Goal: Task Accomplishment & Management: Manage account settings

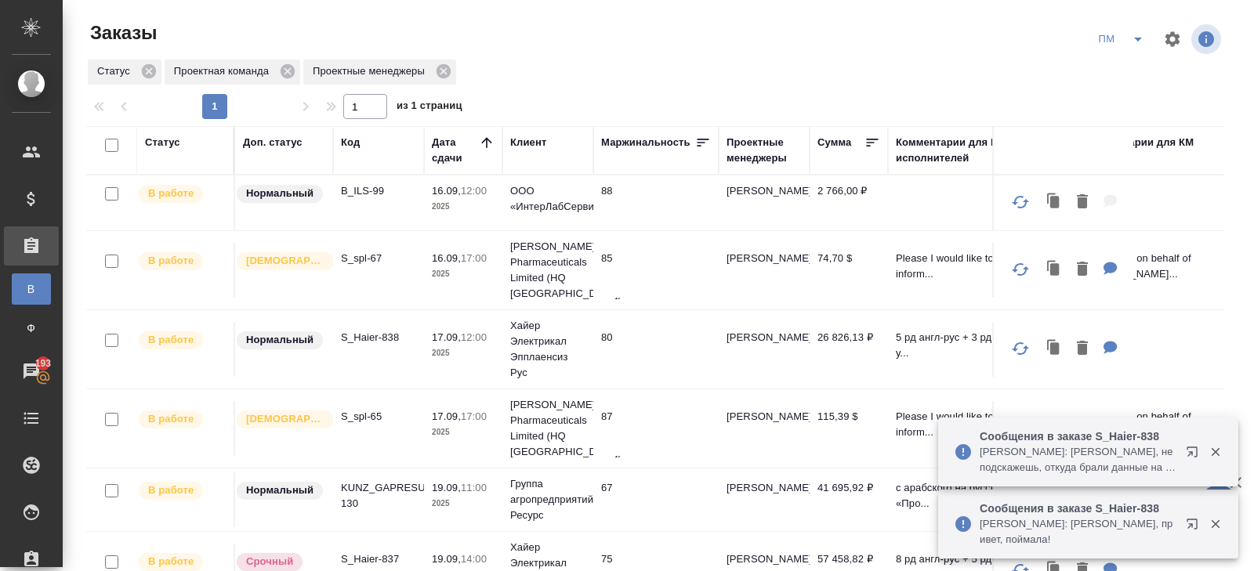
click at [1197, 455] on icon "button" at bounding box center [1192, 452] width 10 height 10
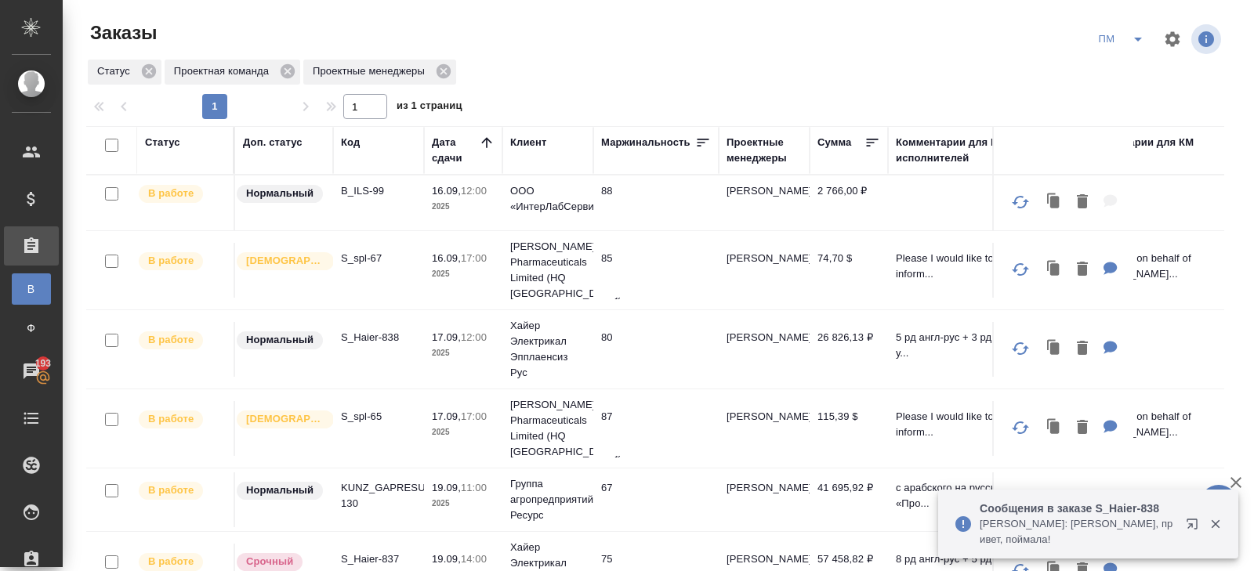
click at [1142, 37] on icon "split button" at bounding box center [1138, 39] width 19 height 19
click at [1139, 67] on li "В работу!" at bounding box center [1121, 70] width 79 height 25
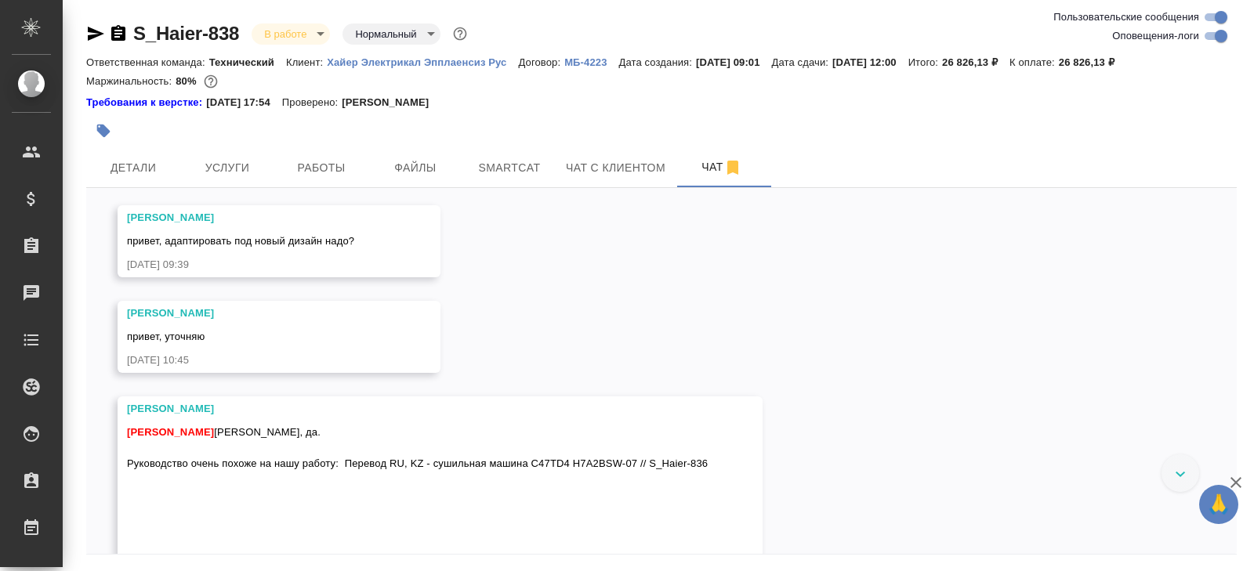
click at [1211, 42] on input "Оповещения-логи" at bounding box center [1221, 36] width 56 height 19
checkbox input "false"
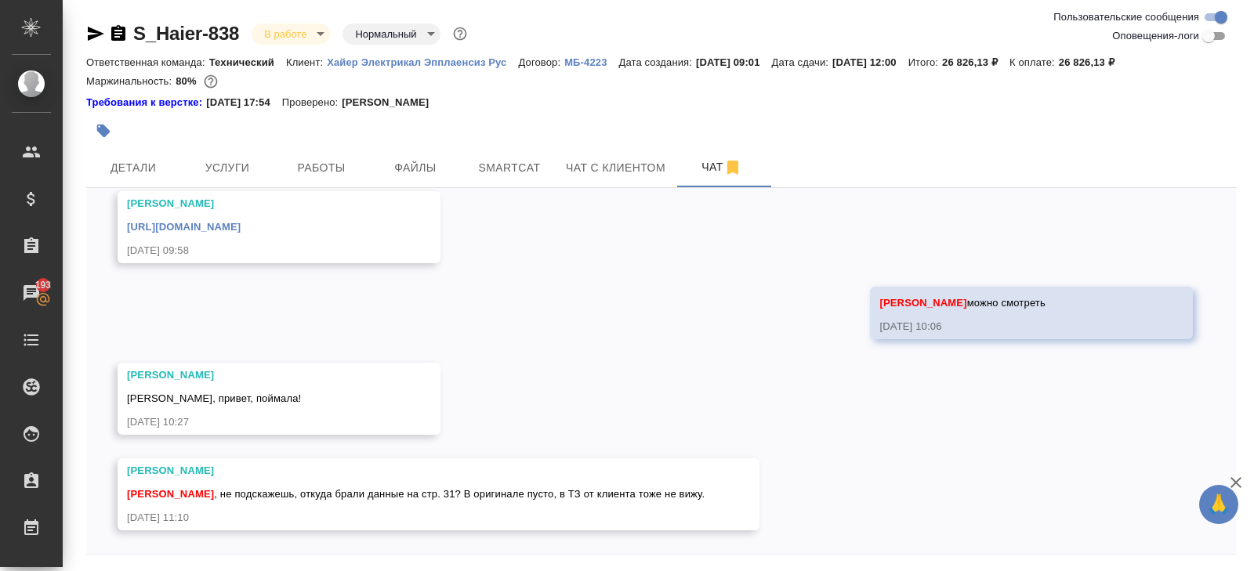
scroll to position [53, 0]
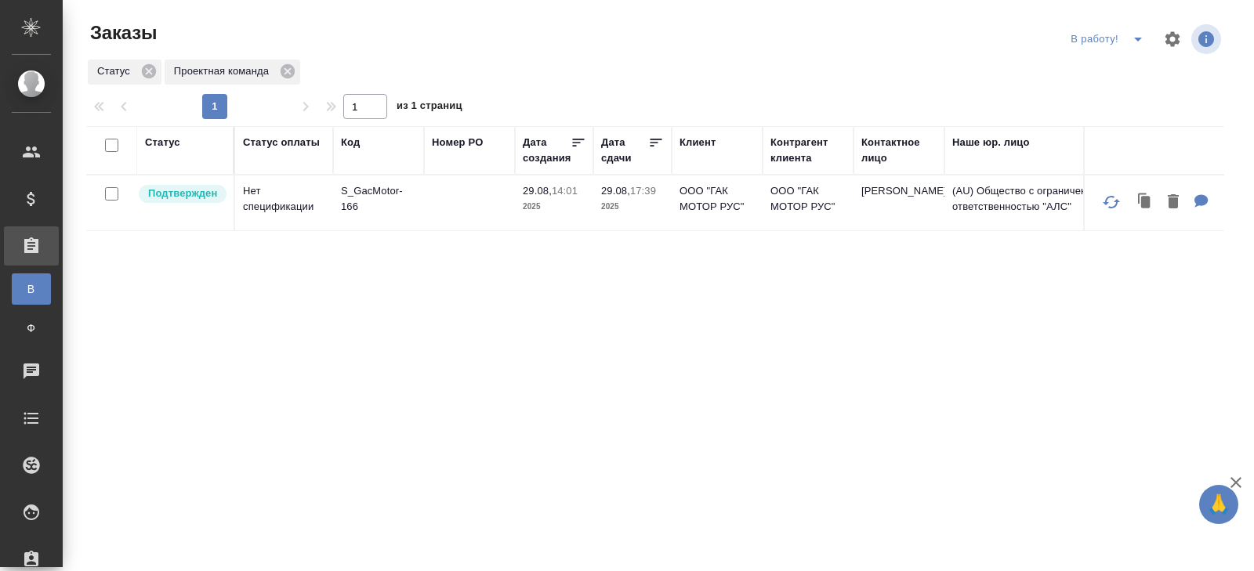
click at [1137, 43] on icon "split button" at bounding box center [1138, 39] width 19 height 19
click at [1126, 66] on li "ПМ" at bounding box center [1109, 70] width 87 height 25
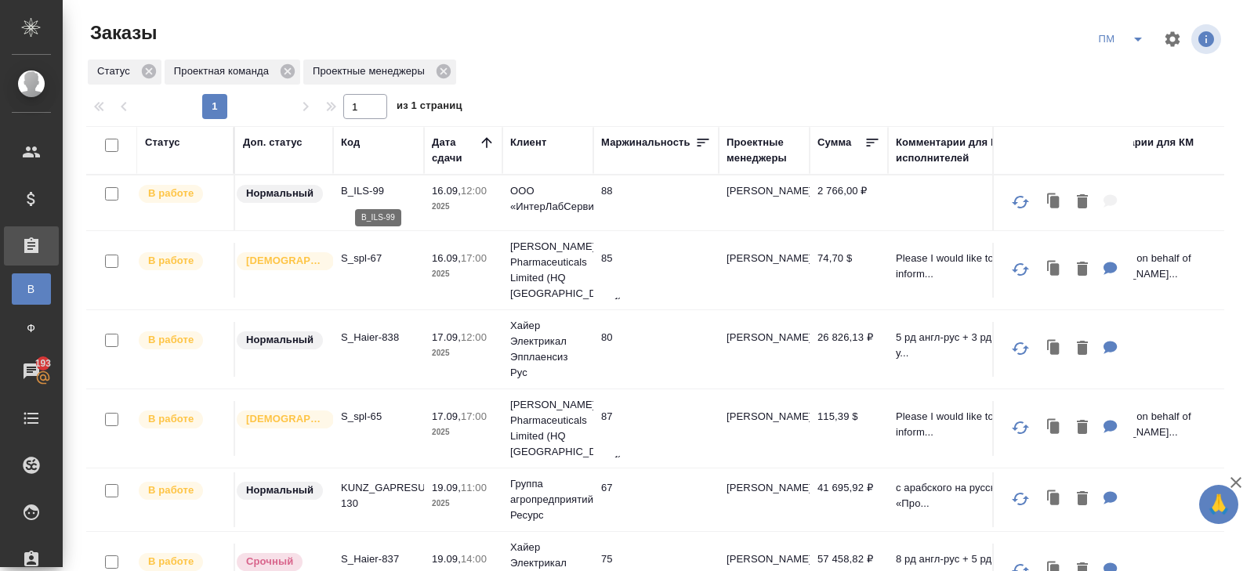
click at [361, 185] on p "B_ILS-99" at bounding box center [378, 191] width 75 height 16
click at [363, 191] on p "B_ILS-99" at bounding box center [378, 191] width 75 height 16
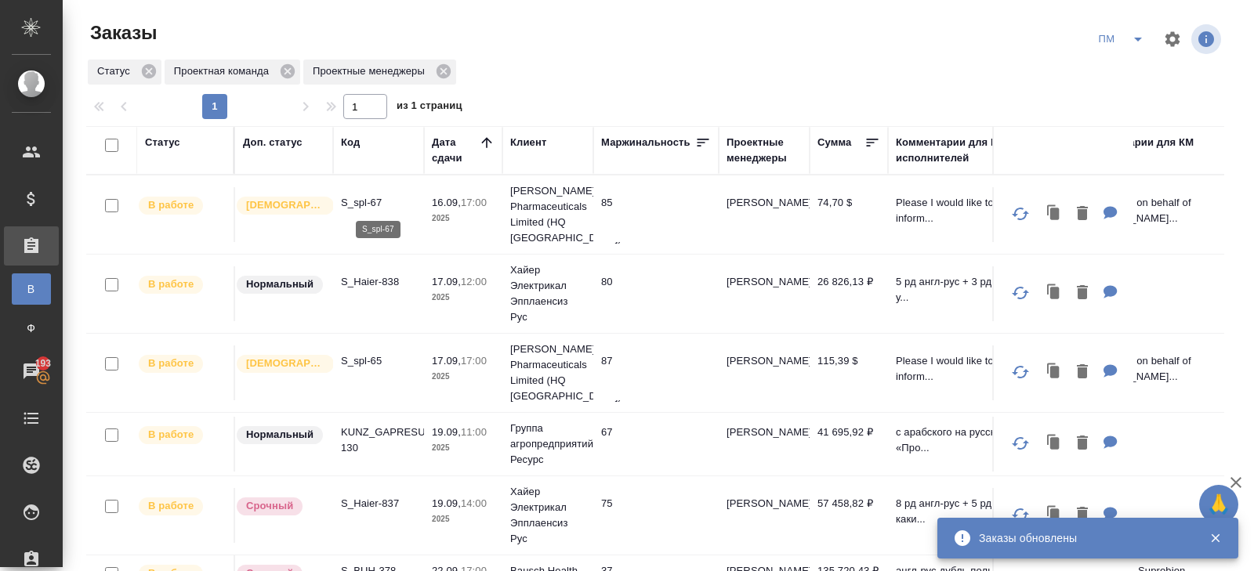
click at [362, 203] on p "S_spl-67" at bounding box center [378, 203] width 75 height 16
click at [1133, 42] on icon "split button" at bounding box center [1138, 39] width 19 height 19
click at [1133, 64] on li "В работу!" at bounding box center [1121, 70] width 79 height 25
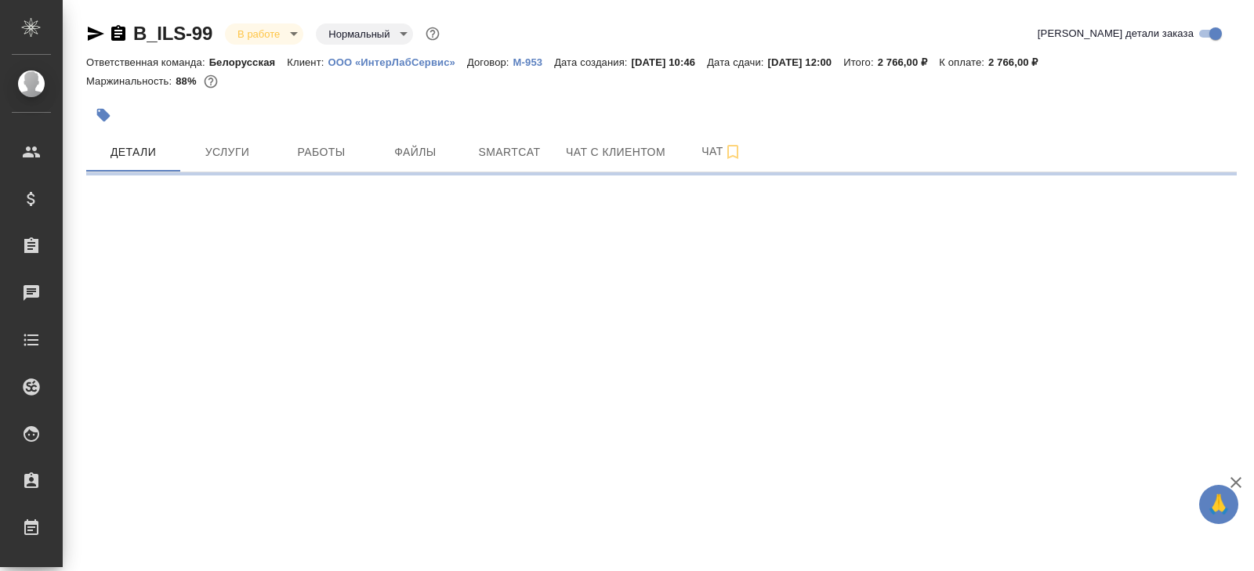
select select "RU"
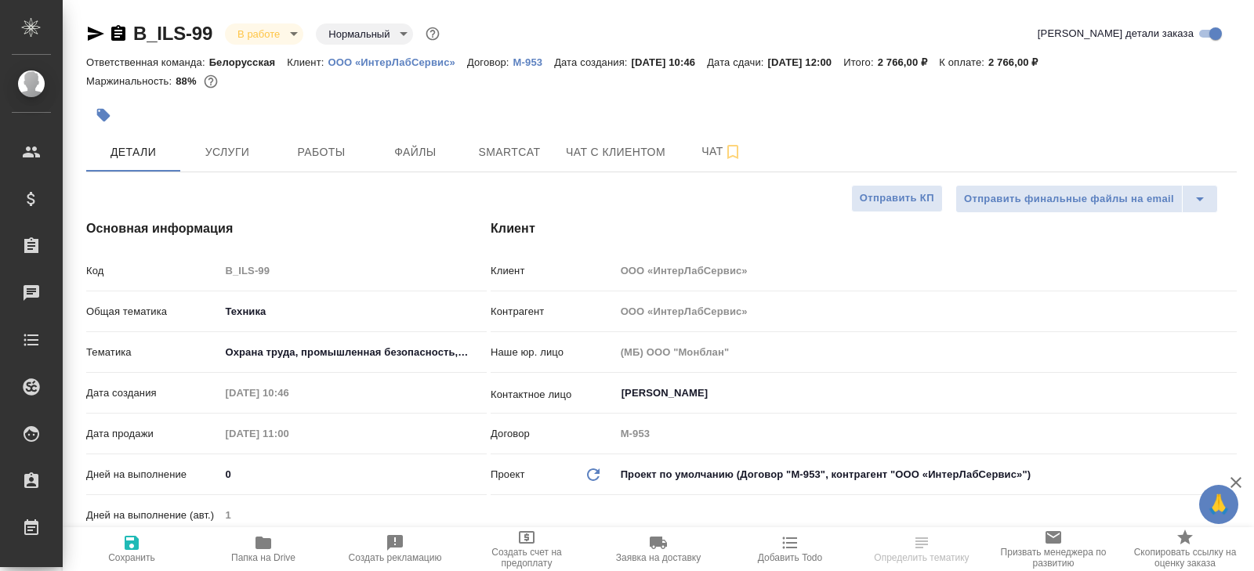
type textarea "x"
click at [406, 60] on p "ООО «ИнтерЛабСервис»" at bounding box center [397, 62] width 139 height 12
type textarea "x"
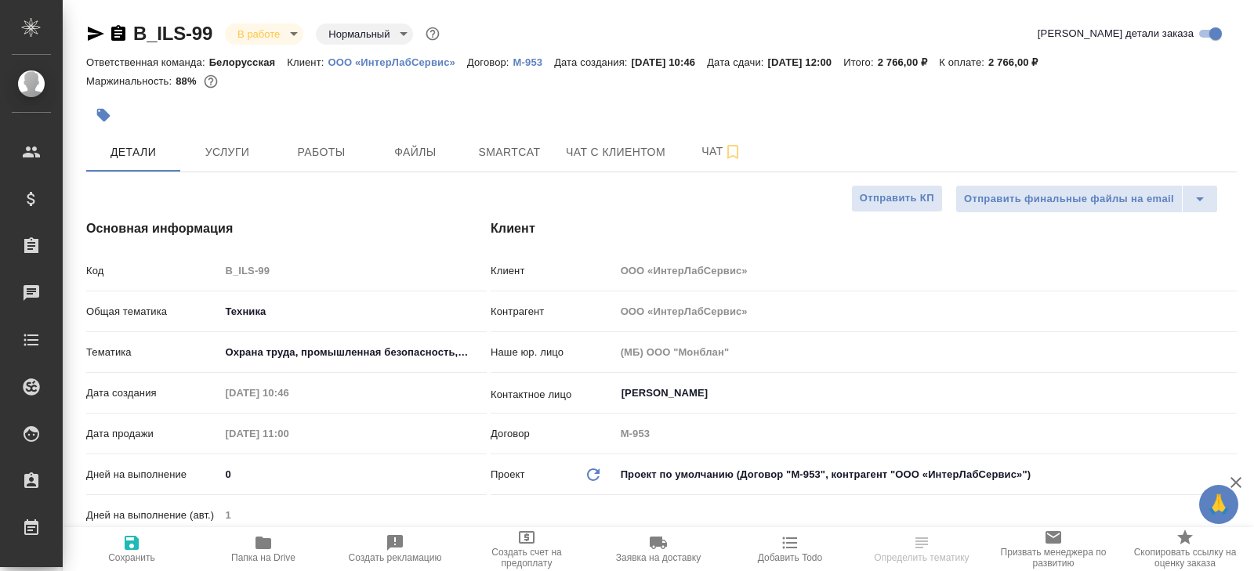
type textarea "x"
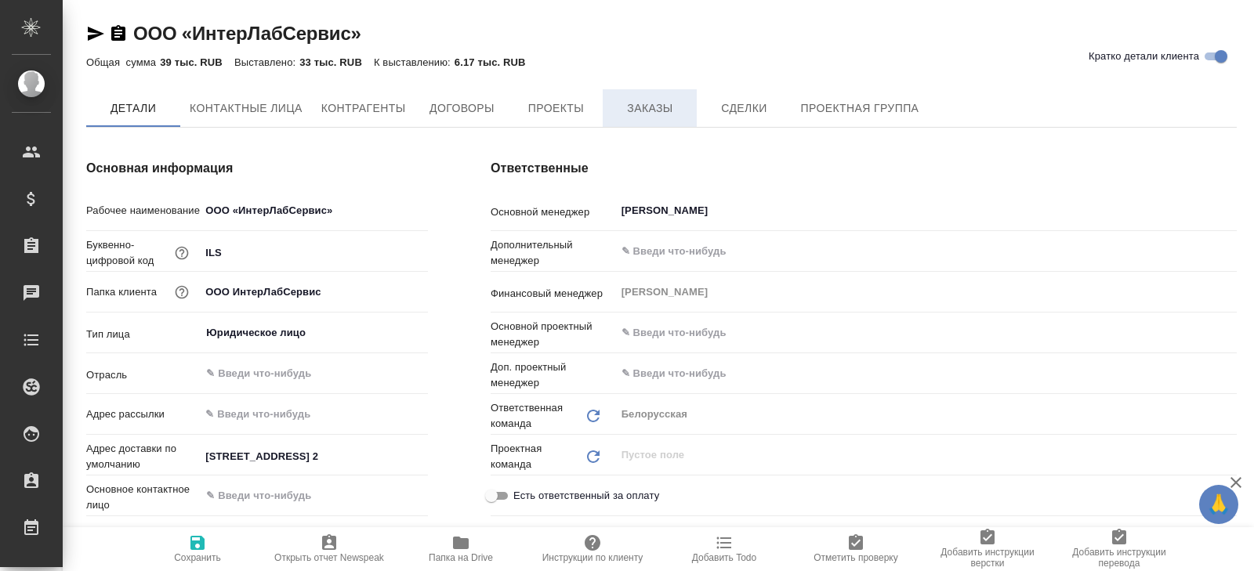
type textarea "x"
click at [648, 103] on span "Заказы" at bounding box center [649, 109] width 75 height 20
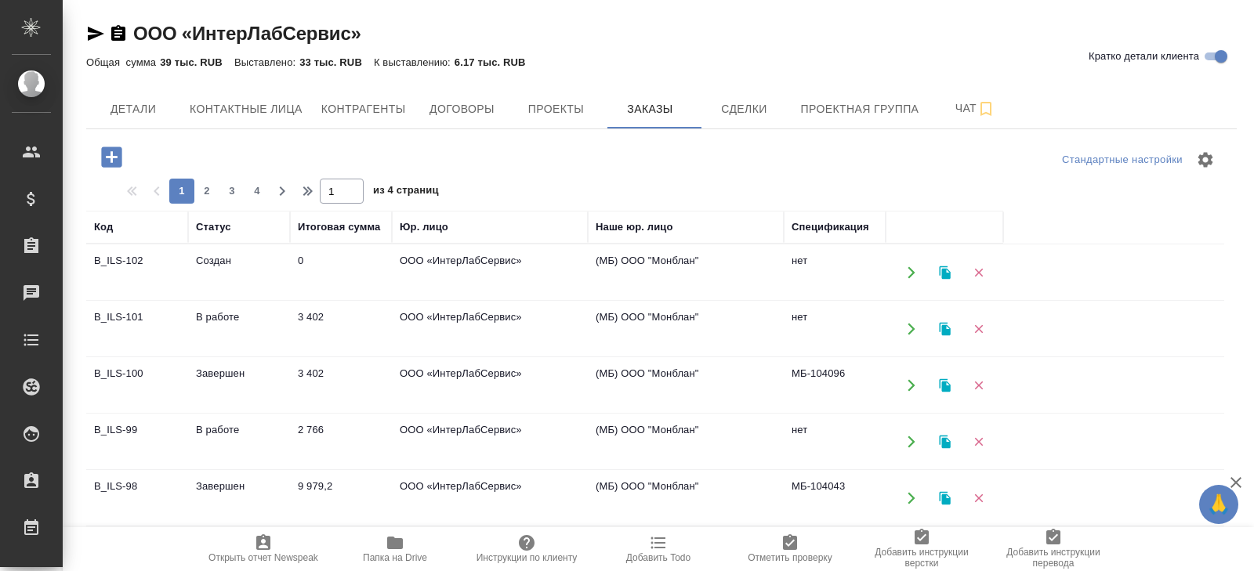
click at [246, 323] on td "В работе" at bounding box center [239, 329] width 102 height 55
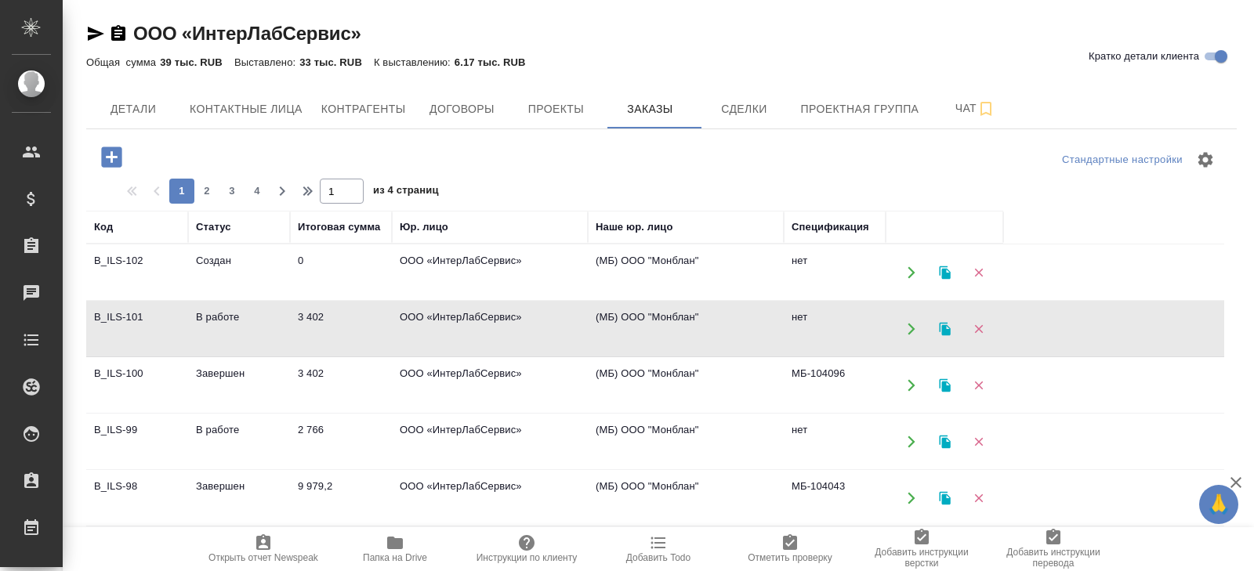
click at [246, 323] on td "В работе" at bounding box center [239, 329] width 102 height 55
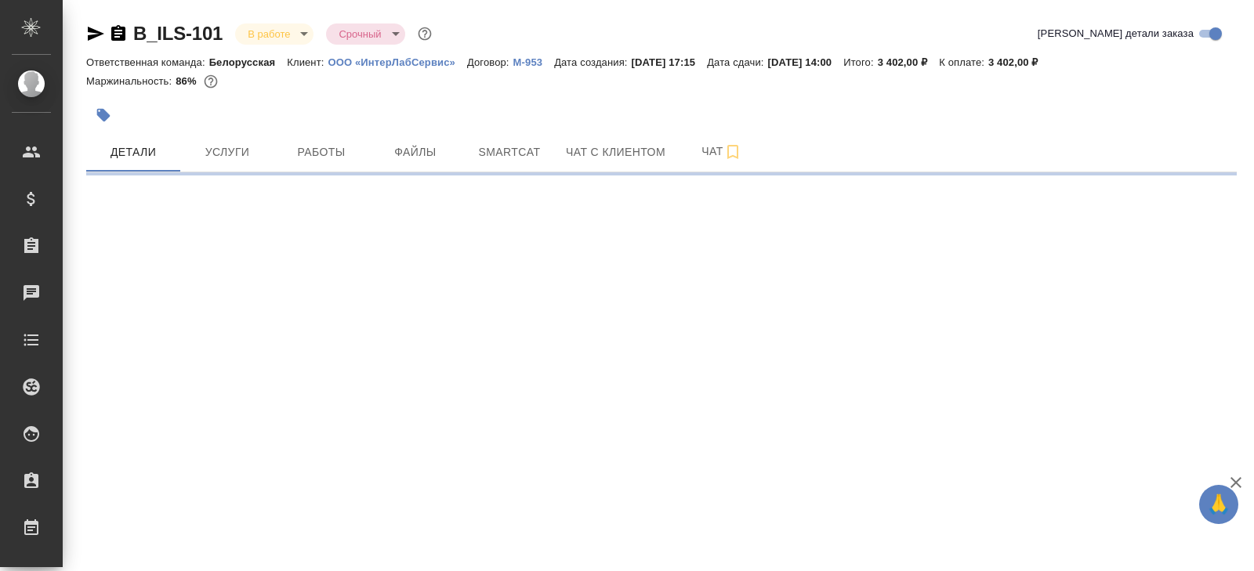
select select "RU"
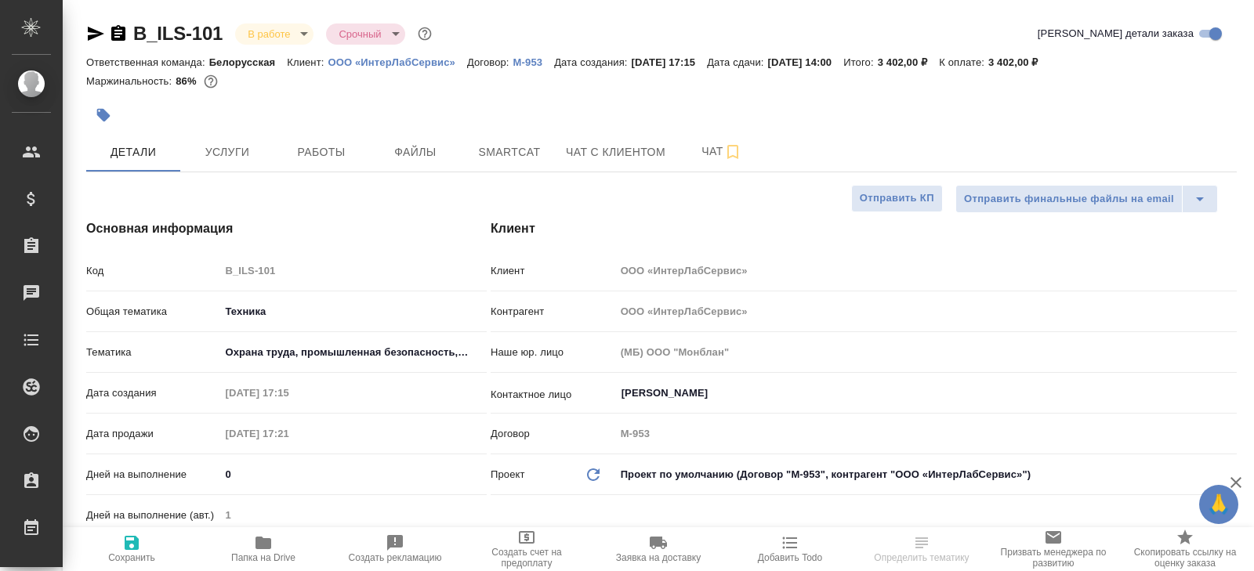
type textarea "x"
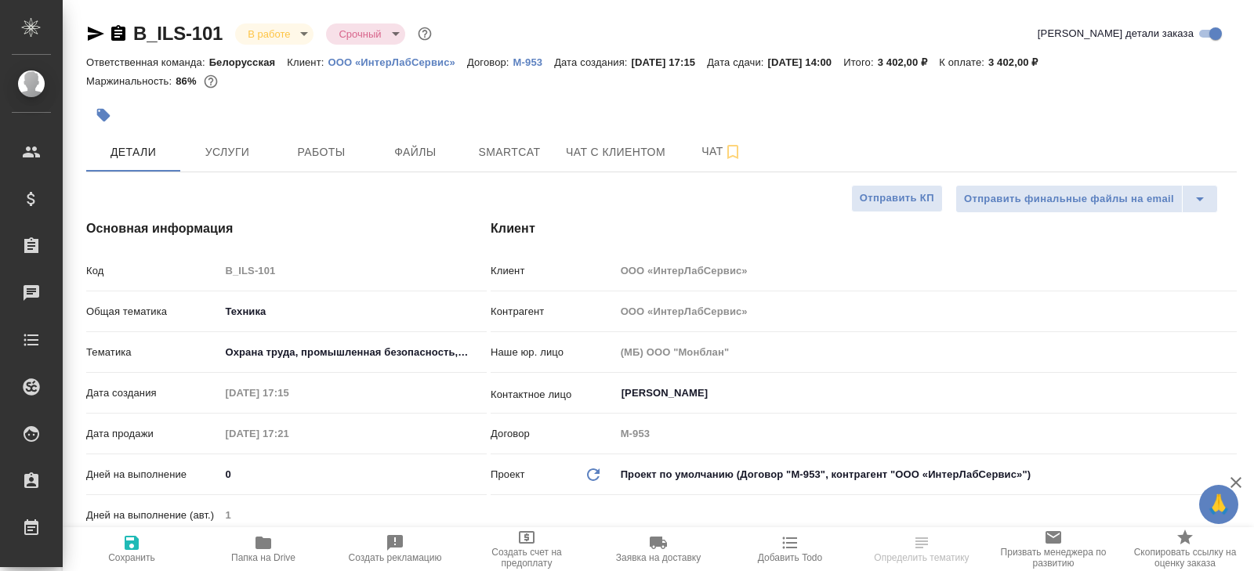
type textarea "x"
click at [491, 146] on span "Smartcat" at bounding box center [509, 153] width 75 height 20
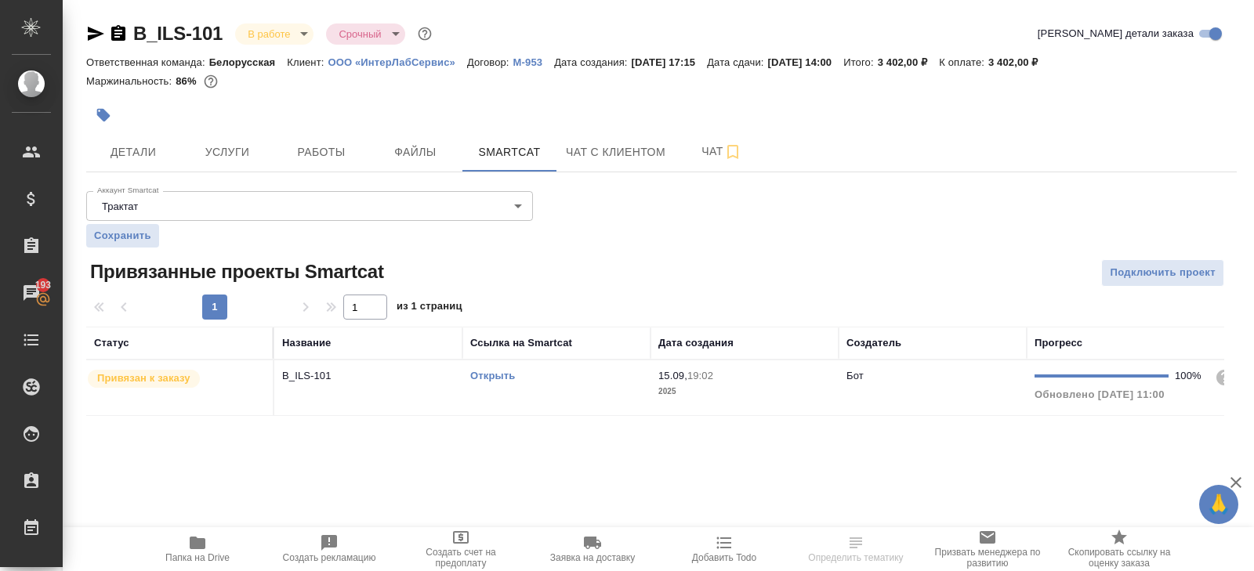
click at [492, 375] on link "Открыть" at bounding box center [492, 376] width 45 height 12
click at [195, 544] on icon "button" at bounding box center [198, 543] width 16 height 13
click at [304, 165] on button "Работы" at bounding box center [321, 151] width 94 height 39
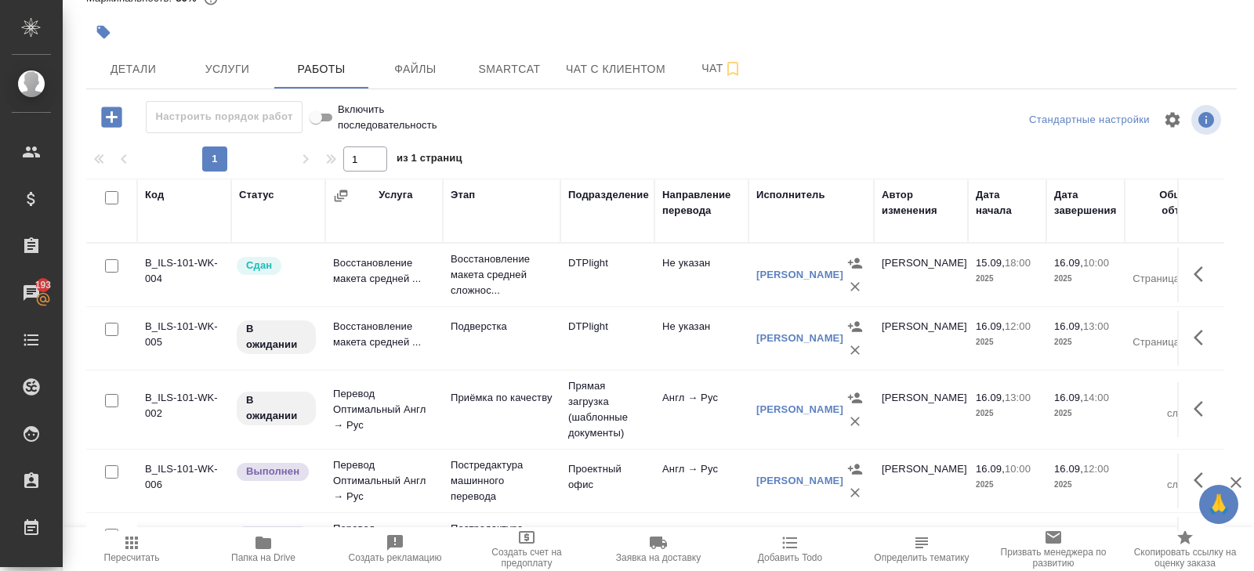
scroll to position [106, 0]
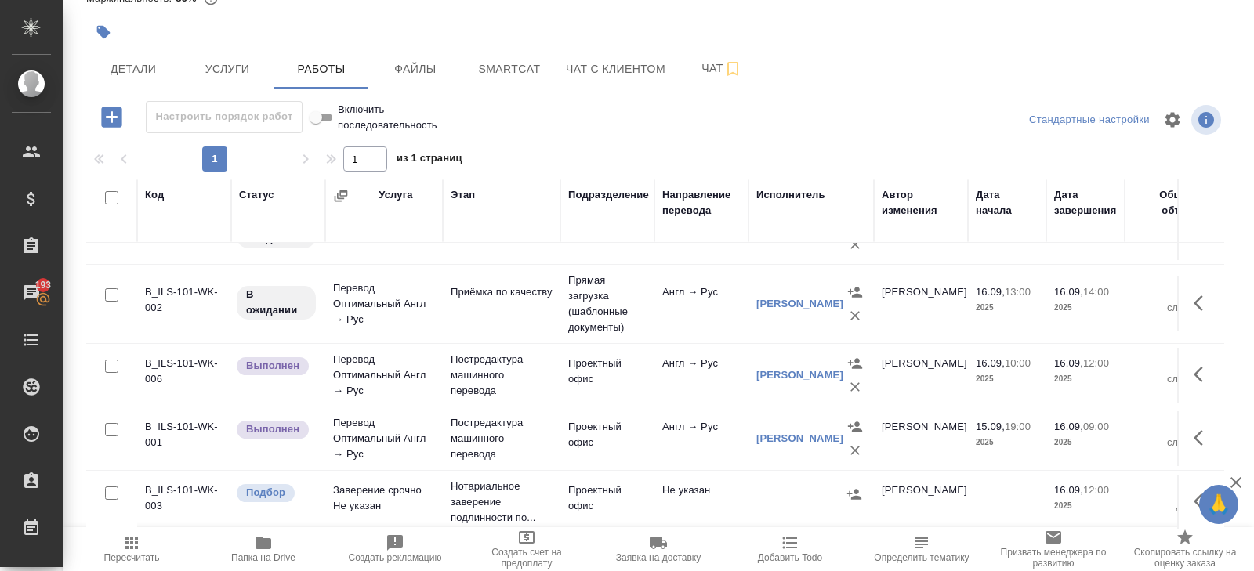
click at [588, 365] on td "Проектный офис" at bounding box center [607, 375] width 94 height 55
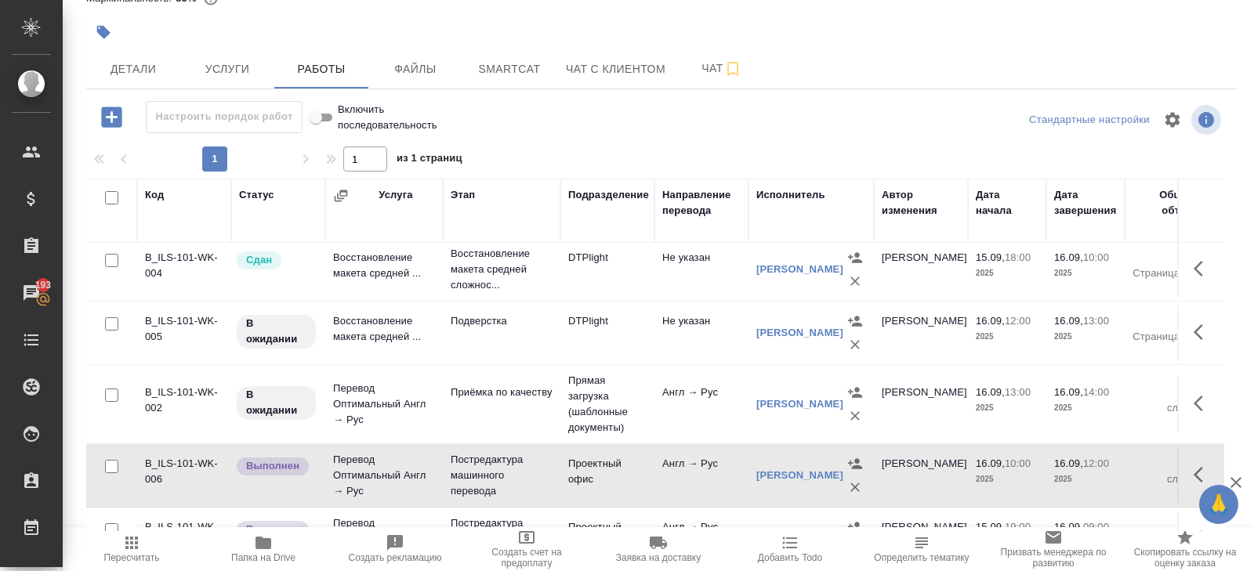
scroll to position [0, 0]
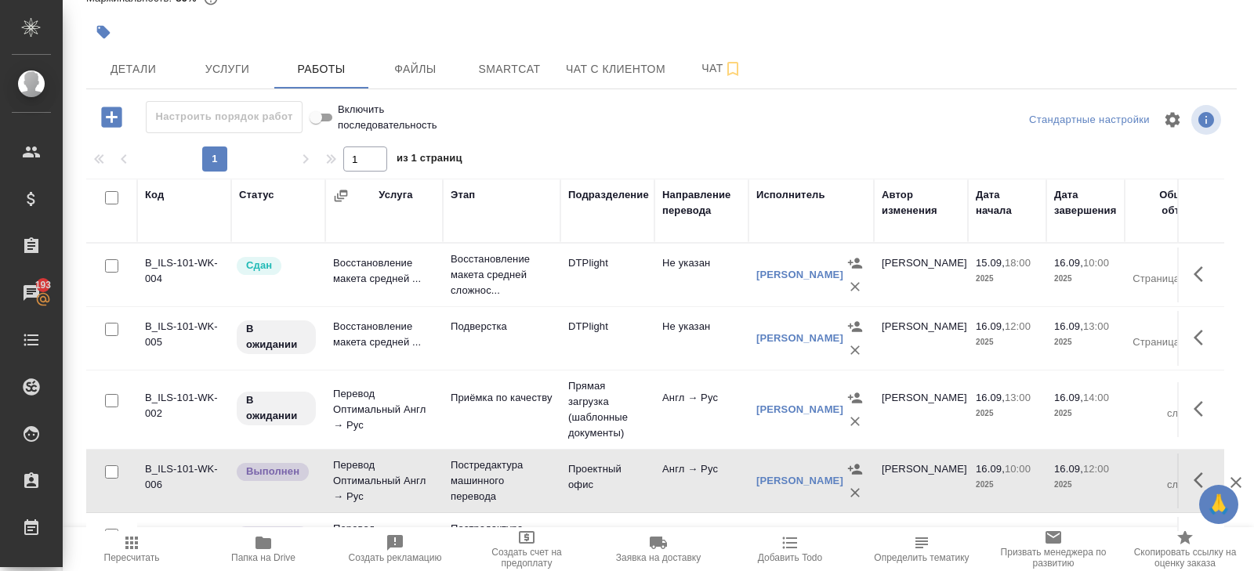
click at [1192, 342] on button "button" at bounding box center [1203, 338] width 38 height 38
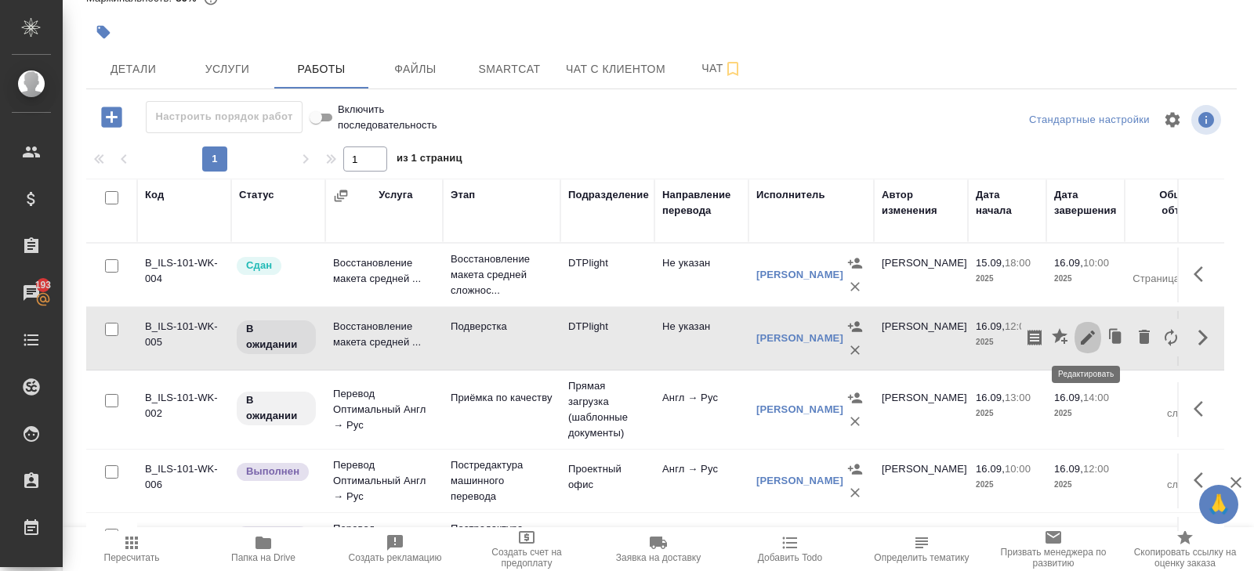
click at [1094, 336] on icon "button" at bounding box center [1087, 337] width 19 height 19
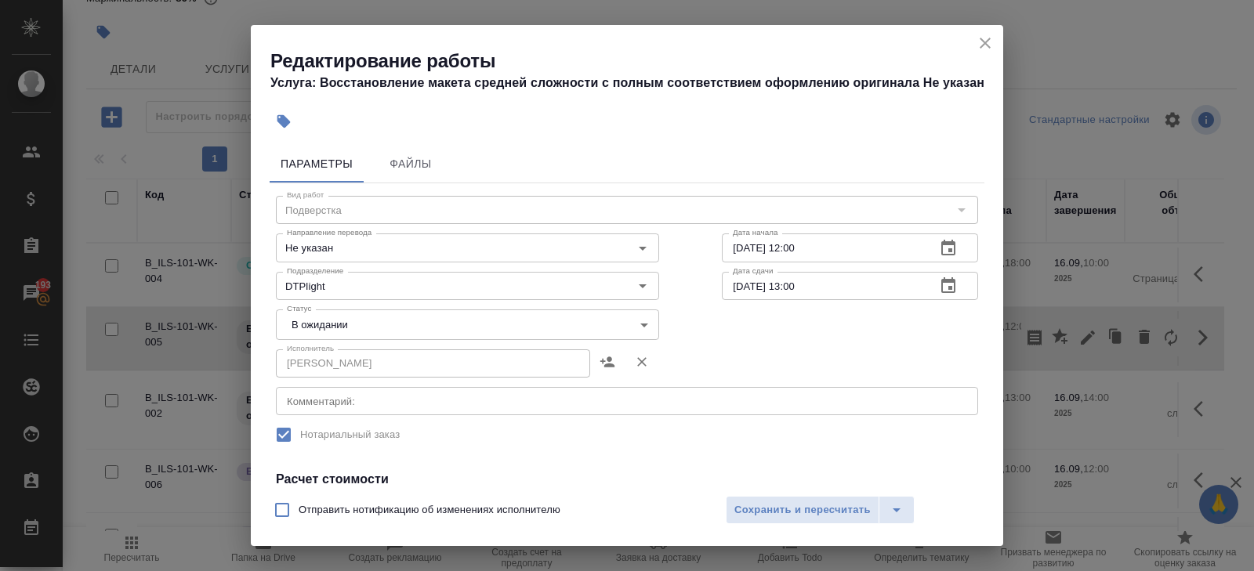
click at [321, 401] on textarea at bounding box center [627, 402] width 680 height 12
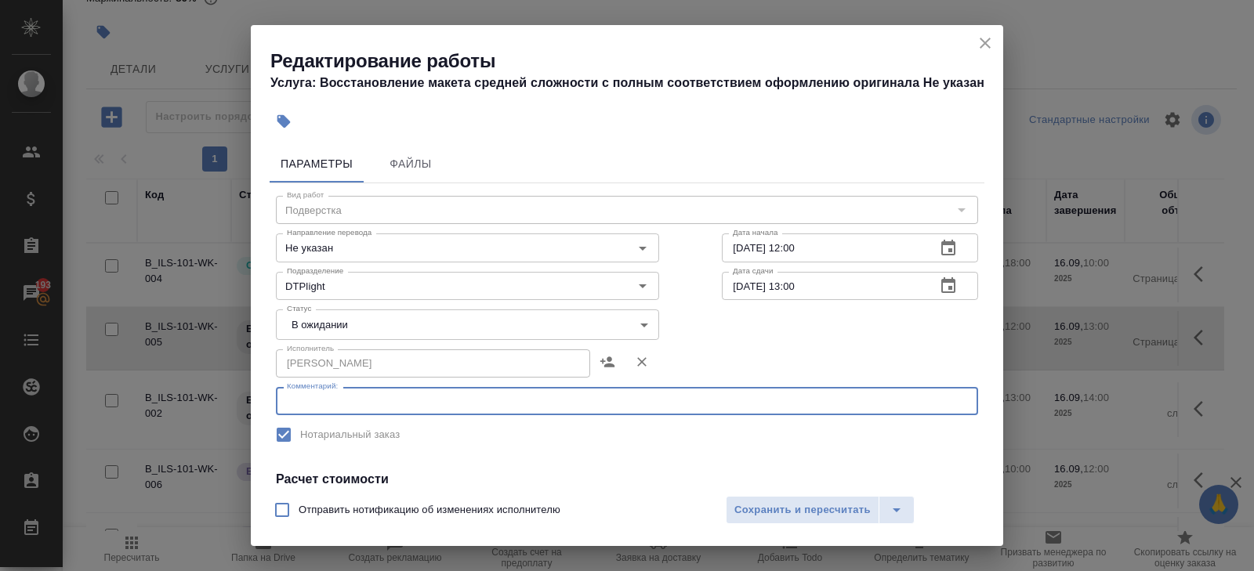
paste textarea "https://drive.awatera.com/s/7nqFmaR3B4DCa3J"
type textarea "https://drive.awatera.com/s/7nqFmaR3B4DCa3J"
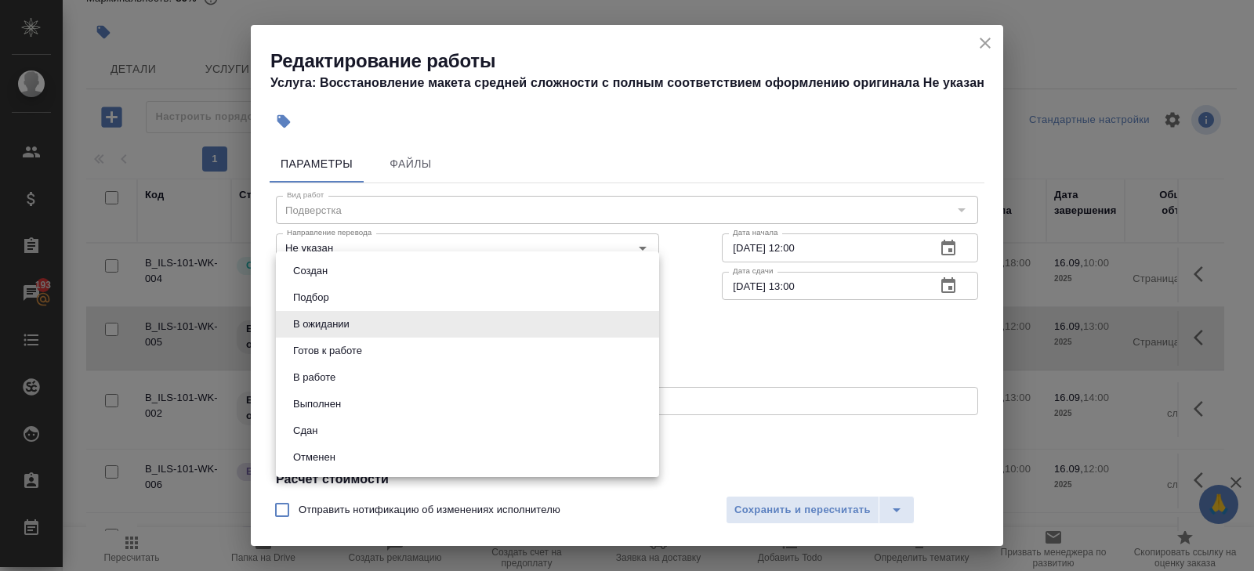
click at [304, 337] on body "🙏 .cls-1 fill:#fff; AWATERA Belyakova Yulia Клиенты Спецификации Заказы 193 Чат…" at bounding box center [627, 285] width 1254 height 571
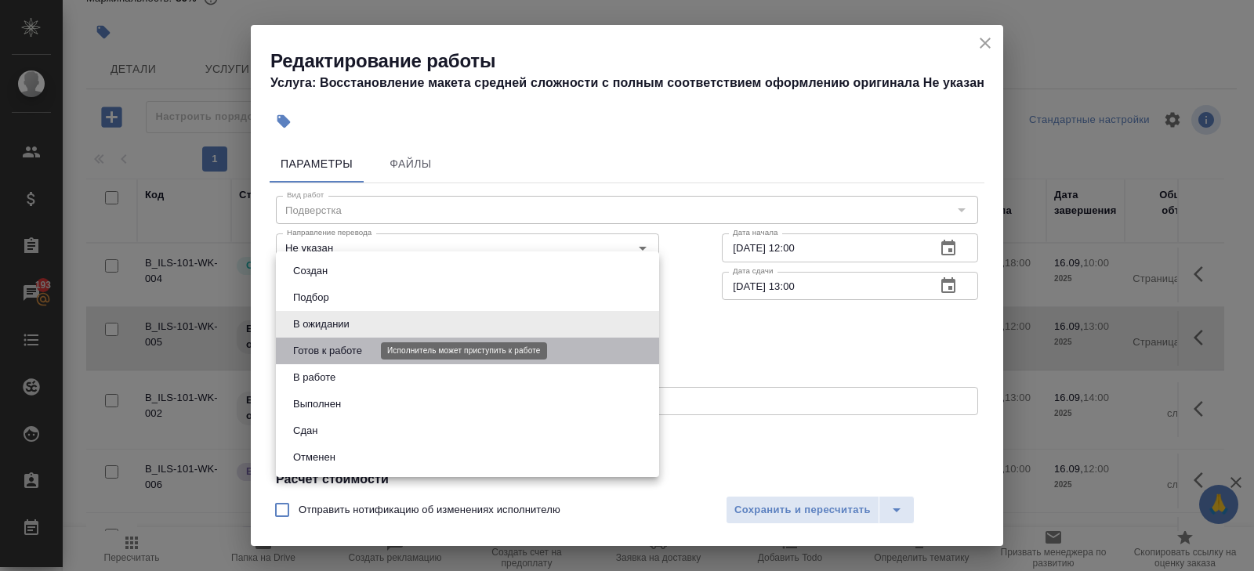
click at [310, 351] on button "Готов к работе" at bounding box center [327, 351] width 78 height 17
type input "readyForWork"
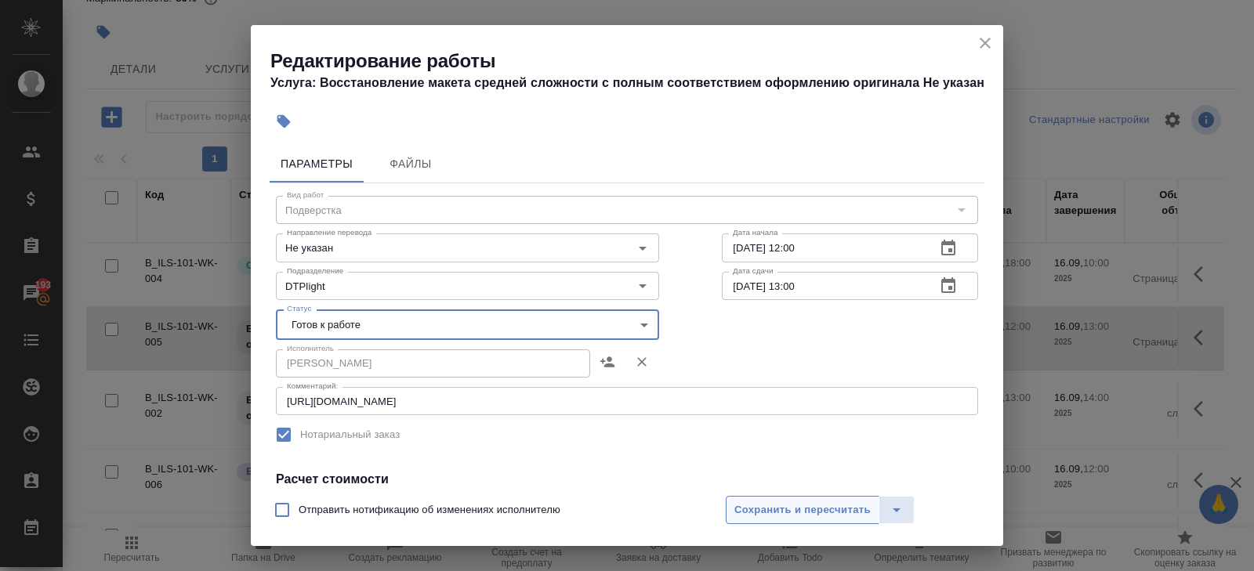
click at [763, 506] on span "Сохранить и пересчитать" at bounding box center [802, 511] width 136 height 18
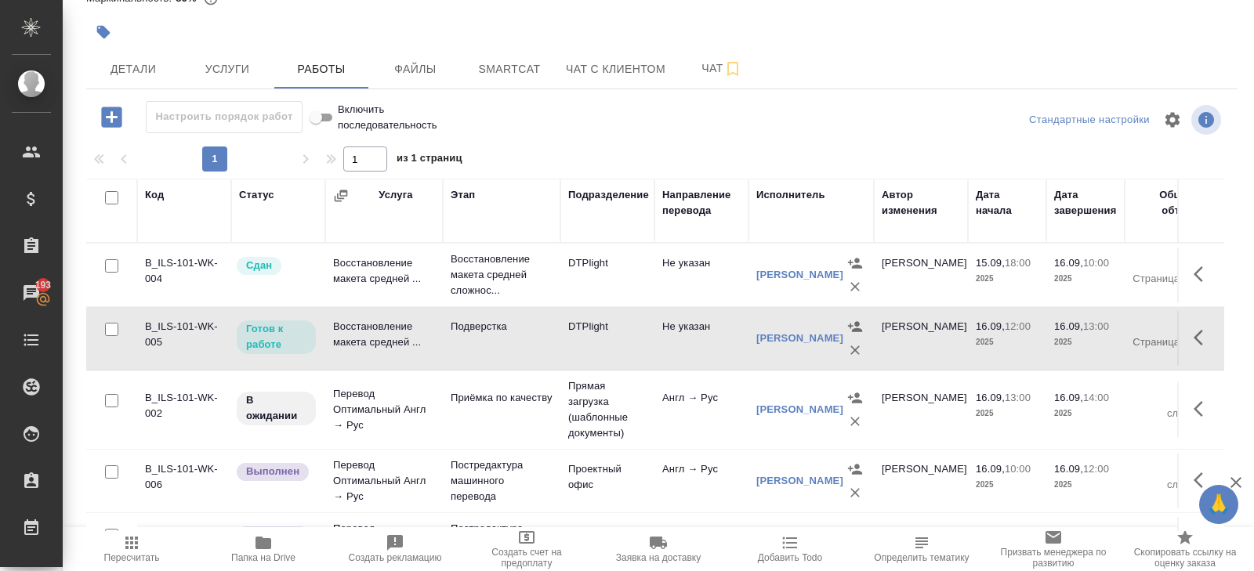
click at [523, 340] on td "Подверстка" at bounding box center [502, 338] width 118 height 55
click at [1205, 340] on icon "button" at bounding box center [1203, 337] width 19 height 19
click at [1080, 342] on icon "button" at bounding box center [1087, 337] width 19 height 19
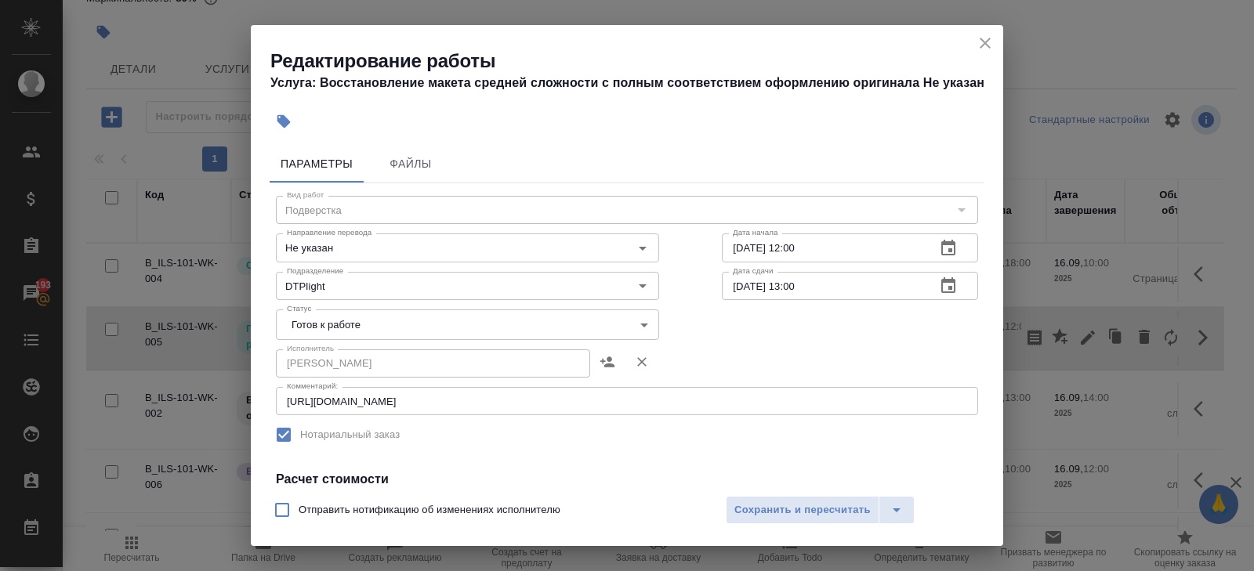
click at [339, 317] on body "🙏 .cls-1 fill:#fff; AWATERA Belyakova Yulia Клиенты Спецификации Заказы 193 Чат…" at bounding box center [627, 285] width 1254 height 571
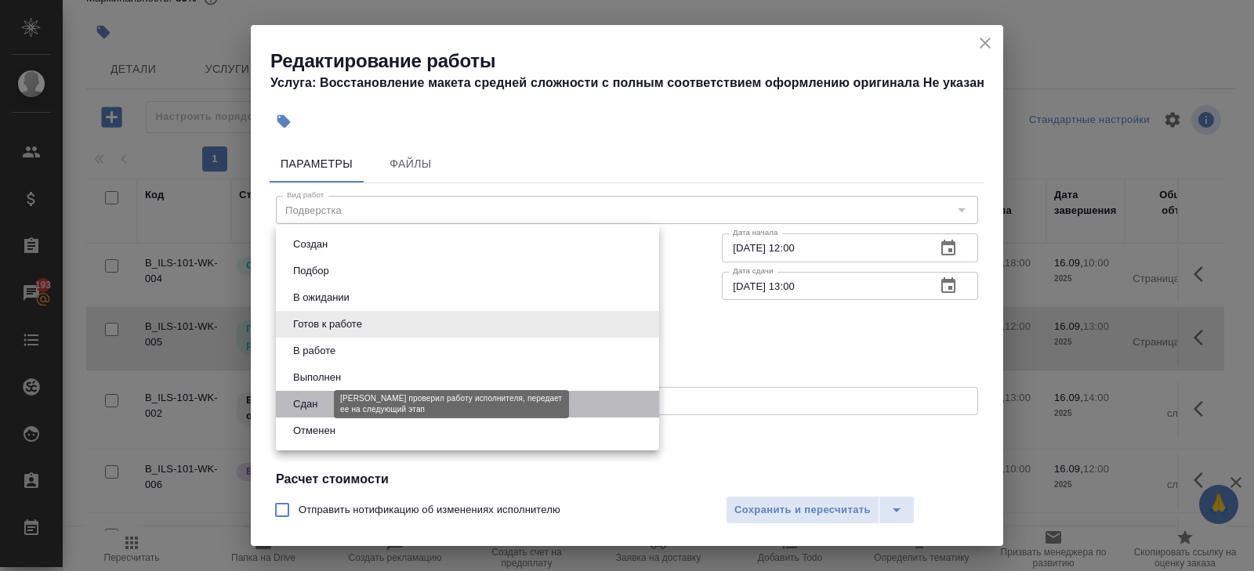
click at [299, 401] on button "Сдан" at bounding box center [305, 404] width 34 height 17
type input "closed"
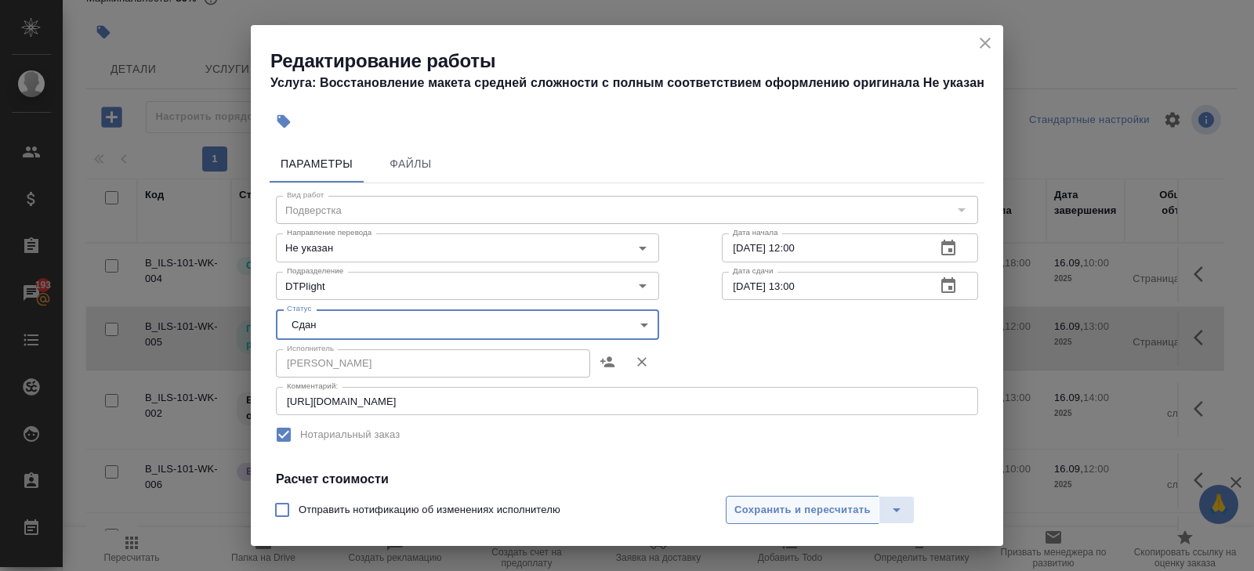
click at [791, 502] on span "Сохранить и пересчитать" at bounding box center [802, 511] width 136 height 18
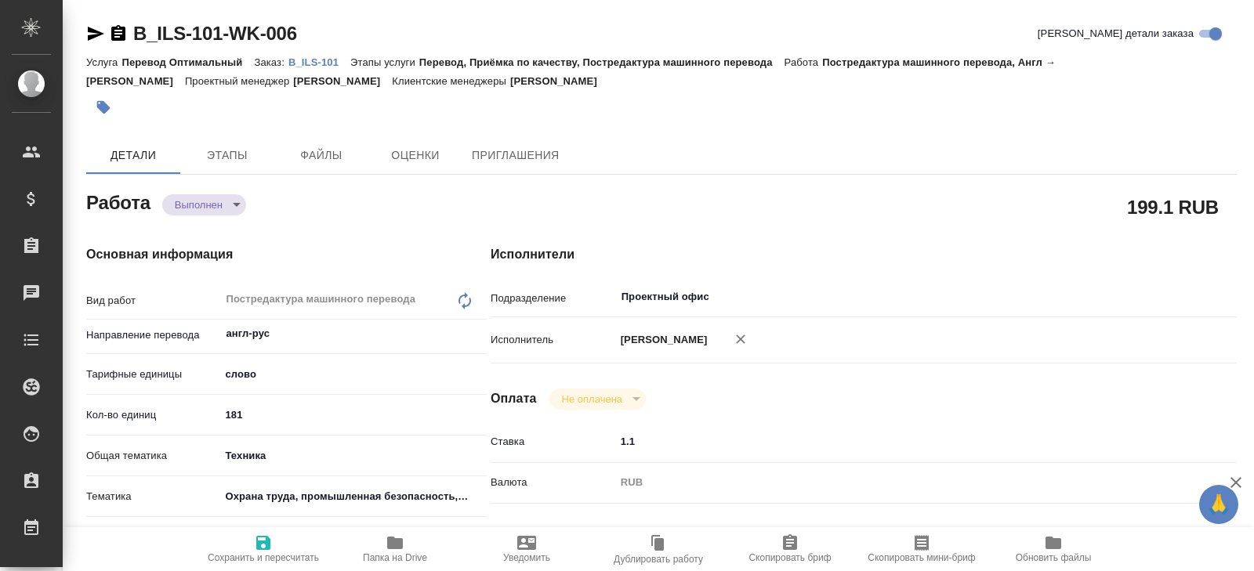
type textarea "x"
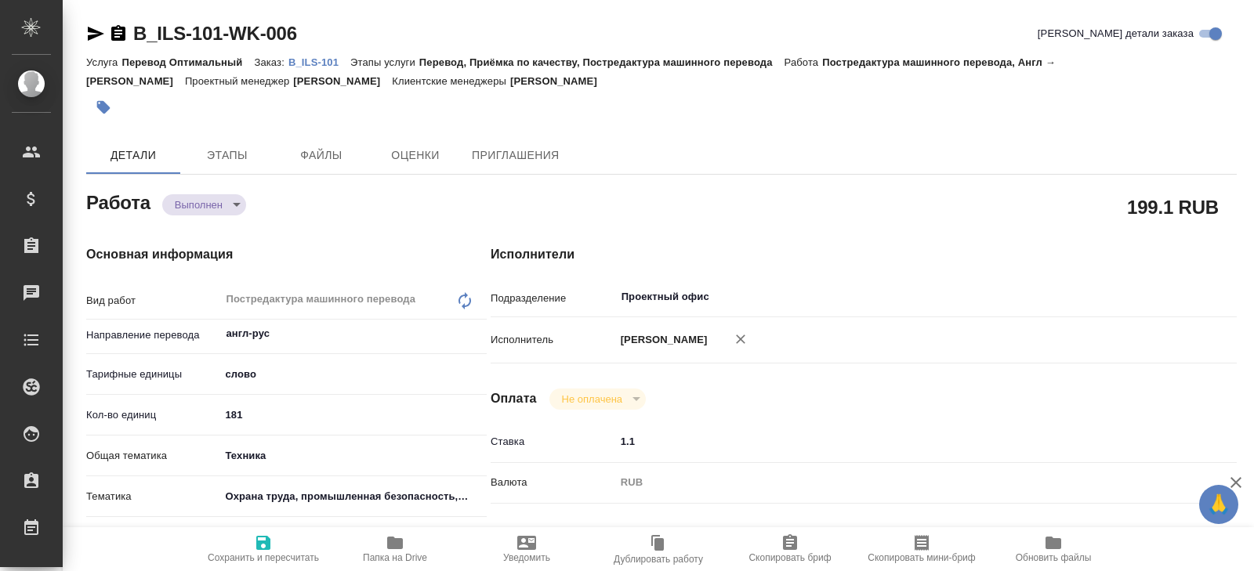
type textarea "x"
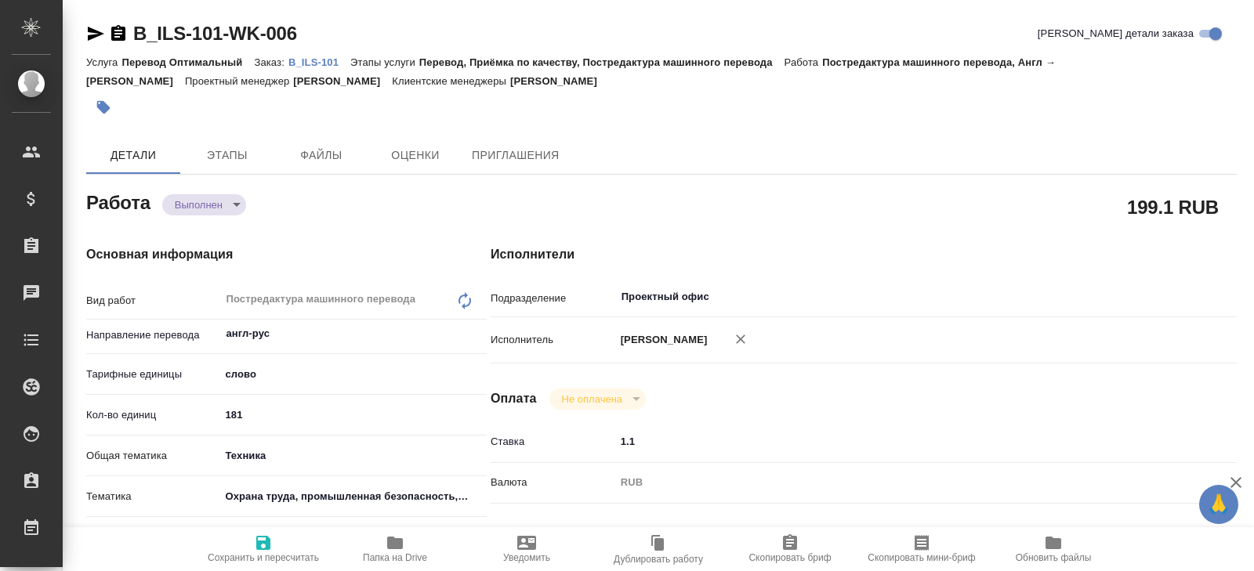
type textarea "x"
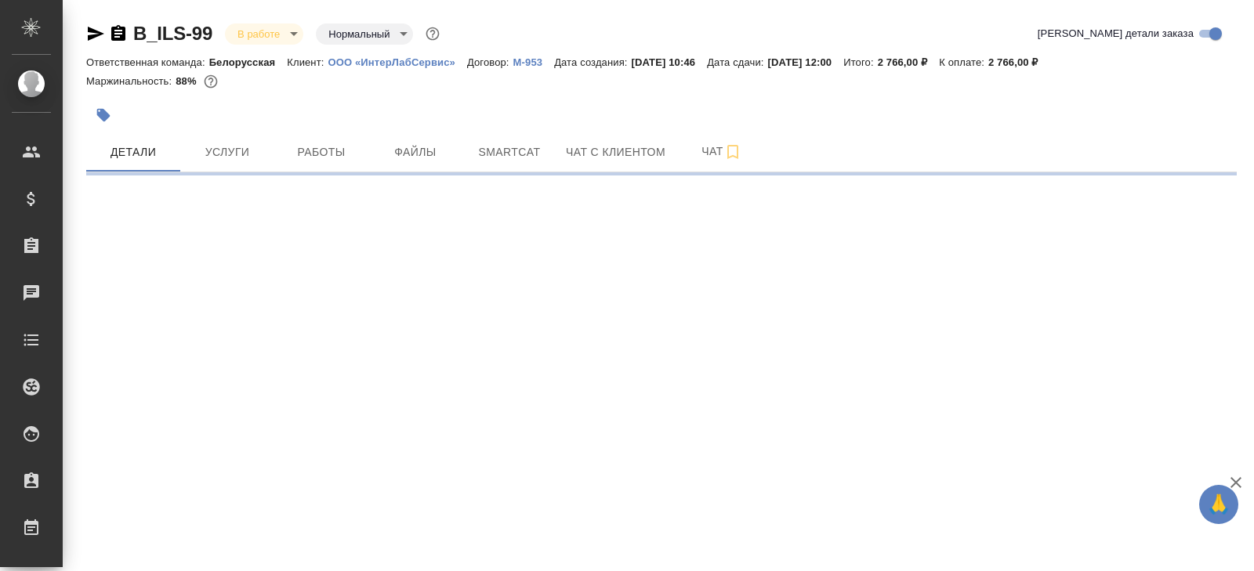
select select "RU"
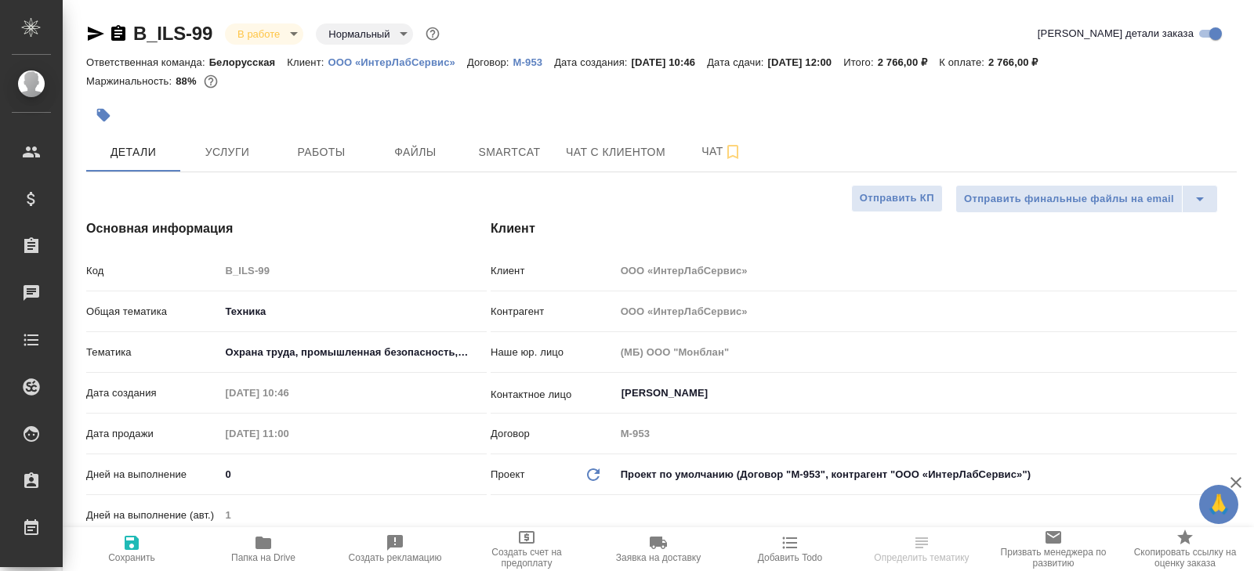
type textarea "x"
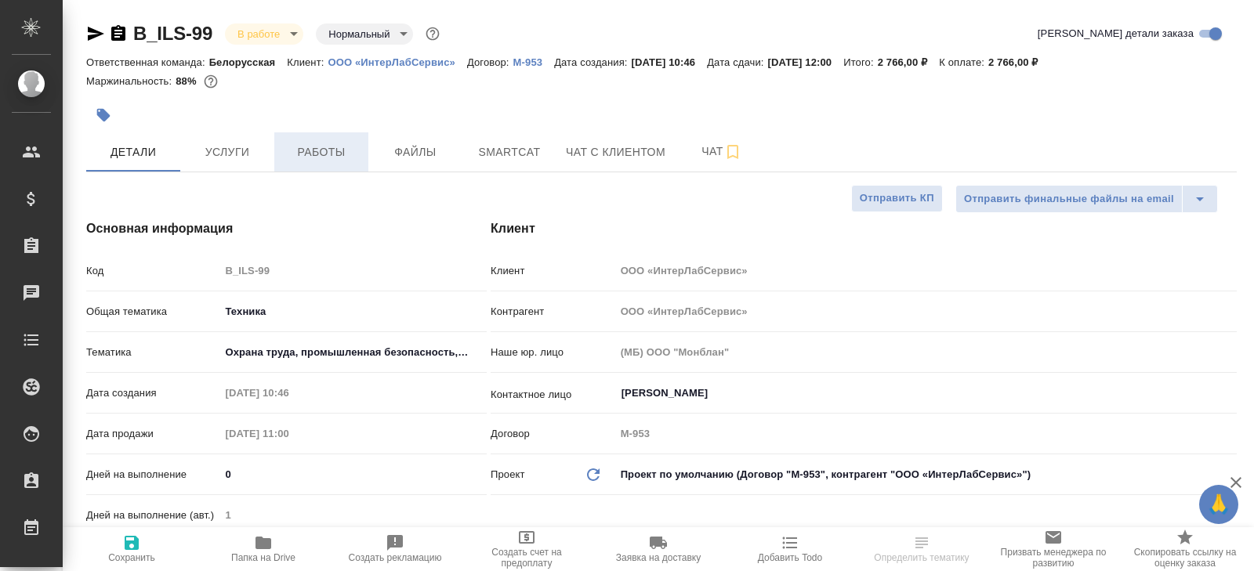
type textarea "x"
click at [342, 168] on button "Работы" at bounding box center [321, 151] width 94 height 39
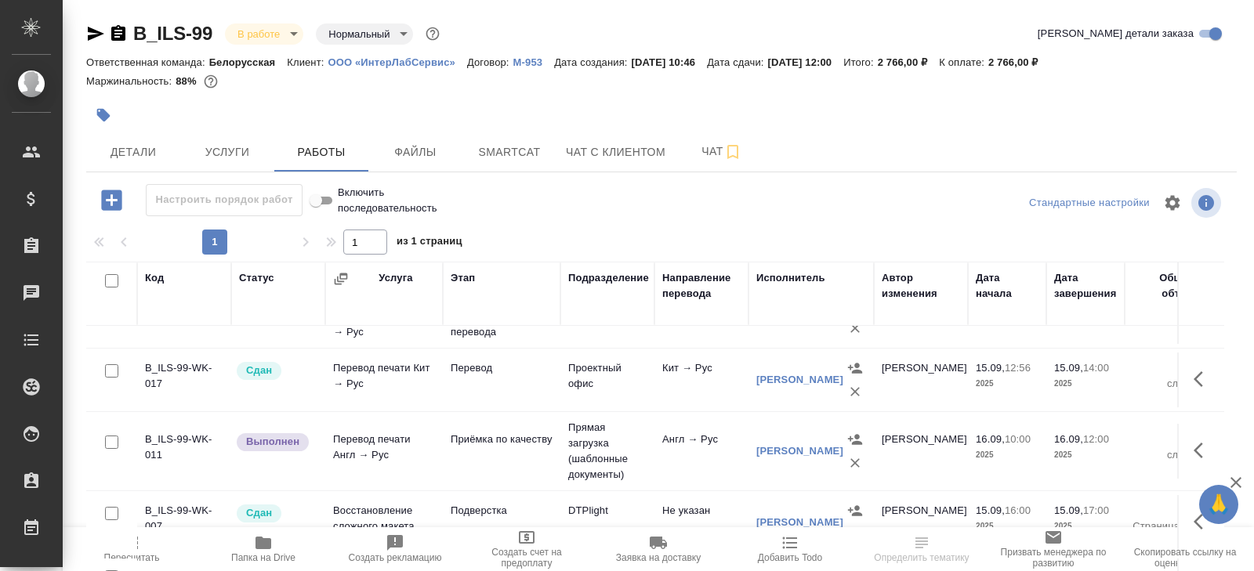
scroll to position [83, 0]
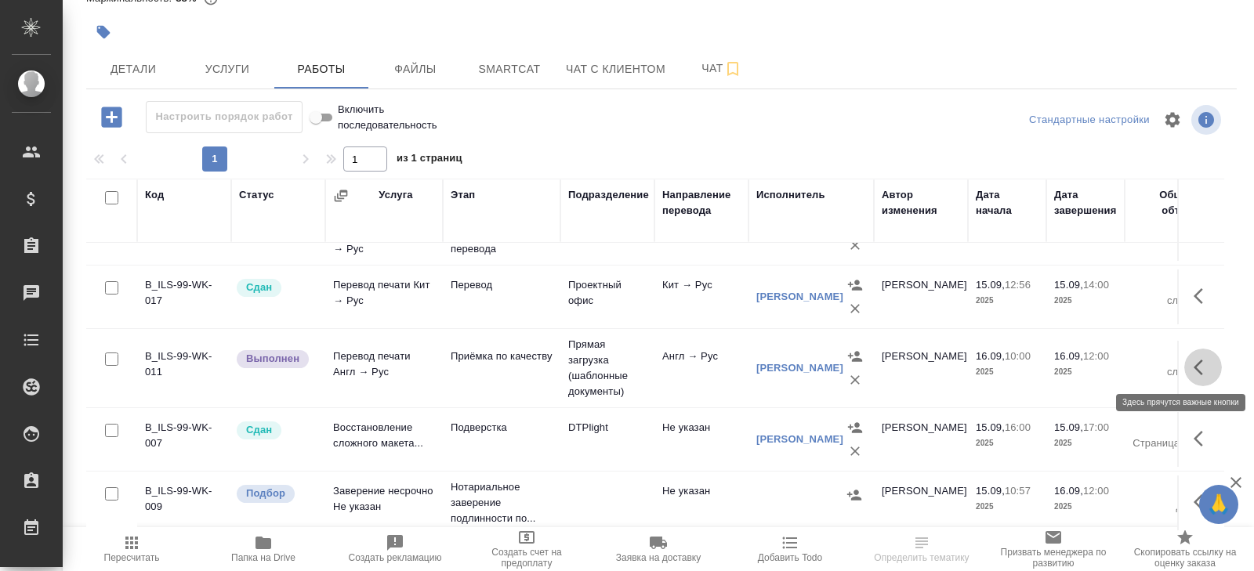
click at [1202, 372] on icon "button" at bounding box center [1203, 367] width 19 height 19
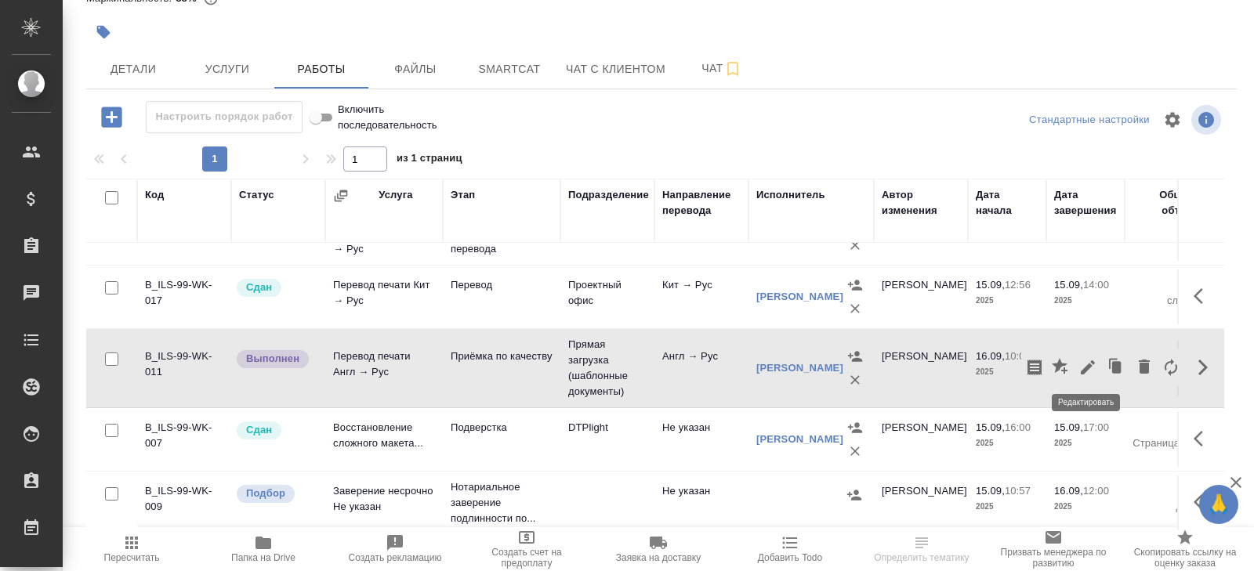
click at [1090, 366] on icon "button" at bounding box center [1087, 367] width 19 height 19
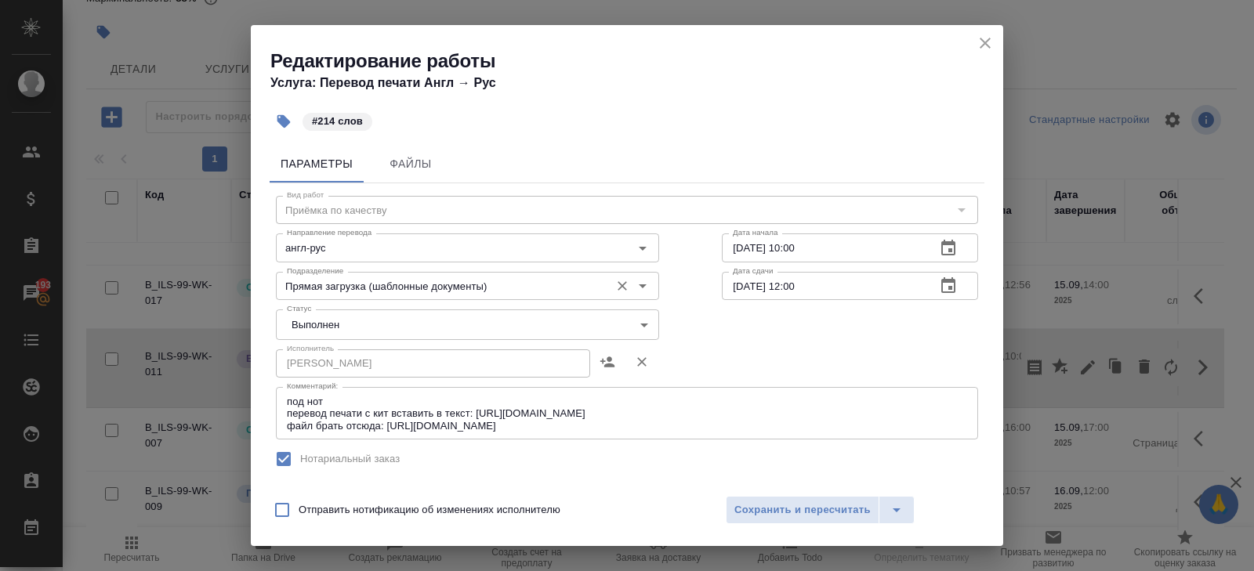
scroll to position [322, 0]
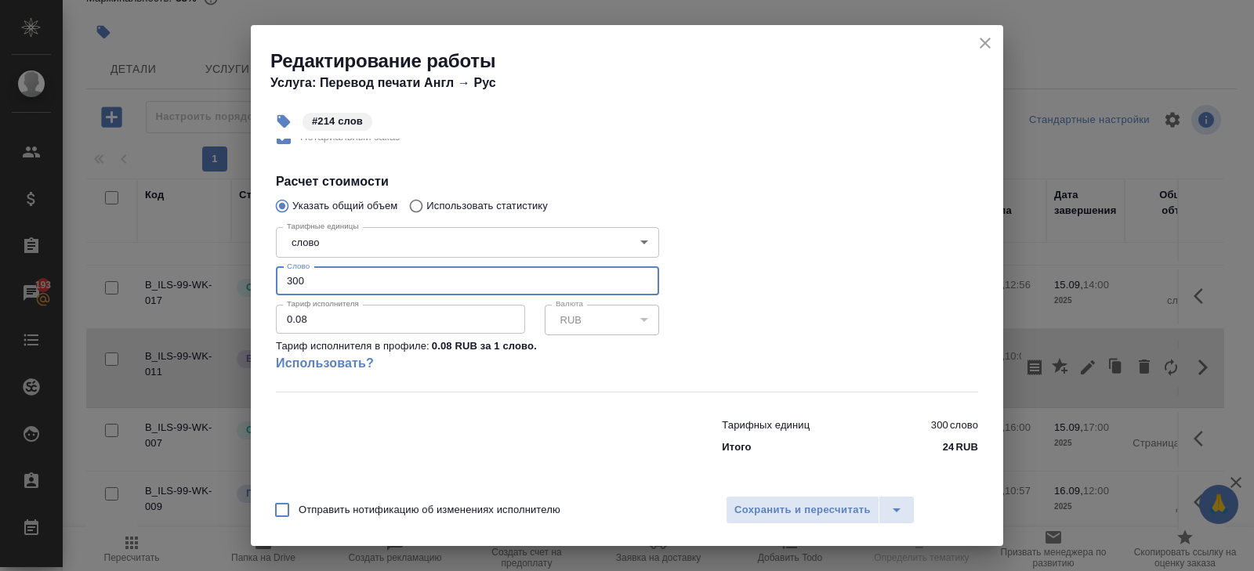
drag, startPoint x: 328, startPoint y: 277, endPoint x: 206, endPoint y: 261, distance: 123.4
click at [220, 265] on div "Редактирование работы Услуга: Перевод печати Англ → Рус #214 слов Параметры Фай…" at bounding box center [627, 285] width 1254 height 571
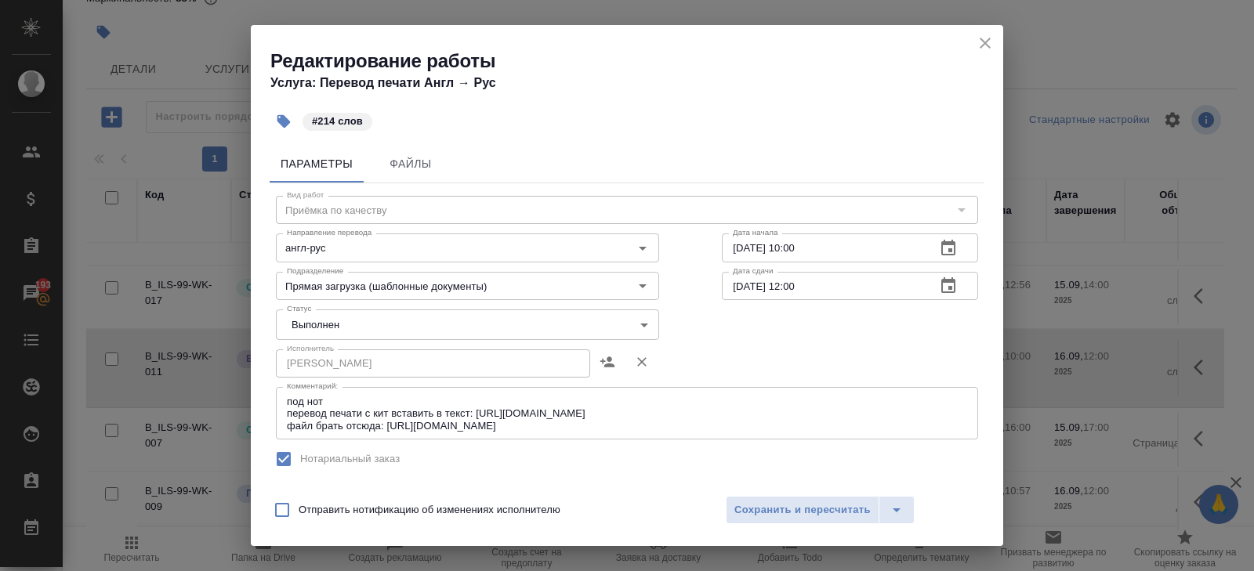
type input "214"
click at [308, 331] on body "🙏 .cls-1 fill:#fff; AWATERA Belyakova Yulia Клиенты Спецификации Заказы 193 Чат…" at bounding box center [627, 285] width 1254 height 571
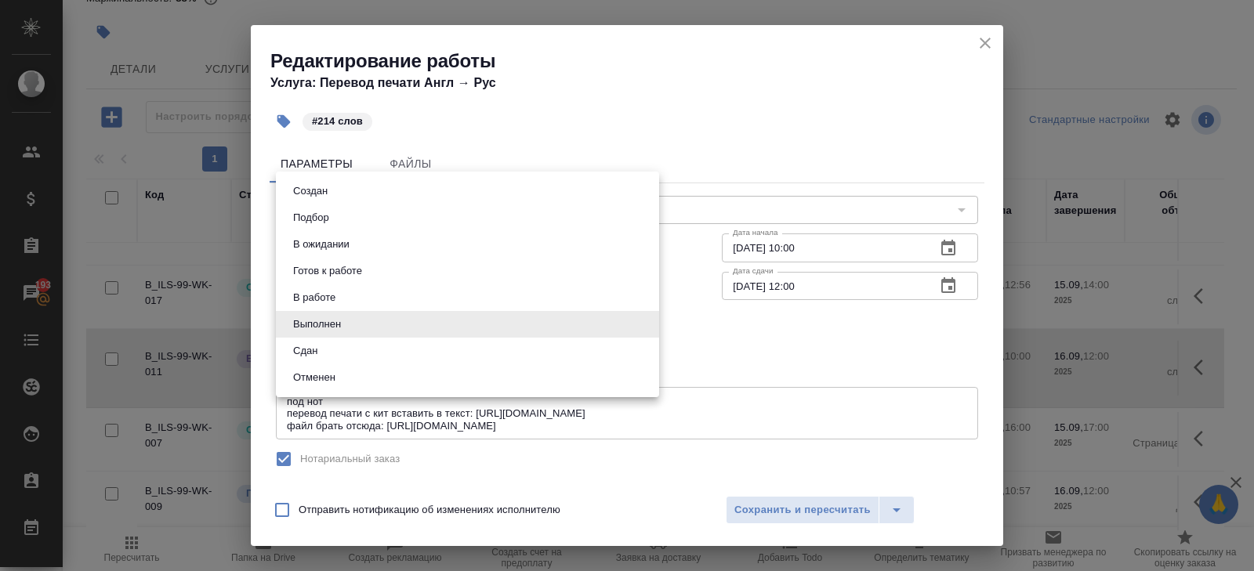
click at [308, 343] on button "Сдан" at bounding box center [305, 351] width 34 height 17
type input "closed"
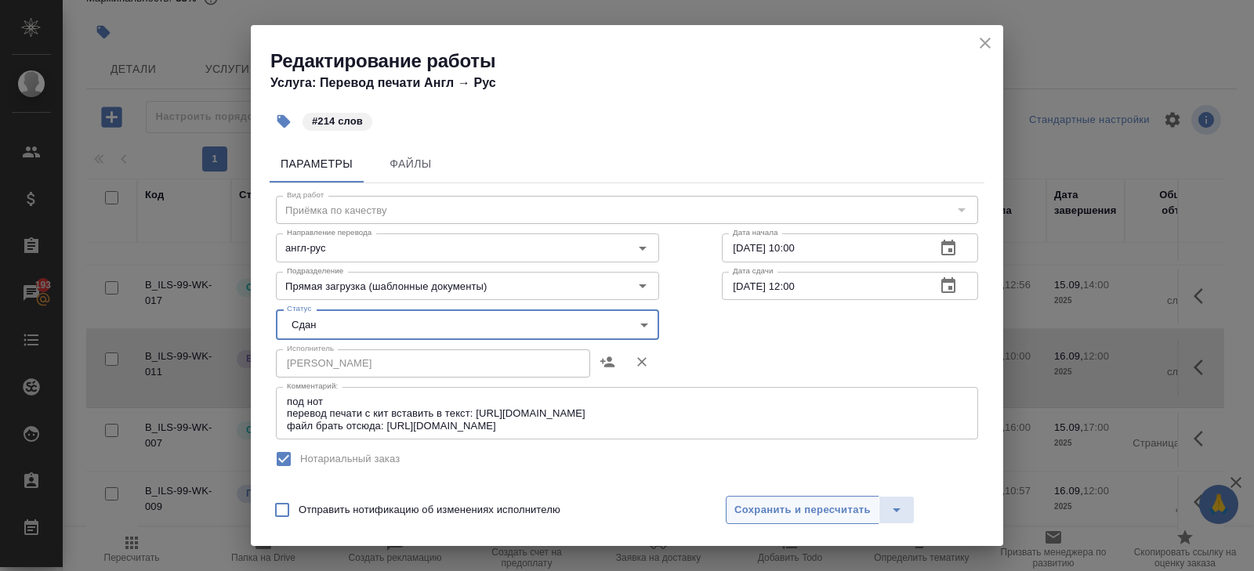
click at [759, 517] on span "Сохранить и пересчитать" at bounding box center [802, 511] width 136 height 18
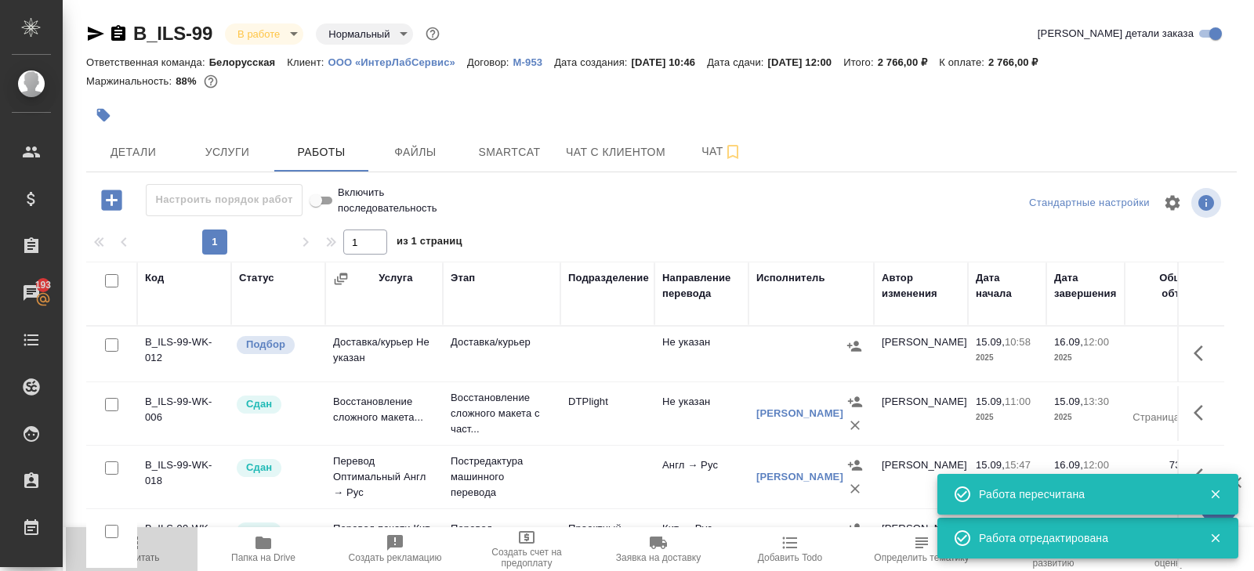
click at [150, 556] on span "Пересчитать" at bounding box center [132, 558] width 56 height 11
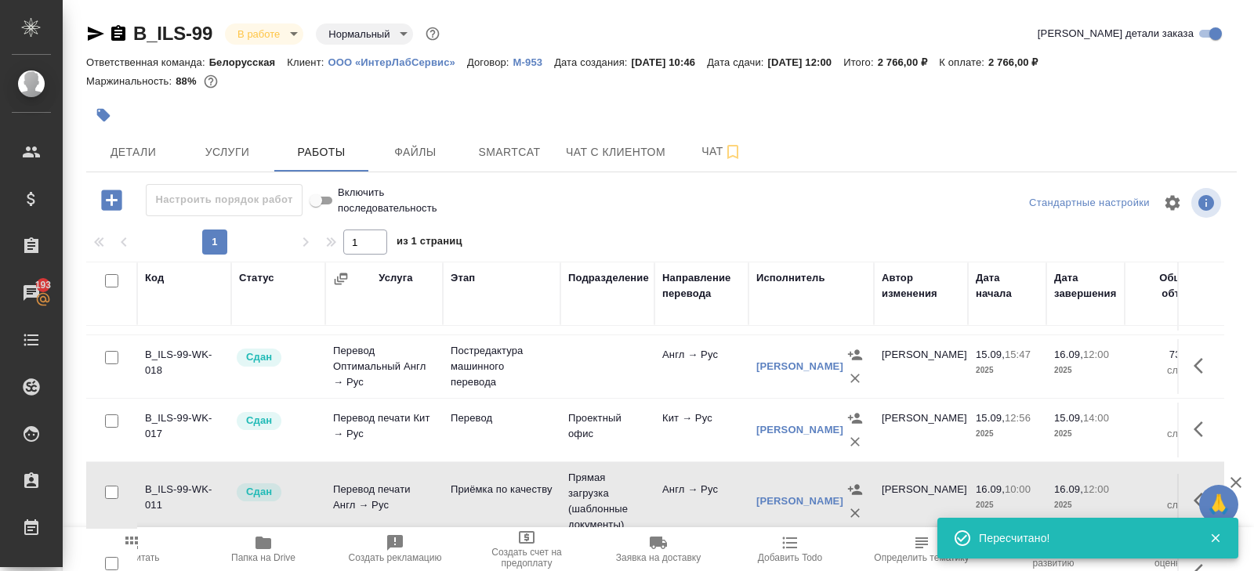
scroll to position [161, 0]
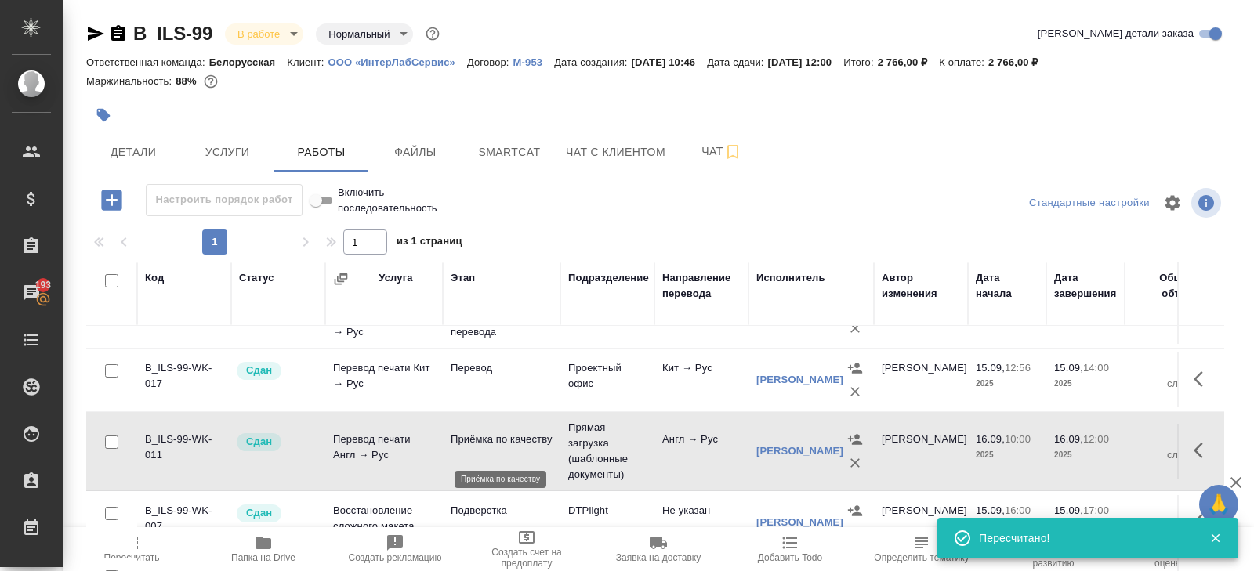
click at [502, 448] on p "Приёмка по качеству" at bounding box center [502, 440] width 102 height 16
click at [279, 26] on body "🙏 .cls-1 fill:#fff; AWATERA Belyakova Yulia Клиенты Спецификации Заказы 193 Чат…" at bounding box center [627, 285] width 1254 height 571
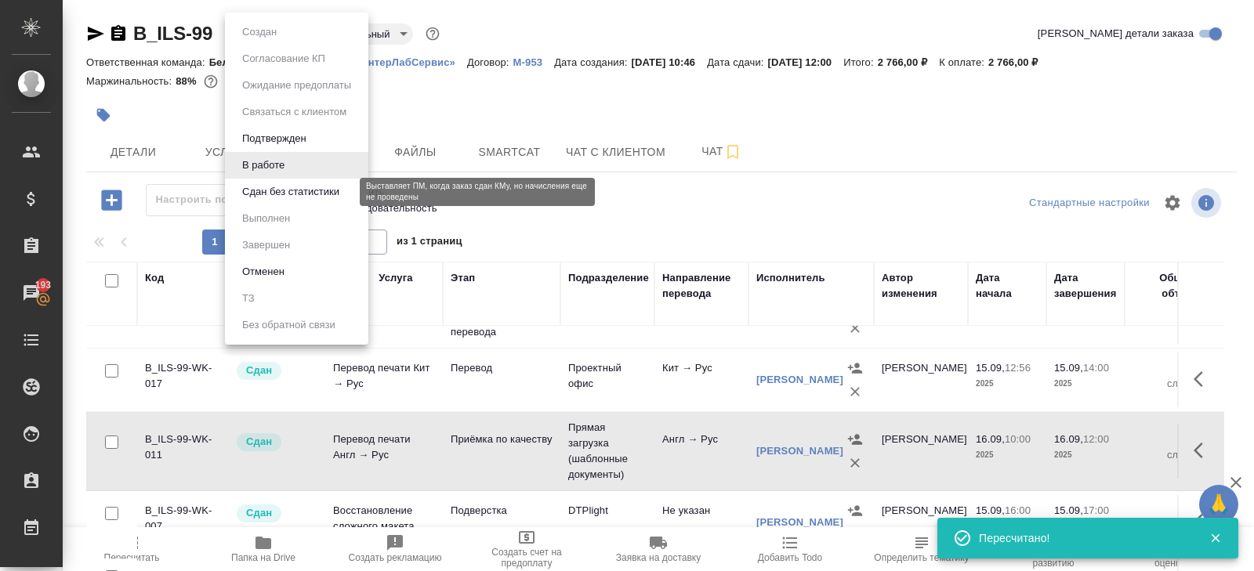
click at [277, 188] on button "Сдан без статистики" at bounding box center [290, 191] width 107 height 17
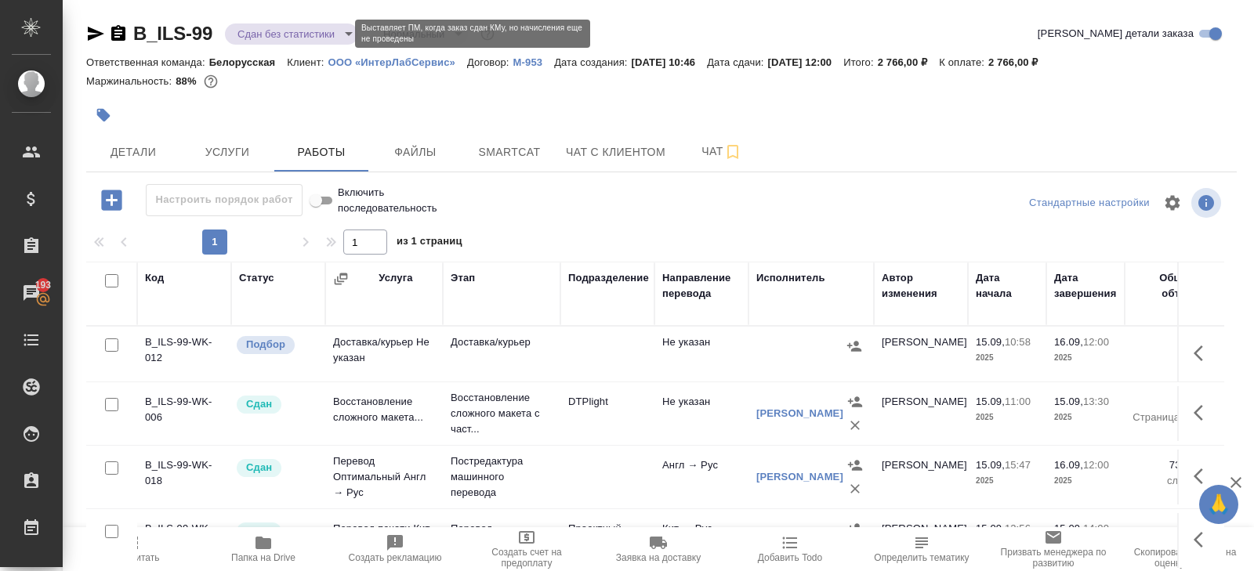
click at [267, 39] on body "🙏 .cls-1 fill:#fff; AWATERA Belyakova Yulia Клиенты Спецификации Заказы 193 Чат…" at bounding box center [627, 285] width 1254 height 571
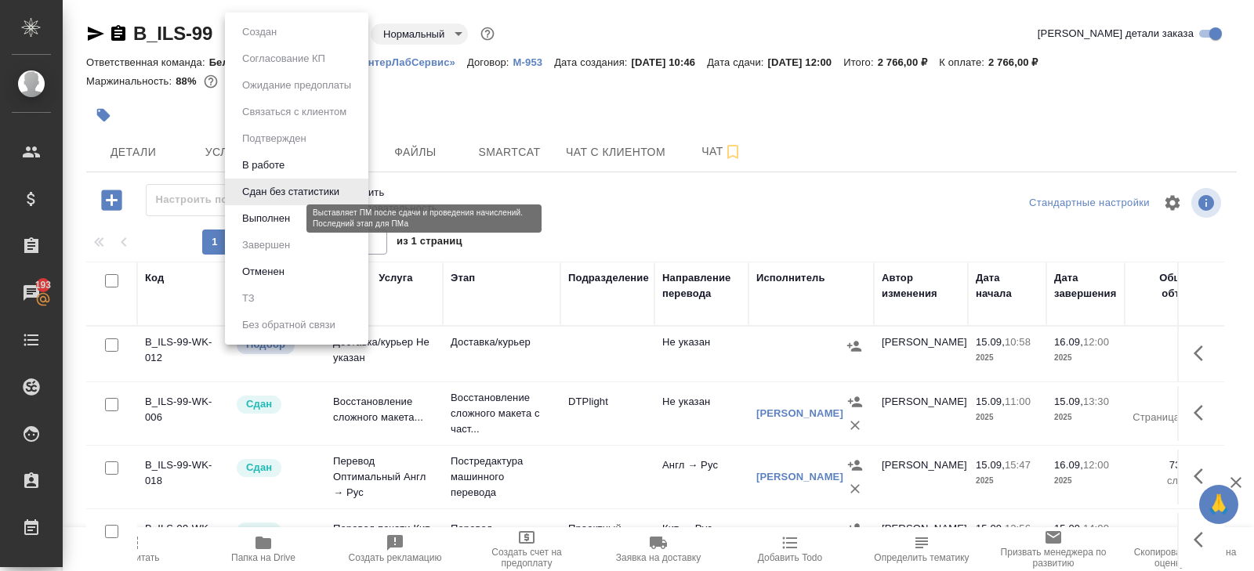
click at [266, 220] on button "Выполнен" at bounding box center [265, 218] width 57 height 17
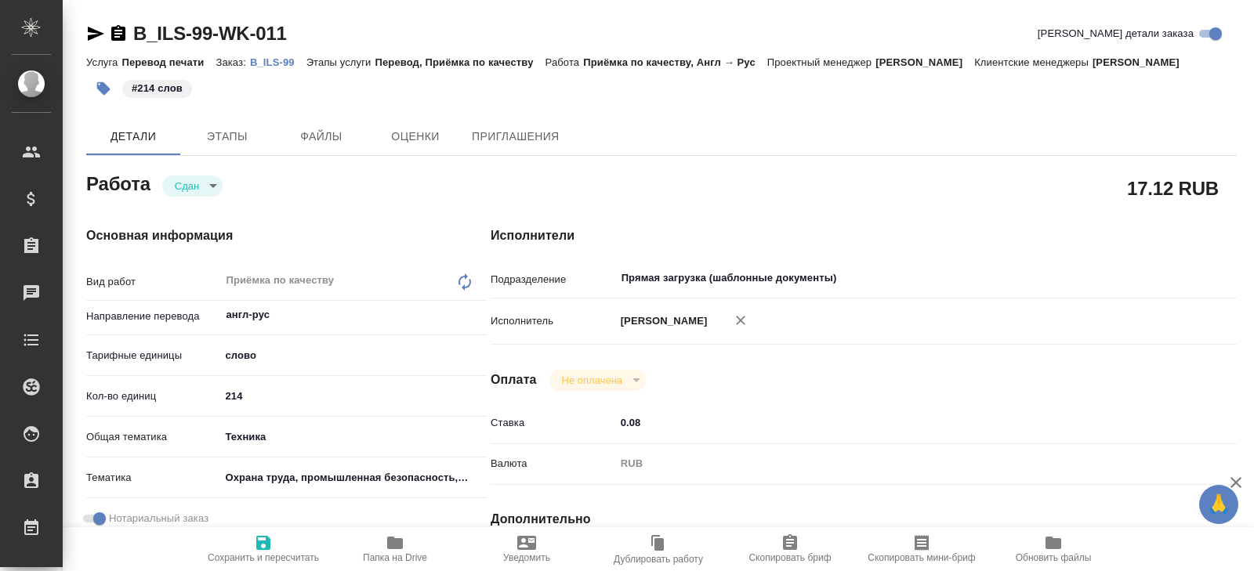
type textarea "x"
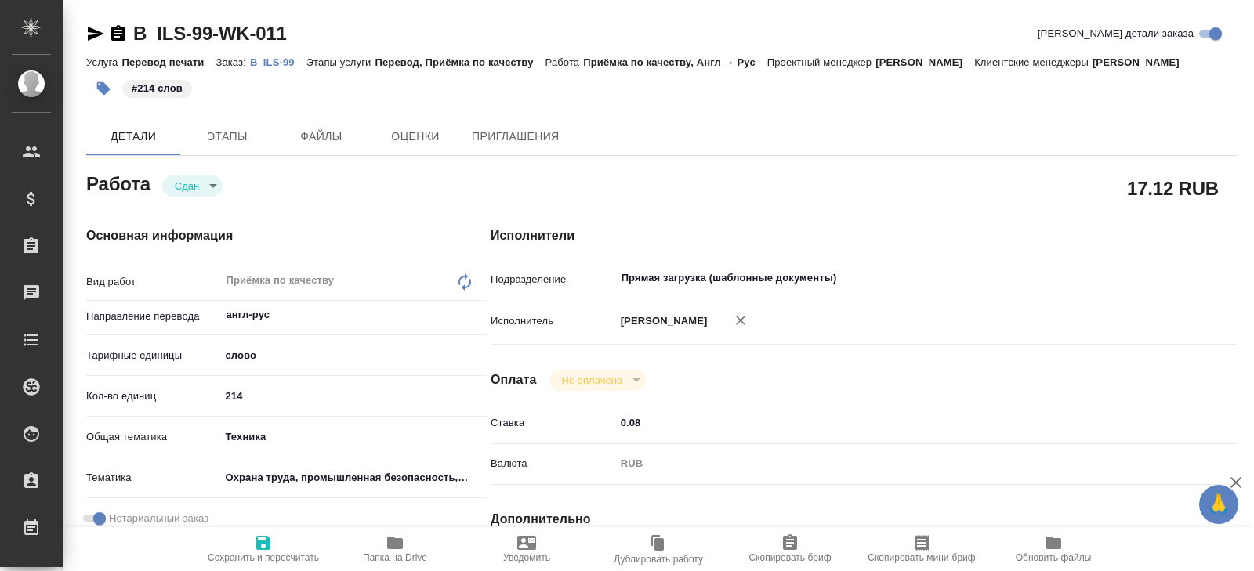
type textarea "x"
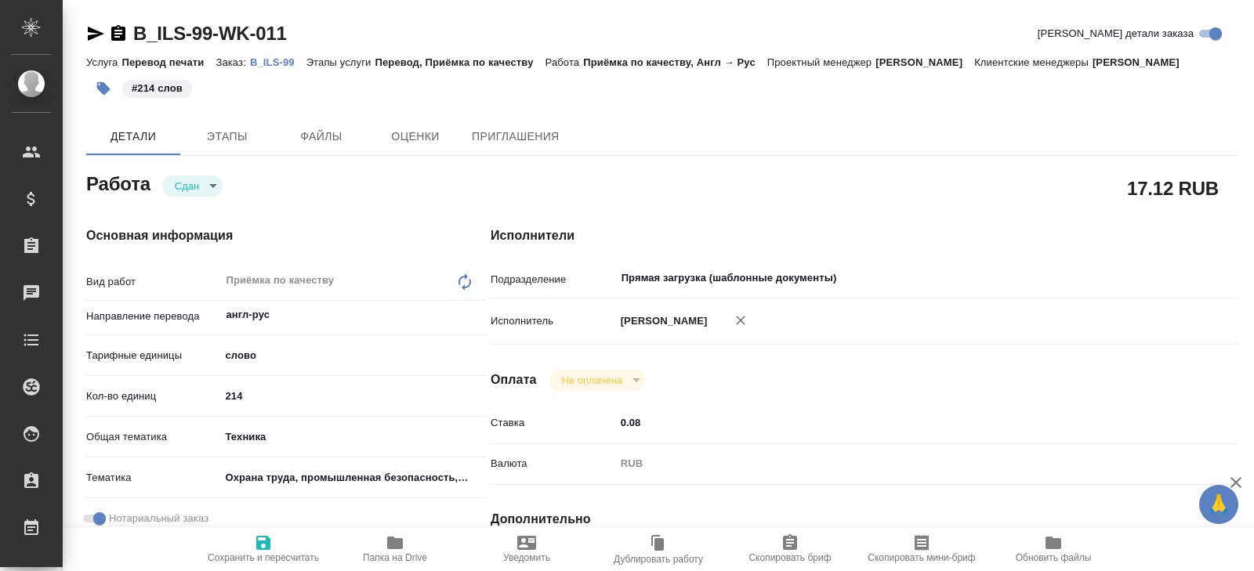
type textarea "x"
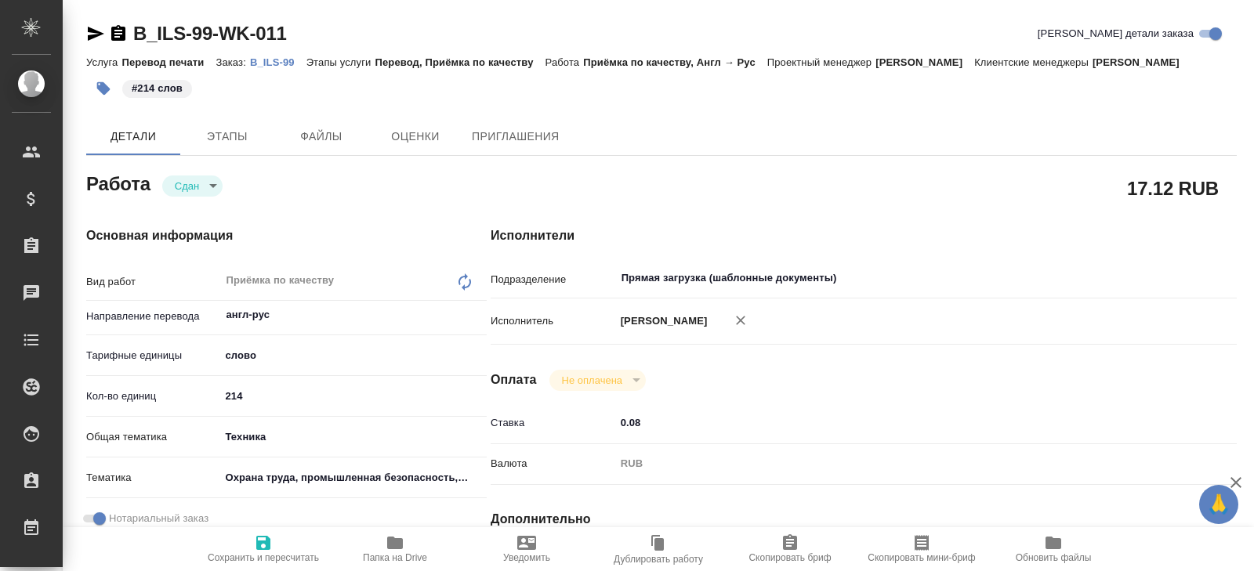
type textarea "x"
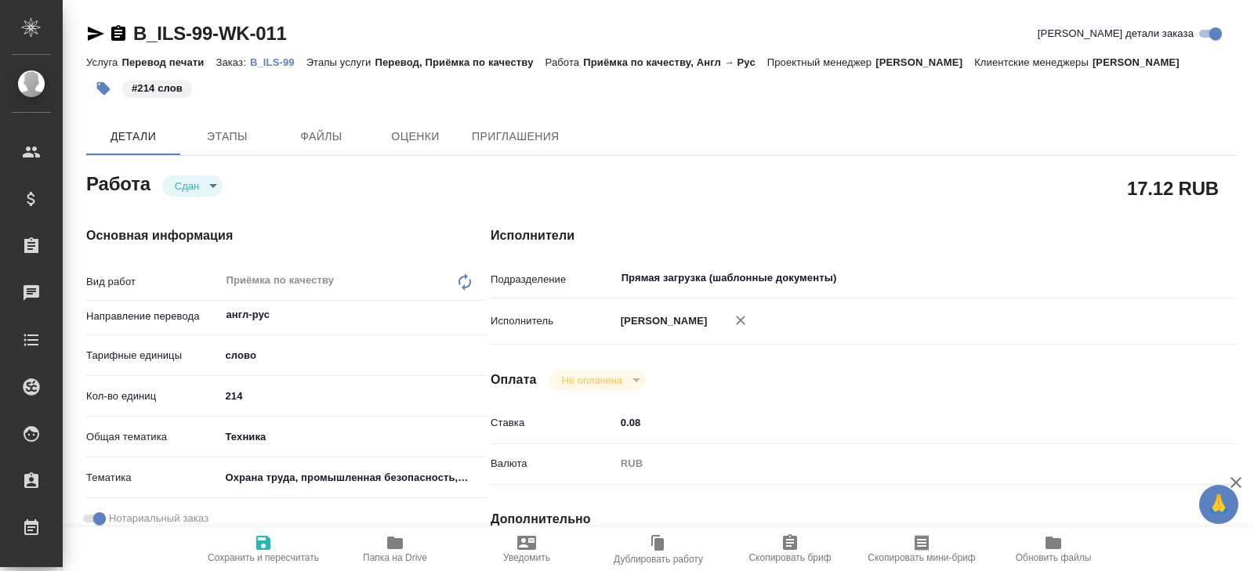
type textarea "x"
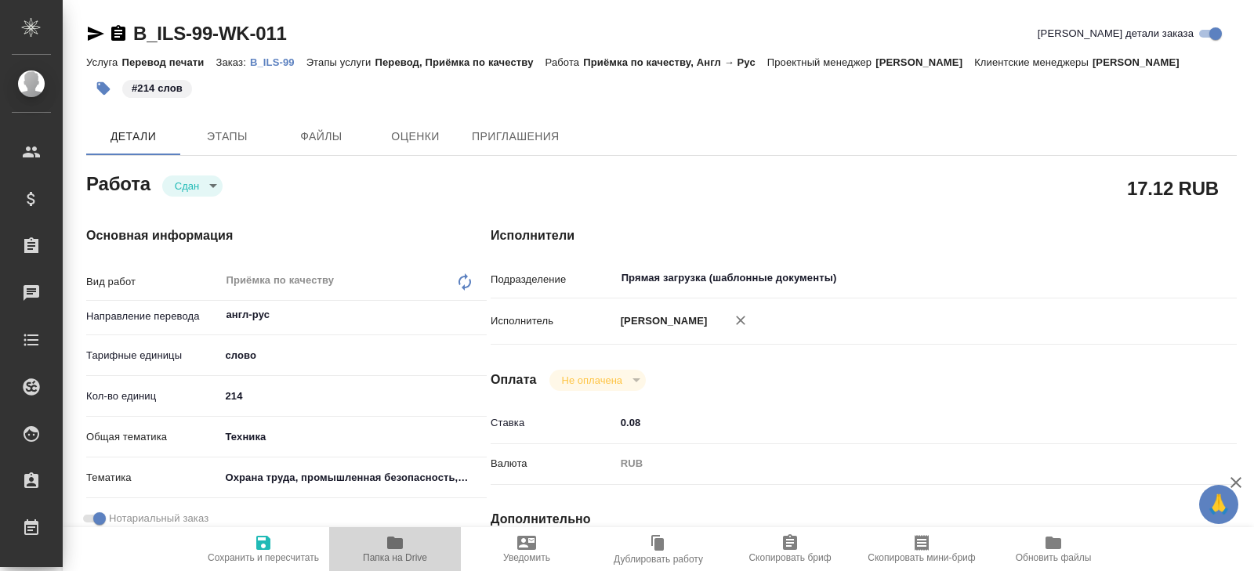
click at [386, 546] on icon "button" at bounding box center [395, 543] width 19 height 19
type textarea "x"
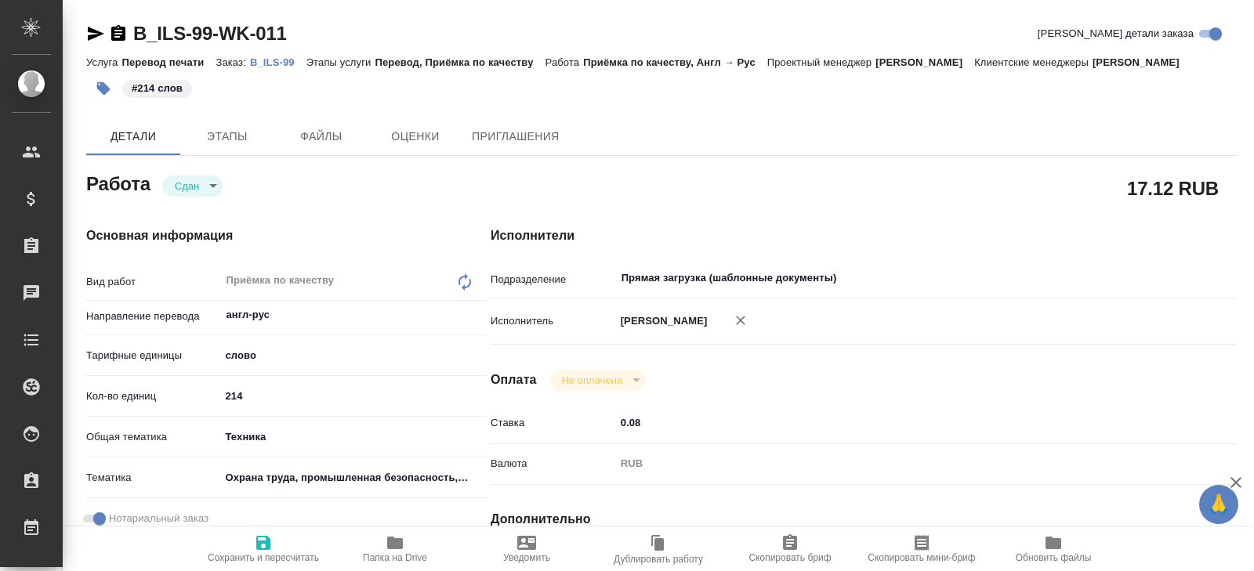
type textarea "x"
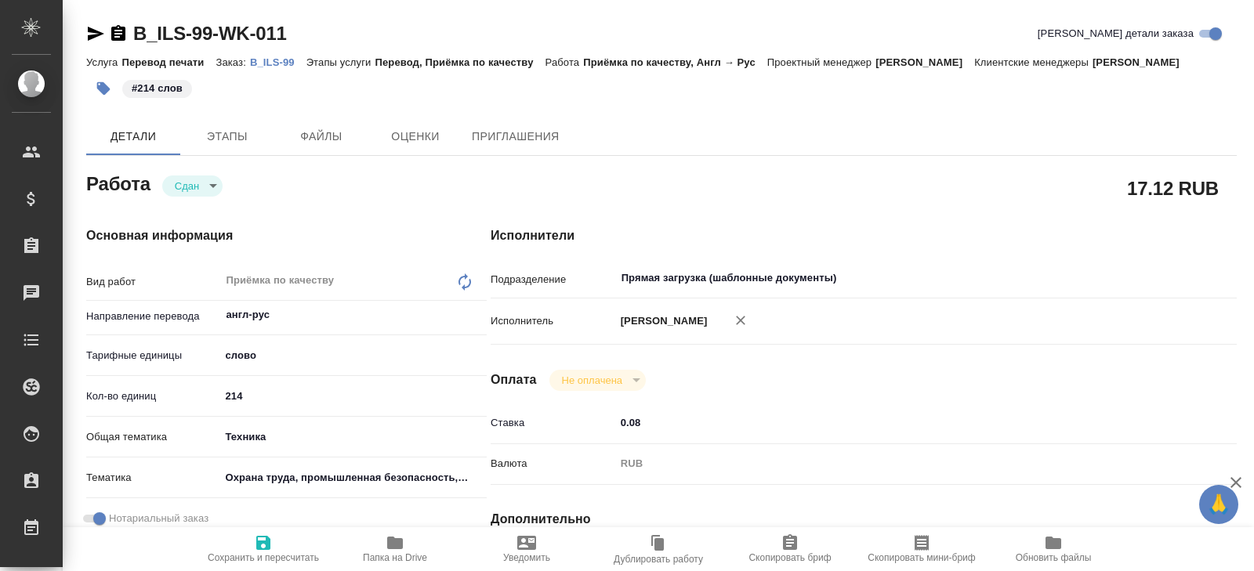
type textarea "x"
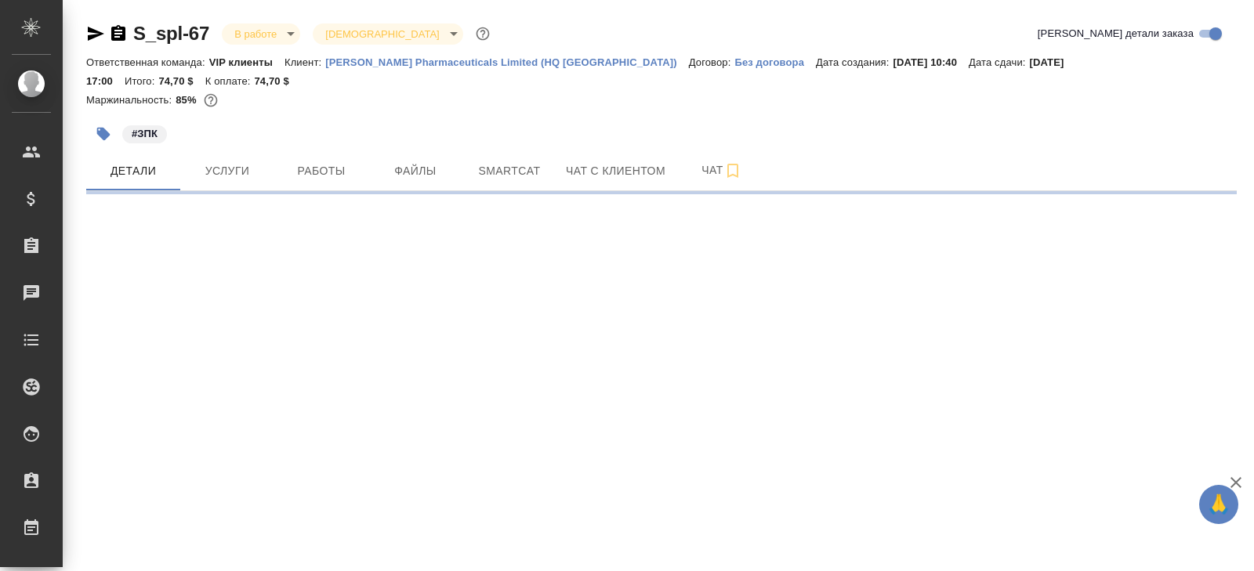
click at [464, 151] on button "Smartcat" at bounding box center [509, 170] width 94 height 39
select select "RU"
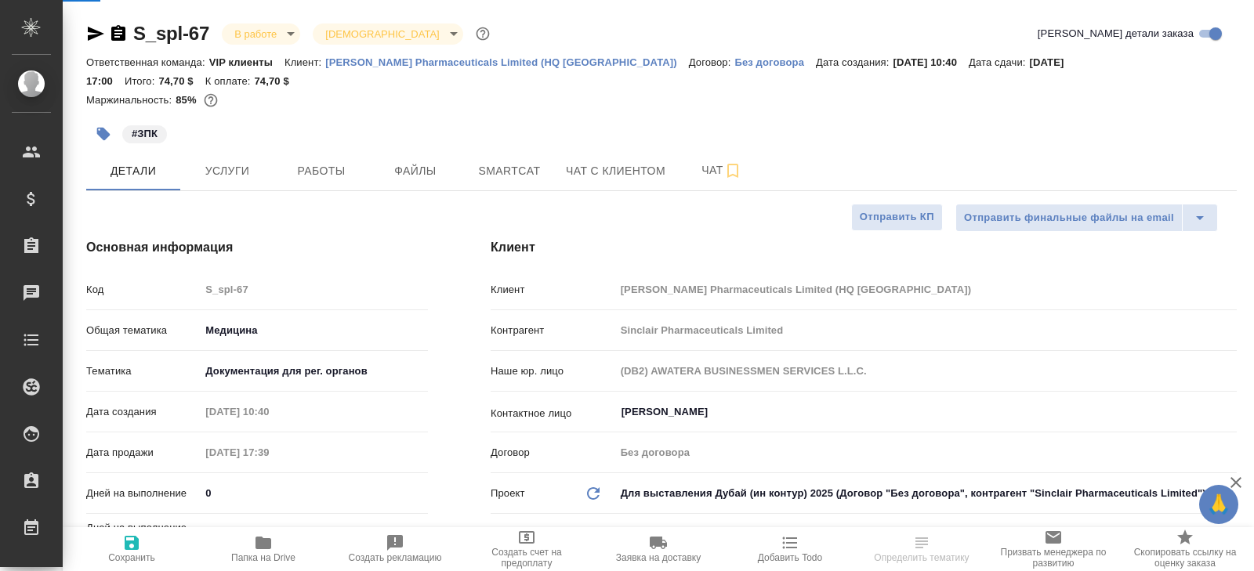
type textarea "x"
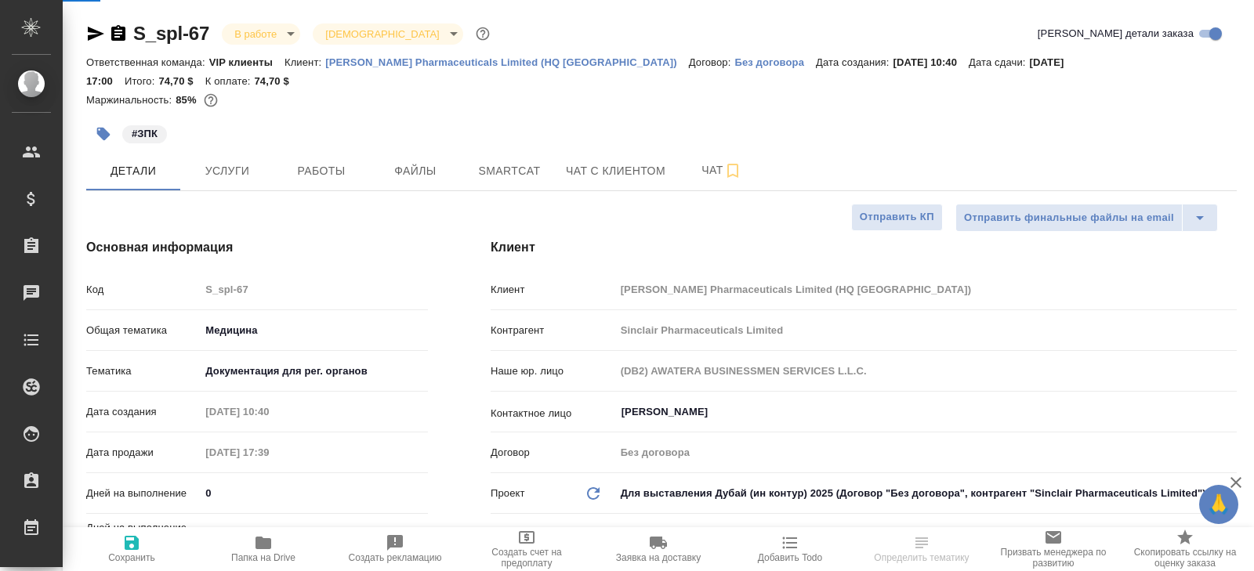
type textarea "x"
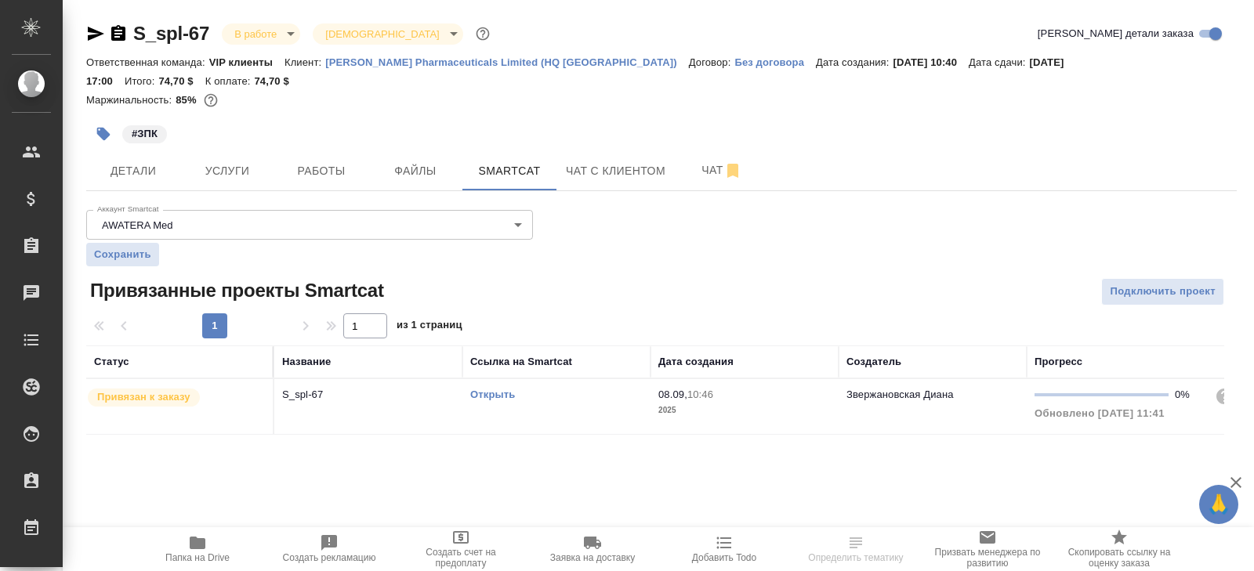
click at [485, 389] on link "Открыть" at bounding box center [492, 395] width 45 height 12
click at [120, 27] on icon "button" at bounding box center [118, 33] width 14 height 16
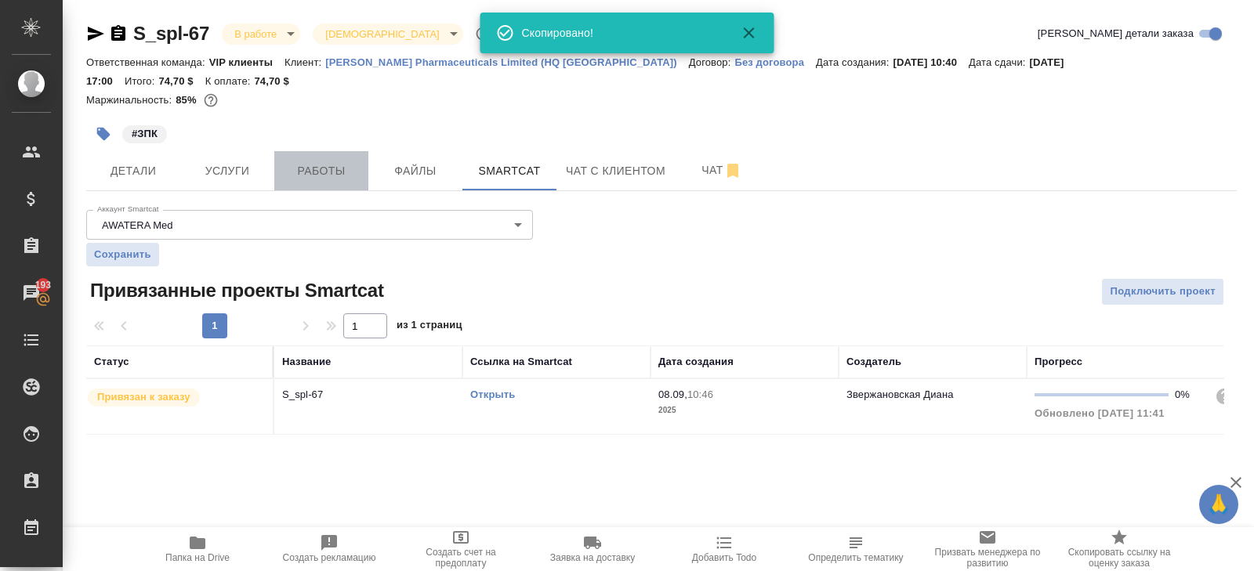
click at [321, 161] on span "Работы" at bounding box center [321, 171] width 75 height 20
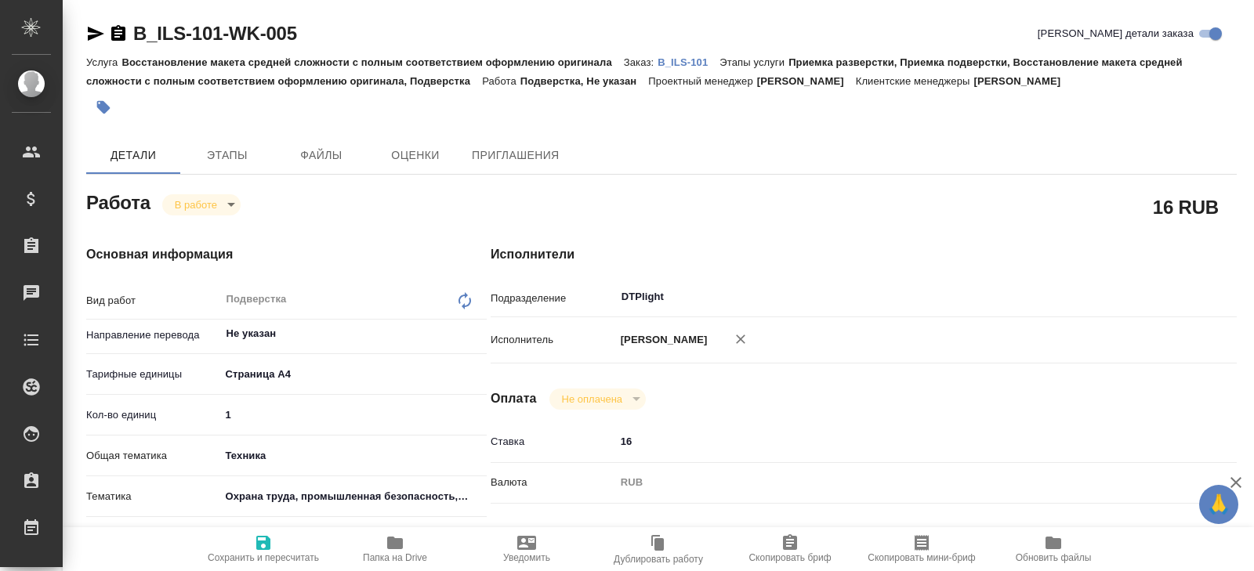
type textarea "x"
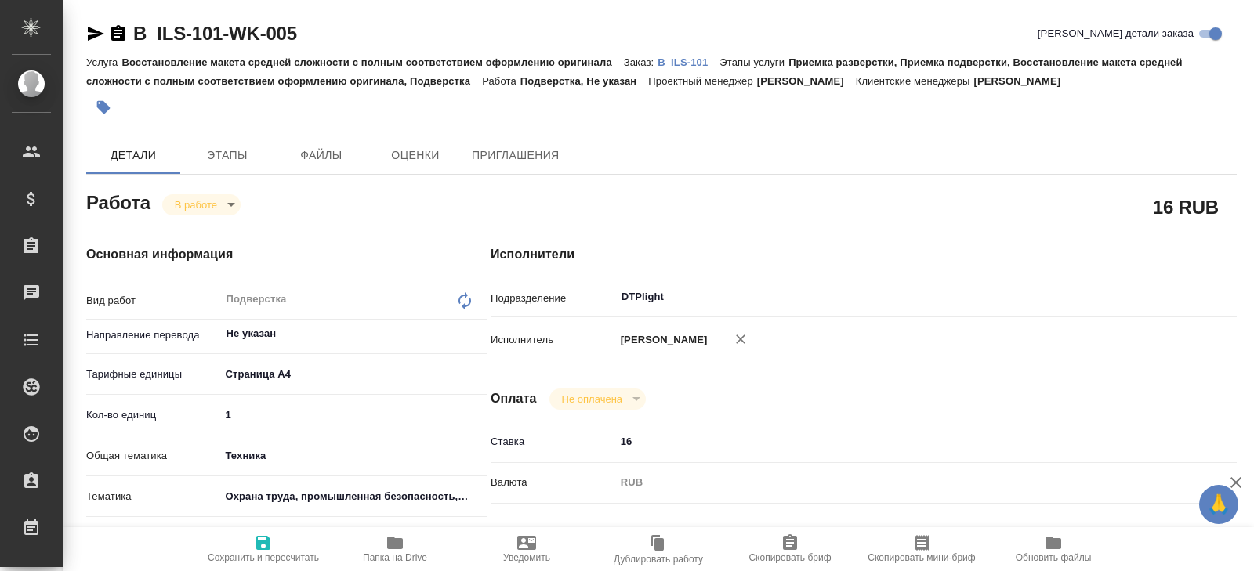
type textarea "x"
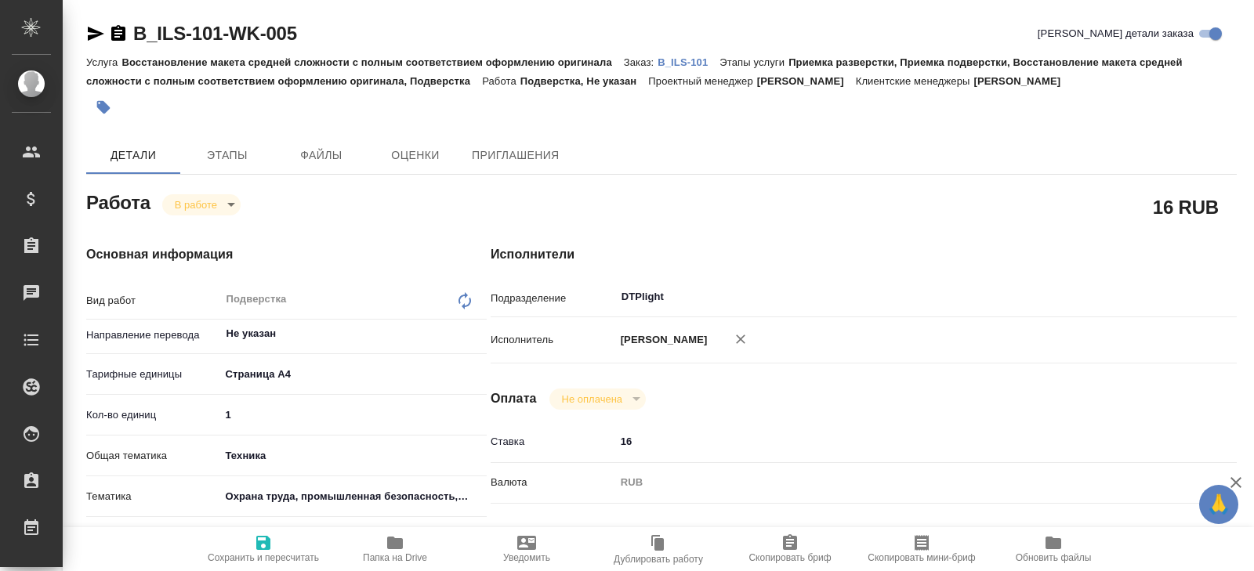
click at [379, 554] on span "Папка на Drive" at bounding box center [395, 558] width 64 height 11
type textarea "x"
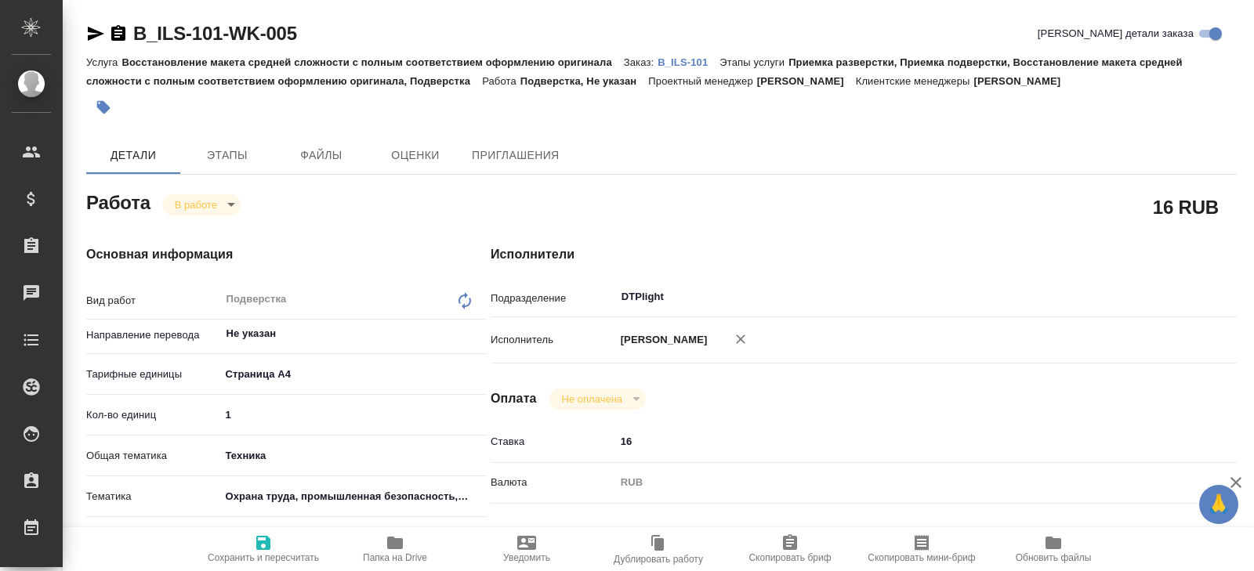
type textarea "x"
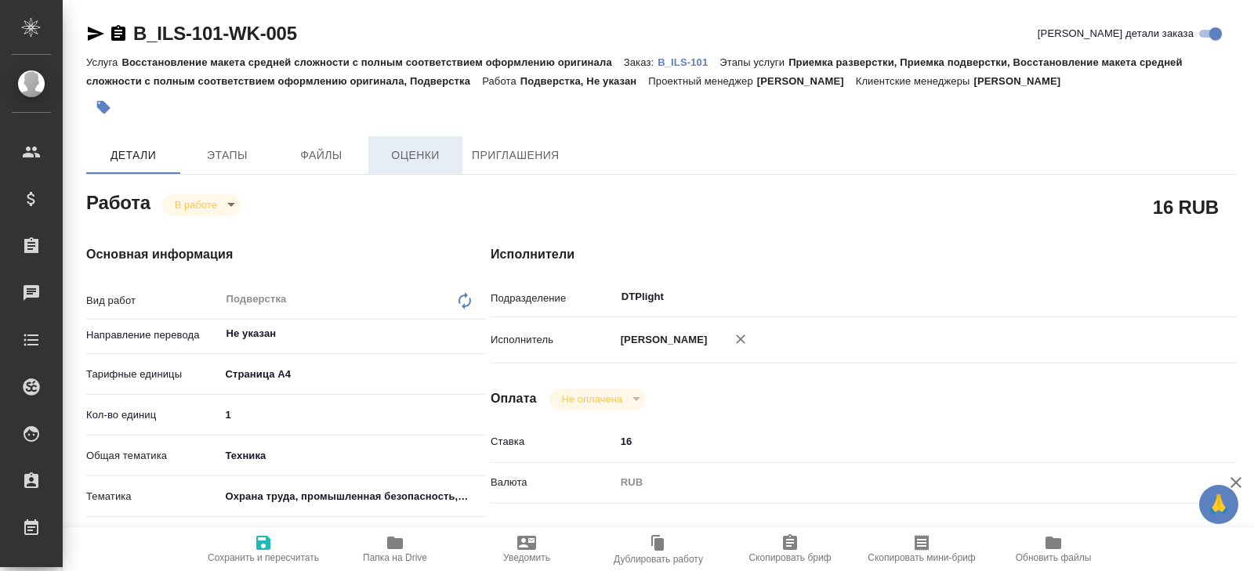
type textarea "x"
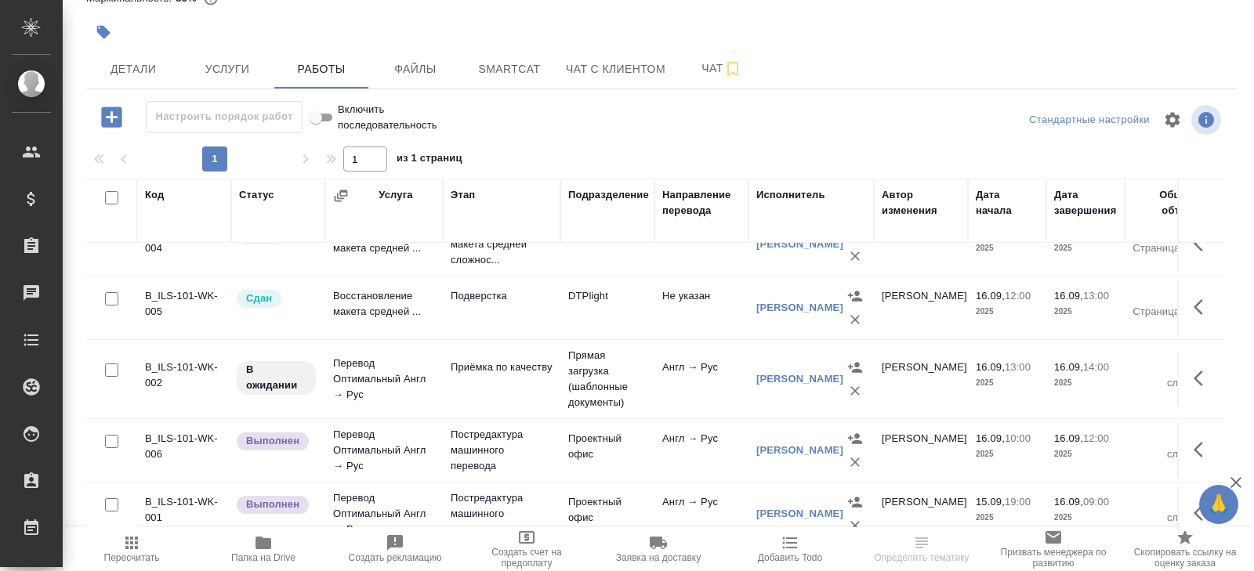
scroll to position [6, 0]
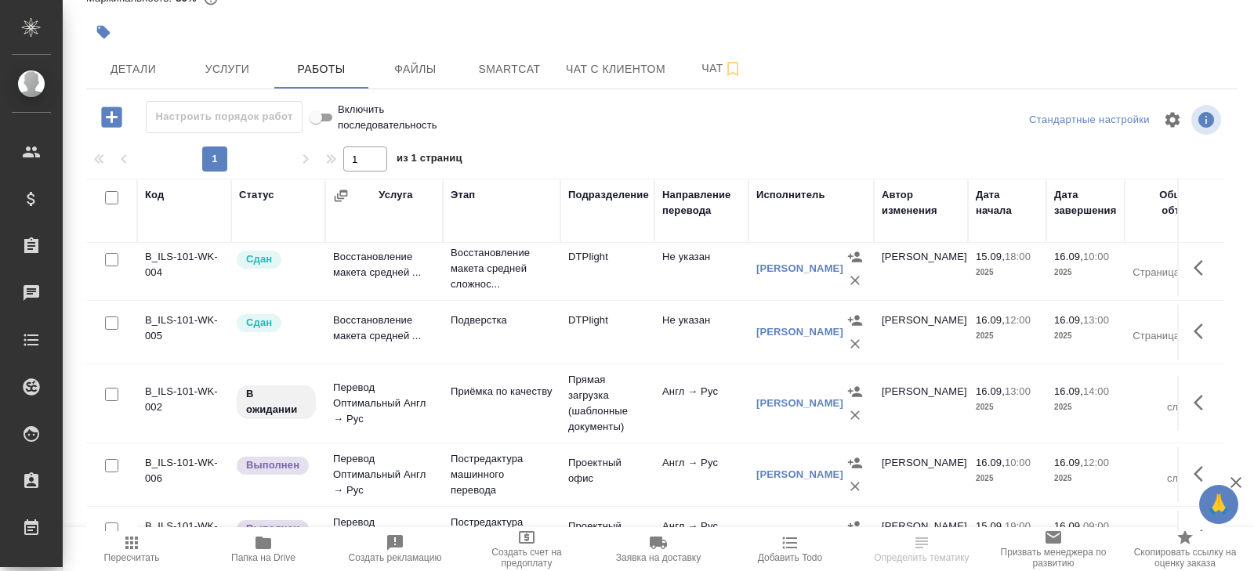
click at [1202, 395] on icon "button" at bounding box center [1203, 402] width 19 height 19
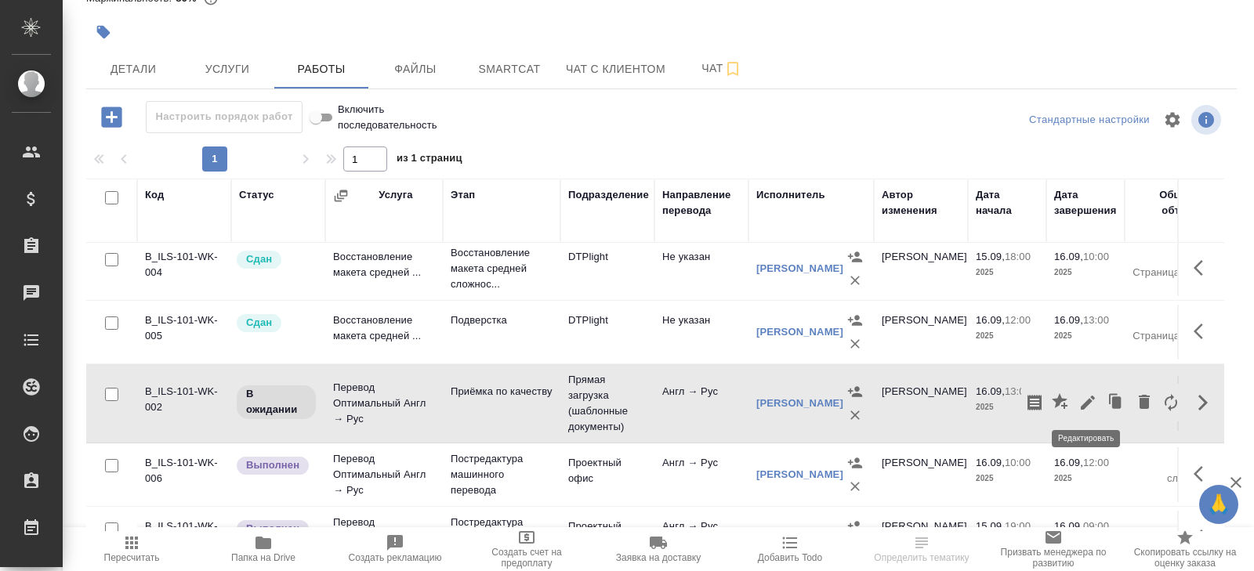
click at [1089, 396] on icon "button" at bounding box center [1087, 402] width 19 height 19
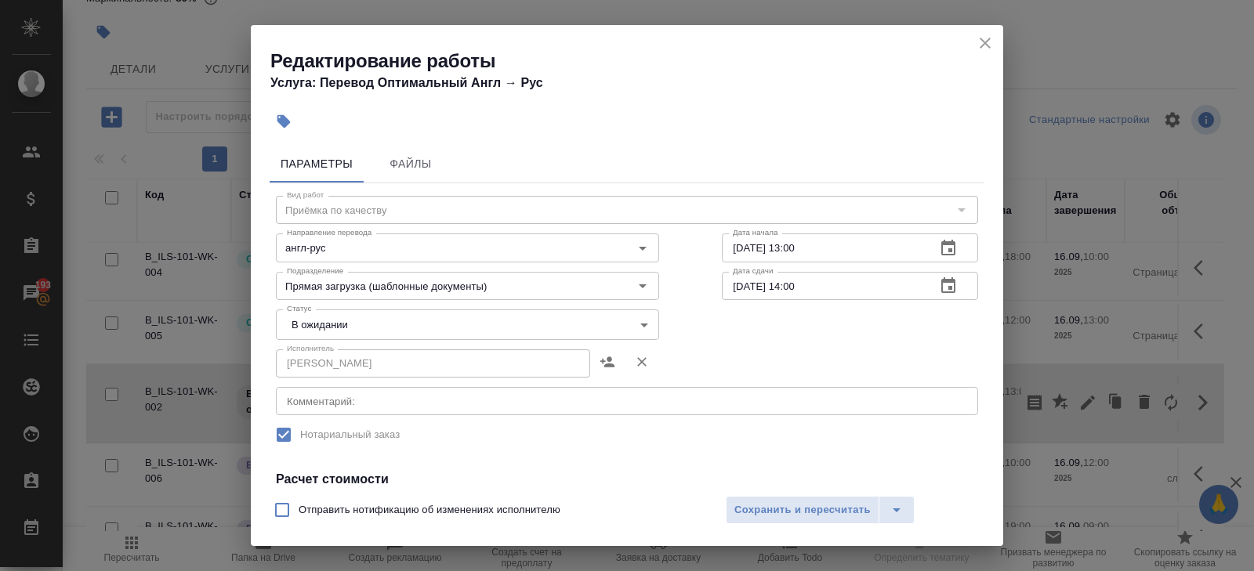
click at [330, 401] on textarea at bounding box center [627, 402] width 680 height 12
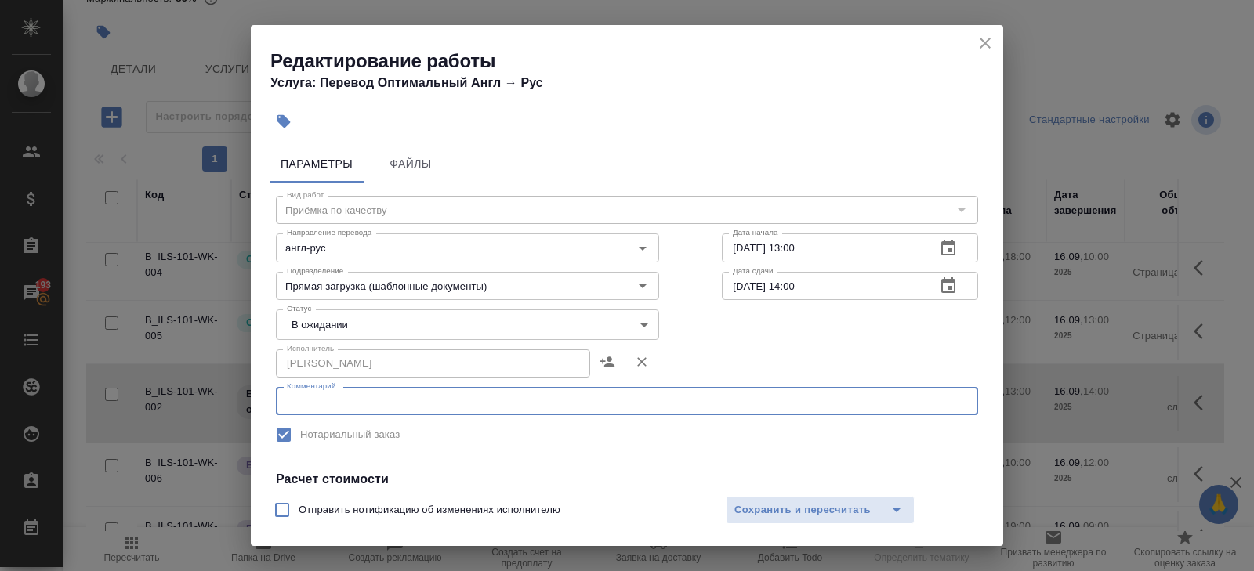
paste textarea "https://drive.awatera.com/s/wzgELpgSAk6nC9G"
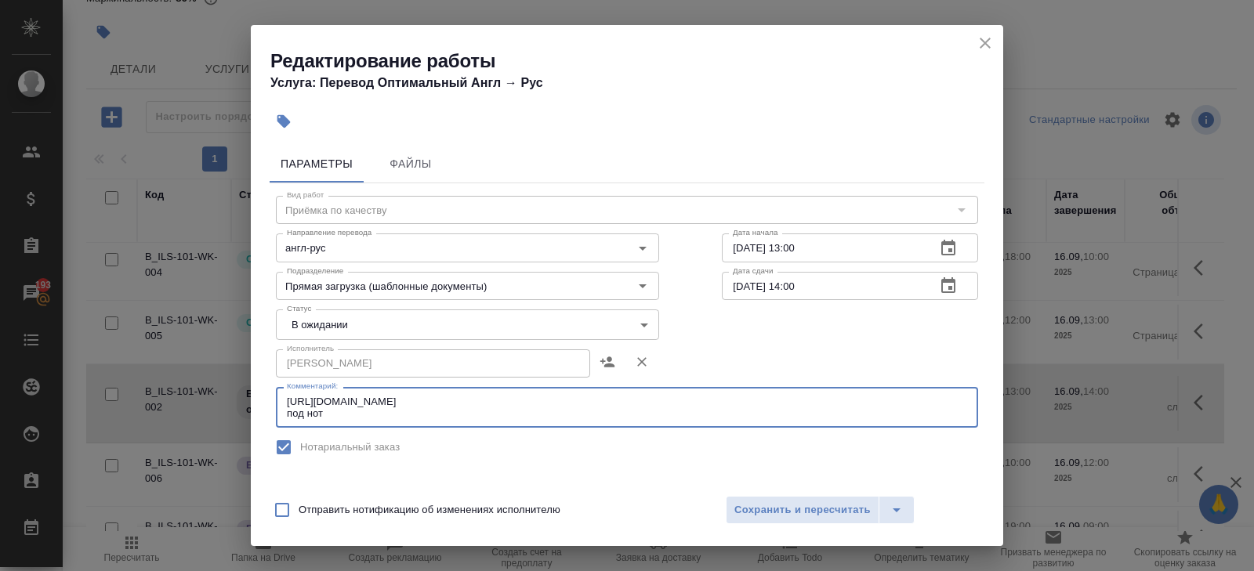
type textarea "https://drive.awatera.com/s/wzgELpgSAk6nC9G под нот"
click at [302, 316] on body "🙏 .cls-1 fill:#fff; AWATERA Belyakova Yulia Клиенты Спецификации Заказы 193 Чат…" at bounding box center [627, 285] width 1254 height 571
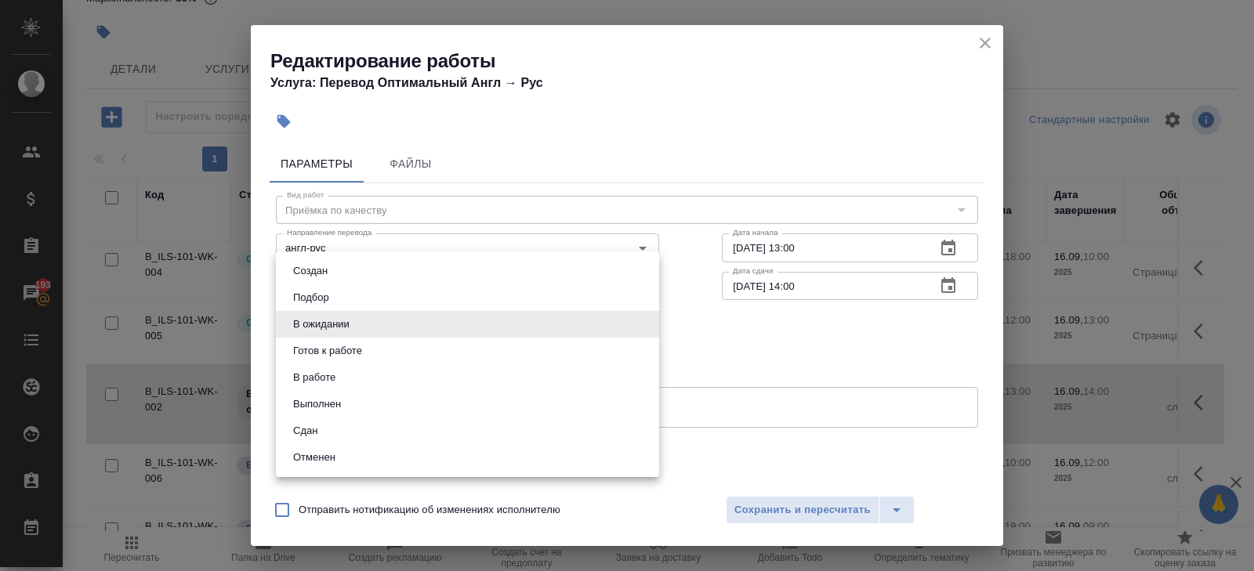
click at [303, 332] on button "В ожидании" at bounding box center [321, 324] width 66 height 17
click at [303, 331] on body "🙏 .cls-1 fill:#fff; AWATERA Belyakova Yulia Клиенты Спецификации Заказы 193 Чат…" at bounding box center [627, 285] width 1254 height 571
click at [303, 343] on button "Готов к работе" at bounding box center [327, 351] width 78 height 17
type input "readyForWork"
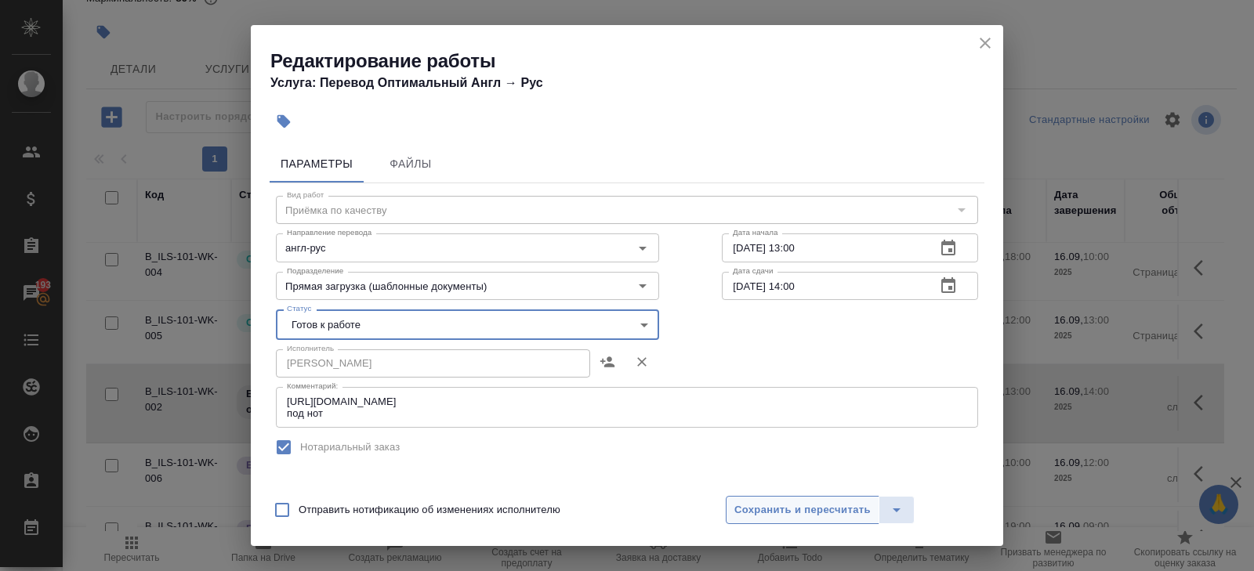
click at [745, 502] on span "Сохранить и пересчитать" at bounding box center [802, 511] width 136 height 18
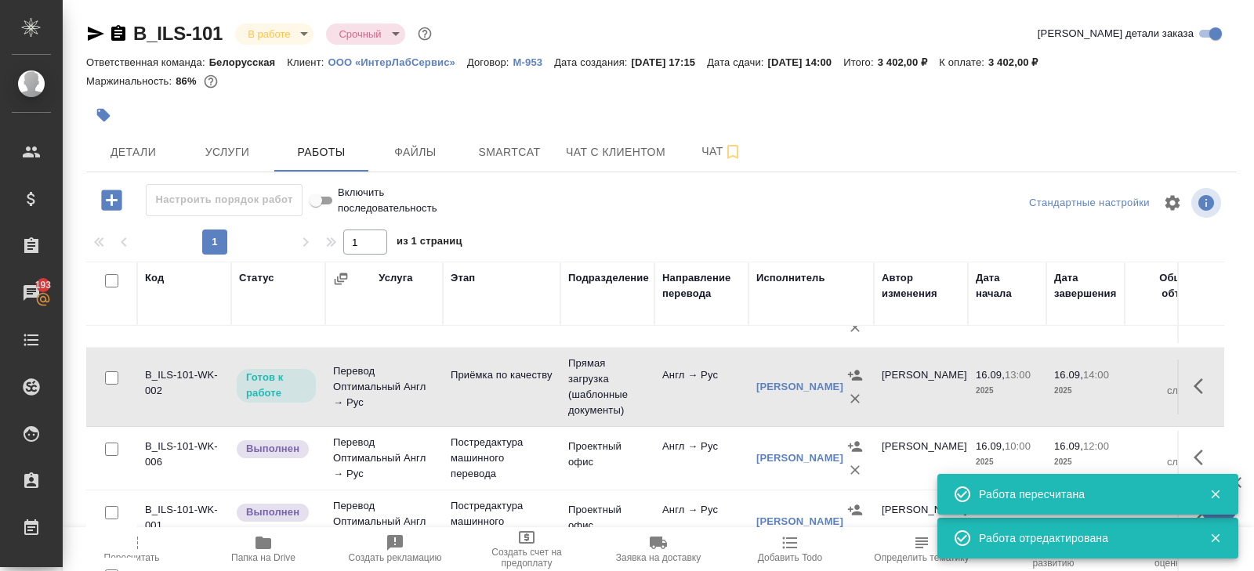
scroll to position [83, 0]
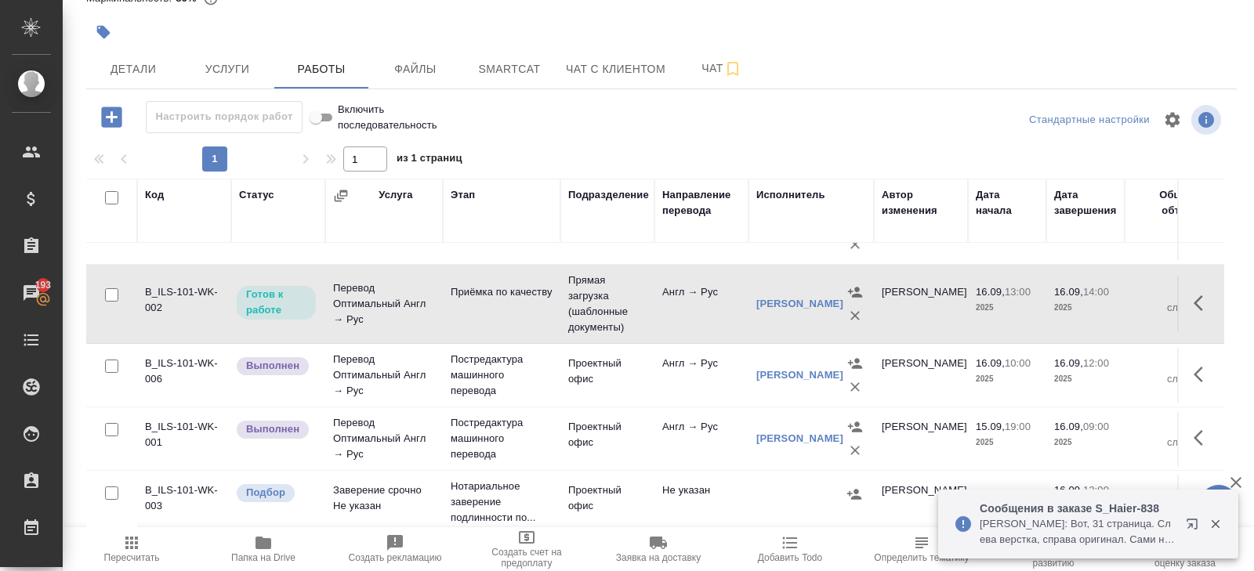
click at [1194, 528] on icon "button" at bounding box center [1192, 524] width 10 height 10
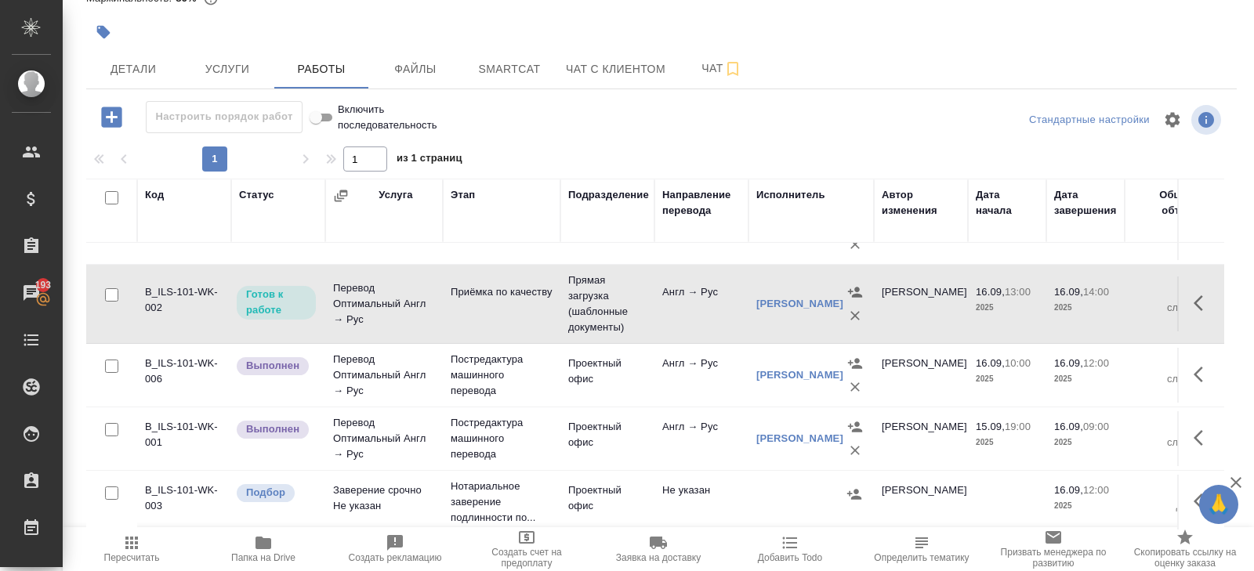
click at [139, 548] on icon "button" at bounding box center [131, 543] width 19 height 19
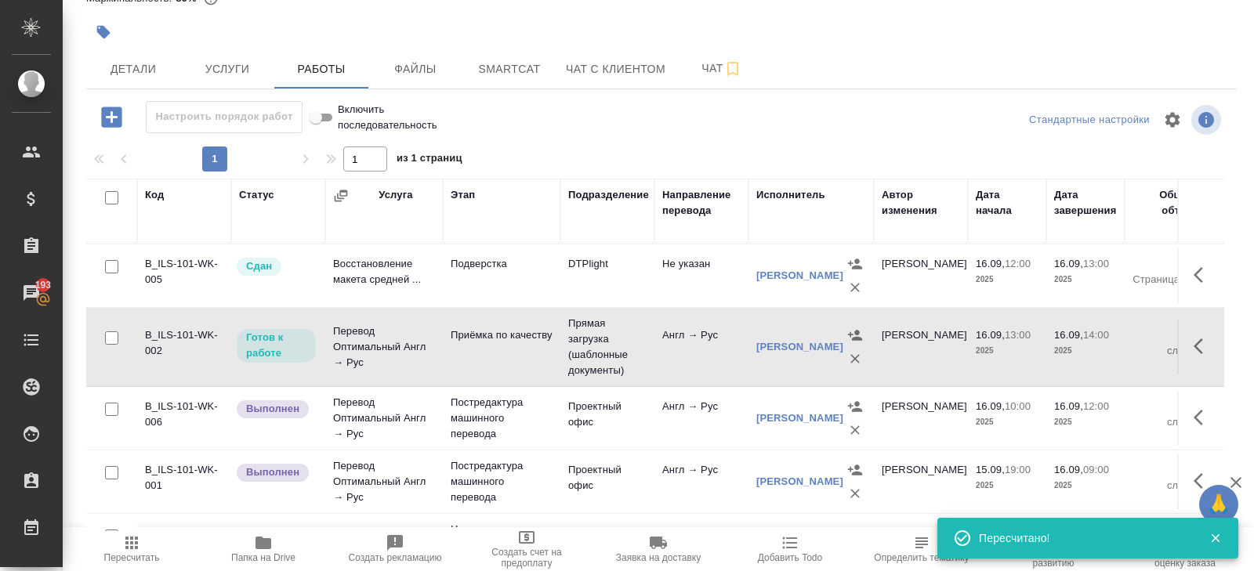
scroll to position [0, 0]
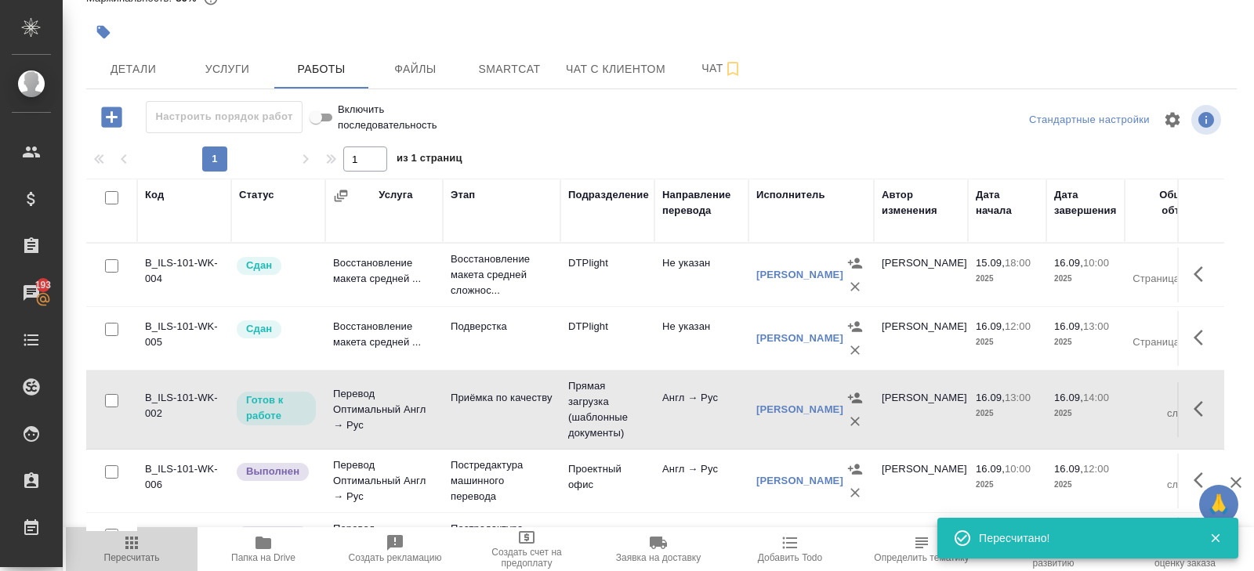
click at [138, 541] on icon "button" at bounding box center [131, 543] width 19 height 19
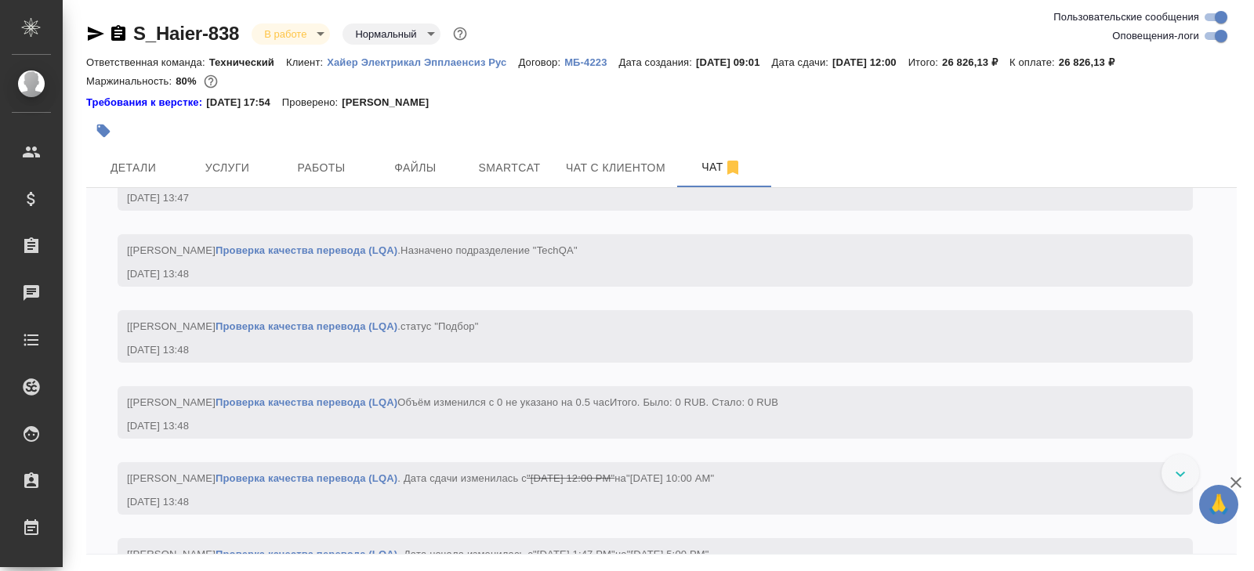
click at [1207, 38] on input "Оповещения-логи" at bounding box center [1221, 36] width 56 height 19
checkbox input "false"
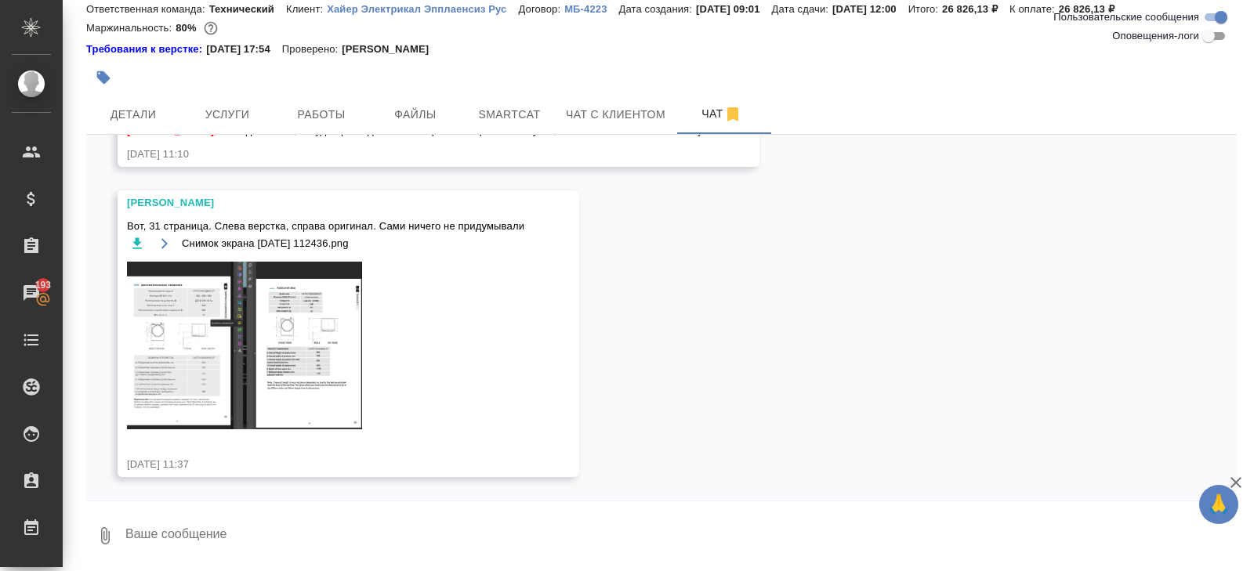
scroll to position [1670, 0]
click at [234, 332] on img at bounding box center [244, 346] width 235 height 169
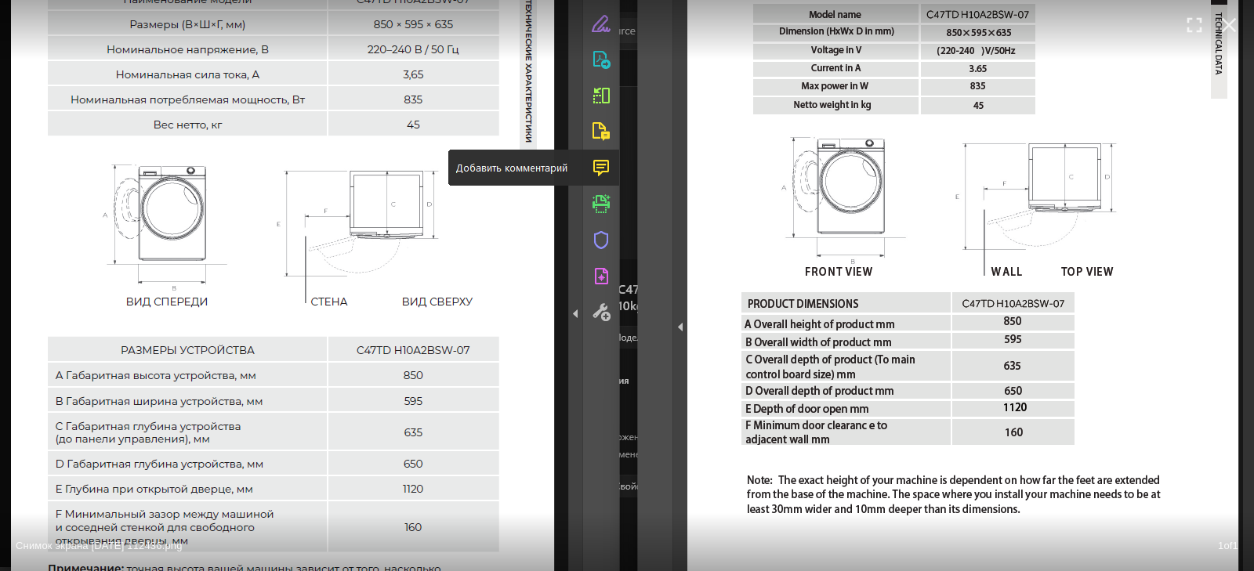
click at [1250, 277] on div "Снимок экрана [DATE] 112436.png 1 of 1" at bounding box center [627, 285] width 1254 height 571
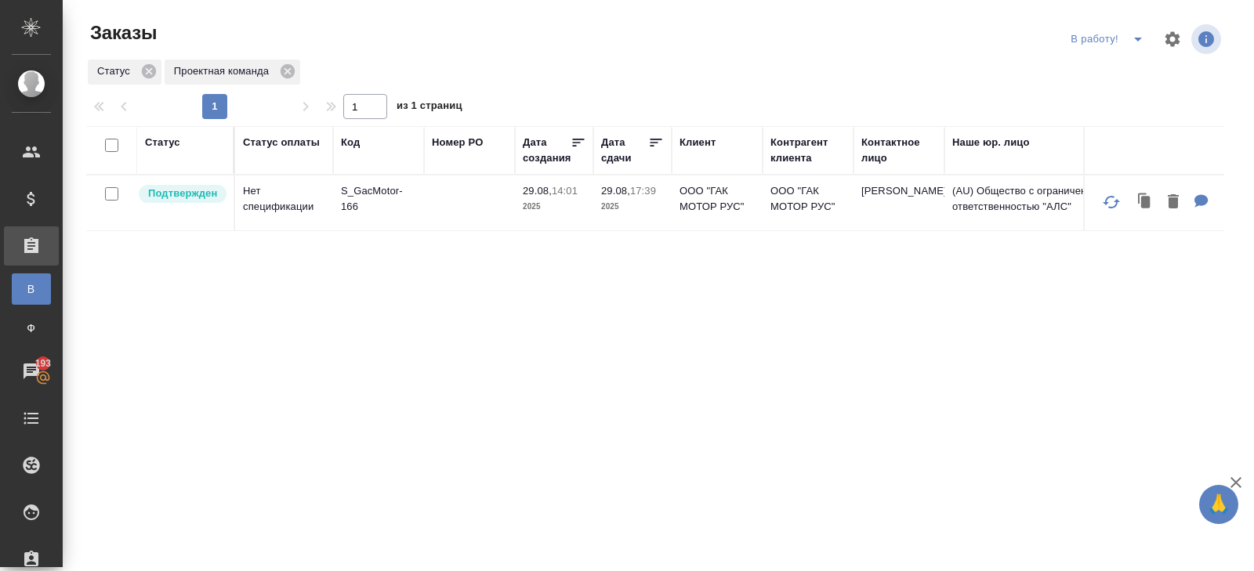
click at [1131, 43] on icon "split button" at bounding box center [1138, 39] width 19 height 19
click at [1127, 61] on li "ПМ" at bounding box center [1109, 70] width 87 height 25
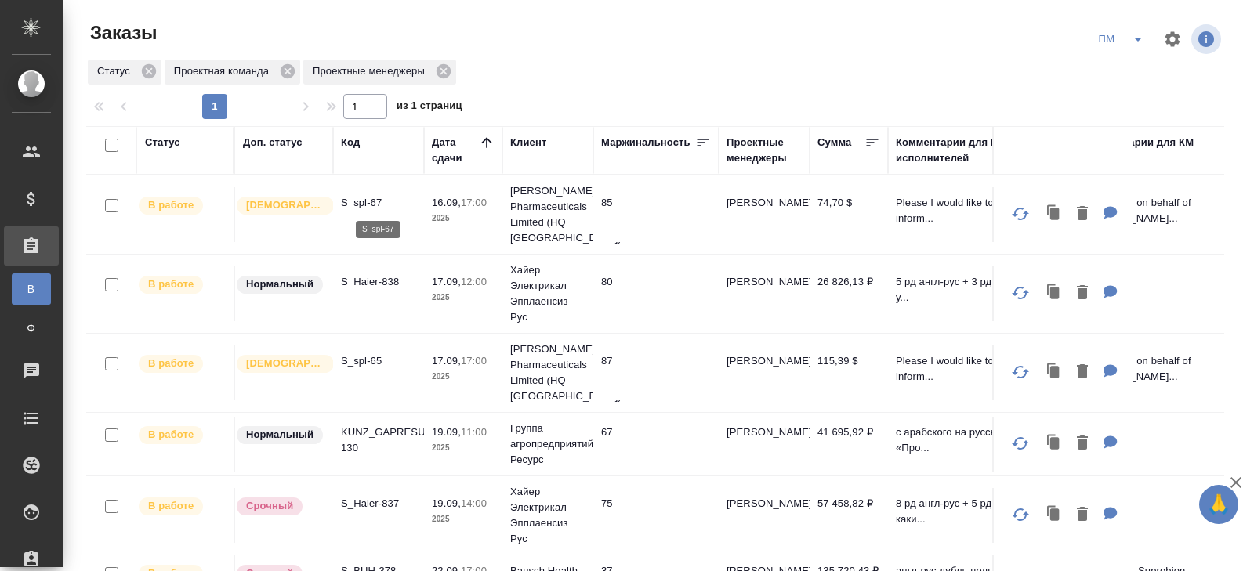
click at [365, 206] on p "S_spl-67" at bounding box center [378, 203] width 75 height 16
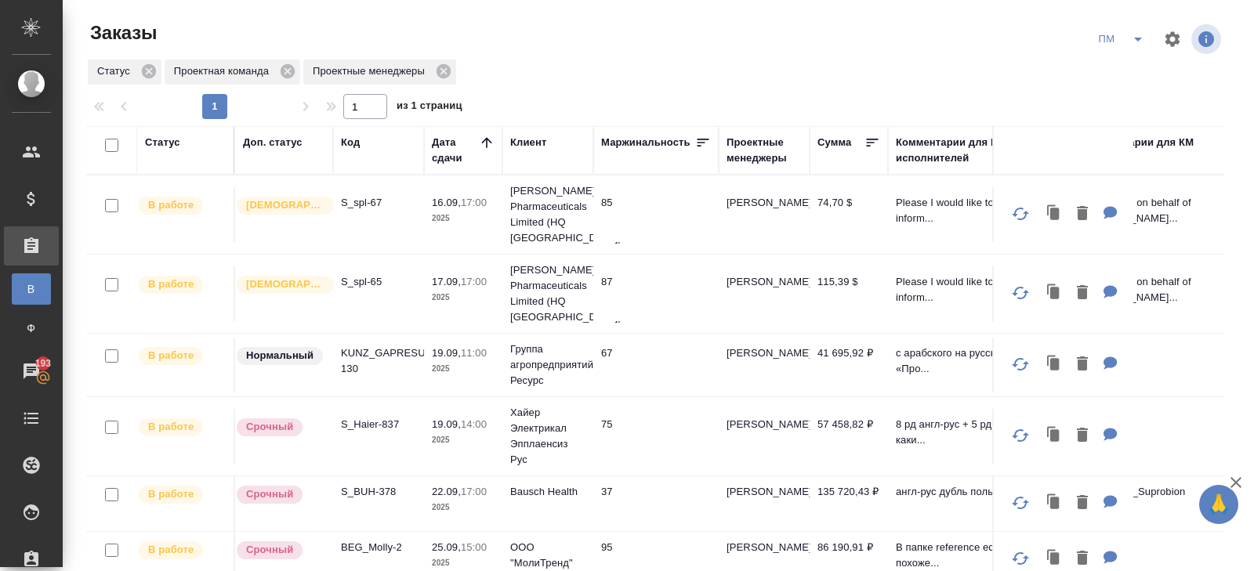
click at [1140, 41] on icon "split button" at bounding box center [1138, 39] width 19 height 19
click at [1133, 69] on li "В работу!" at bounding box center [1121, 70] width 79 height 25
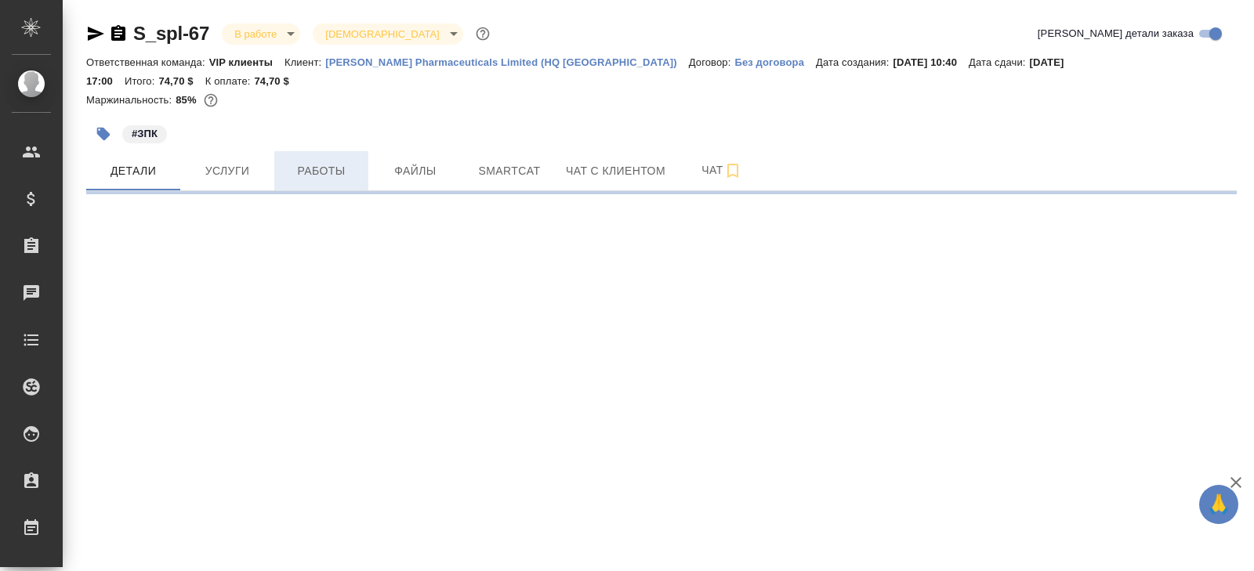
click at [339, 161] on span "Работы" at bounding box center [321, 171] width 75 height 20
select select "RU"
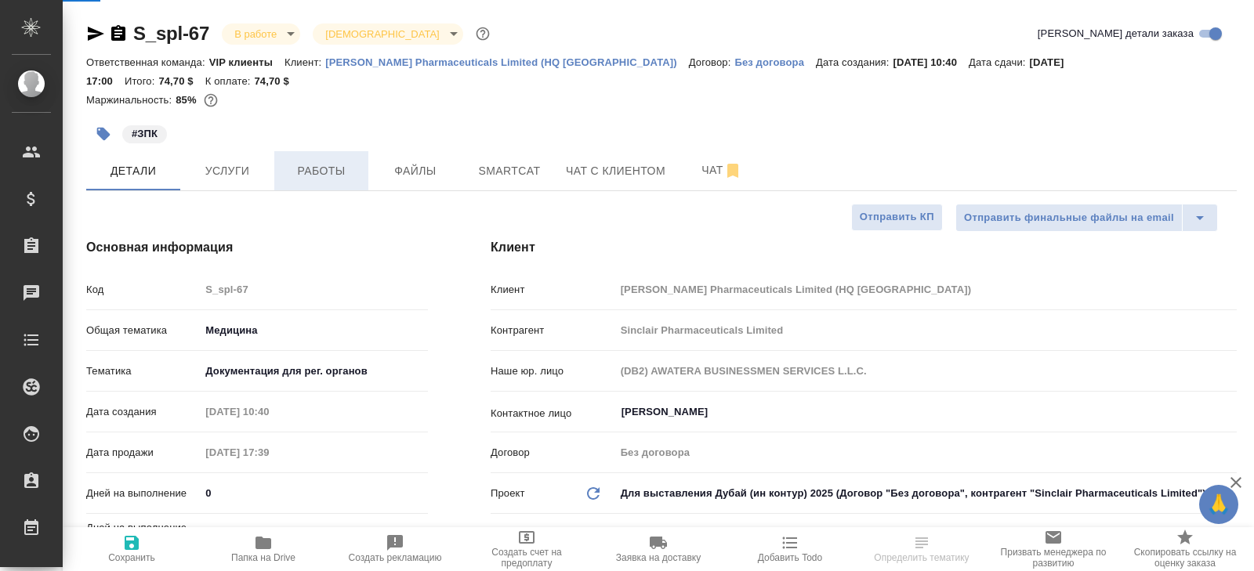
type textarea "x"
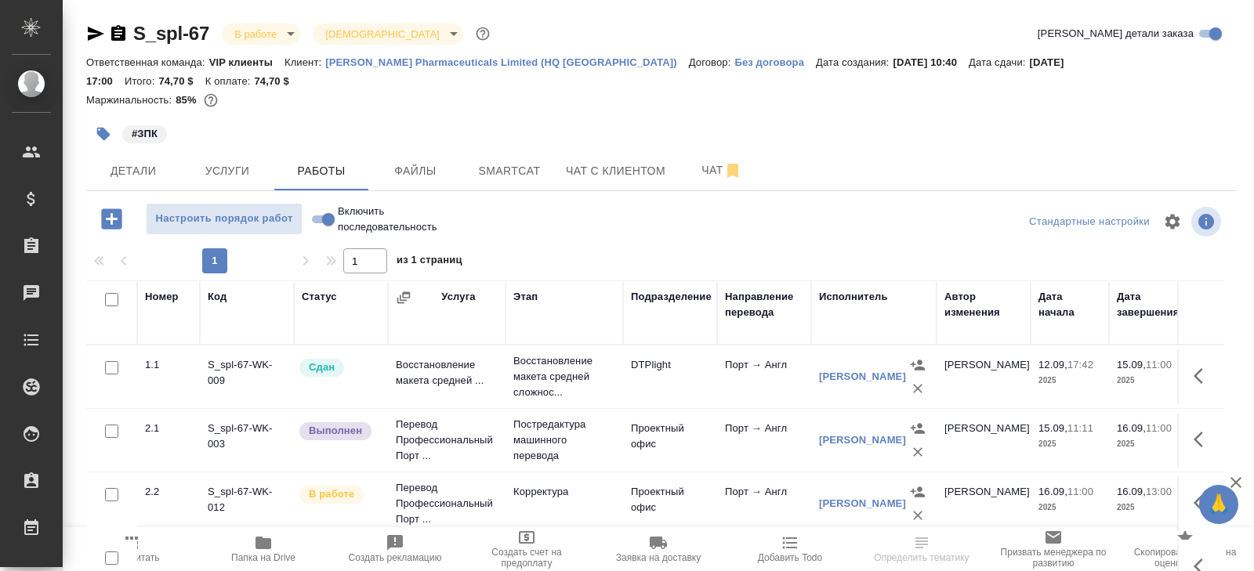
scroll to position [83, 0]
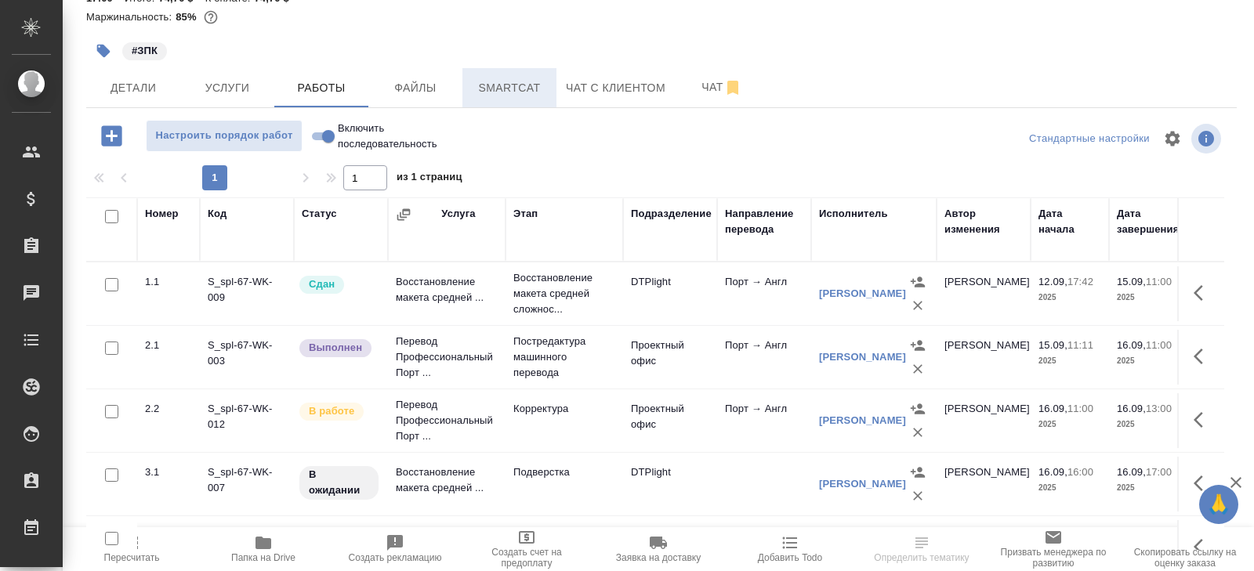
click at [506, 82] on button "Smartcat" at bounding box center [509, 87] width 94 height 39
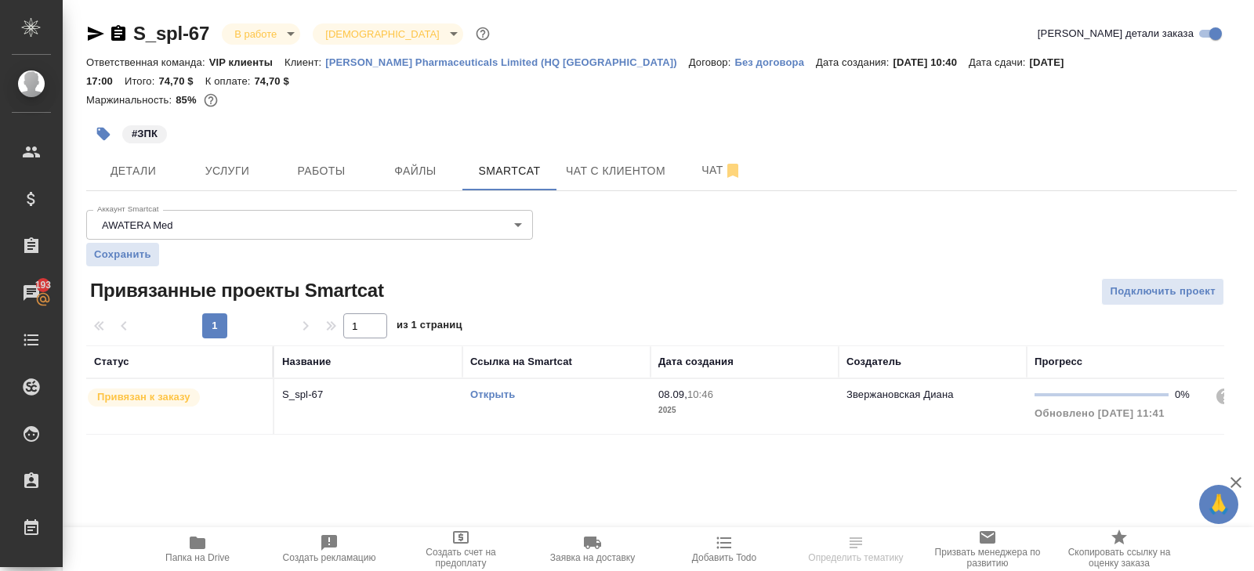
click at [480, 389] on link "Открыть" at bounding box center [492, 395] width 45 height 12
click at [123, 29] on icon "button" at bounding box center [118, 33] width 14 height 16
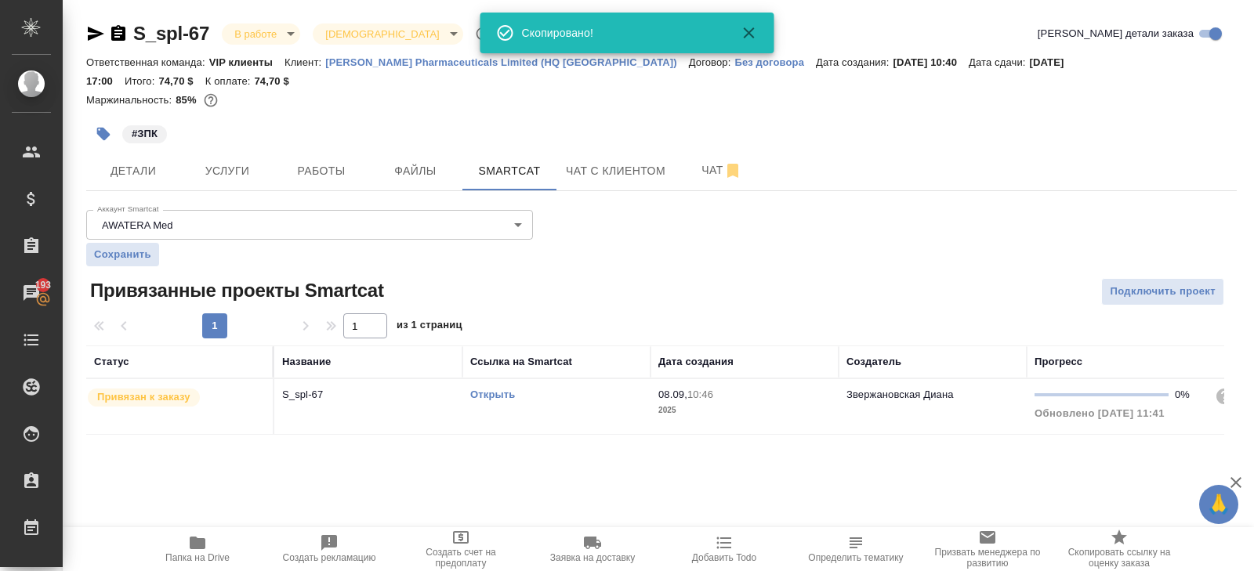
click at [488, 389] on link "Открыть" at bounding box center [492, 395] width 45 height 12
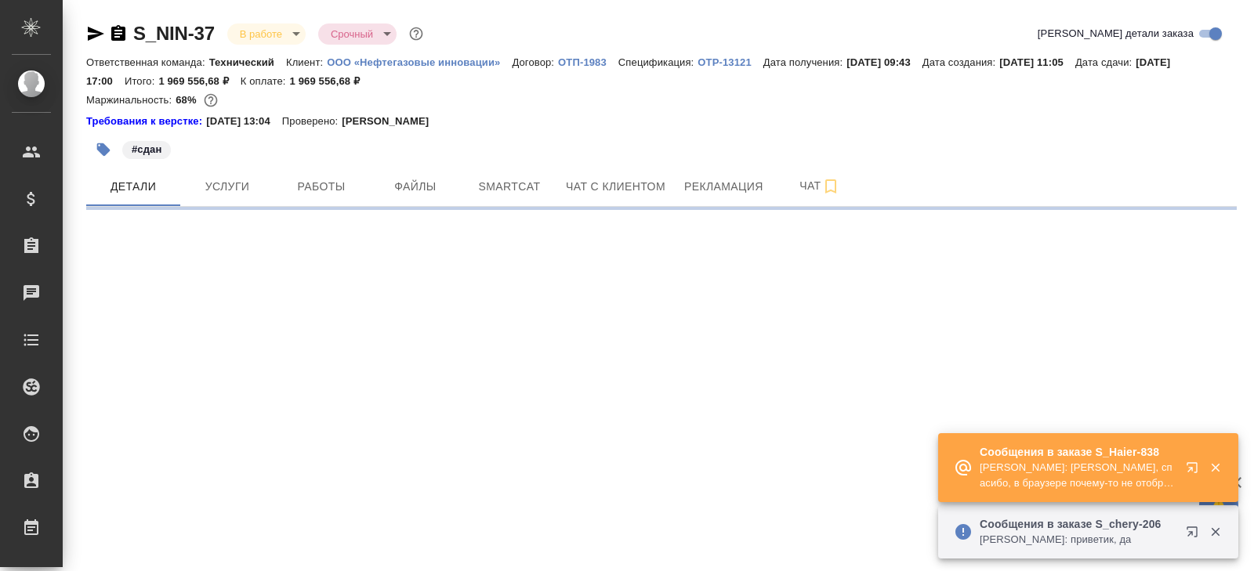
select select "RU"
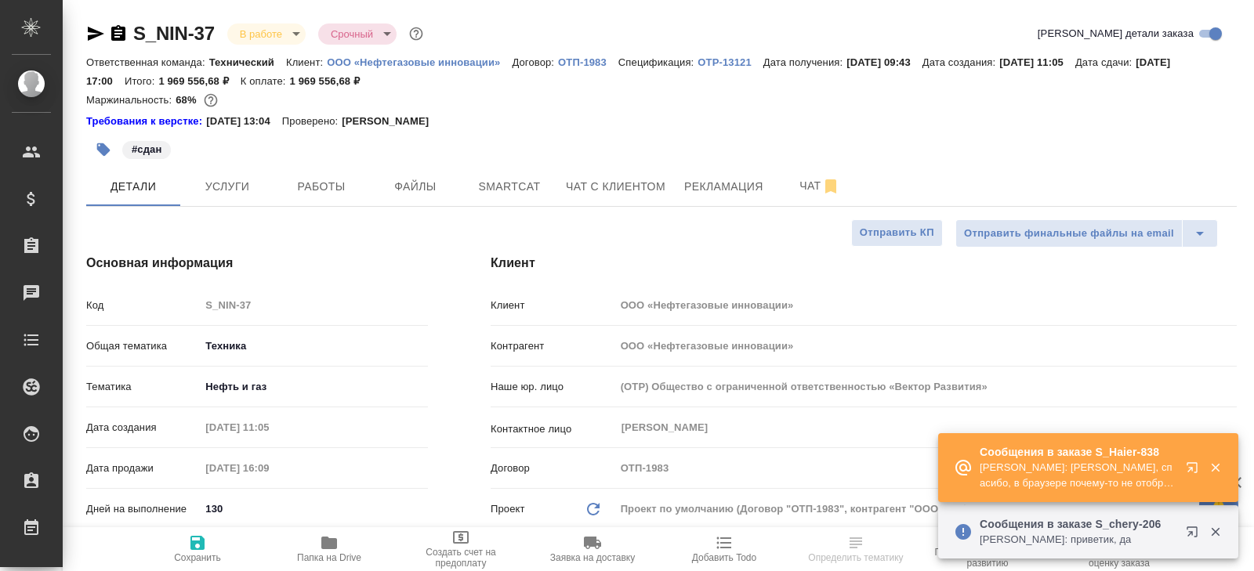
click at [1187, 466] on icon "button" at bounding box center [1192, 467] width 10 height 10
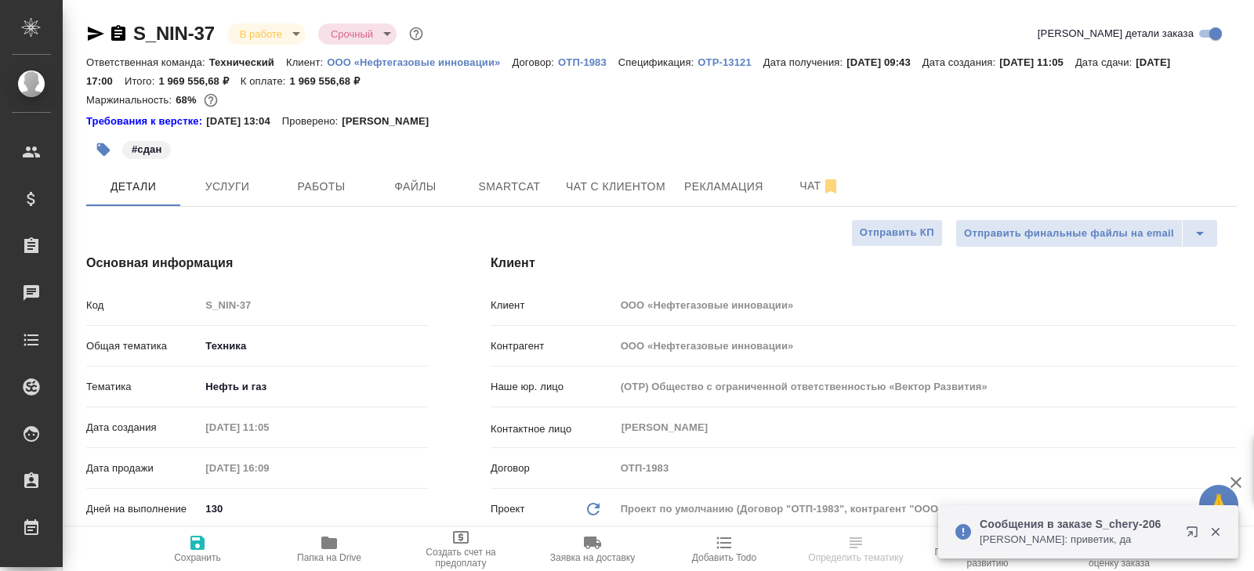
type textarea "x"
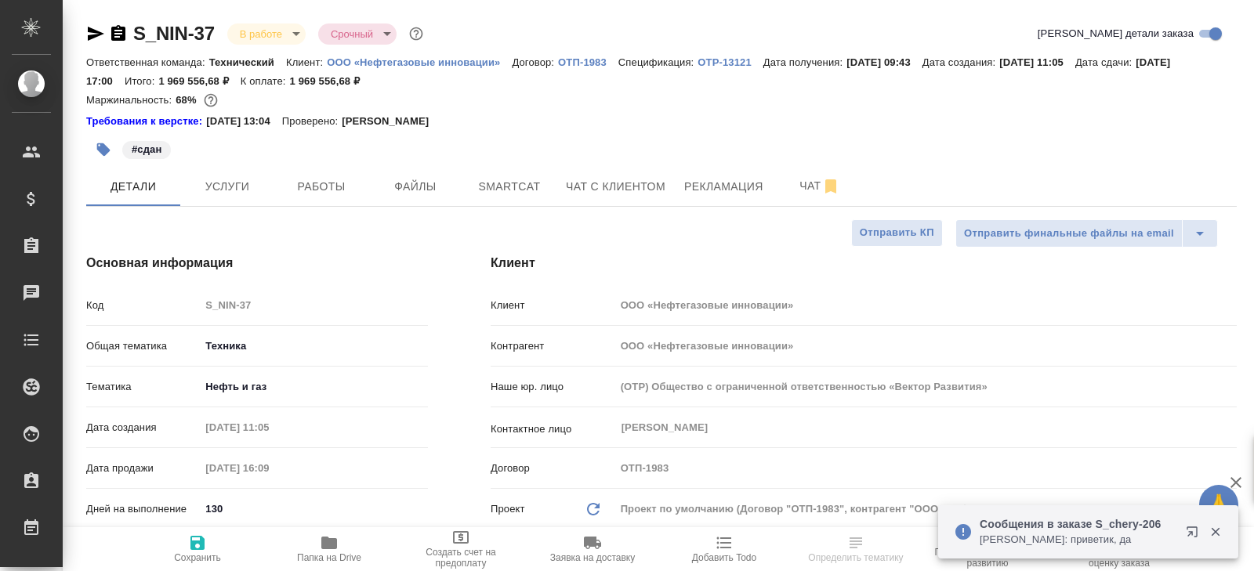
type textarea "x"
click at [324, 190] on span "Работы" at bounding box center [321, 187] width 75 height 20
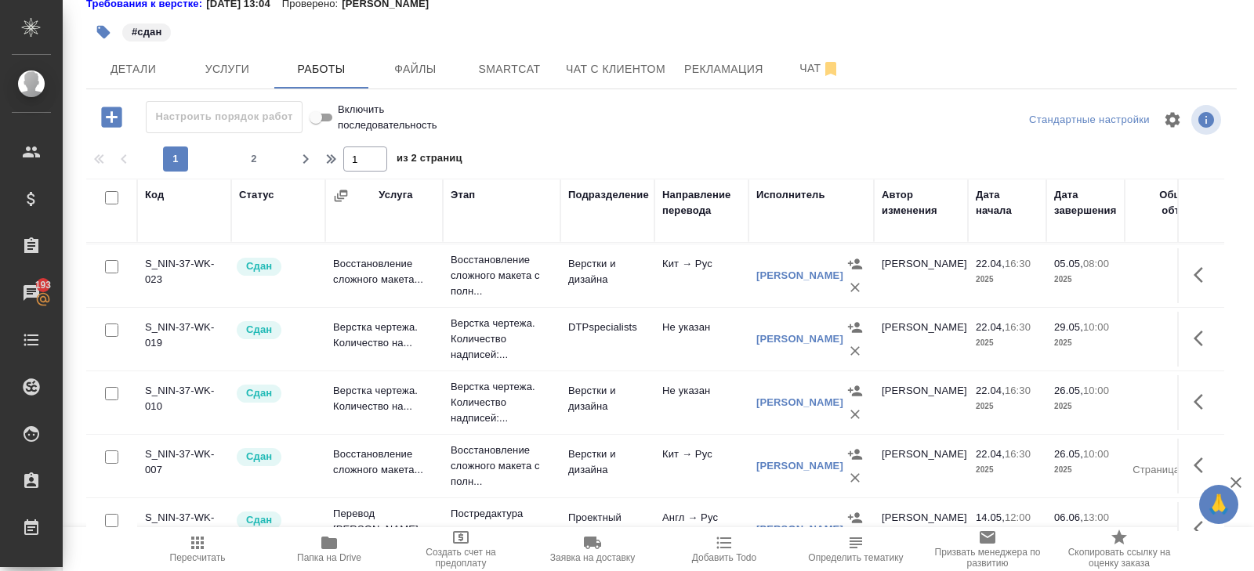
scroll to position [1289, 0]
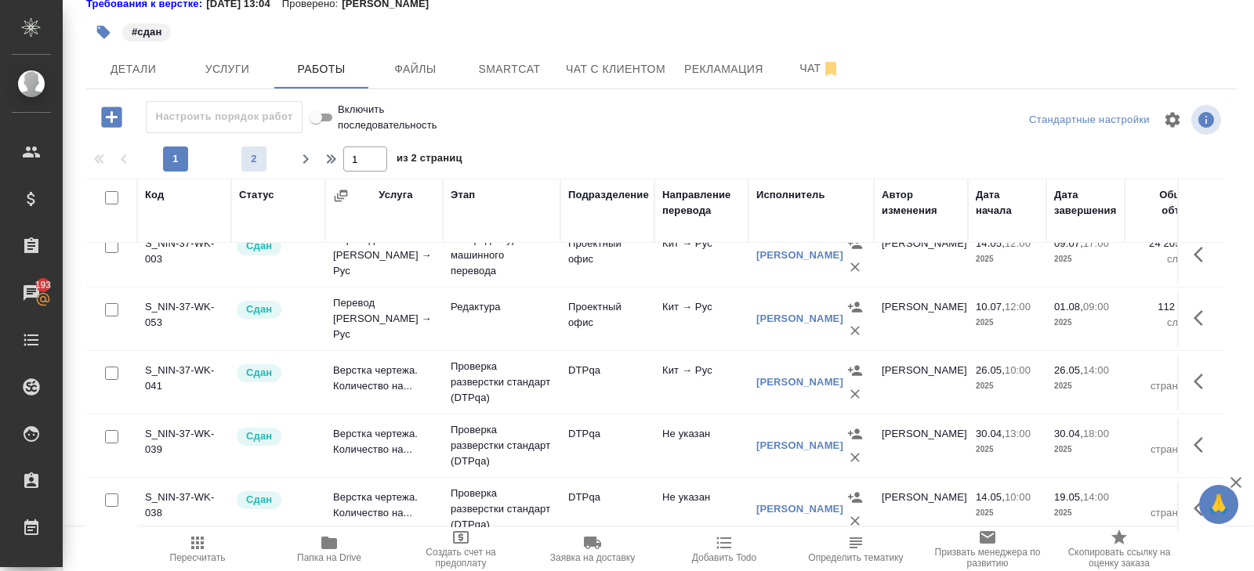
click at [251, 147] on button "2" at bounding box center [253, 159] width 25 height 25
type input "2"
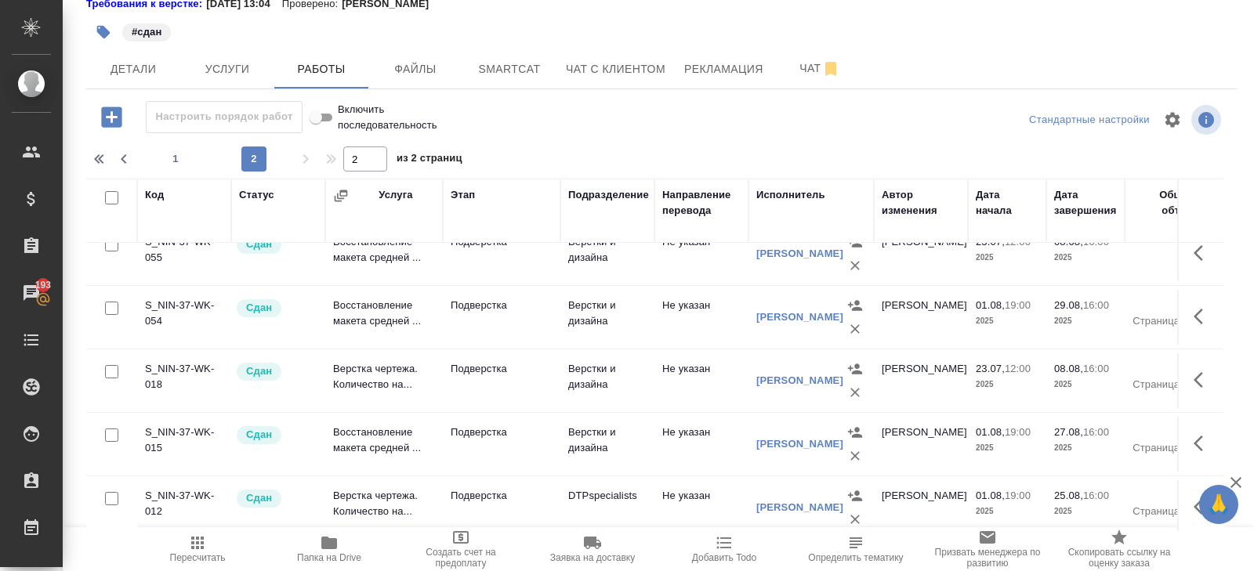
scroll to position [0, 0]
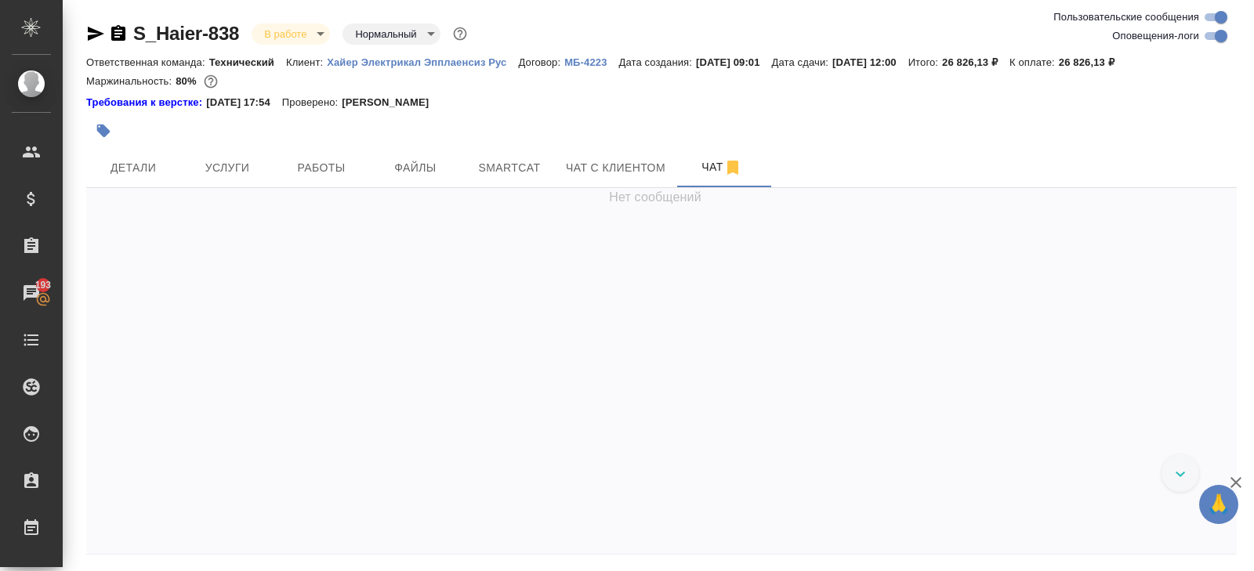
click at [1213, 34] on input "Оповещения-логи" at bounding box center [1221, 36] width 56 height 19
checkbox input "false"
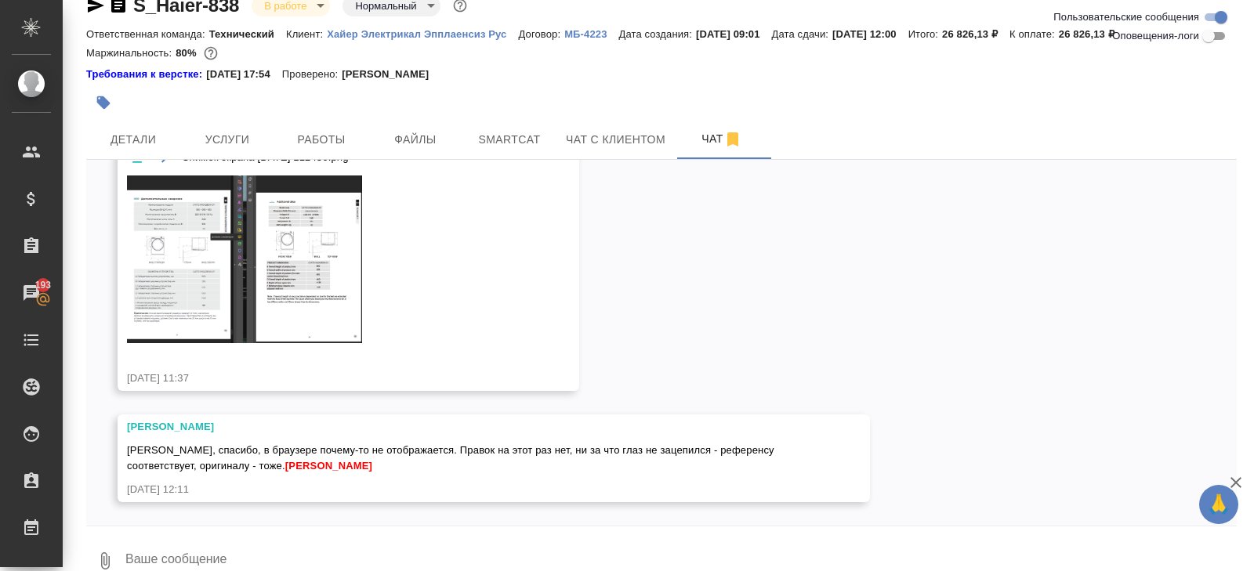
scroll to position [31, 0]
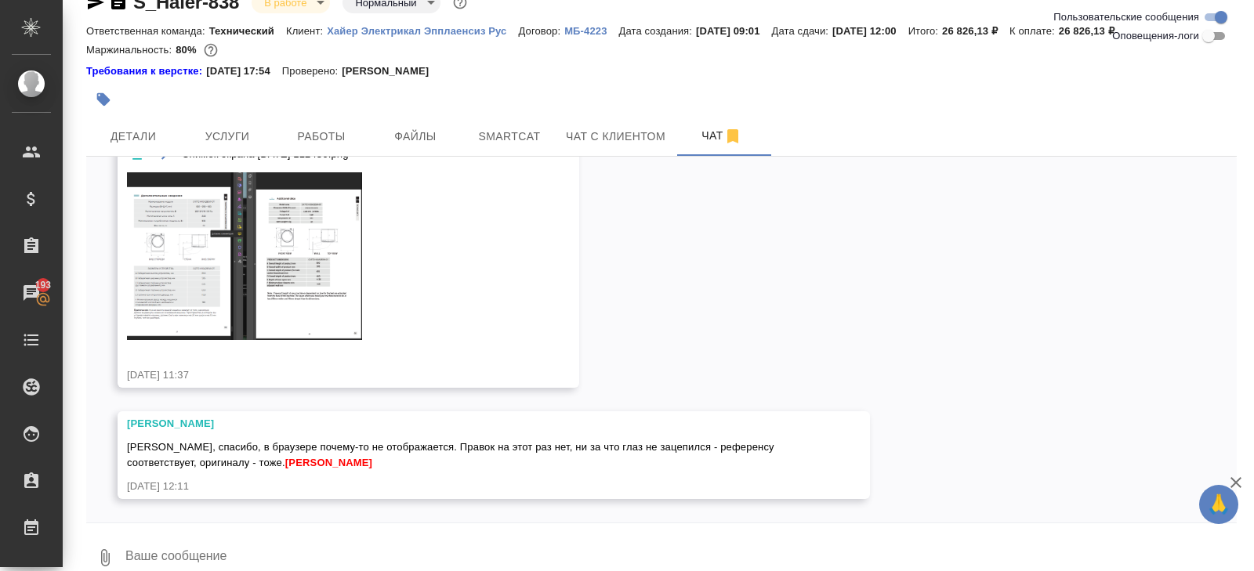
click at [219, 525] on div at bounding box center [661, 528] width 1151 height 8
click at [219, 538] on textarea at bounding box center [680, 557] width 1113 height 53
type textarea "сдаю, спасибо"
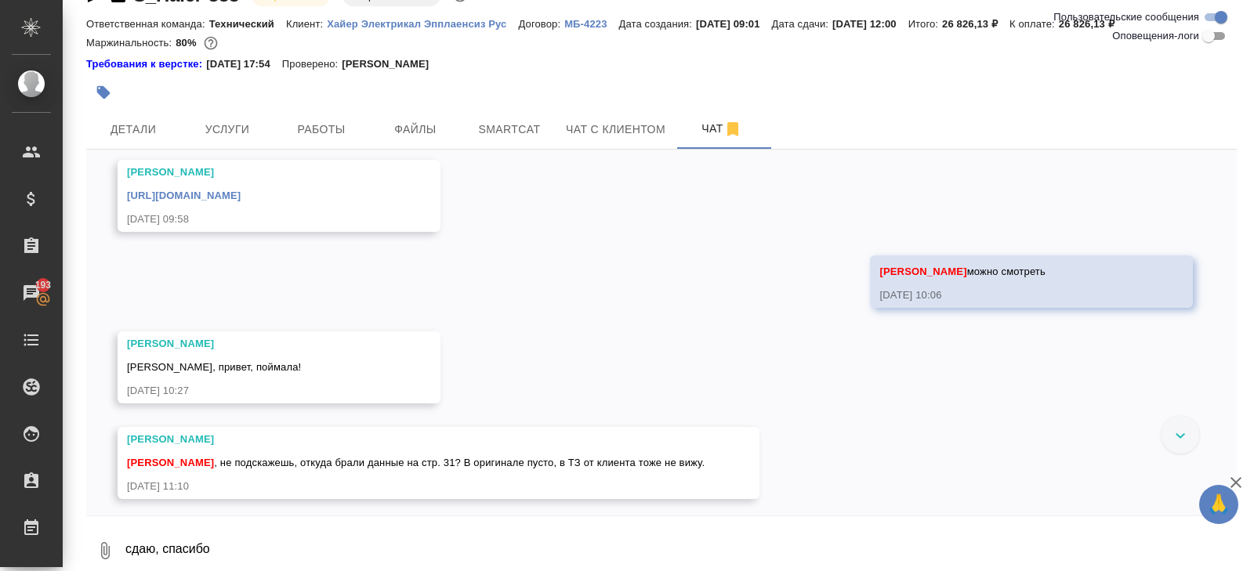
scroll to position [1256, 0]
click at [241, 204] on link "[URL][DOMAIN_NAME]" at bounding box center [184, 198] width 114 height 12
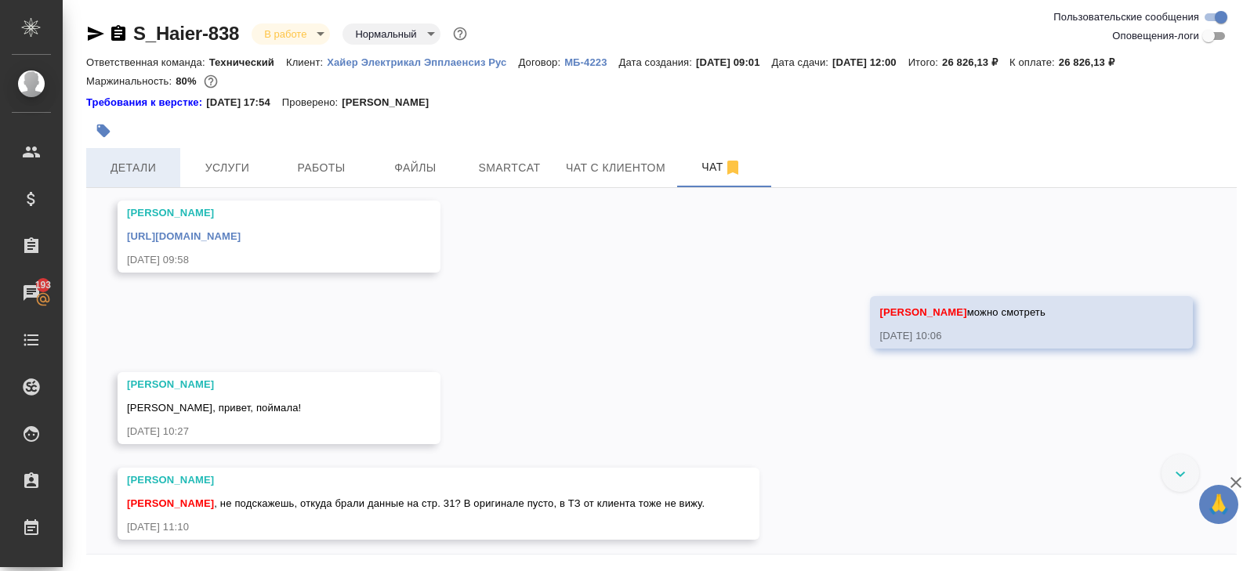
click at [125, 174] on span "Детали" at bounding box center [133, 168] width 75 height 20
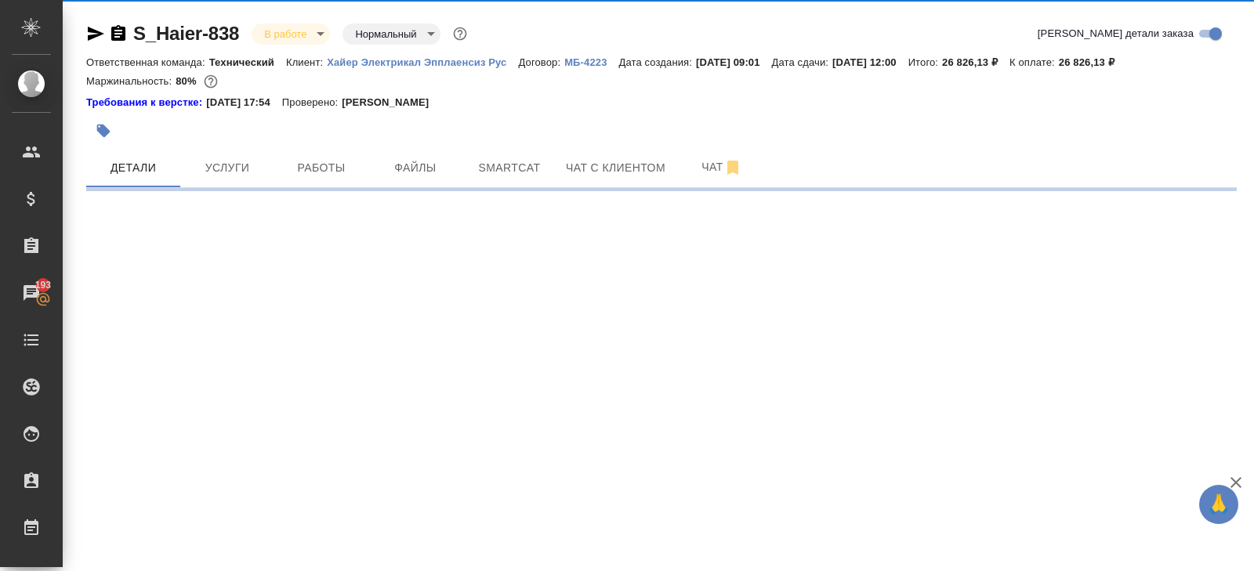
select select "RU"
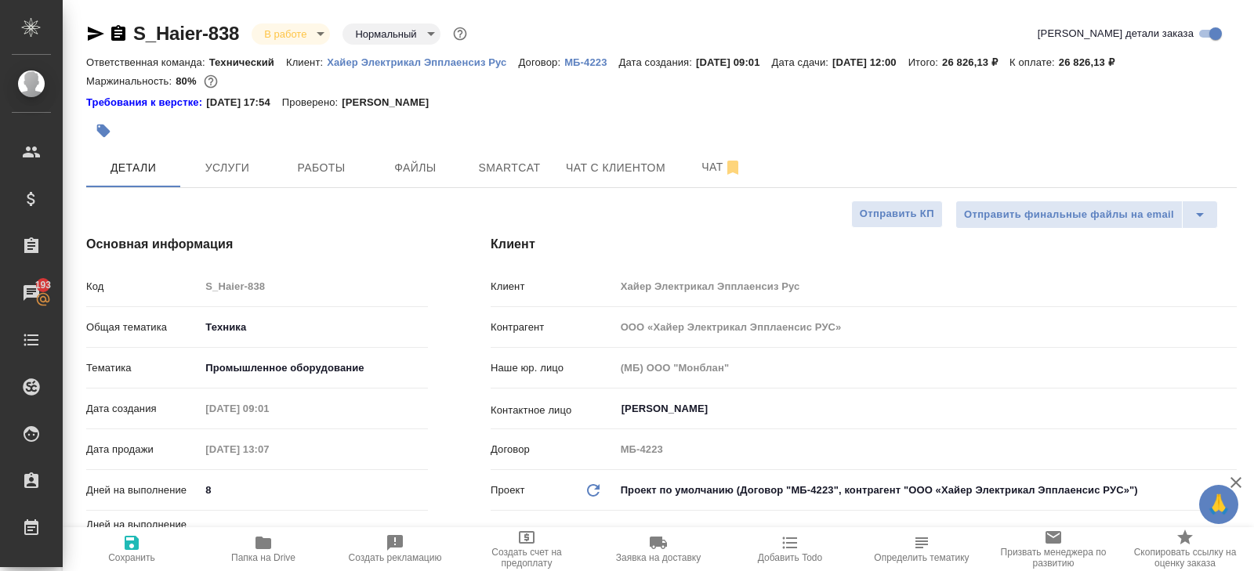
type textarea "x"
click at [92, 32] on icon "button" at bounding box center [96, 34] width 16 height 14
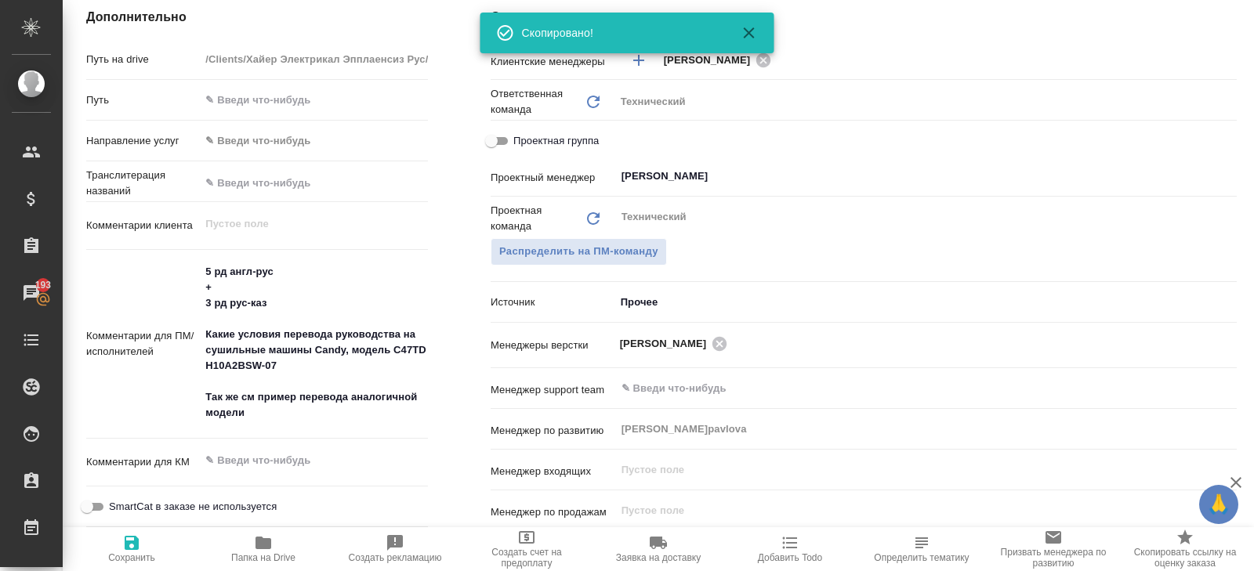
scroll to position [664, 0]
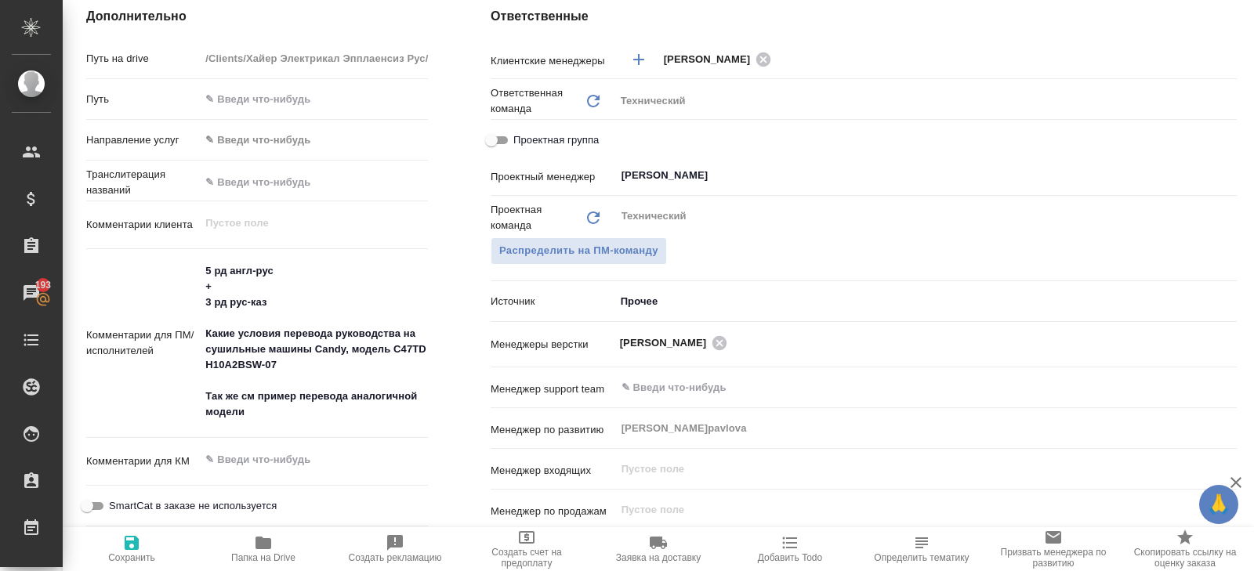
type textarea "x"
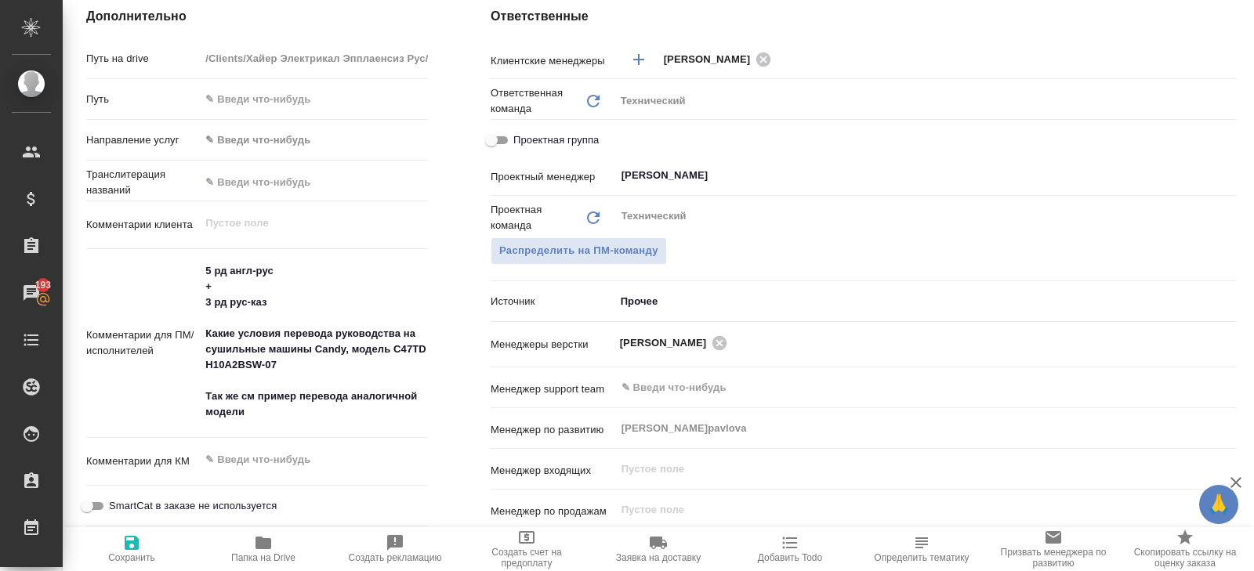
type textarea "x"
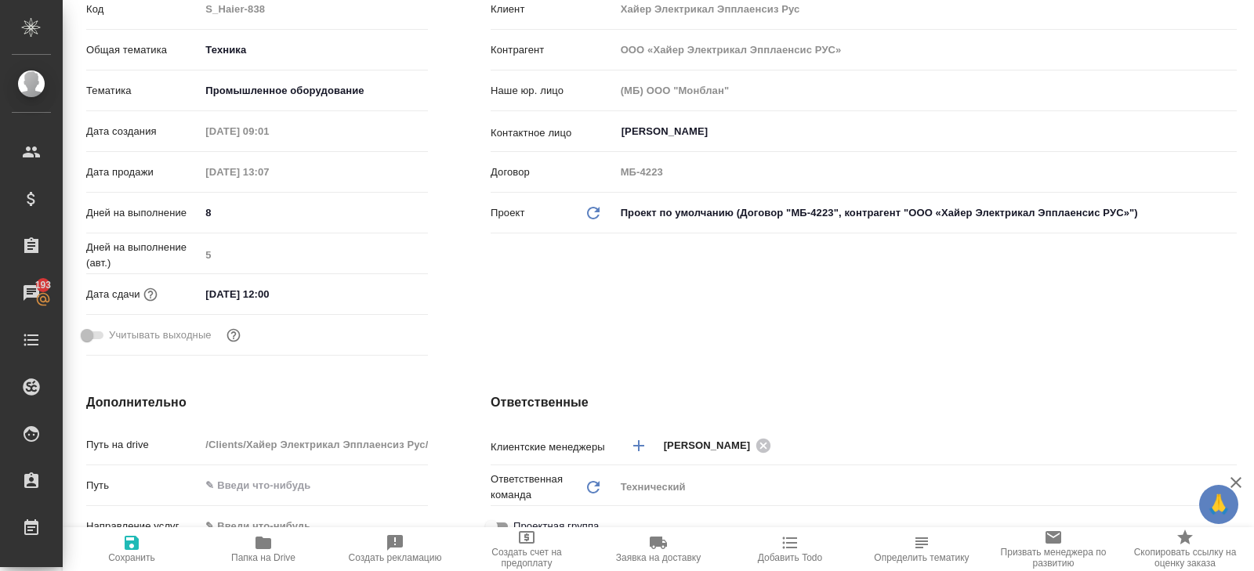
scroll to position [0, 0]
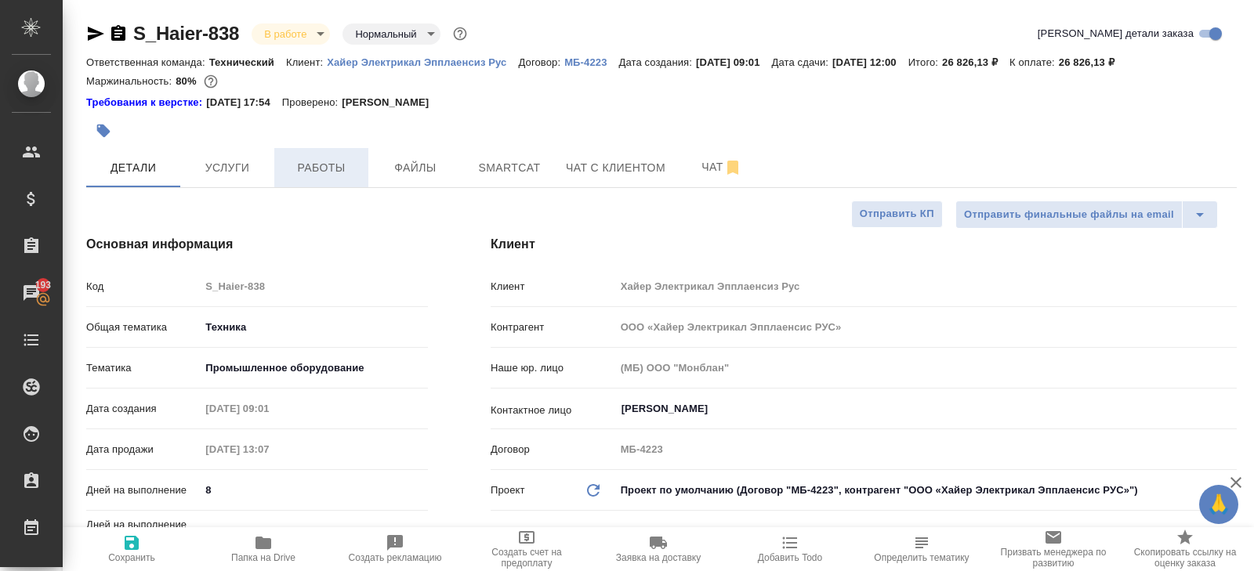
click at [310, 164] on span "Работы" at bounding box center [321, 168] width 75 height 20
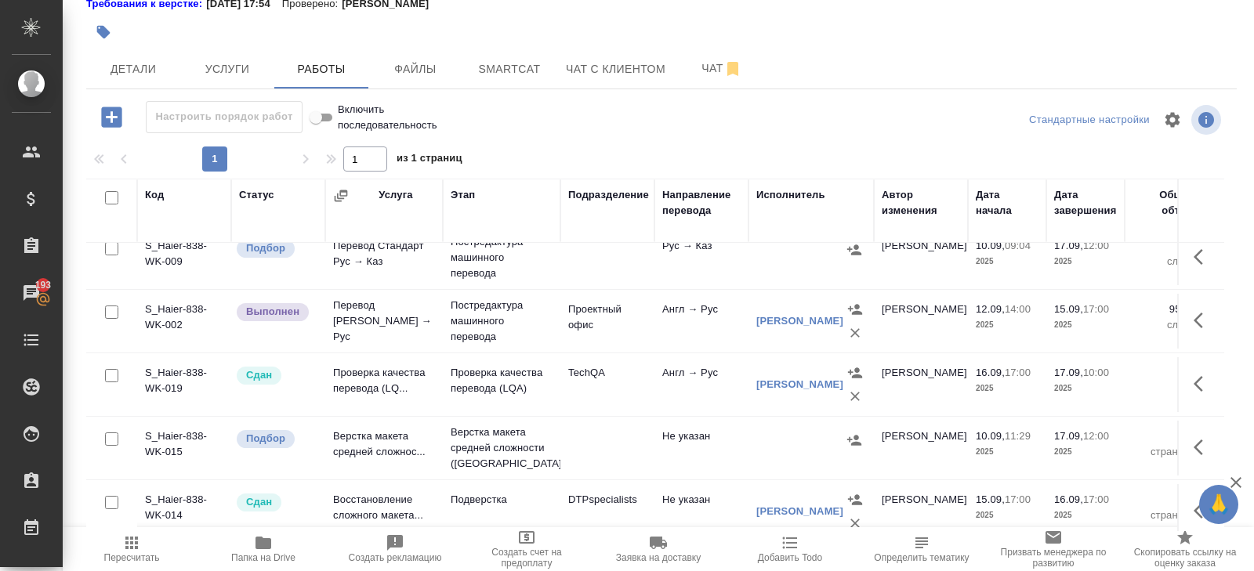
scroll to position [153, 0]
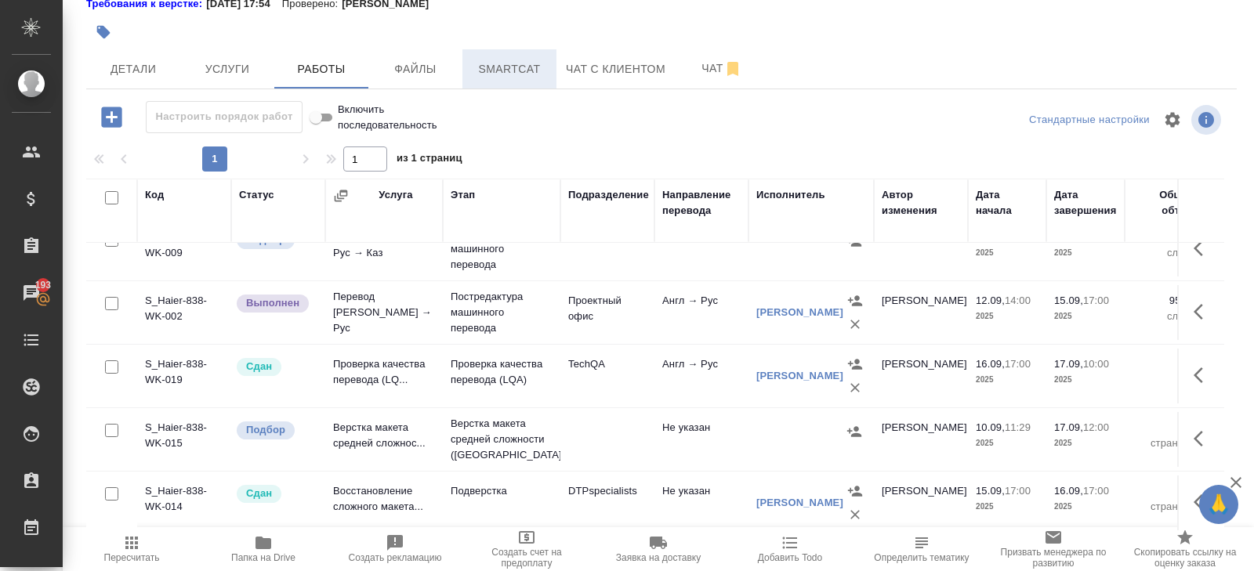
click at [523, 61] on span "Smartcat" at bounding box center [509, 70] width 75 height 20
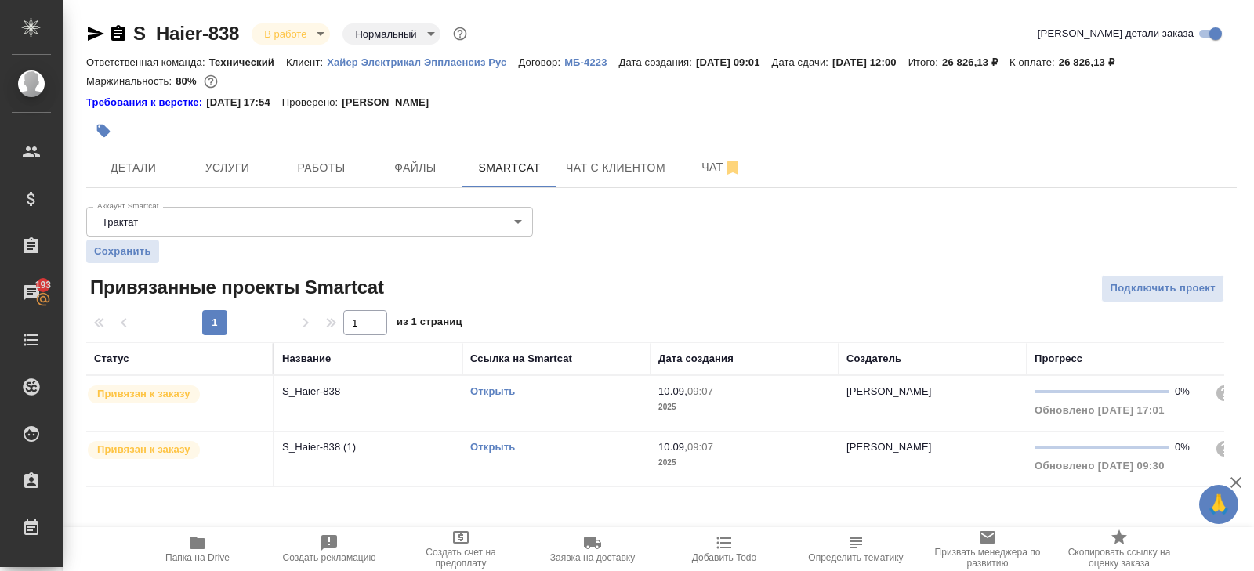
click at [493, 393] on link "Открыть" at bounding box center [492, 392] width 45 height 12
click at [343, 166] on span "Работы" at bounding box center [321, 168] width 75 height 20
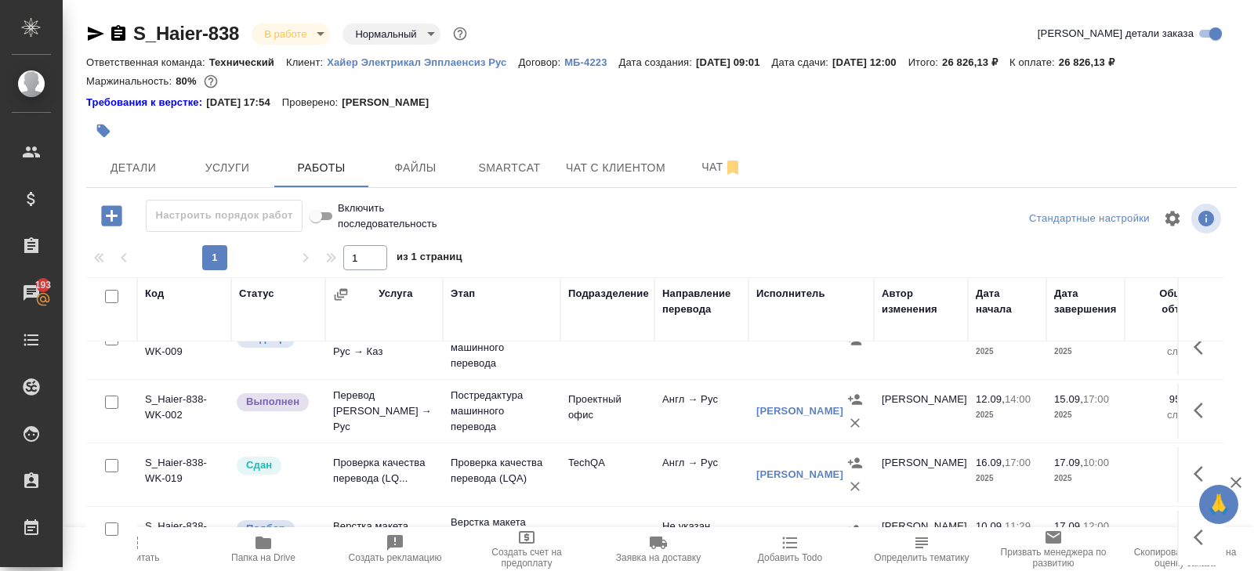
scroll to position [99, 0]
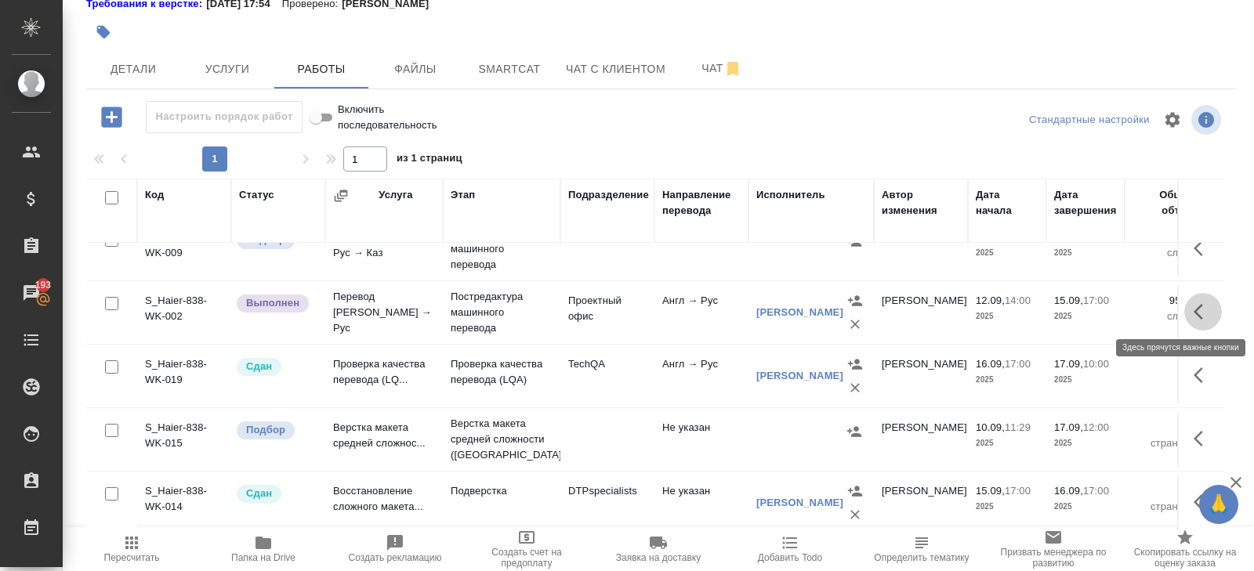
click at [1202, 317] on icon "button" at bounding box center [1203, 312] width 19 height 19
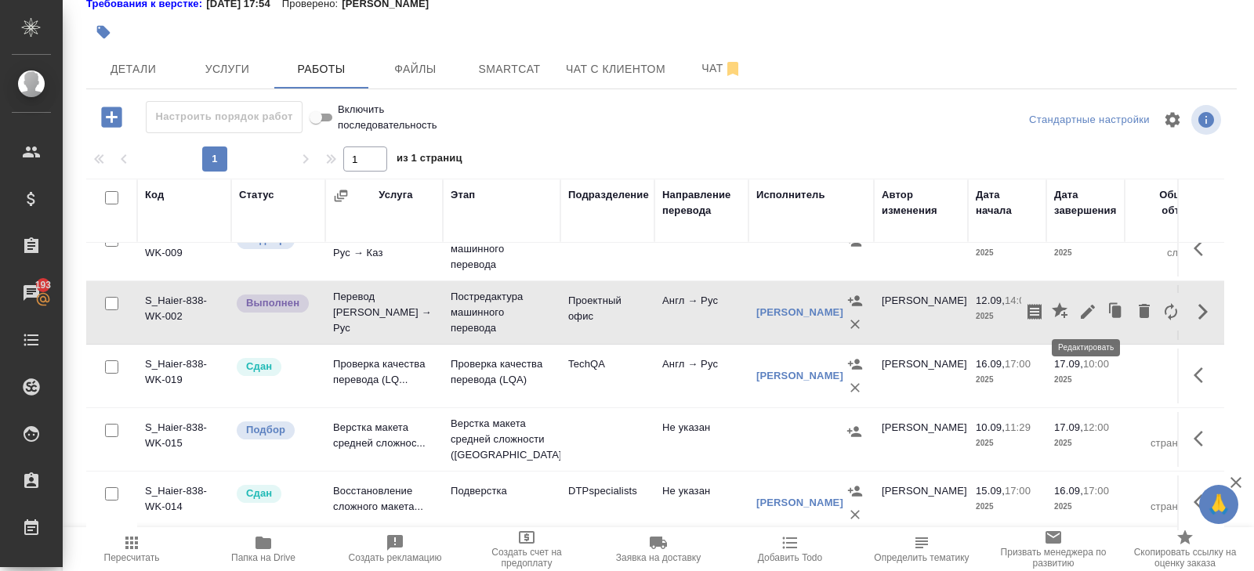
click at [1085, 315] on icon "button" at bounding box center [1087, 312] width 19 height 19
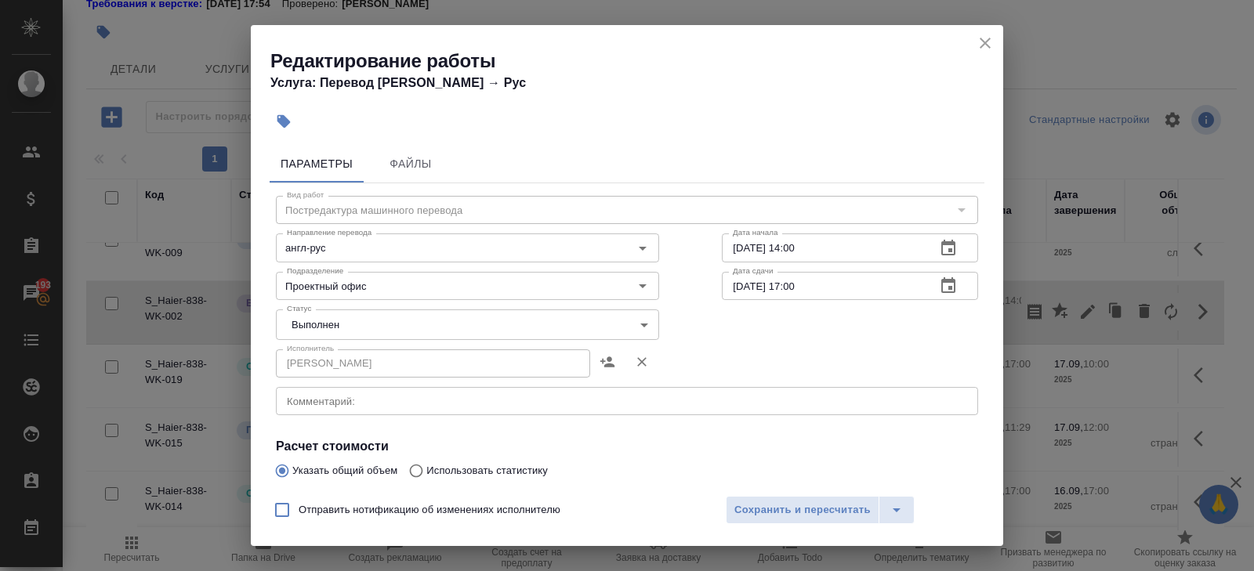
scroll to position [265, 0]
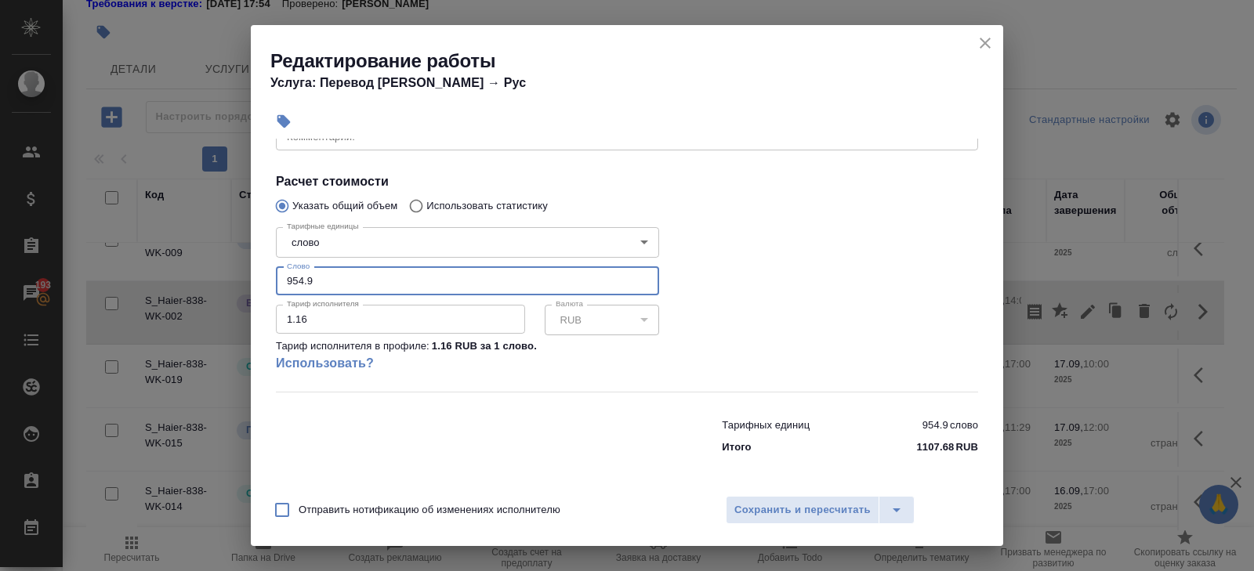
drag, startPoint x: 342, startPoint y: 281, endPoint x: 194, endPoint y: 281, distance: 147.4
click at [194, 281] on div "Редактирование работы Услуга: Перевод Стандарт Англ → Рус Параметры Файлы Вид р…" at bounding box center [627, 285] width 1254 height 571
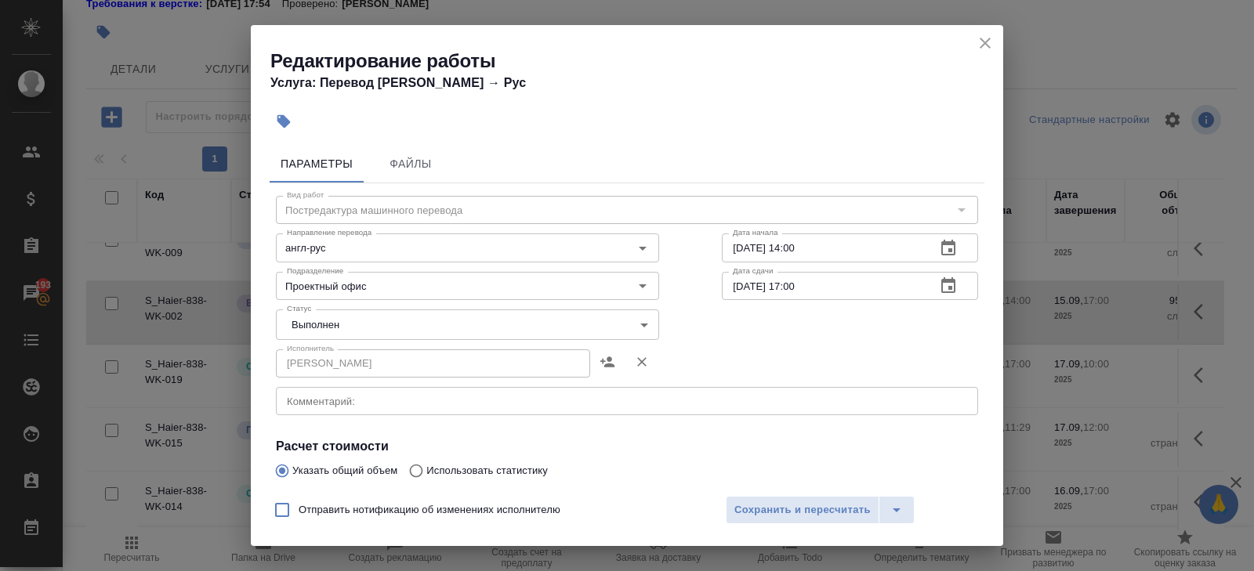
type input "77"
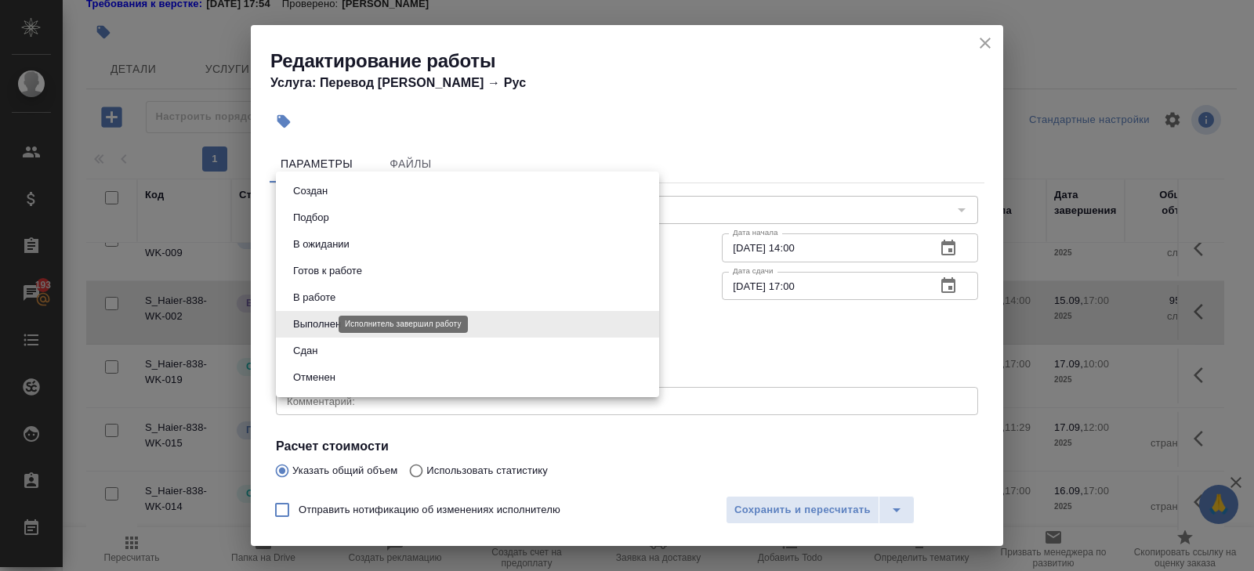
click at [311, 325] on body "🙏 .cls-1 fill:#fff; AWATERA Belyakova Yulia Клиенты Спецификации Заказы 193 Чат…" at bounding box center [627, 285] width 1254 height 571
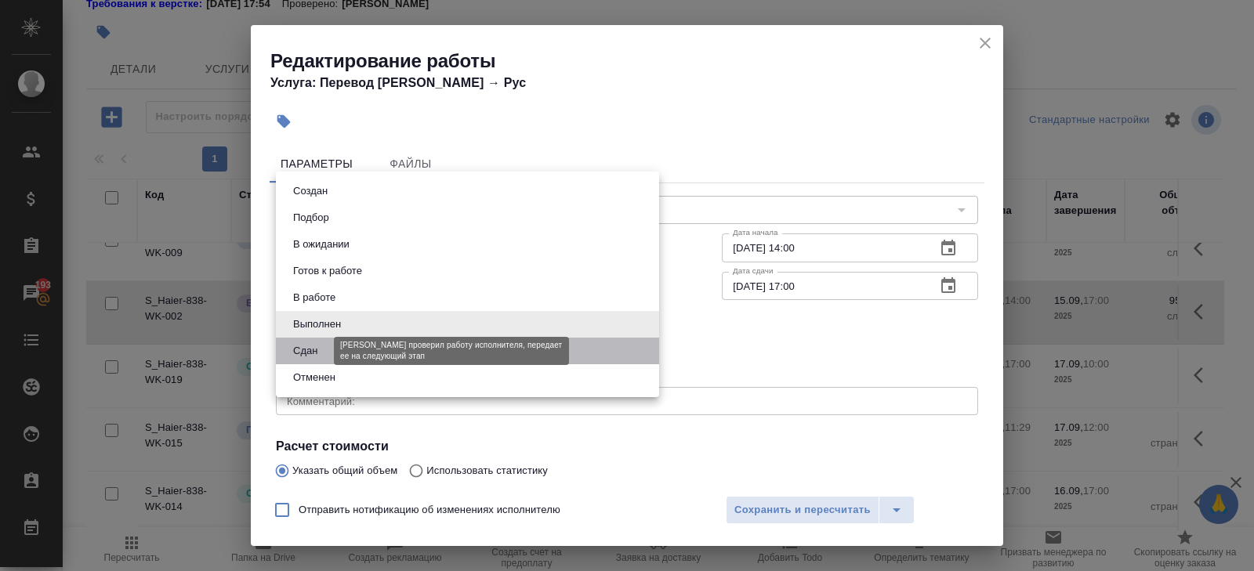
click at [311, 346] on button "Сдан" at bounding box center [305, 351] width 34 height 17
type input "closed"
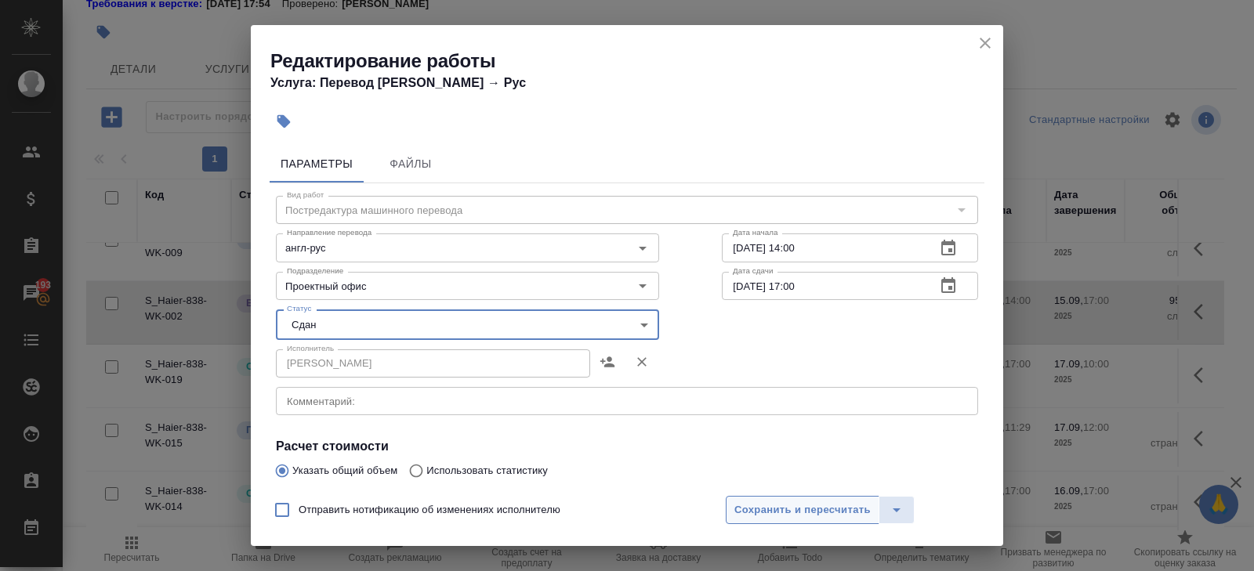
click at [767, 522] on button "Сохранить и пересчитать" at bounding box center [803, 510] width 154 height 28
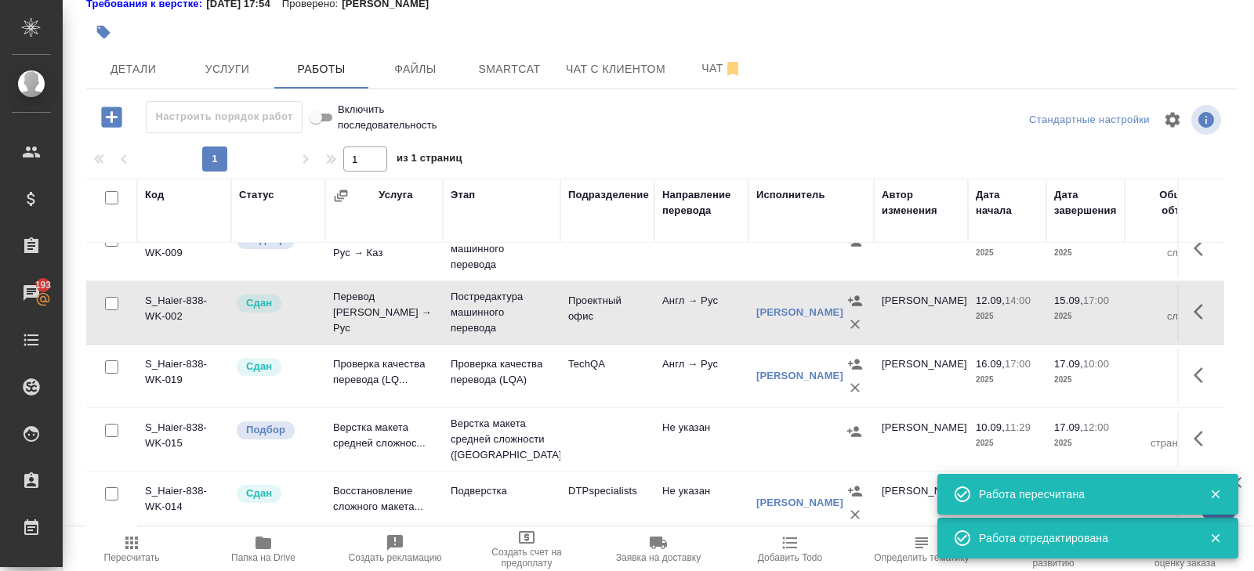
click at [108, 115] on icon "button" at bounding box center [111, 117] width 20 height 20
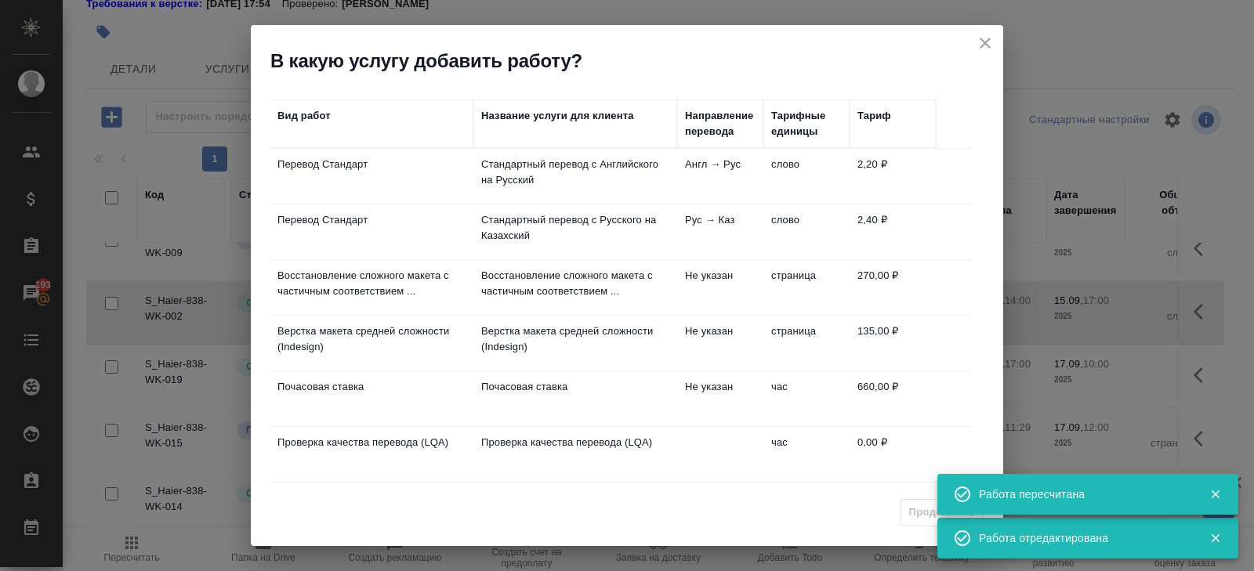
click at [559, 181] on p "Стандартный перевод с Английского на Русский" at bounding box center [575, 172] width 188 height 31
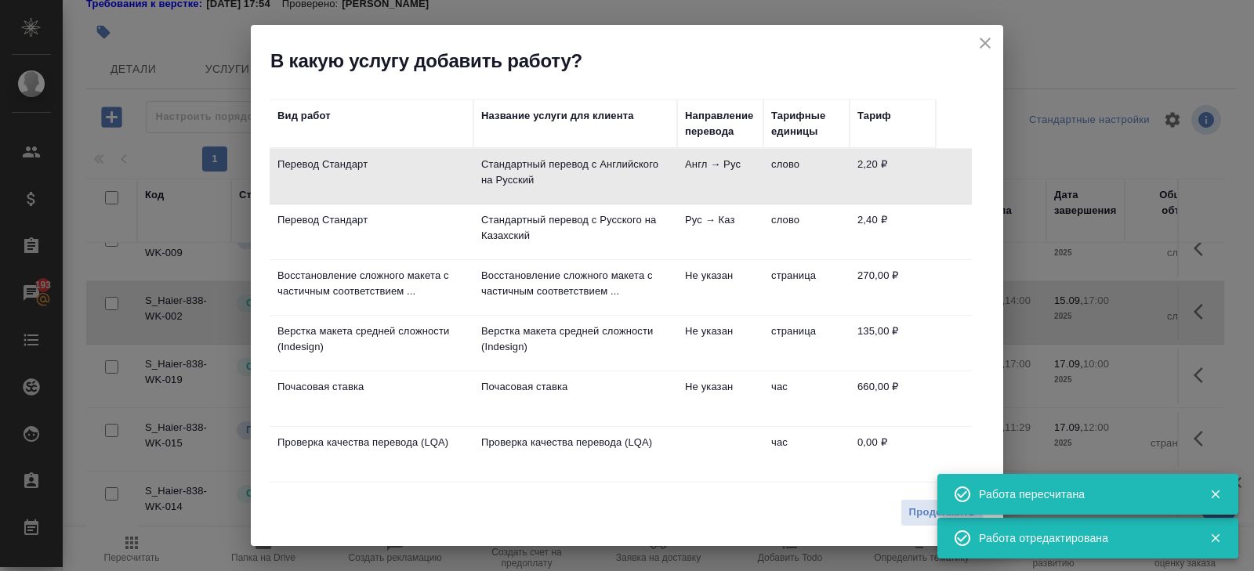
click at [926, 528] on div "Продолжить" at bounding box center [627, 518] width 752 height 55
click at [919, 517] on span "Продолжить" at bounding box center [942, 513] width 66 height 18
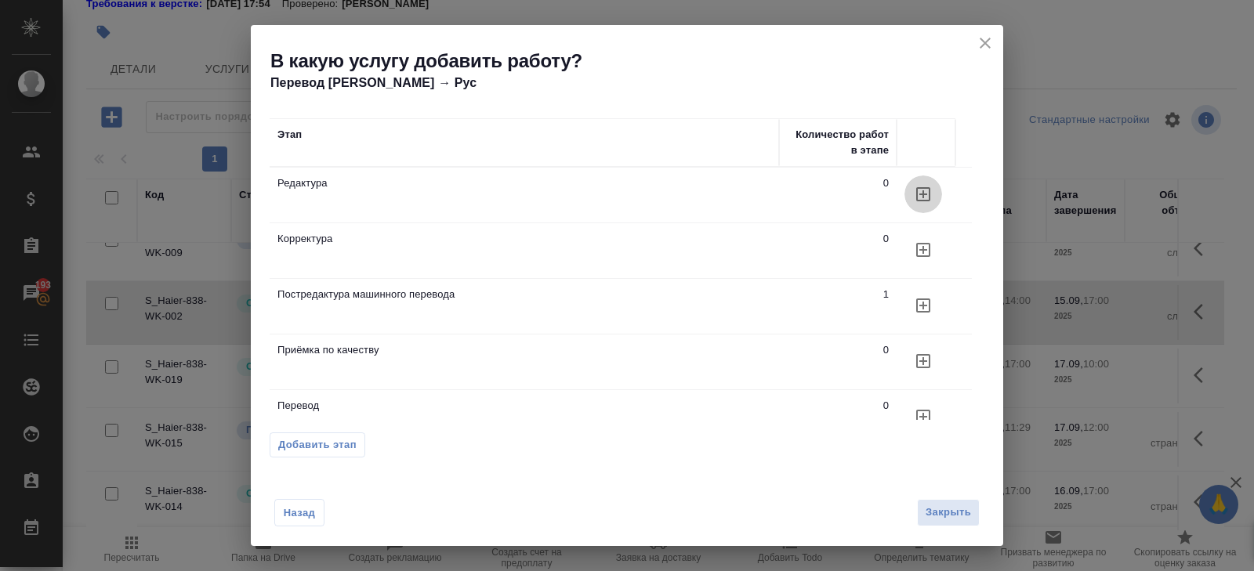
click at [928, 190] on icon "button" at bounding box center [923, 194] width 19 height 19
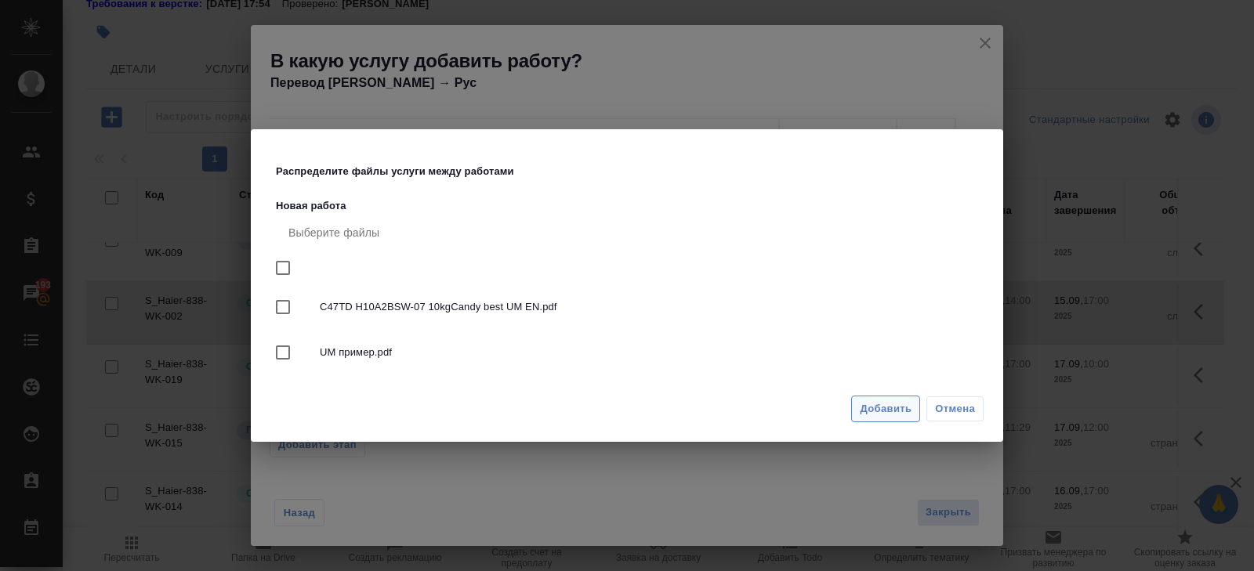
click at [871, 410] on span "Добавить" at bounding box center [886, 410] width 52 height 18
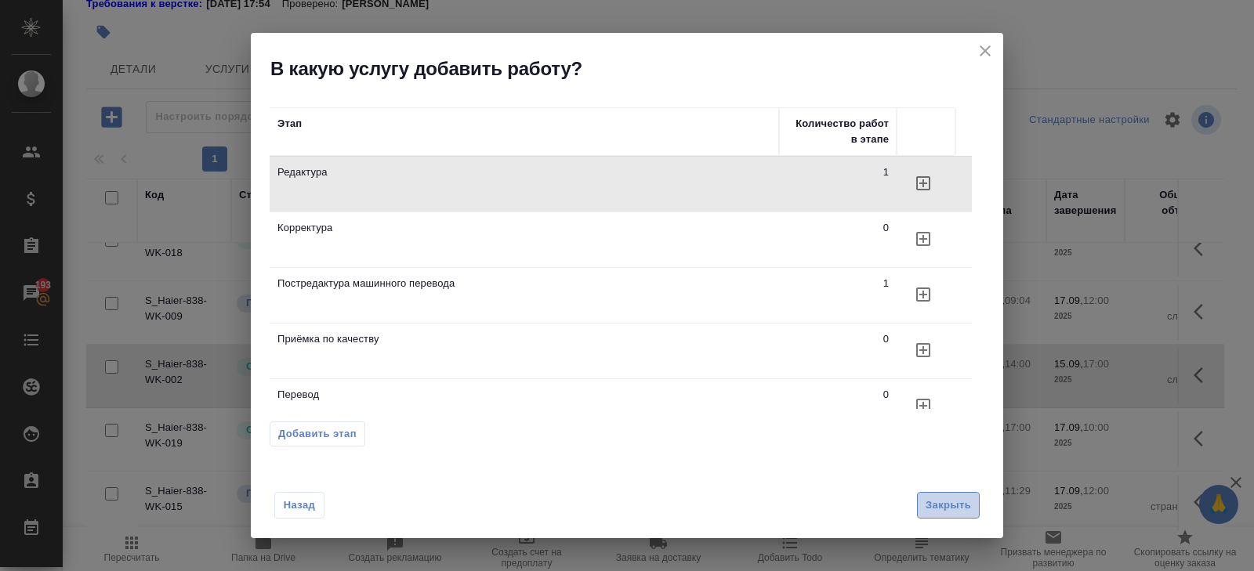
click at [943, 505] on span "Закрыть" at bounding box center [948, 506] width 45 height 18
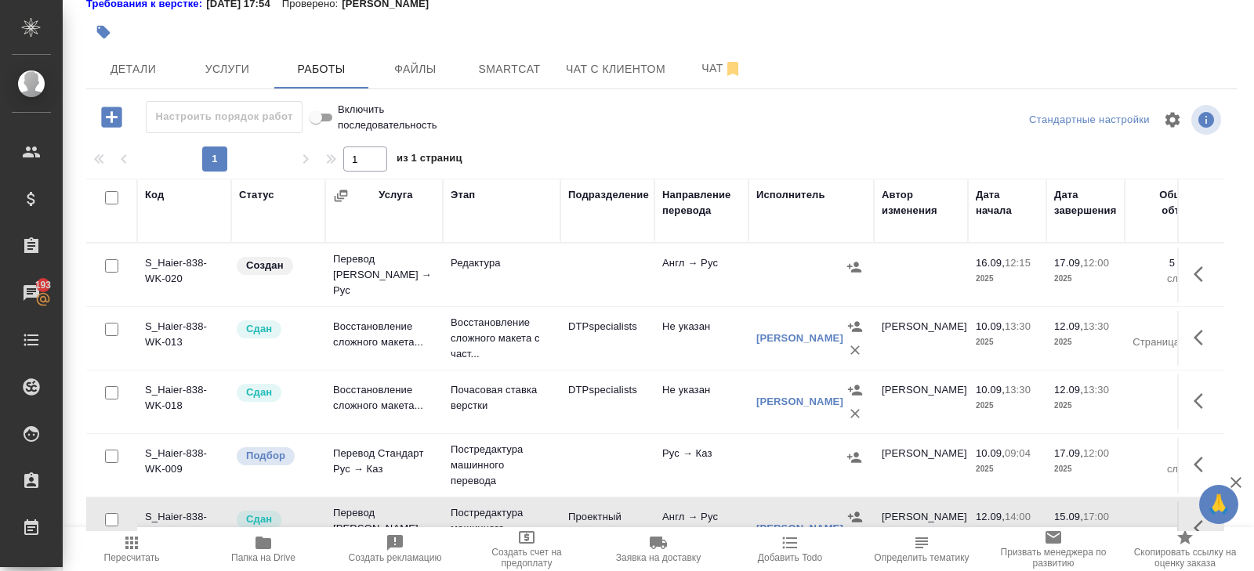
click at [1197, 271] on icon "button" at bounding box center [1198, 274] width 9 height 16
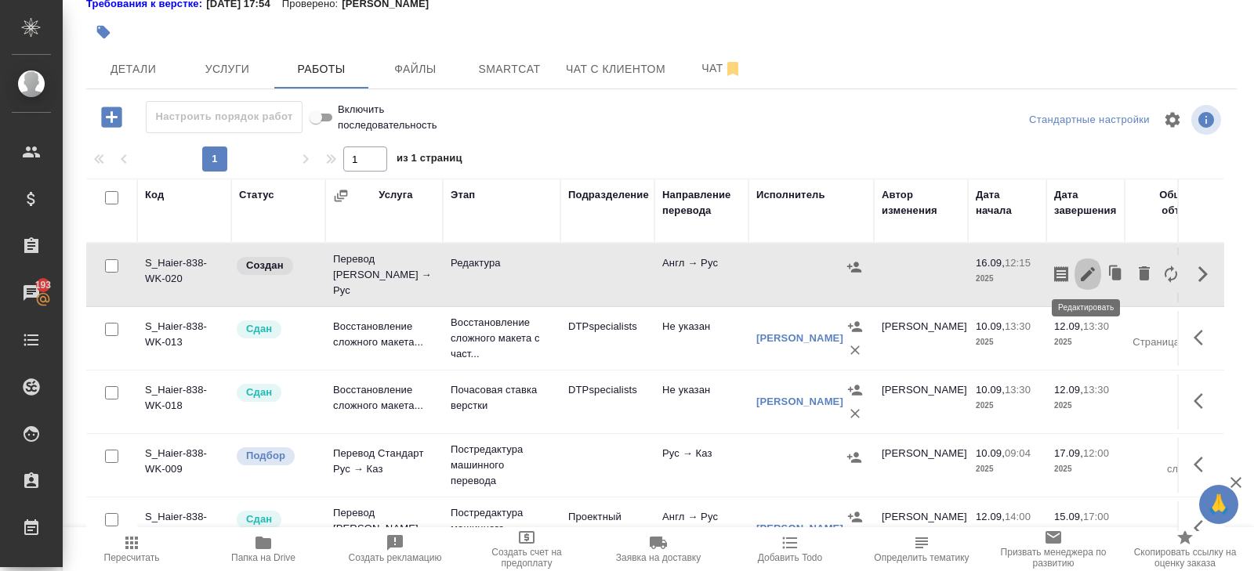
click at [1091, 270] on icon "button" at bounding box center [1087, 274] width 19 height 19
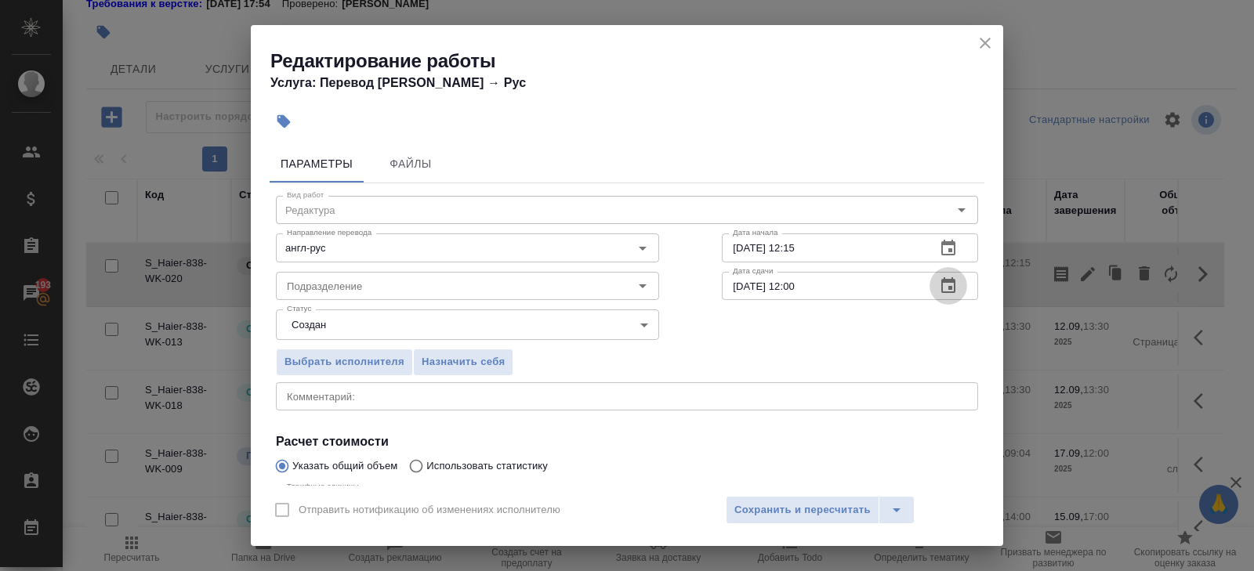
click at [954, 287] on icon "button" at bounding box center [948, 285] width 14 height 16
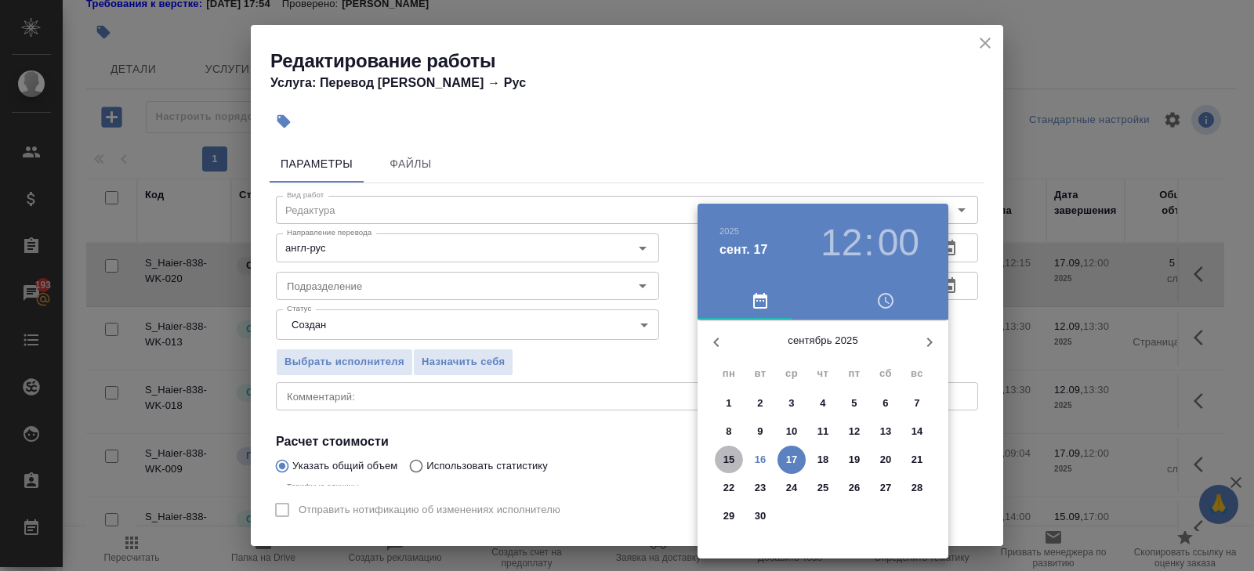
click at [732, 456] on p "15" at bounding box center [729, 460] width 12 height 16
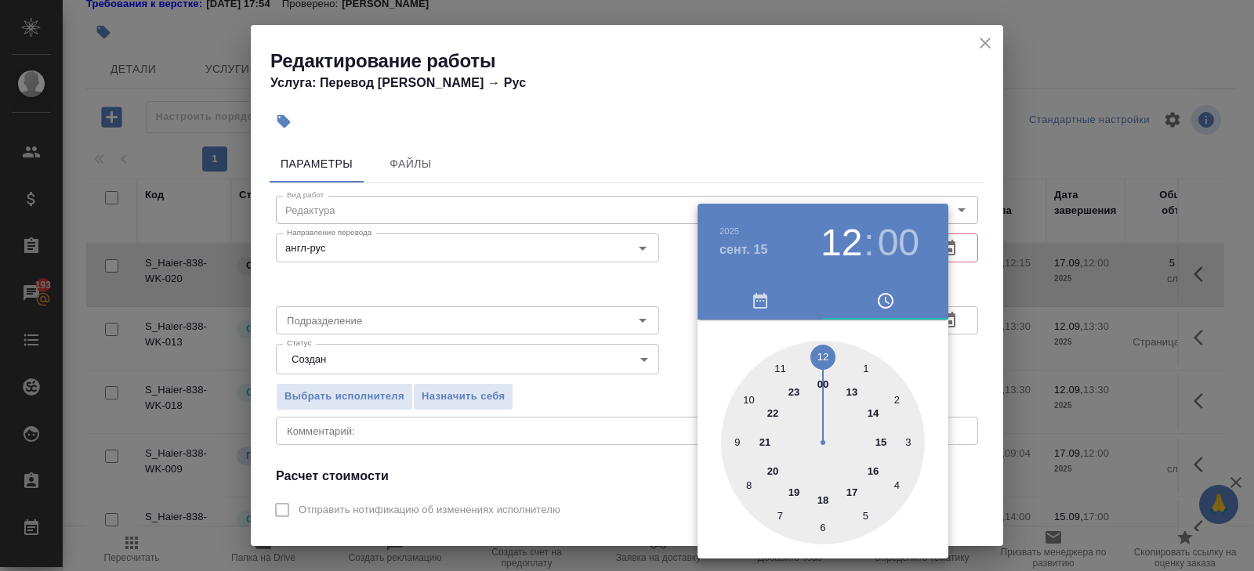
type input "15.09.2025 17:00"
click at [841, 487] on div at bounding box center [823, 443] width 204 height 204
click at [878, 114] on div at bounding box center [627, 285] width 1254 height 571
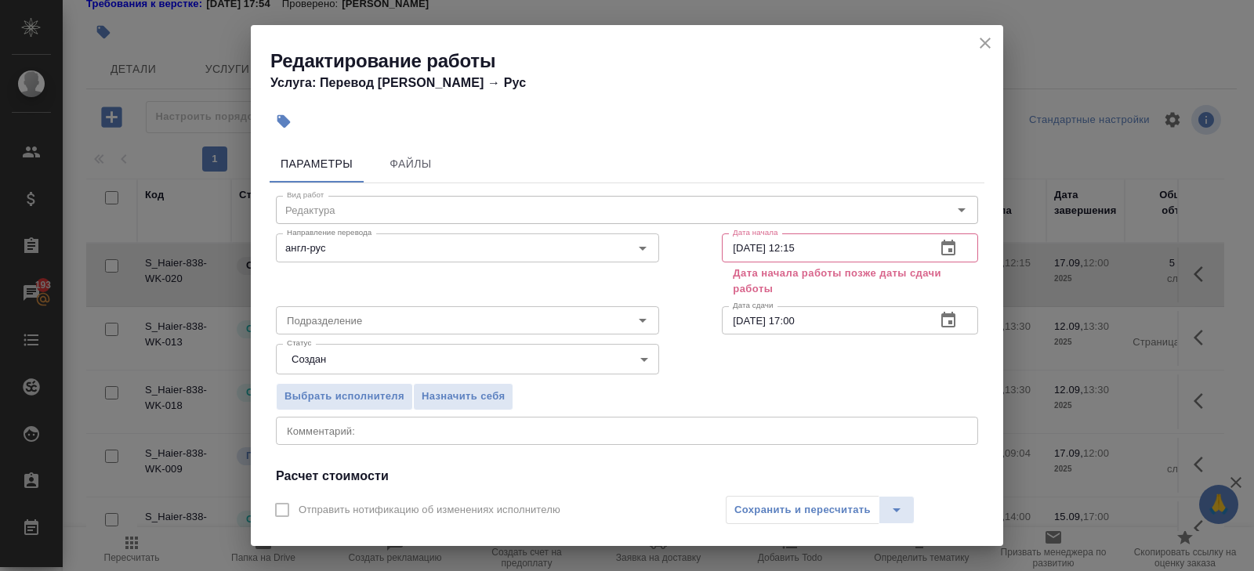
click at [944, 256] on icon "button" at bounding box center [948, 248] width 19 height 19
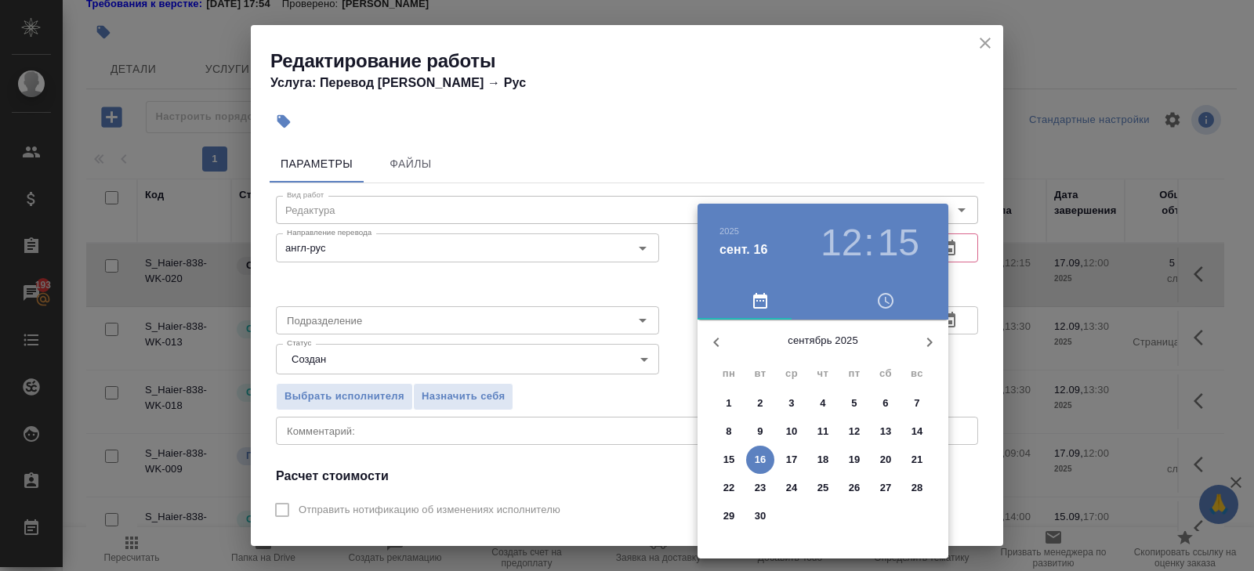
click at [849, 435] on p "12" at bounding box center [855, 432] width 12 height 16
type input "12.09.2025 12:15"
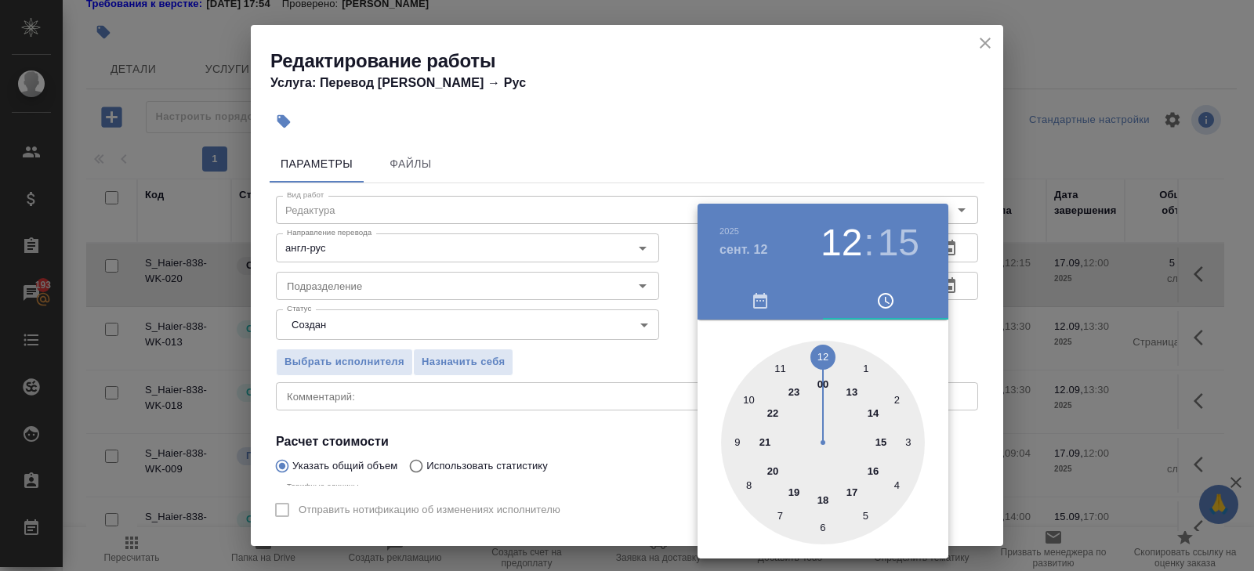
click at [589, 419] on div at bounding box center [627, 285] width 1254 height 571
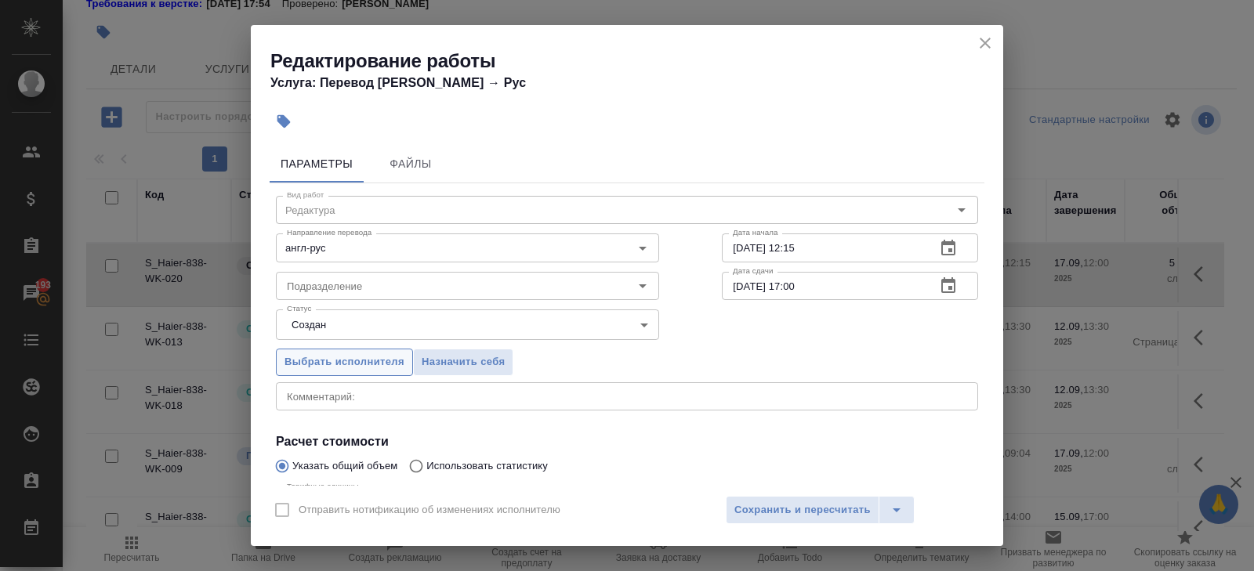
scroll to position [166, 0]
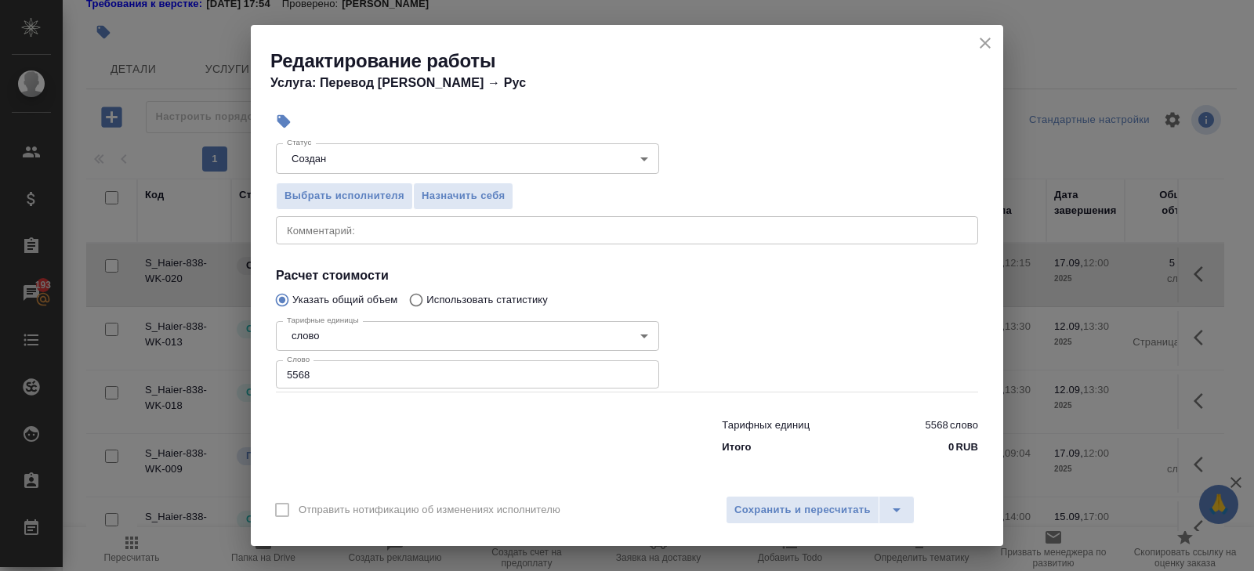
drag, startPoint x: 325, startPoint y: 376, endPoint x: 42, endPoint y: 357, distance: 283.6
click at [73, 360] on div "Редактирование работы Услуга: Перевод Стандарт Англ → Рус Параметры Файлы Вид р…" at bounding box center [627, 285] width 1254 height 571
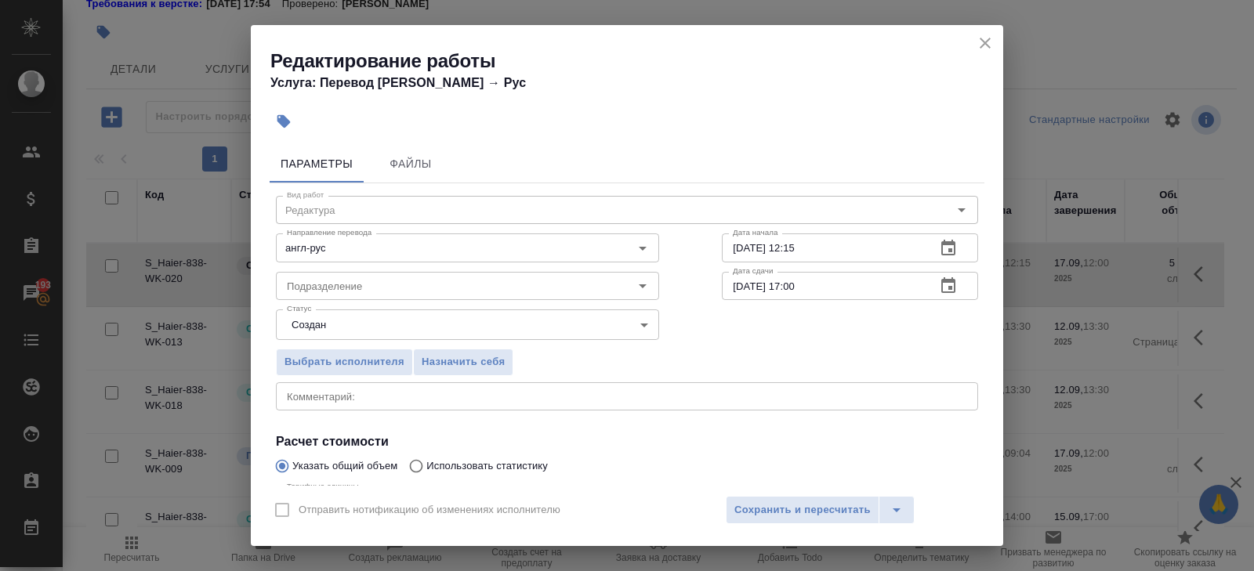
type input "5690"
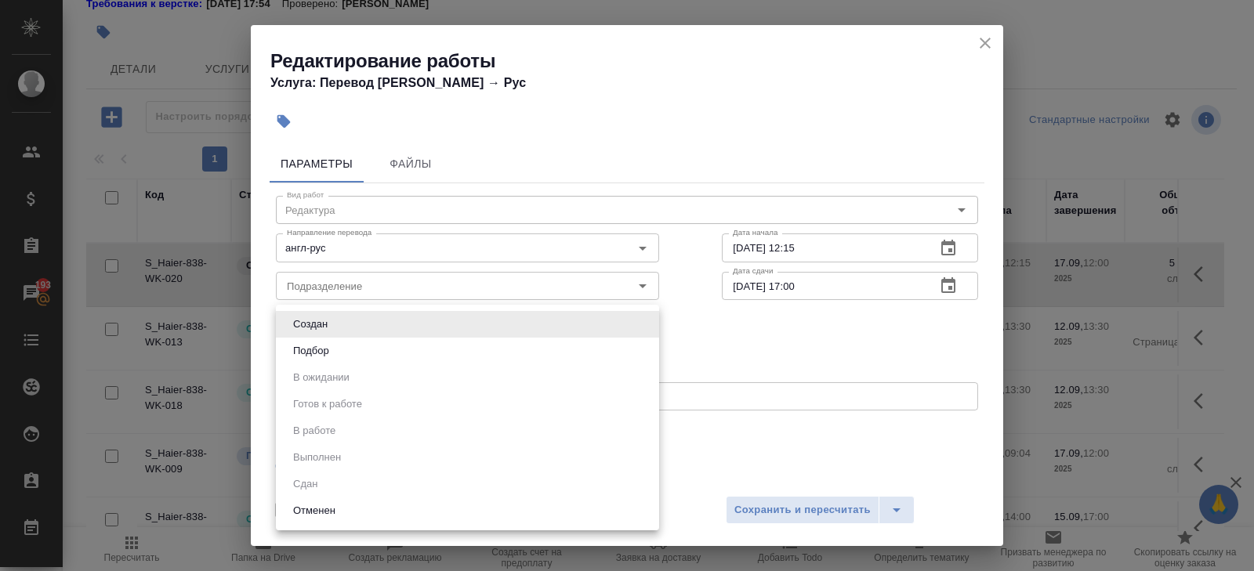
click at [333, 317] on body "🙏 .cls-1 fill:#fff; AWATERA Belyakova Yulia Клиенты Спецификации Заказы 193 Чат…" at bounding box center [627, 285] width 1254 height 571
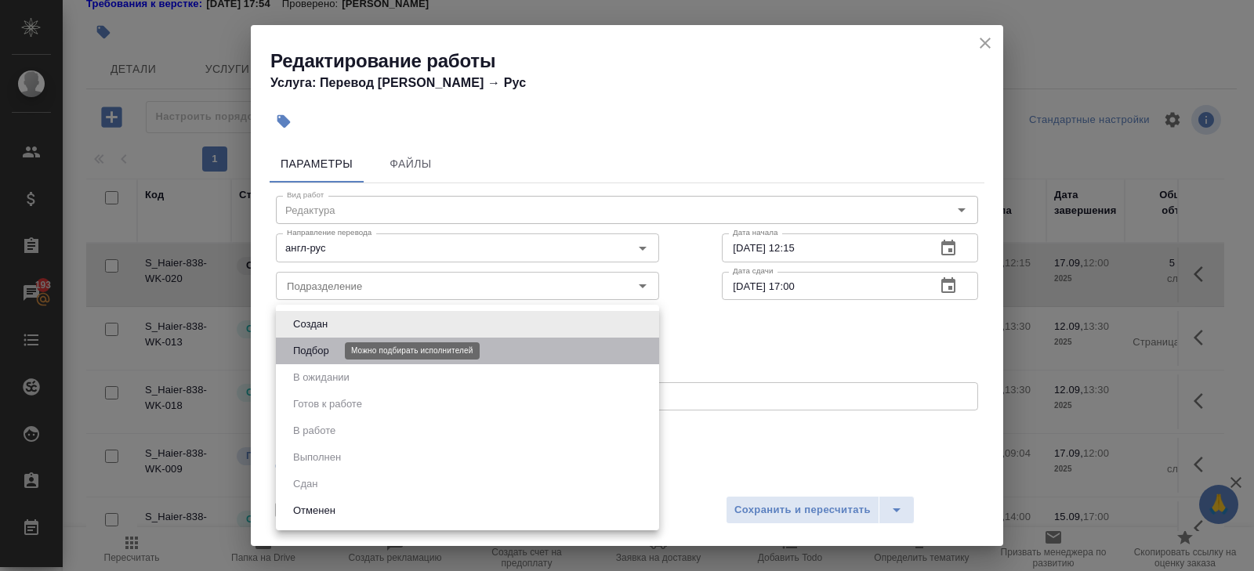
click at [333, 345] on button "Подбор" at bounding box center [310, 351] width 45 height 17
type input "recruiting"
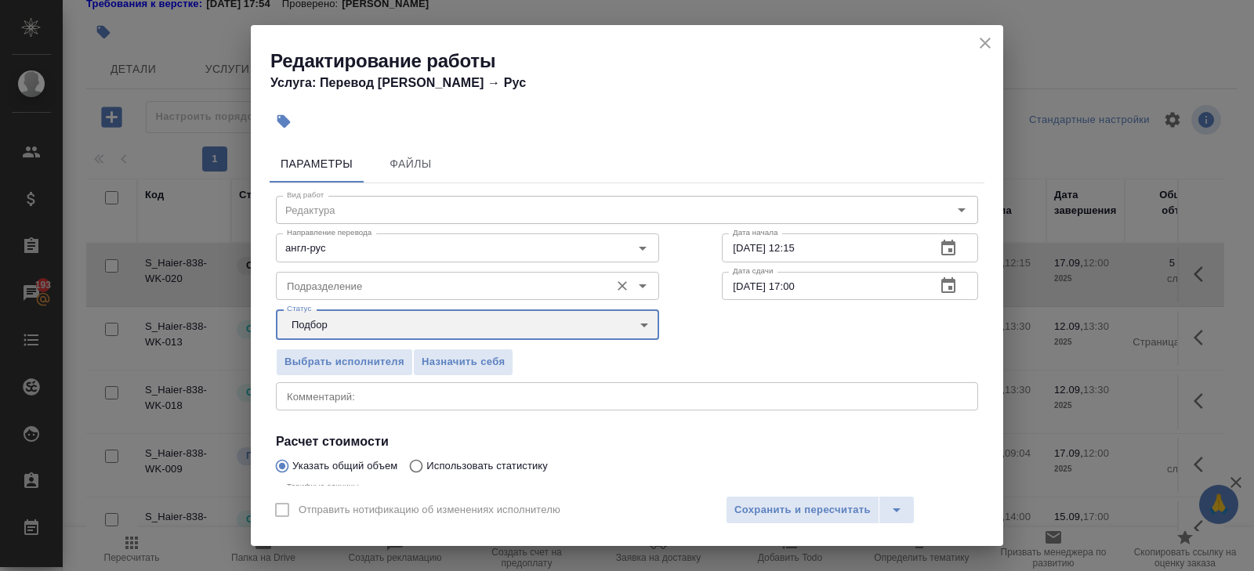
click at [331, 295] on div "Подразделение" at bounding box center [467, 286] width 383 height 28
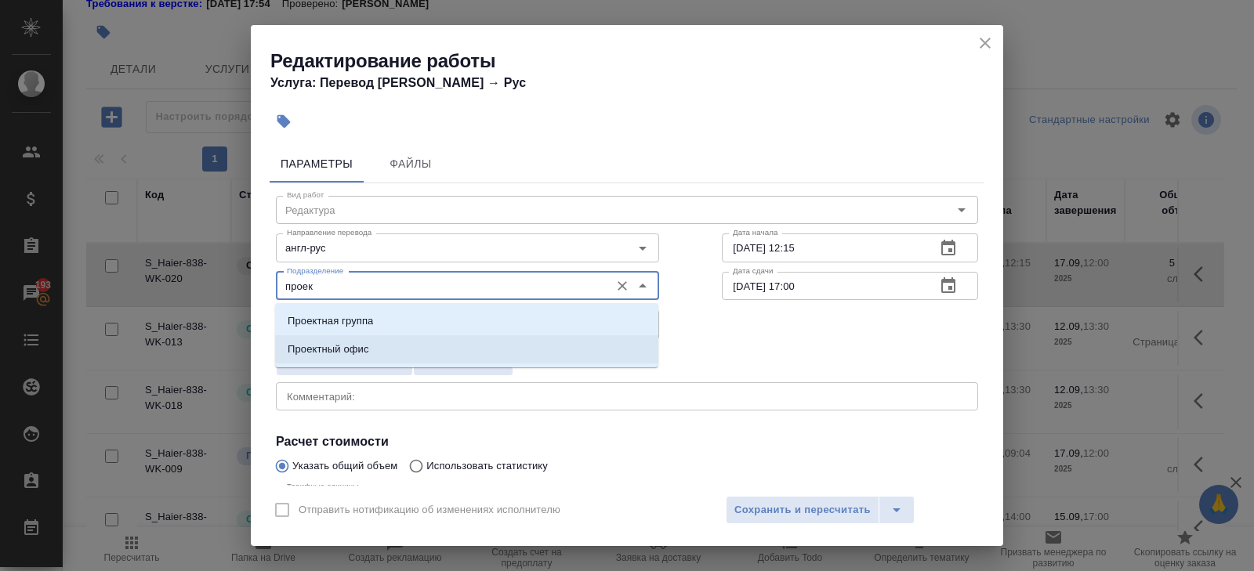
click at [347, 358] on li "Проектный офис" at bounding box center [466, 349] width 383 height 28
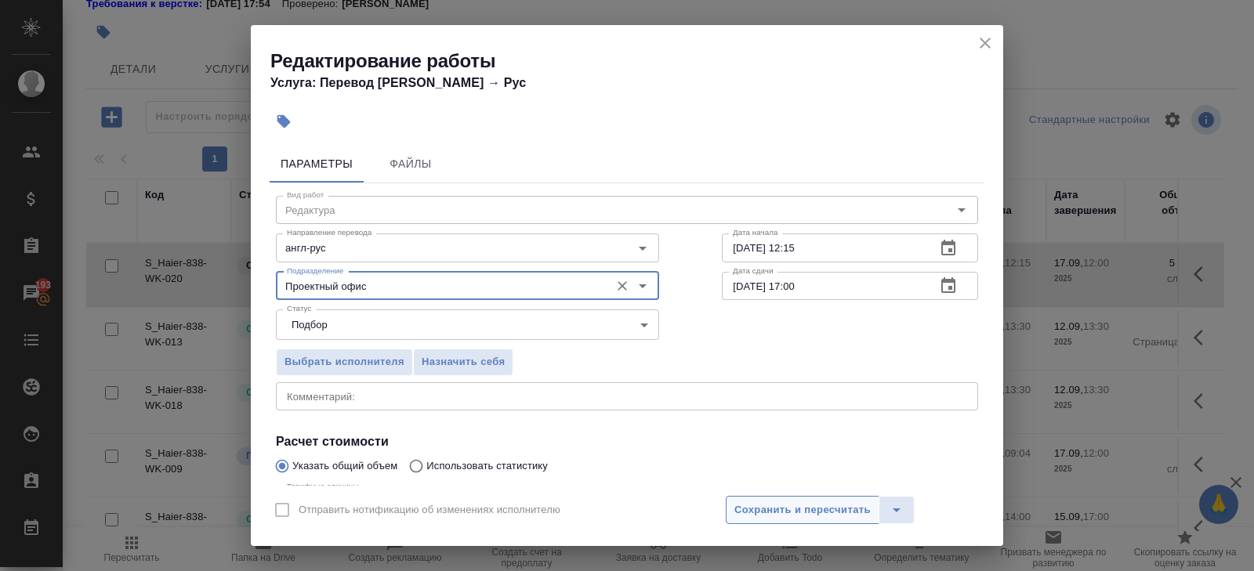
type input "Проектный офис"
click at [748, 502] on span "Сохранить и пересчитать" at bounding box center [802, 511] width 136 height 18
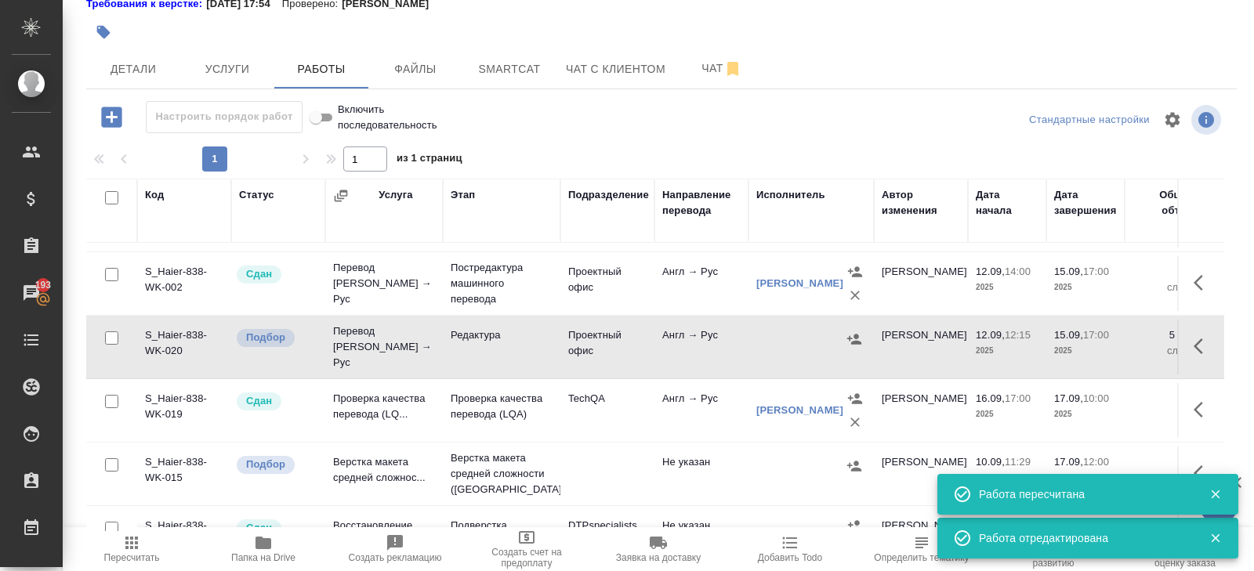
scroll to position [208, 0]
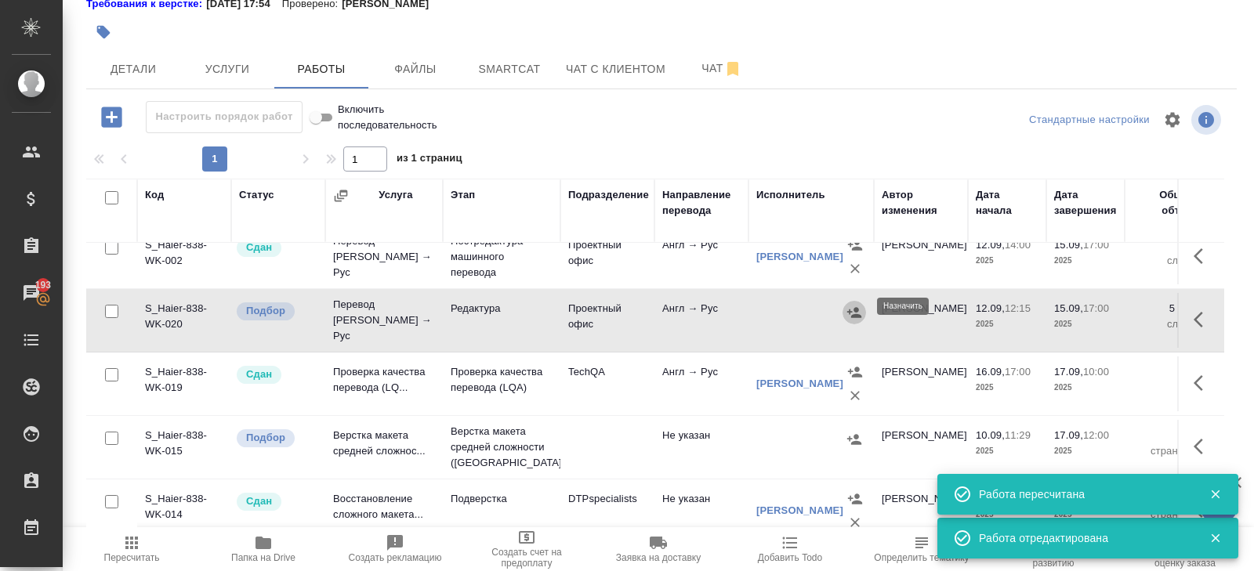
click at [849, 307] on icon "button" at bounding box center [854, 312] width 14 height 10
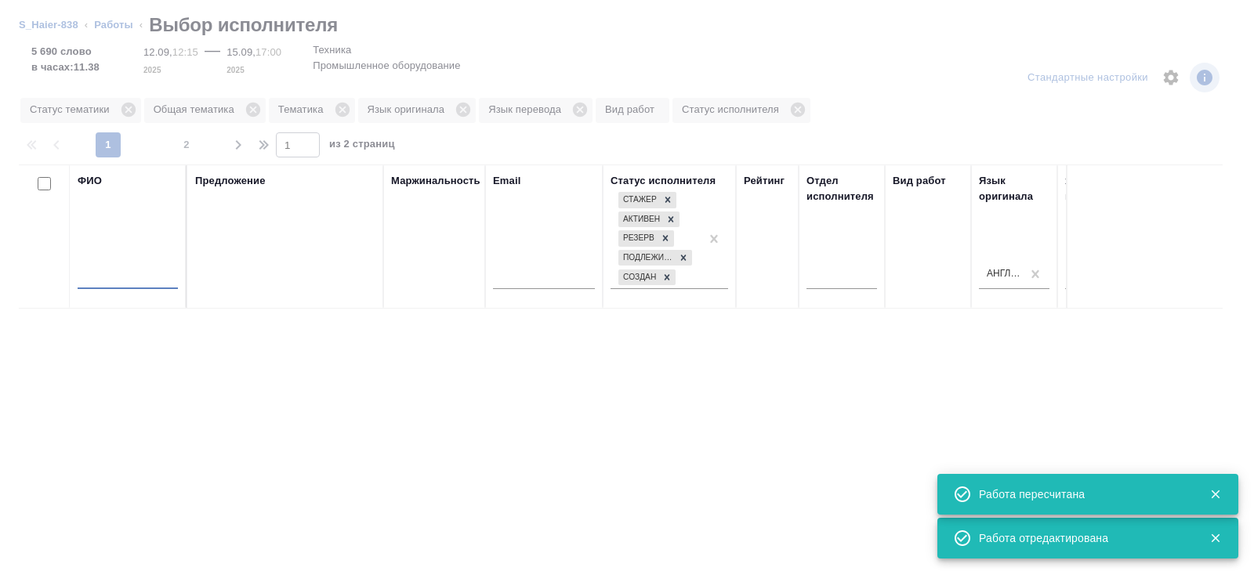
click at [112, 279] on input "text" at bounding box center [128, 280] width 100 height 20
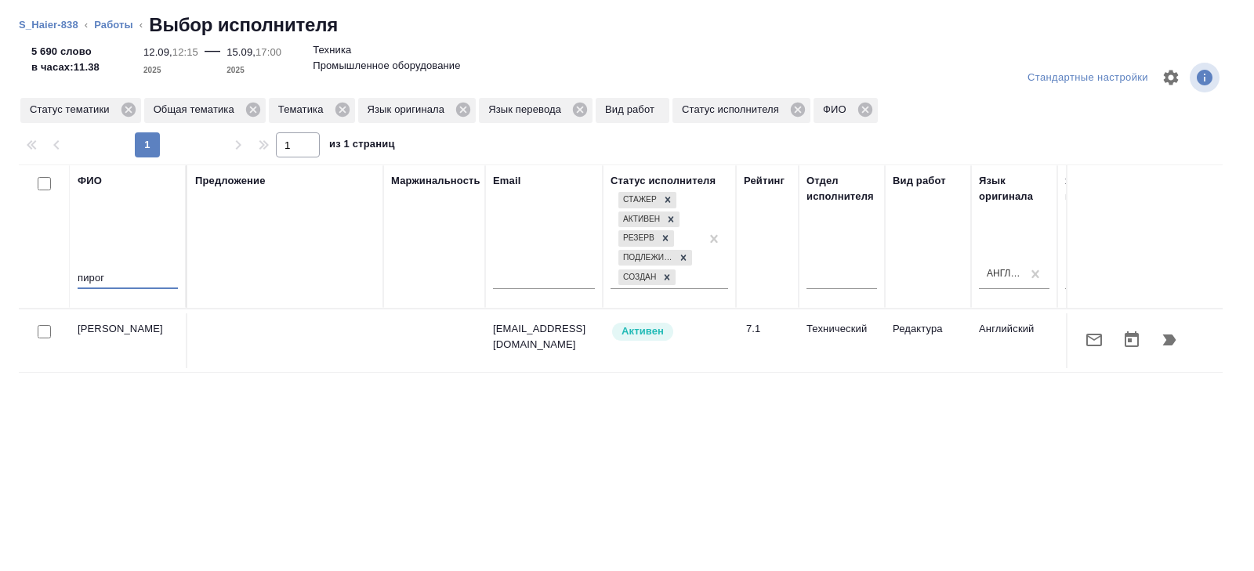
type input "пирог"
click at [1164, 339] on icon "button" at bounding box center [1169, 340] width 19 height 19
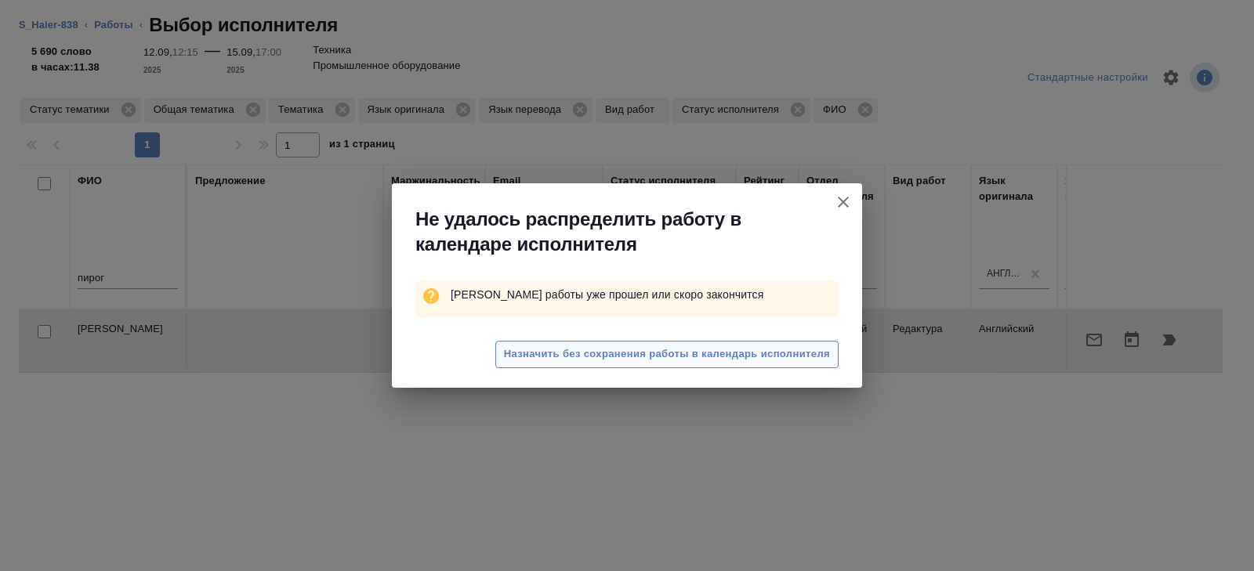
click at [635, 357] on span "Назначить без сохранения работы в календарь исполнителя" at bounding box center [667, 355] width 326 height 18
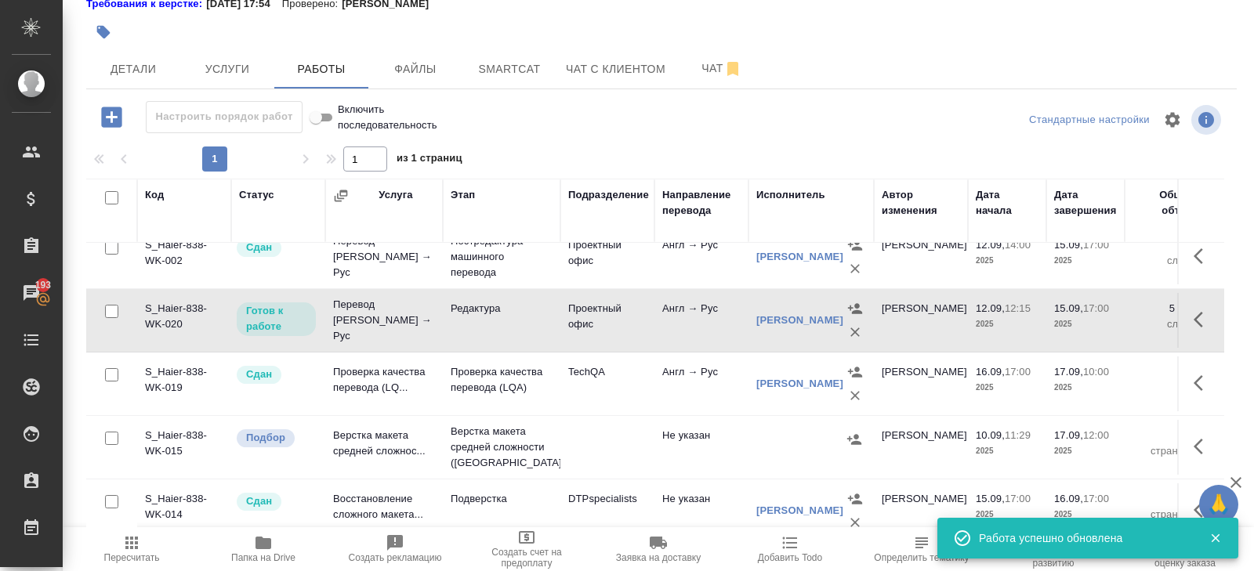
scroll to position [208, 636]
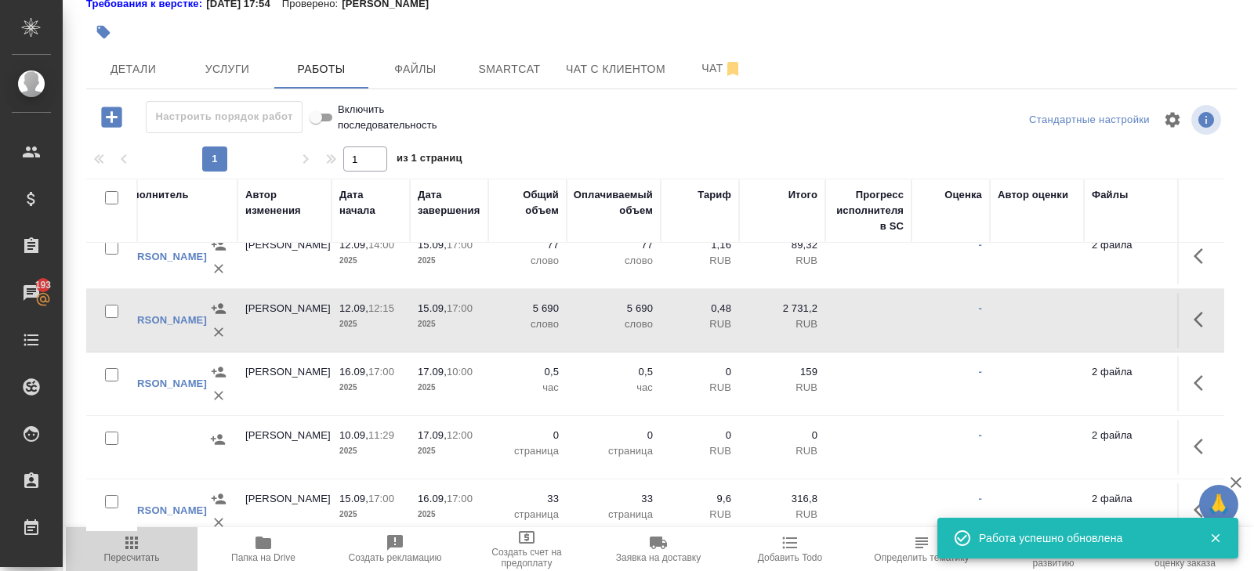
click at [129, 553] on span "Пересчитать" at bounding box center [132, 558] width 56 height 11
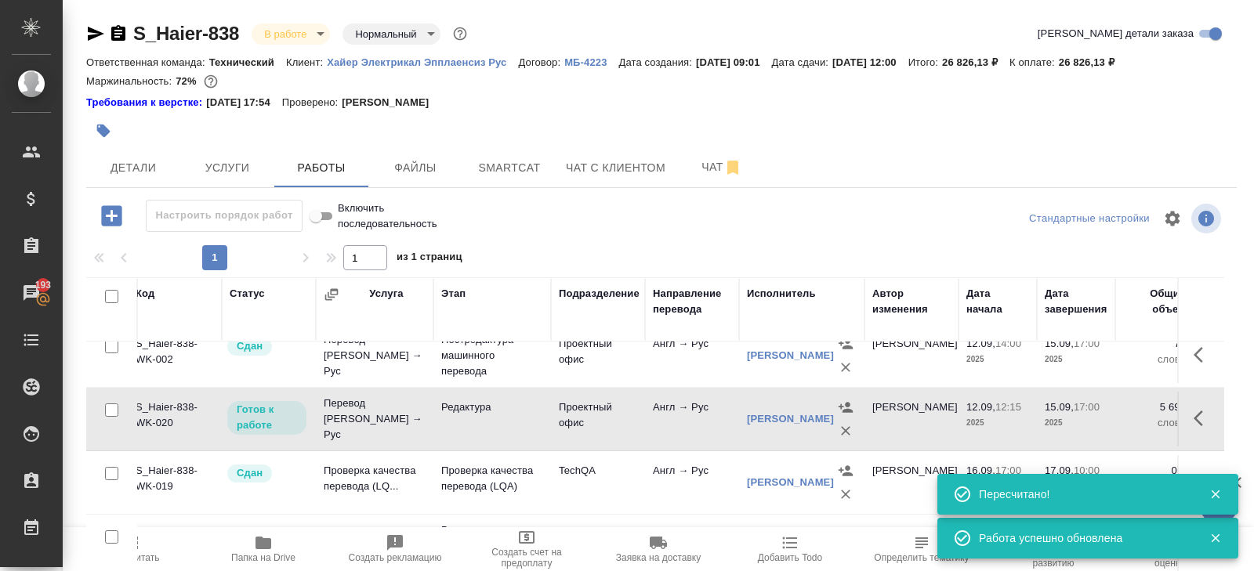
scroll to position [208, 0]
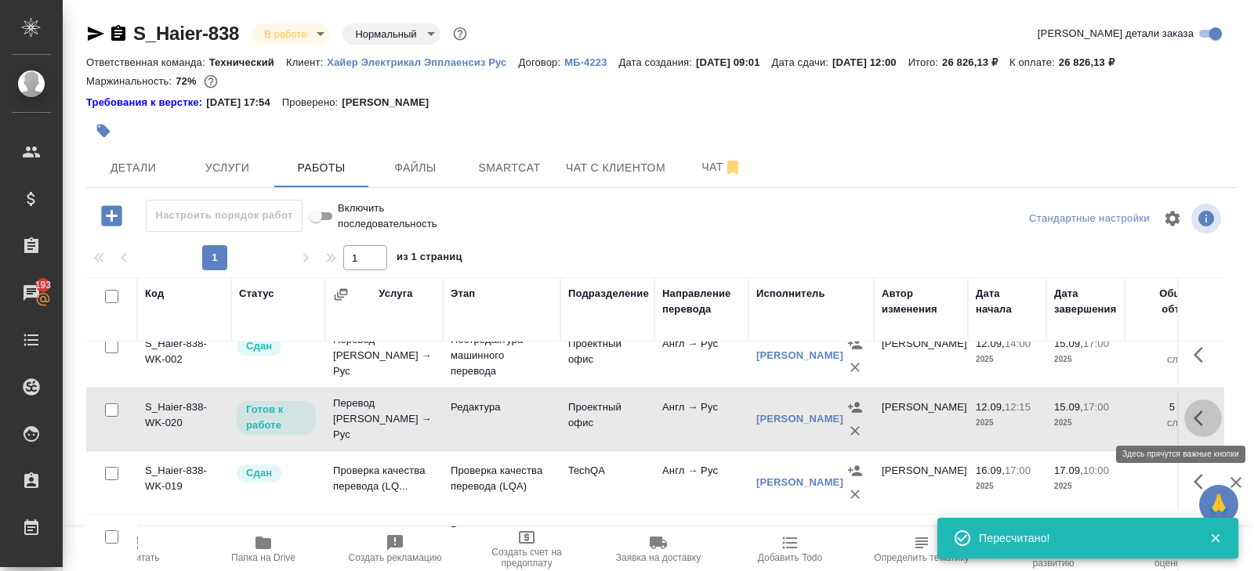
click at [1199, 413] on icon "button" at bounding box center [1203, 418] width 19 height 19
click at [1092, 415] on icon "button" at bounding box center [1087, 418] width 19 height 19
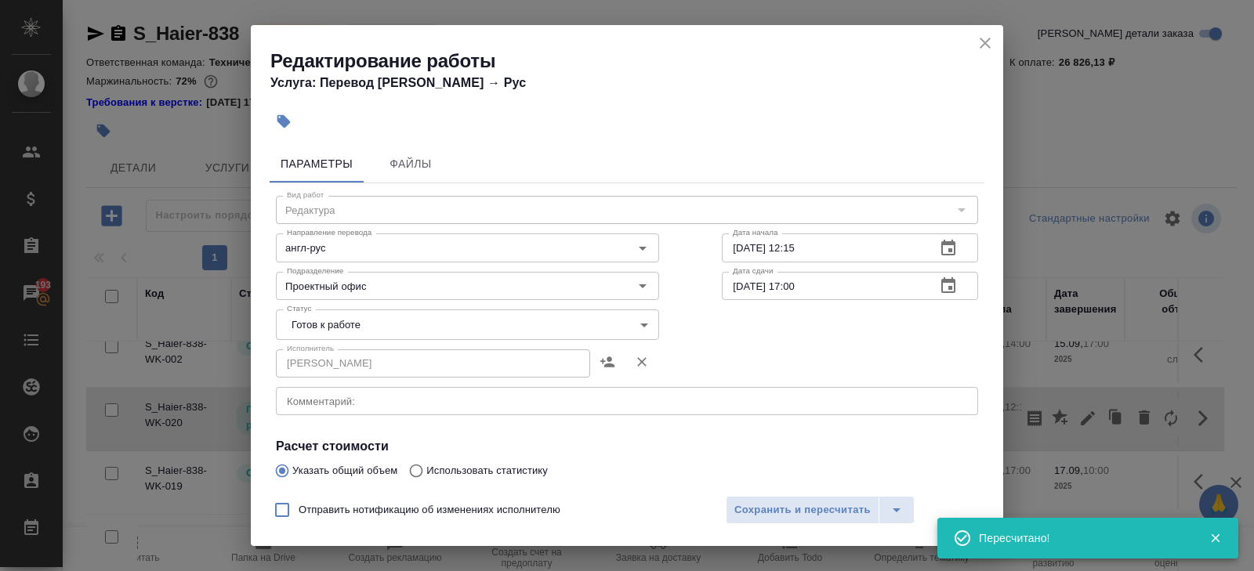
click at [321, 334] on body "🙏 .cls-1 fill:#fff; AWATERA Belyakova Yulia Клиенты Спецификации Заказы 193 Чат…" at bounding box center [627, 285] width 1254 height 571
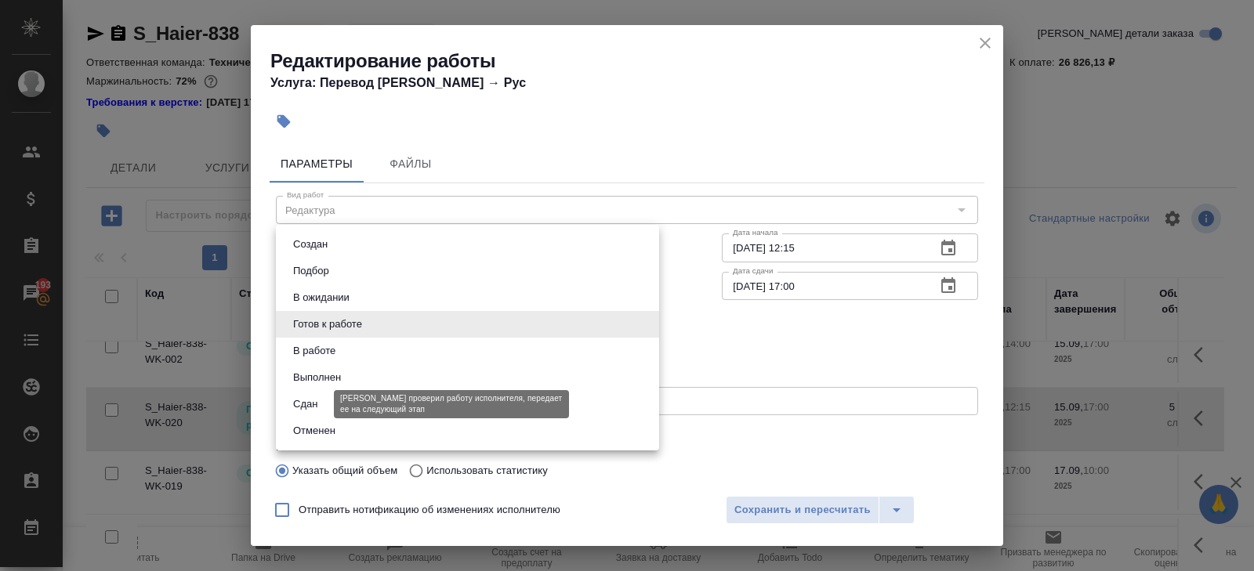
click at [320, 399] on button "Сдан" at bounding box center [305, 404] width 34 height 17
type input "closed"
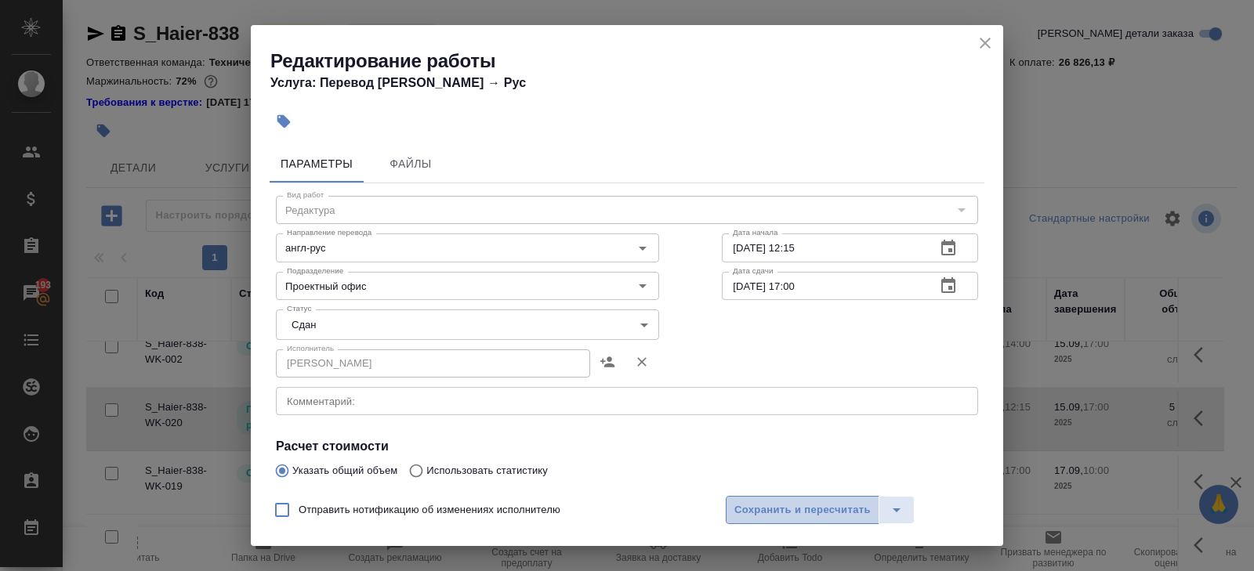
click at [800, 506] on span "Сохранить и пересчитать" at bounding box center [802, 511] width 136 height 18
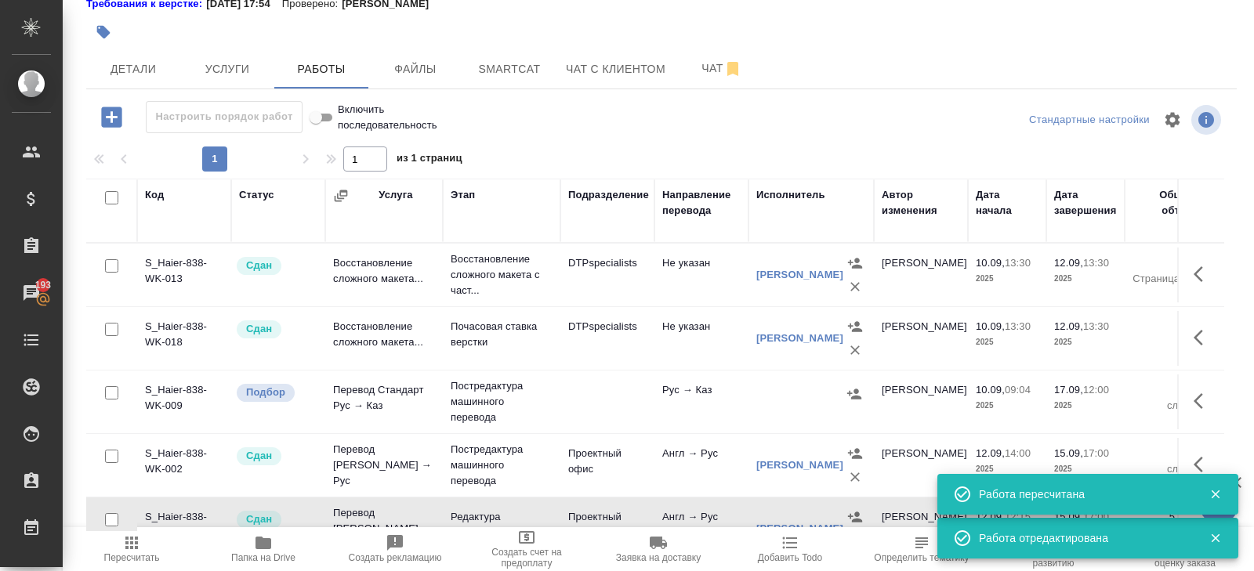
scroll to position [0, 0]
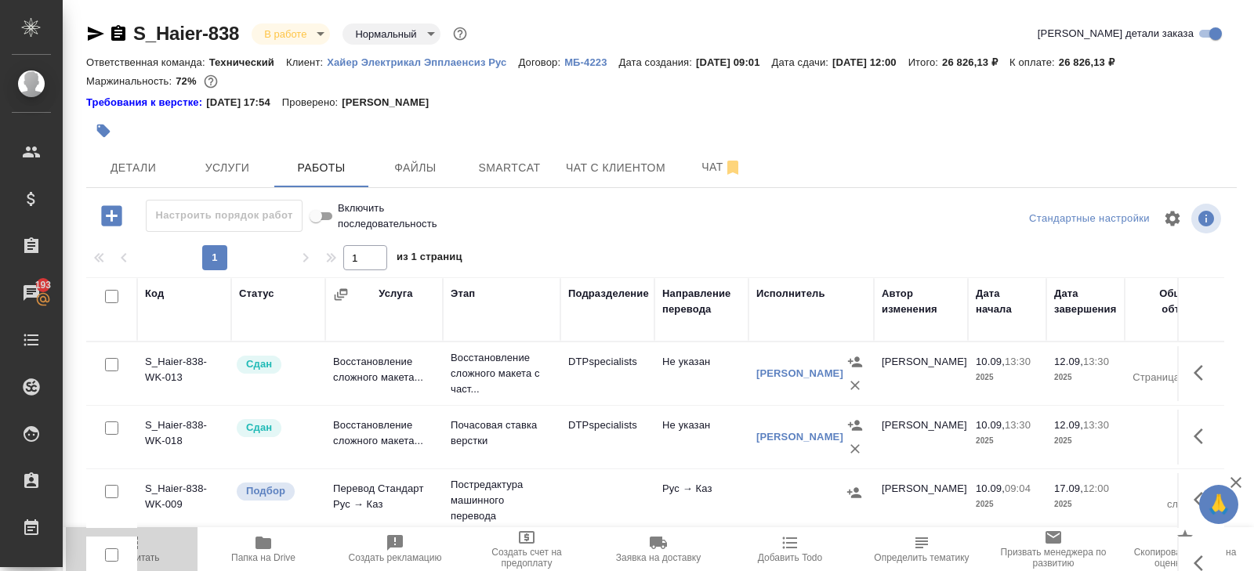
click at [150, 550] on span "Пересчитать" at bounding box center [131, 549] width 113 height 30
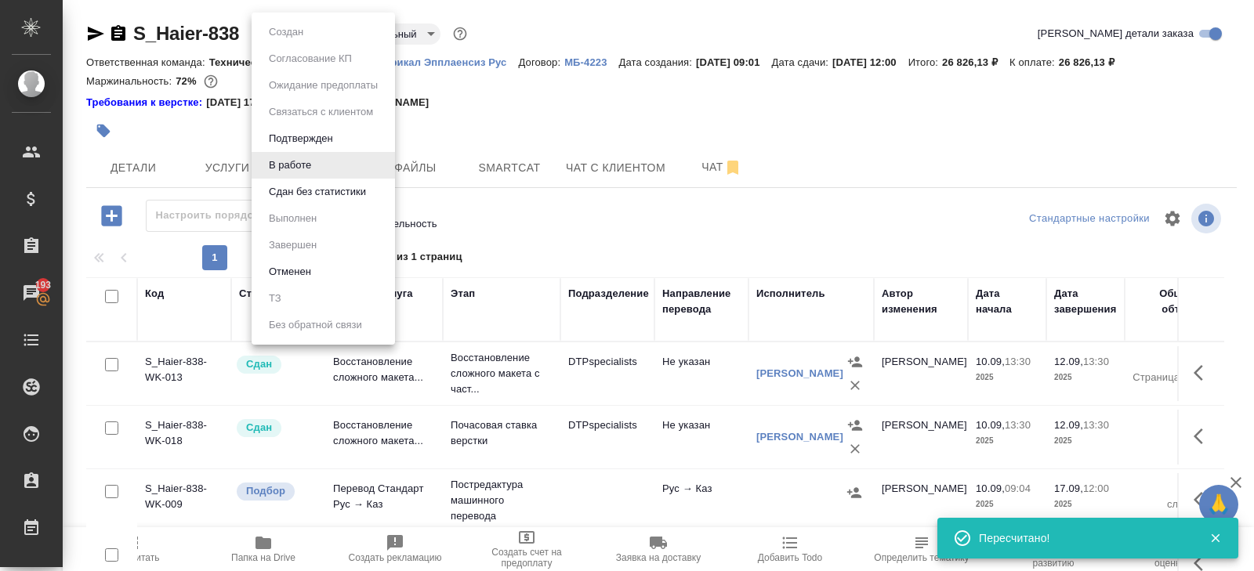
click at [277, 30] on body "🙏 .cls-1 fill:#fff; AWATERA Belyakova Yulia Клиенты Спецификации Заказы 193 Чат…" at bounding box center [627, 285] width 1254 height 571
click at [301, 201] on li "Сдан без статистики" at bounding box center [323, 192] width 143 height 27
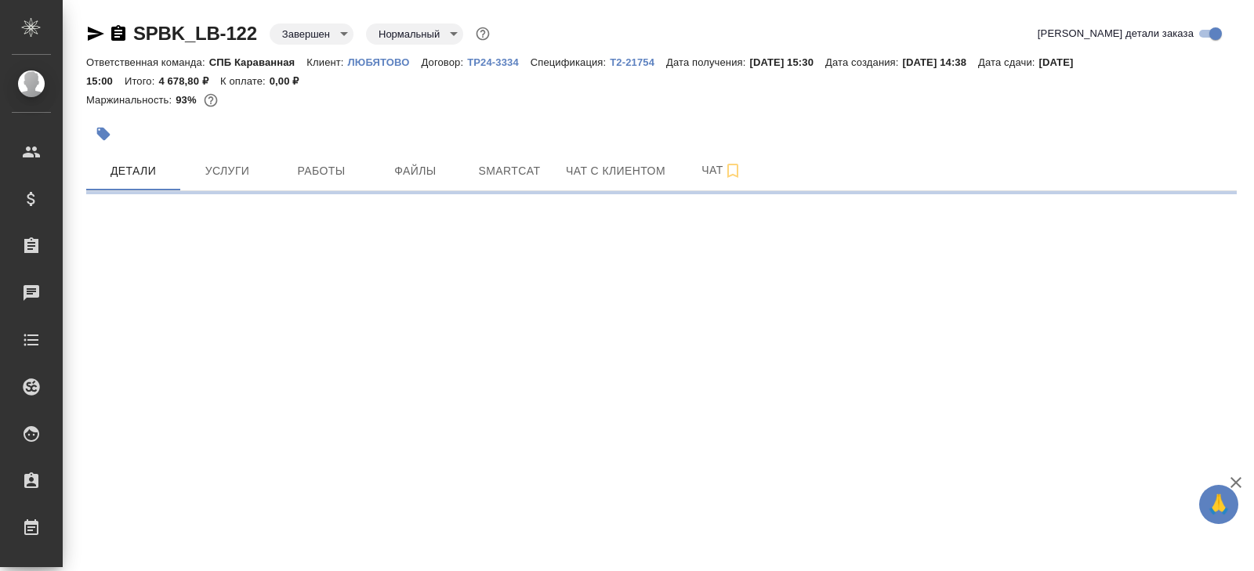
select select "RU"
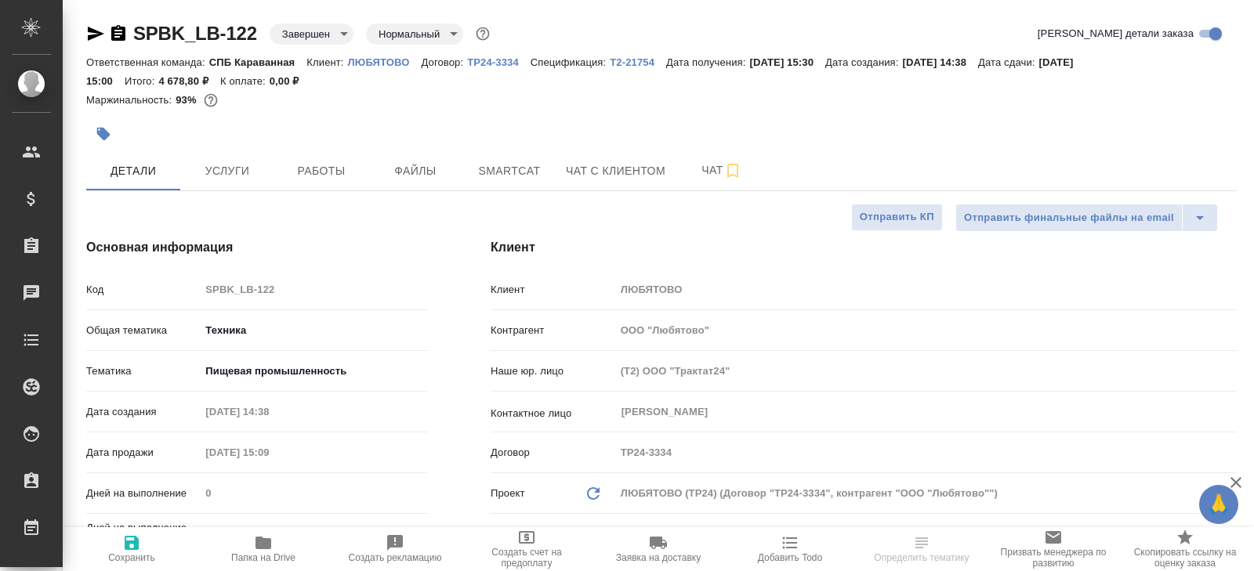
type textarea "x"
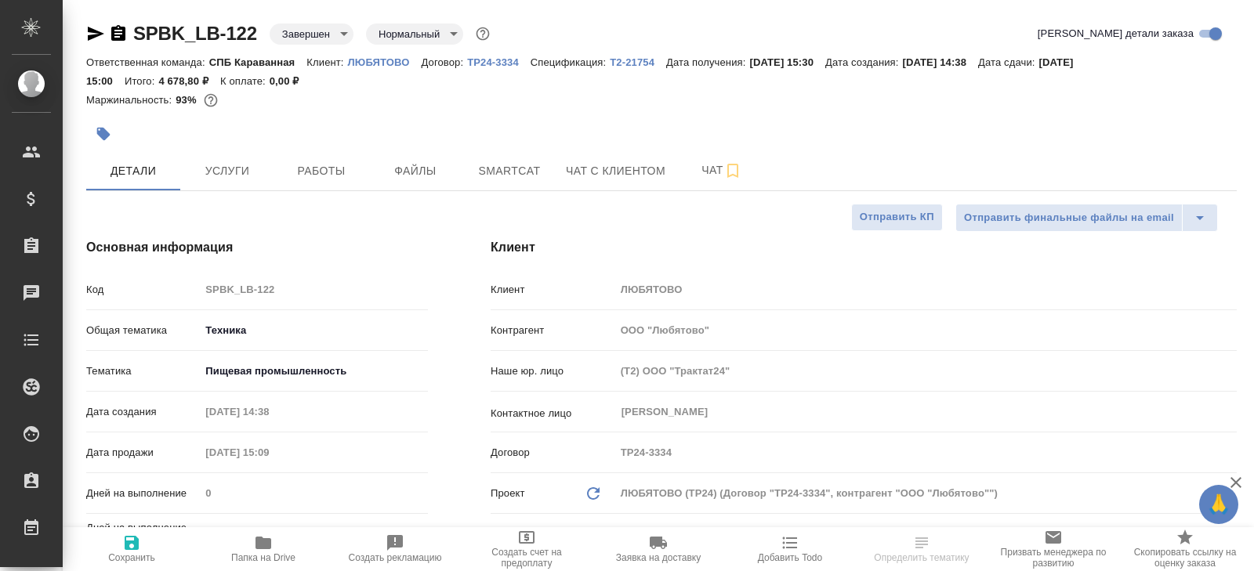
type textarea "x"
select select "RU"
type textarea "x"
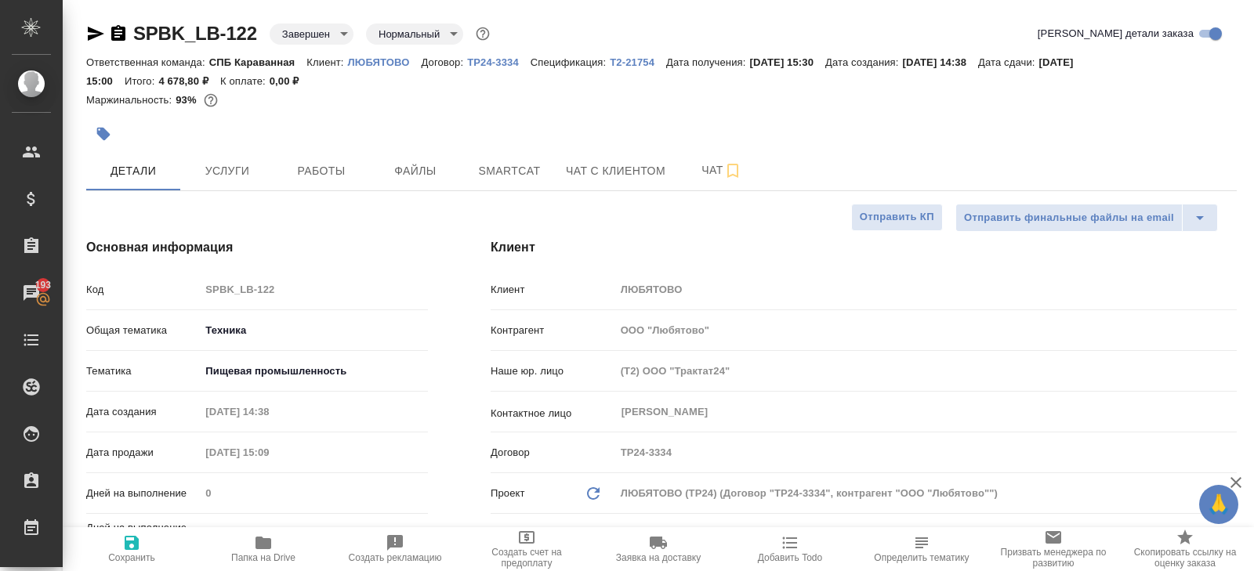
type textarea "x"
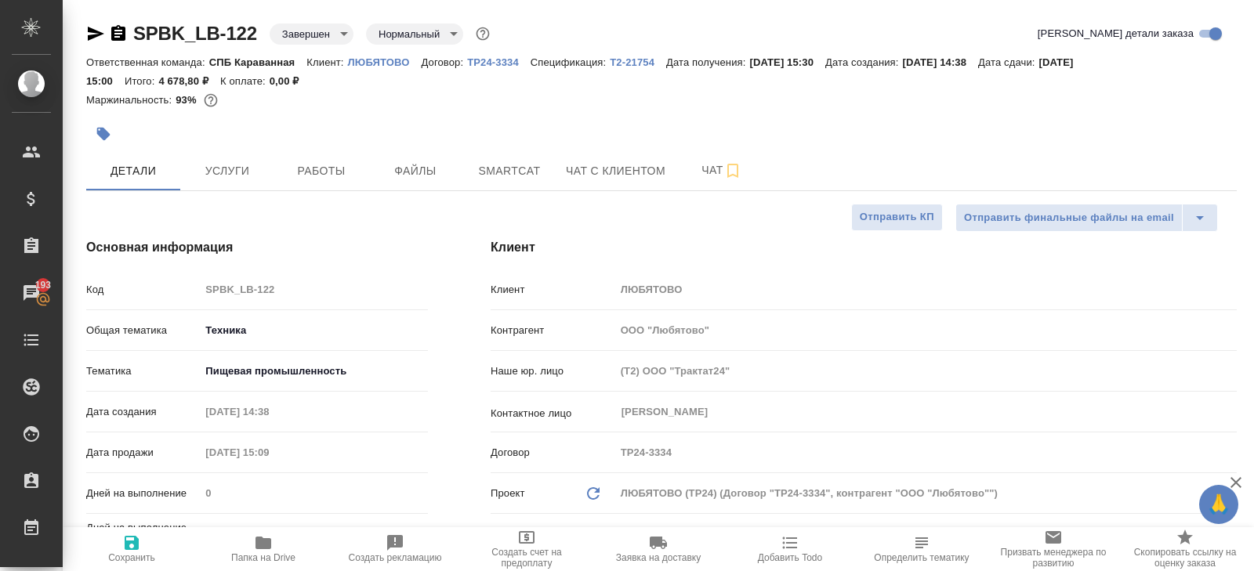
type textarea "x"
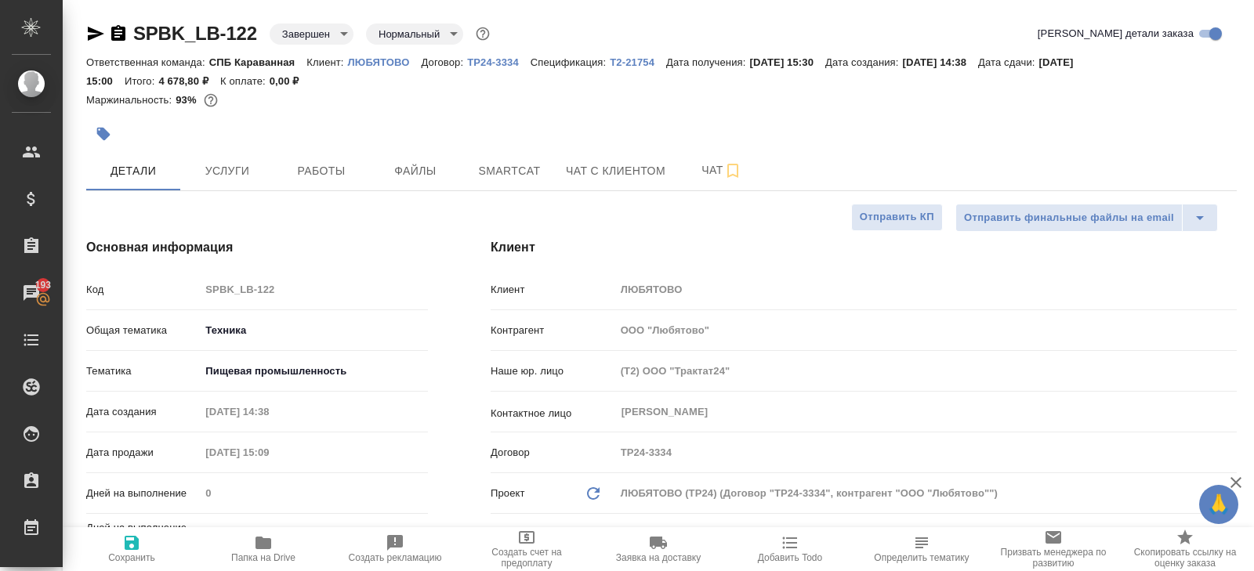
type textarea "x"
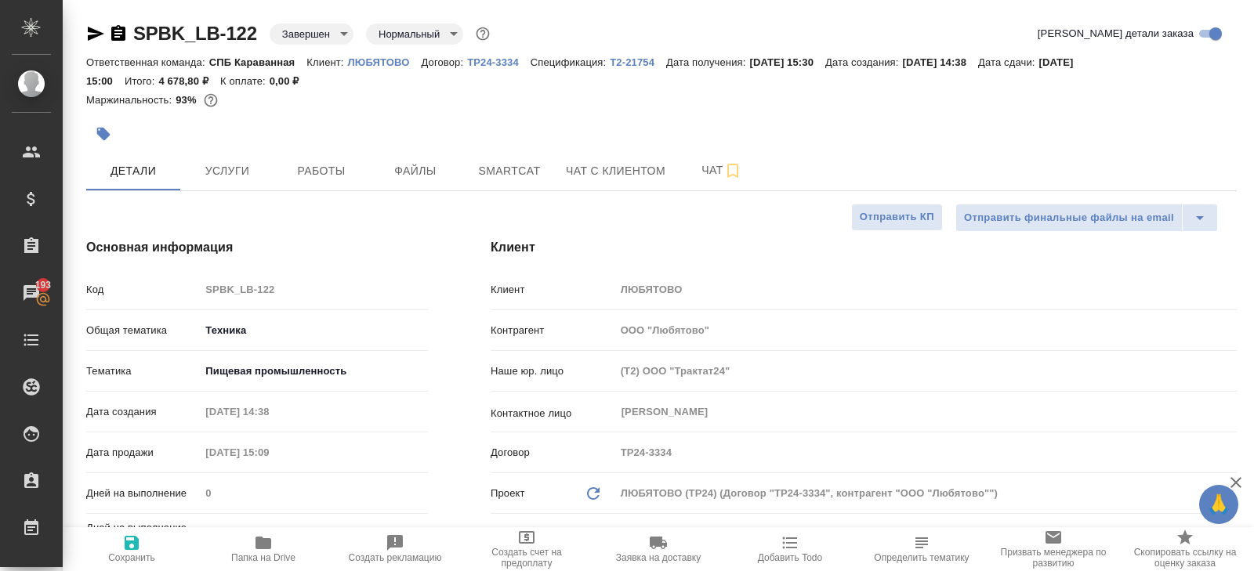
type textarea "x"
click at [301, 158] on button "Работы" at bounding box center [321, 170] width 94 height 39
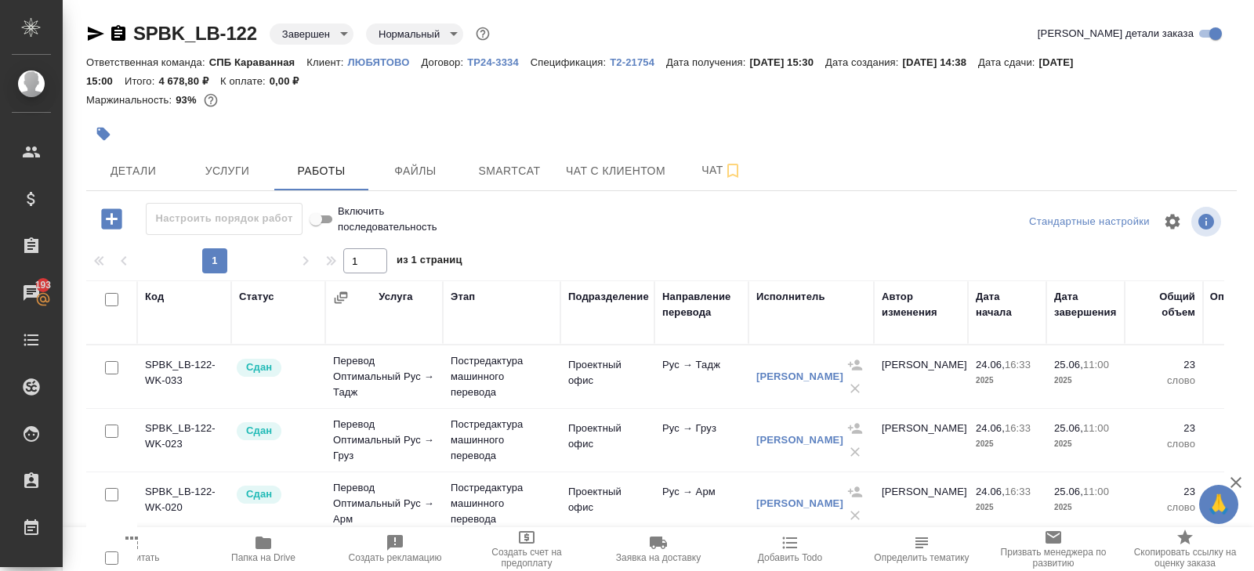
click at [118, 33] on icon "button" at bounding box center [118, 33] width 19 height 19
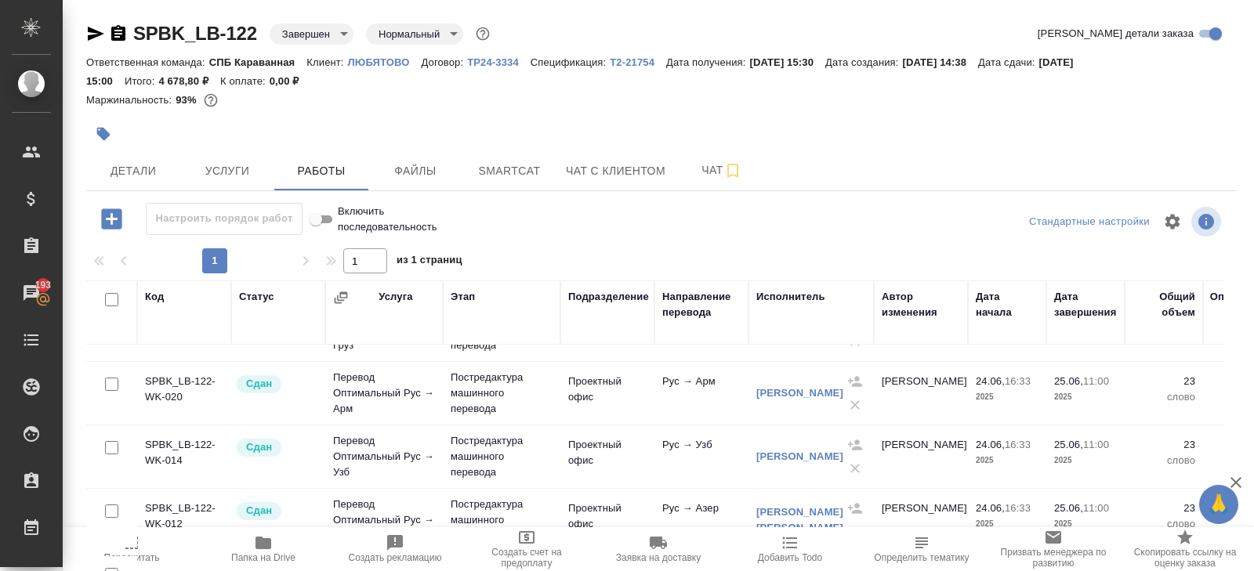
click at [90, 33] on icon "button" at bounding box center [95, 33] width 19 height 19
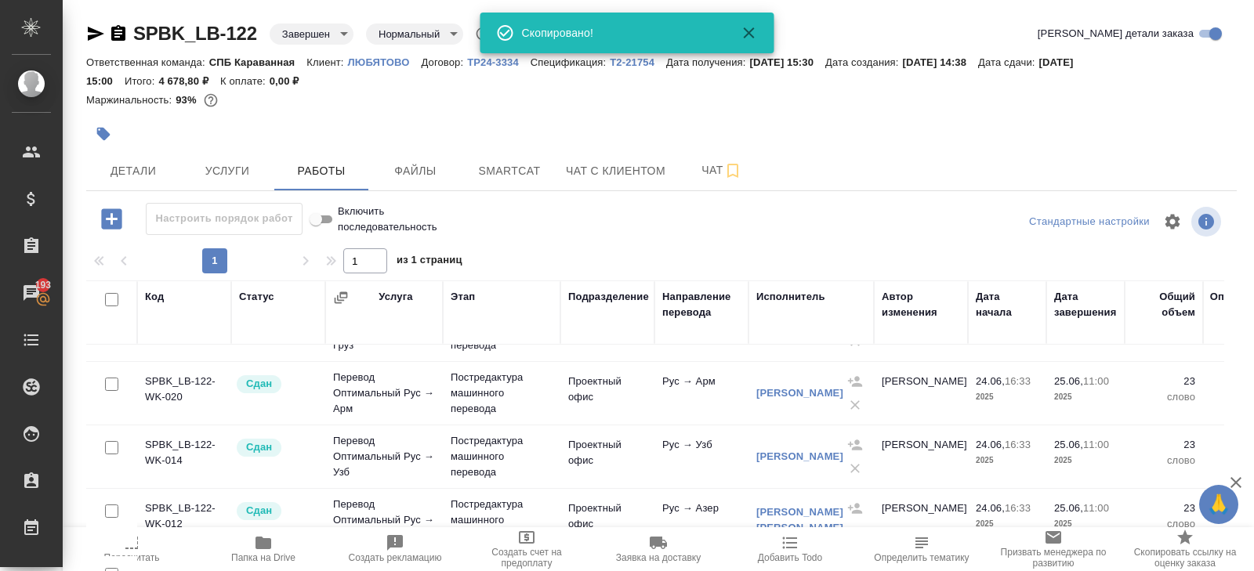
click at [114, 33] on icon "button" at bounding box center [118, 33] width 19 height 19
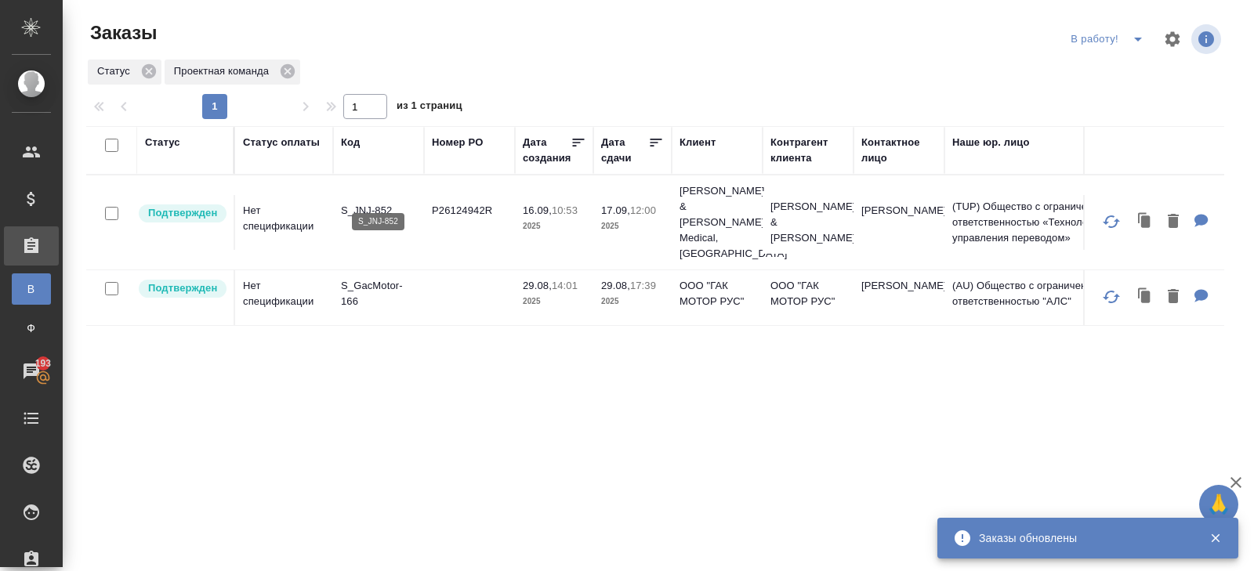
click at [367, 203] on p "S_JNJ-852" at bounding box center [378, 211] width 75 height 16
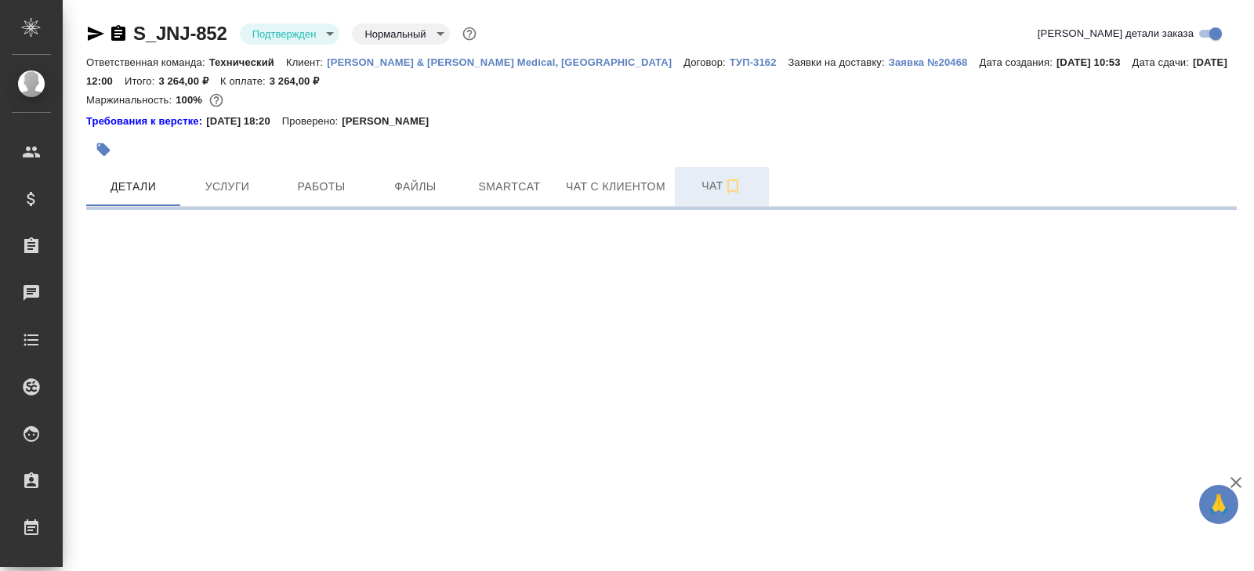
select select "RU"
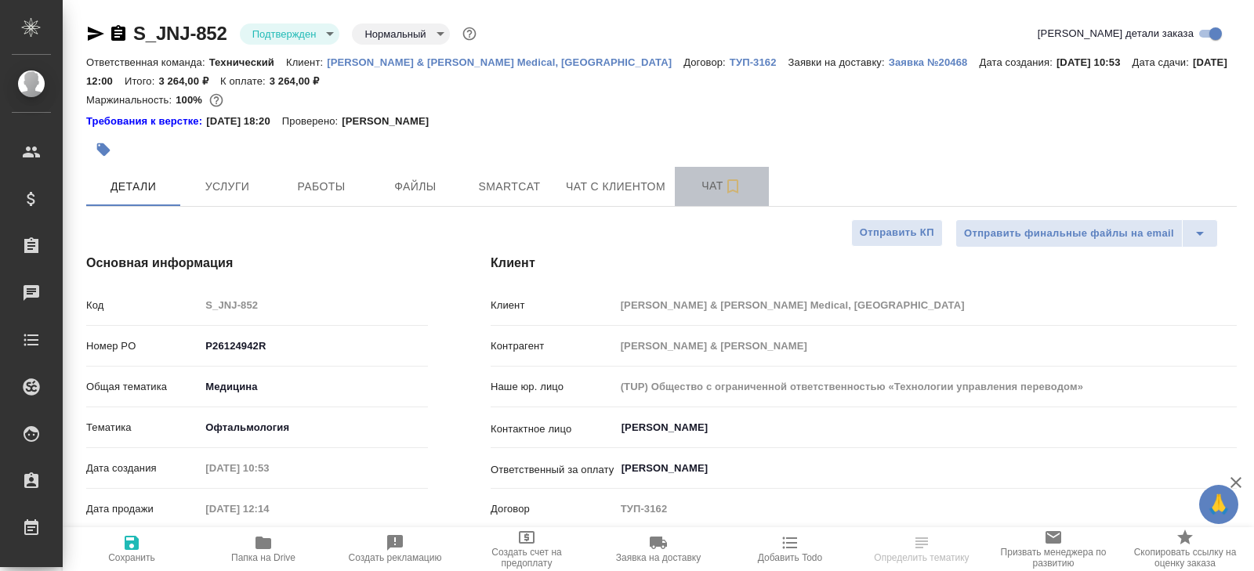
click at [694, 184] on span "Чат" at bounding box center [721, 186] width 75 height 20
type textarea "x"
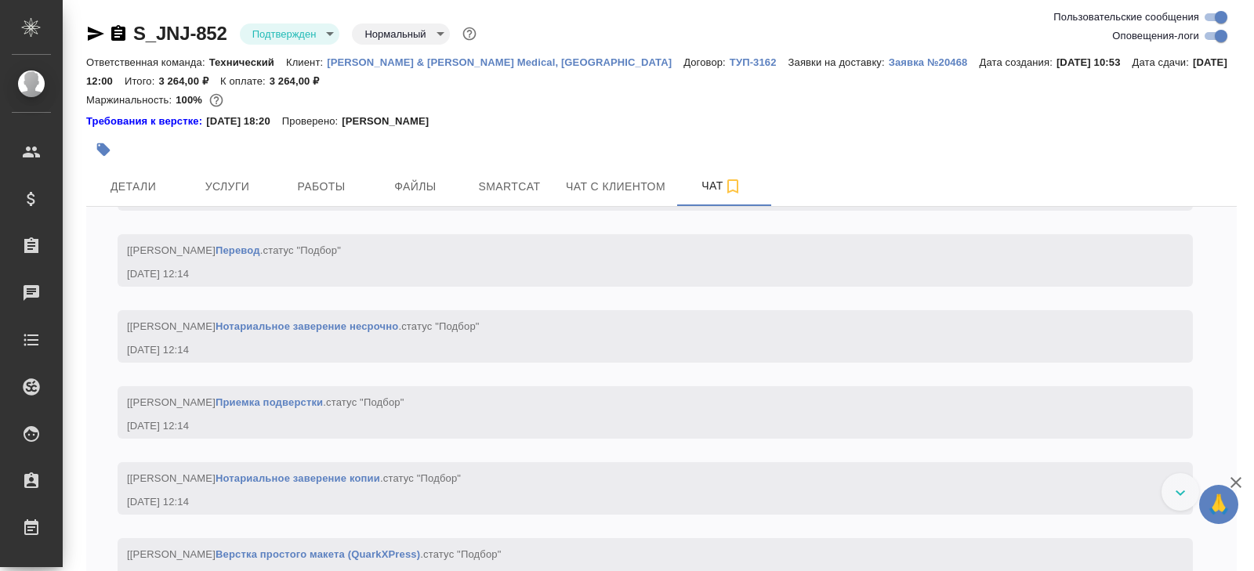
click at [1209, 43] on input "Оповещения-логи" at bounding box center [1221, 36] width 56 height 19
checkbox input "false"
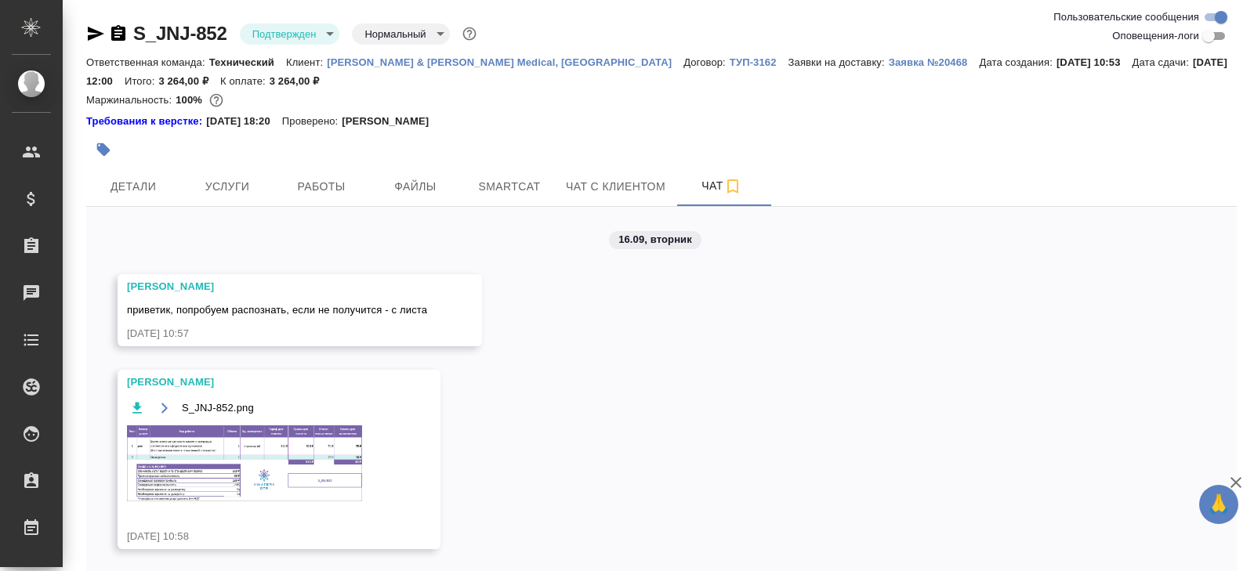
scroll to position [72, 0]
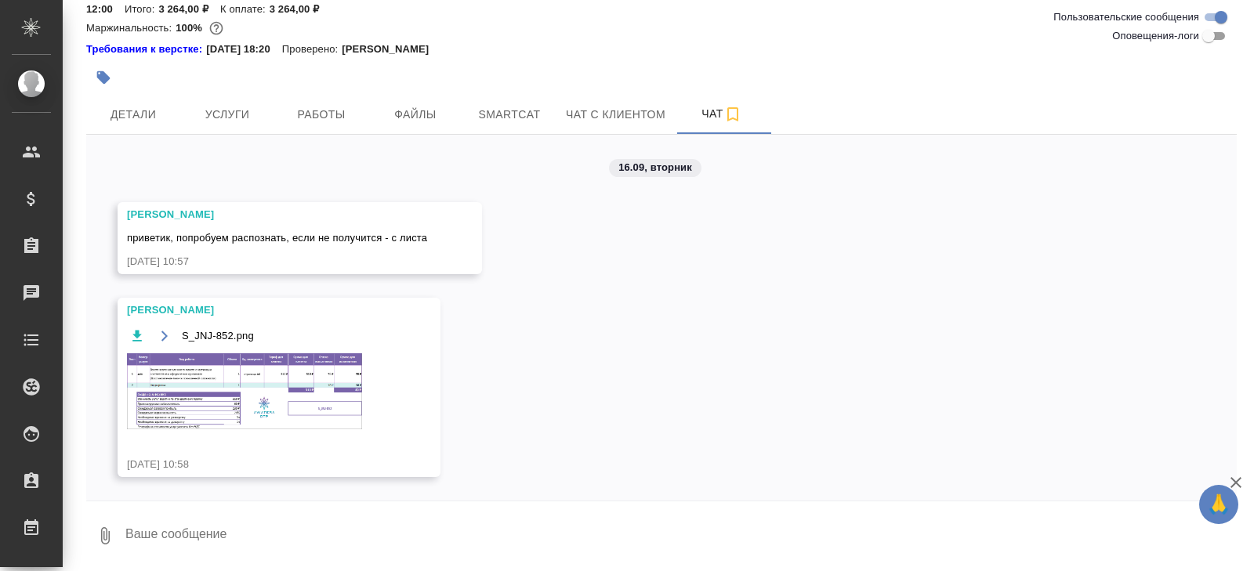
click at [280, 387] on img at bounding box center [244, 391] width 235 height 76
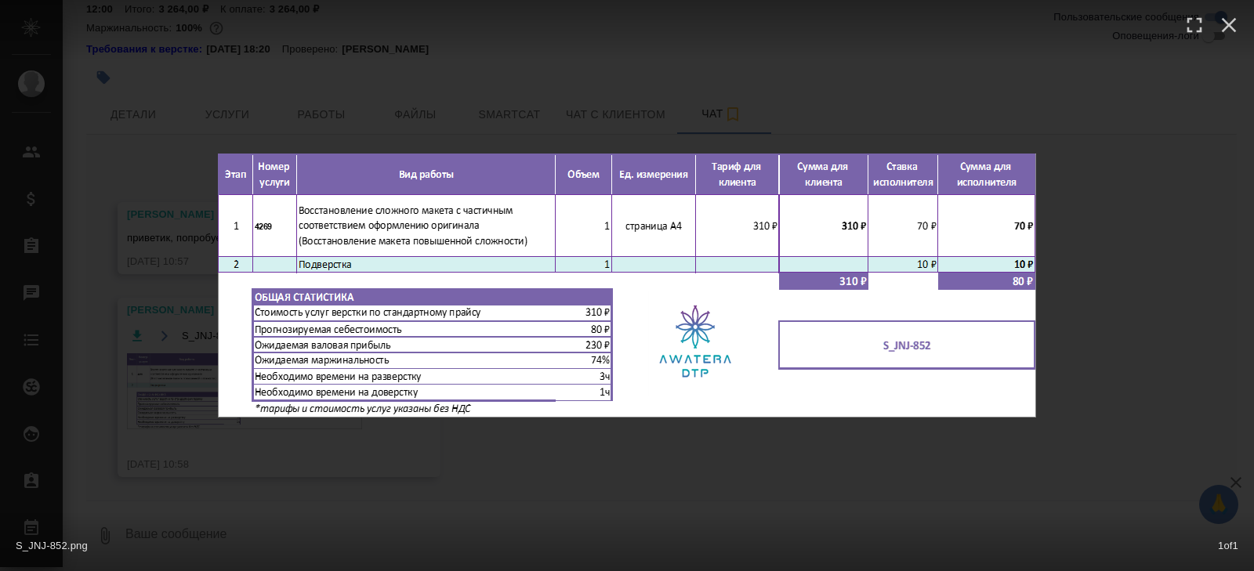
click at [314, 486] on div "S_JNJ-852.png 1 of 1" at bounding box center [627, 285] width 1254 height 571
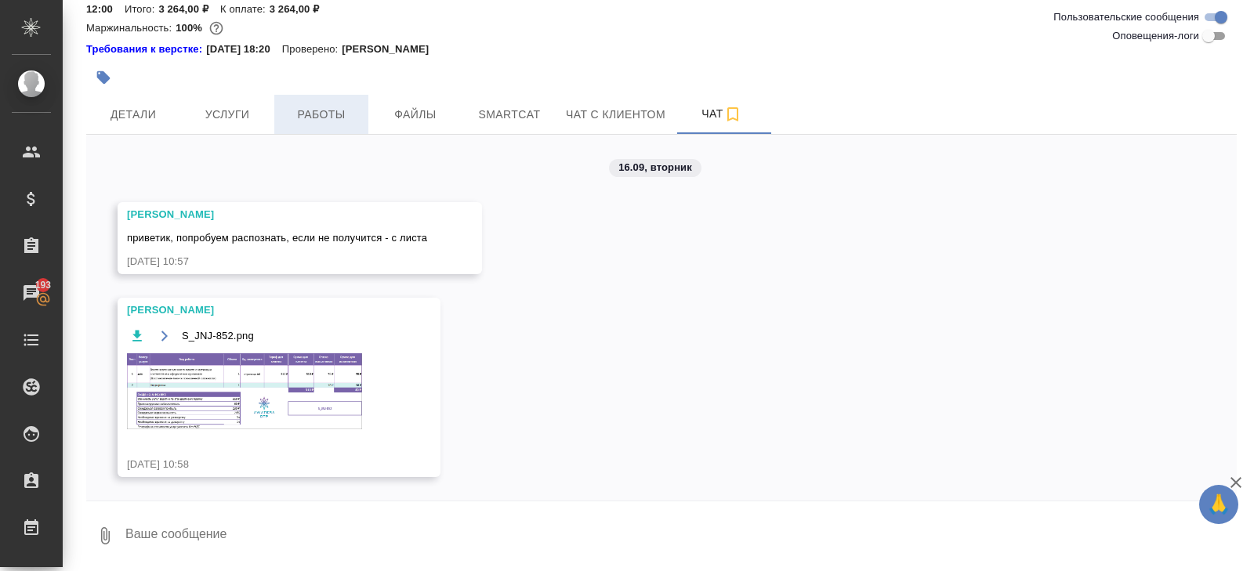
click at [310, 124] on button "Работы" at bounding box center [321, 114] width 94 height 39
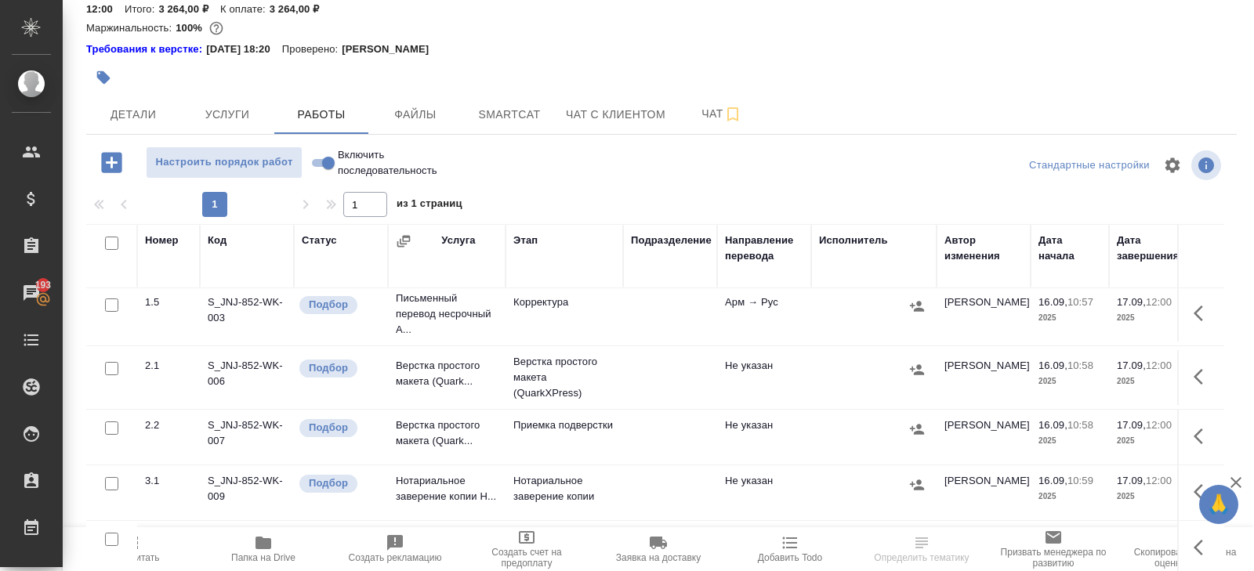
scroll to position [118, 0]
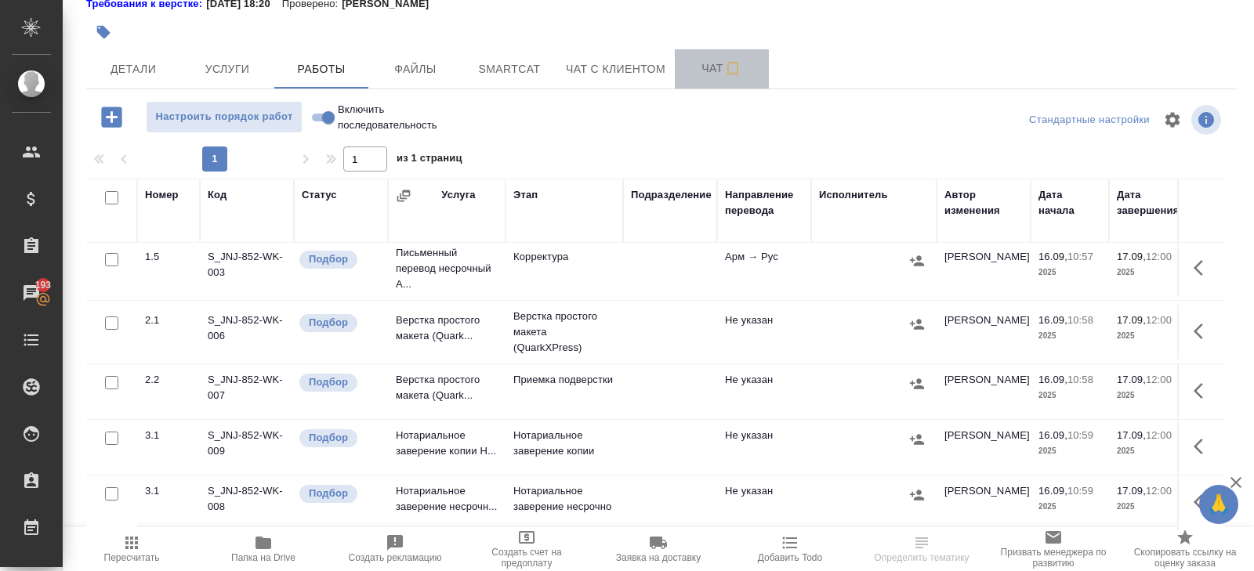
click at [698, 71] on span "Чат" at bounding box center [721, 69] width 75 height 20
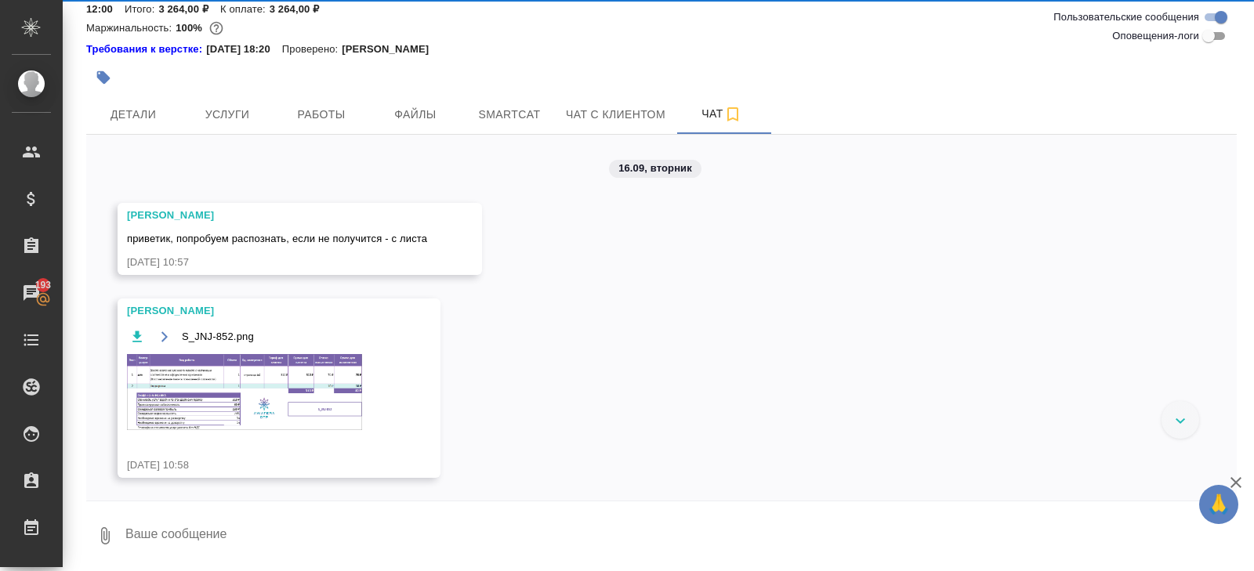
scroll to position [1, 0]
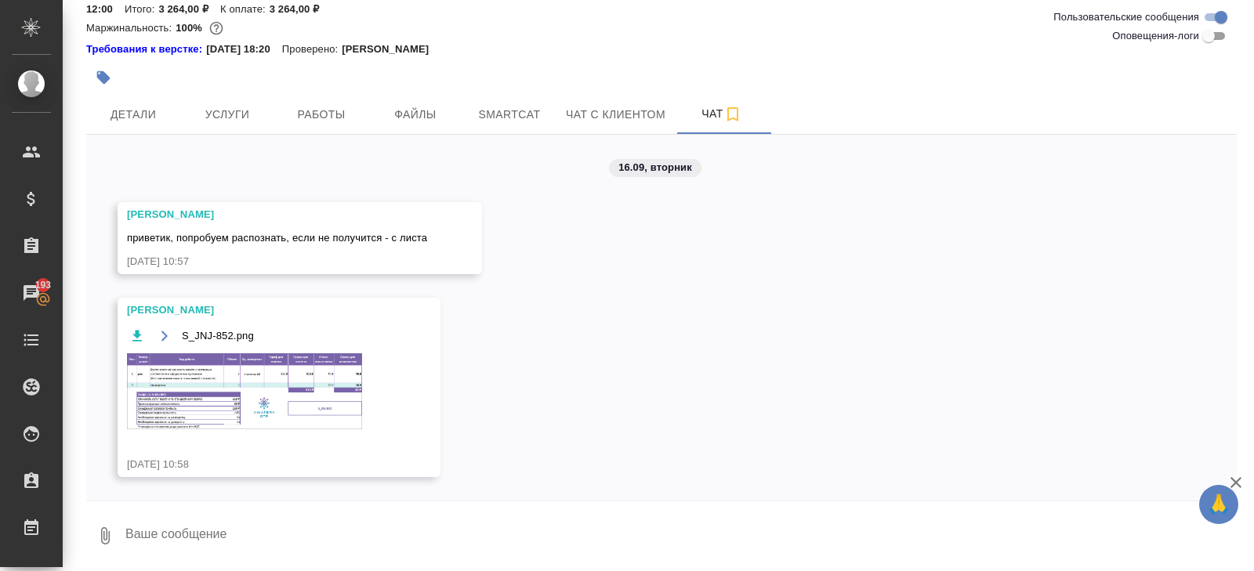
click at [259, 395] on img at bounding box center [244, 391] width 235 height 76
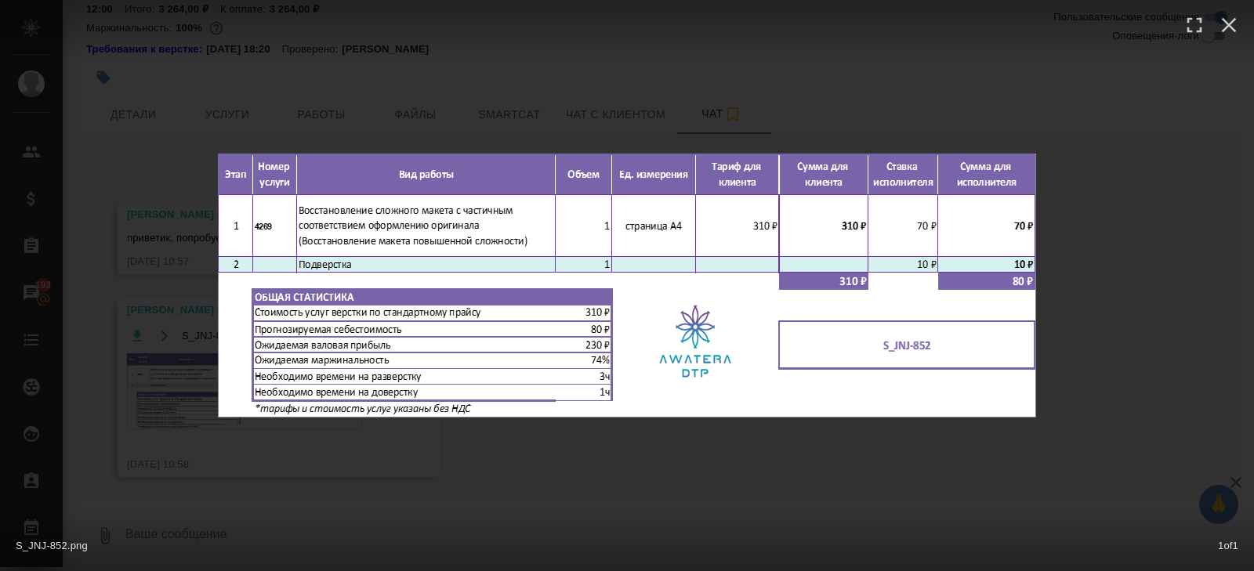
click at [268, 469] on div "S_JNJ-852.png 1 of 1" at bounding box center [627, 285] width 1254 height 571
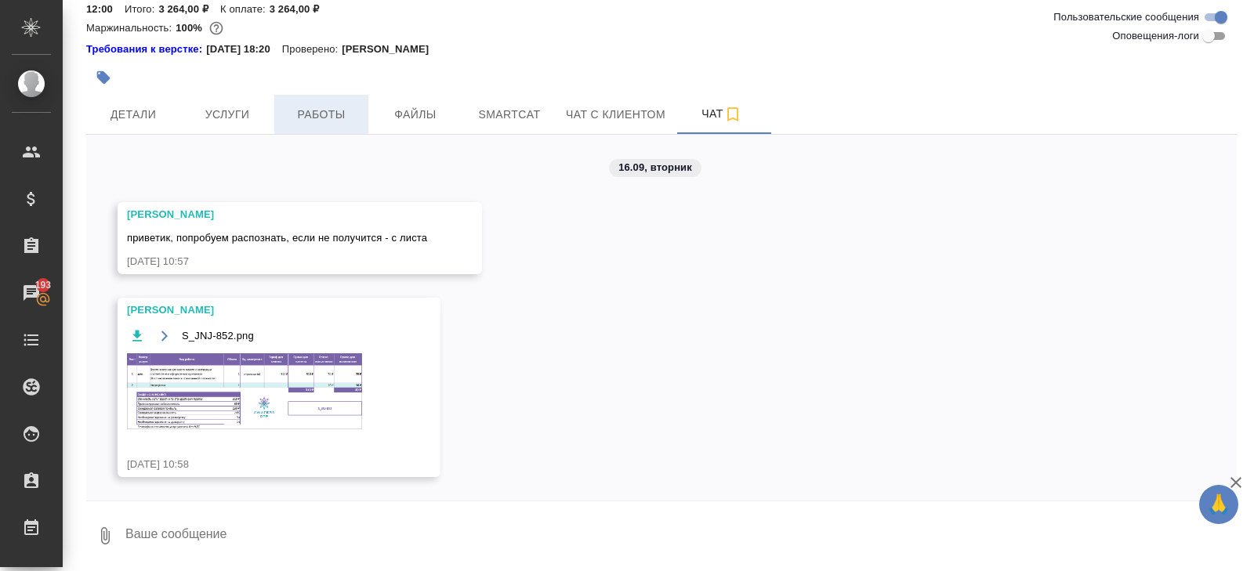
click at [329, 101] on button "Работы" at bounding box center [321, 114] width 94 height 39
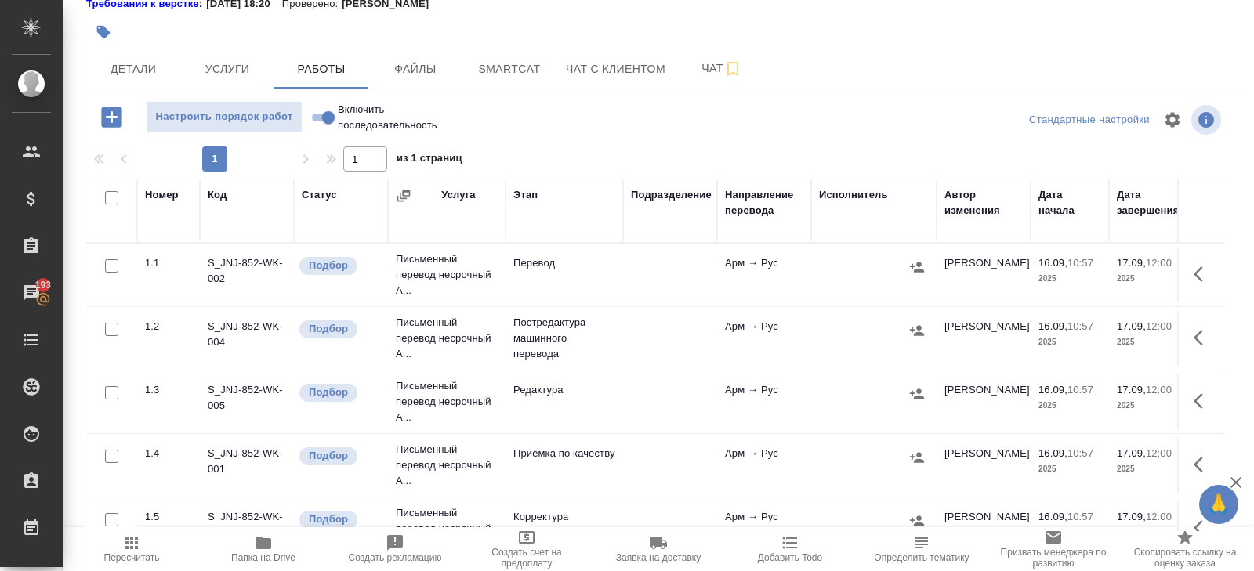
scroll to position [271, 0]
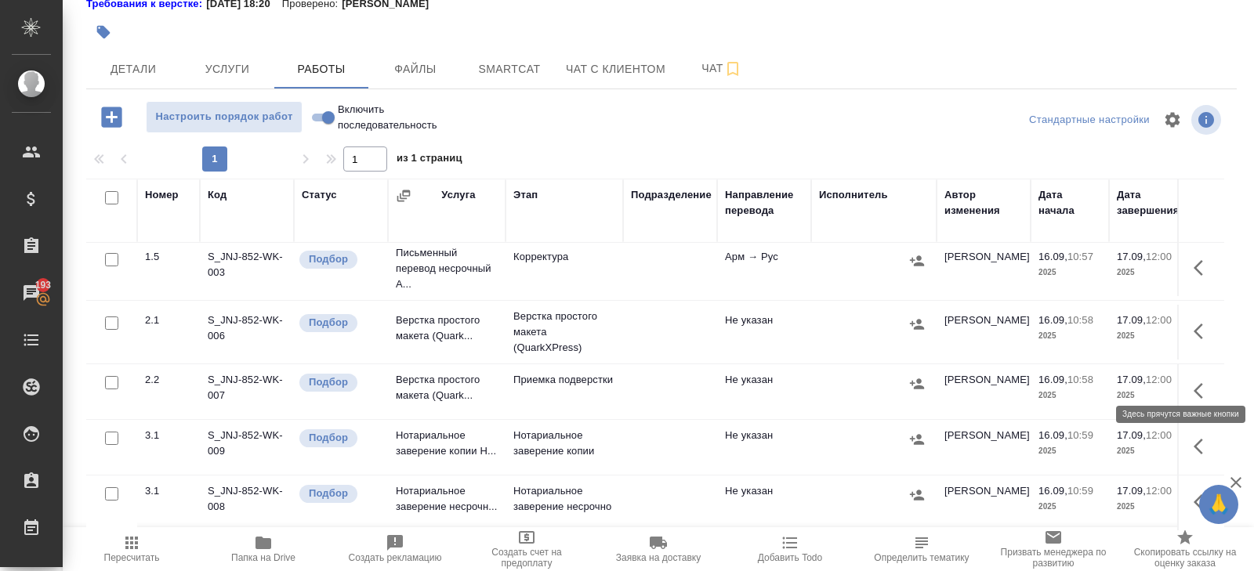
click at [1199, 382] on icon "button" at bounding box center [1203, 391] width 19 height 19
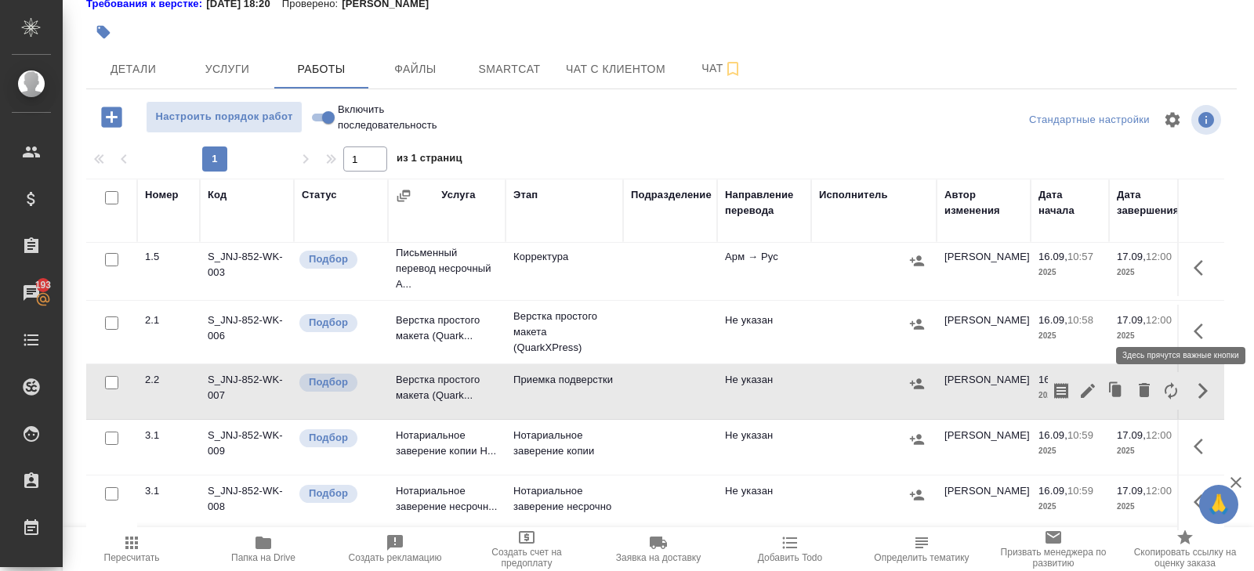
click at [1199, 324] on icon "button" at bounding box center [1198, 332] width 9 height 16
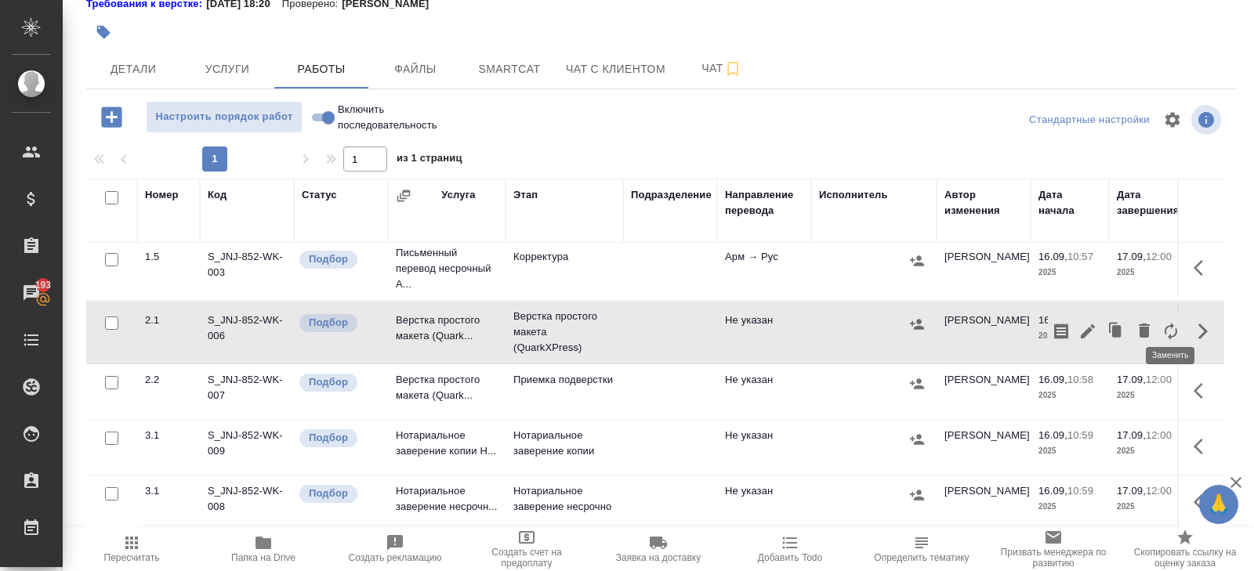
click at [1173, 323] on icon "button" at bounding box center [1171, 331] width 13 height 17
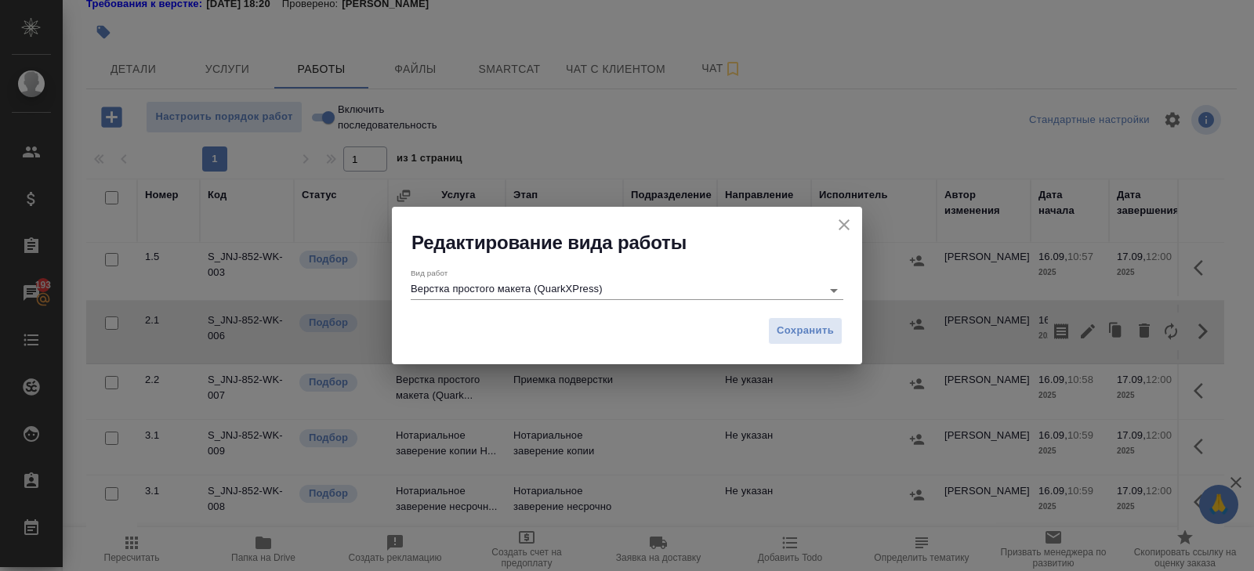
click at [494, 297] on input "Верстка простого макета (QuarkXPress)" at bounding box center [612, 290] width 403 height 19
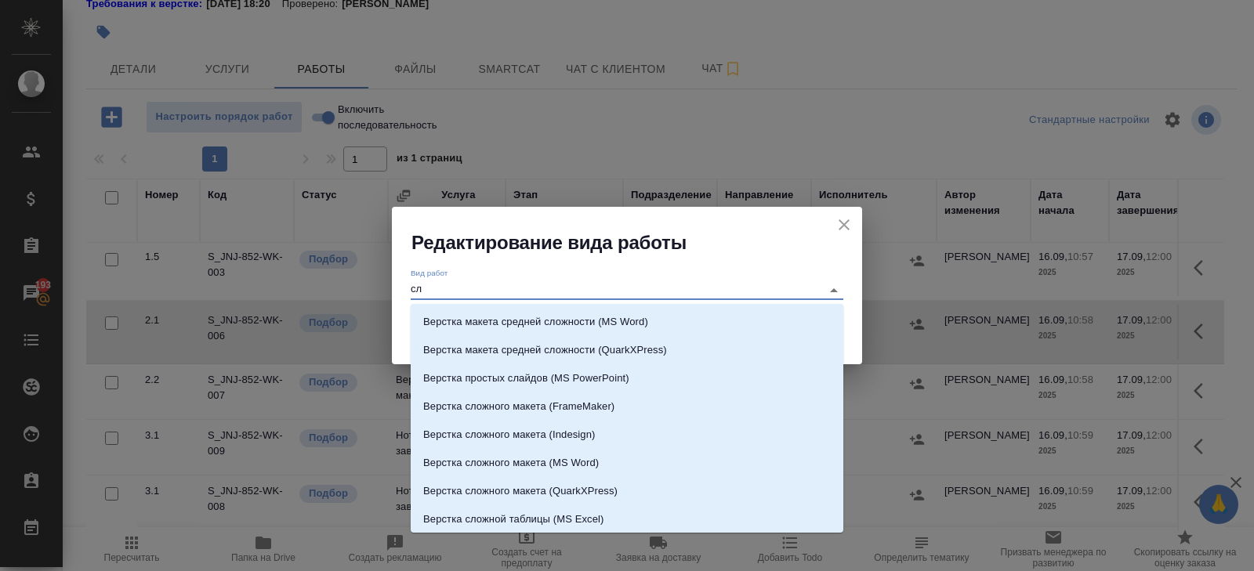
scroll to position [0, 0]
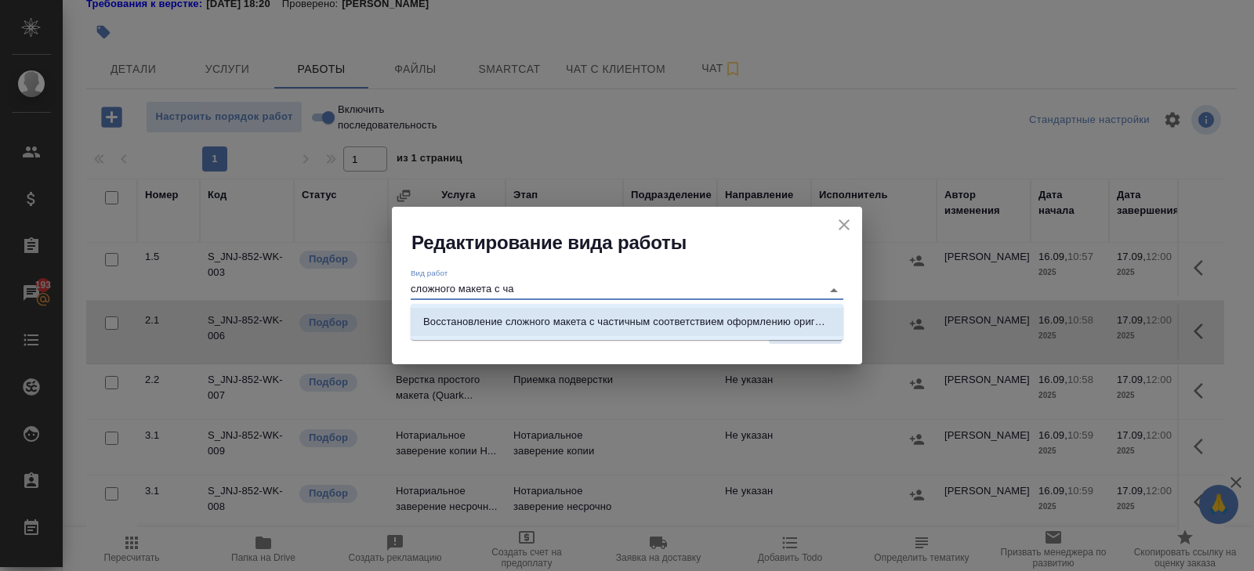
click at [522, 323] on p "Восстановление сложного макета с частичным соответствием оформлению оригинала" at bounding box center [627, 322] width 408 height 16
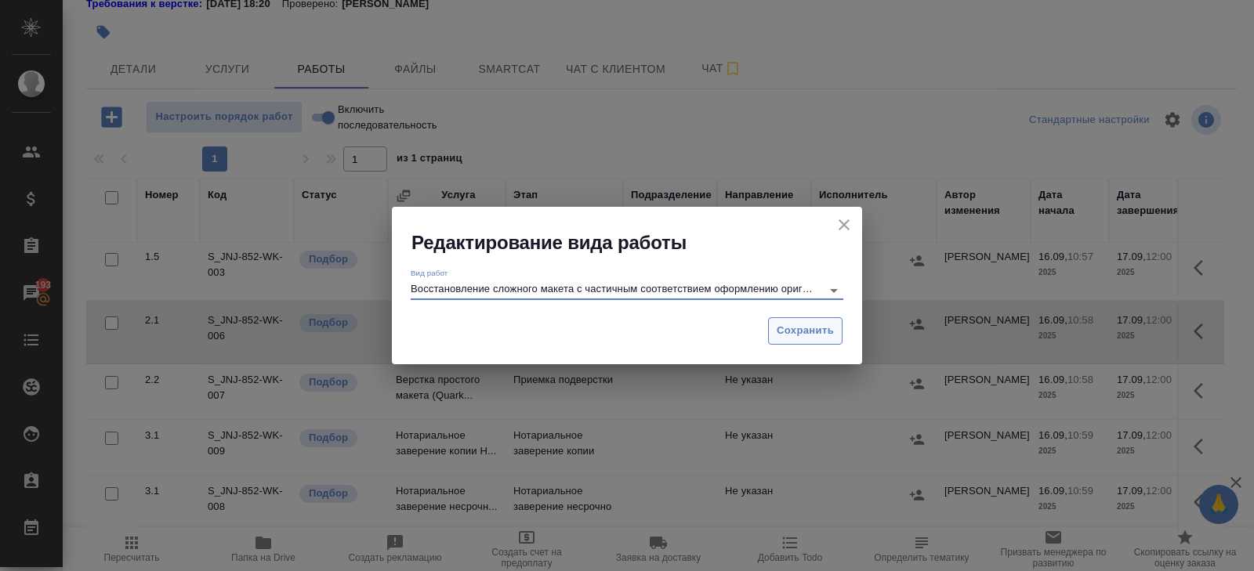
type input "Восстановление сложного макета с частичным соответствием оформлению оригинала"
click at [774, 321] on button "Сохранить" at bounding box center [805, 330] width 74 height 27
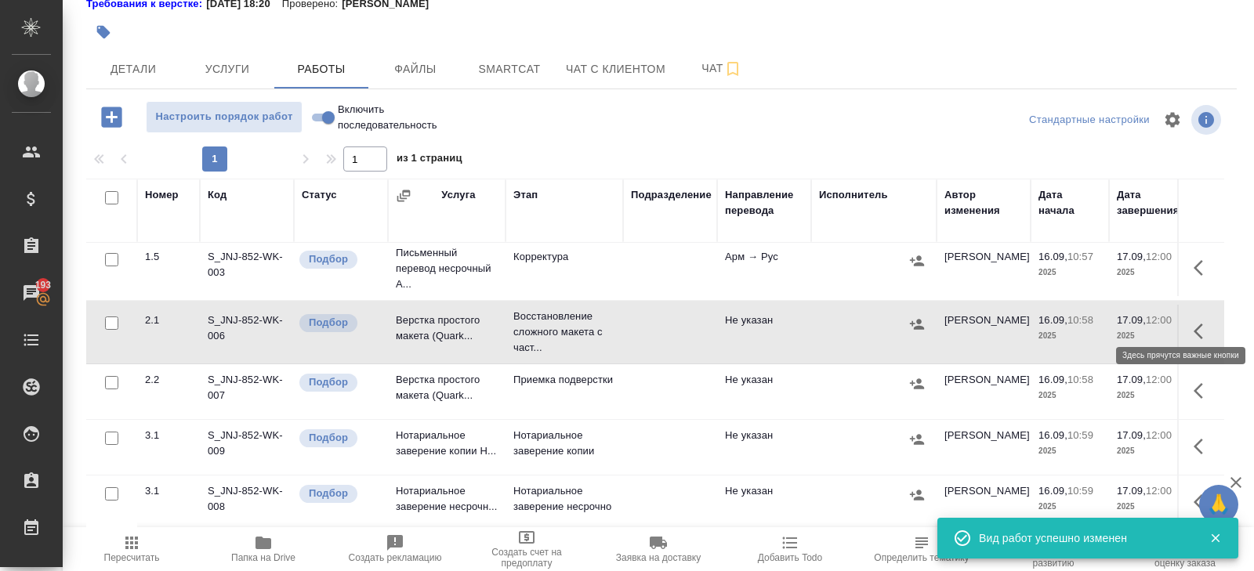
click at [1189, 317] on button "button" at bounding box center [1203, 332] width 38 height 38
click at [1089, 324] on icon "button" at bounding box center [1088, 331] width 14 height 14
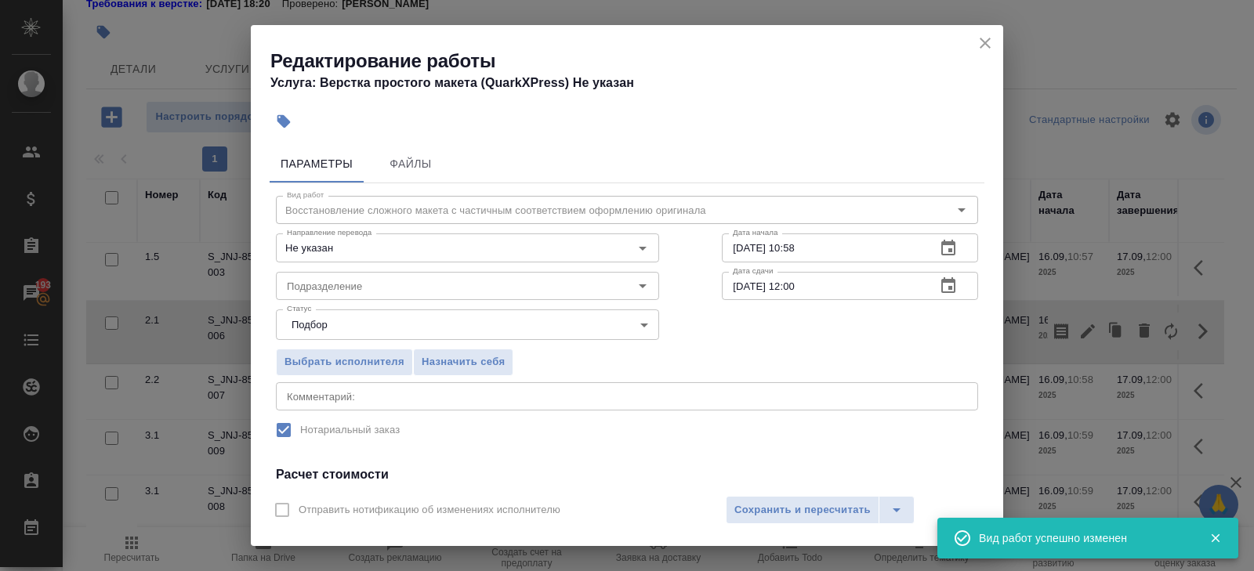
click at [416, 309] on body "🙏 .cls-1 fill:#fff; AWATERA Belyakova Yulia Клиенты Спецификации Заказы 193 Чат…" at bounding box center [627, 285] width 1254 height 571
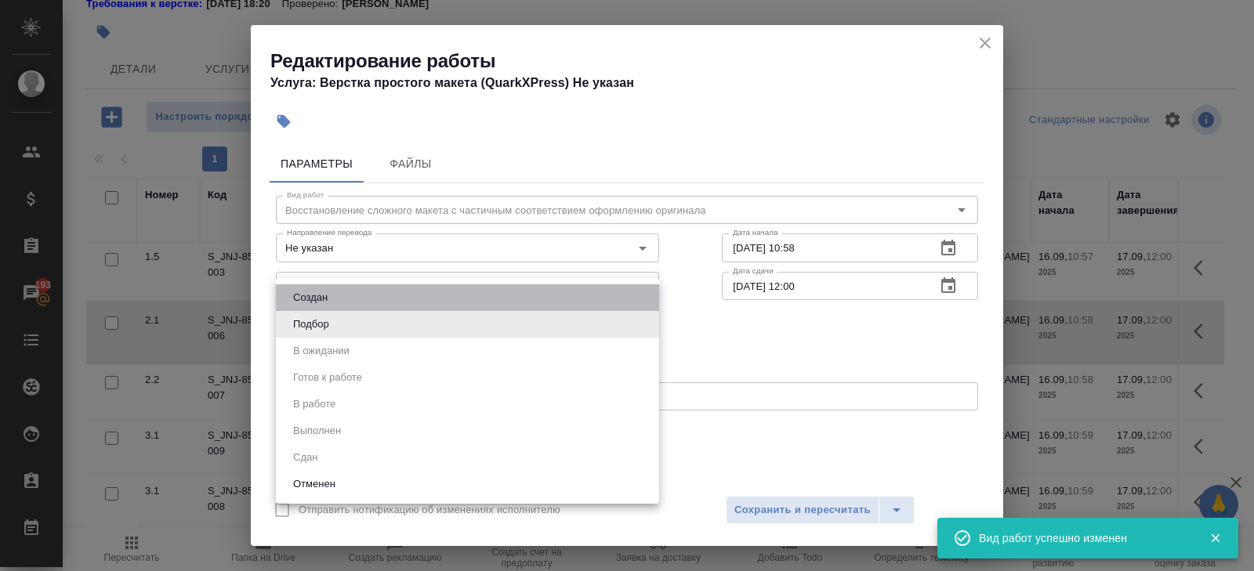
click at [416, 291] on li "Создан" at bounding box center [467, 298] width 383 height 27
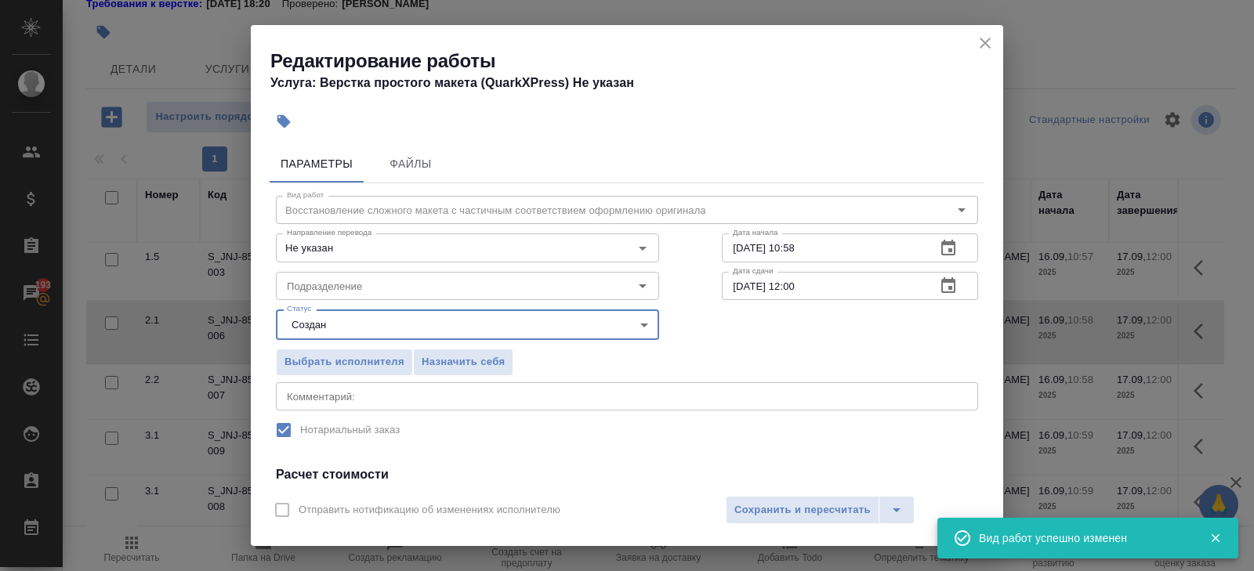
click at [404, 322] on body "🙏 .cls-1 fill:#fff; AWATERA Belyakova Yulia Клиенты Спецификации Заказы 193 Чат…" at bounding box center [627, 285] width 1254 height 571
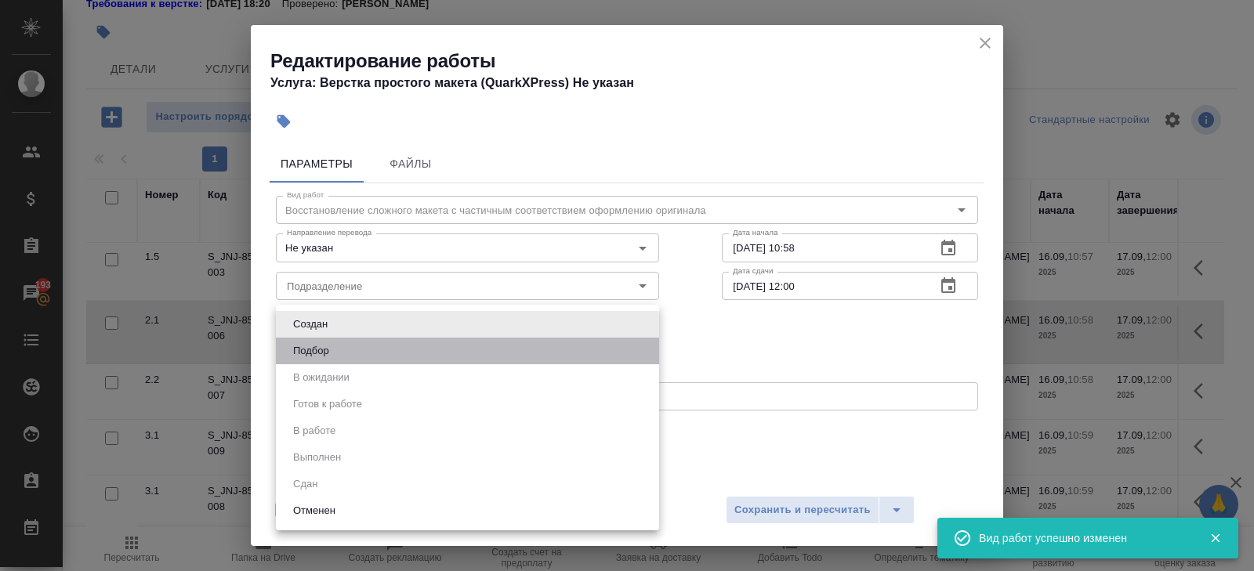
click at [339, 344] on li "Подбор" at bounding box center [467, 351] width 383 height 27
type input "recruiting"
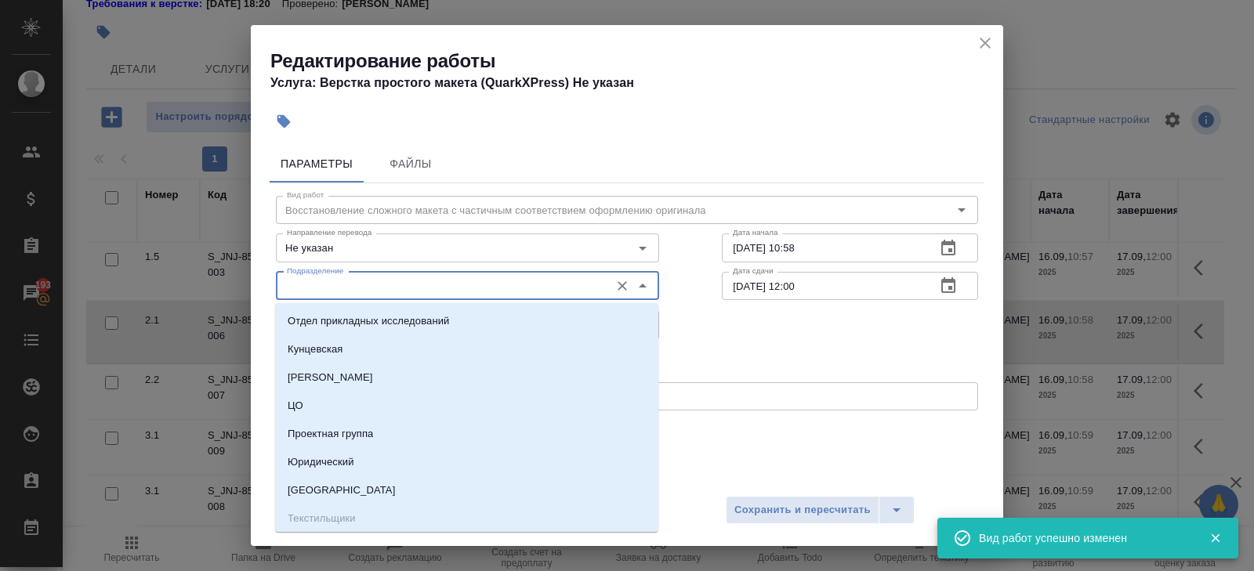
click at [345, 292] on input "Подразделение" at bounding box center [441, 286] width 321 height 19
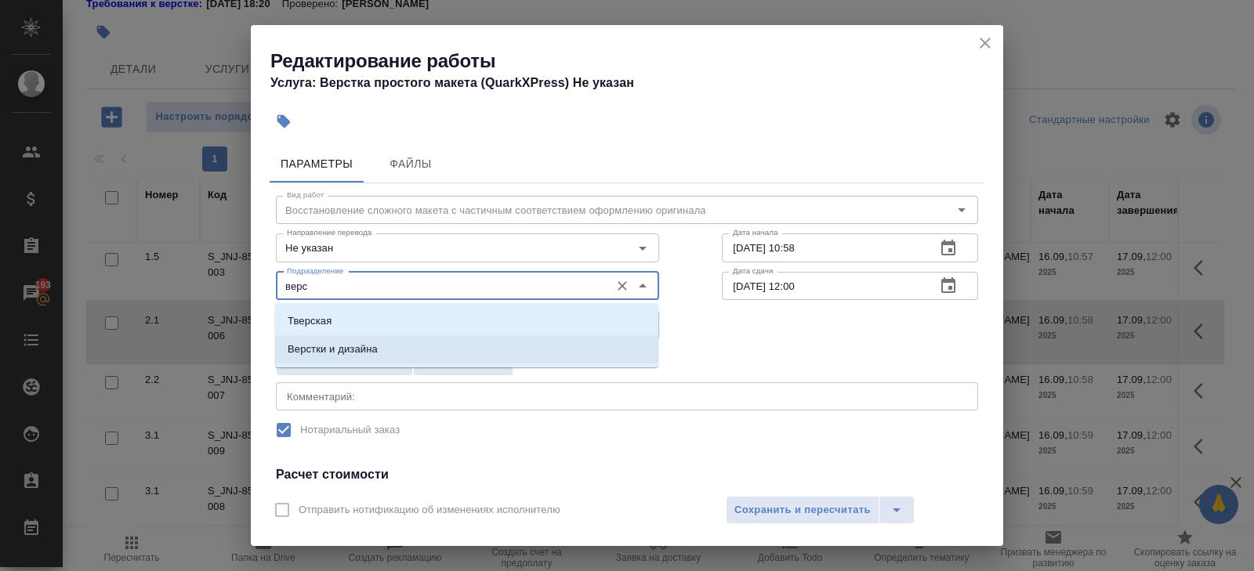
click at [322, 357] on p "Верстки и дизайна" at bounding box center [333, 350] width 90 height 16
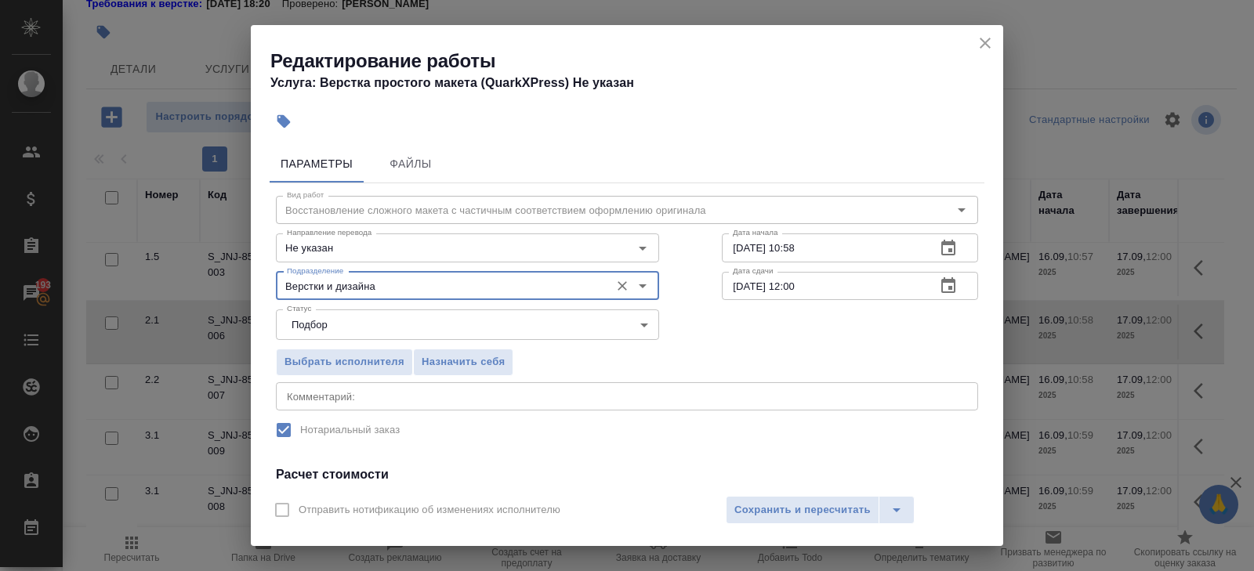
scroll to position [199, 0]
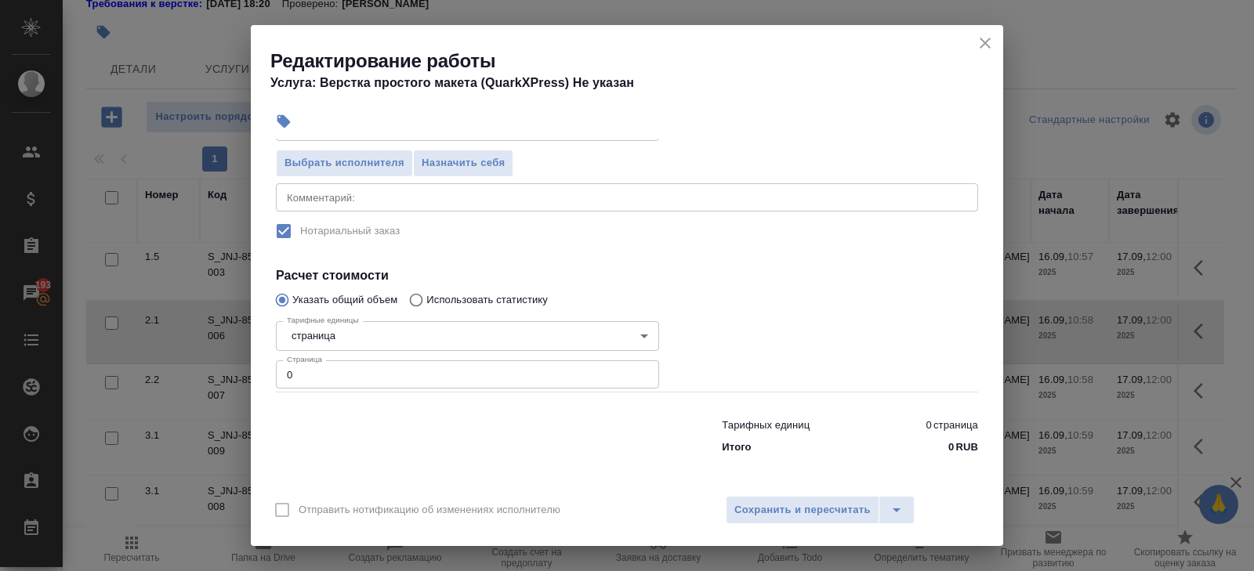
type input "Верстки и дизайна"
click at [321, 366] on input "0" at bounding box center [467, 375] width 383 height 28
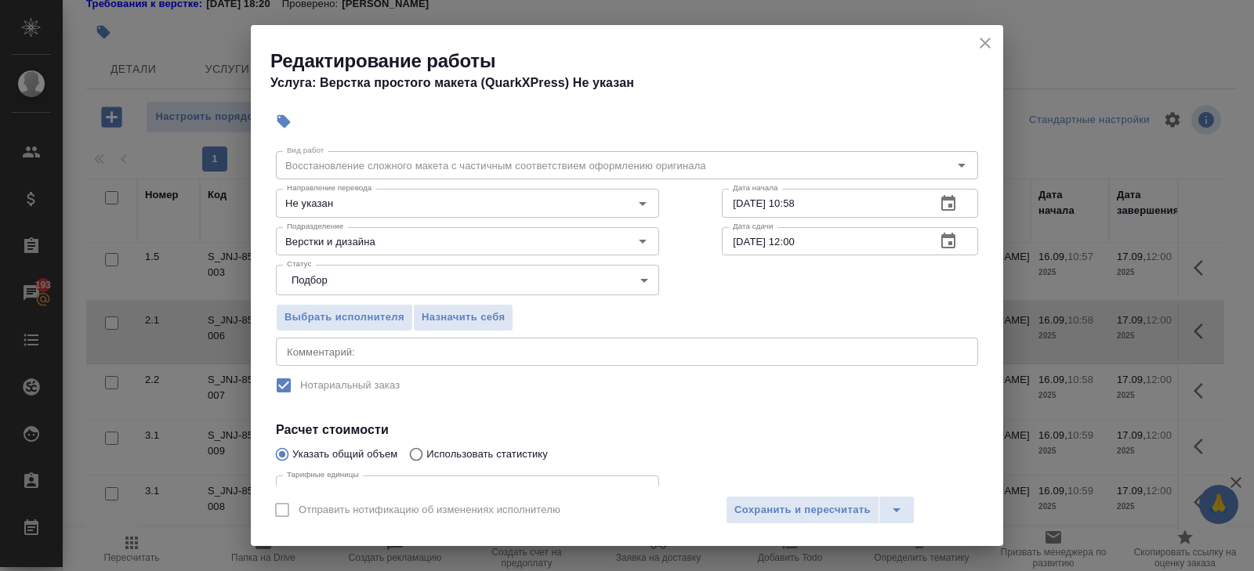
scroll to position [0, 0]
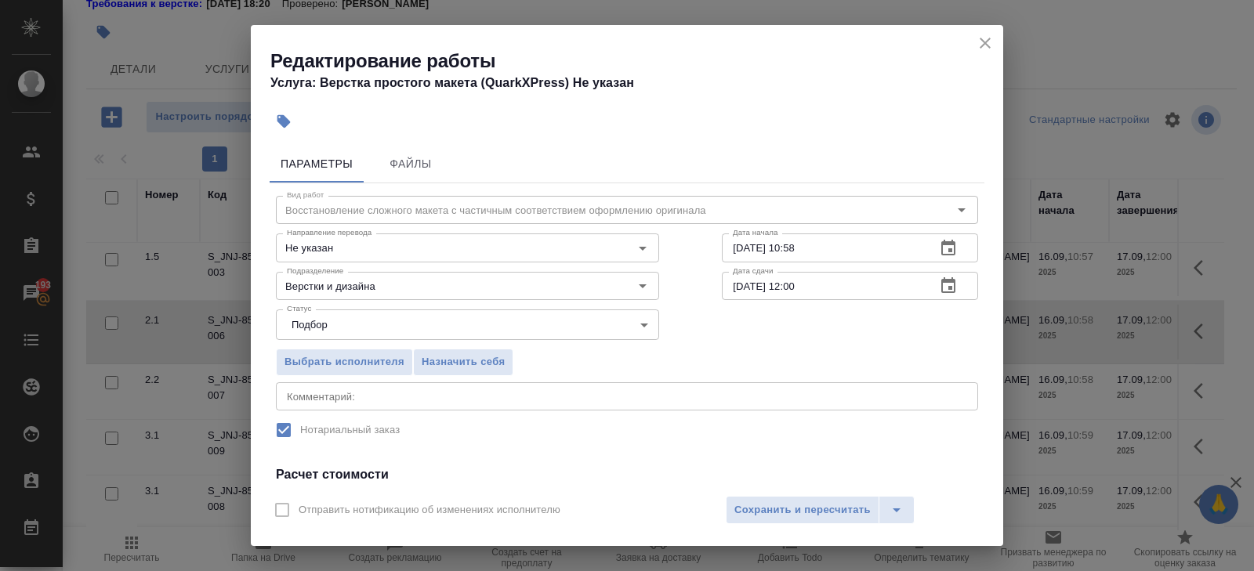
type input "1"
click at [959, 246] on button "button" at bounding box center [949, 249] width 38 height 38
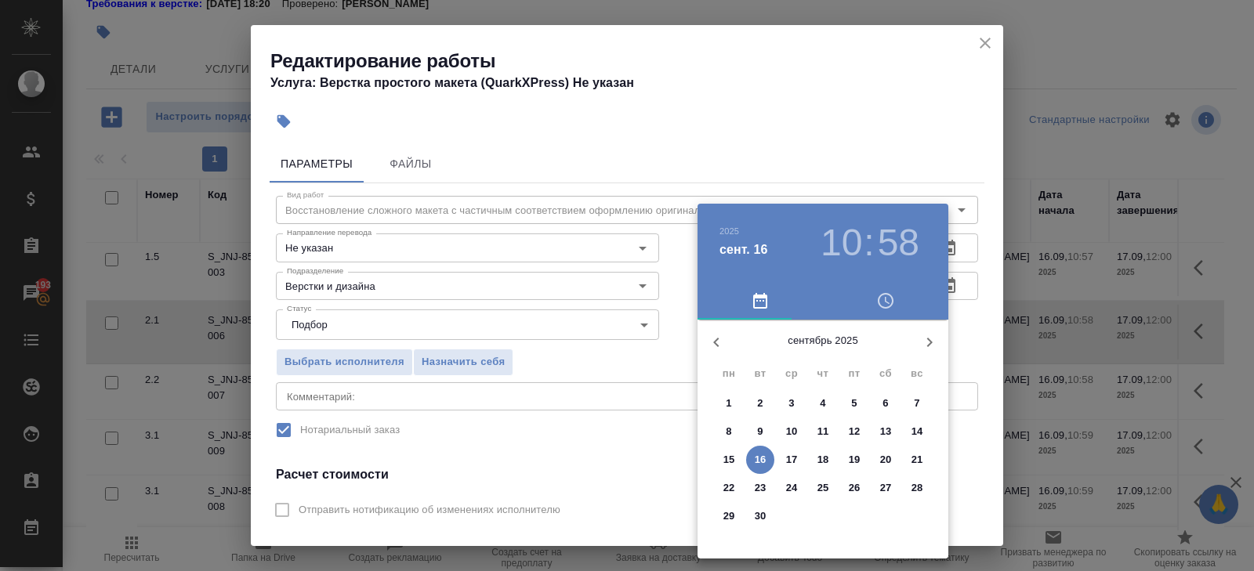
click at [763, 459] on p "16" at bounding box center [761, 460] width 12 height 16
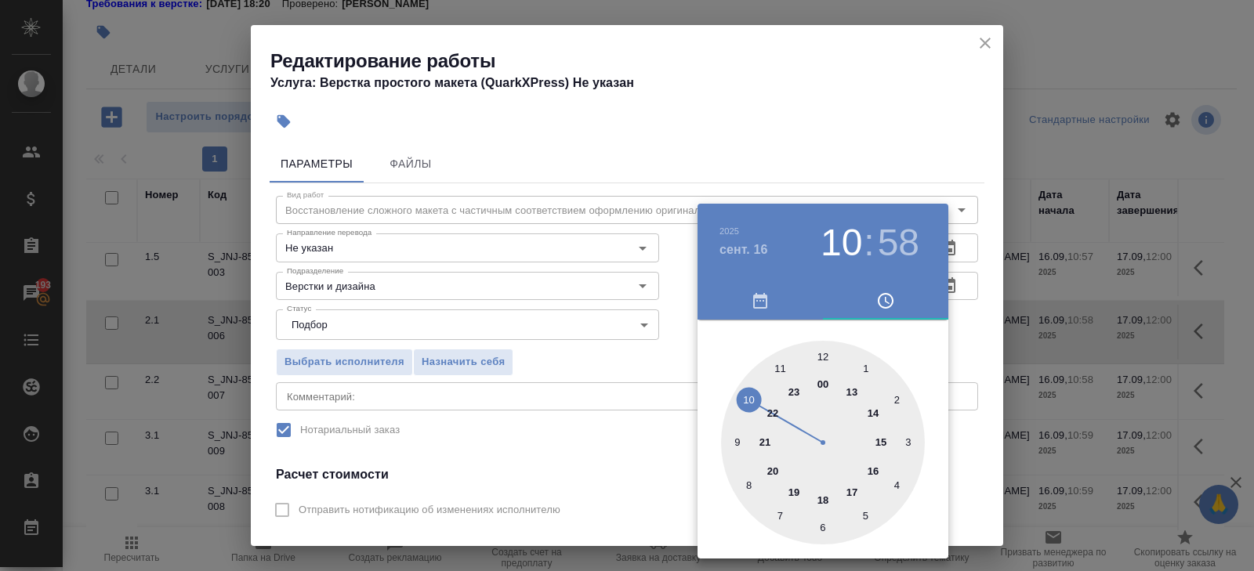
click at [821, 353] on div at bounding box center [823, 443] width 204 height 204
type input "16.09.2025 12:00"
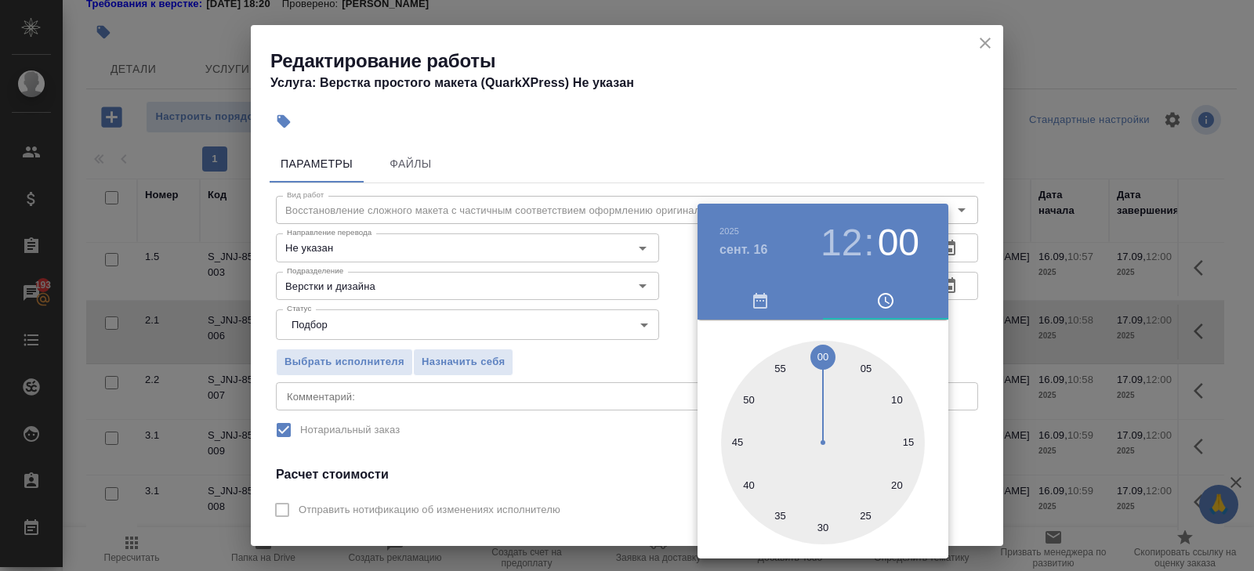
click at [993, 306] on div at bounding box center [627, 285] width 1254 height 571
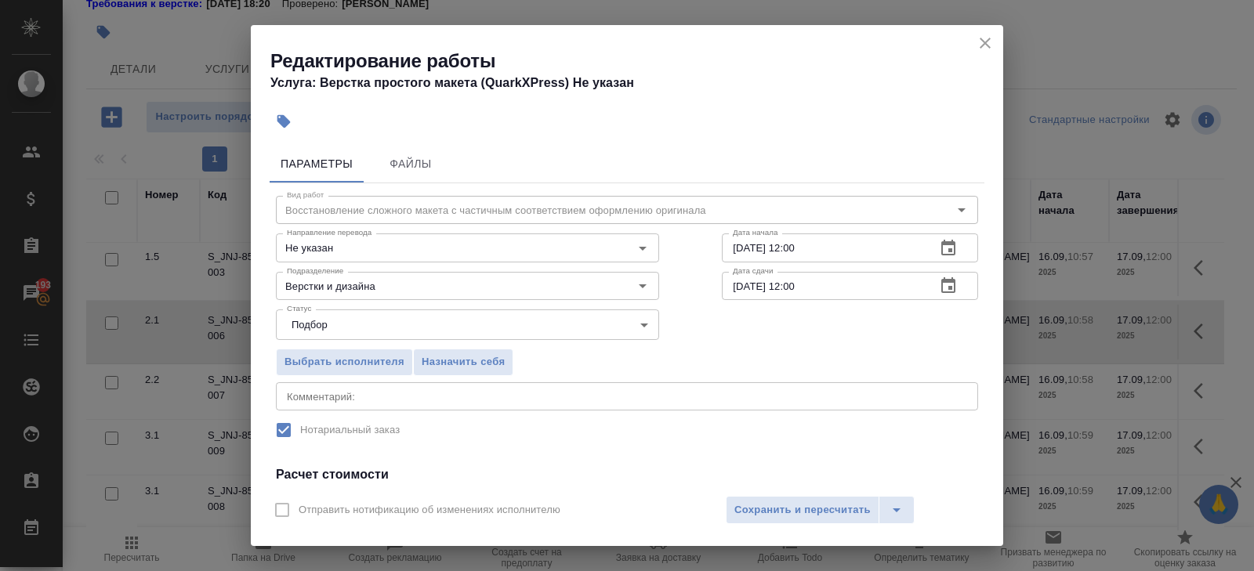
click at [945, 285] on icon "button" at bounding box center [948, 286] width 19 height 19
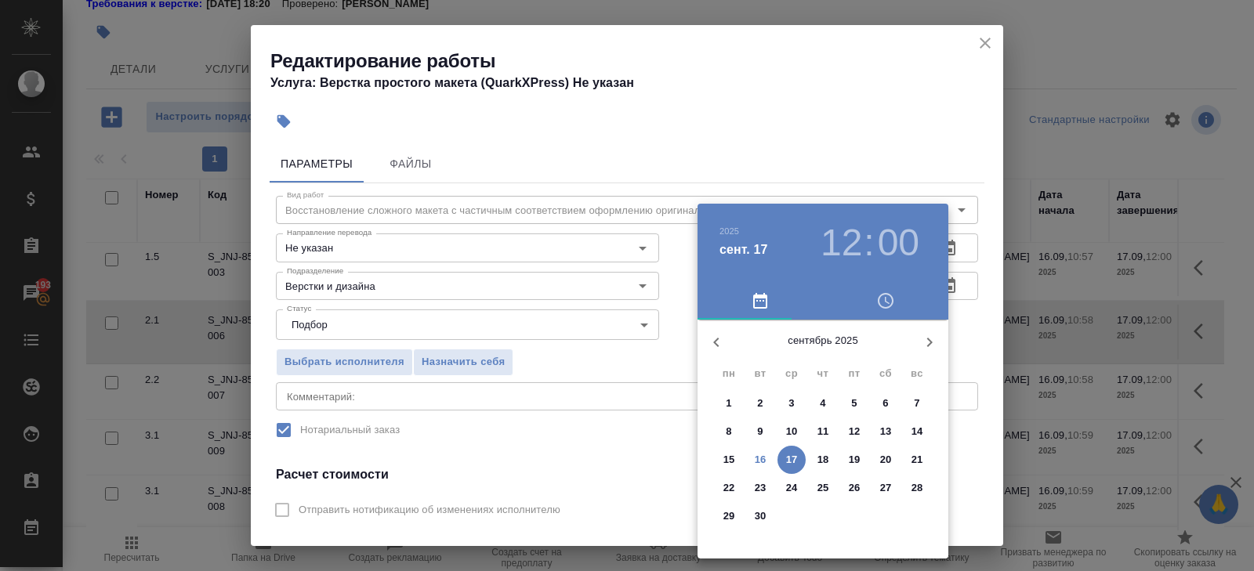
click at [759, 463] on p "16" at bounding box center [761, 460] width 12 height 16
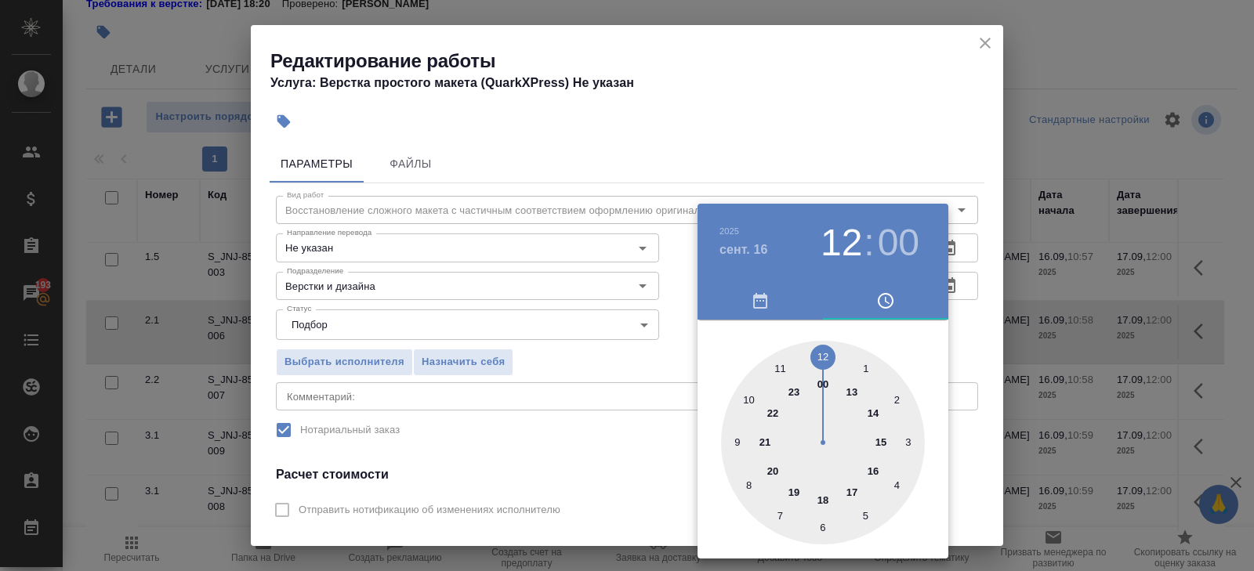
type input "16.09.2025 15:00"
click at [883, 444] on div at bounding box center [823, 443] width 204 height 204
click at [535, 444] on div at bounding box center [627, 285] width 1254 height 571
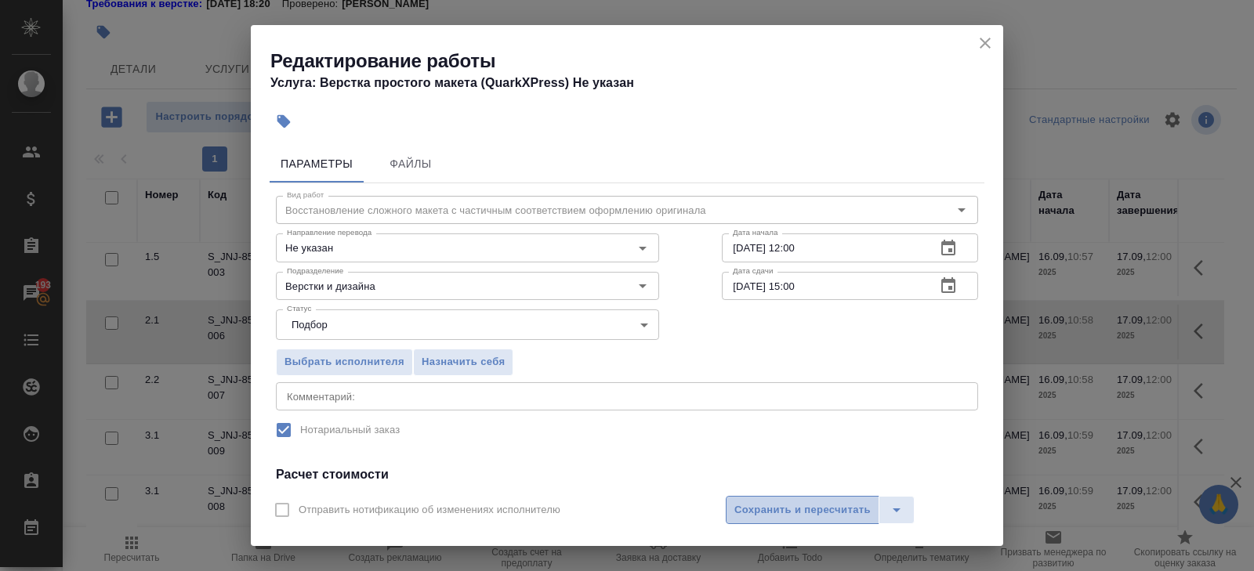
click at [760, 509] on span "Сохранить и пересчитать" at bounding box center [802, 511] width 136 height 18
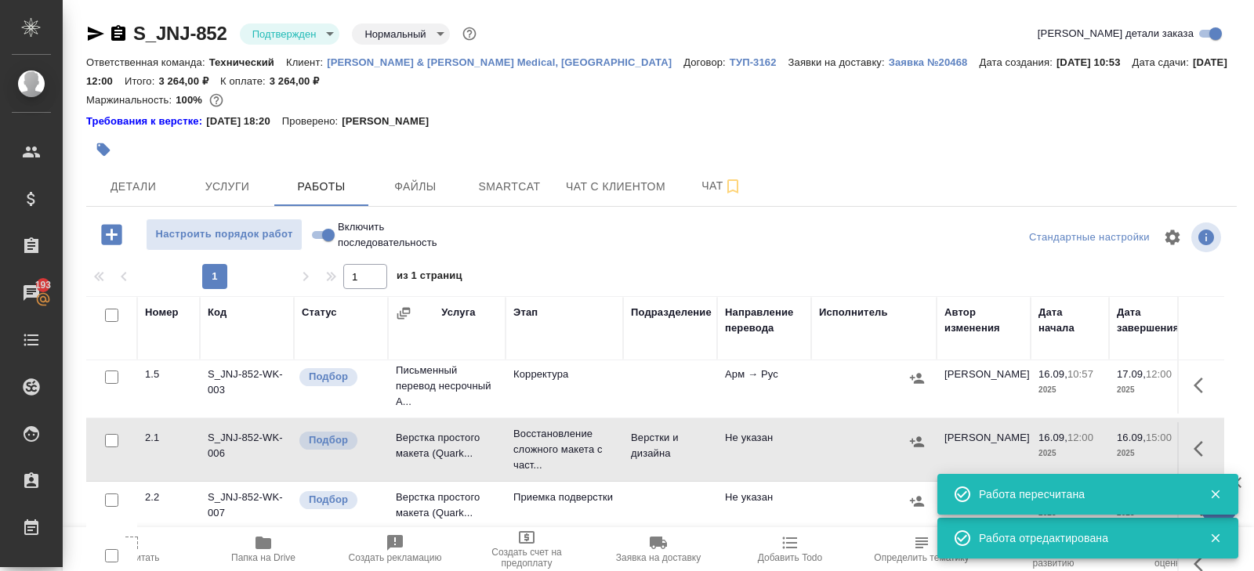
click at [96, 33] on icon "button" at bounding box center [95, 33] width 19 height 19
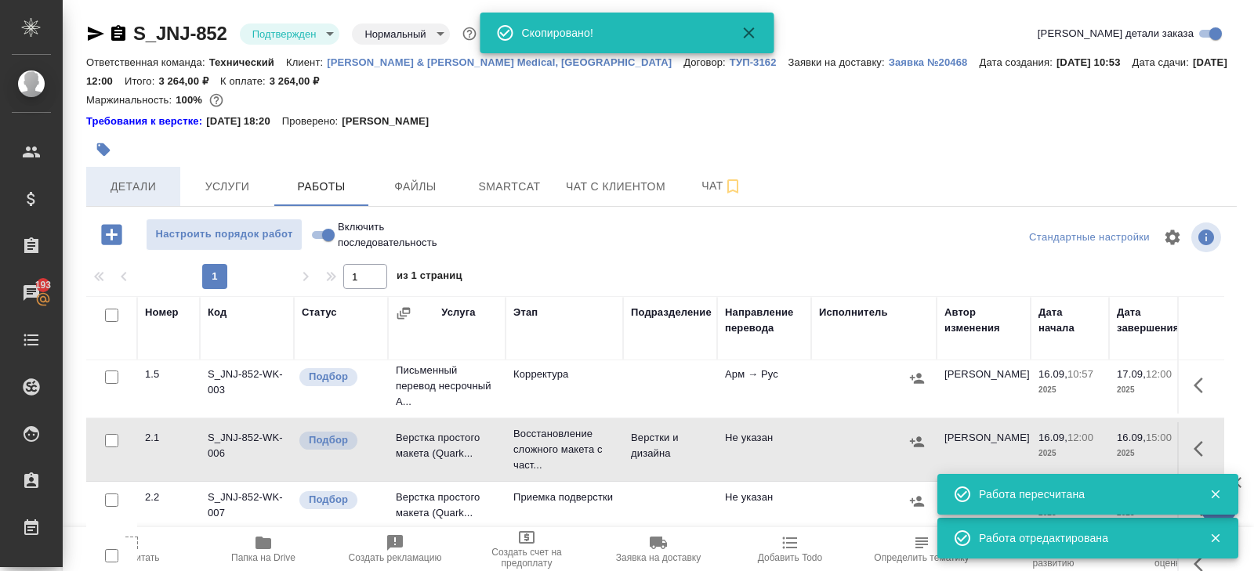
click at [144, 195] on span "Детали" at bounding box center [133, 187] width 75 height 20
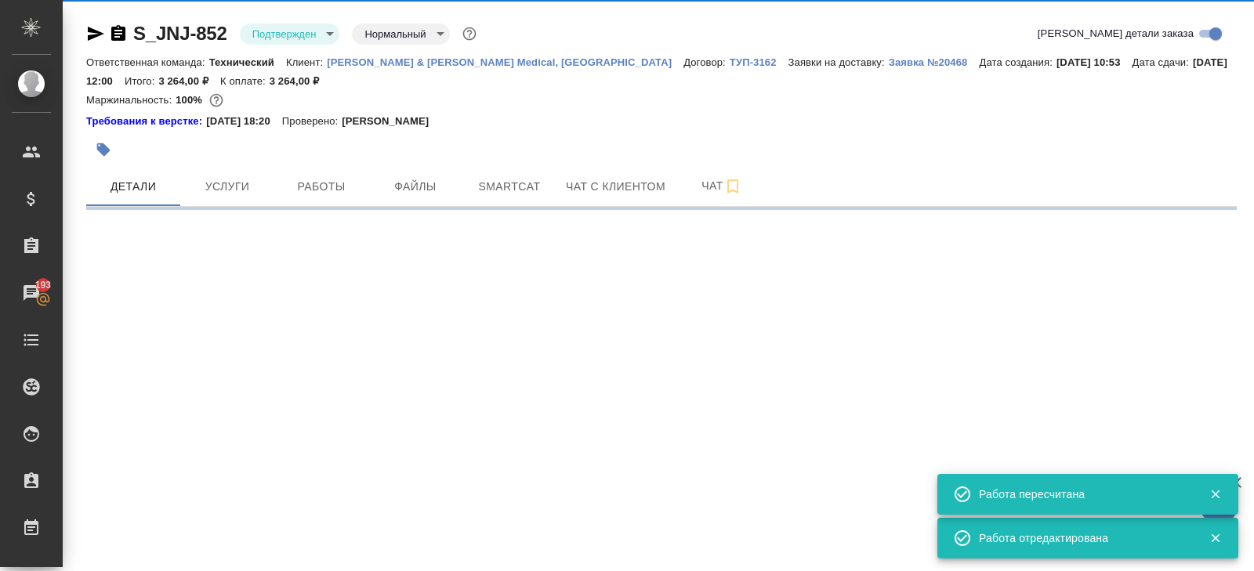
select select "RU"
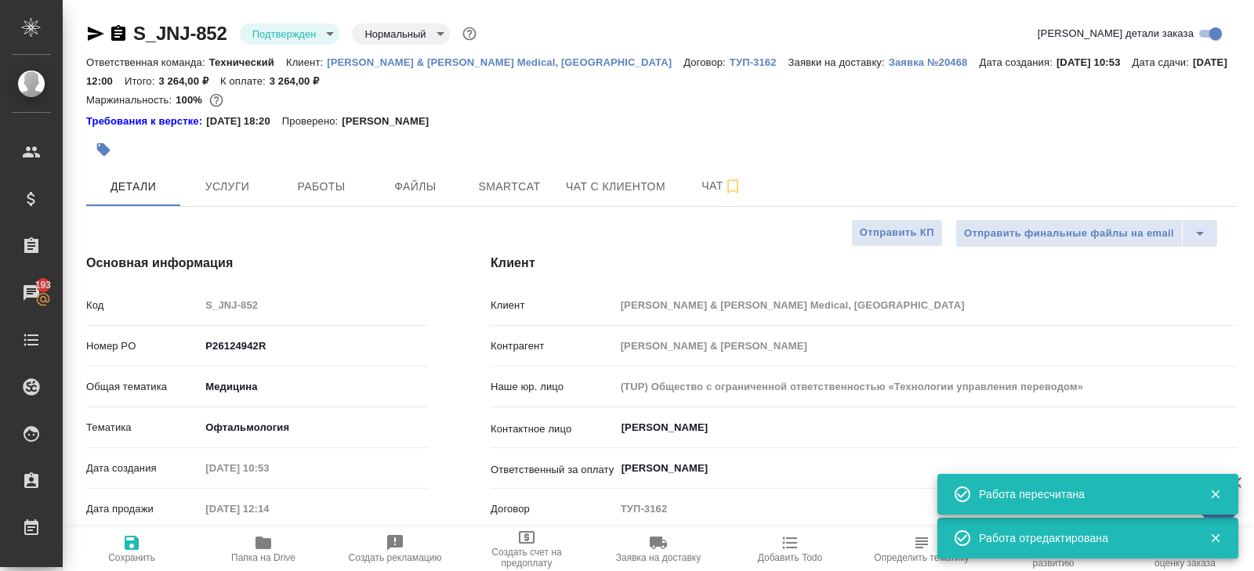
type textarea "x"
type input "[PERSON_NAME]"
type input "Комаров Роман"
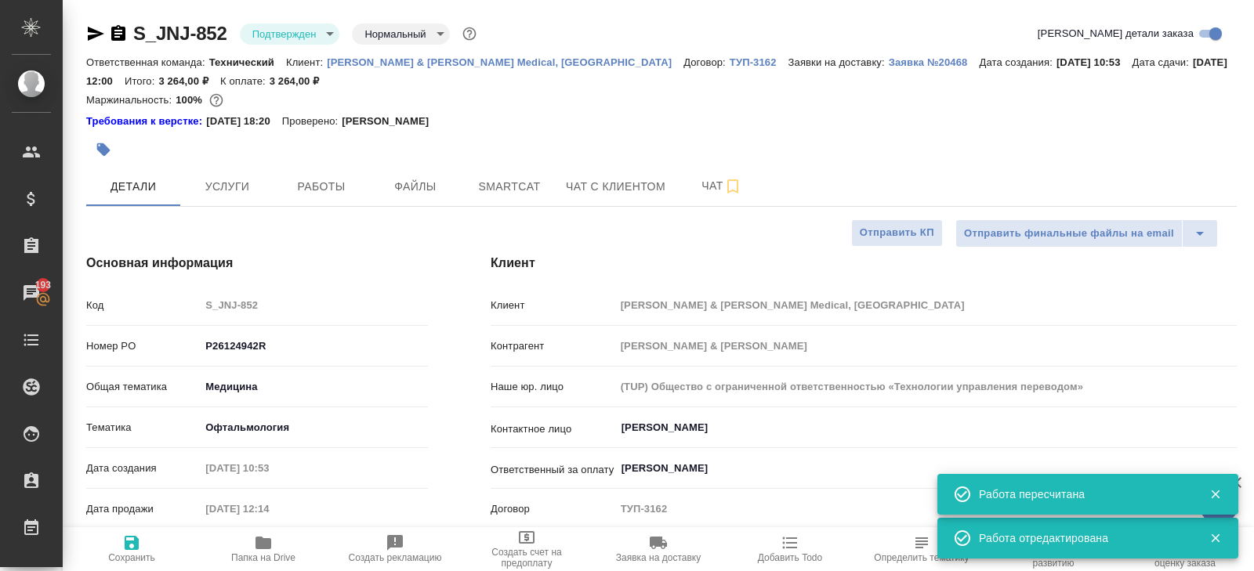
type textarea "x"
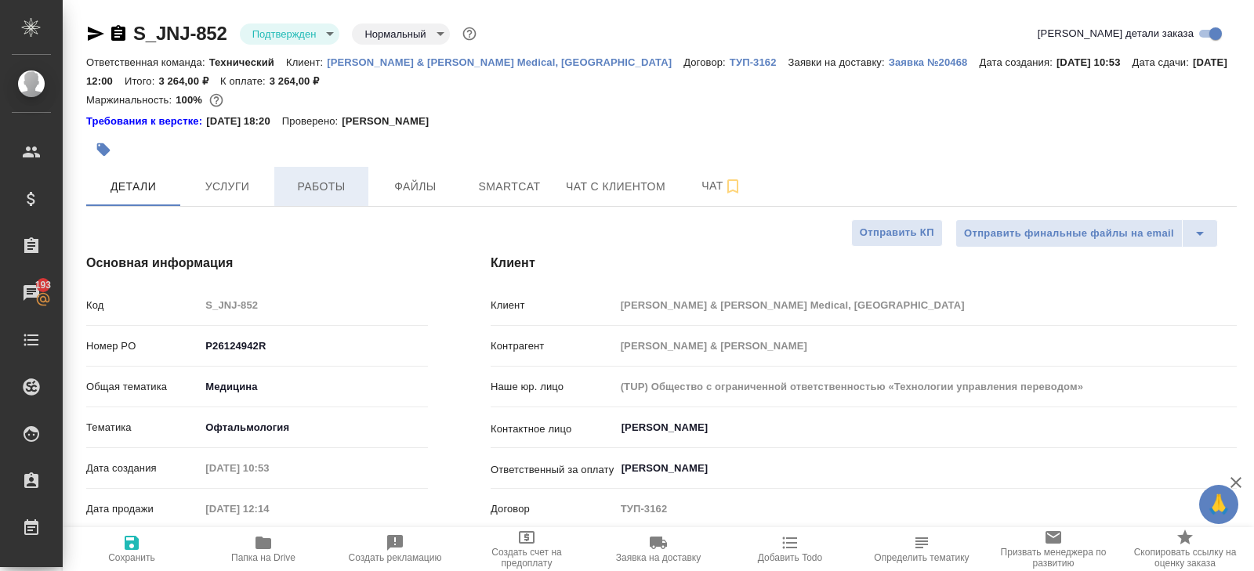
click at [305, 174] on button "Работы" at bounding box center [321, 186] width 94 height 39
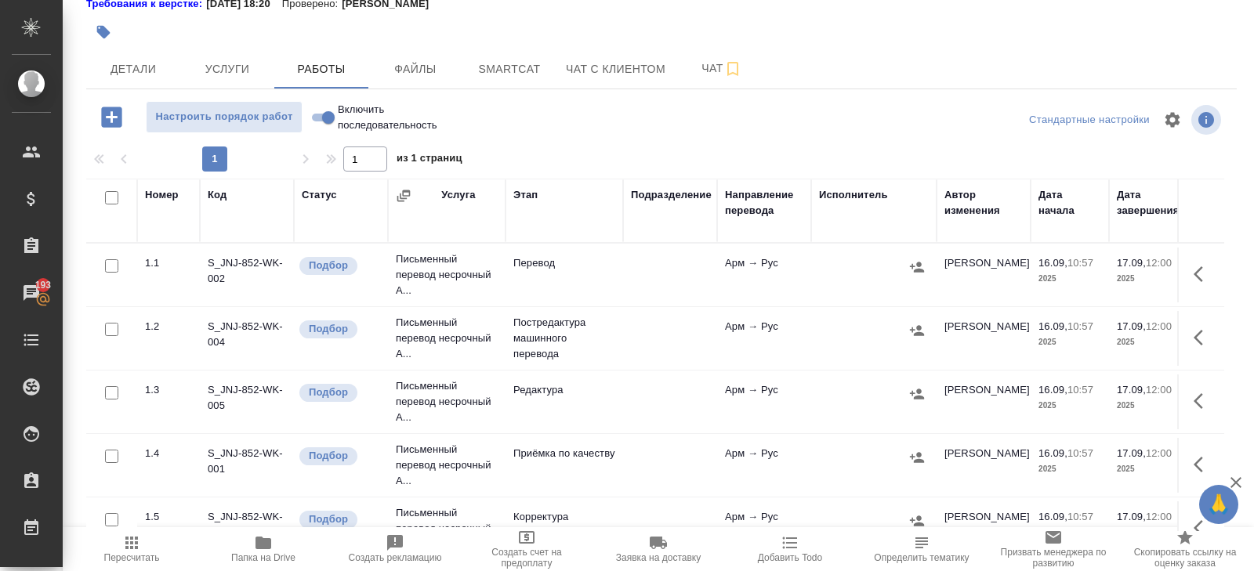
scroll to position [271, 0]
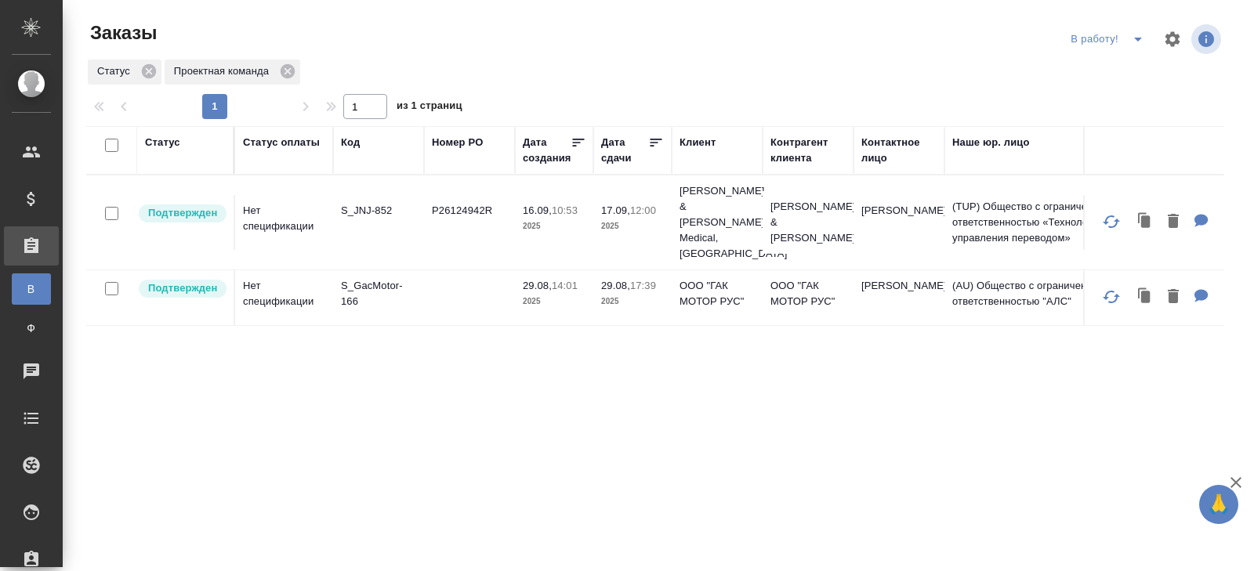
click at [361, 203] on p "S_JNJ-852" at bounding box center [378, 211] width 75 height 16
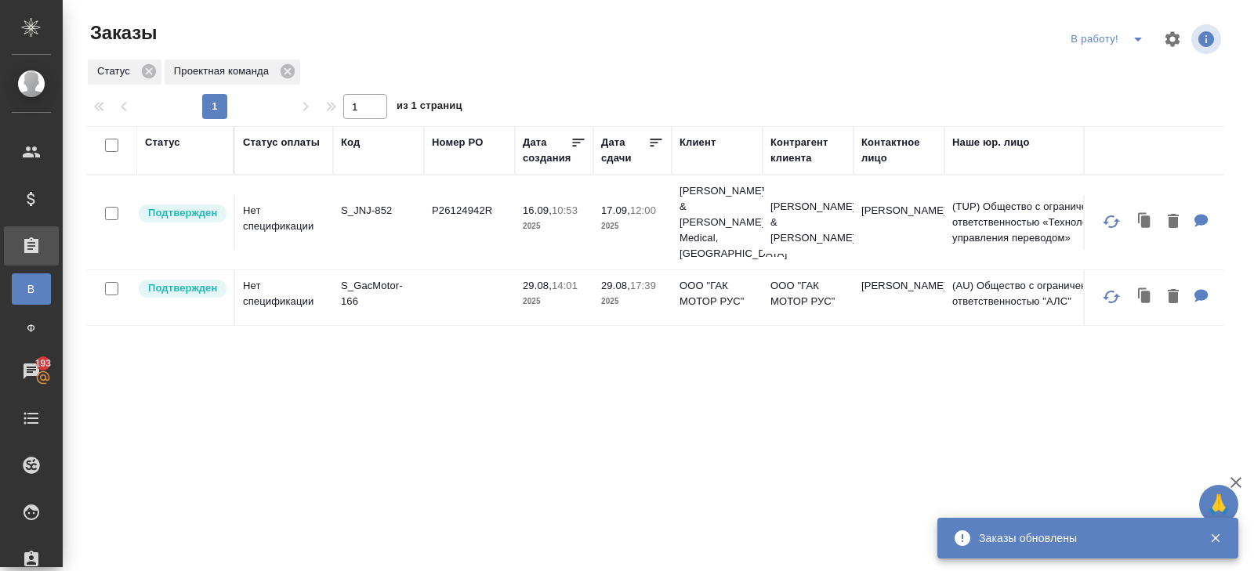
click at [1124, 42] on button "split button" at bounding box center [1137, 39] width 31 height 25
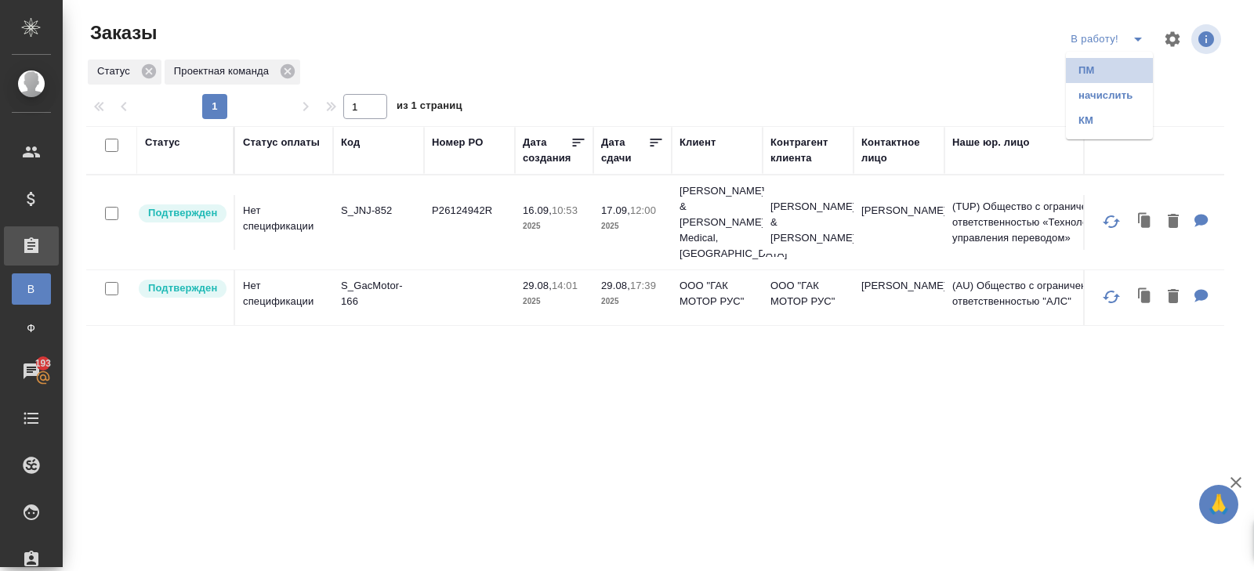
click at [1124, 63] on li "ПМ" at bounding box center [1109, 70] width 87 height 25
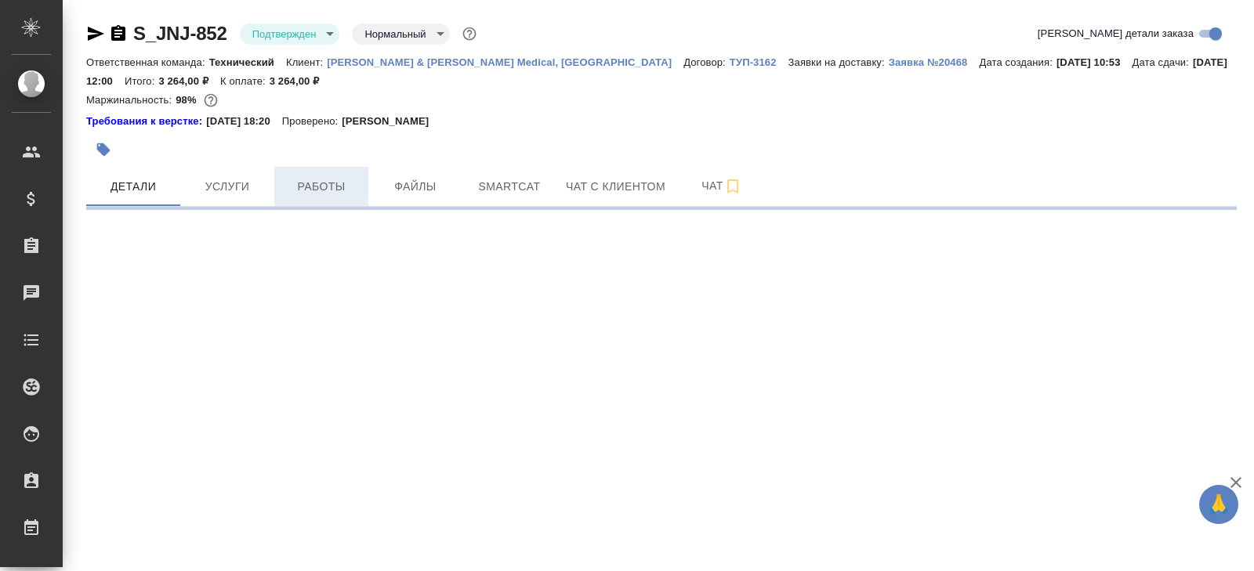
click at [321, 192] on span "Работы" at bounding box center [321, 187] width 75 height 20
select select "RU"
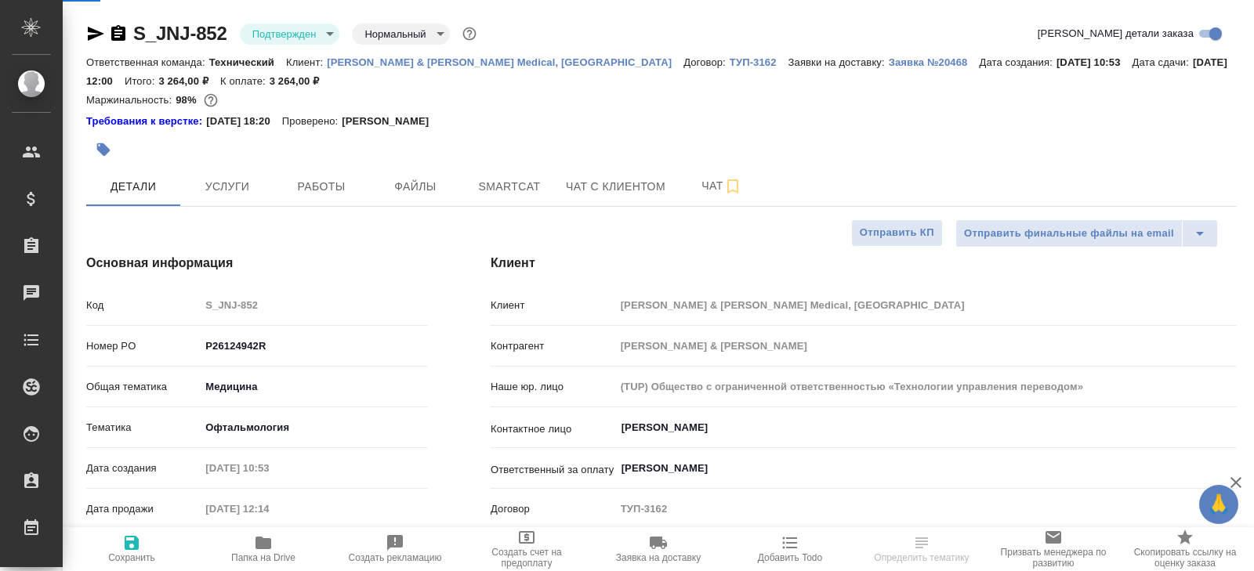
type textarea "x"
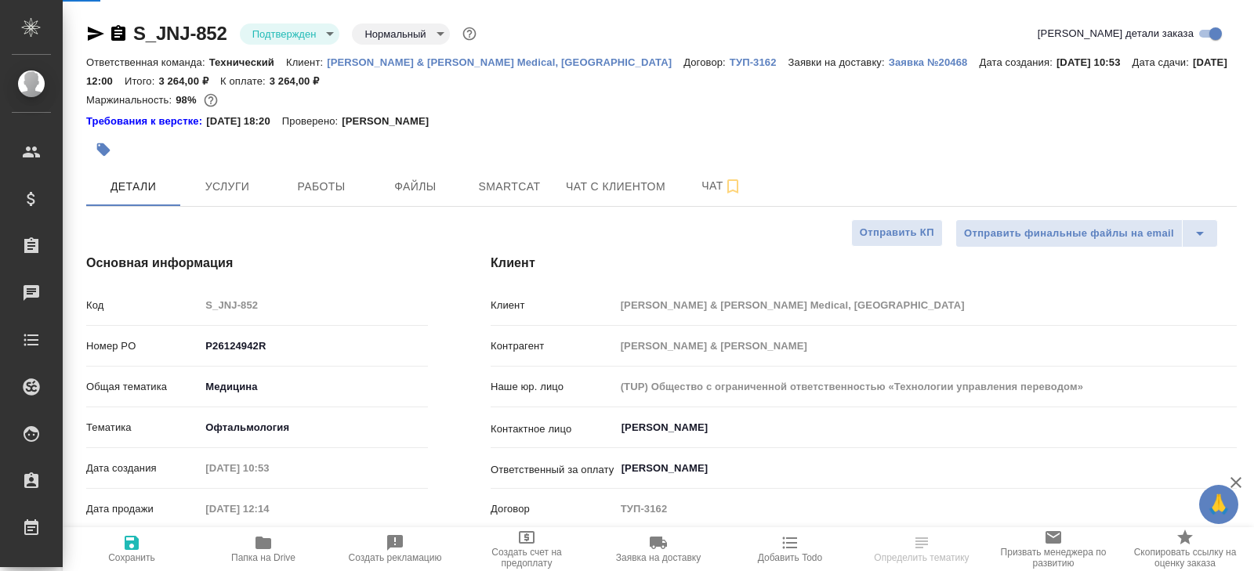
type textarea "x"
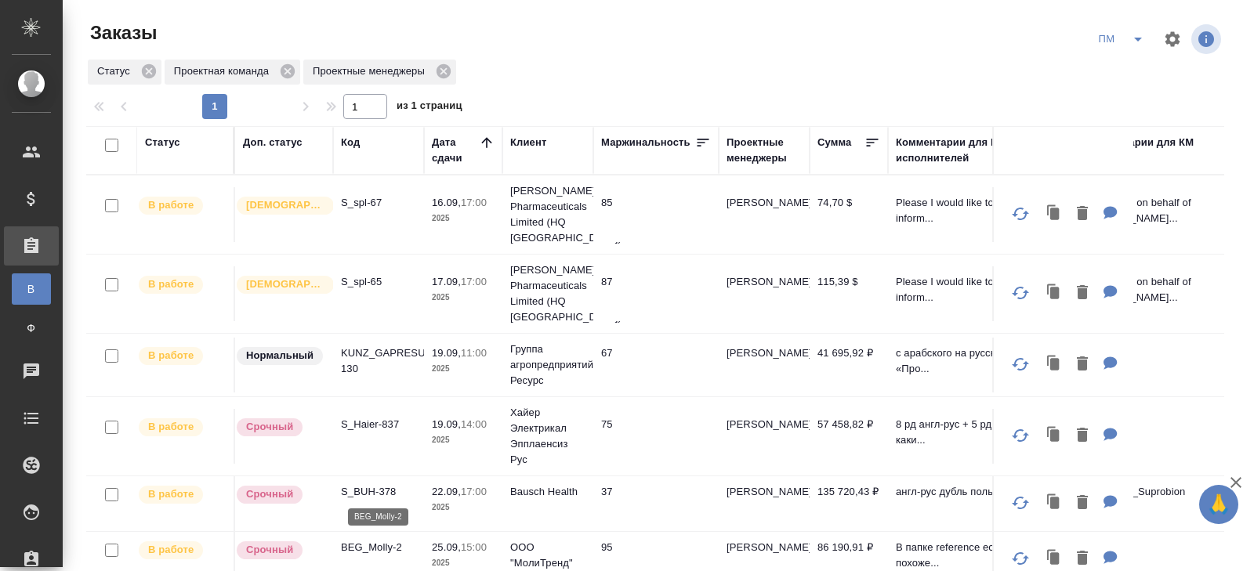
click at [368, 542] on p "BEG_Molly-2" at bounding box center [378, 548] width 75 height 16
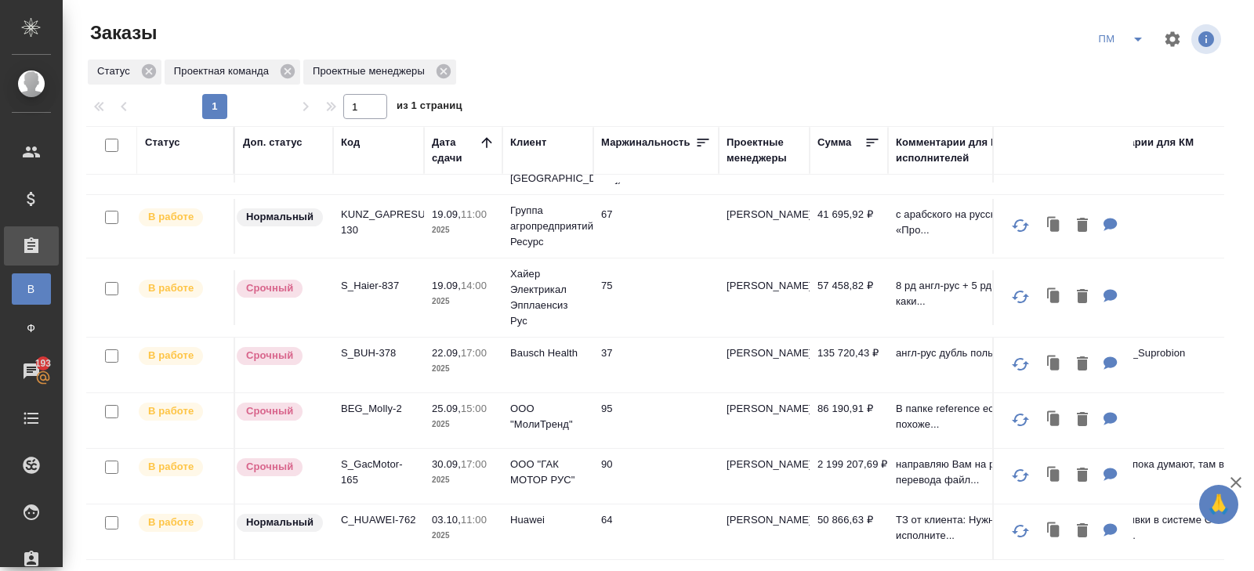
scroll to position [128, 0]
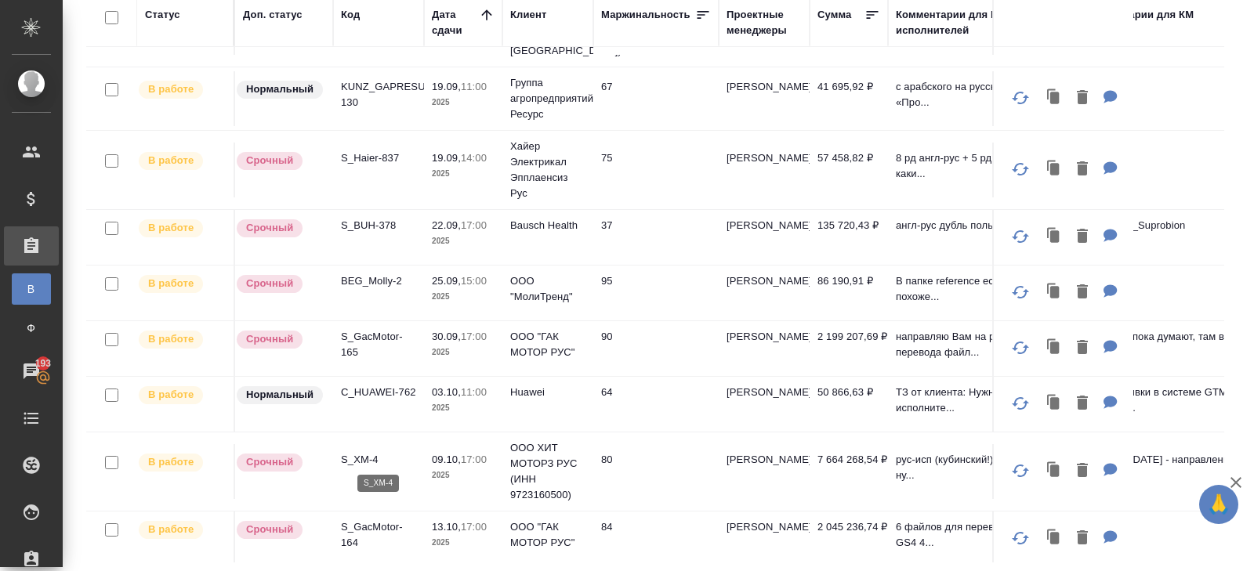
click at [364, 453] on p "S_XM-4" at bounding box center [378, 460] width 75 height 16
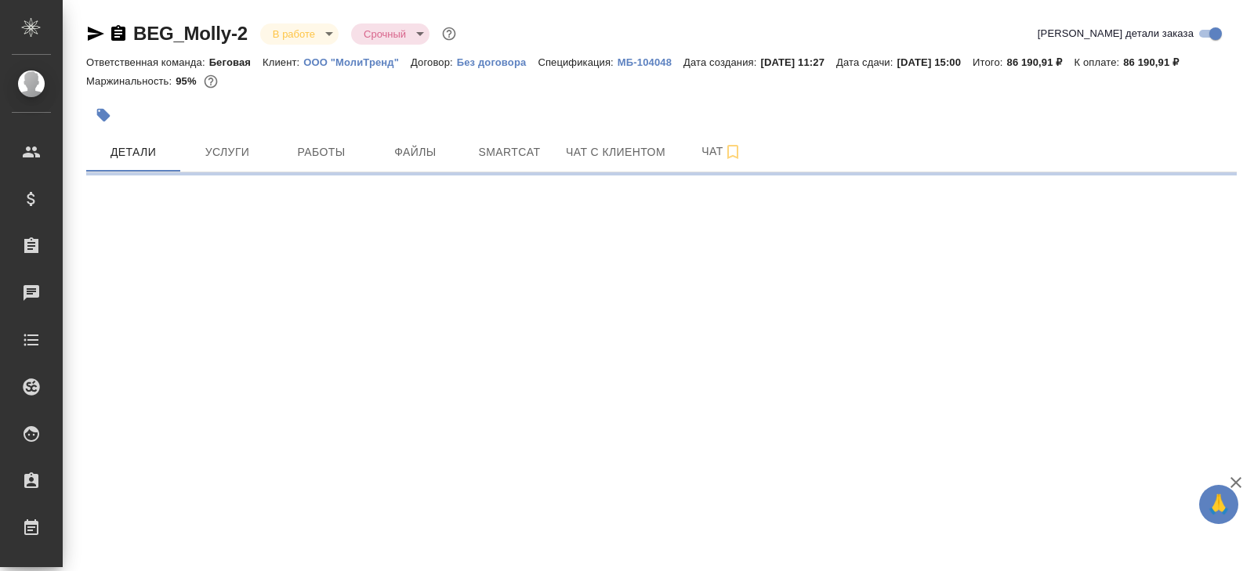
select select "RU"
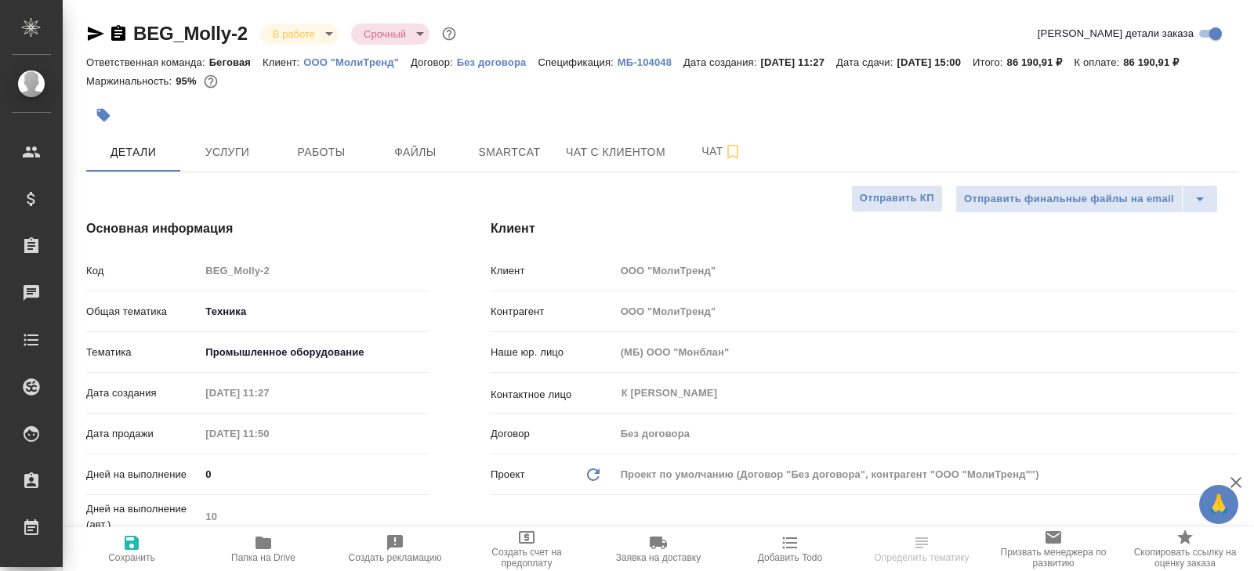
type textarea "x"
select select "RU"
type textarea "x"
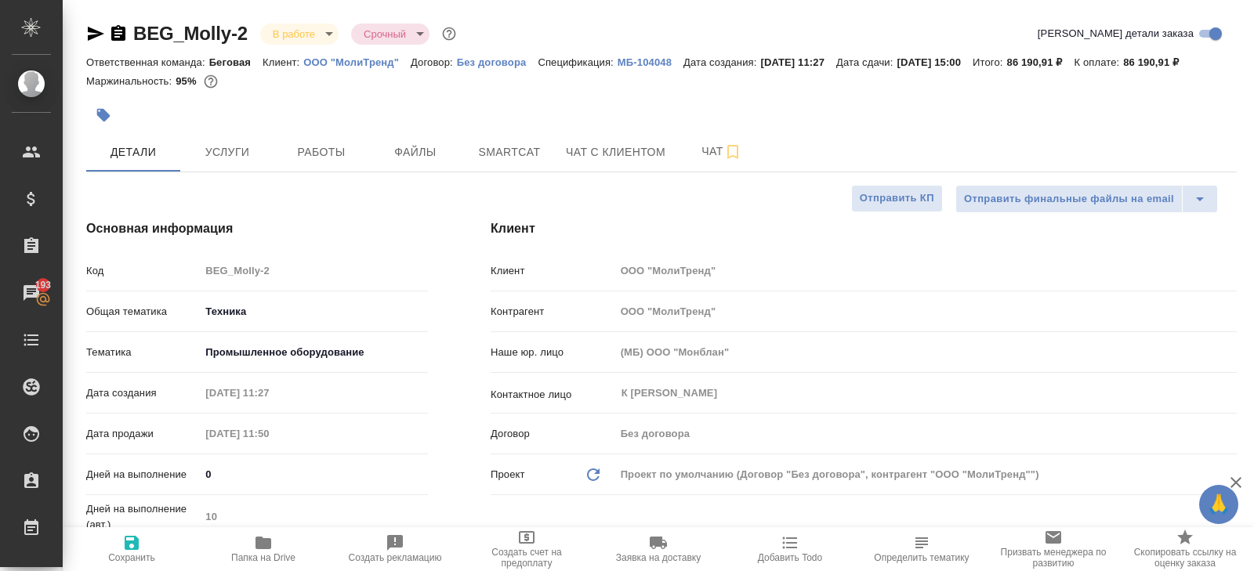
type textarea "x"
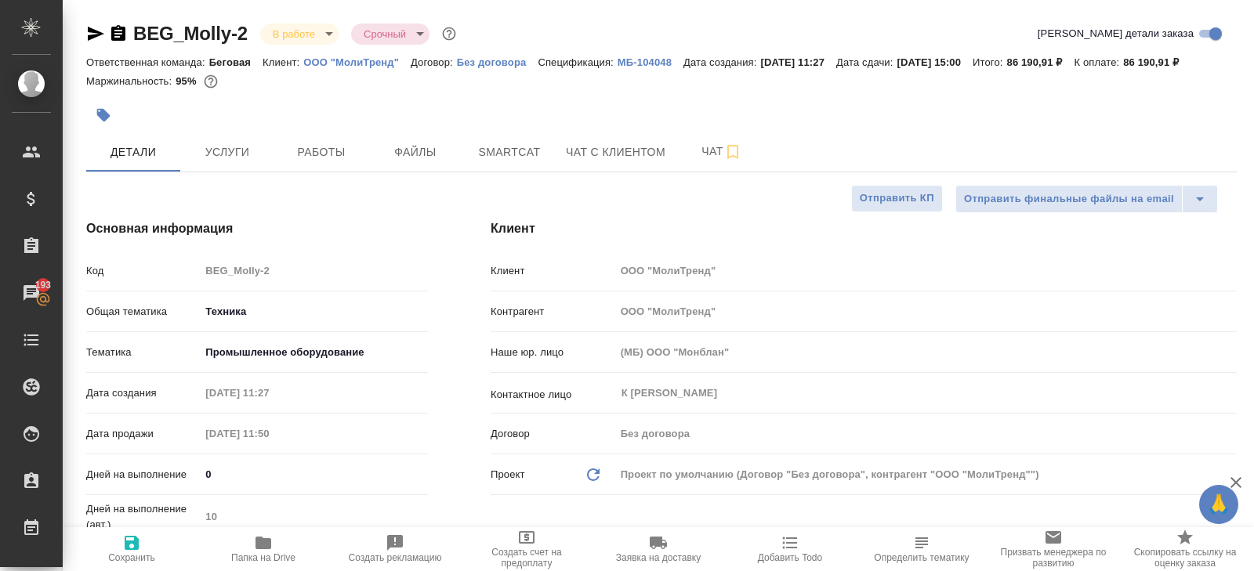
type textarea "x"
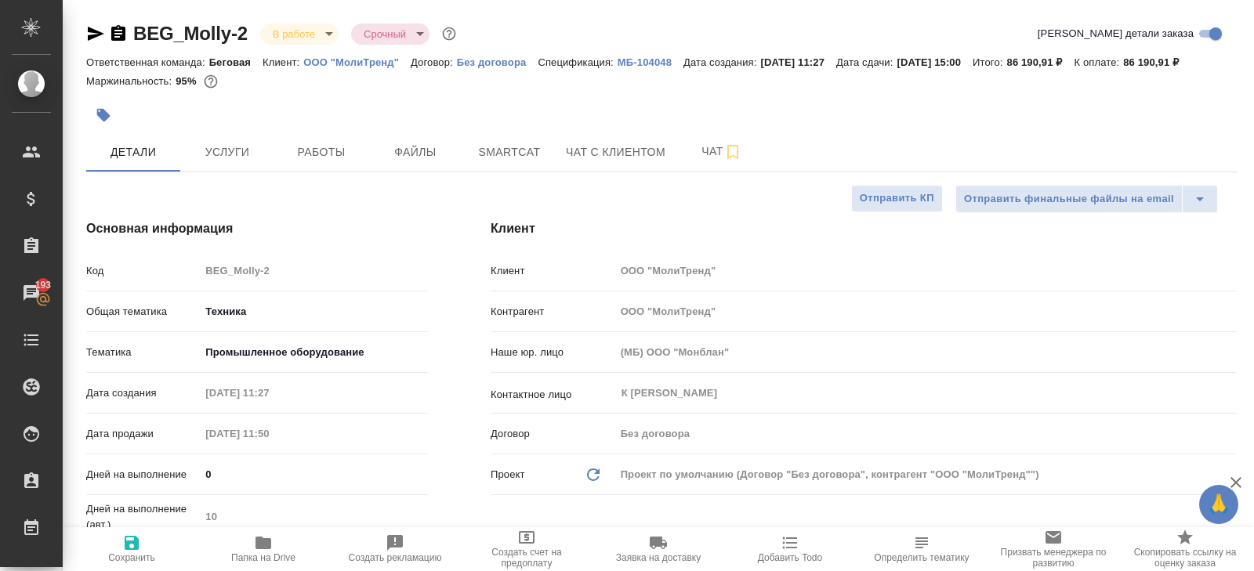
type textarea "x"
click at [705, 161] on span "Чат" at bounding box center [721, 152] width 75 height 20
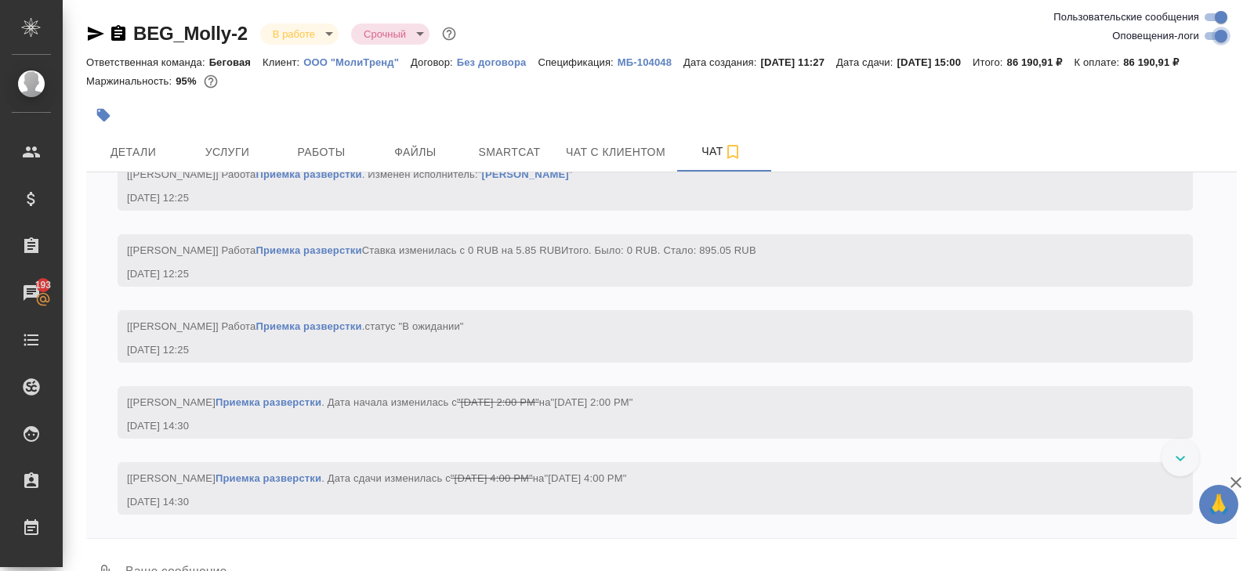
click at [1212, 37] on input "Оповещения-логи" at bounding box center [1221, 36] width 56 height 19
checkbox input "false"
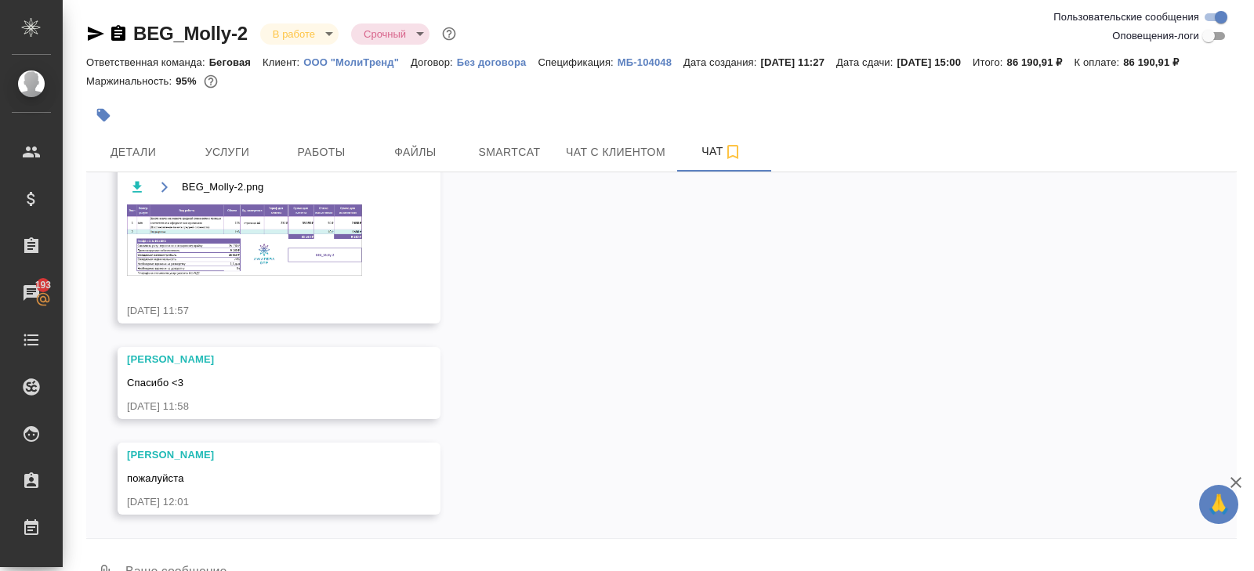
scroll to position [761, 0]
click at [319, 162] on span "Работы" at bounding box center [321, 153] width 75 height 20
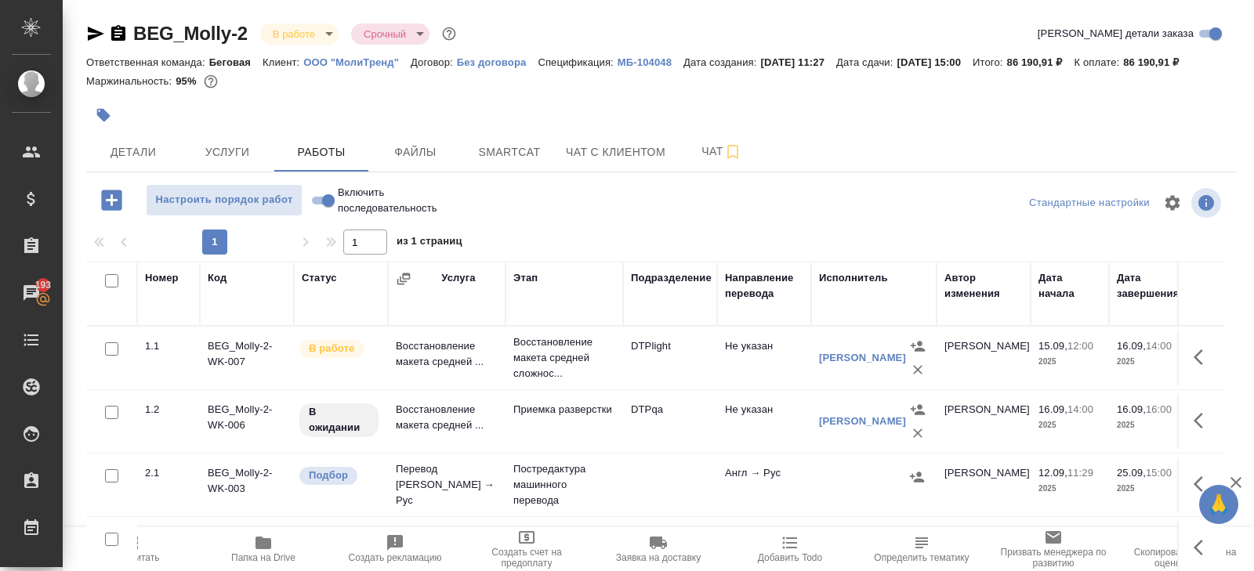
click at [238, 197] on div "BEG_Molly-2 В работе inProgress Срочный urgent Кратко детали заказа Ответственн…" at bounding box center [662, 327] width 1168 height 654
click at [236, 172] on button "Услуги" at bounding box center [227, 151] width 94 height 39
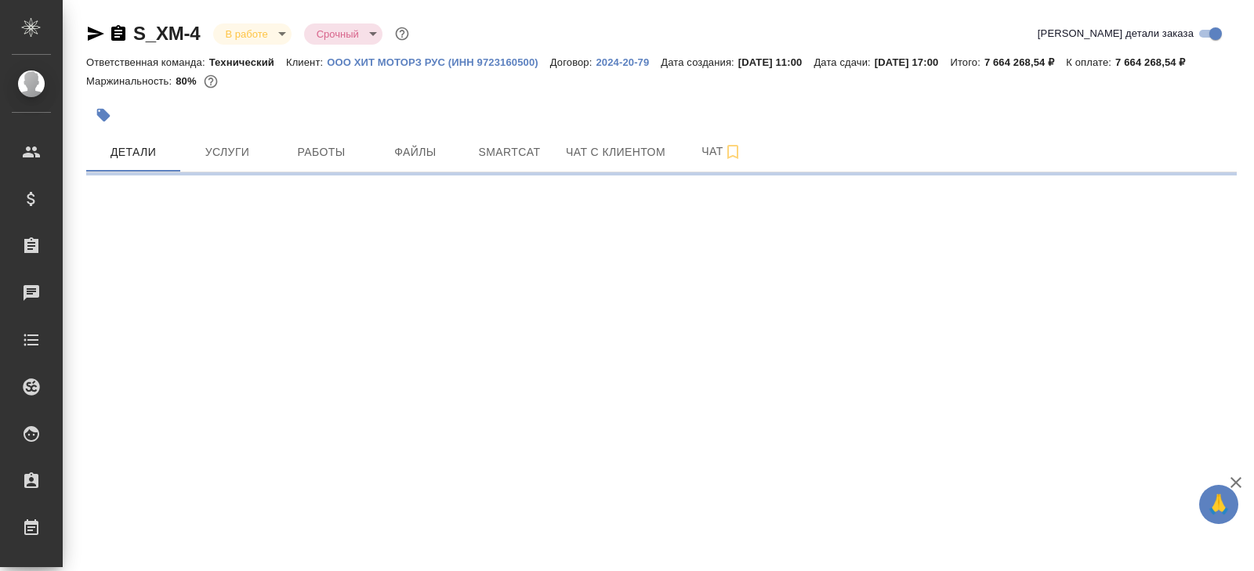
select select "RU"
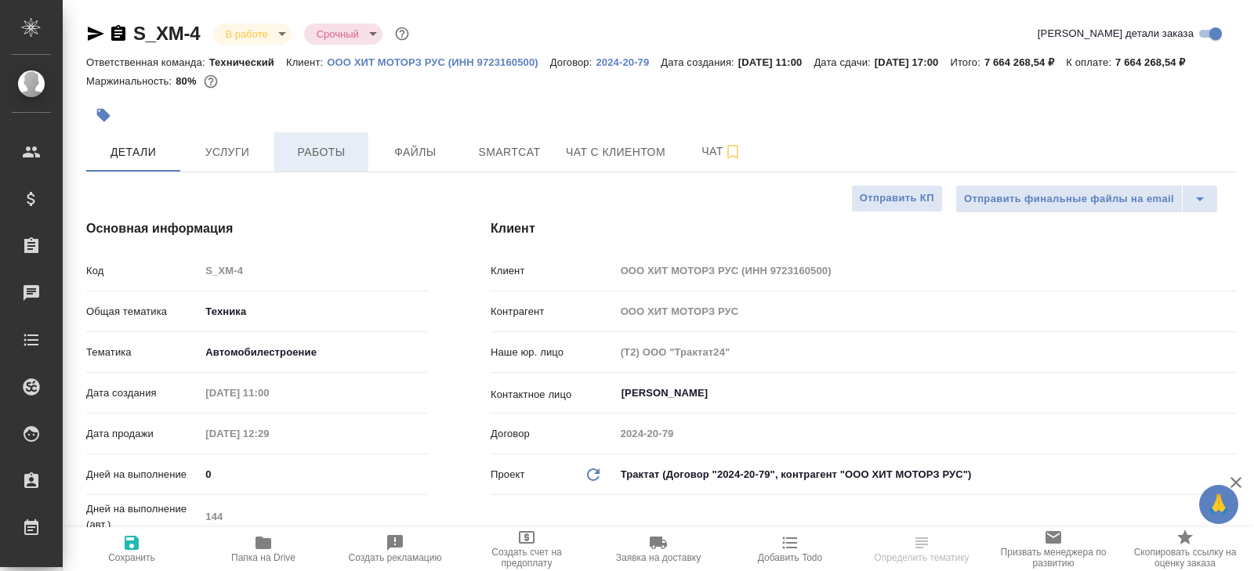
type textarea "x"
click at [321, 162] on span "Работы" at bounding box center [321, 153] width 75 height 20
type textarea "x"
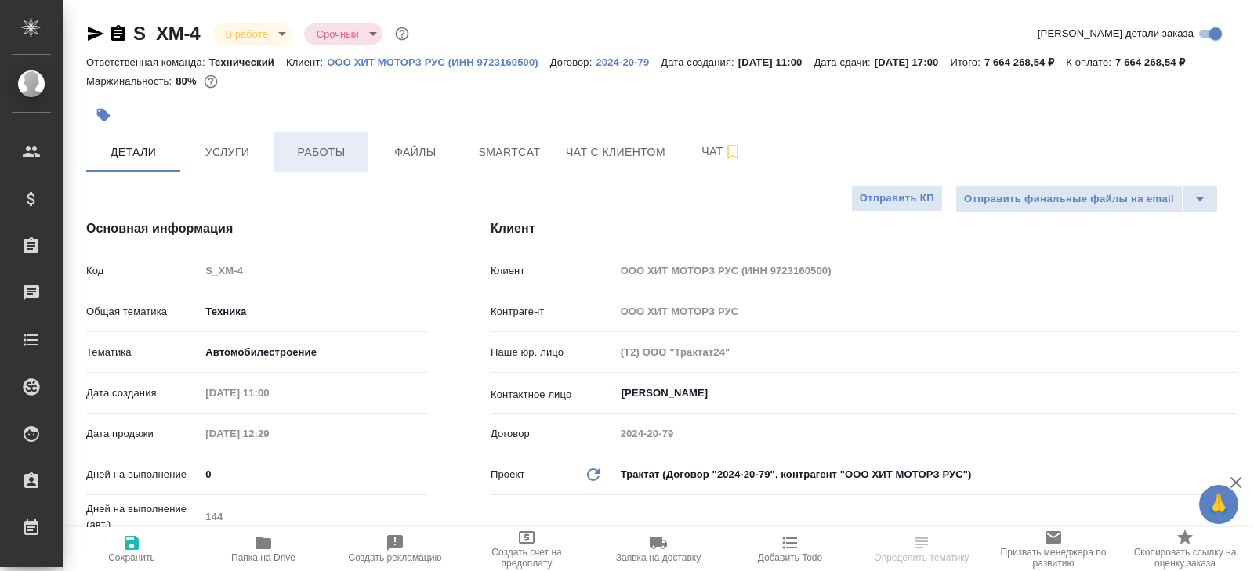
type textarea "x"
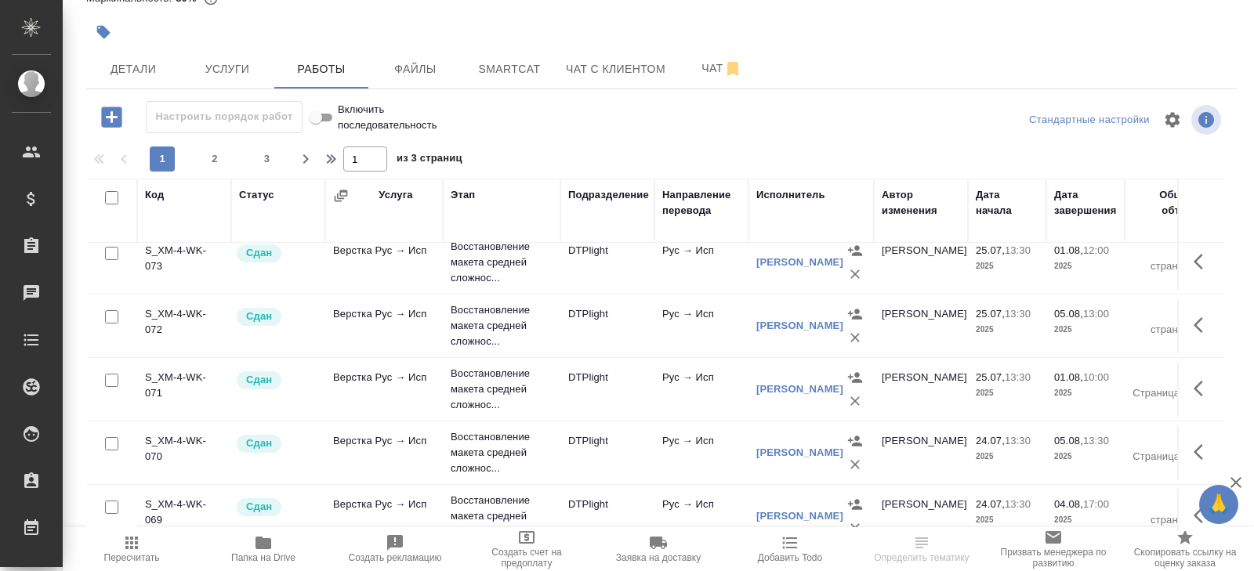
scroll to position [1289, 0]
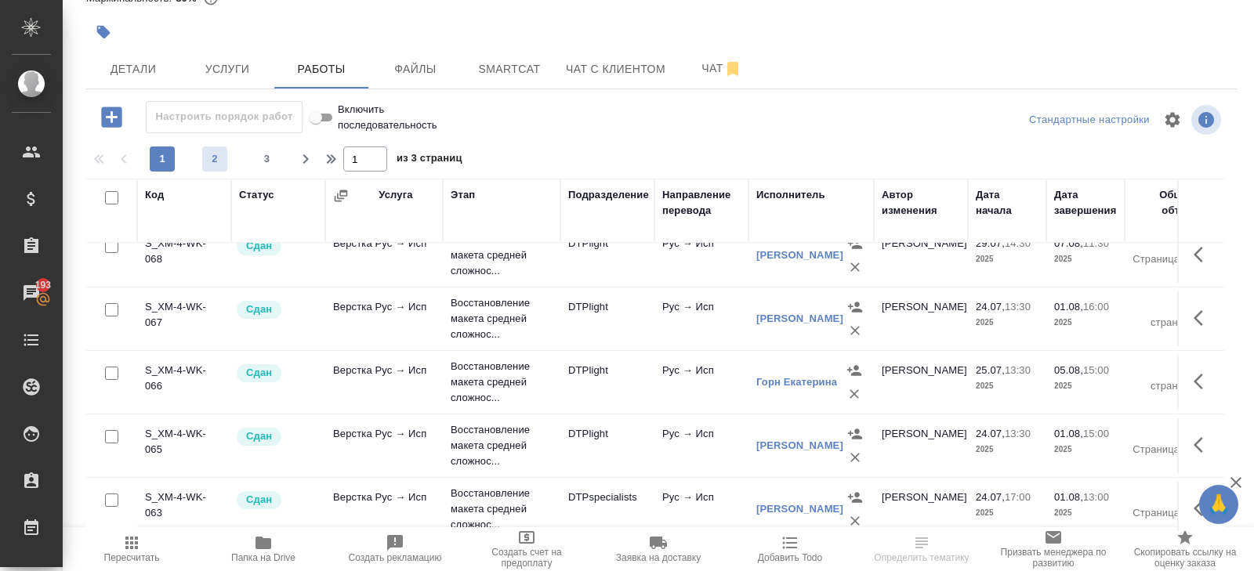
click at [211, 169] on button "2" at bounding box center [214, 159] width 25 height 25
type input "2"
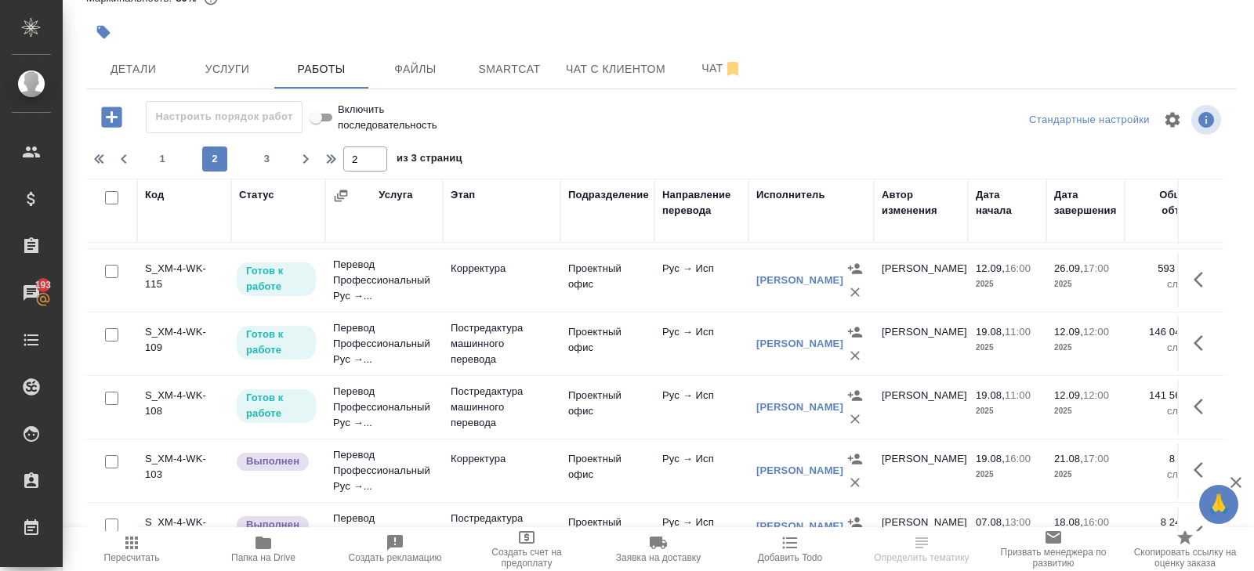
scroll to position [0, 0]
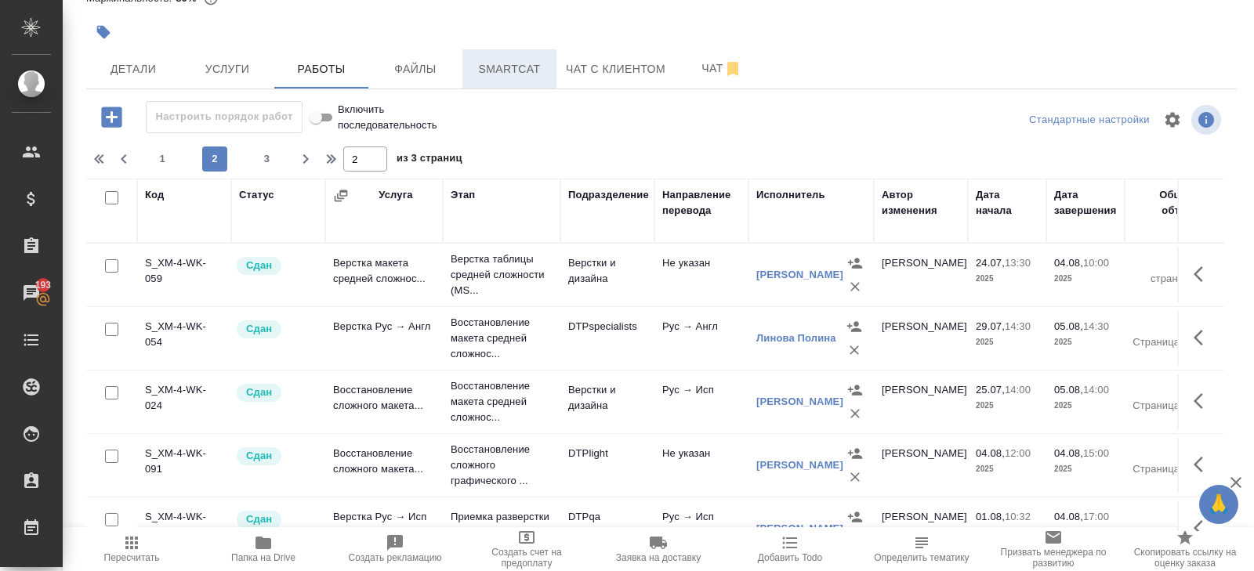
click at [476, 68] on span "Smartcat" at bounding box center [509, 70] width 75 height 20
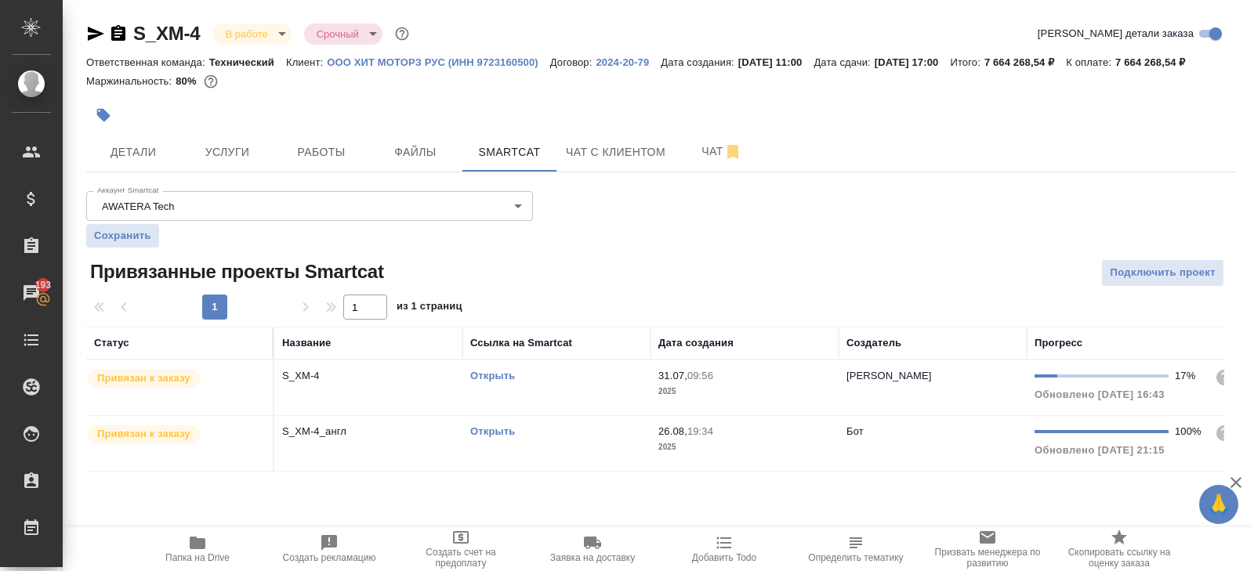
click at [562, 384] on div "Открыть" at bounding box center [556, 376] width 172 height 16
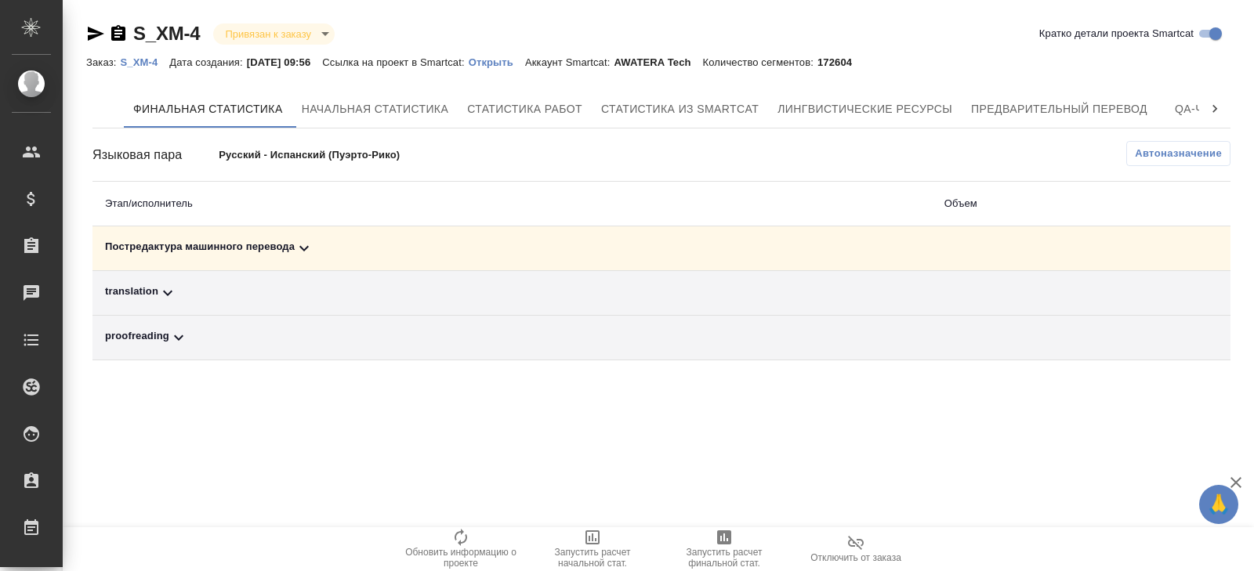
click at [312, 242] on icon at bounding box center [304, 248] width 19 height 19
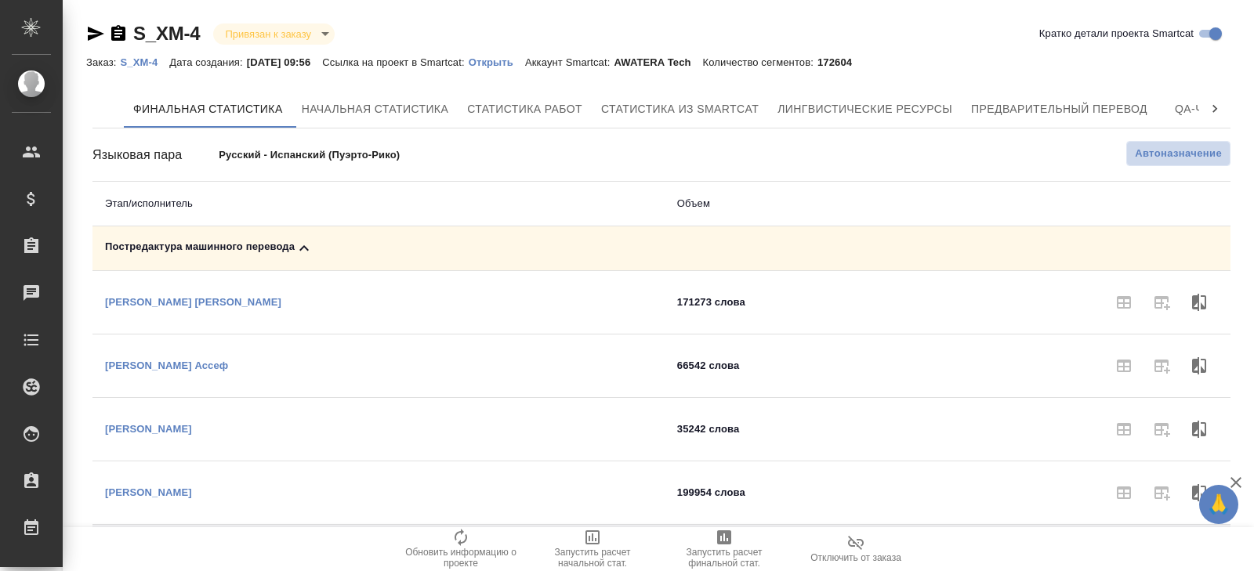
click at [1173, 141] on button "Автоназначение" at bounding box center [1178, 153] width 104 height 25
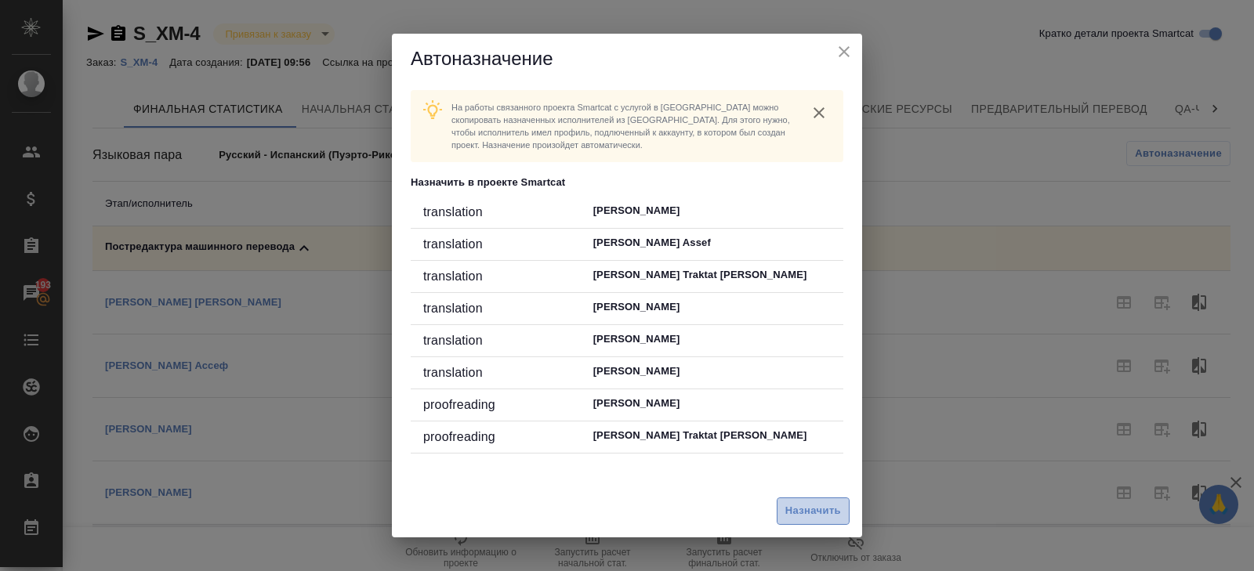
click at [822, 511] on span "Назначить" at bounding box center [813, 511] width 56 height 18
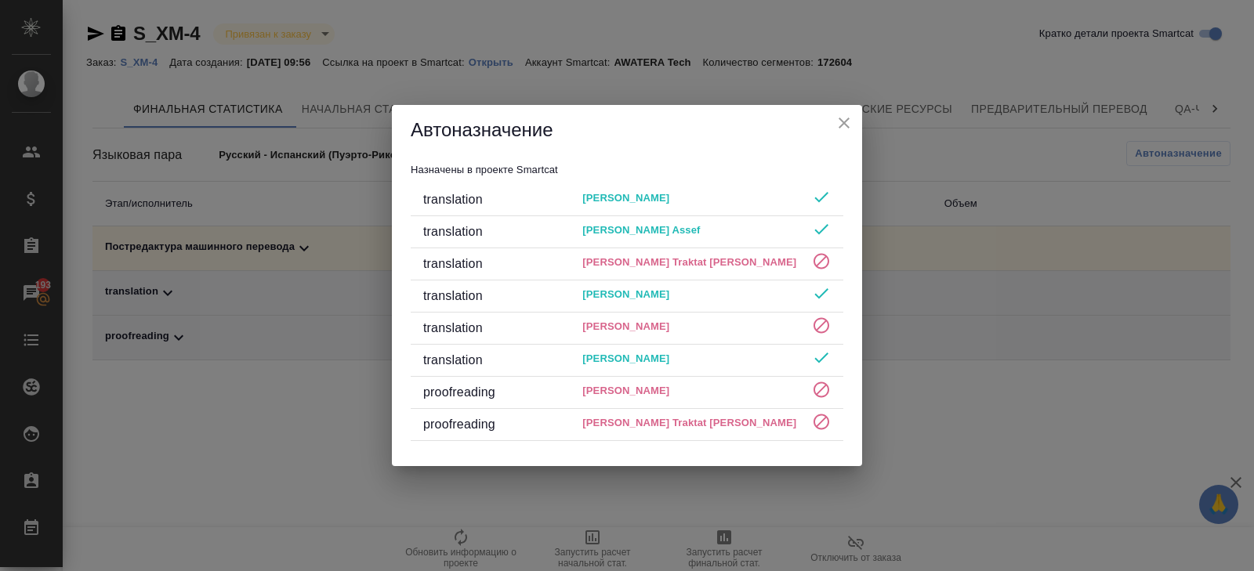
click at [844, 129] on icon "close" at bounding box center [844, 123] width 19 height 19
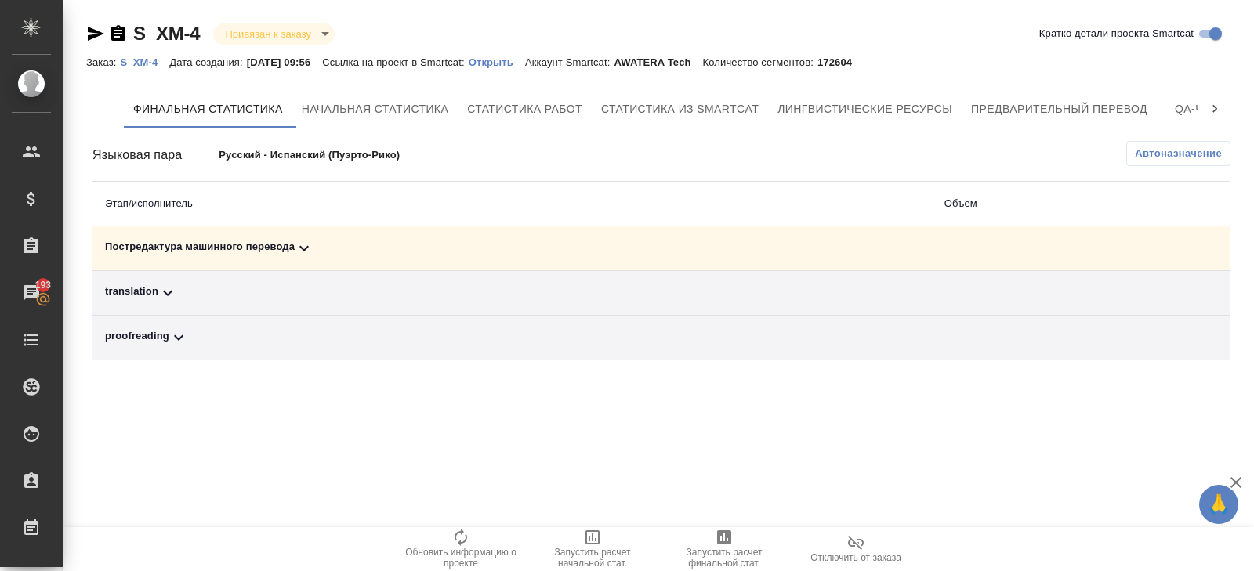
click at [307, 251] on icon at bounding box center [304, 248] width 19 height 19
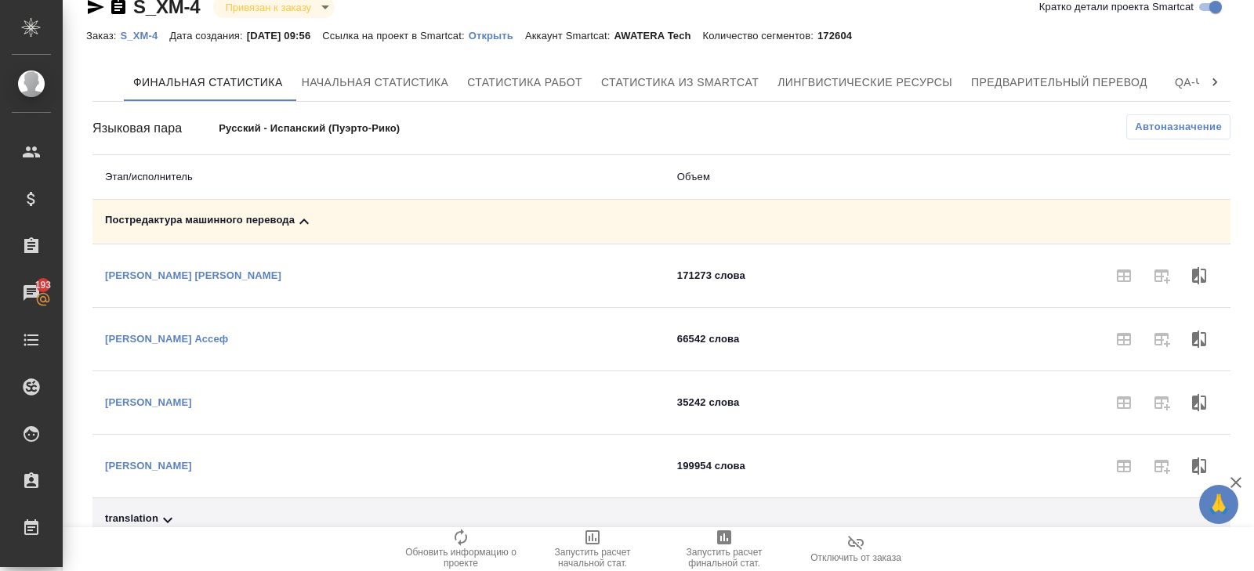
scroll to position [67, 0]
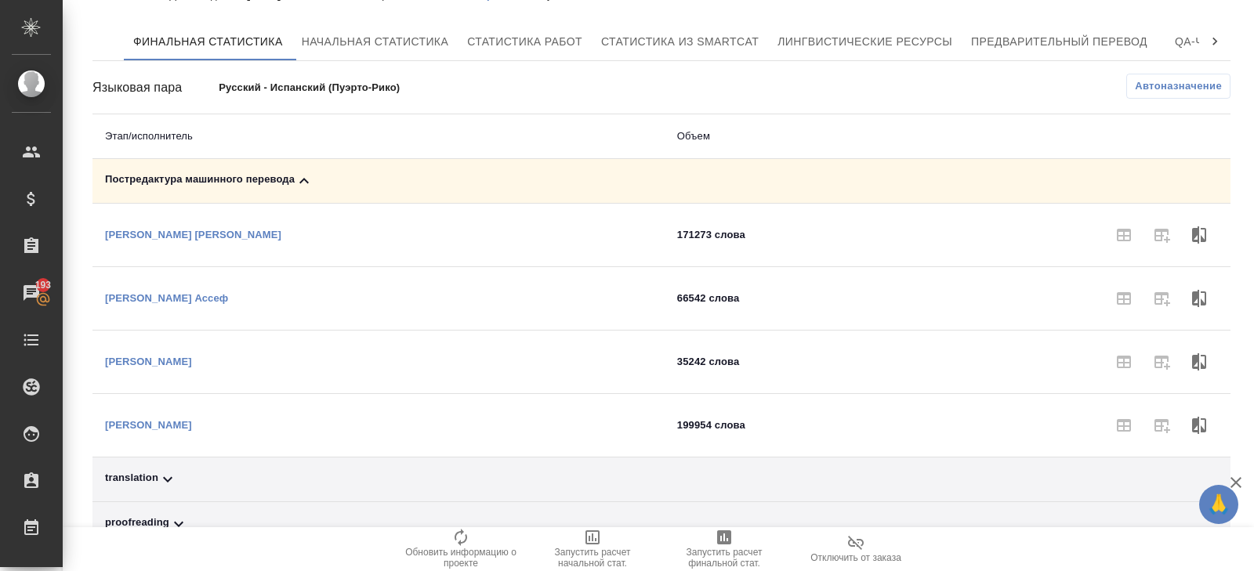
click at [160, 477] on icon at bounding box center [167, 479] width 19 height 19
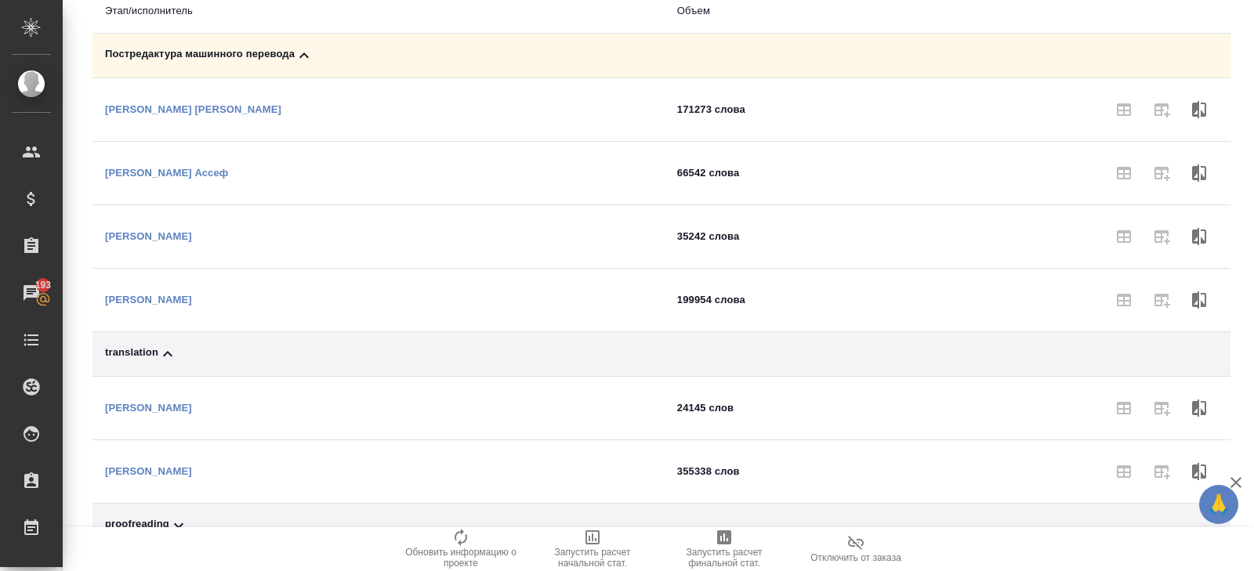
scroll to position [194, 0]
click at [192, 408] on p "Попова Анастасия Валериевна" at bounding box center [148, 407] width 87 height 12
click at [170, 235] on p "Демишев Михаил Ильич" at bounding box center [148, 236] width 87 height 12
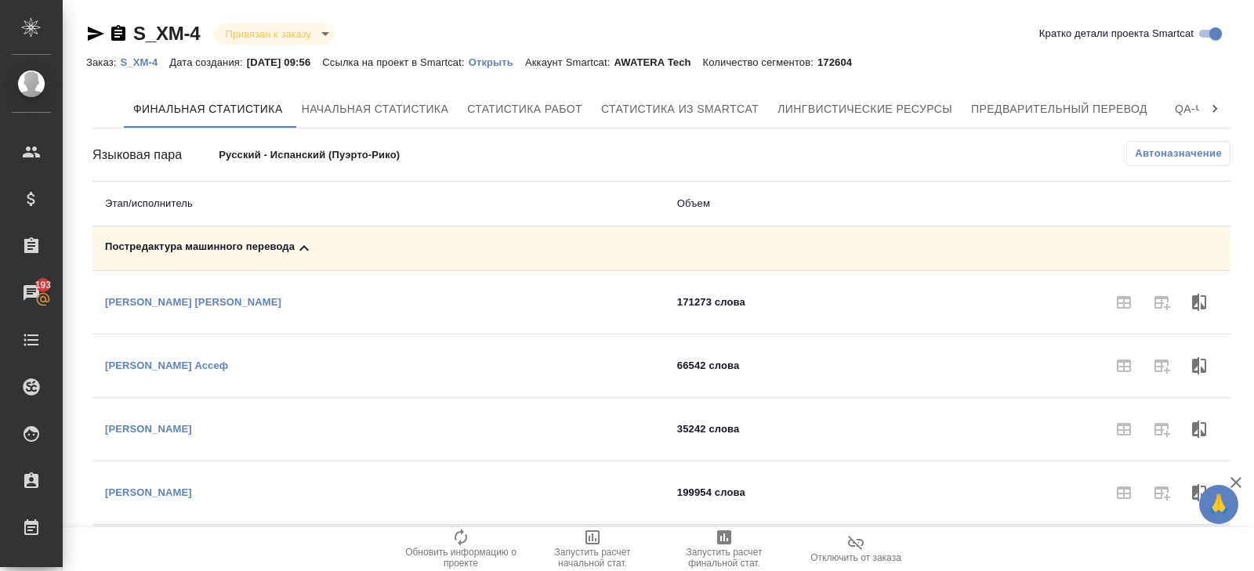
click at [1193, 158] on span "Автоназначение" at bounding box center [1178, 154] width 87 height 16
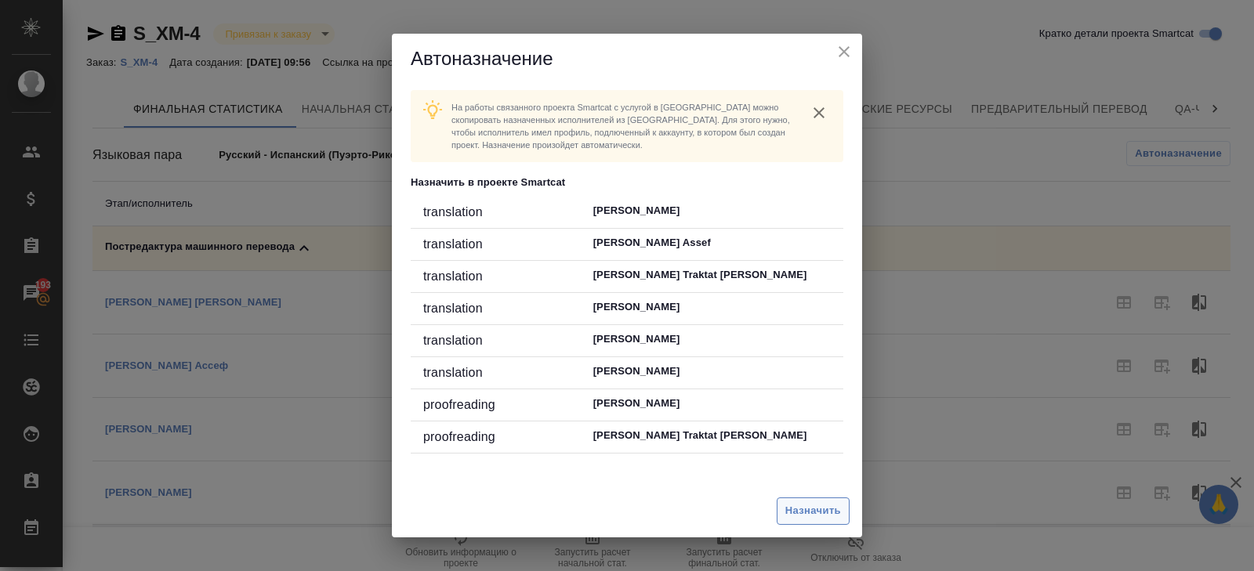
click at [787, 516] on span "Назначить" at bounding box center [813, 511] width 56 height 18
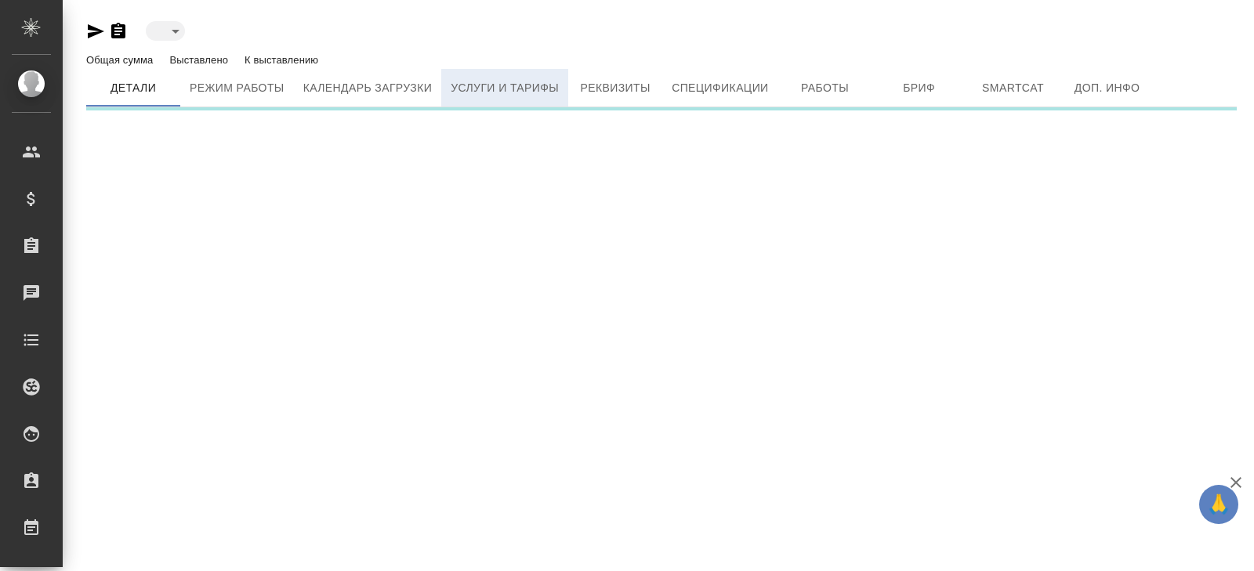
type input "active"
click at [533, 97] on span "Услуги и тарифы" at bounding box center [505, 88] width 108 height 20
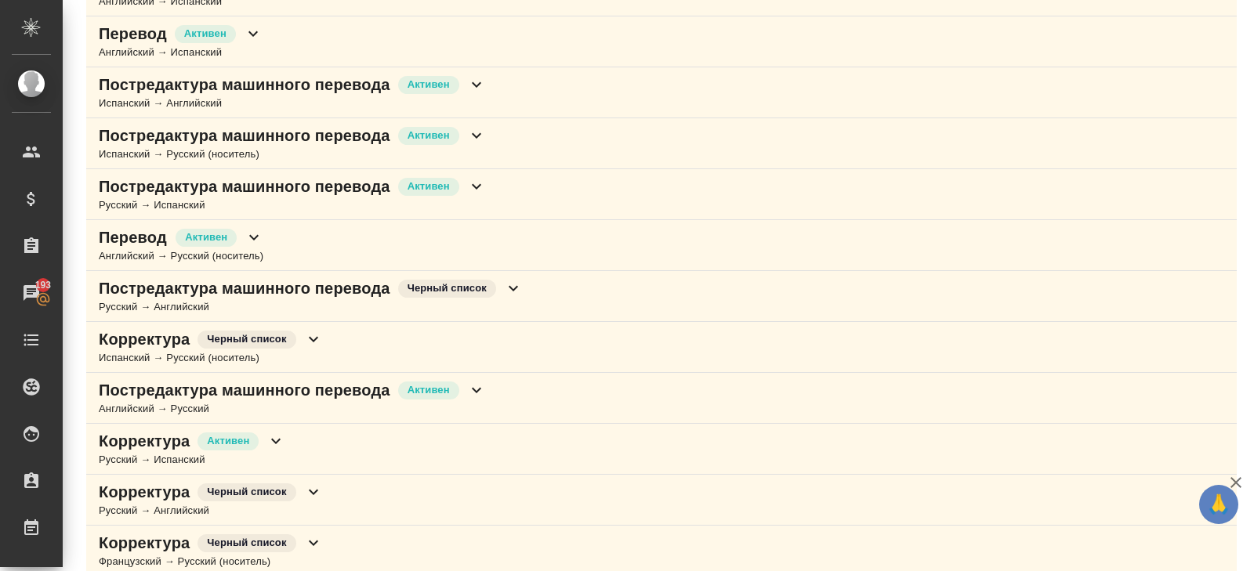
scroll to position [481, 0]
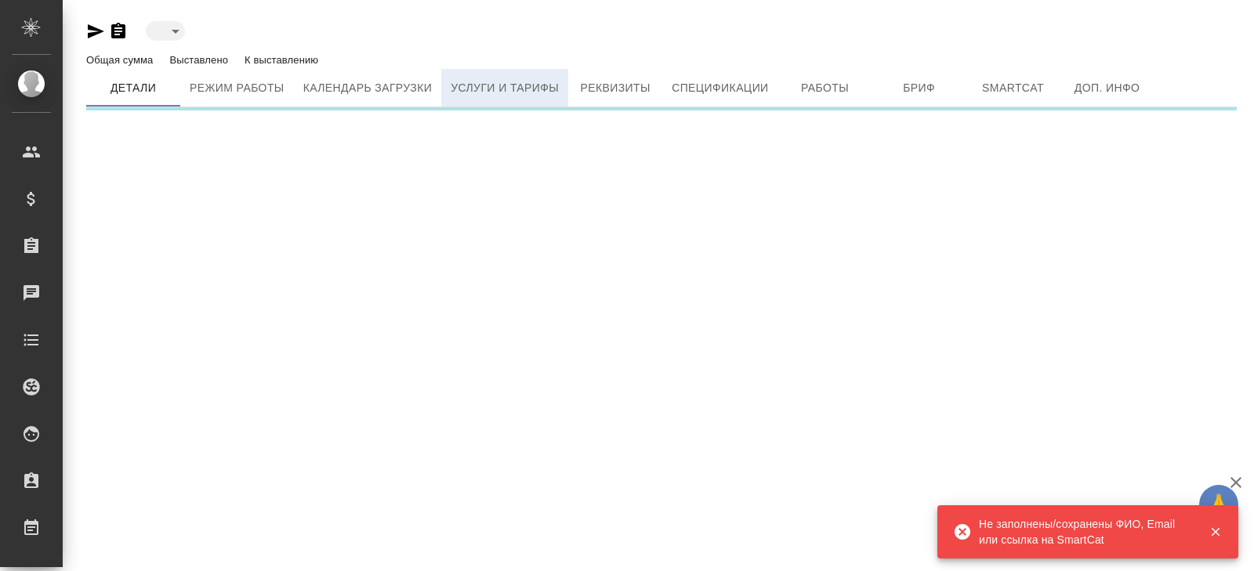
click at [512, 100] on button "Услуги и тарифы" at bounding box center [504, 88] width 127 height 38
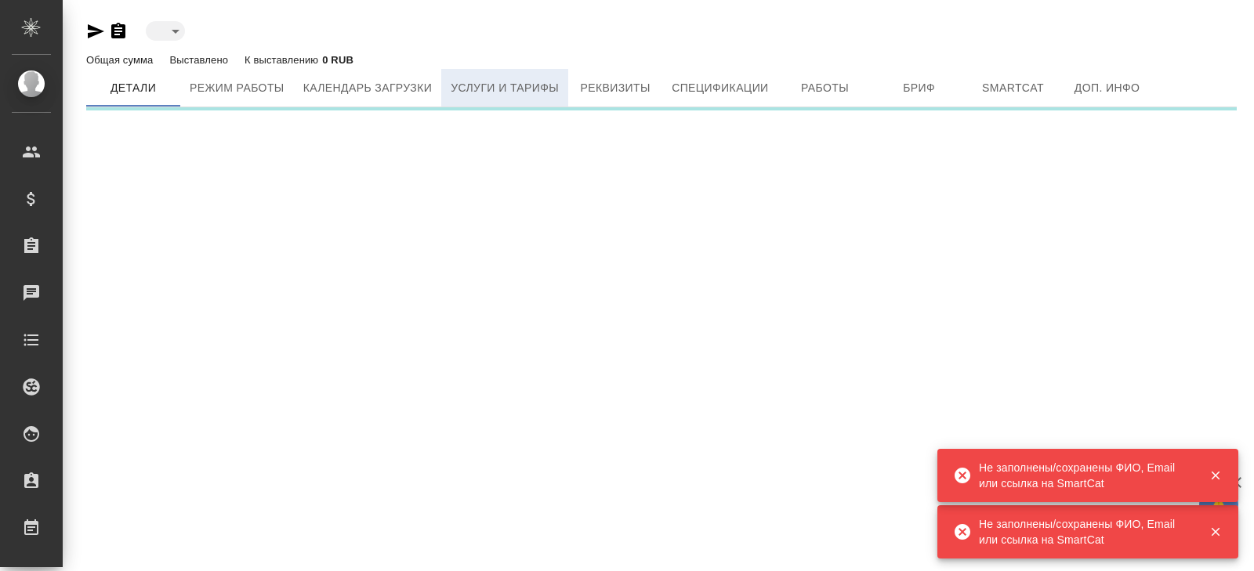
type input "active"
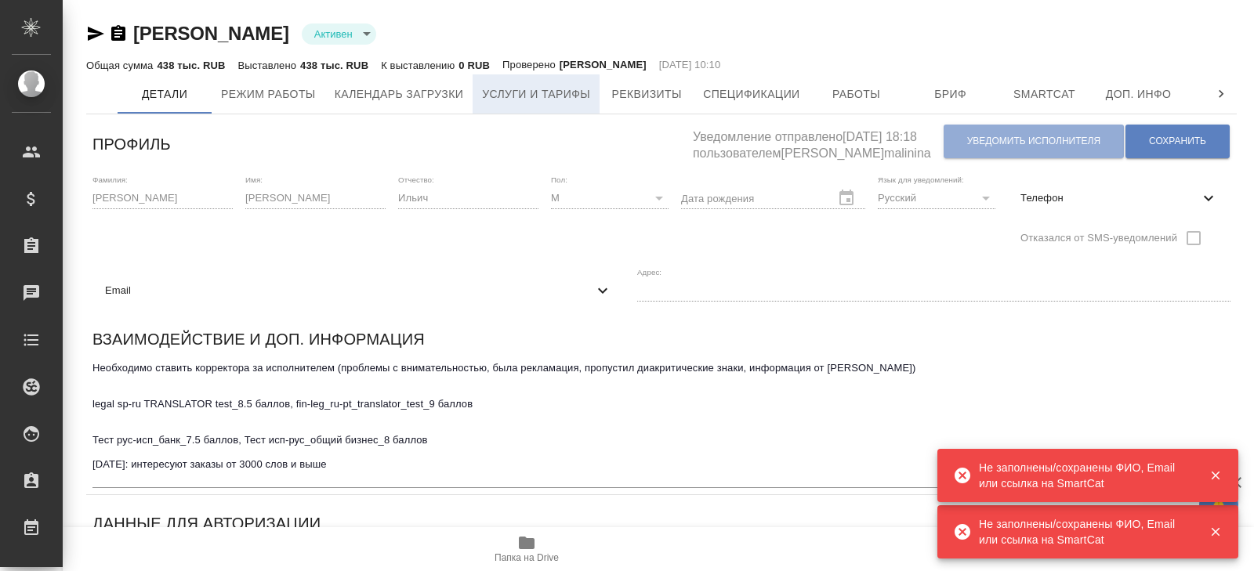
click at [502, 96] on span "Услуги и тарифы" at bounding box center [536, 95] width 108 height 20
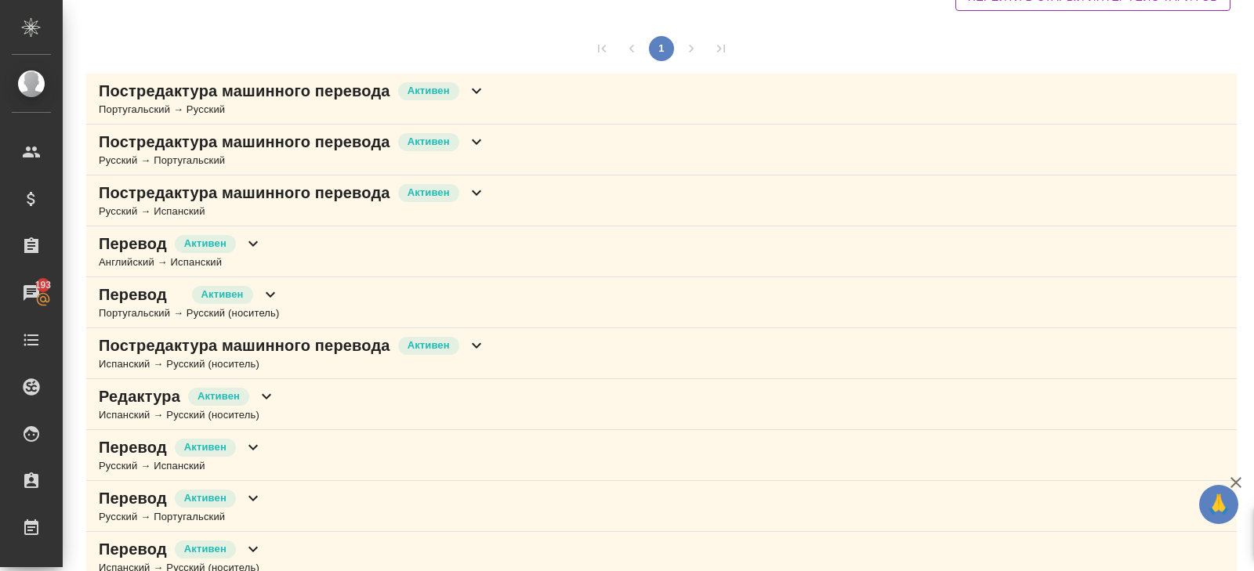
scroll to position [174, 0]
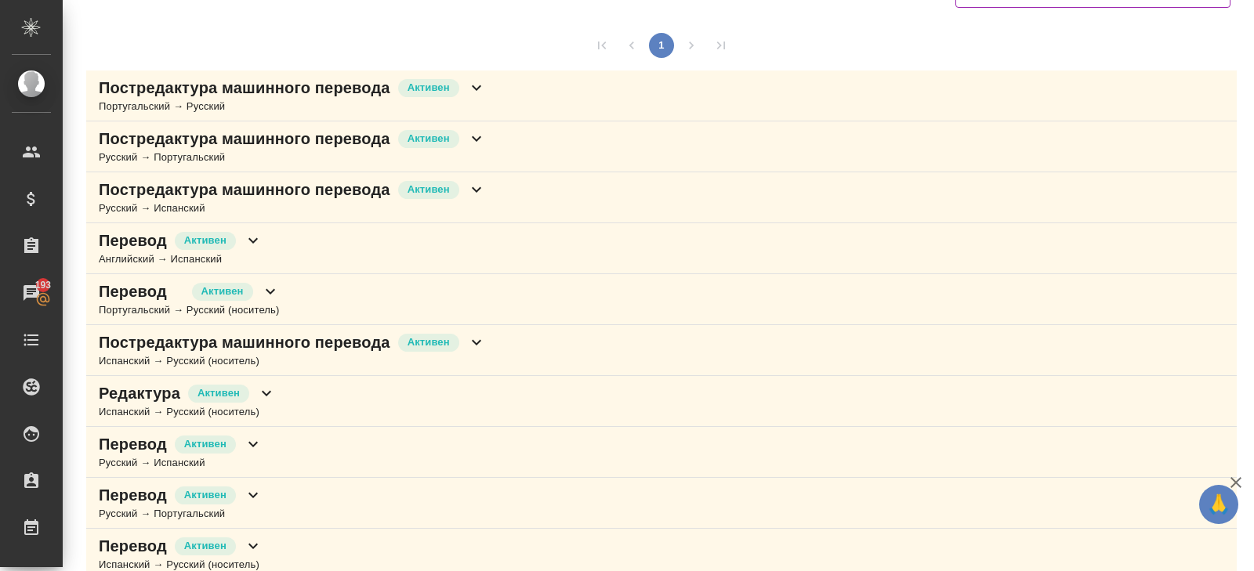
click at [426, 217] on div "Постредактура машинного перевода Активен Русский → Испанский" at bounding box center [661, 197] width 1151 height 51
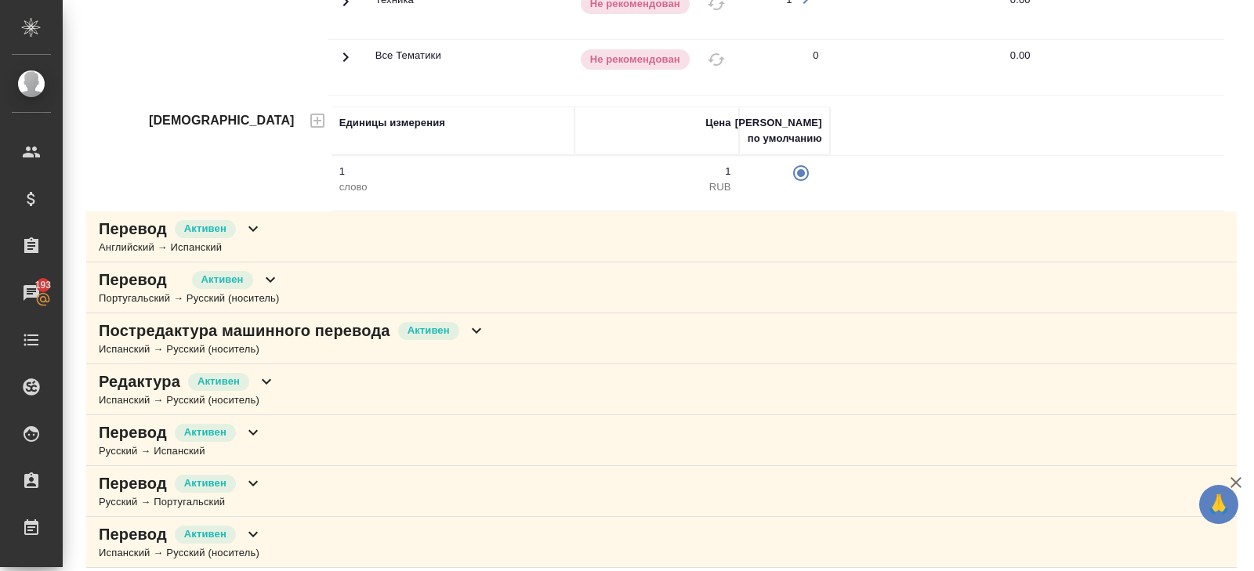
scroll to position [833, 0]
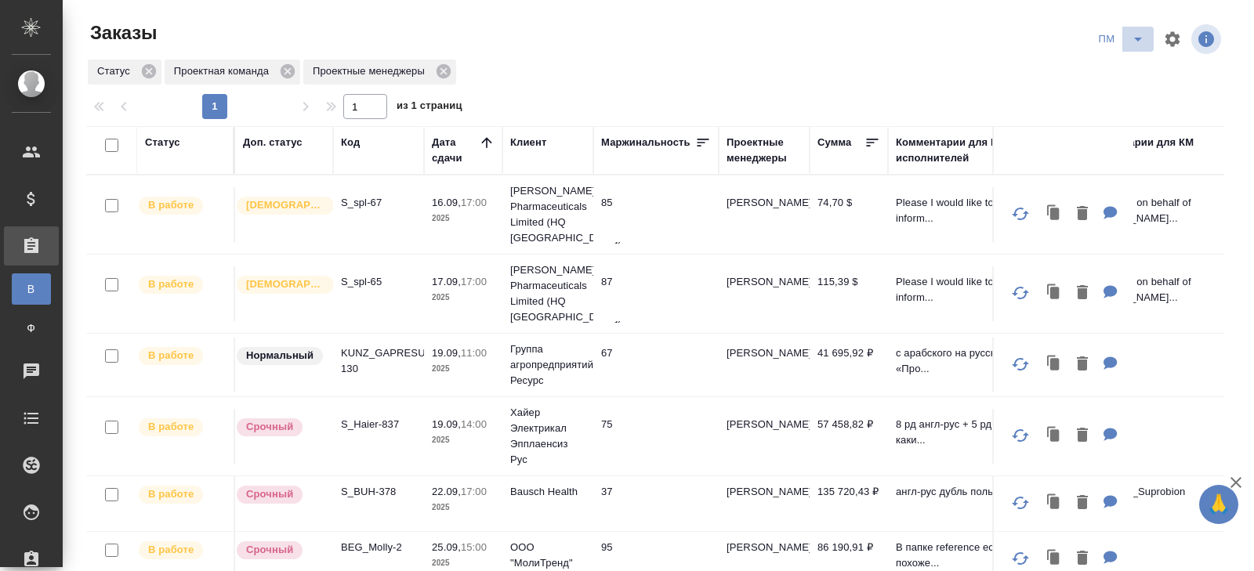
click at [1133, 46] on icon "split button" at bounding box center [1138, 39] width 19 height 19
click at [1132, 66] on li "В работу!" at bounding box center [1121, 70] width 79 height 25
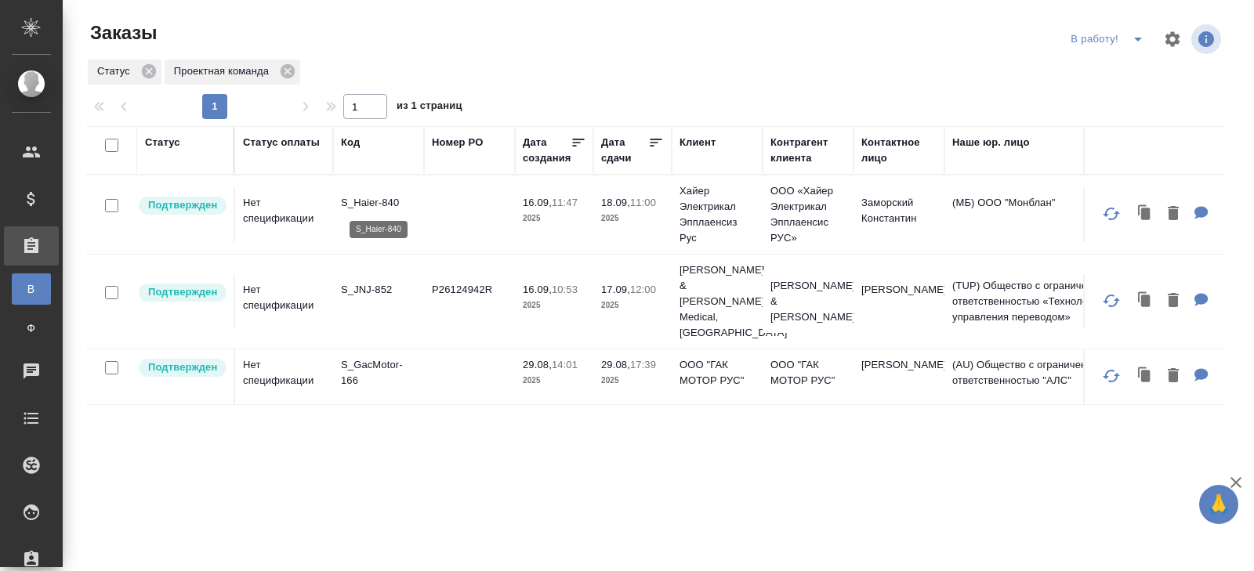
click at [367, 205] on p "S_Haier-840" at bounding box center [378, 203] width 75 height 16
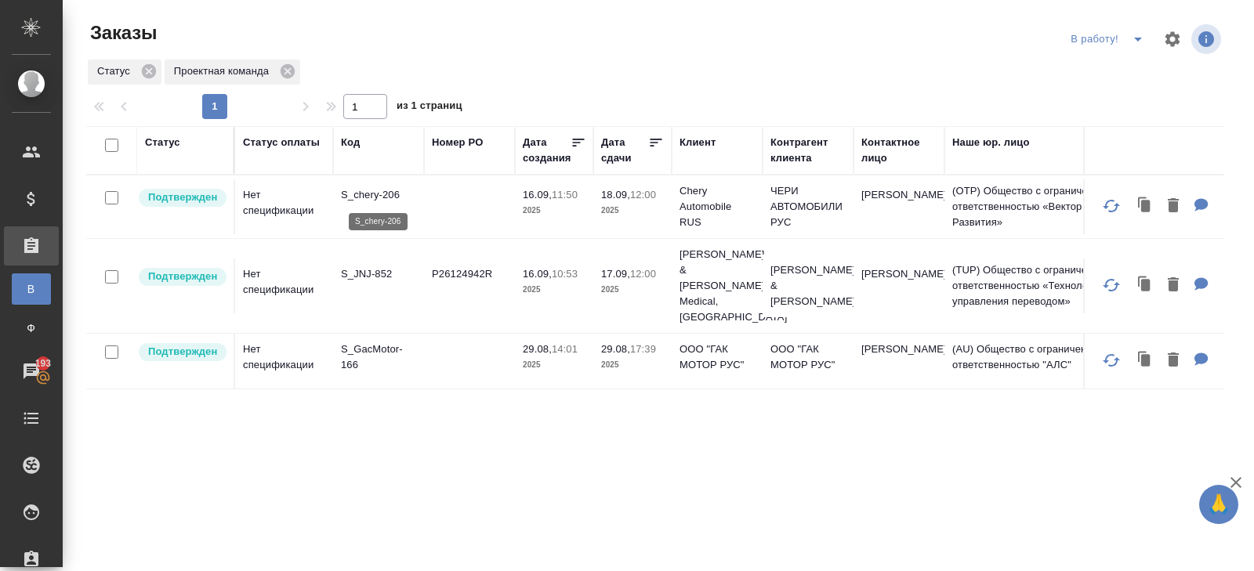
click at [368, 192] on p "S_chery-206" at bounding box center [378, 195] width 75 height 16
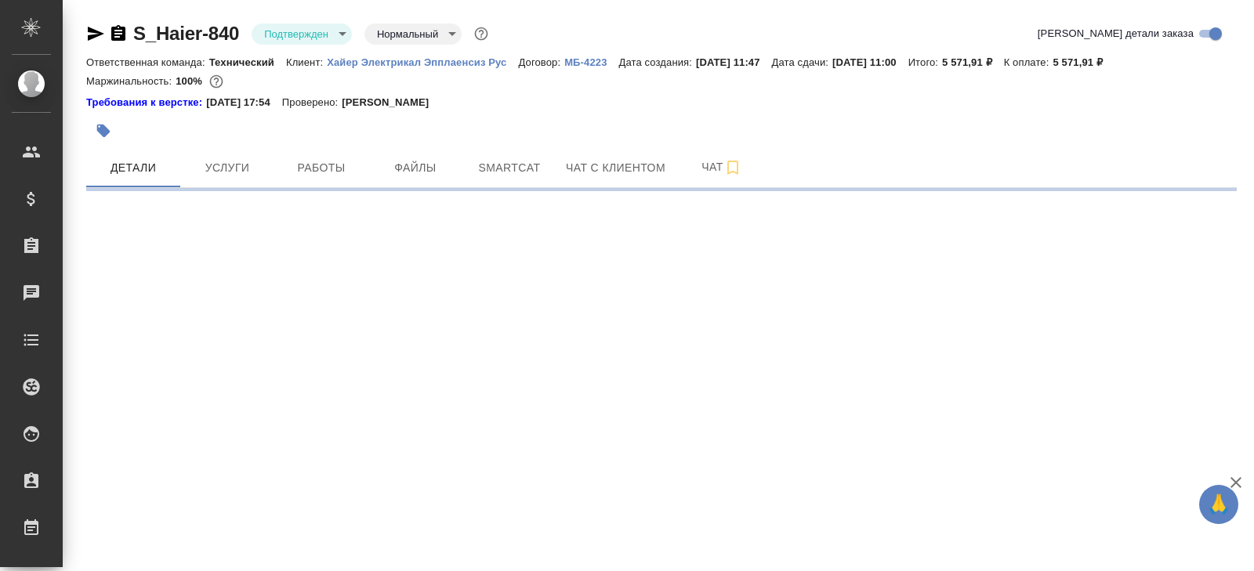
select select "RU"
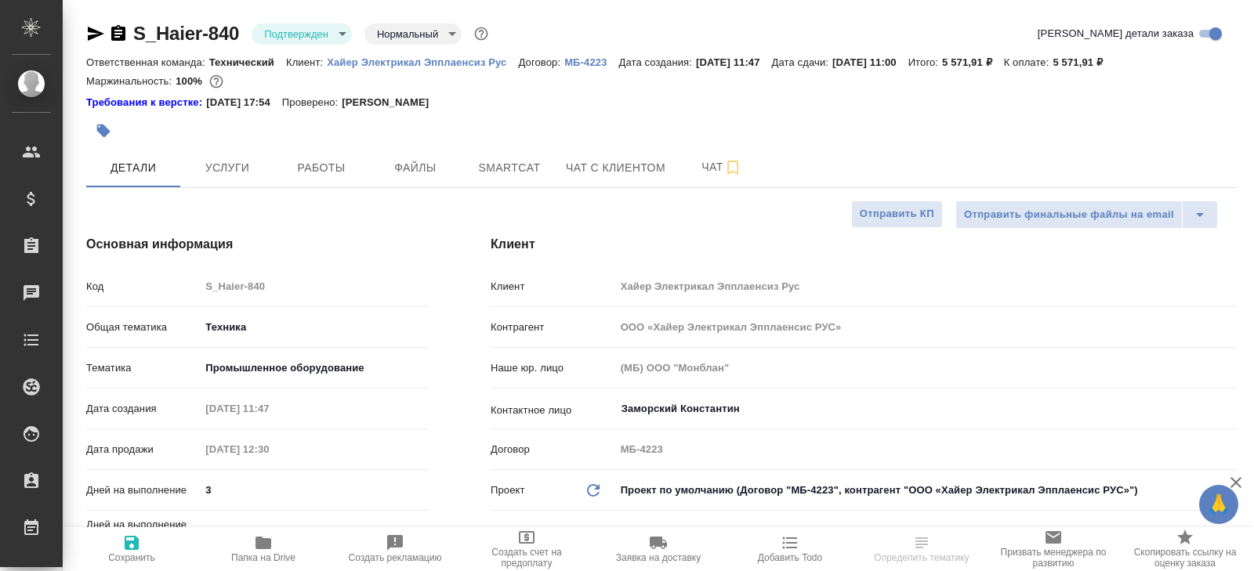
click at [285, 34] on body "🙏 .cls-1 fill:#fff; AWATERA Belyakova Yulia Клиенты Спецификации Заказы Чаты To…" at bounding box center [627, 285] width 1254 height 571
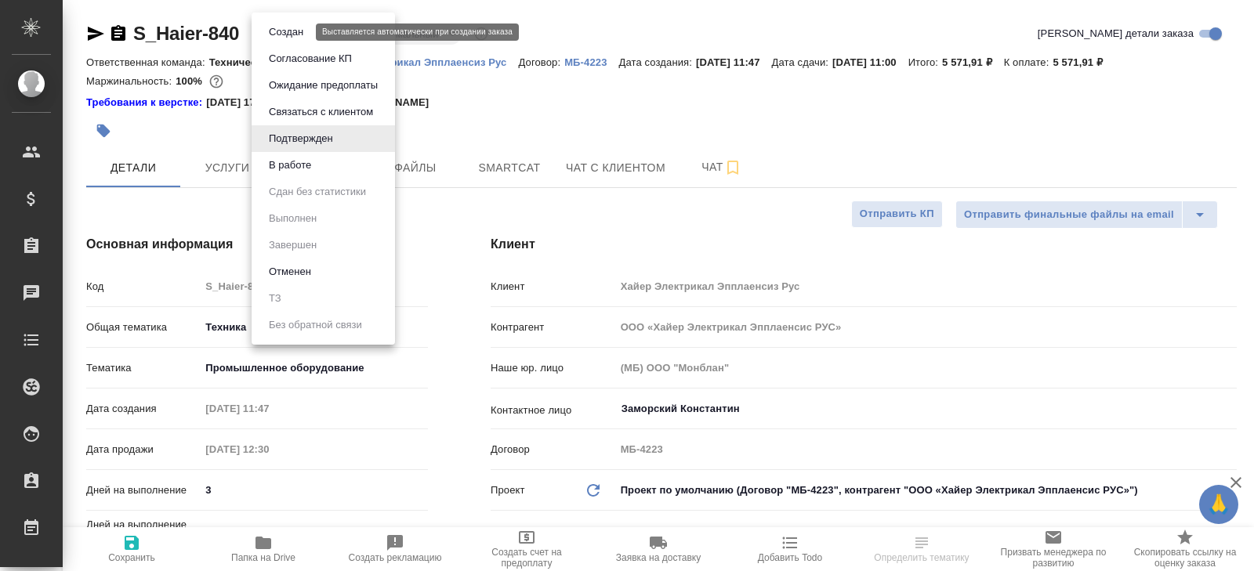
type textarea "x"
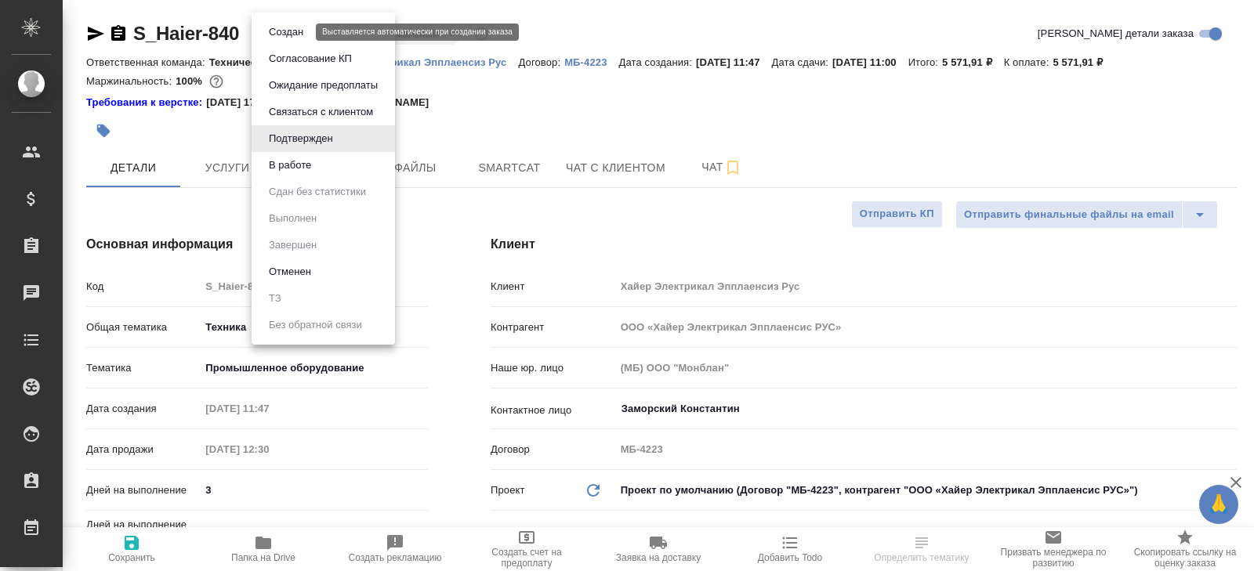
type textarea "x"
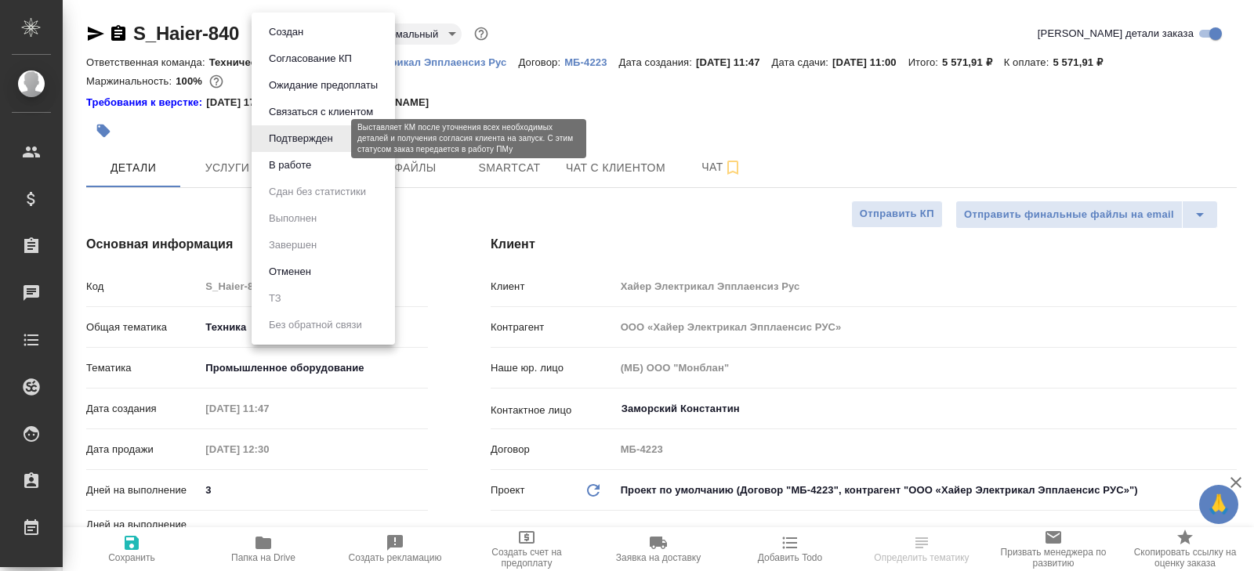
type textarea "x"
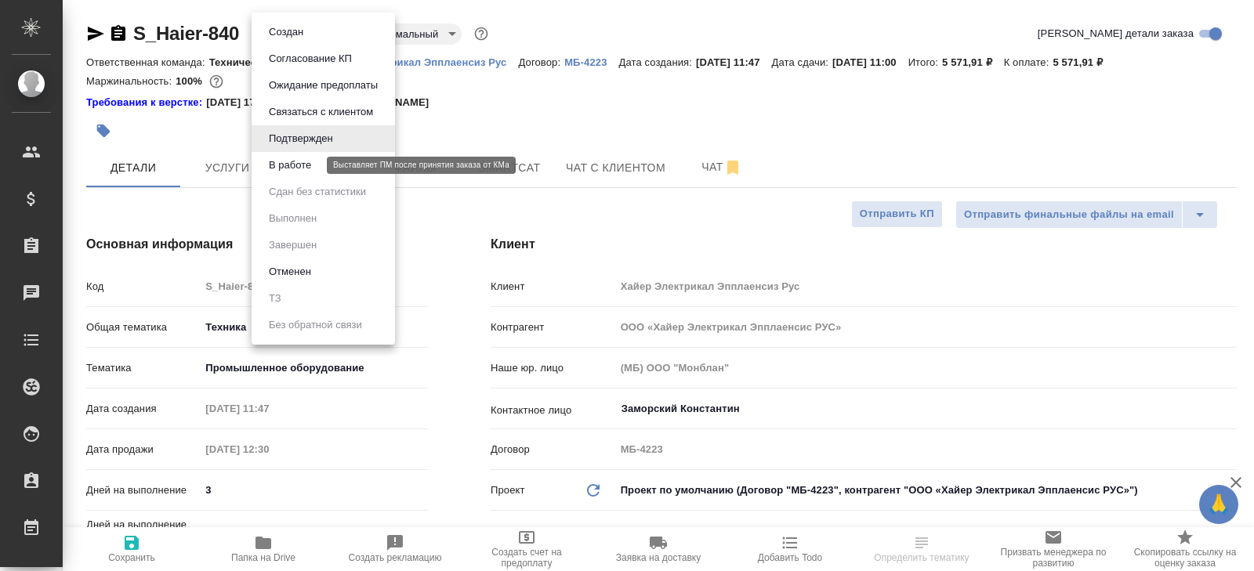
click at [286, 164] on button "В работе" at bounding box center [290, 165] width 52 height 17
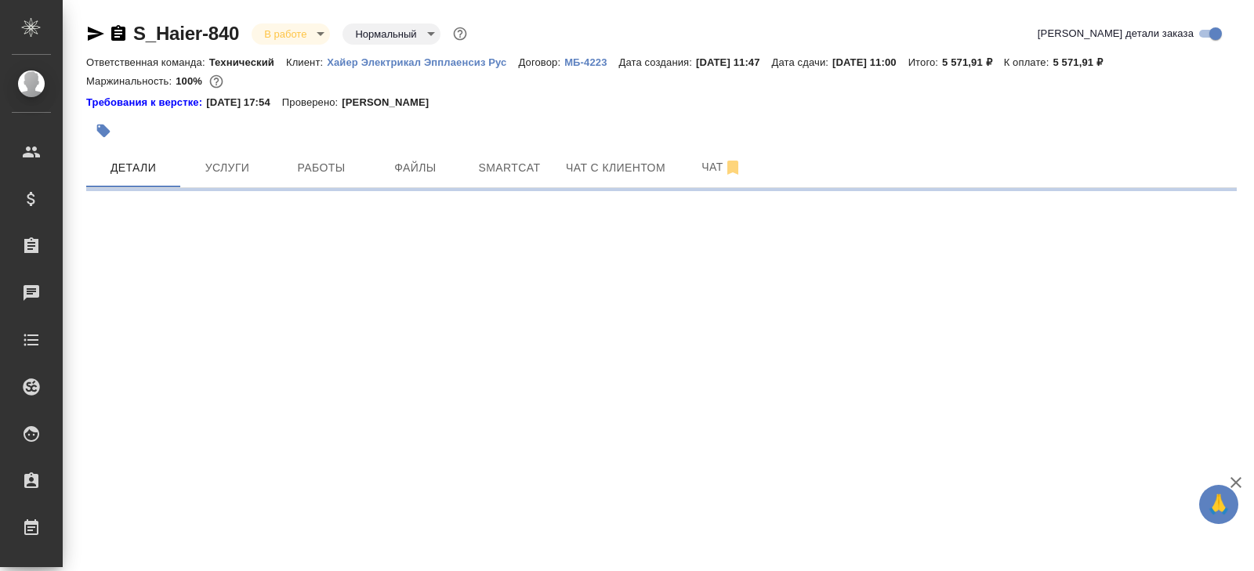
select select "RU"
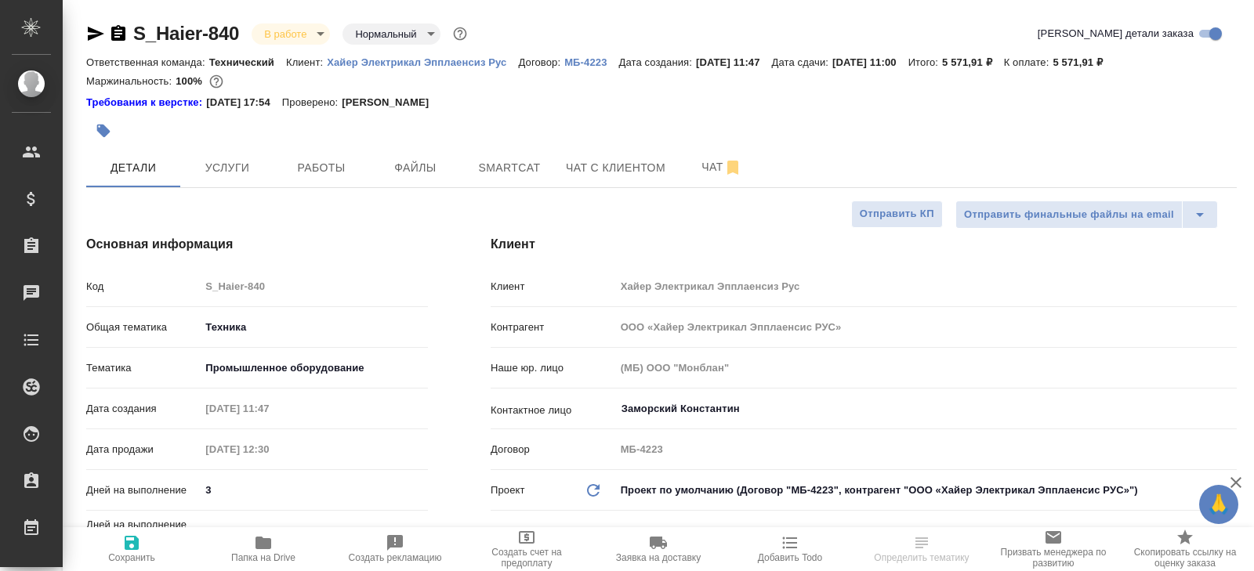
type textarea "x"
click at [727, 176] on icon "button" at bounding box center [732, 167] width 19 height 19
type textarea "x"
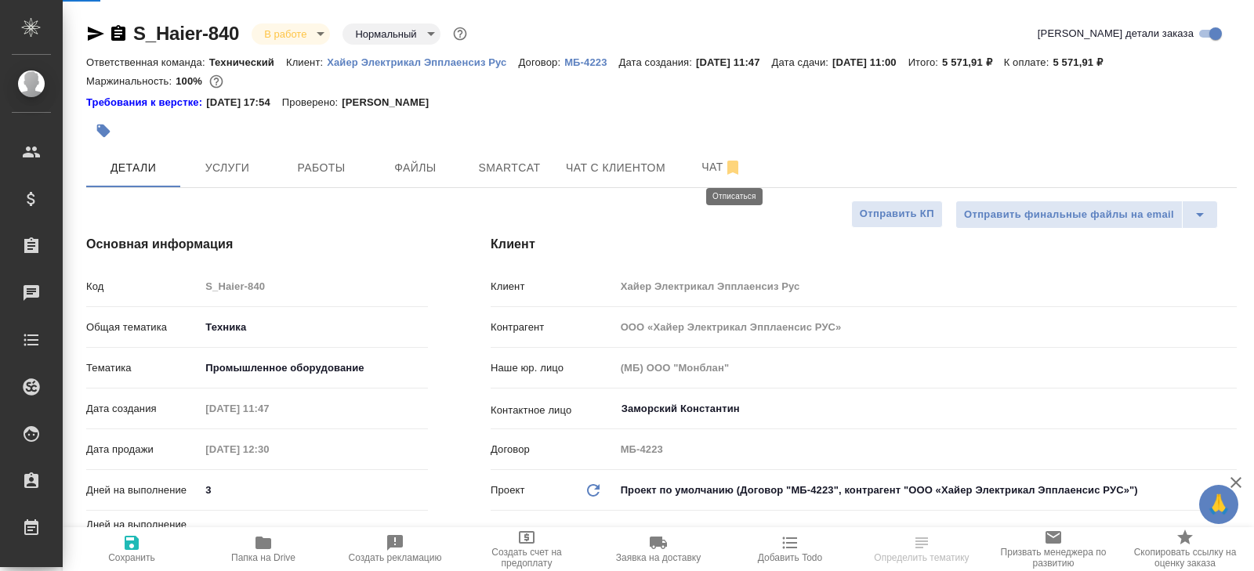
type textarea "x"
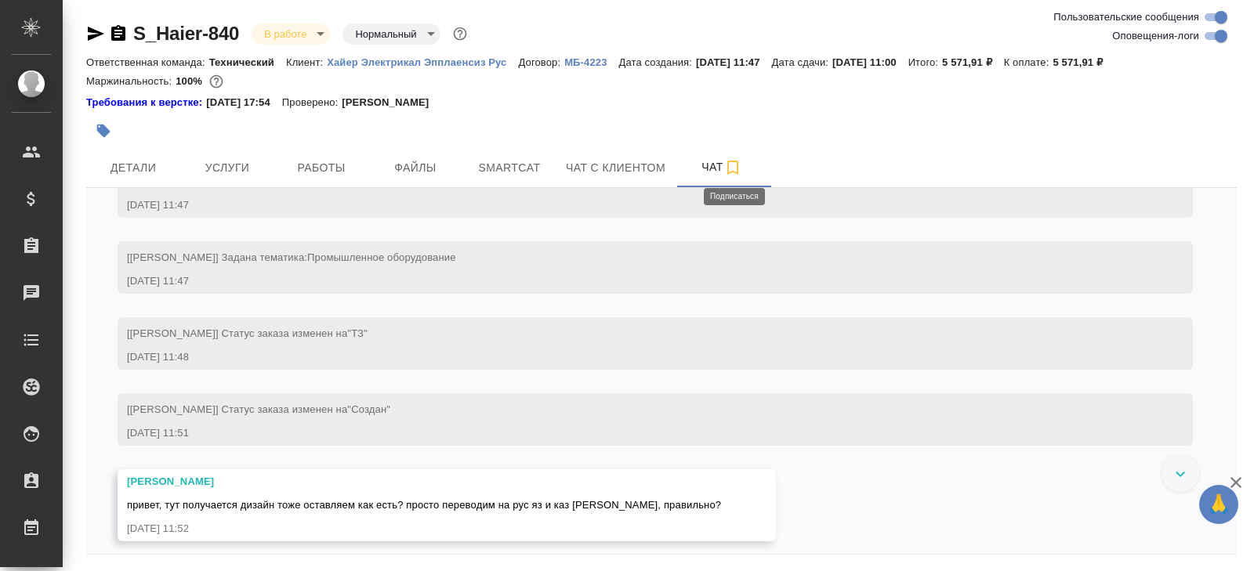
click at [1218, 38] on input "Оповещения-логи" at bounding box center [1221, 36] width 56 height 19
checkbox input "false"
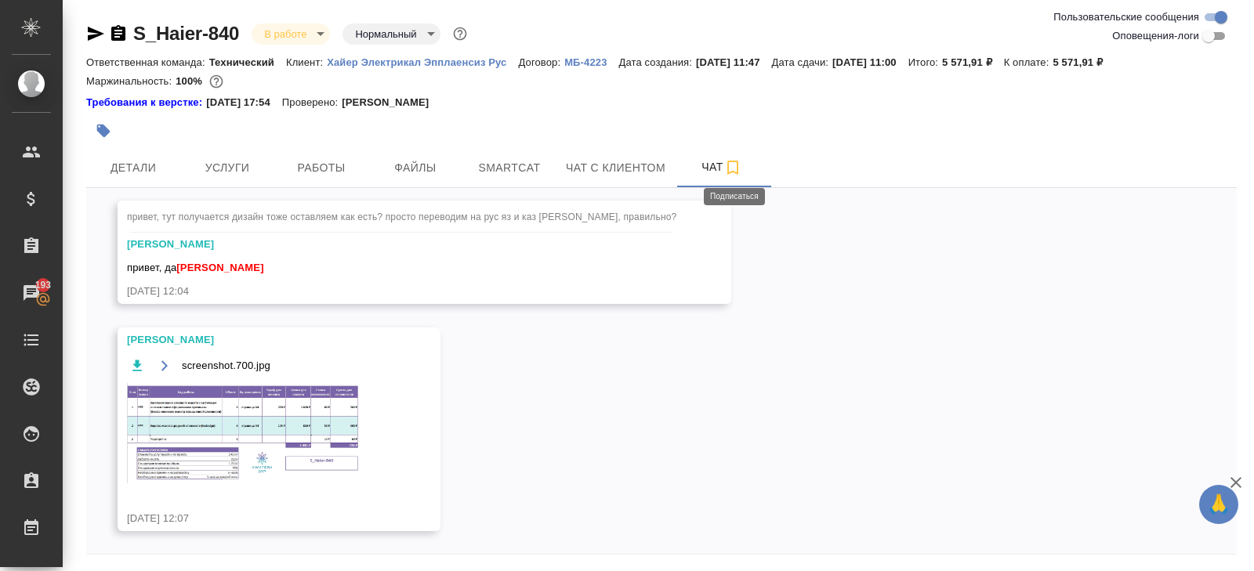
scroll to position [53, 0]
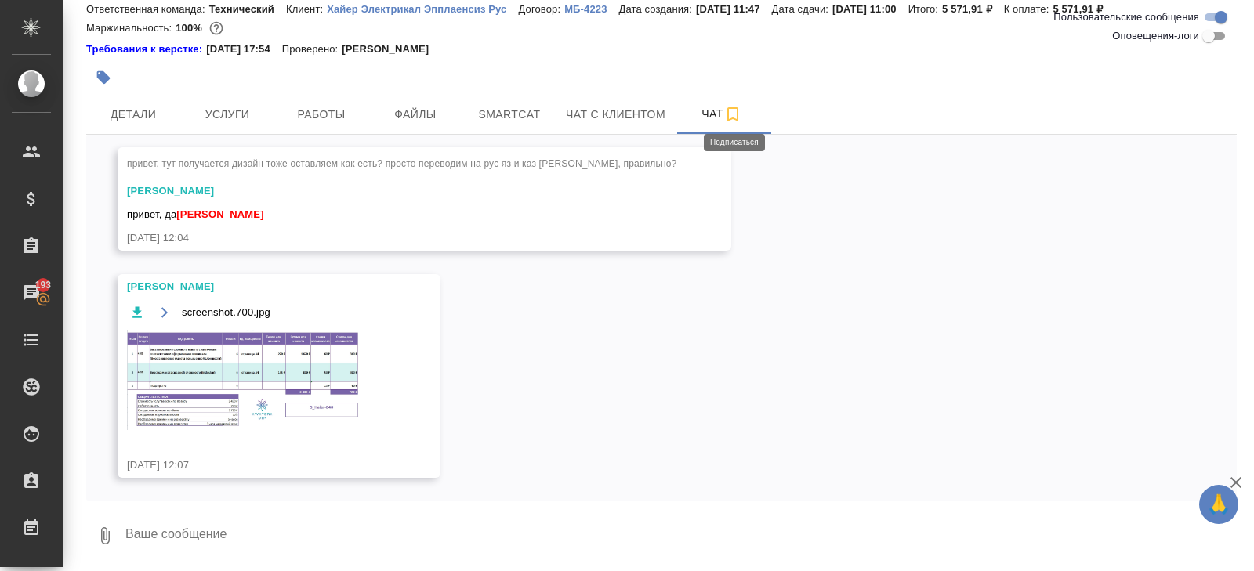
click at [303, 409] on img at bounding box center [244, 380] width 235 height 100
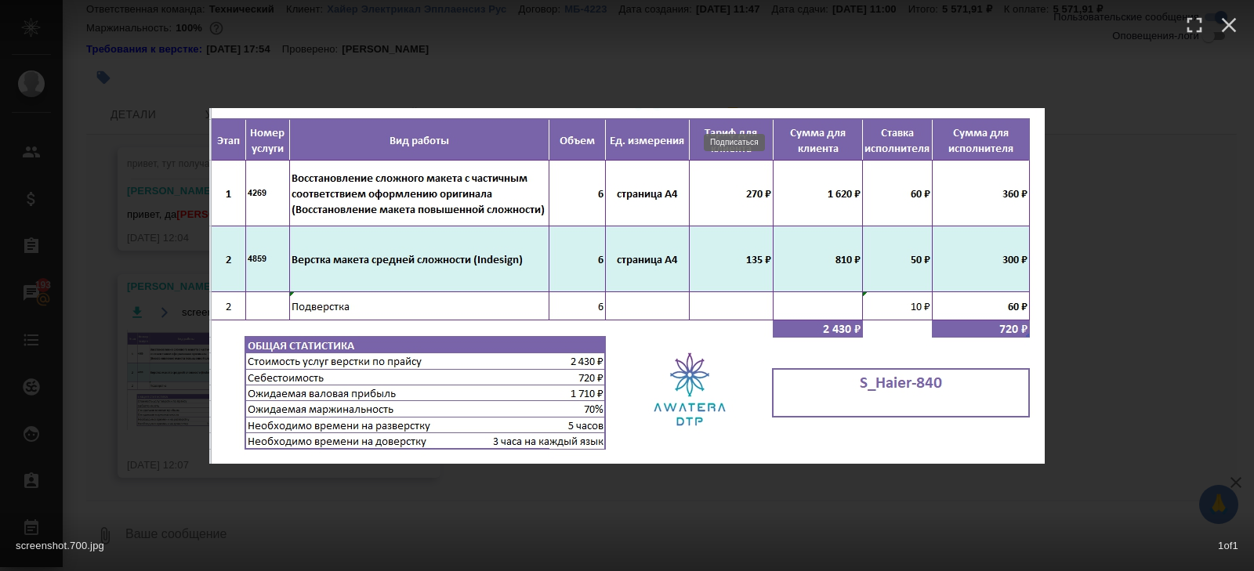
click at [289, 491] on div "screenshot.700.jpg 1 of 1" at bounding box center [627, 285] width 1254 height 571
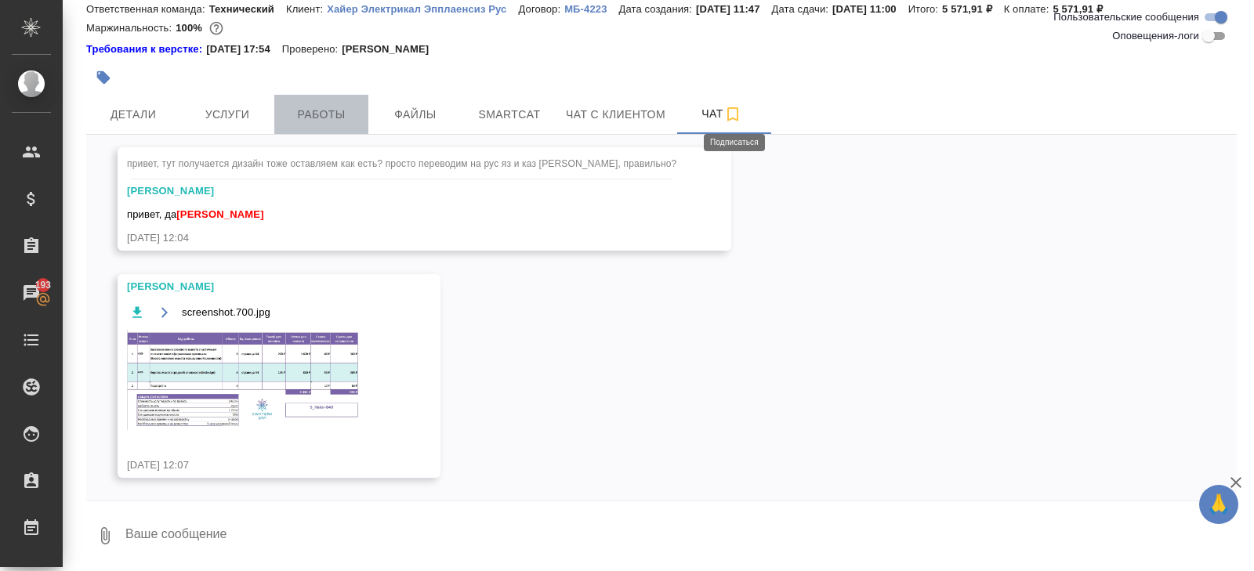
click at [342, 109] on span "Работы" at bounding box center [321, 115] width 75 height 20
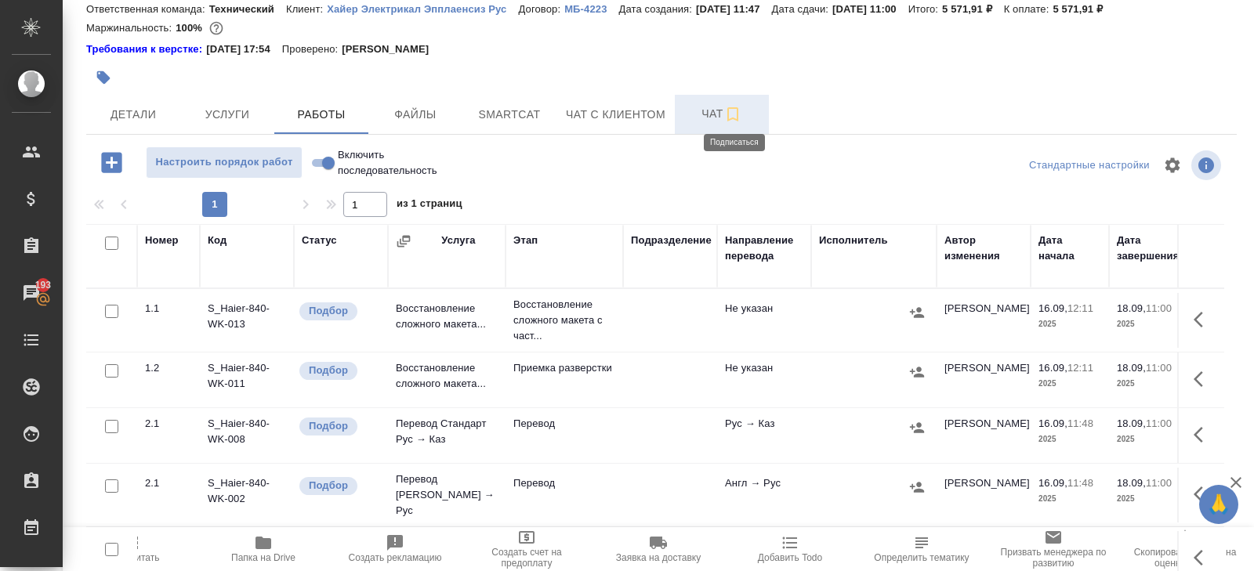
click at [725, 119] on span "Чат" at bounding box center [721, 114] width 75 height 20
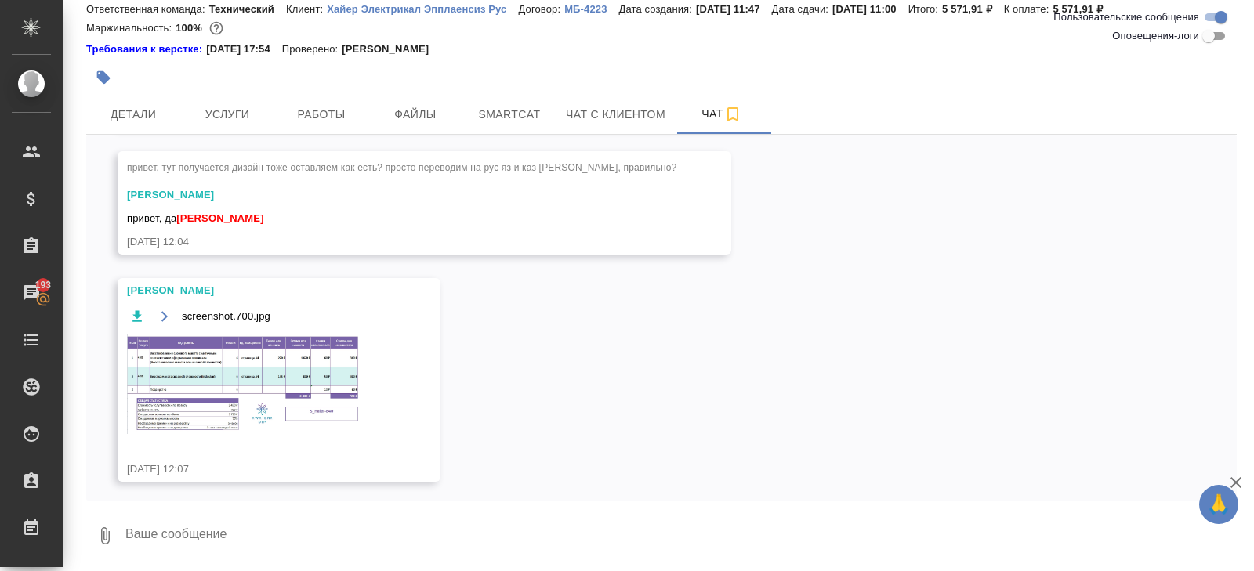
scroll to position [151, 0]
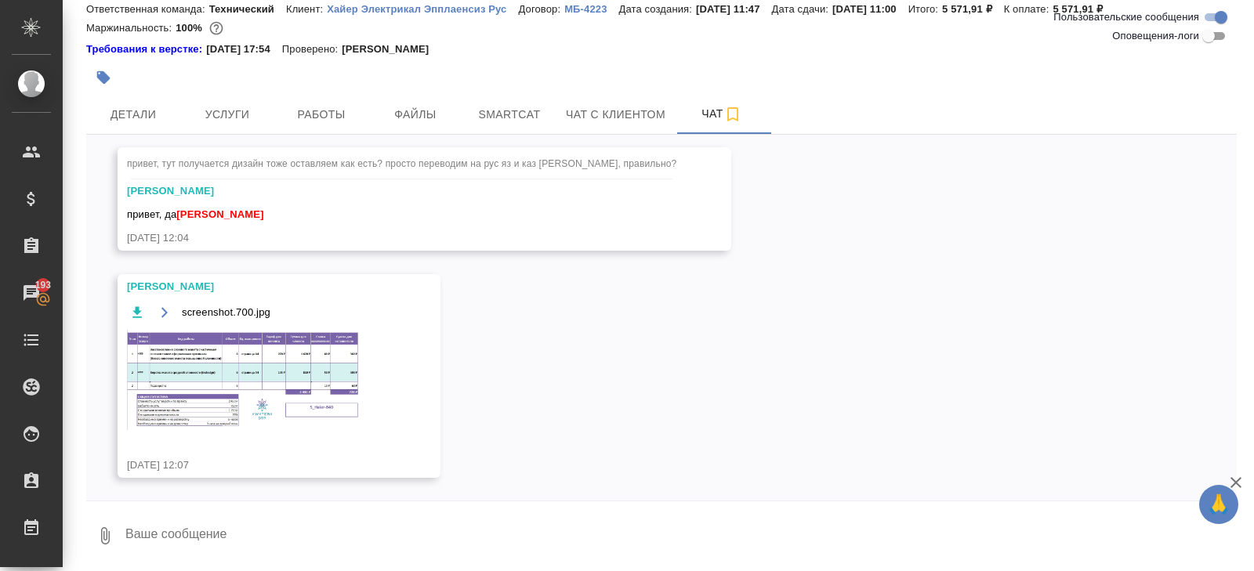
click at [301, 347] on img at bounding box center [244, 380] width 235 height 100
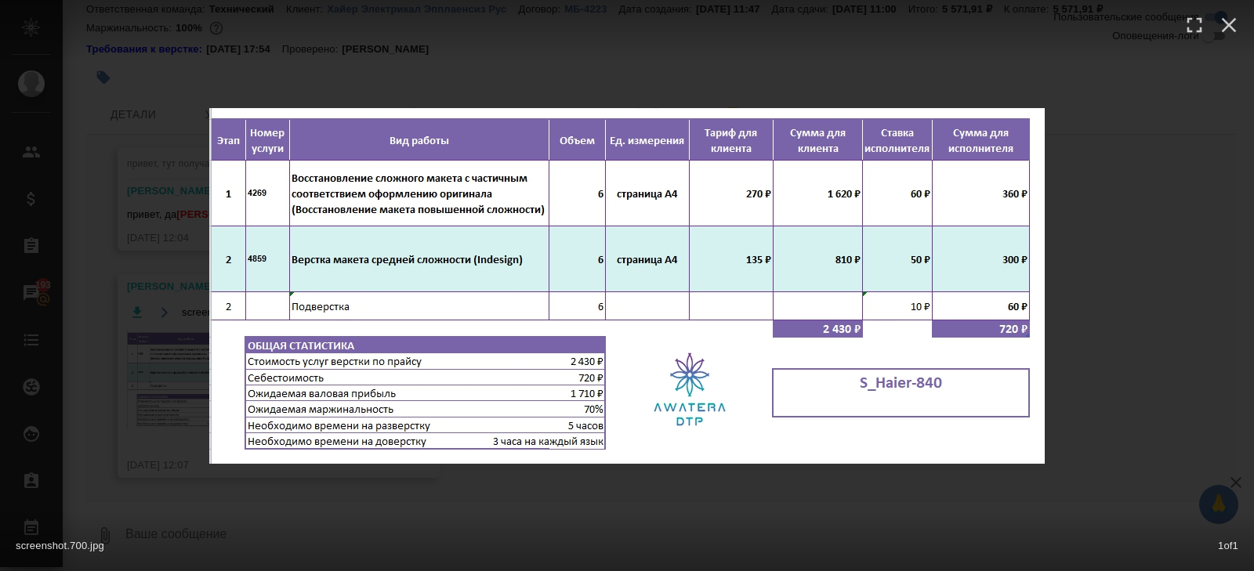
click at [290, 496] on div "screenshot.700.jpg 1 of 1" at bounding box center [627, 285] width 1254 height 571
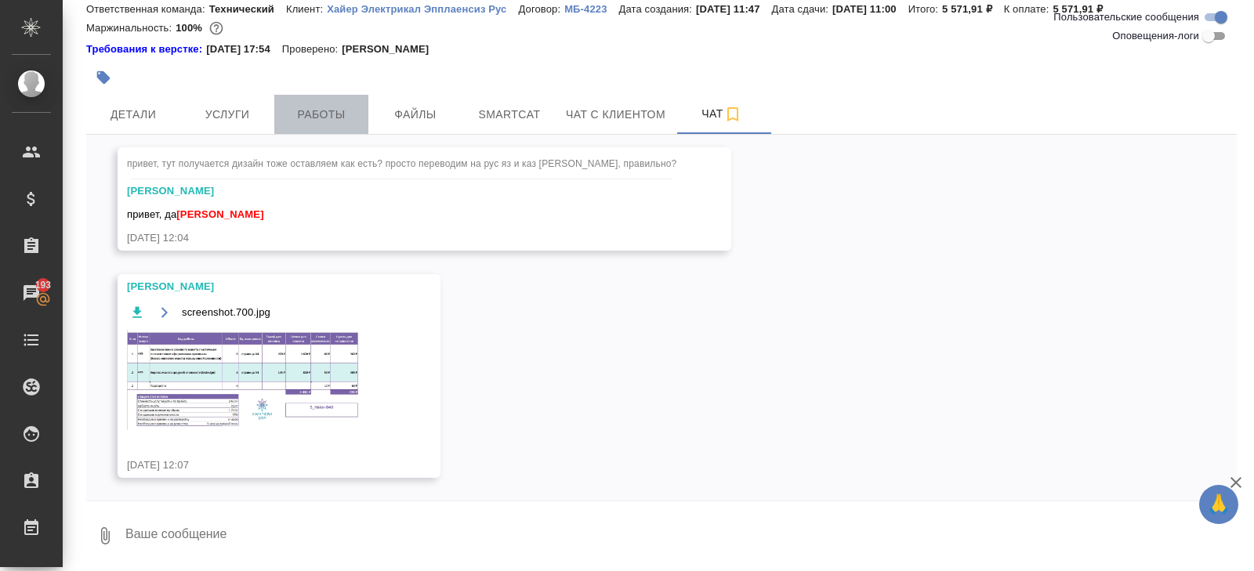
click at [317, 114] on span "Работы" at bounding box center [321, 115] width 75 height 20
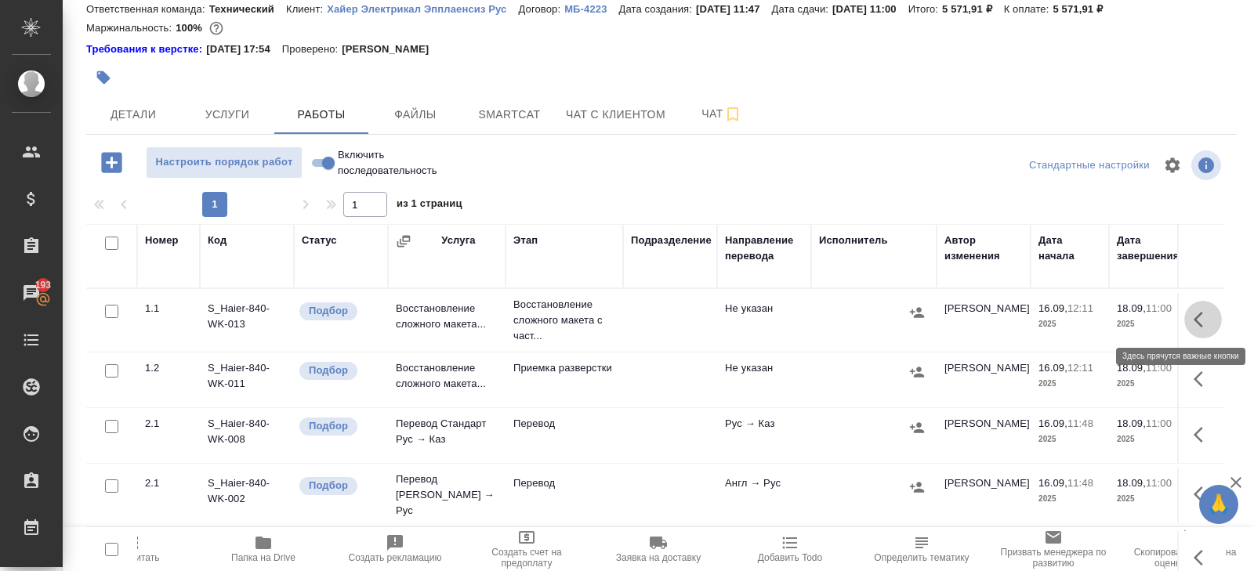
click at [1192, 319] on button "button" at bounding box center [1203, 320] width 38 height 38
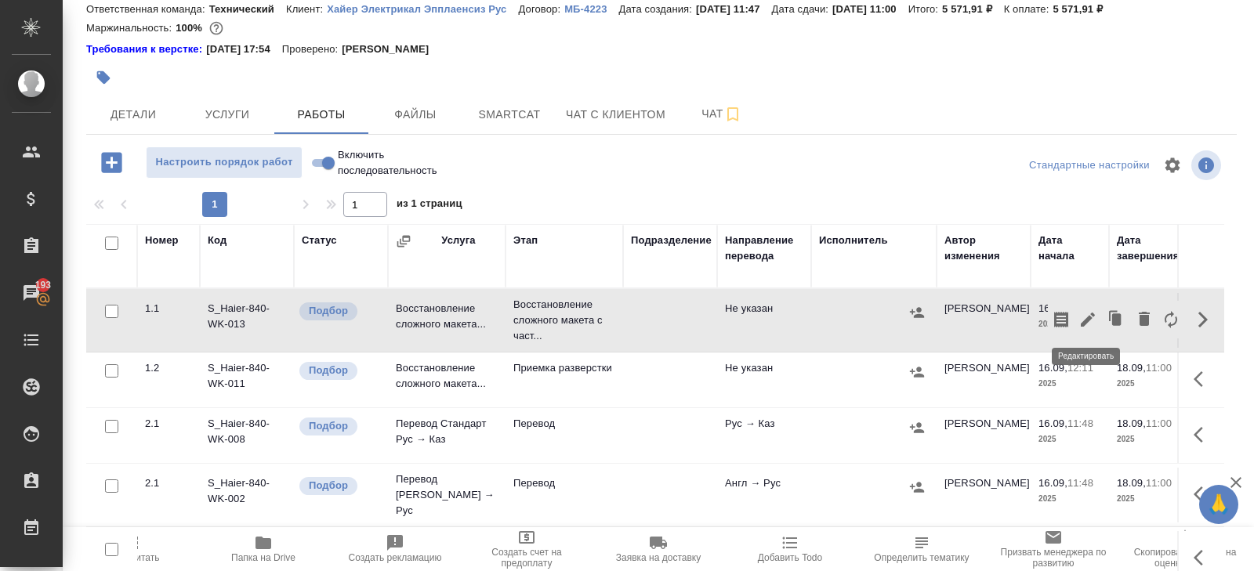
click at [1082, 320] on icon "button" at bounding box center [1087, 319] width 19 height 19
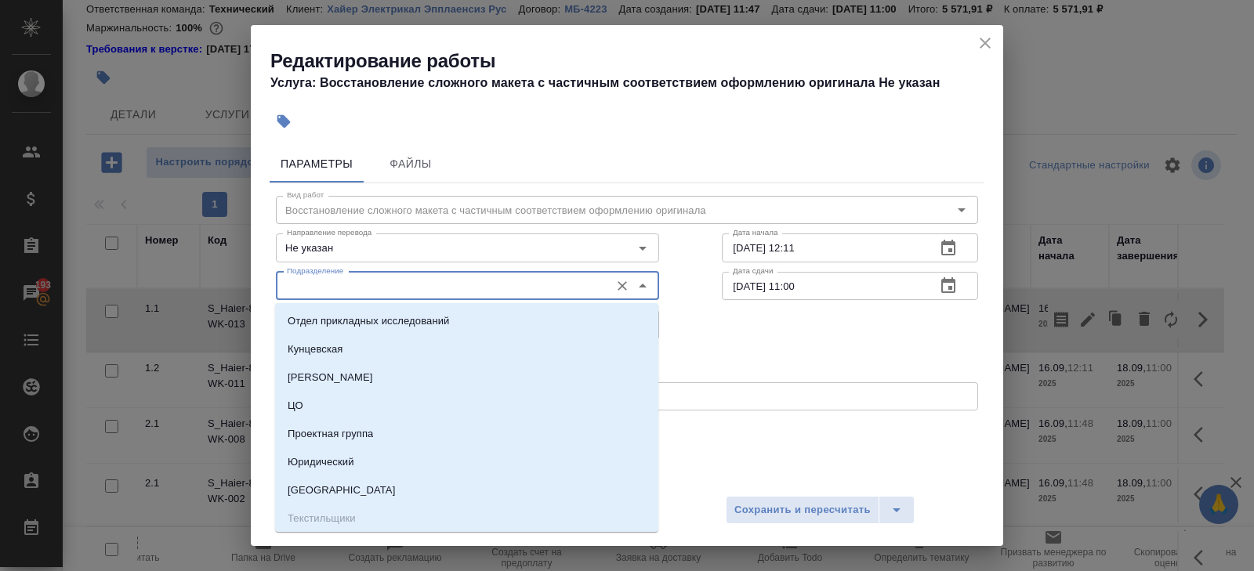
click at [422, 288] on input "Подразделение" at bounding box center [441, 286] width 321 height 19
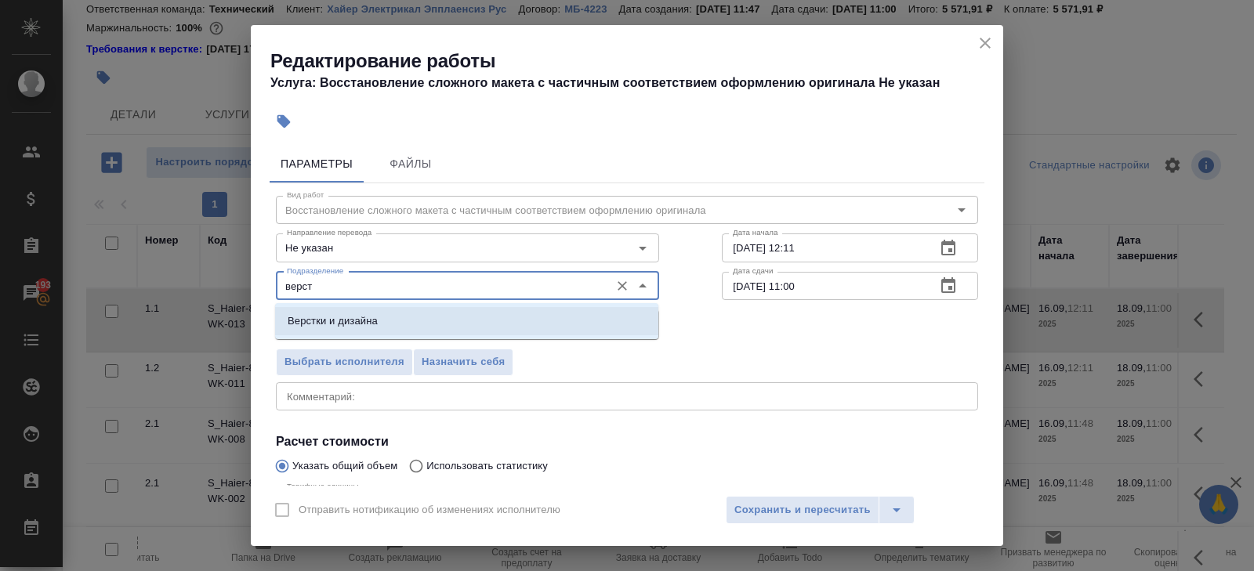
click at [373, 312] on li "Верстки и дизайна" at bounding box center [466, 321] width 383 height 28
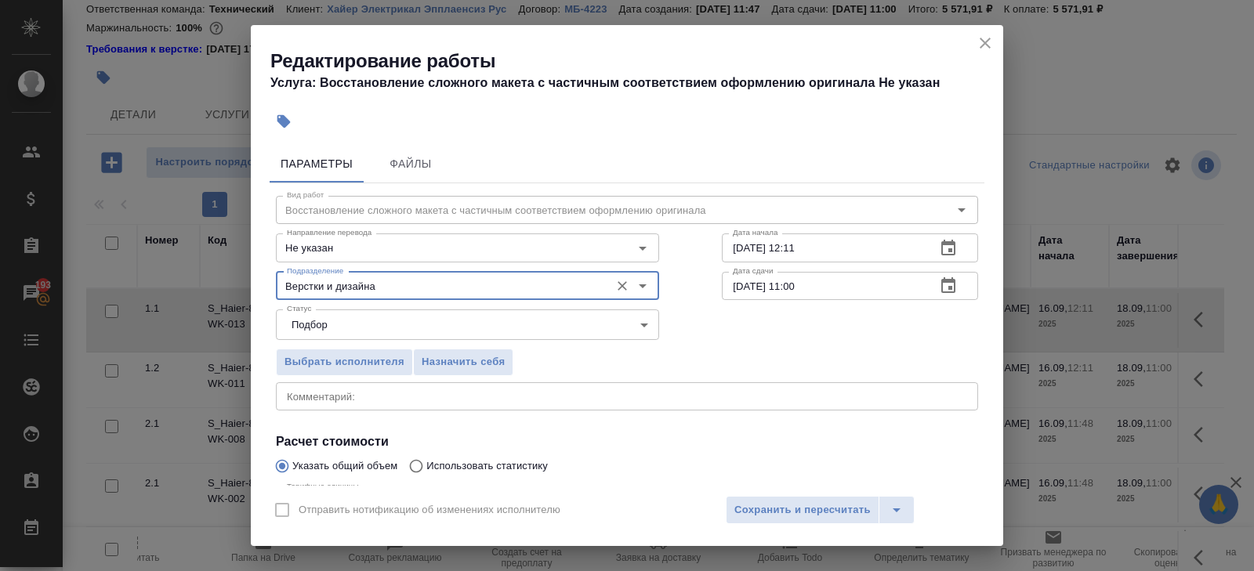
scroll to position [166, 0]
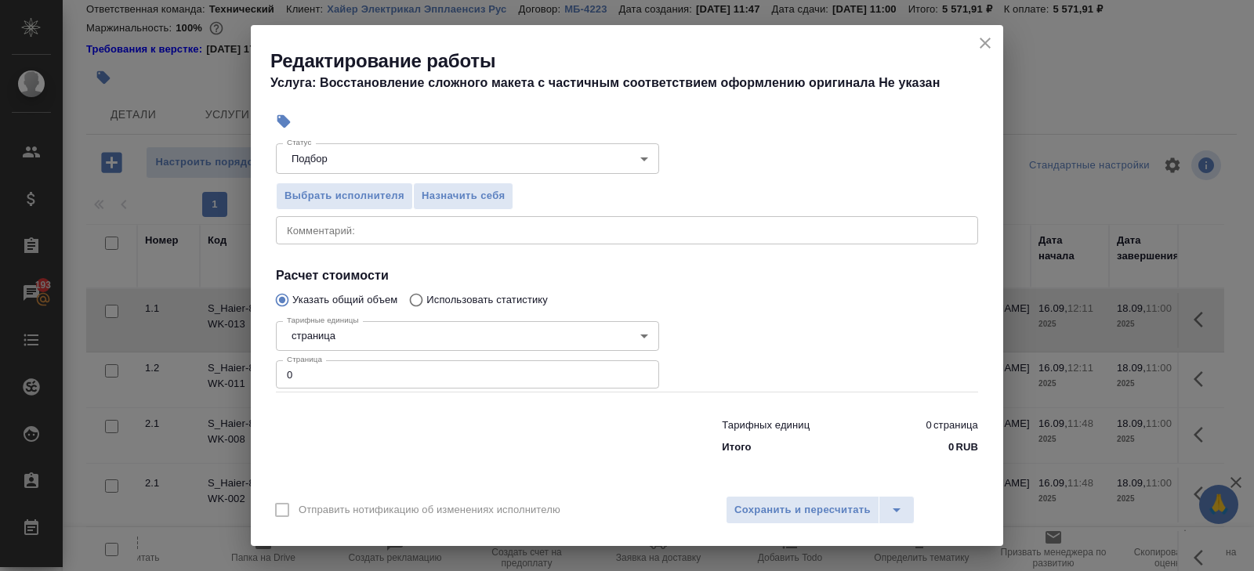
type input "Верстки и дизайна"
click at [351, 382] on input "0" at bounding box center [467, 375] width 383 height 28
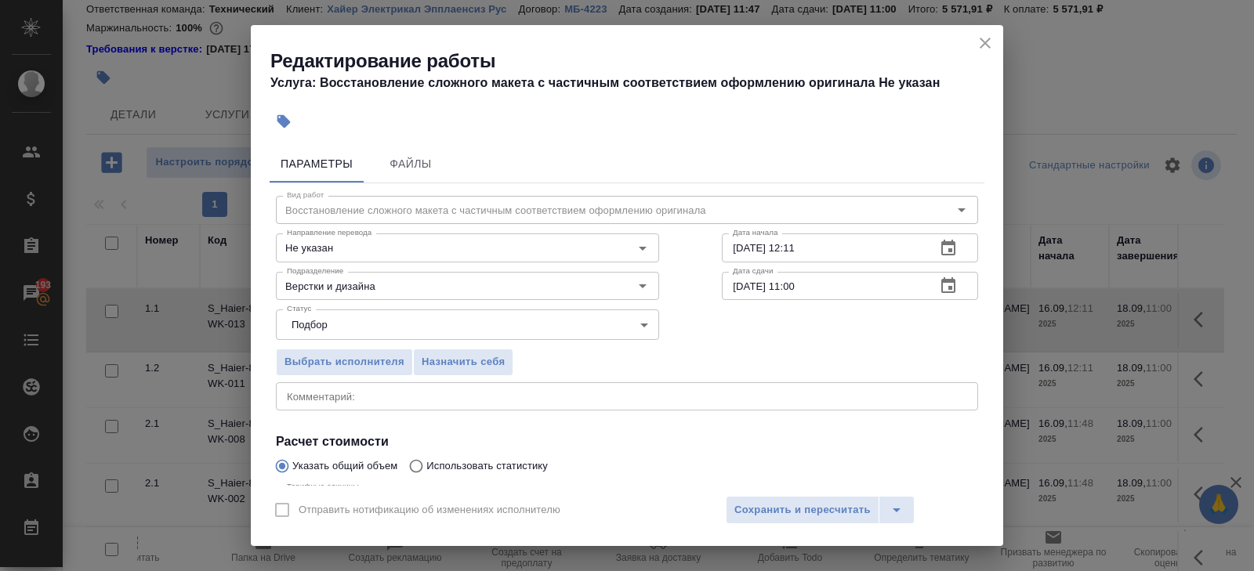
type input "6"
click at [954, 247] on icon "button" at bounding box center [948, 248] width 14 height 16
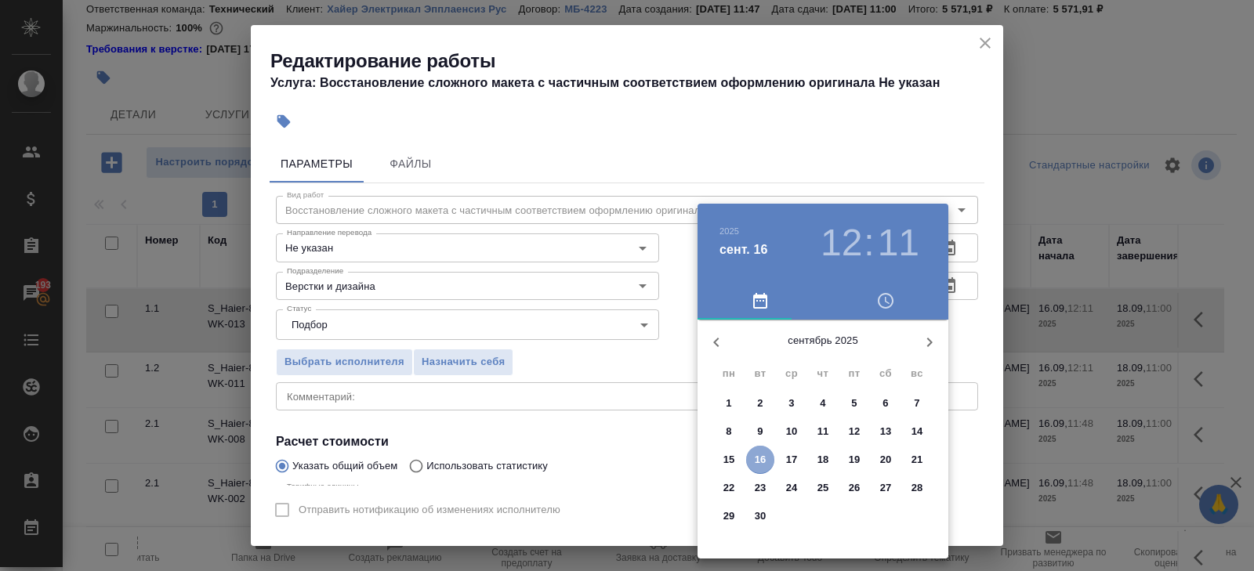
click at [759, 461] on p "16" at bounding box center [761, 460] width 12 height 16
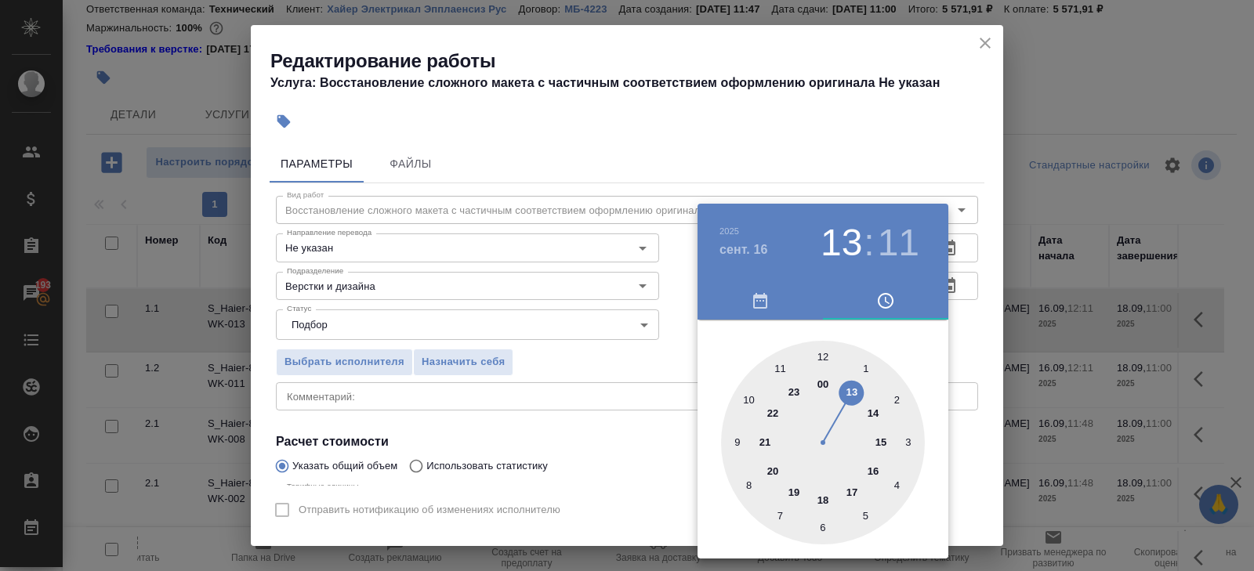
click at [847, 390] on div at bounding box center [823, 443] width 204 height 204
type input "16.09.2025 13:00"
click at [821, 356] on div at bounding box center [823, 443] width 204 height 204
click at [993, 285] on div at bounding box center [627, 285] width 1254 height 571
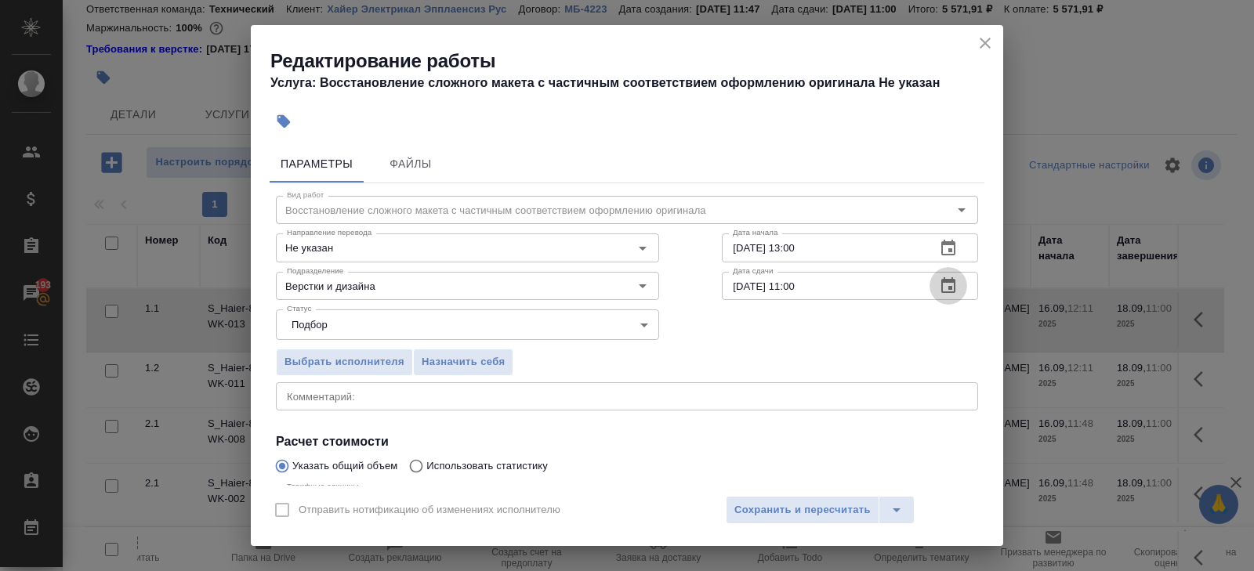
click at [942, 287] on icon "button" at bounding box center [948, 285] width 14 height 16
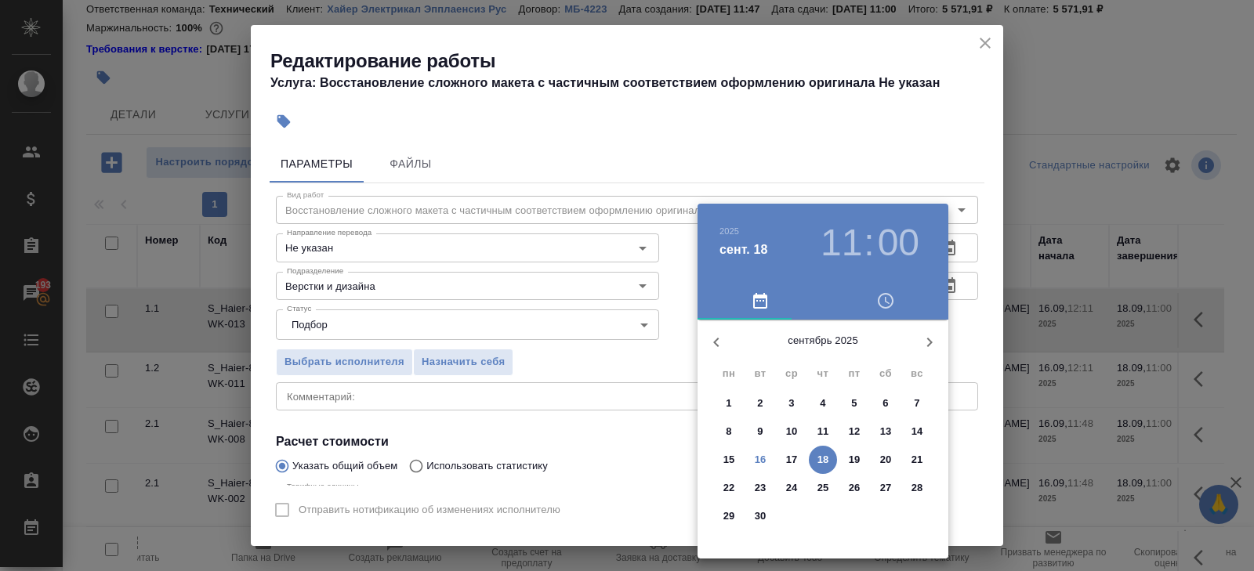
click at [767, 458] on span "16" at bounding box center [760, 460] width 28 height 16
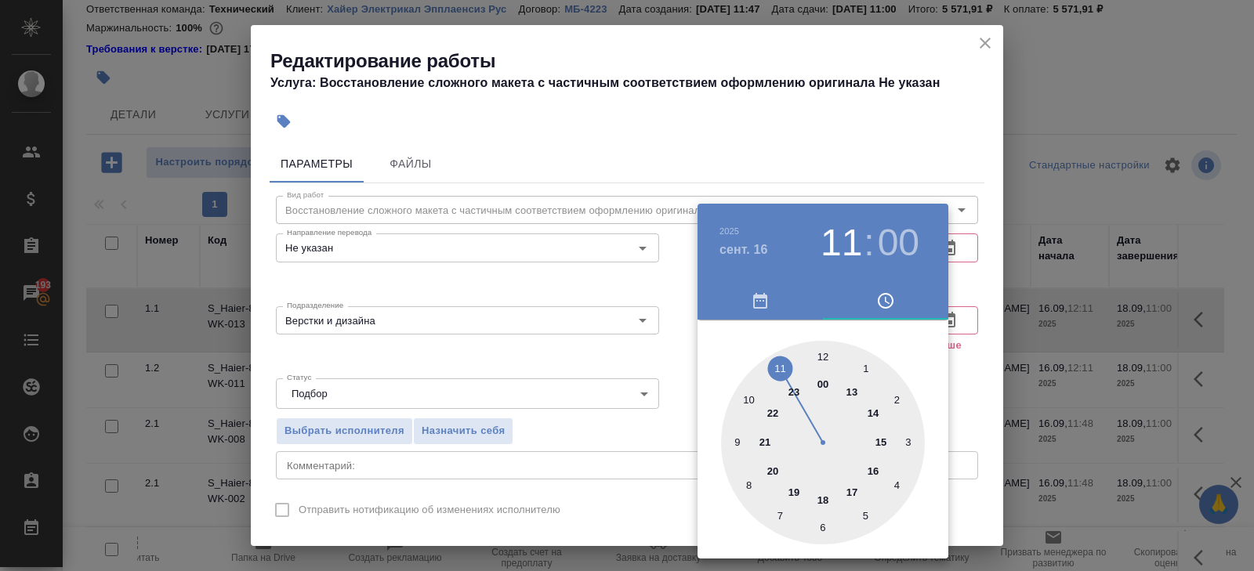
click at [827, 500] on div at bounding box center [823, 443] width 204 height 204
type input "16.09.2025 18:00"
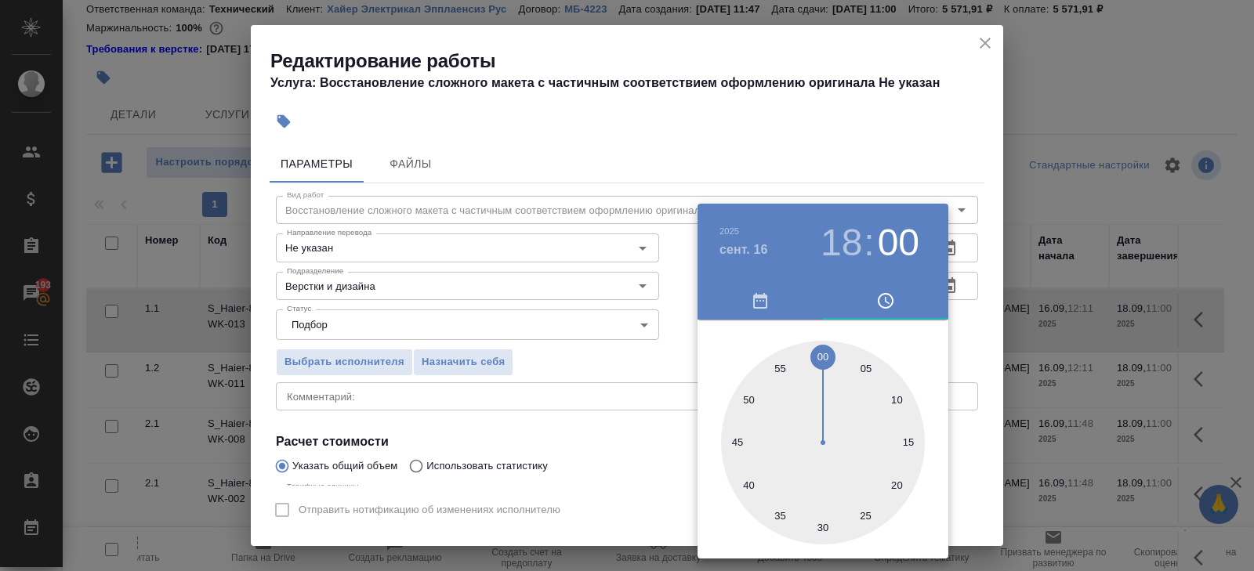
click at [622, 466] on div at bounding box center [627, 285] width 1254 height 571
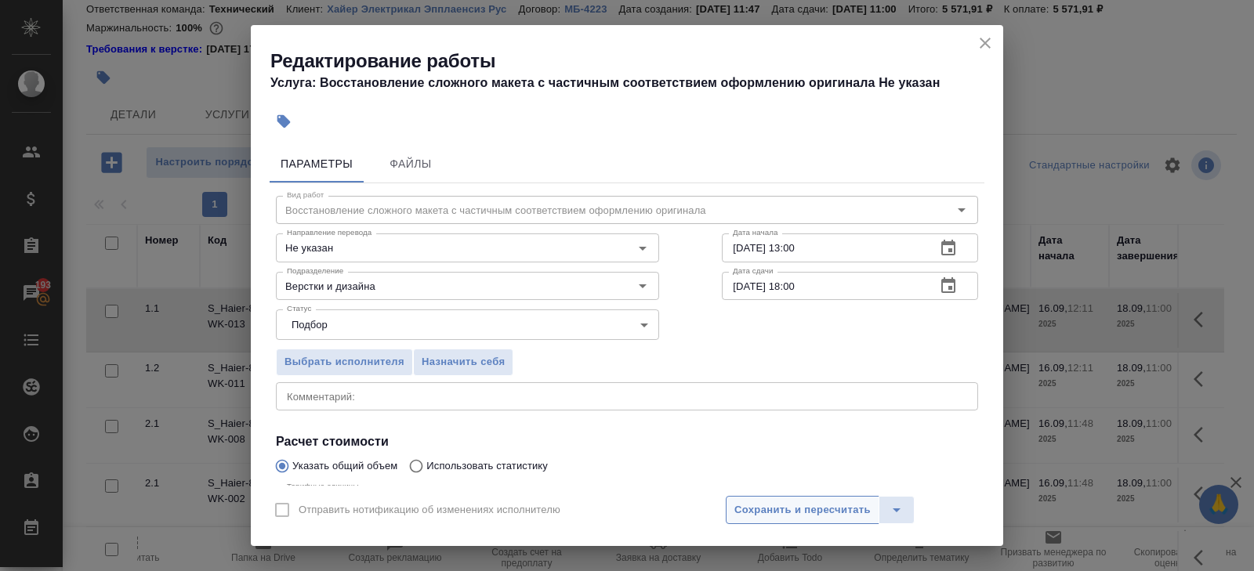
click at [760, 505] on span "Сохранить и пересчитать" at bounding box center [802, 511] width 136 height 18
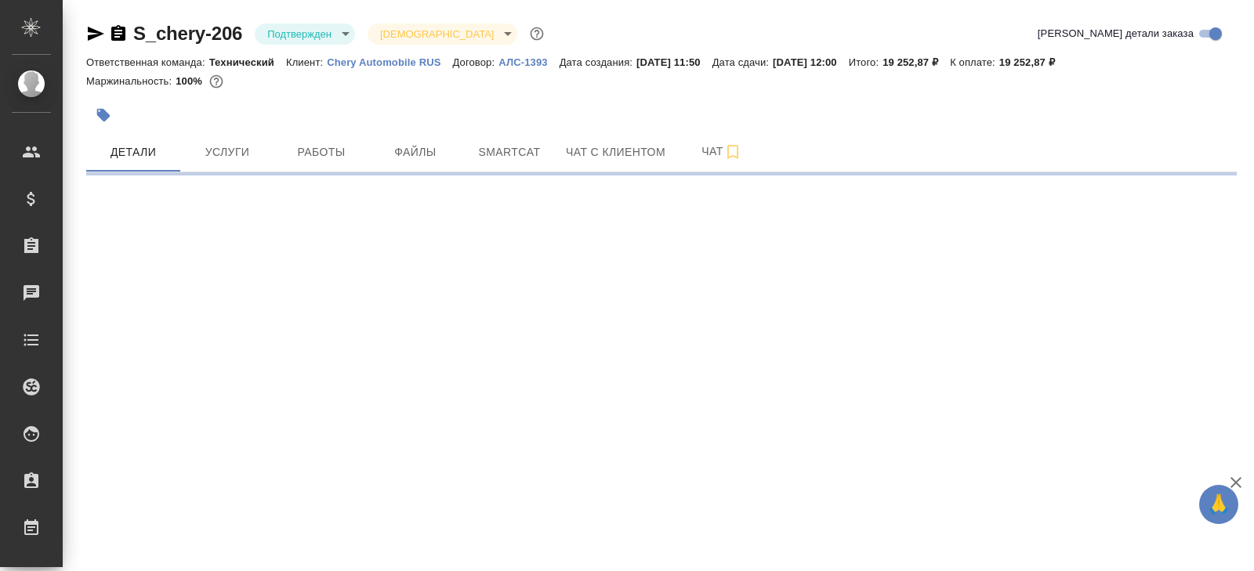
select select "RU"
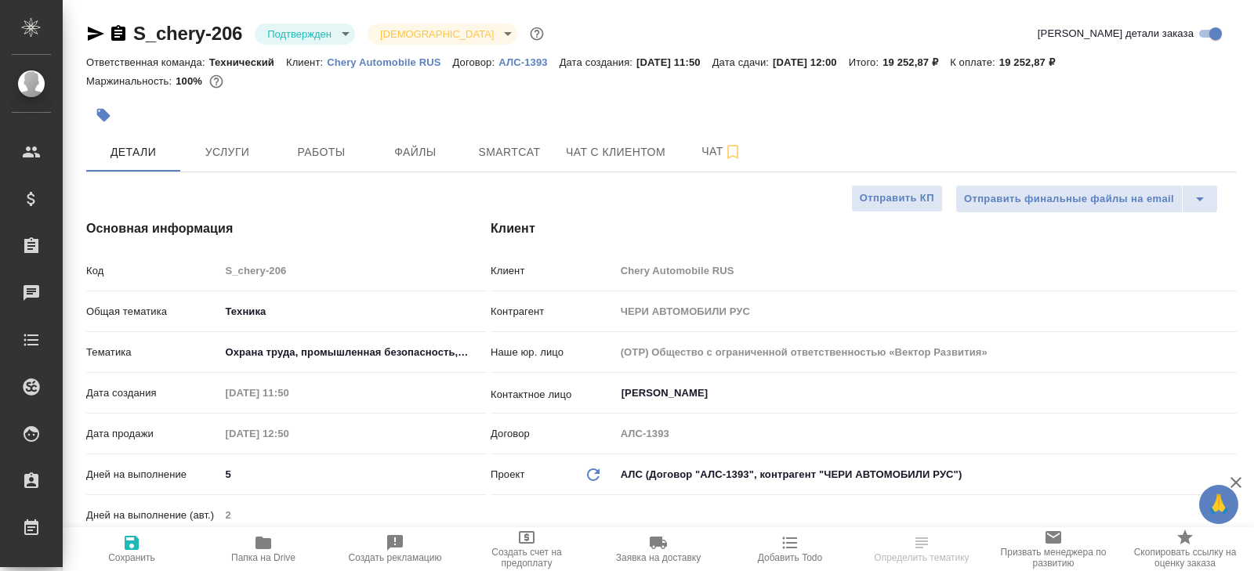
type textarea "x"
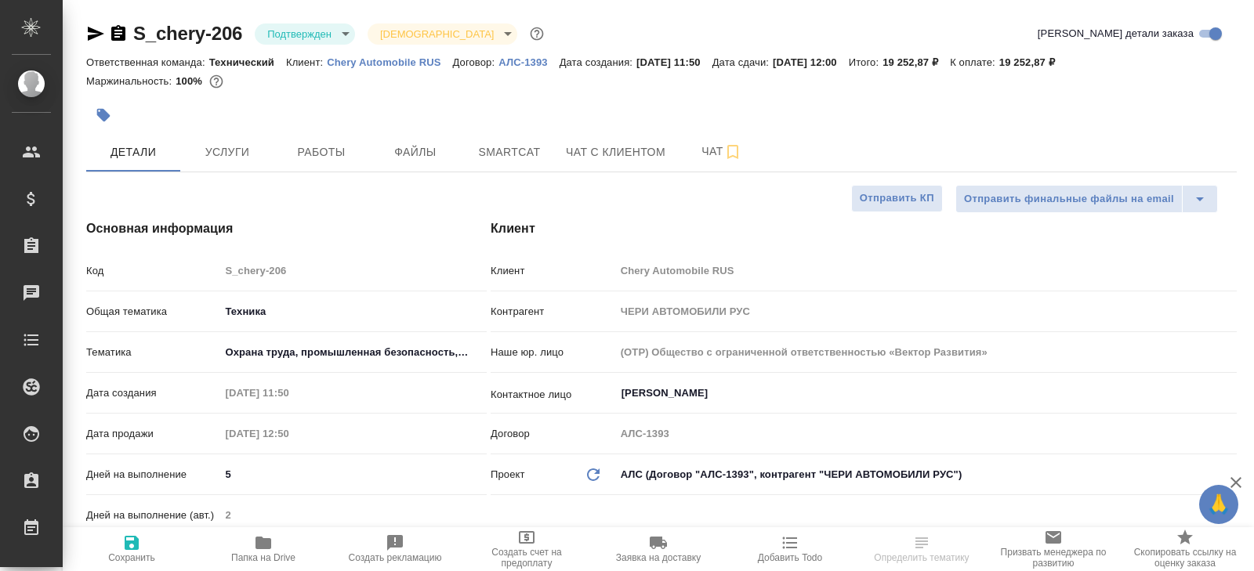
type textarea "x"
click at [327, 21] on div "S_chery-206 Подтвержден confirmed Святая троица holyTrinity" at bounding box center [316, 33] width 461 height 25
click at [294, 39] on body "🙏 .cls-1 fill:#fff; AWATERA [PERSON_NAME] Спецификации Заказы Чаты Todo Проекты…" at bounding box center [627, 285] width 1254 height 571
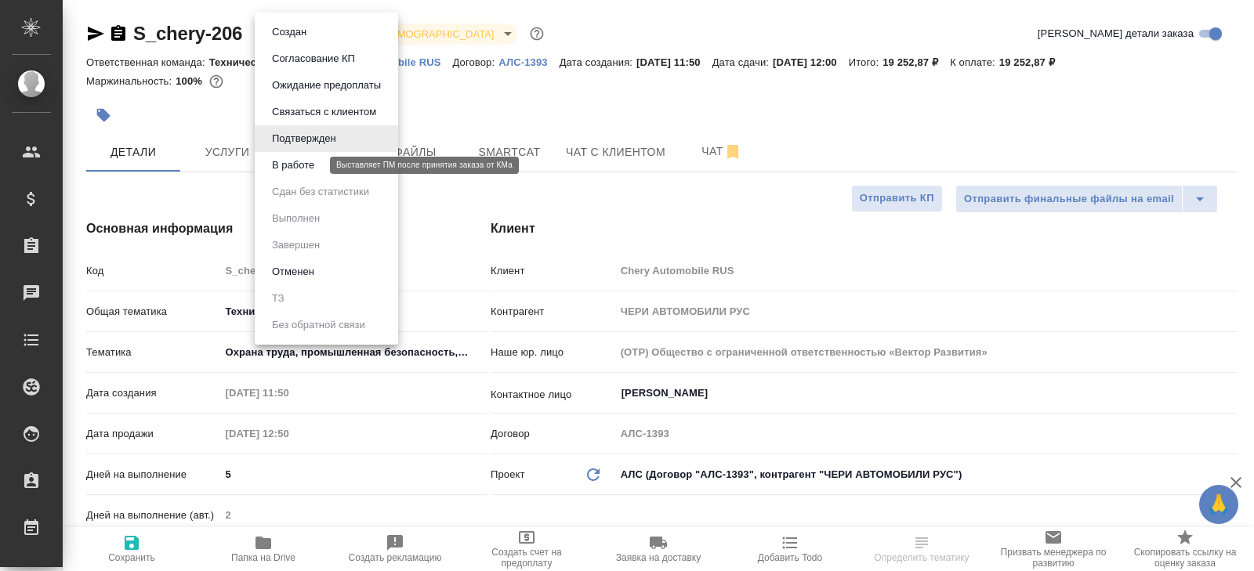
click at [291, 172] on button "В работе" at bounding box center [293, 165] width 52 height 17
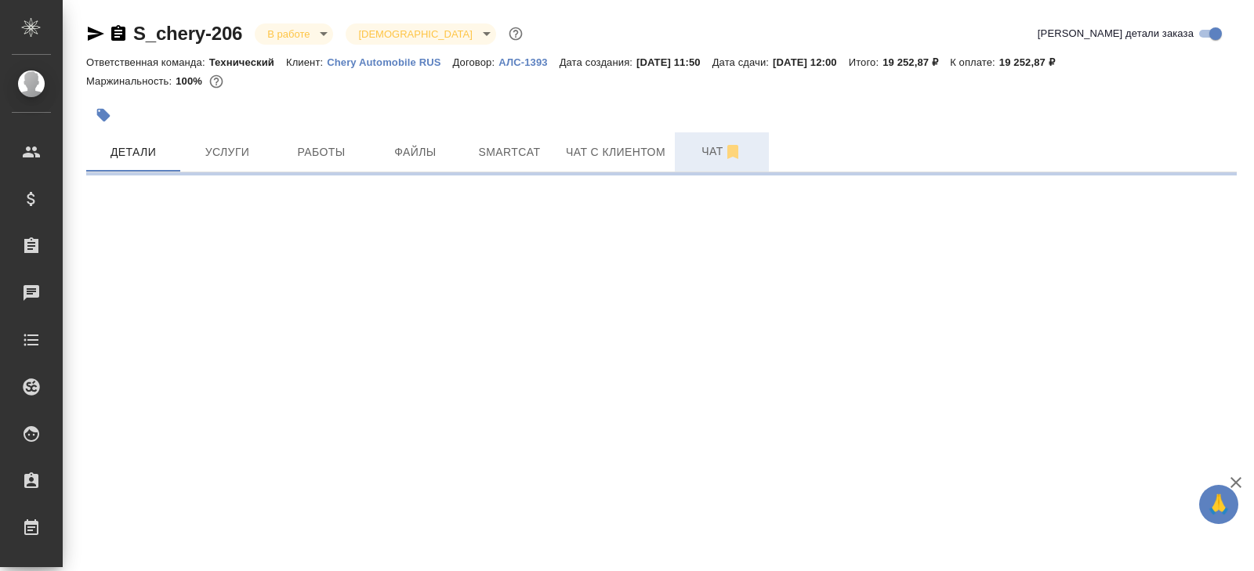
select select "RU"
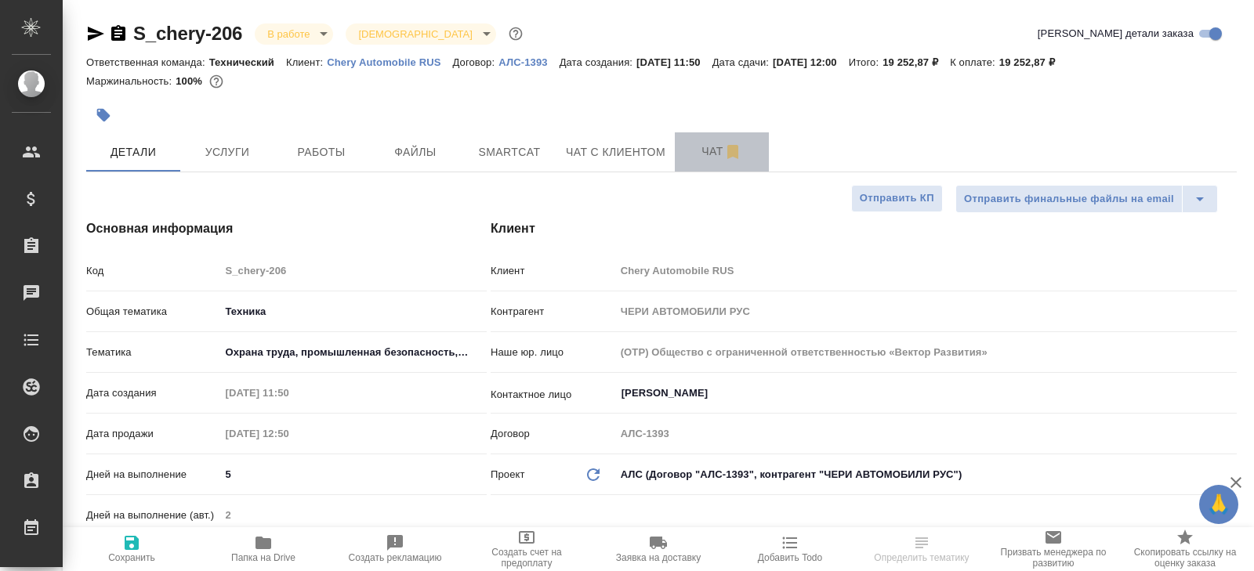
type textarea "x"
click at [705, 155] on span "Чат" at bounding box center [721, 152] width 75 height 20
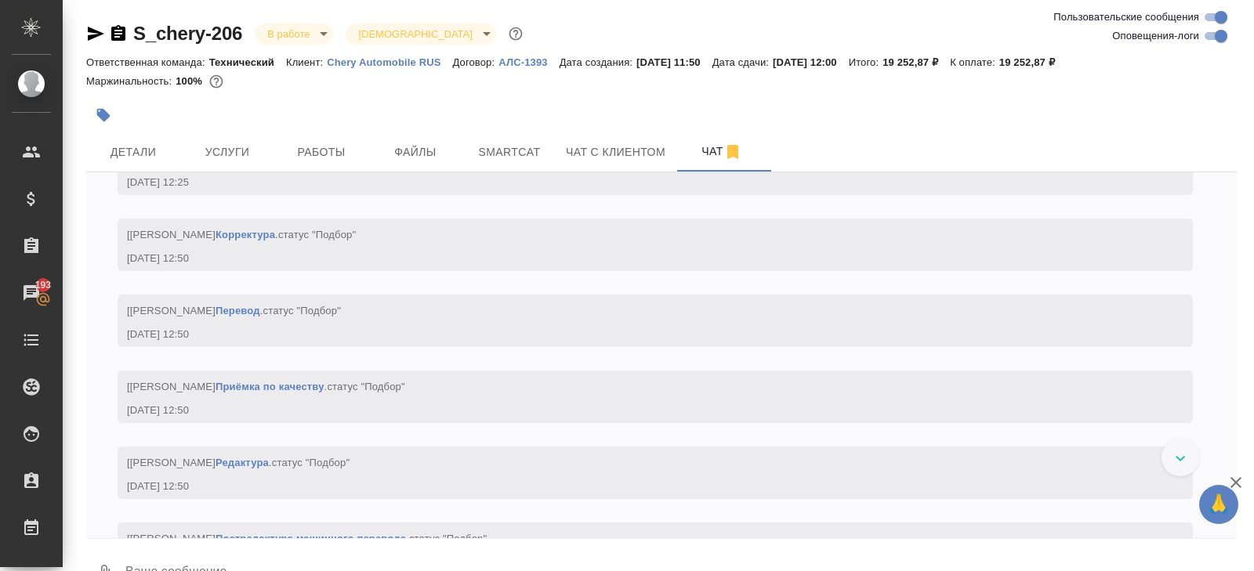
click at [1212, 35] on input "Оповещения-логи" at bounding box center [1221, 36] width 56 height 19
checkbox input "false"
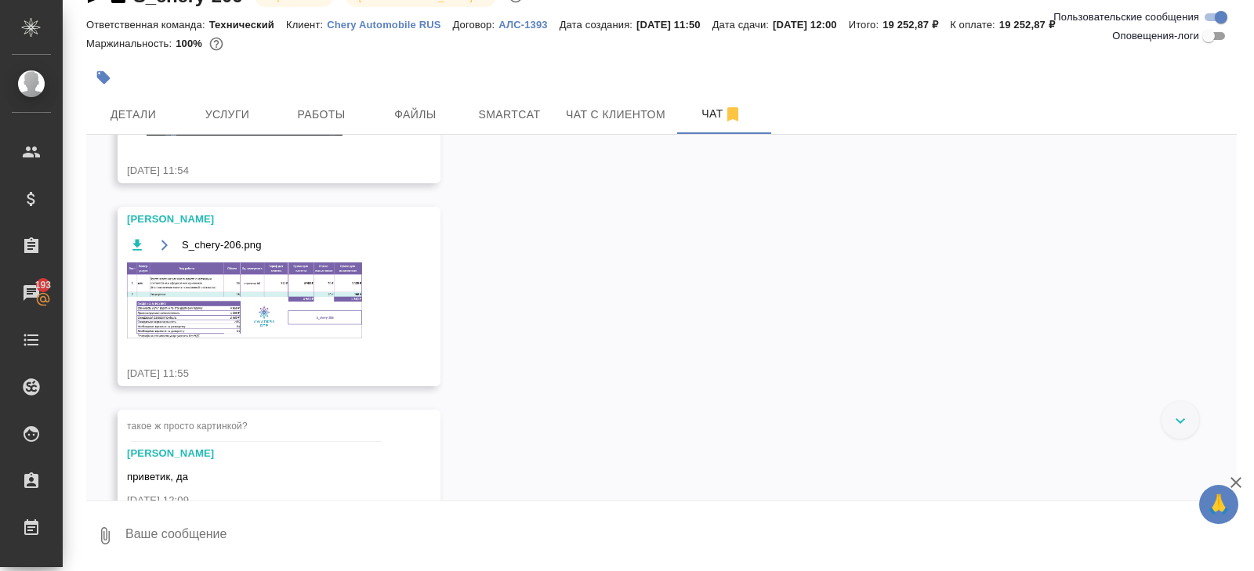
scroll to position [328, 0]
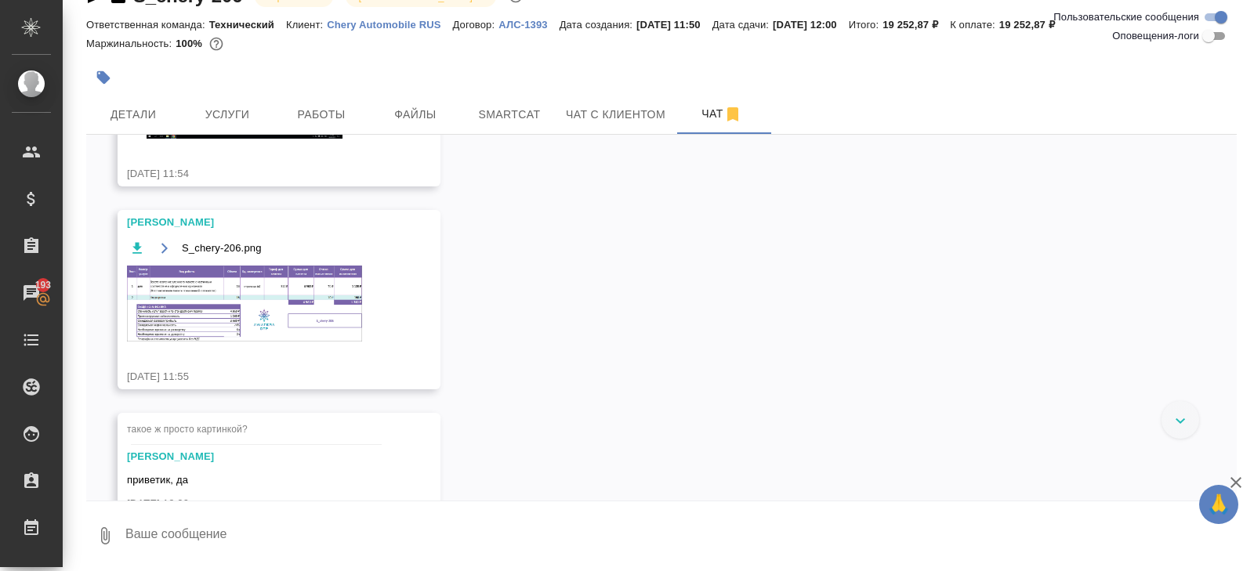
click at [232, 291] on img at bounding box center [244, 304] width 235 height 76
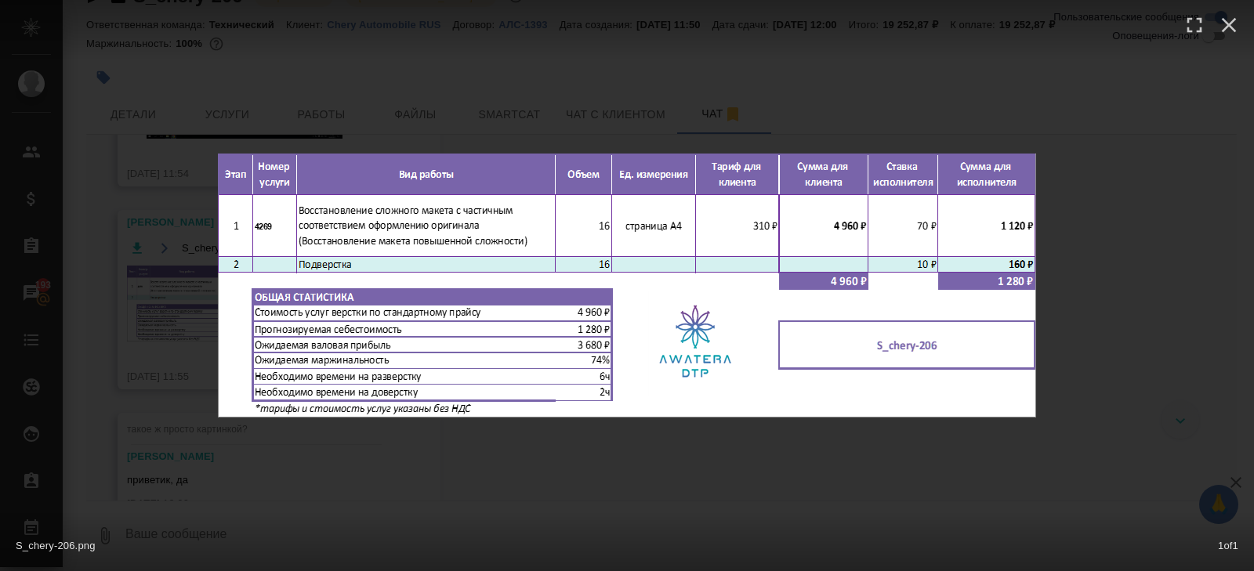
click at [227, 424] on div "S_chery-206.png 1 of 1" at bounding box center [627, 285] width 1254 height 571
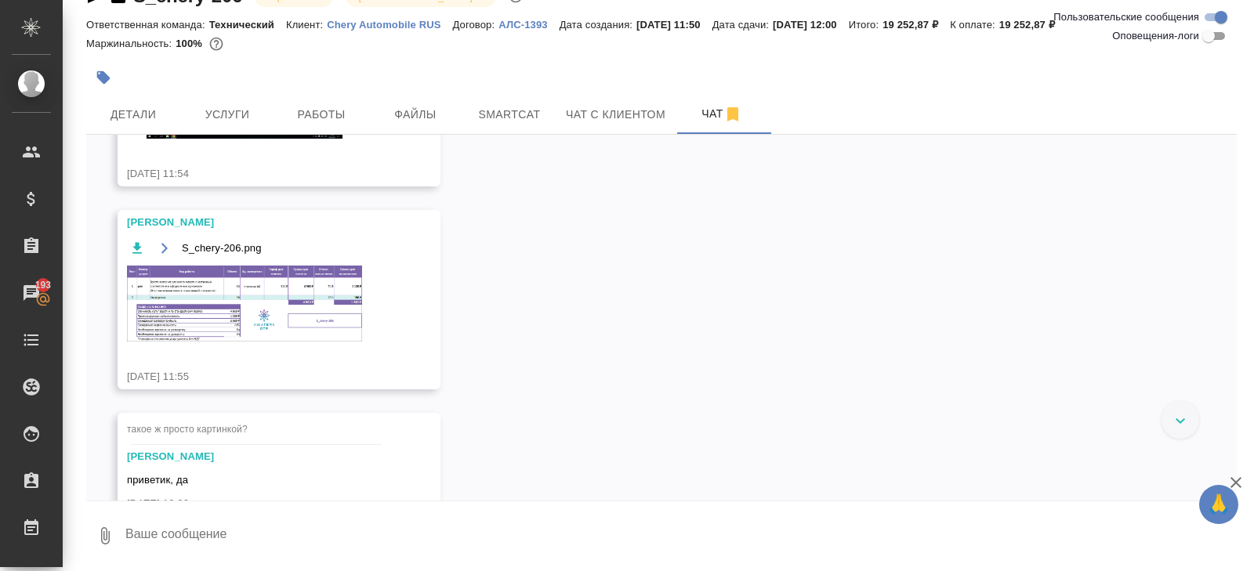
click at [316, 134] on img at bounding box center [244, 90] width 235 height 97
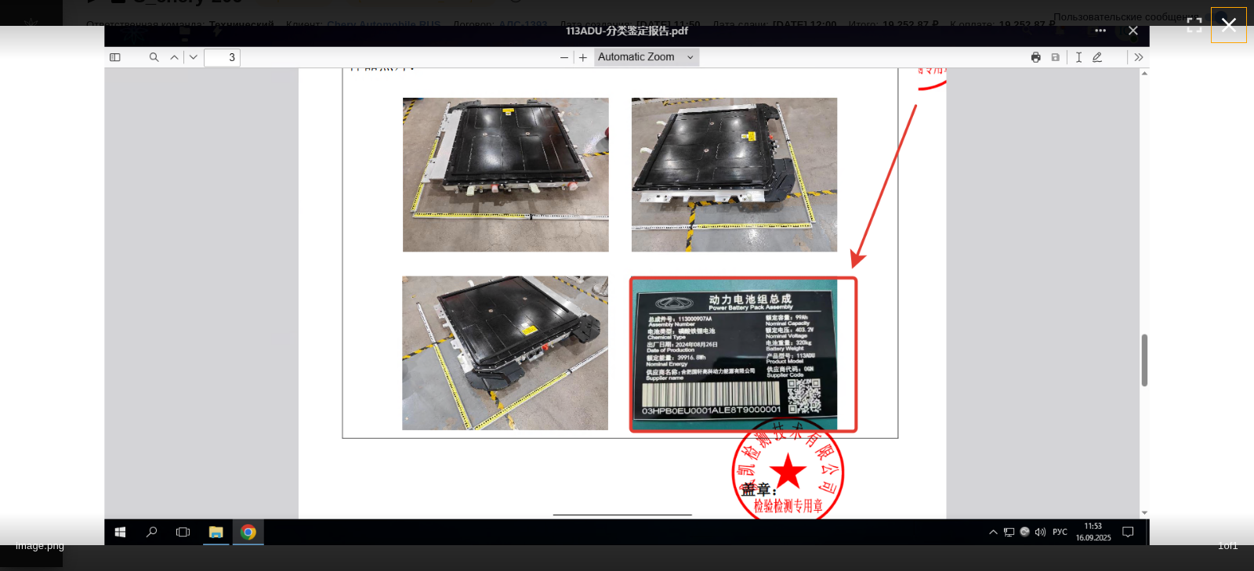
click at [1215, 24] on button "button" at bounding box center [1229, 25] width 34 height 34
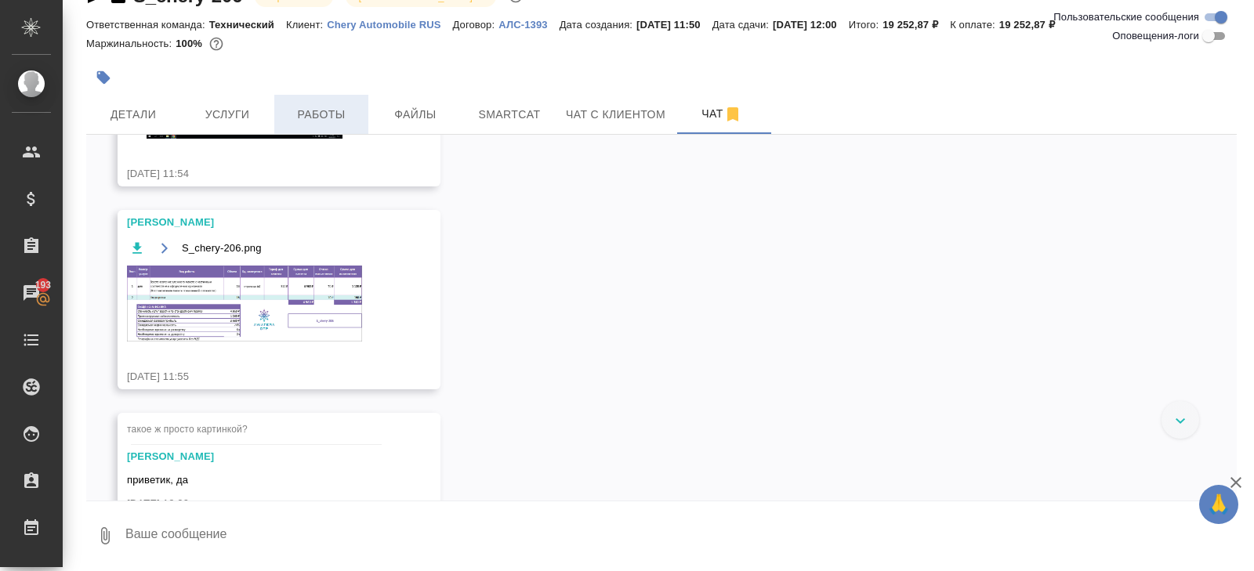
click at [345, 112] on span "Работы" at bounding box center [321, 115] width 75 height 20
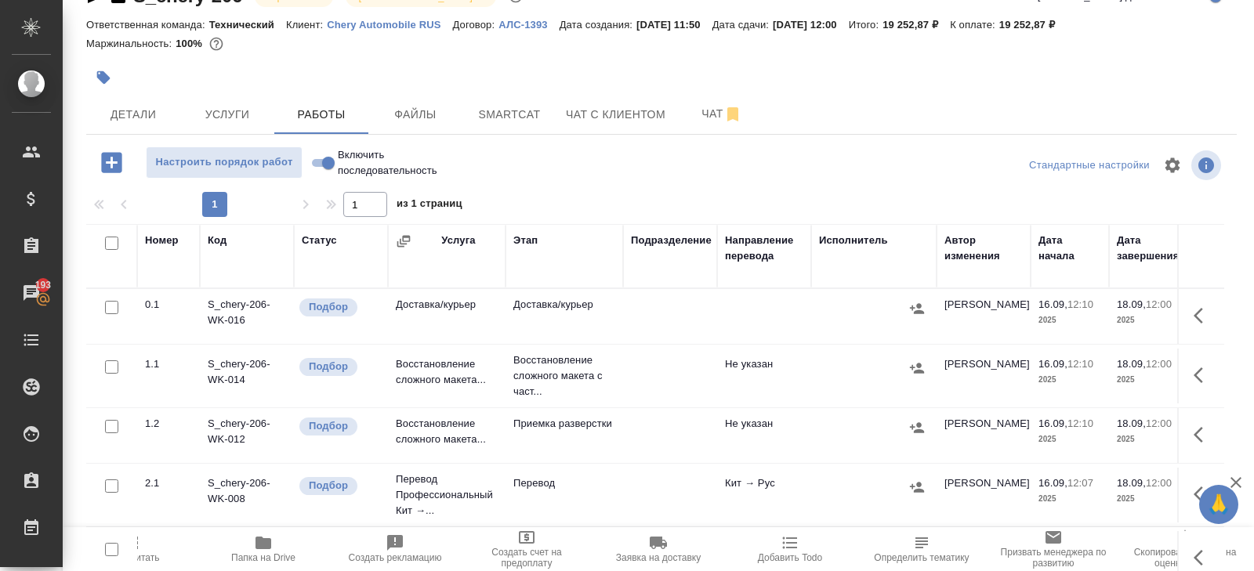
click at [1205, 371] on icon "button" at bounding box center [1203, 375] width 19 height 19
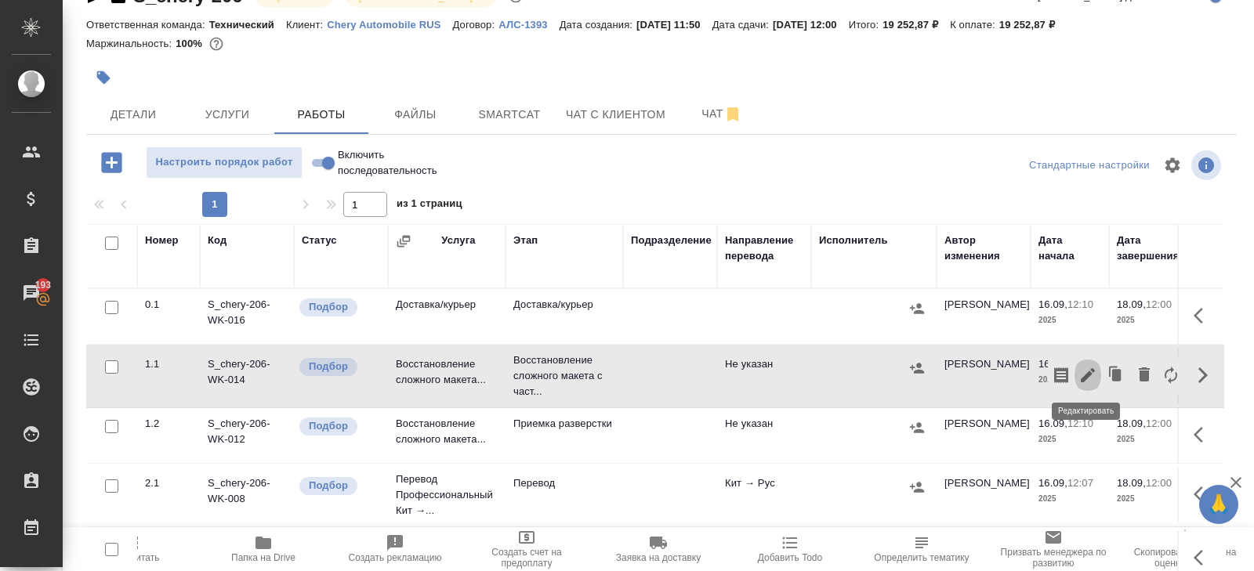
click at [1089, 373] on icon "button" at bounding box center [1087, 375] width 19 height 19
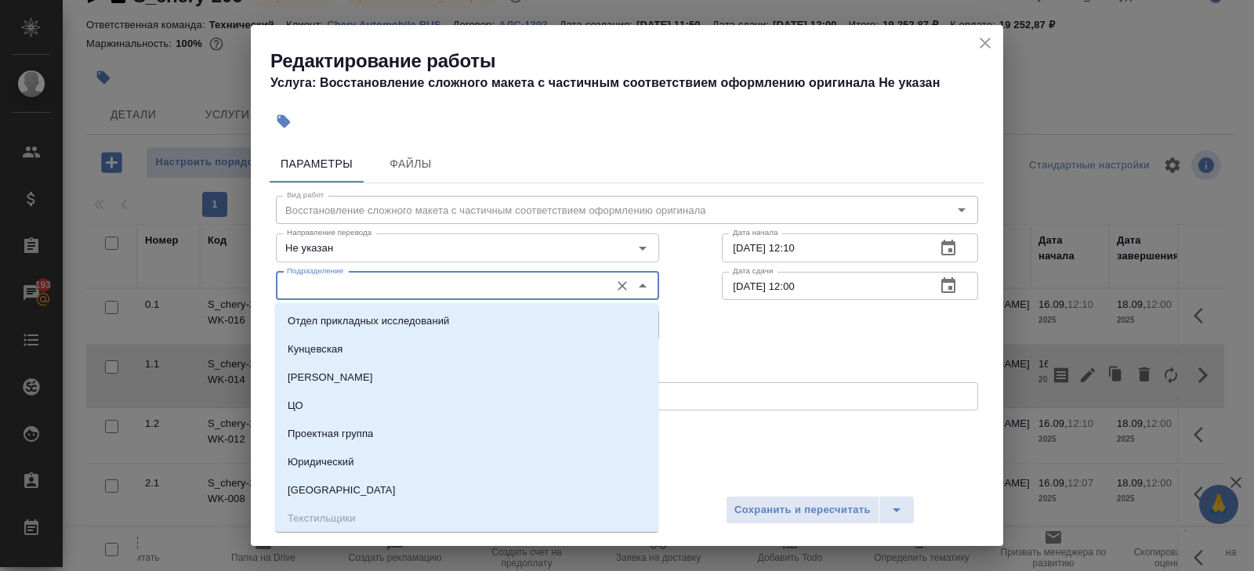
click at [451, 292] on input "Подразделение" at bounding box center [441, 286] width 321 height 19
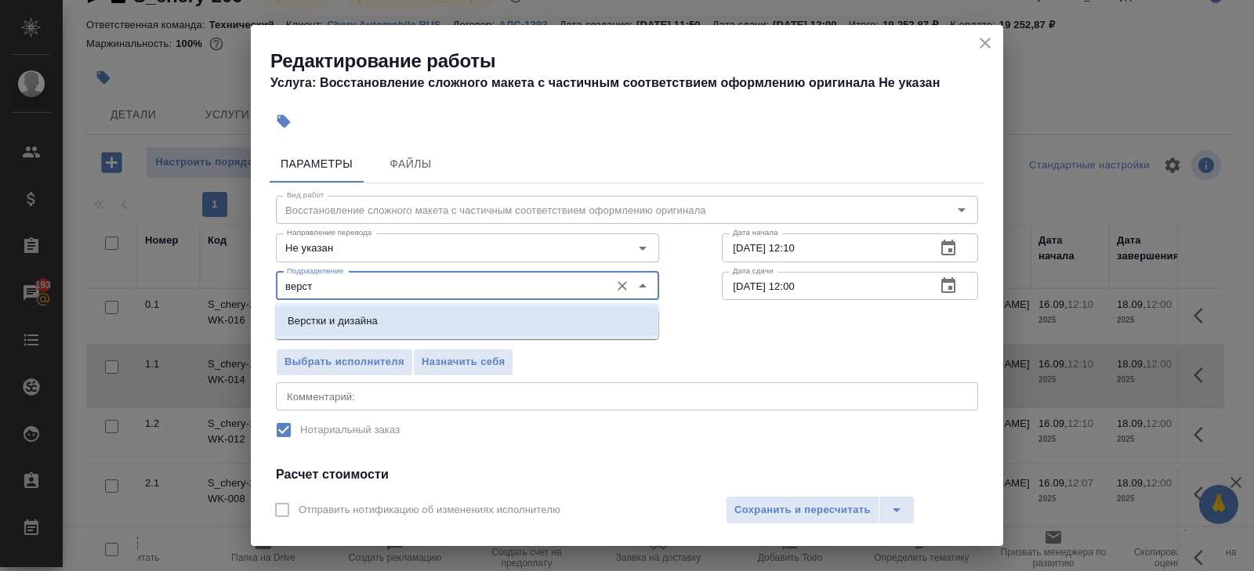
click at [420, 316] on li "Верстки и дизайна" at bounding box center [466, 321] width 383 height 28
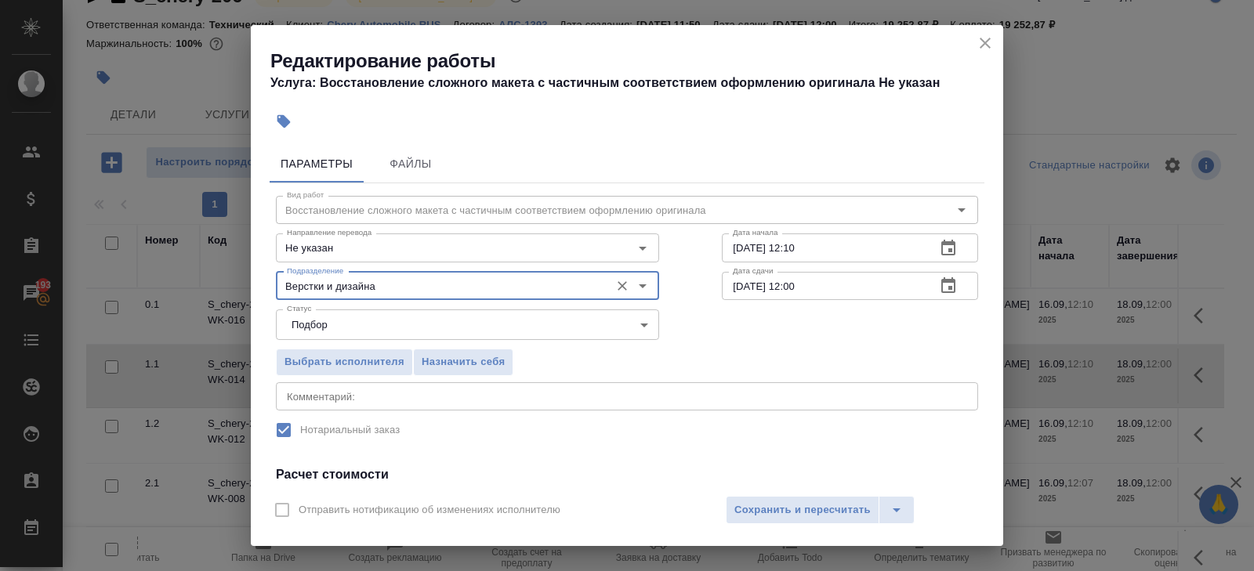
scroll to position [199, 0]
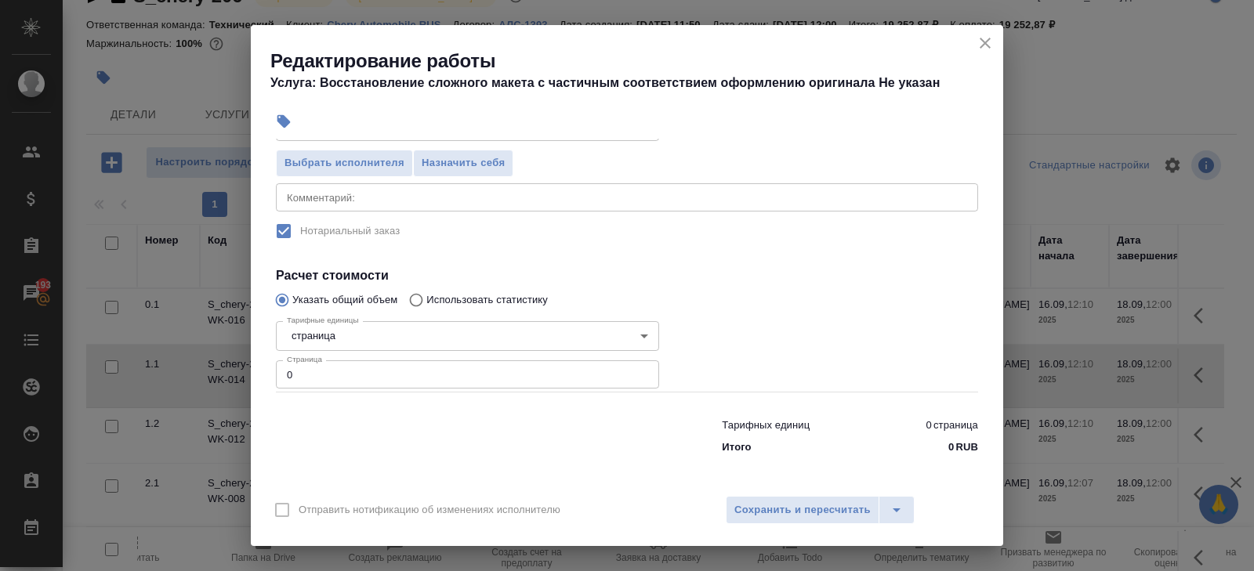
type input "Верстки и дизайна"
click at [382, 372] on input "0" at bounding box center [467, 375] width 383 height 28
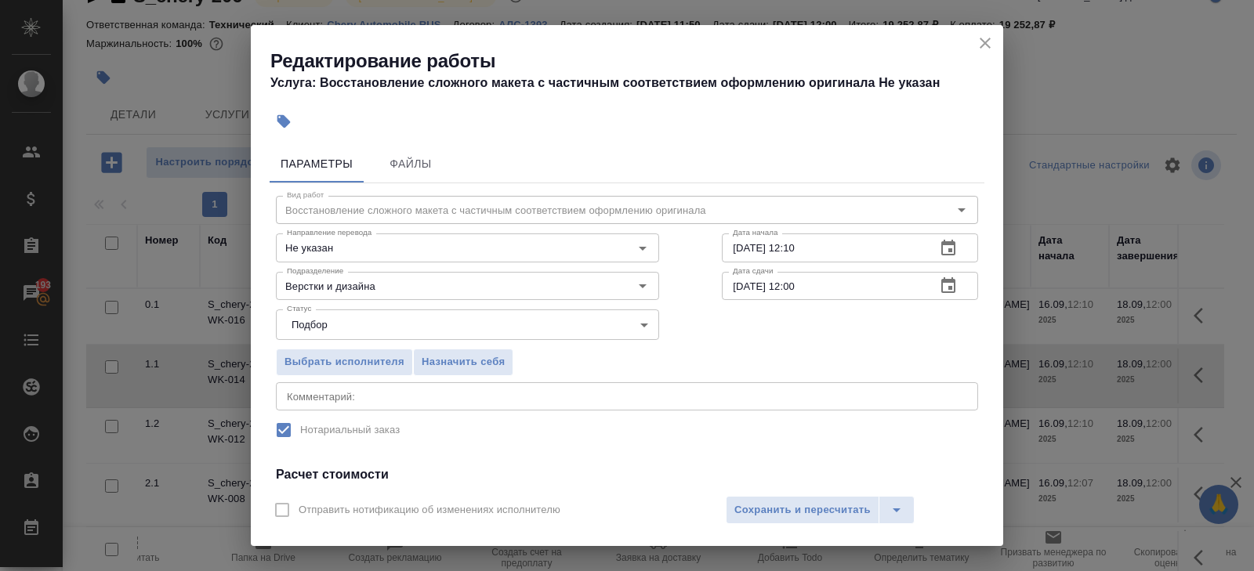
type input "16"
click at [943, 247] on icon "button" at bounding box center [948, 248] width 19 height 19
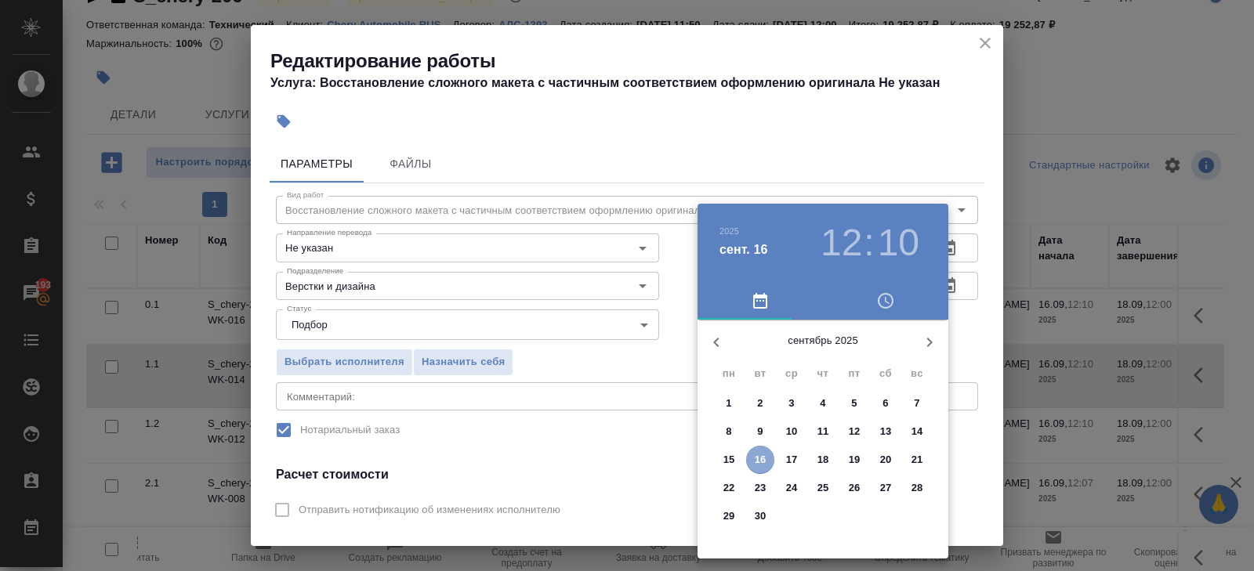
click at [762, 460] on p "16" at bounding box center [761, 460] width 12 height 16
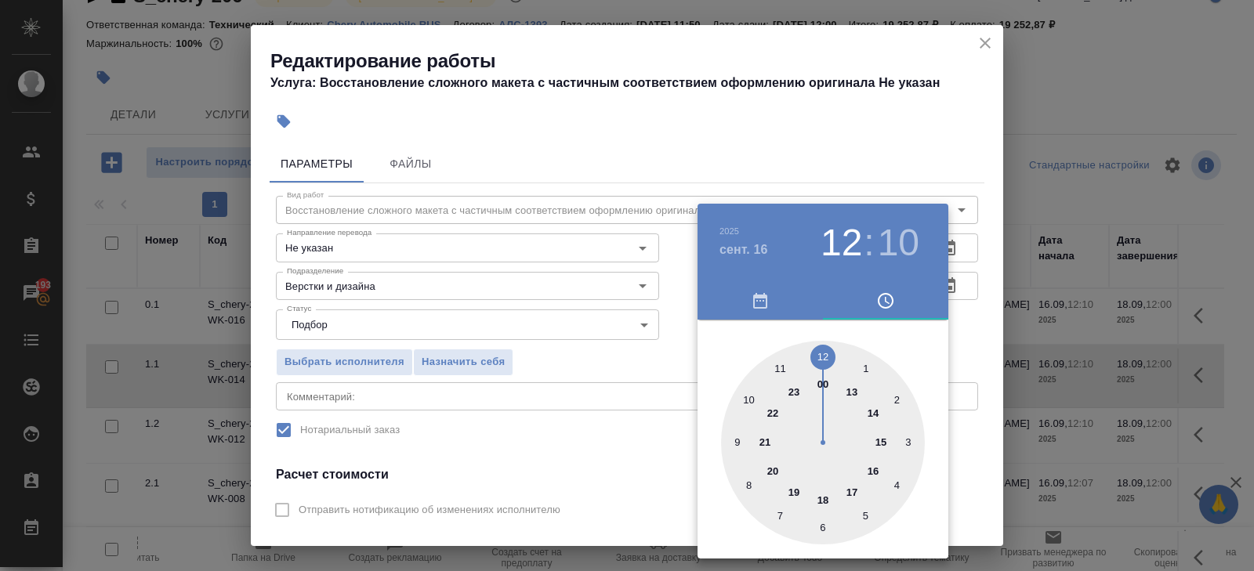
click at [854, 390] on div at bounding box center [823, 443] width 204 height 204
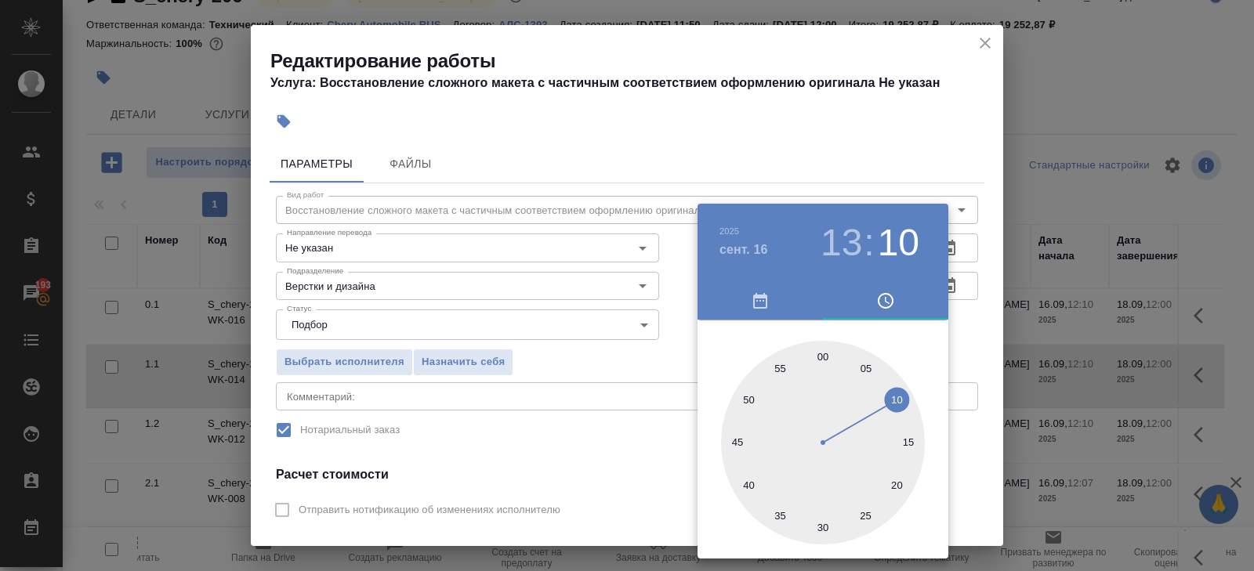
click at [823, 357] on div at bounding box center [823, 443] width 204 height 204
type input "[DATE] 13:00"
click at [890, 150] on div at bounding box center [627, 285] width 1254 height 571
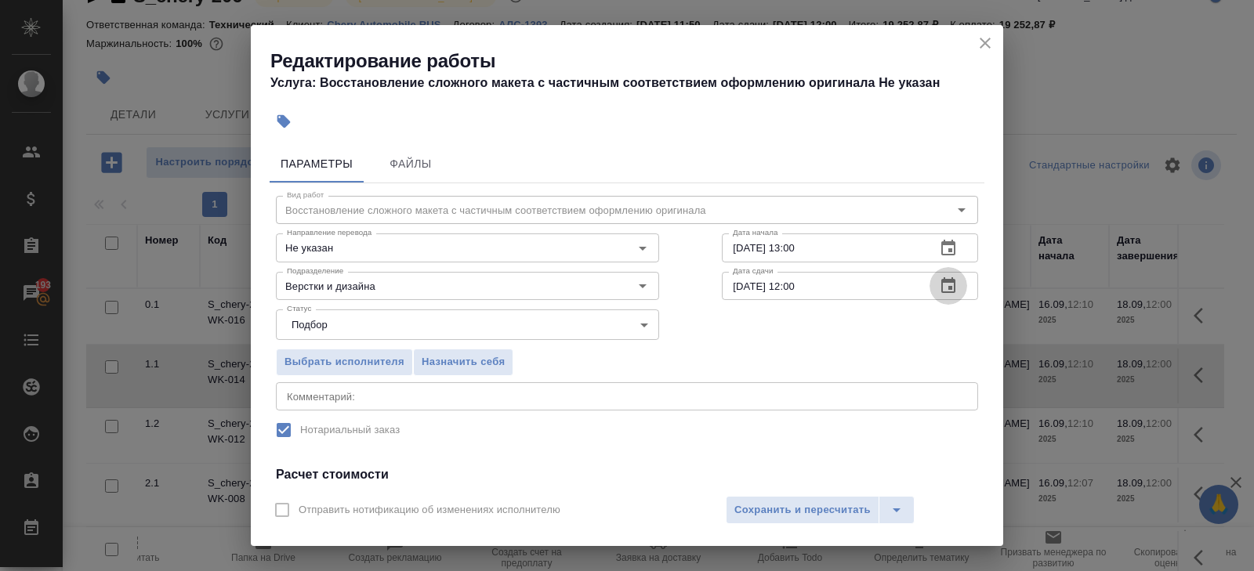
click at [944, 268] on button "button" at bounding box center [949, 286] width 38 height 38
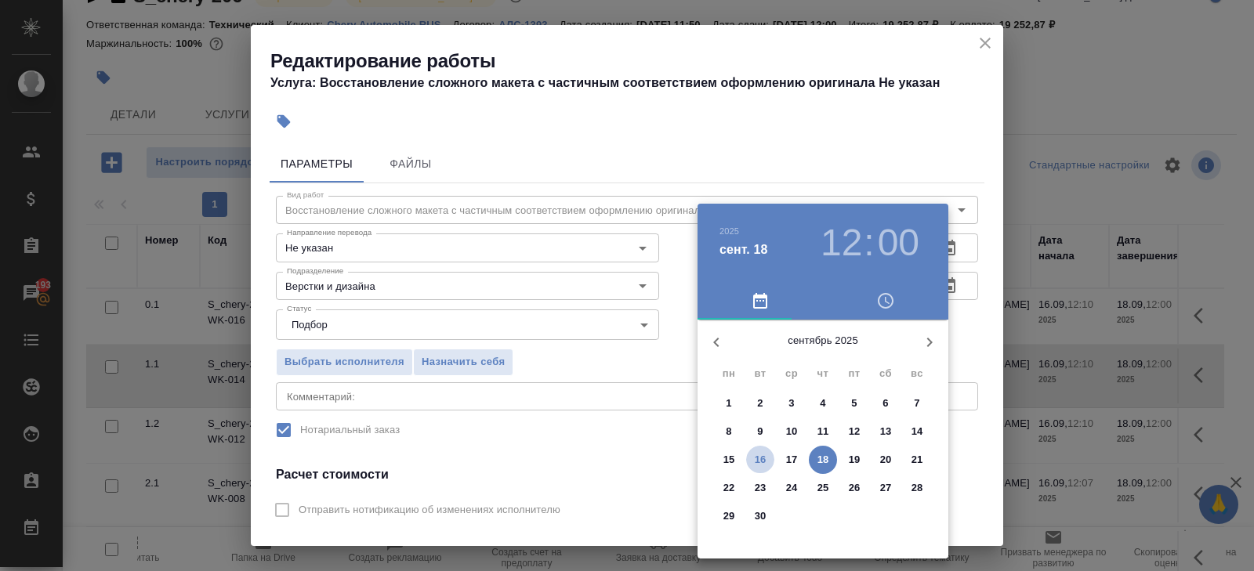
click at [763, 460] on p "16" at bounding box center [761, 460] width 12 height 16
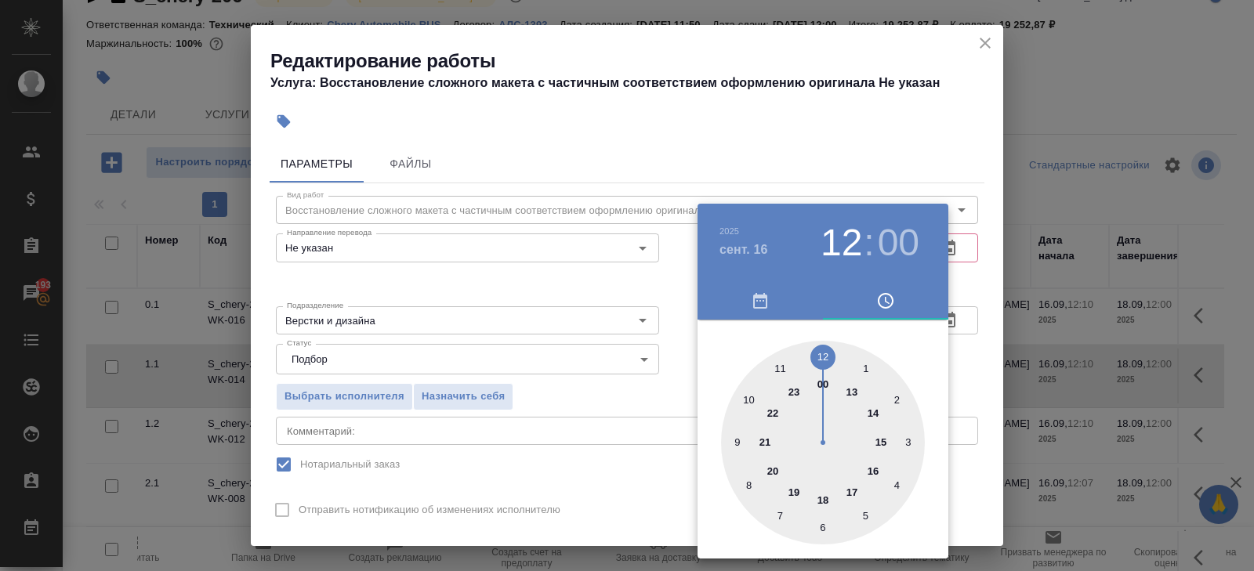
type input "16.09.2025 19:00"
click at [790, 491] on div at bounding box center [823, 443] width 204 height 204
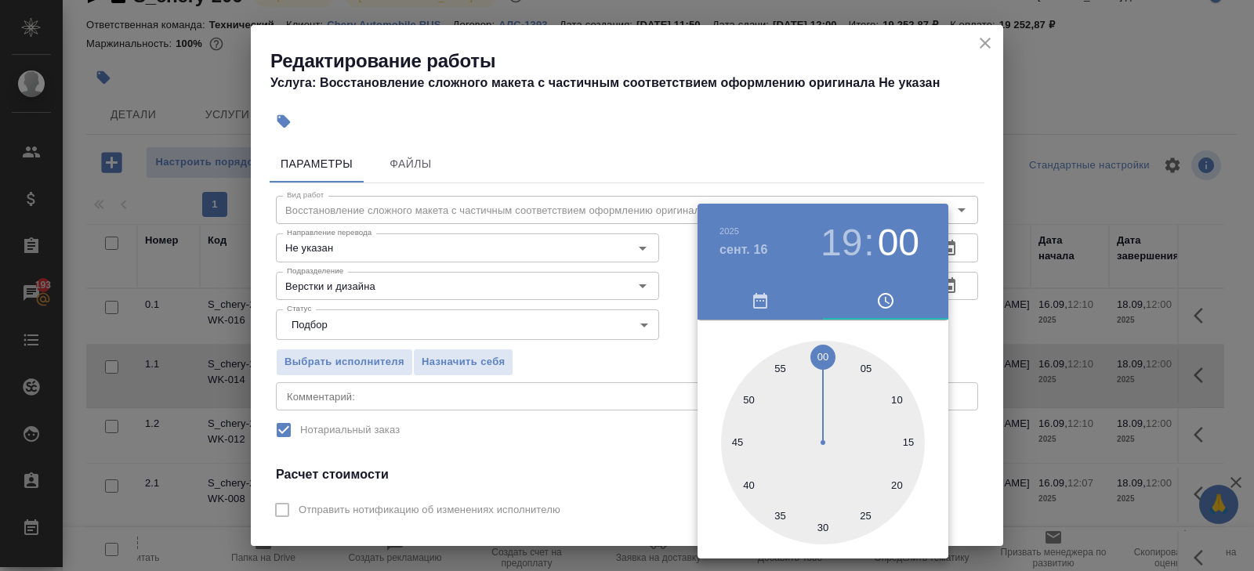
drag, startPoint x: 626, startPoint y: 461, endPoint x: 640, endPoint y: 467, distance: 14.7
click at [625, 461] on div at bounding box center [627, 285] width 1254 height 571
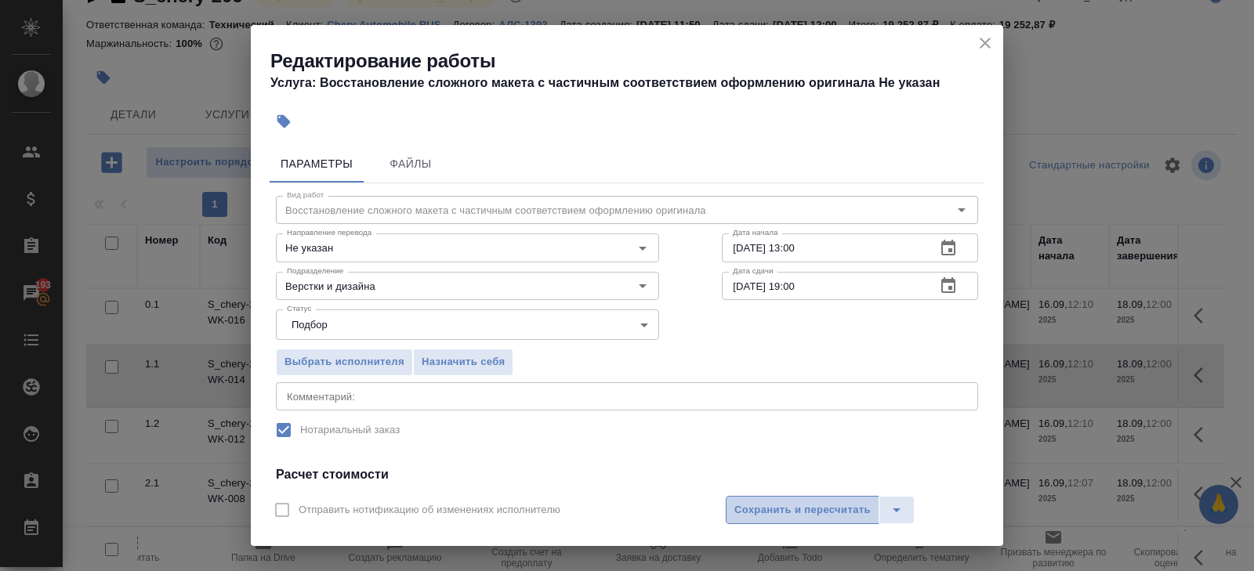
click at [734, 513] on span "Сохранить и пересчитать" at bounding box center [802, 511] width 136 height 18
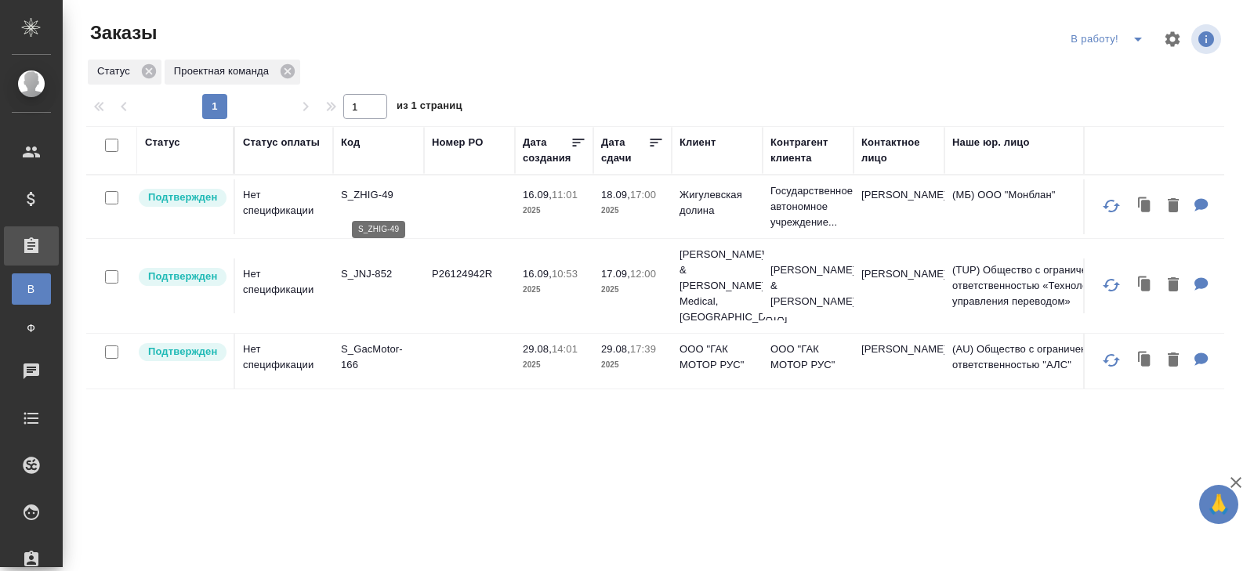
click at [377, 201] on p "S_ZHIG-49" at bounding box center [378, 195] width 75 height 16
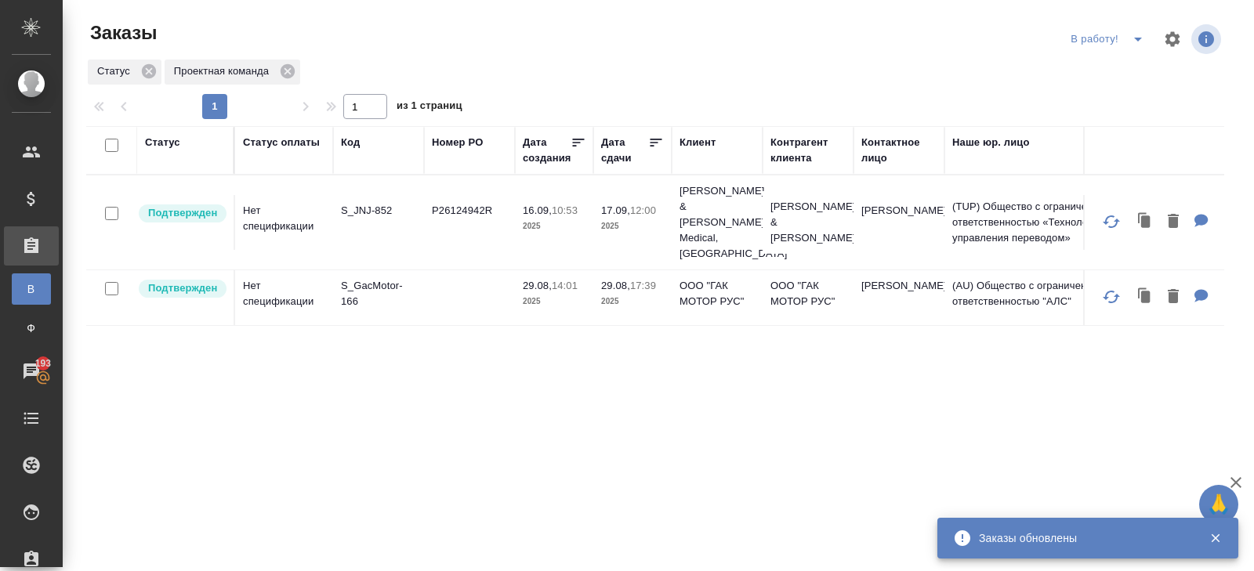
click at [1129, 43] on icon "split button" at bounding box center [1138, 39] width 19 height 19
click at [1126, 66] on li "ПМ" at bounding box center [1109, 70] width 87 height 25
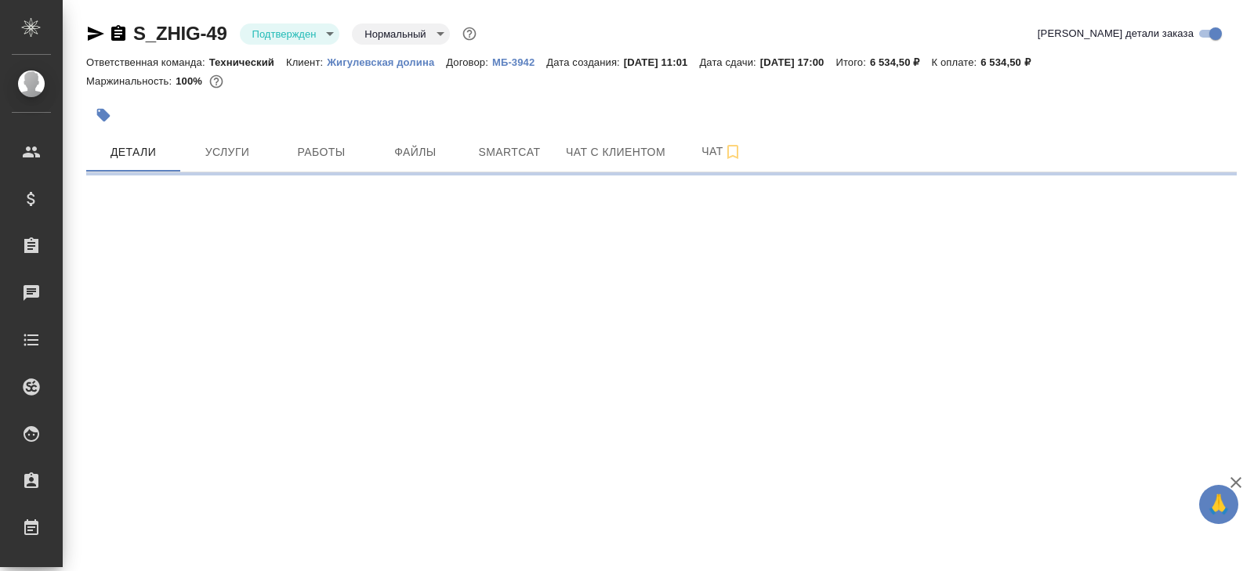
select select "RU"
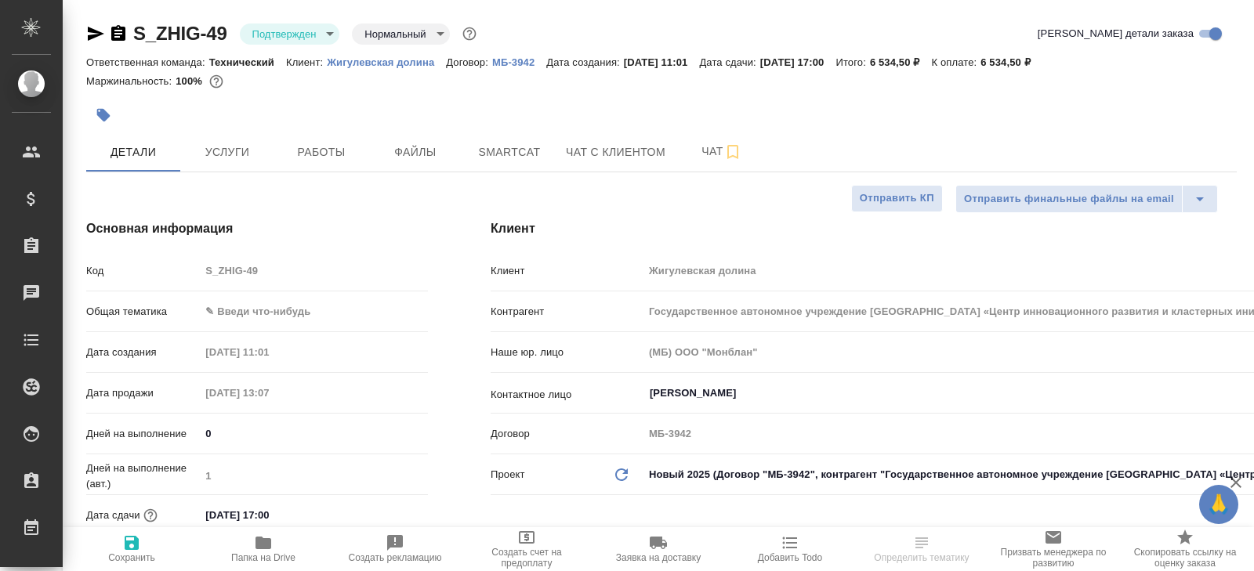
type textarea "x"
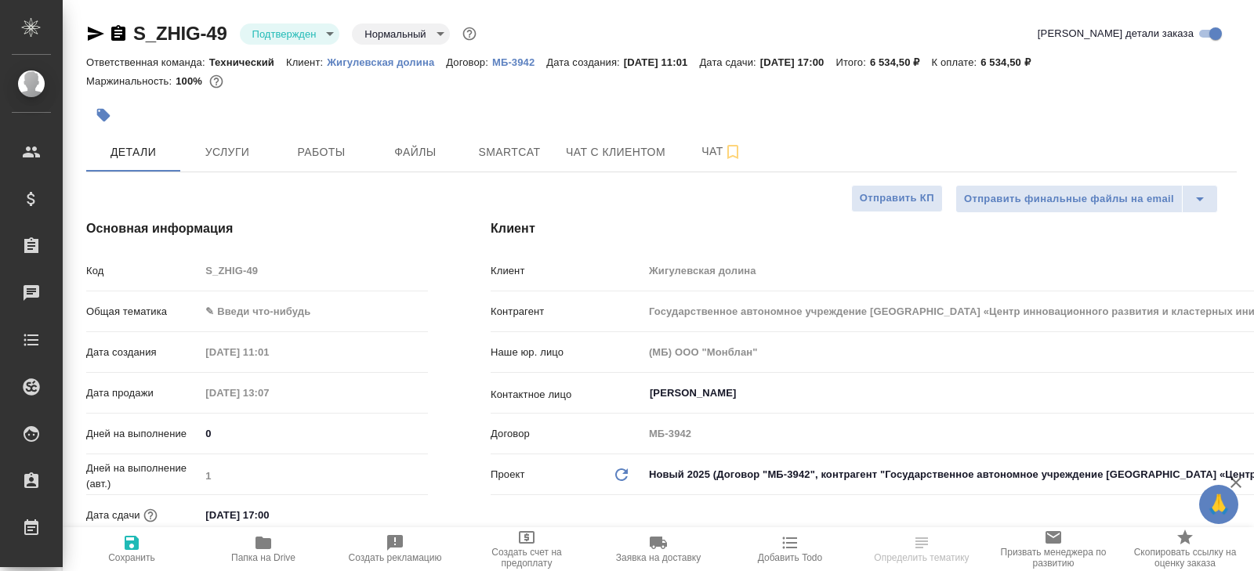
type textarea "x"
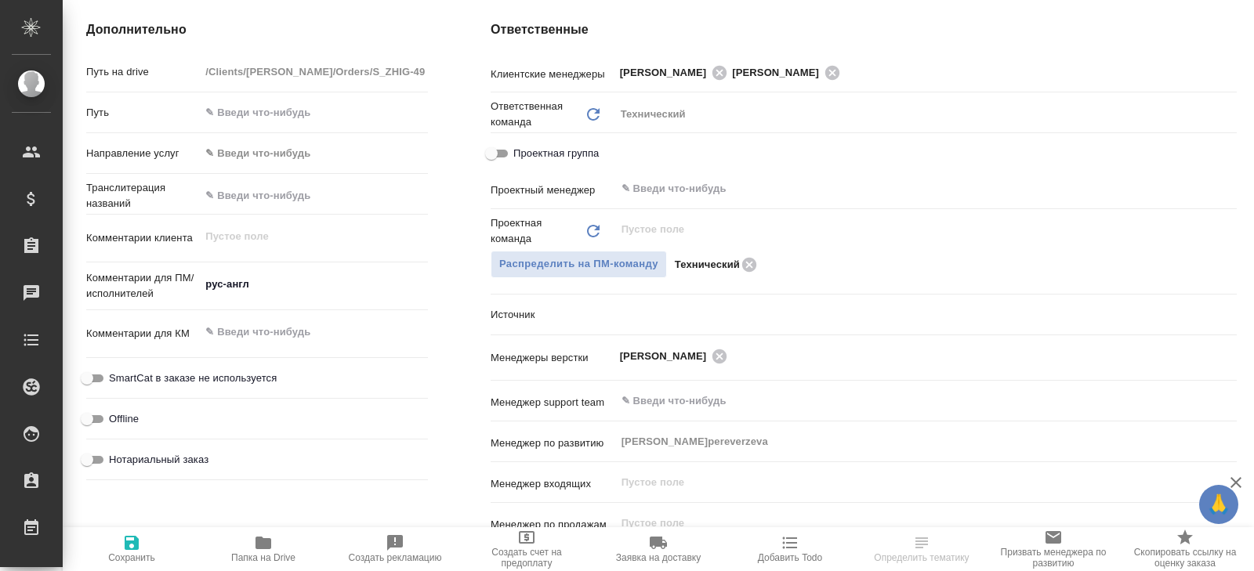
scroll to position [563, 0]
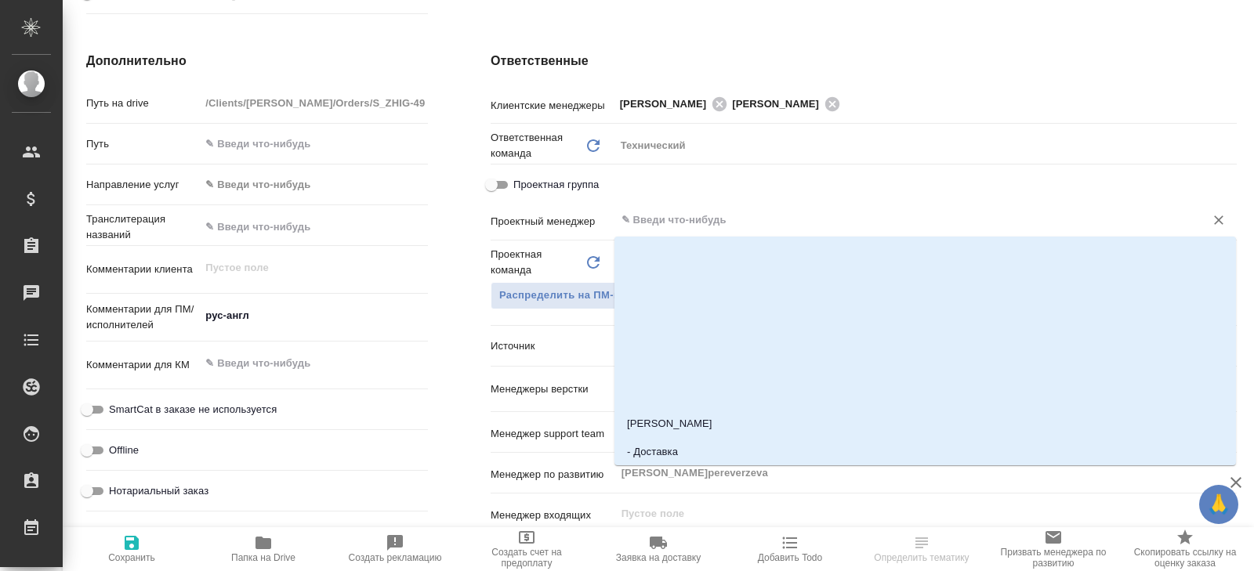
click at [651, 219] on input "text" at bounding box center [900, 220] width 560 height 19
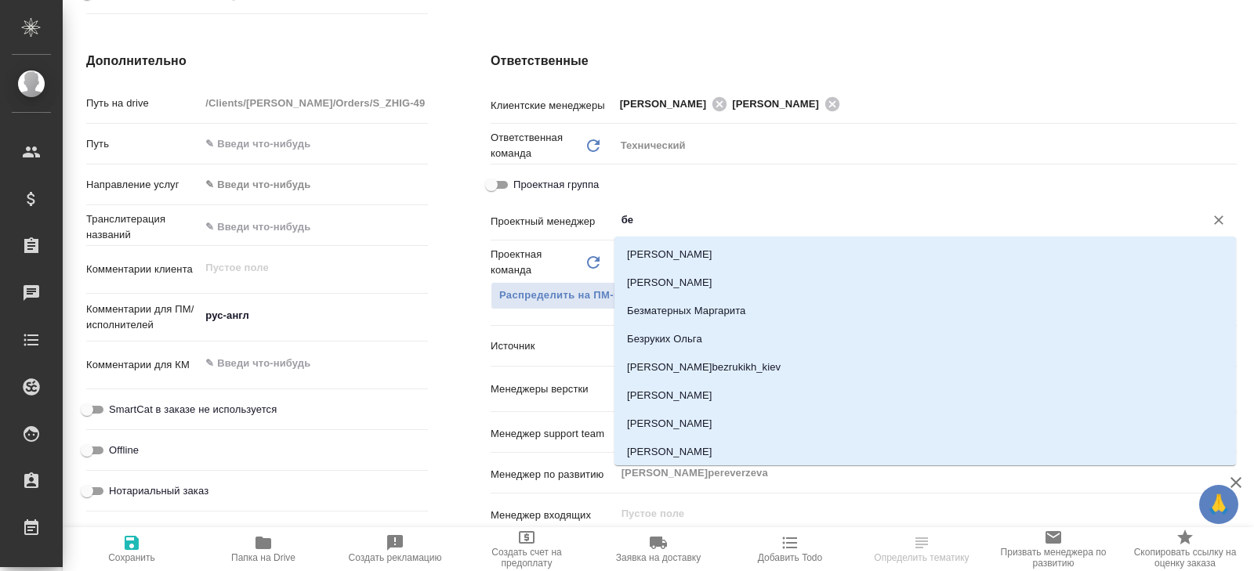
type input "бел"
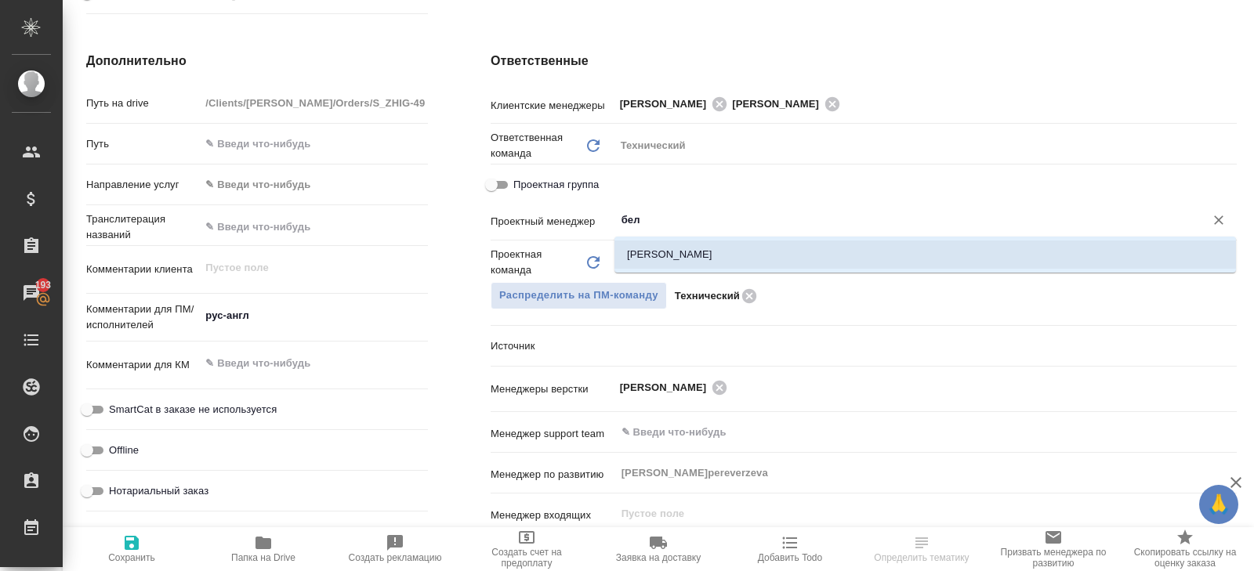
click at [652, 241] on li "[PERSON_NAME]" at bounding box center [925, 255] width 622 height 28
type textarea "x"
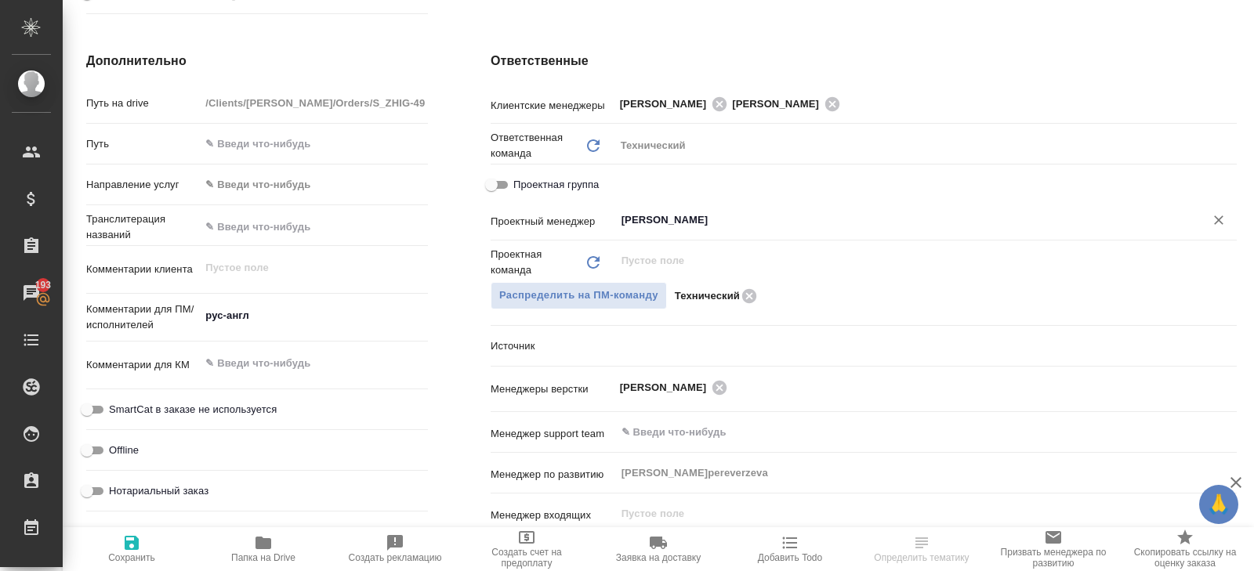
type input "[PERSON_NAME]"
click at [132, 555] on span "Сохранить" at bounding box center [131, 558] width 47 height 11
type textarea "x"
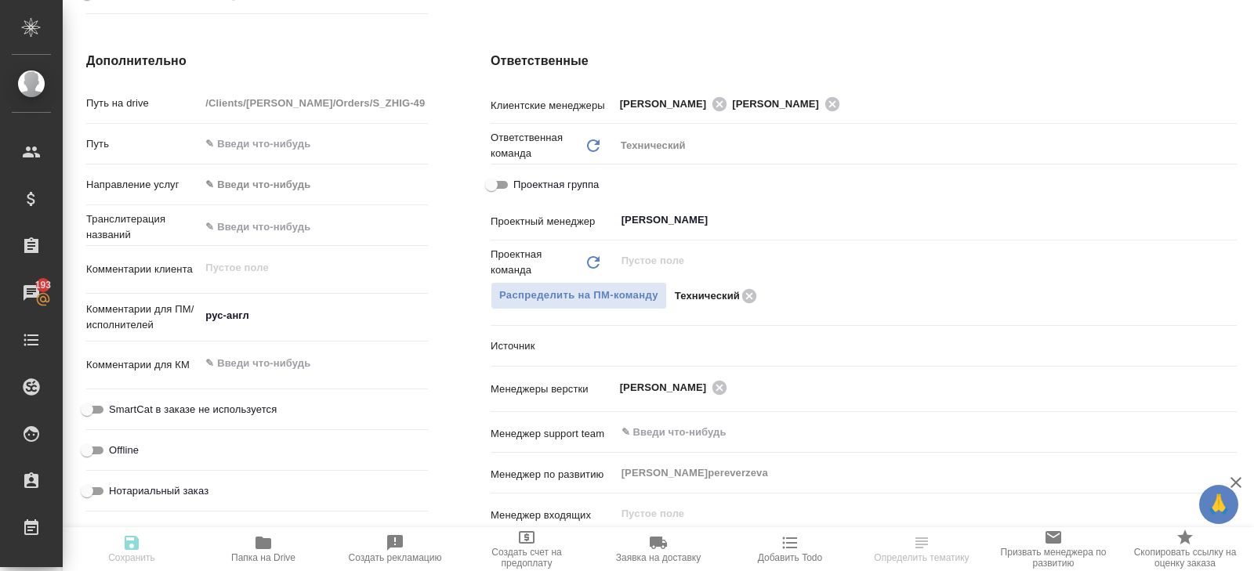
type textarea "x"
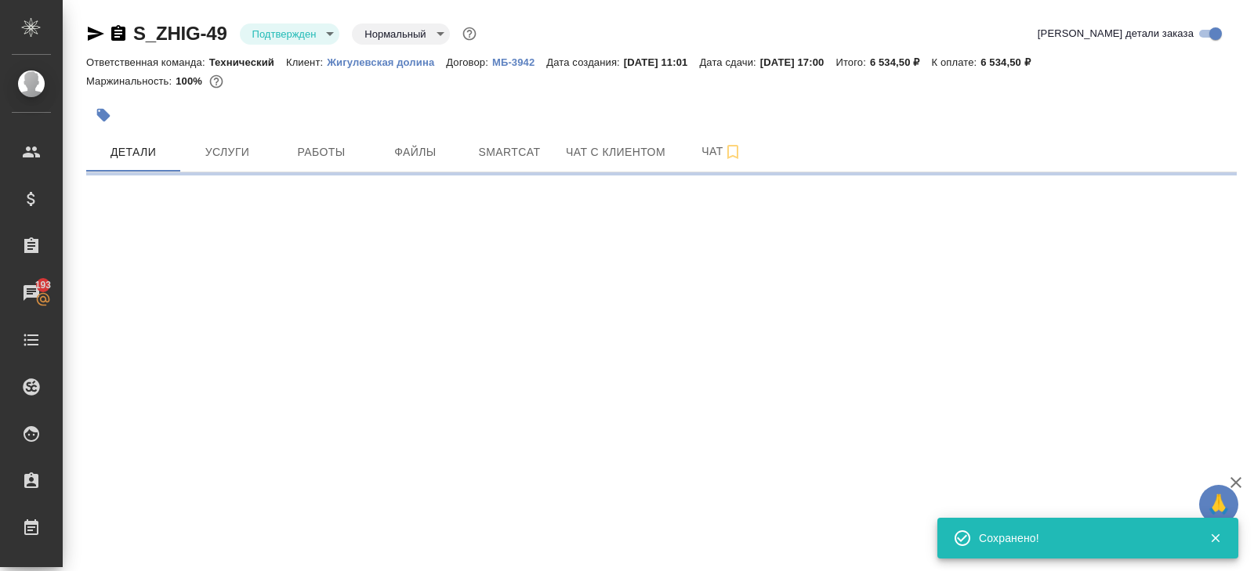
select select "RU"
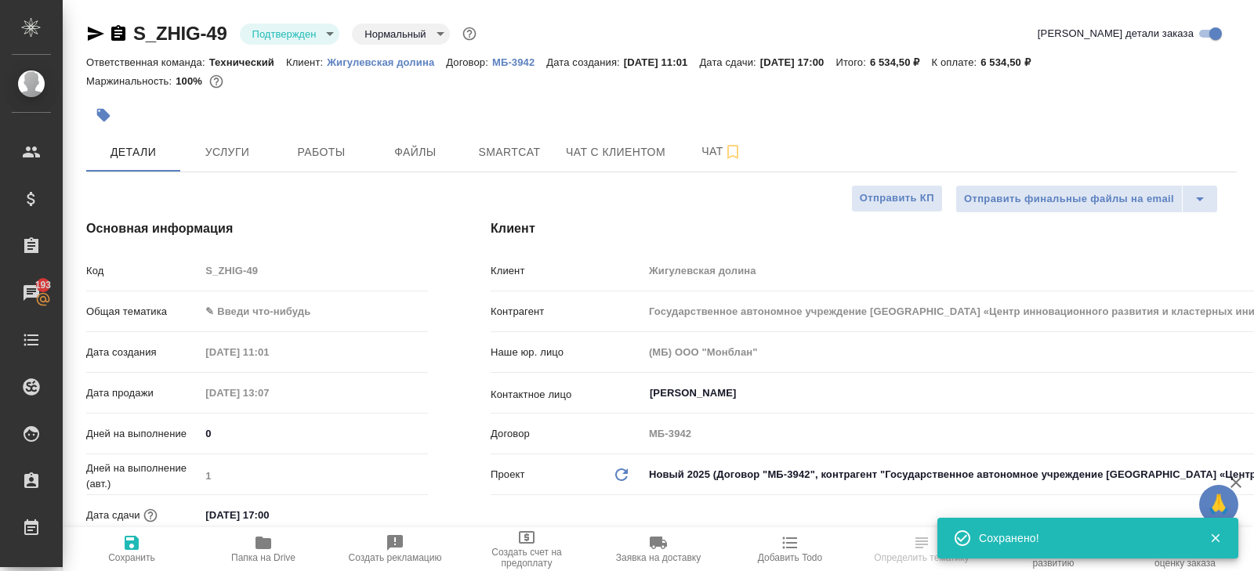
type textarea "x"
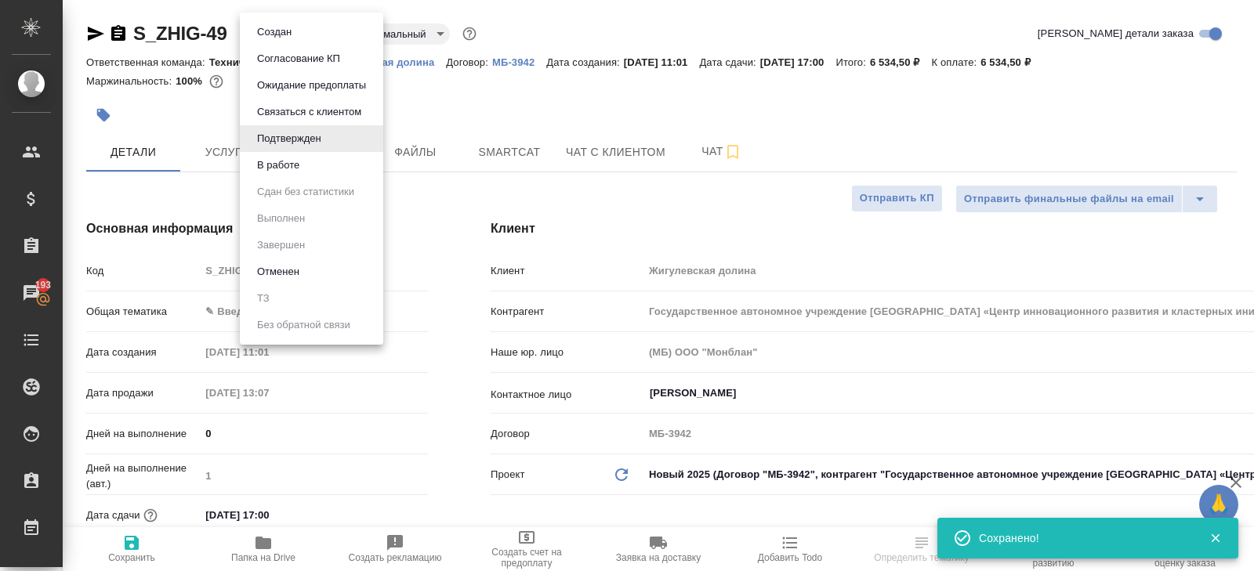
click at [273, 27] on body "🙏 .cls-1 fill:#fff; AWATERA [PERSON_NAME] Спецификации Заказы 193 Чаты Todo Про…" at bounding box center [627, 285] width 1254 height 571
click at [273, 169] on button "В работе" at bounding box center [278, 165] width 52 height 17
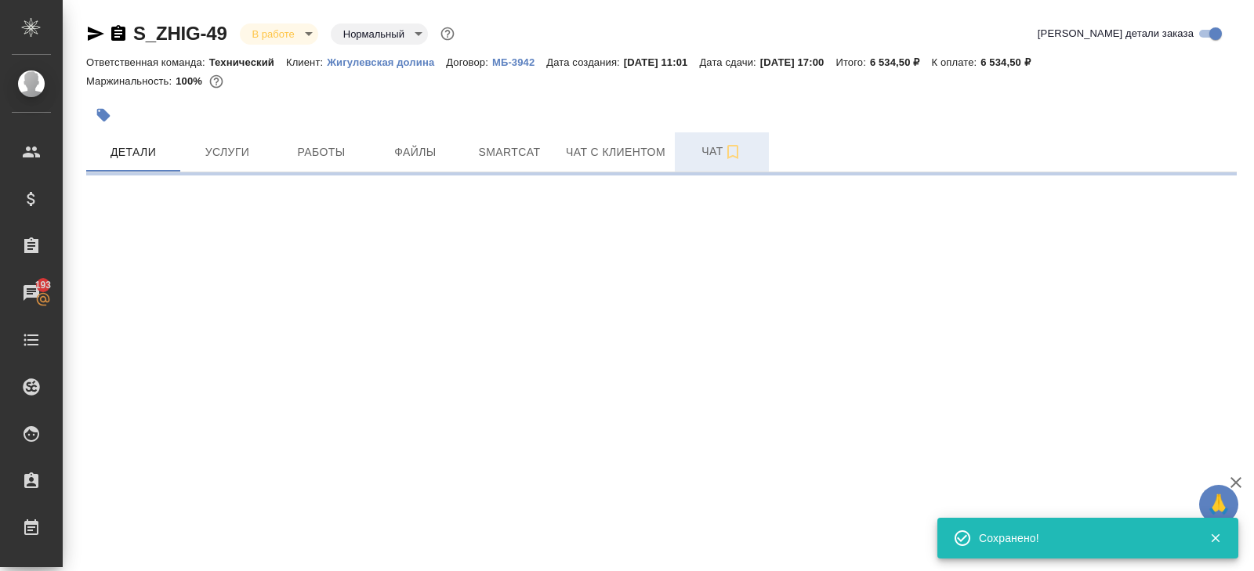
select select "RU"
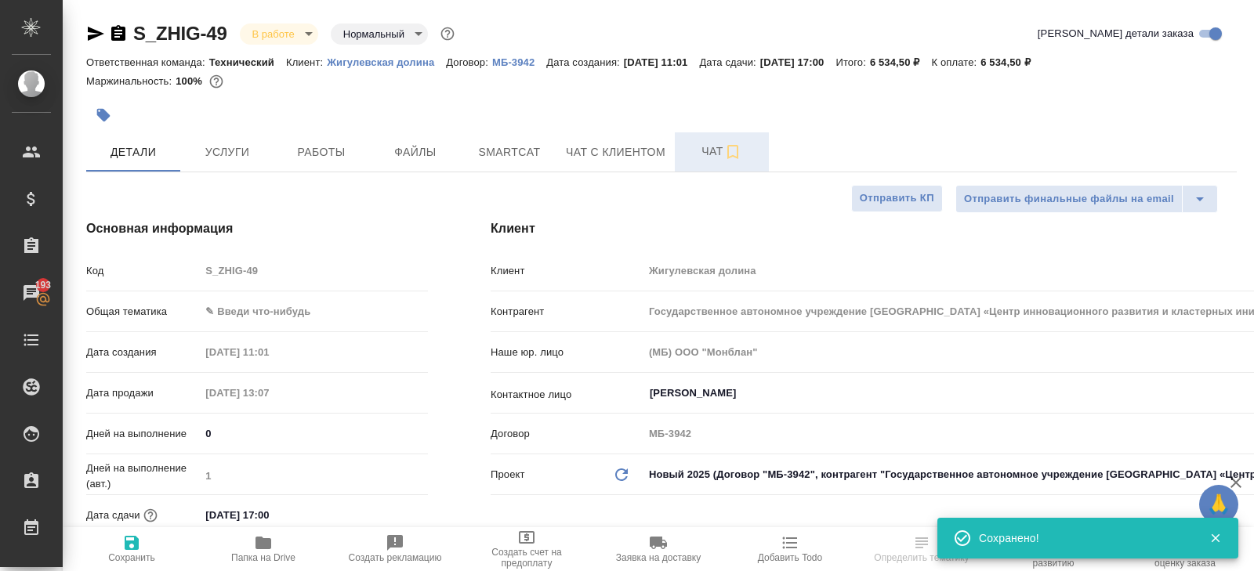
click at [742, 149] on icon "button" at bounding box center [732, 152] width 19 height 19
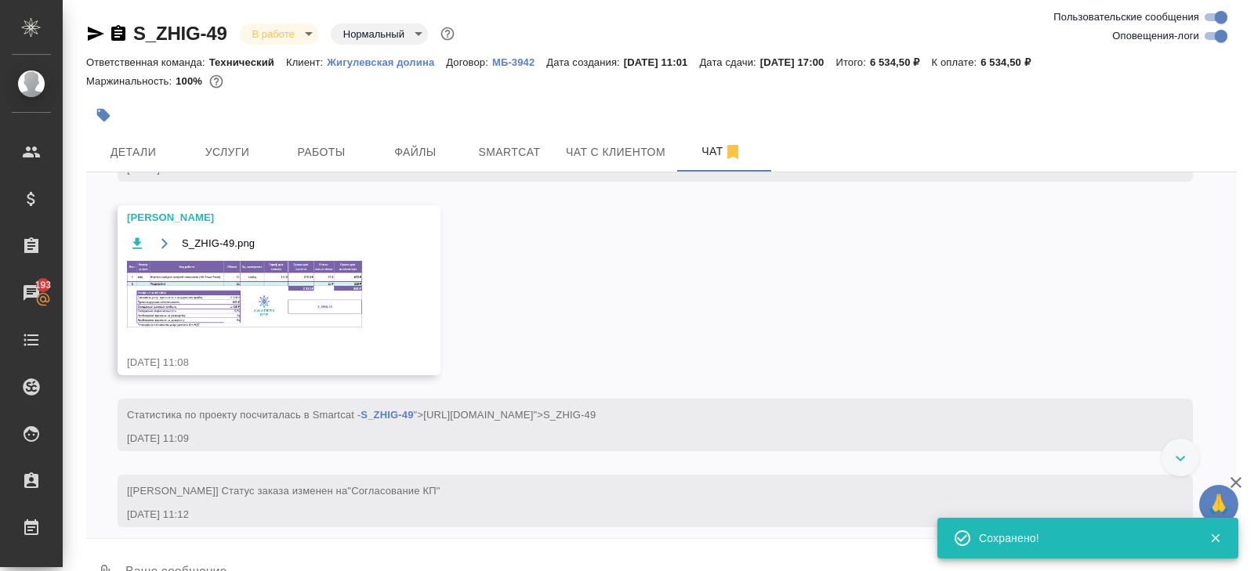
click at [1216, 29] on input "Оповещения-логи" at bounding box center [1221, 36] width 56 height 19
checkbox input "false"
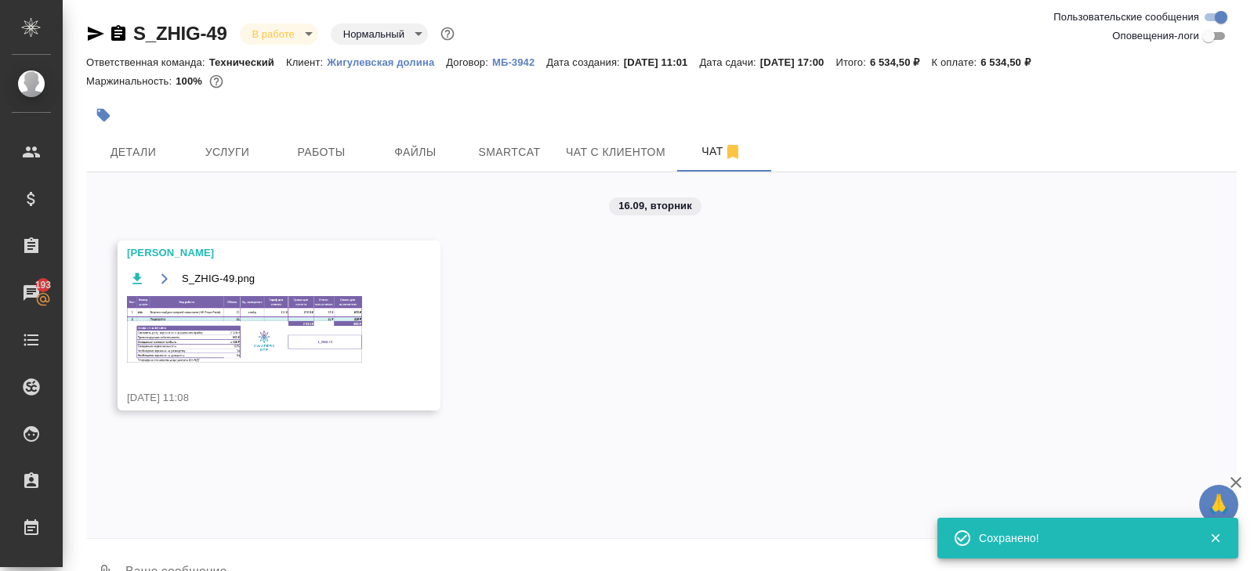
click at [232, 342] on img at bounding box center [244, 329] width 235 height 67
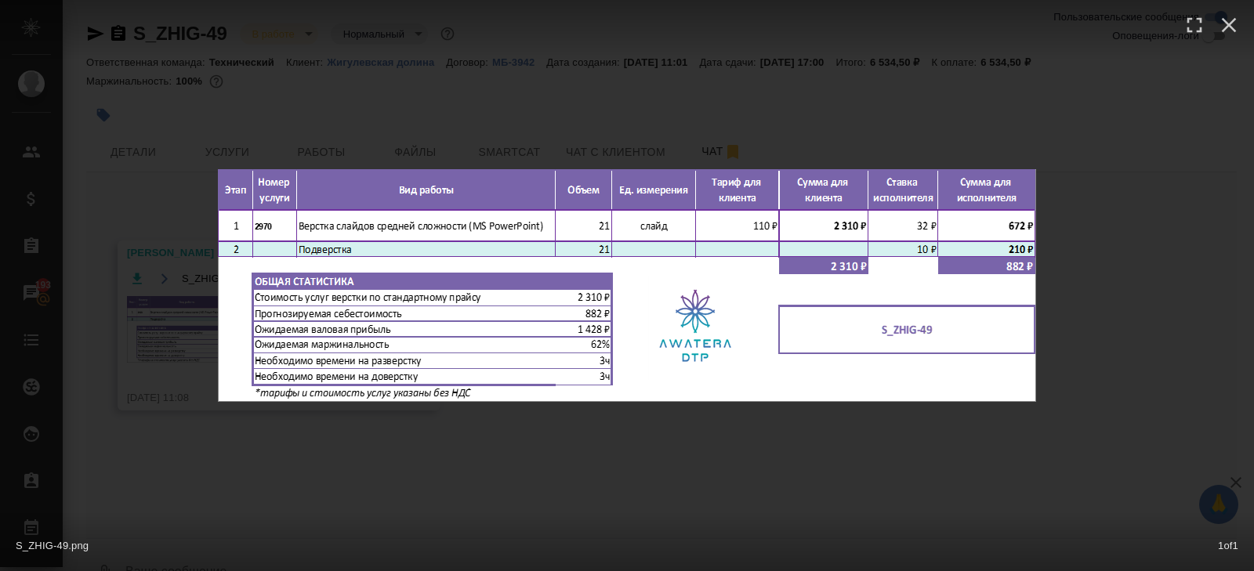
click at [252, 473] on div "S_ZHIG-49.png 1 of 1" at bounding box center [627, 285] width 1254 height 571
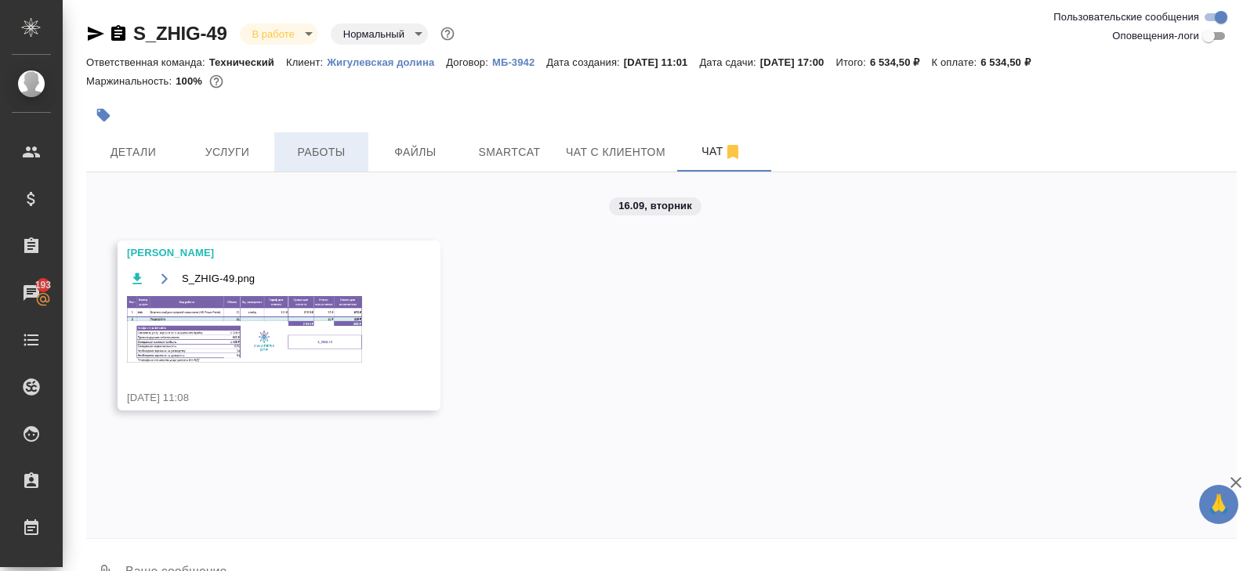
click at [308, 153] on span "Работы" at bounding box center [321, 153] width 75 height 20
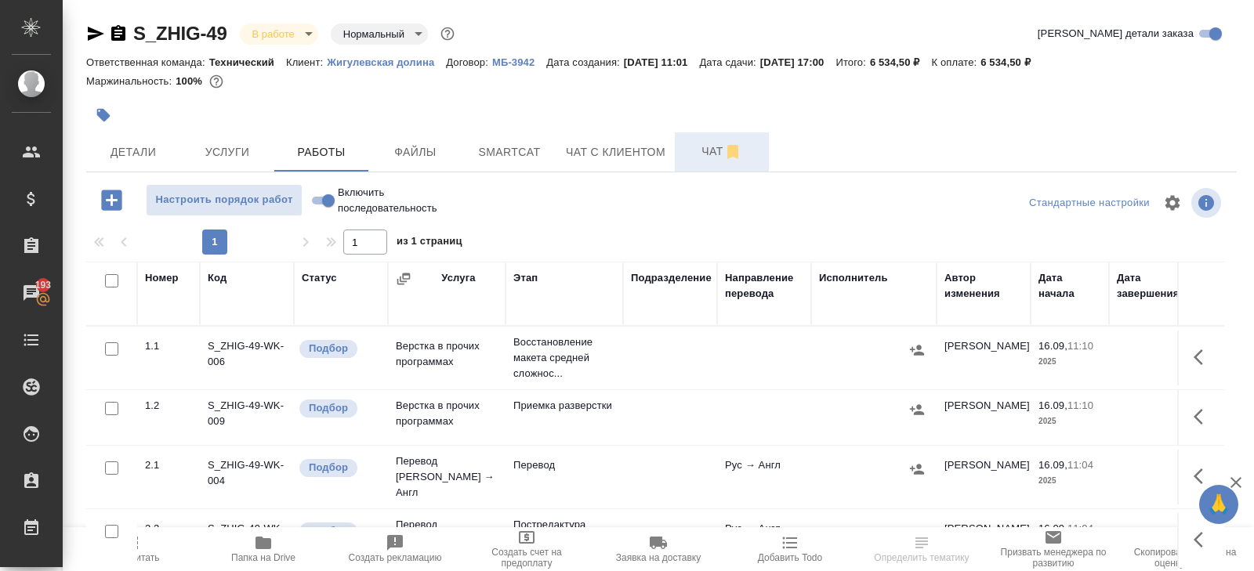
click at [727, 160] on icon "button" at bounding box center [732, 152] width 19 height 19
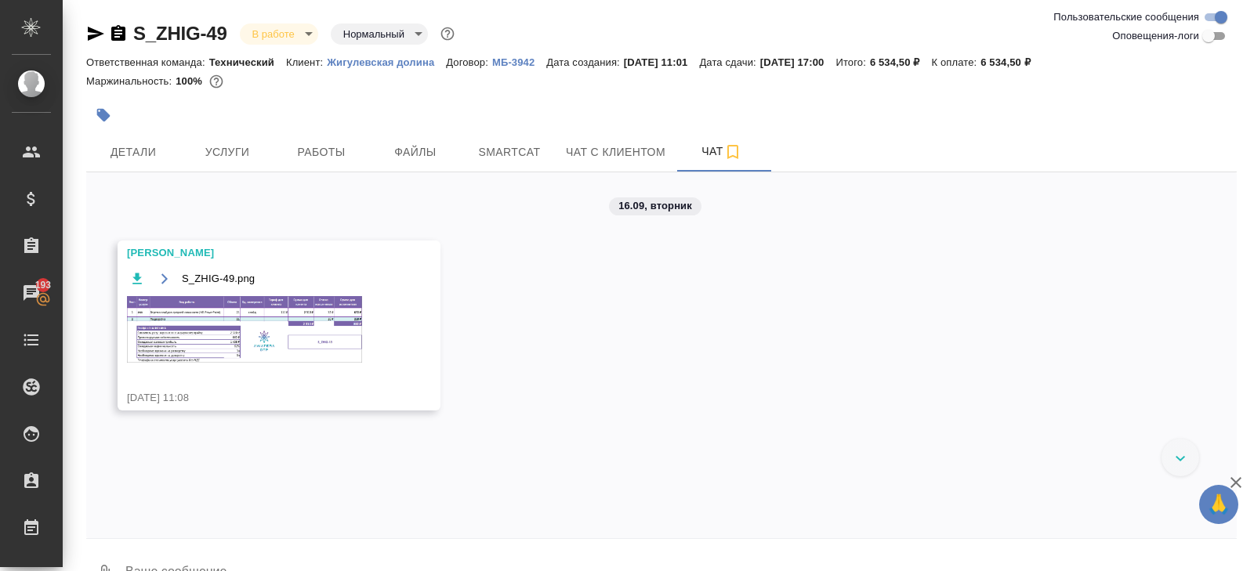
click at [248, 307] on img at bounding box center [244, 329] width 235 height 67
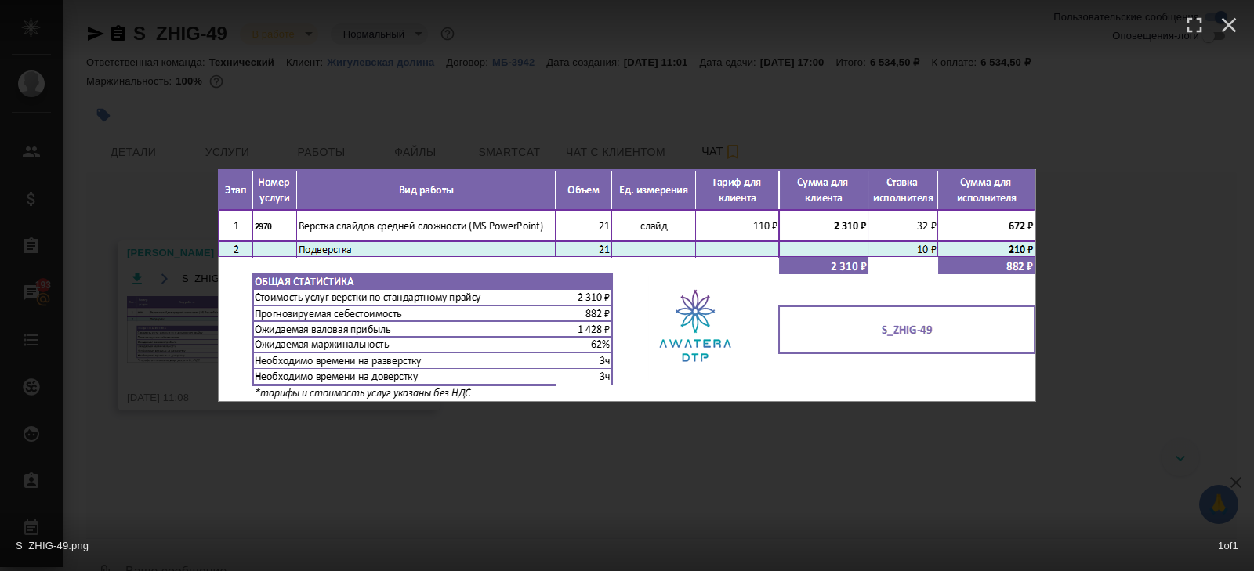
click at [252, 473] on div "S_ZHIG-49.png 1 of 1" at bounding box center [627, 285] width 1254 height 571
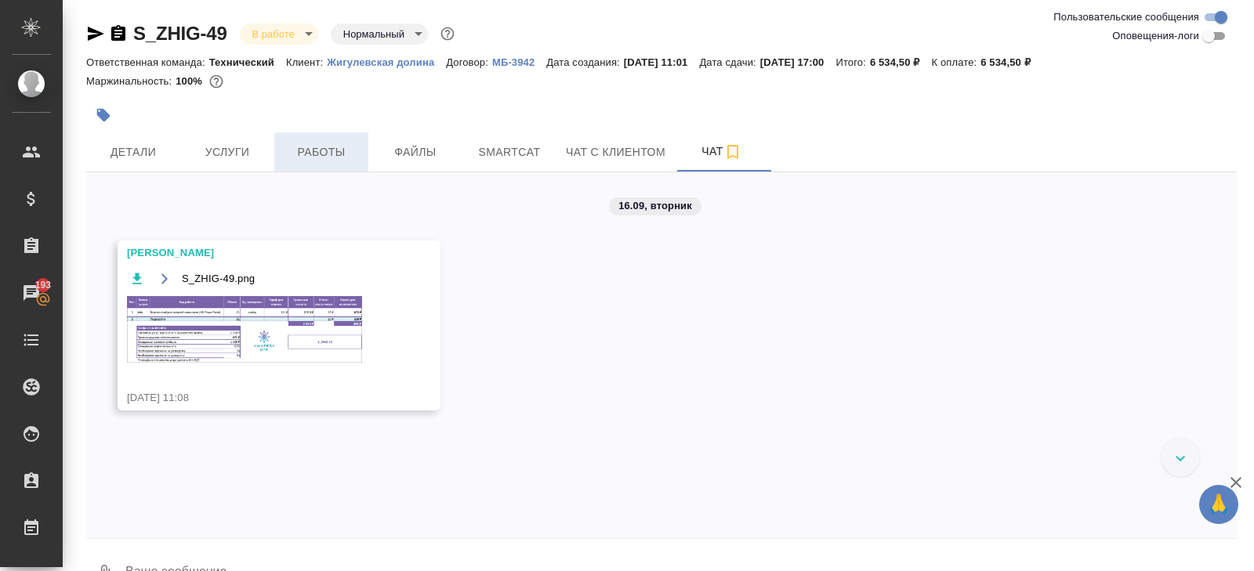
click at [325, 146] on span "Работы" at bounding box center [321, 153] width 75 height 20
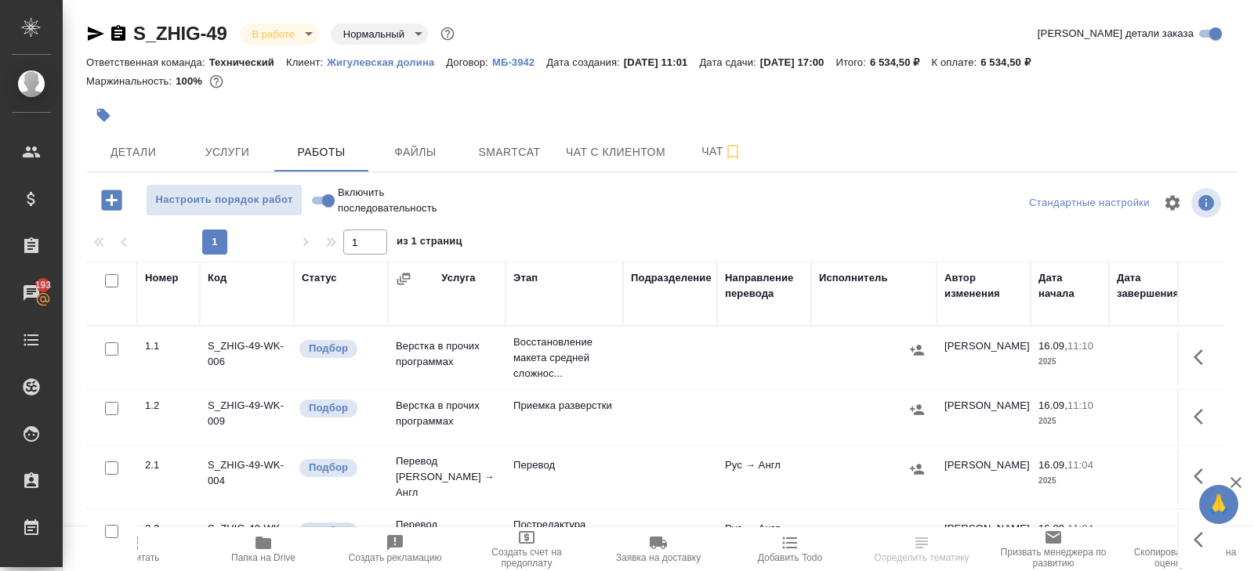
click at [1208, 354] on icon "button" at bounding box center [1203, 357] width 19 height 19
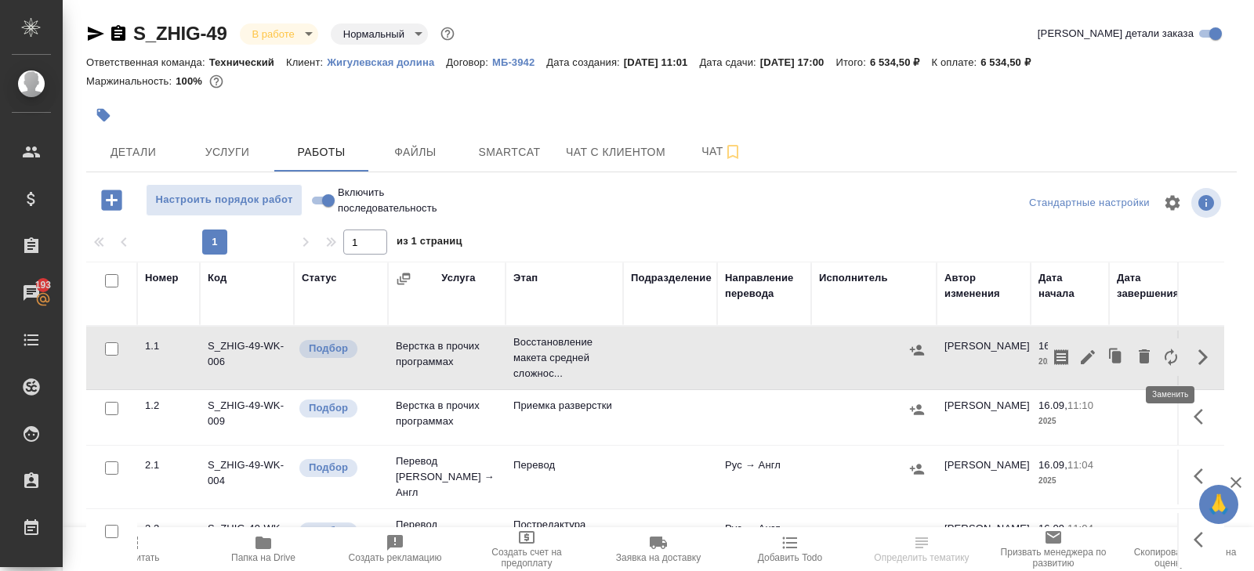
click at [1169, 354] on icon "button" at bounding box center [1171, 357] width 19 height 19
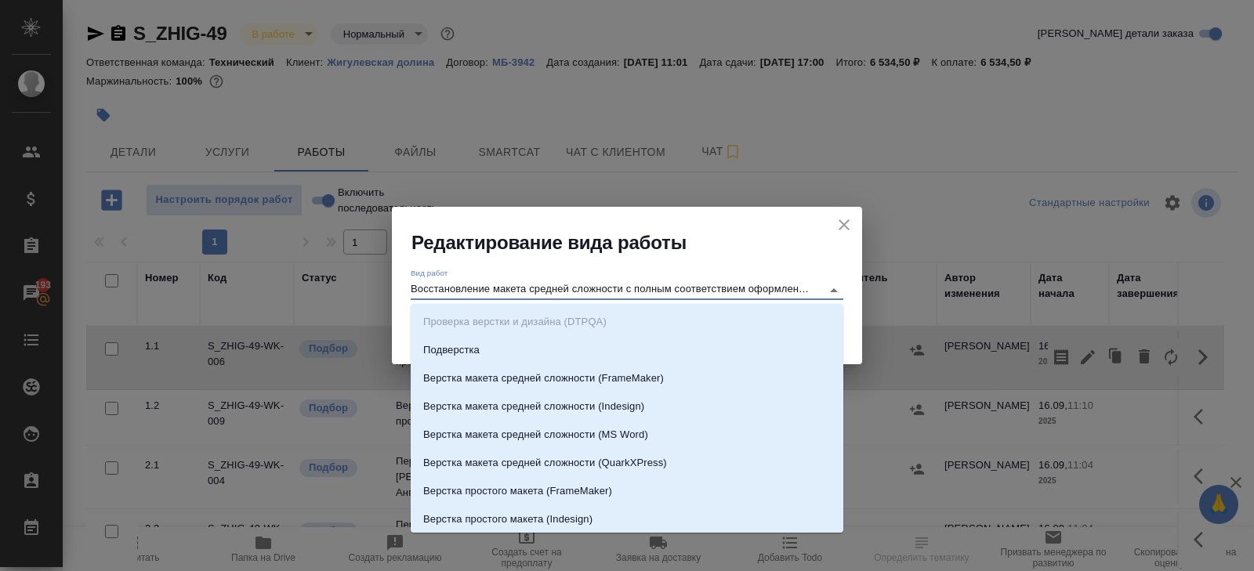
click at [574, 288] on input "Восстановление макета средней сложности с полным соответствием оформлению ориги…" at bounding box center [612, 290] width 403 height 19
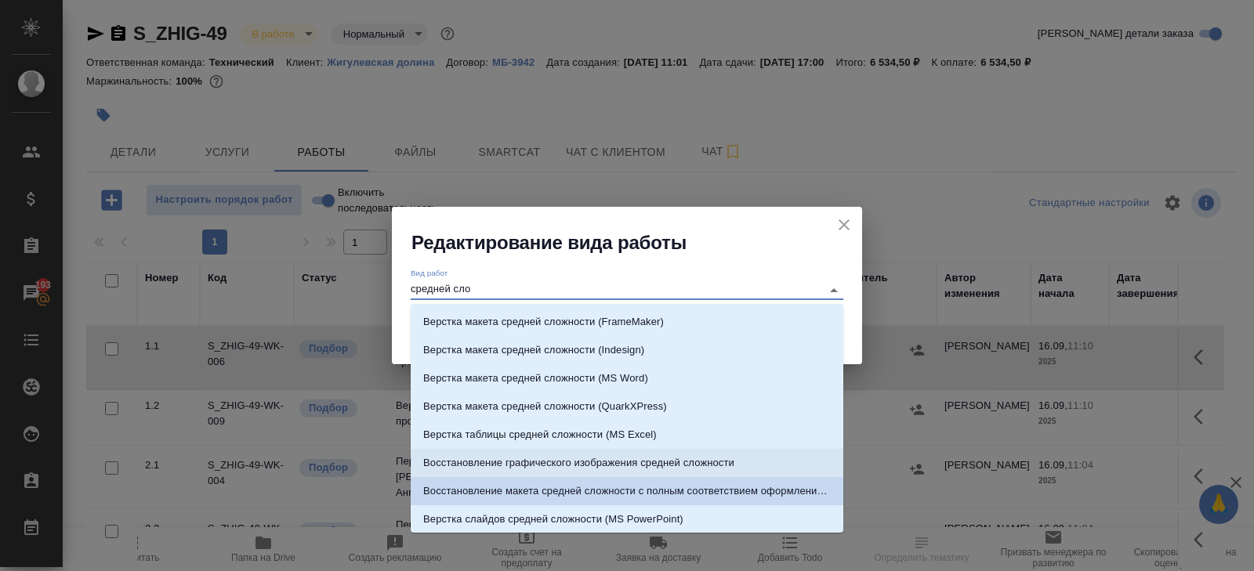
scroll to position [30, 0]
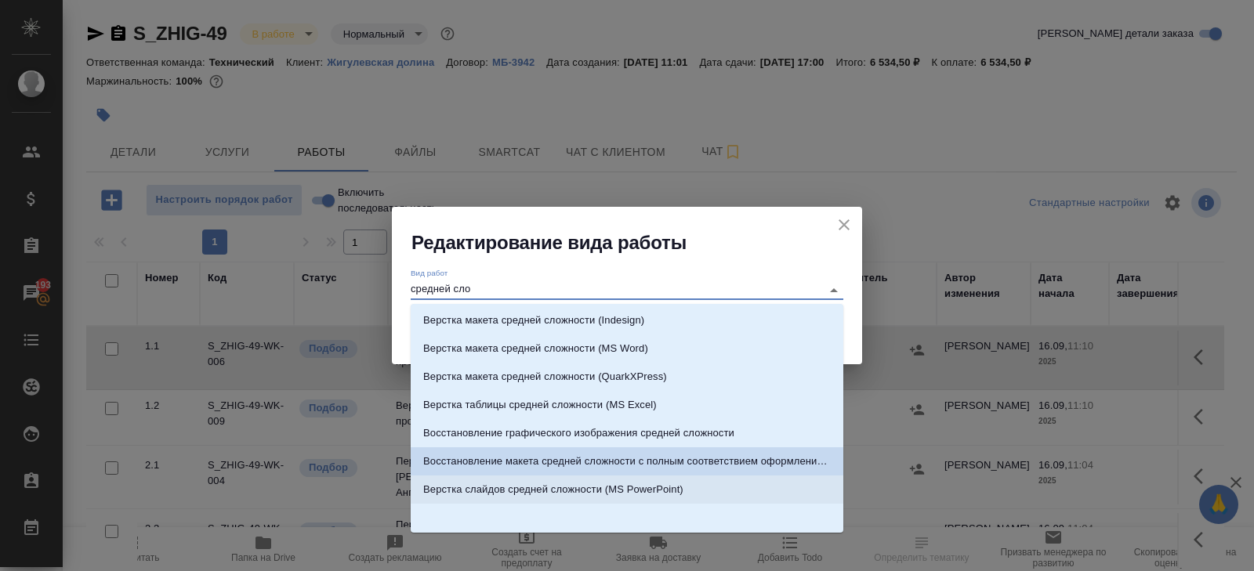
click at [561, 482] on p "Верстка слайдов средней сложности (MS PowerPoint)" at bounding box center [553, 490] width 260 height 16
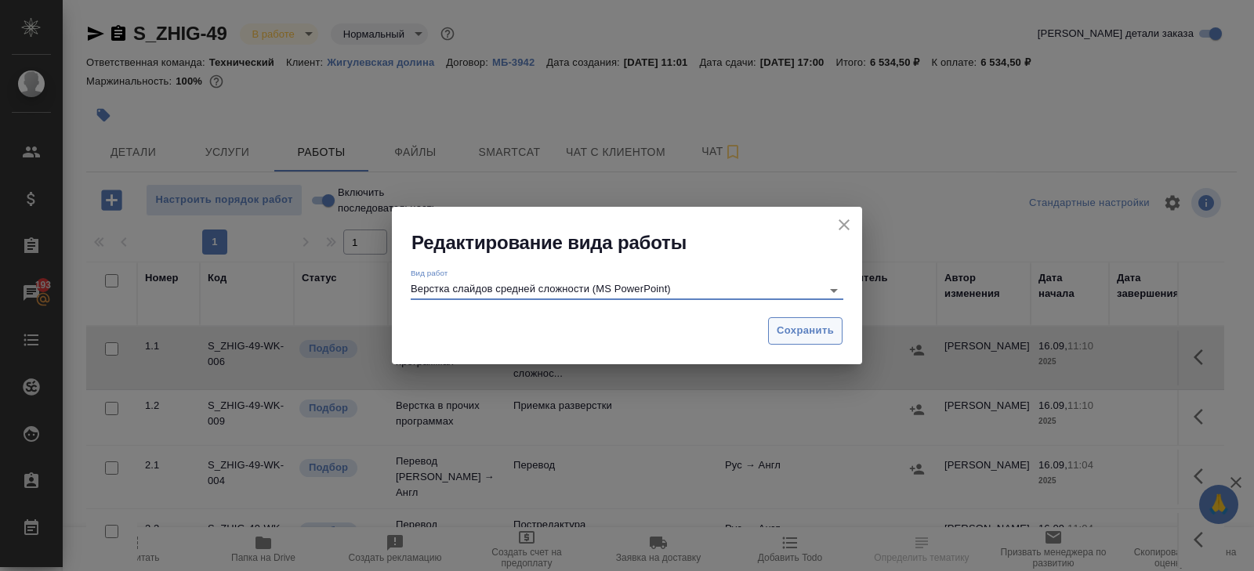
type input "Верстка слайдов средней сложности (MS PowerPoint)"
click at [799, 323] on span "Сохранить" at bounding box center [805, 331] width 57 height 18
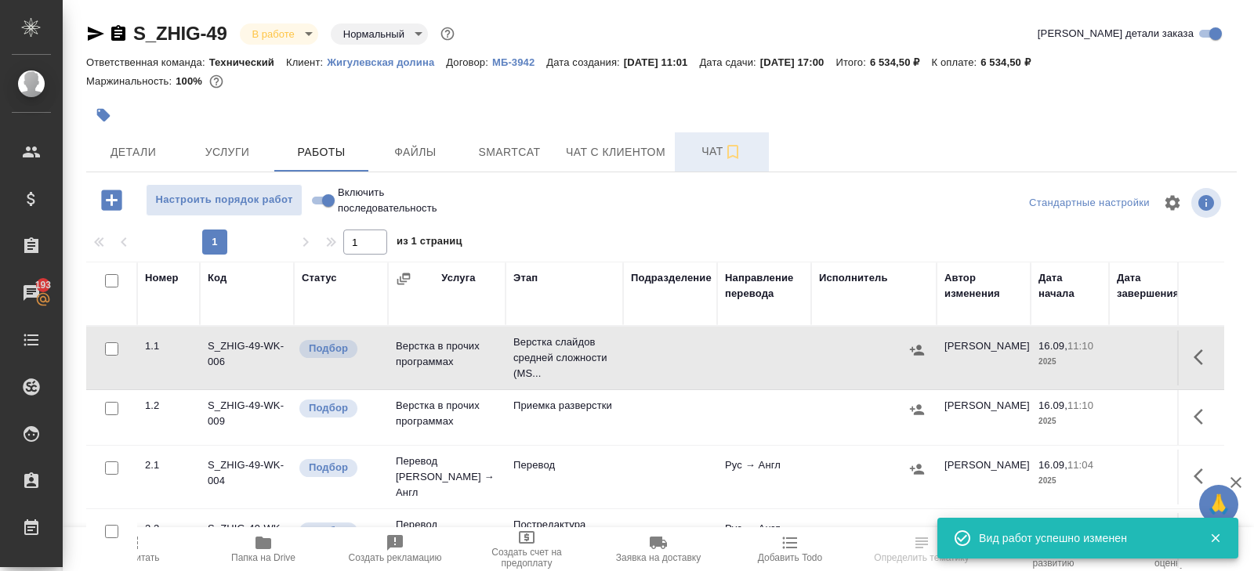
click at [720, 154] on span "Чат" at bounding box center [721, 152] width 75 height 20
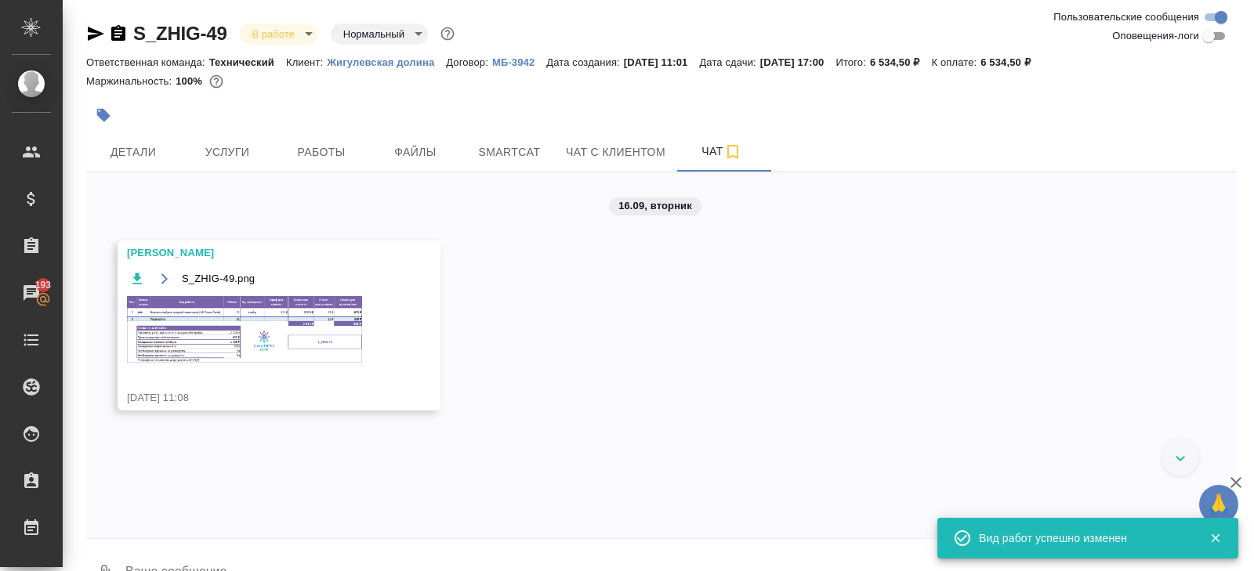
click at [226, 333] on img at bounding box center [244, 329] width 235 height 67
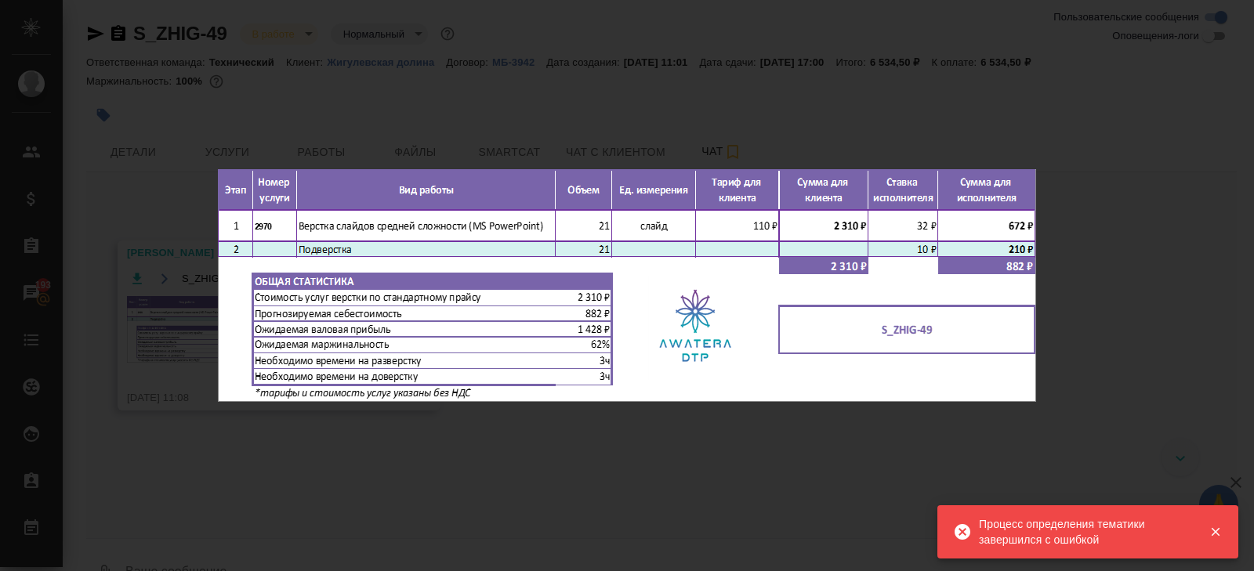
click at [233, 446] on div "S_ZHIG-49.png 1 of 1" at bounding box center [627, 285] width 1254 height 571
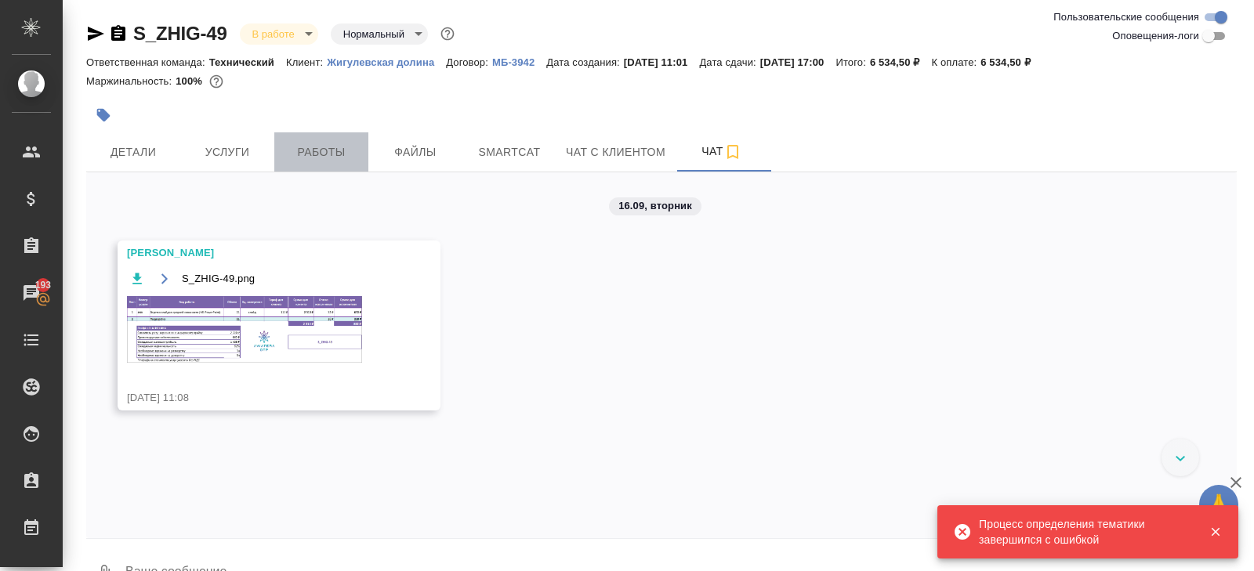
click at [303, 147] on span "Работы" at bounding box center [321, 153] width 75 height 20
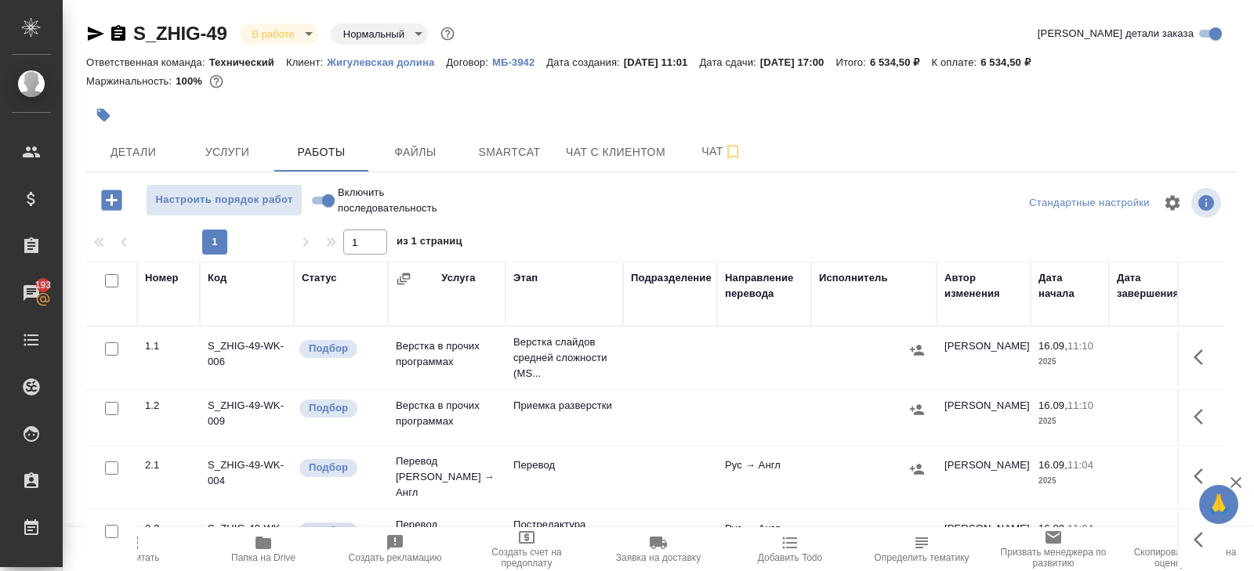
click at [1207, 352] on icon "button" at bounding box center [1203, 357] width 19 height 19
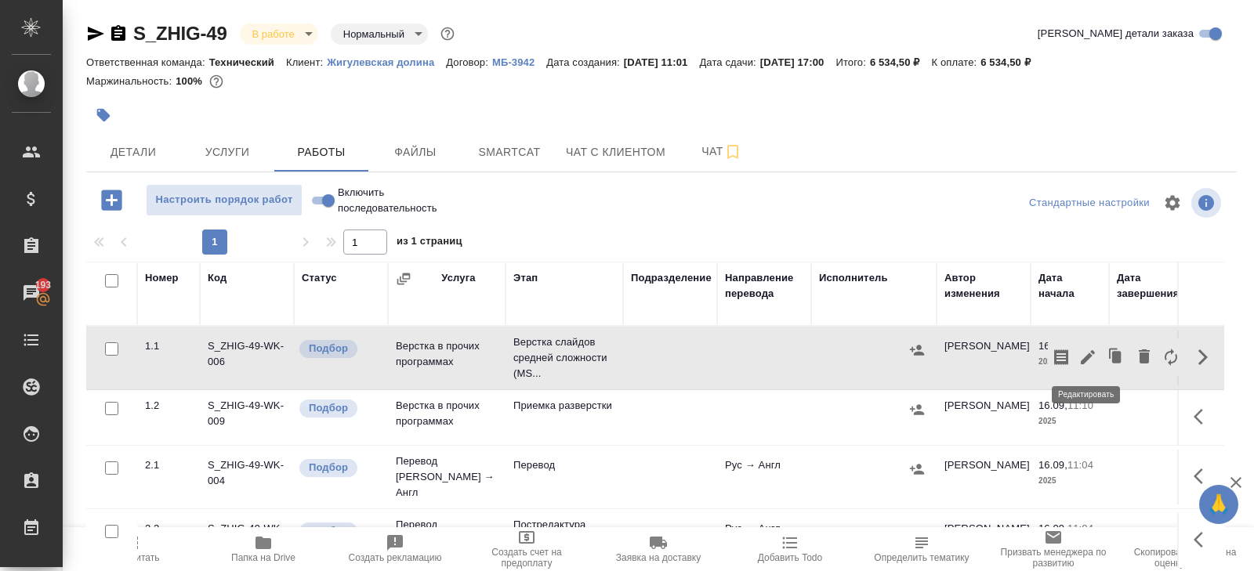
click at [1092, 358] on icon "button" at bounding box center [1087, 357] width 19 height 19
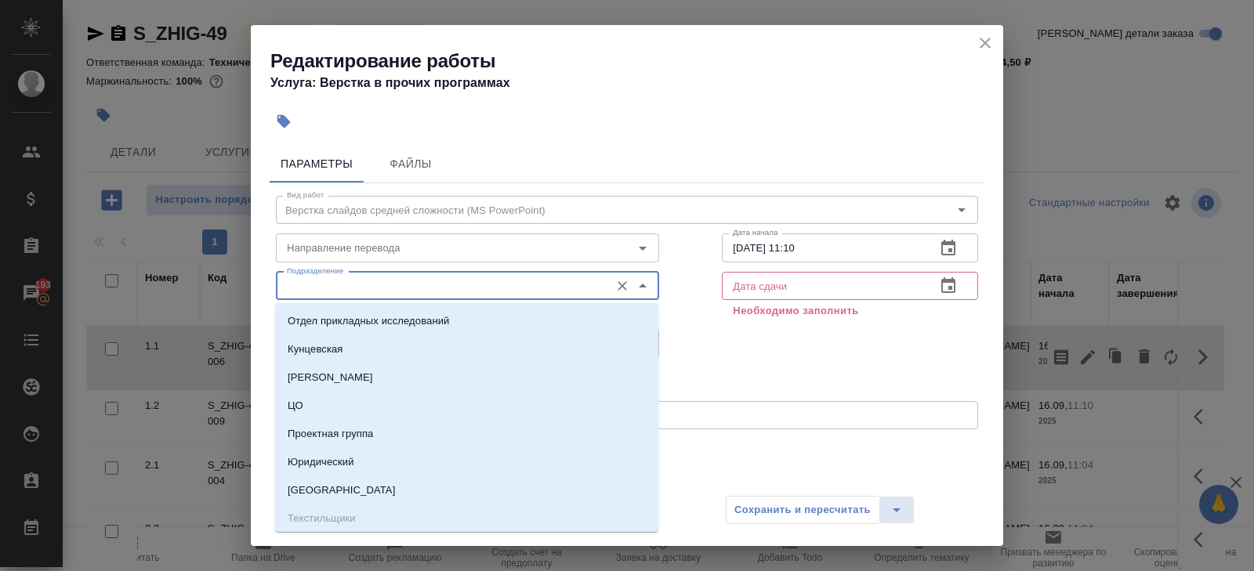
click at [450, 291] on input "Подразделение" at bounding box center [441, 286] width 321 height 19
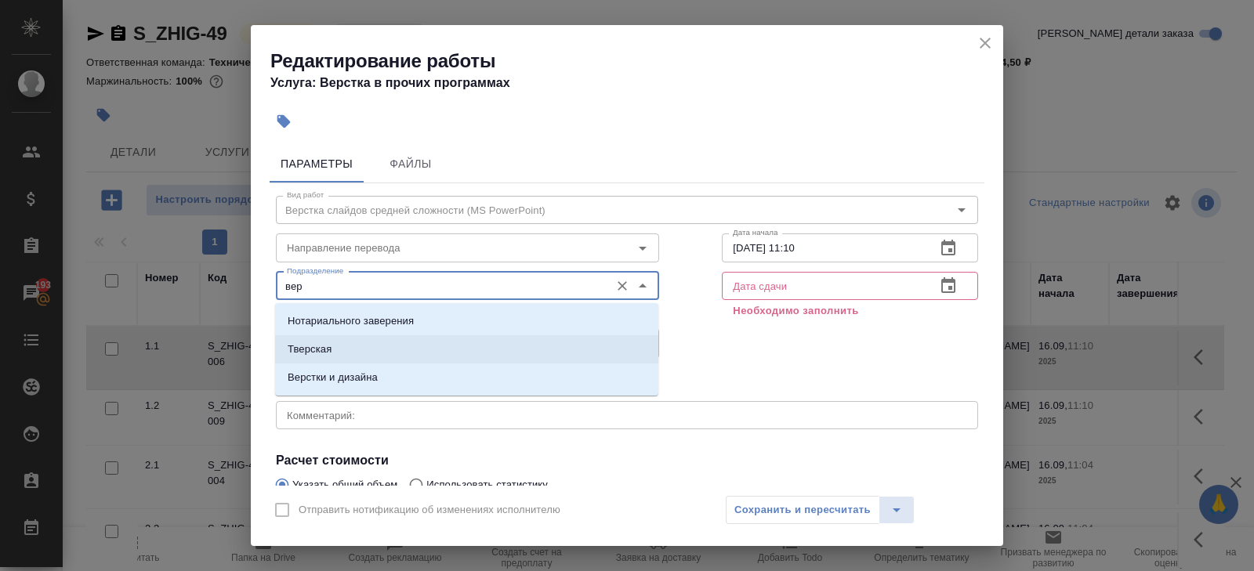
click at [397, 372] on li "Верстки и дизайна" at bounding box center [466, 378] width 383 height 28
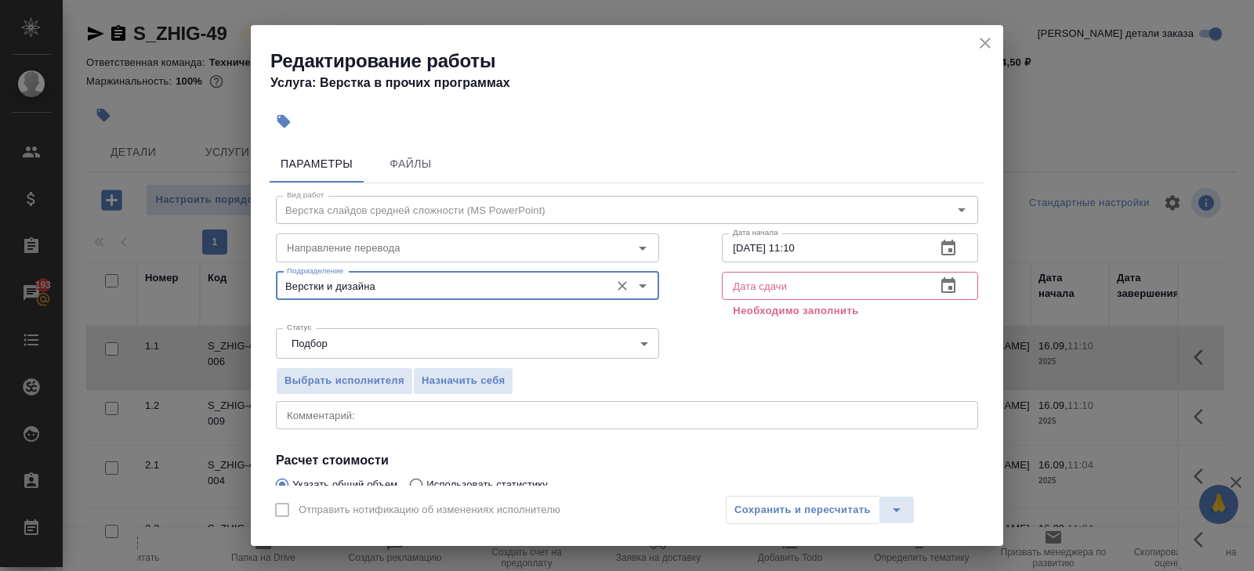
scroll to position [185, 0]
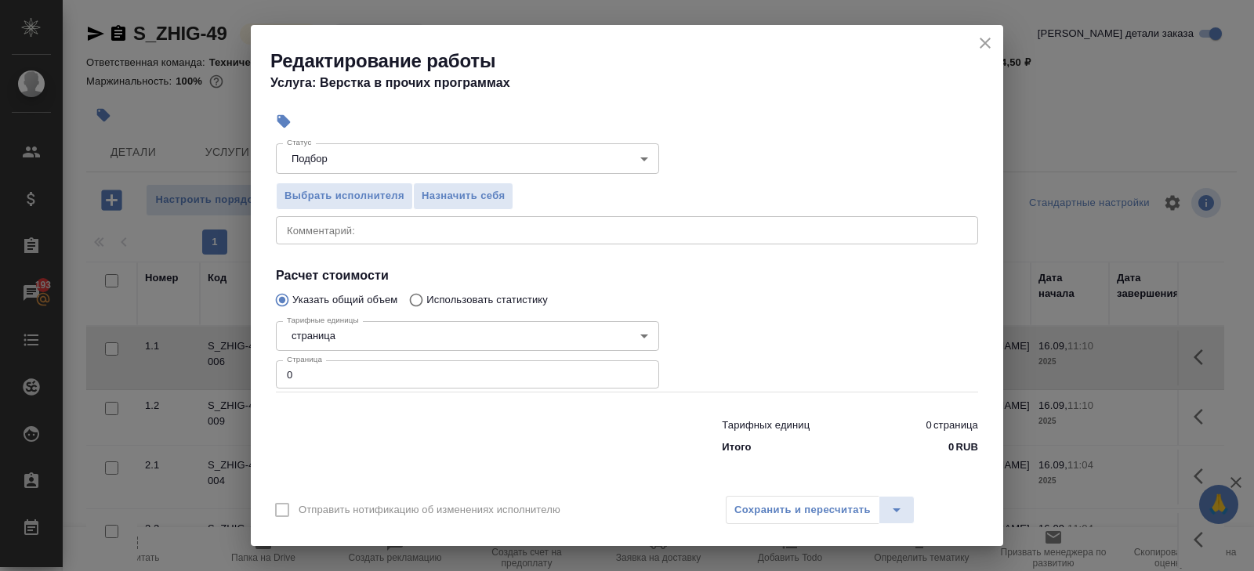
type input "Верстки и дизайна"
click at [376, 376] on input "0" at bounding box center [467, 375] width 383 height 28
type input "3"
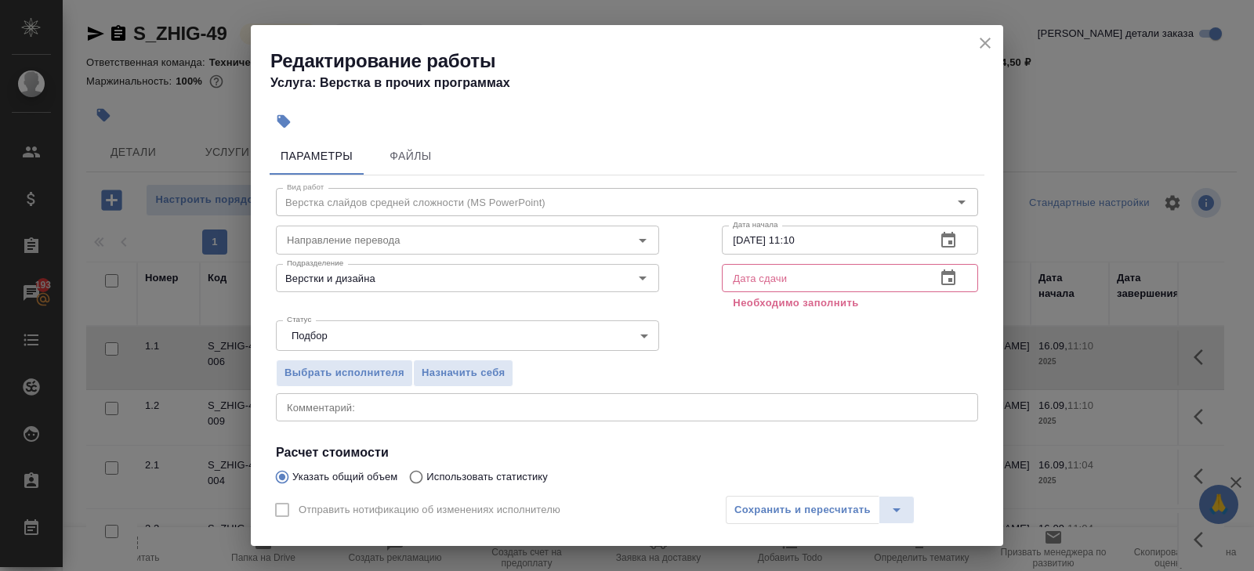
scroll to position [0, 0]
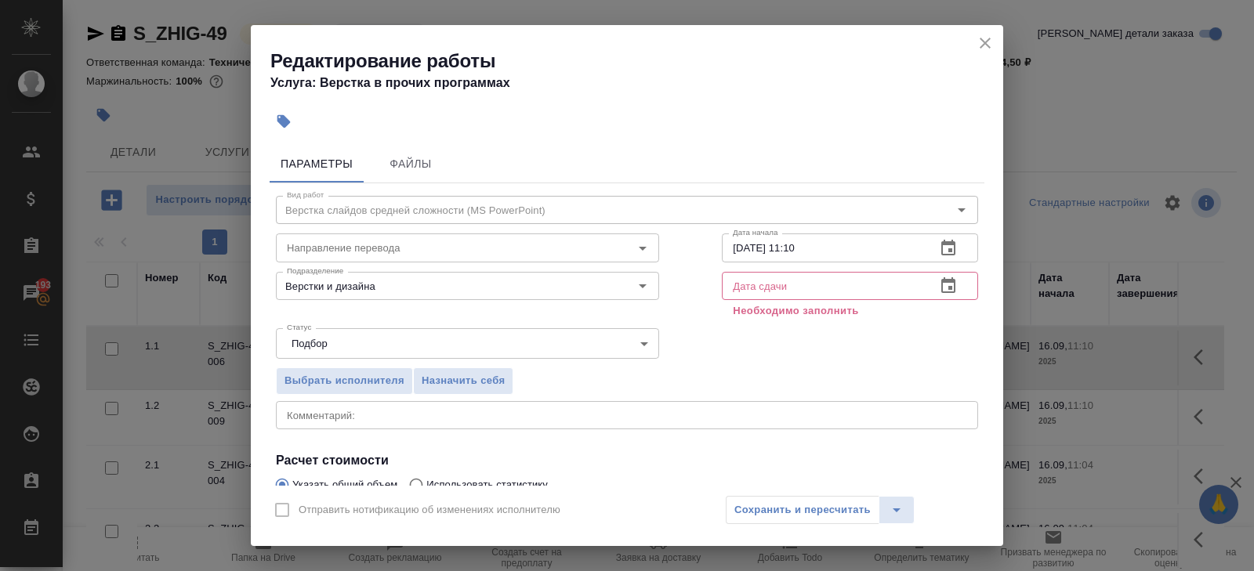
type input "21"
click at [953, 247] on icon "button" at bounding box center [948, 248] width 19 height 19
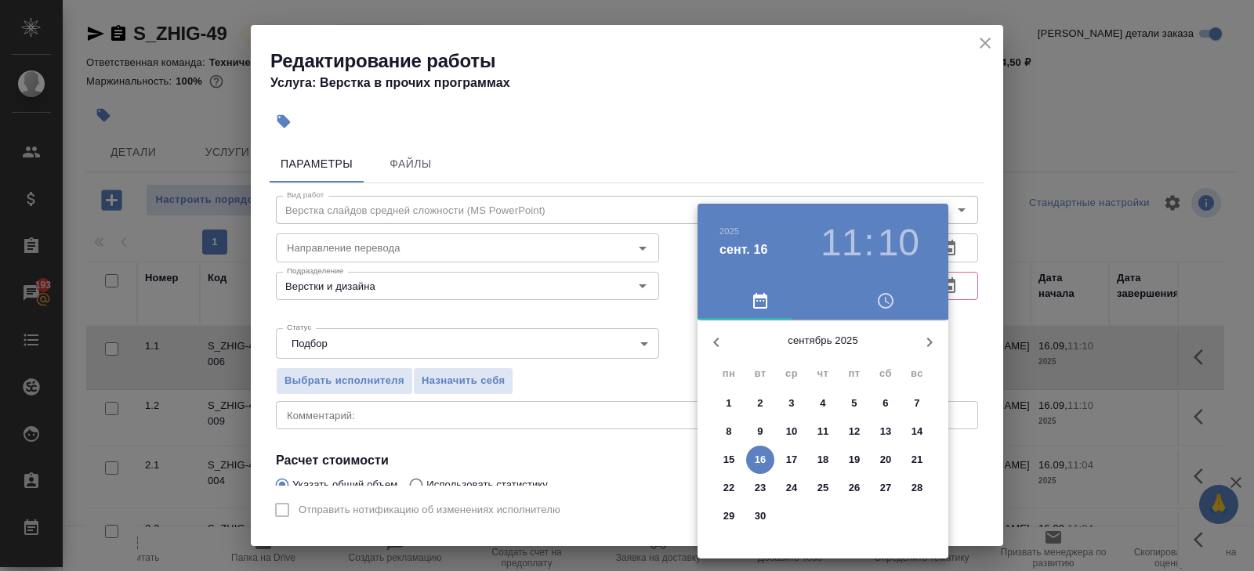
click at [762, 460] on p "16" at bounding box center [761, 460] width 12 height 16
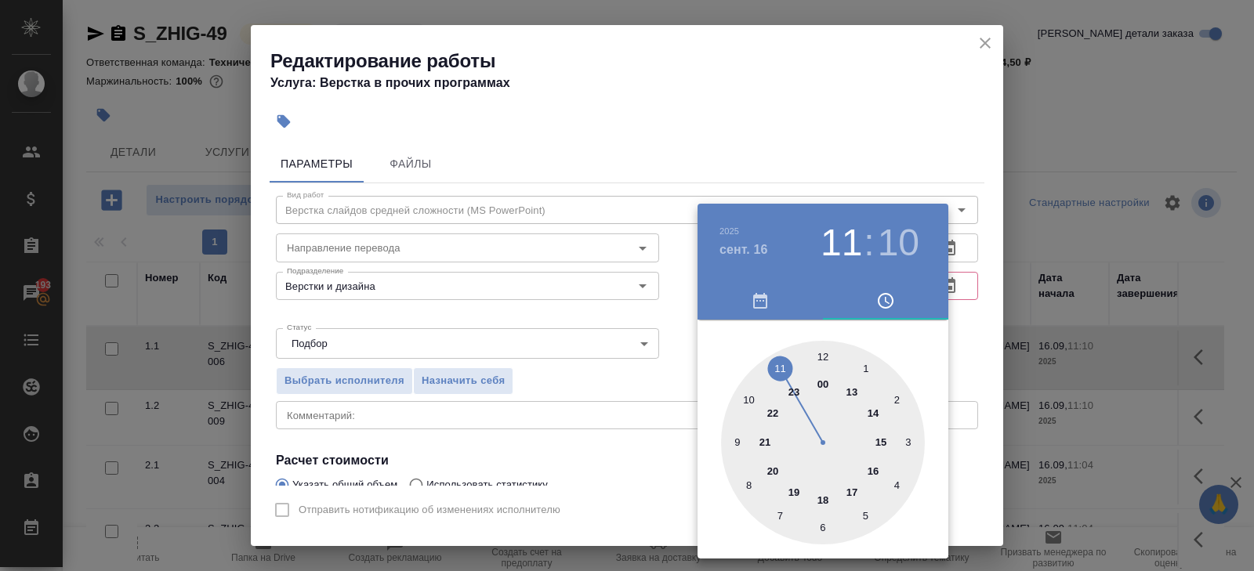
click at [854, 391] on div at bounding box center [823, 443] width 204 height 204
type input "[DATE] 13:00"
click at [822, 357] on div at bounding box center [823, 443] width 204 height 204
click at [952, 325] on div at bounding box center [627, 285] width 1254 height 571
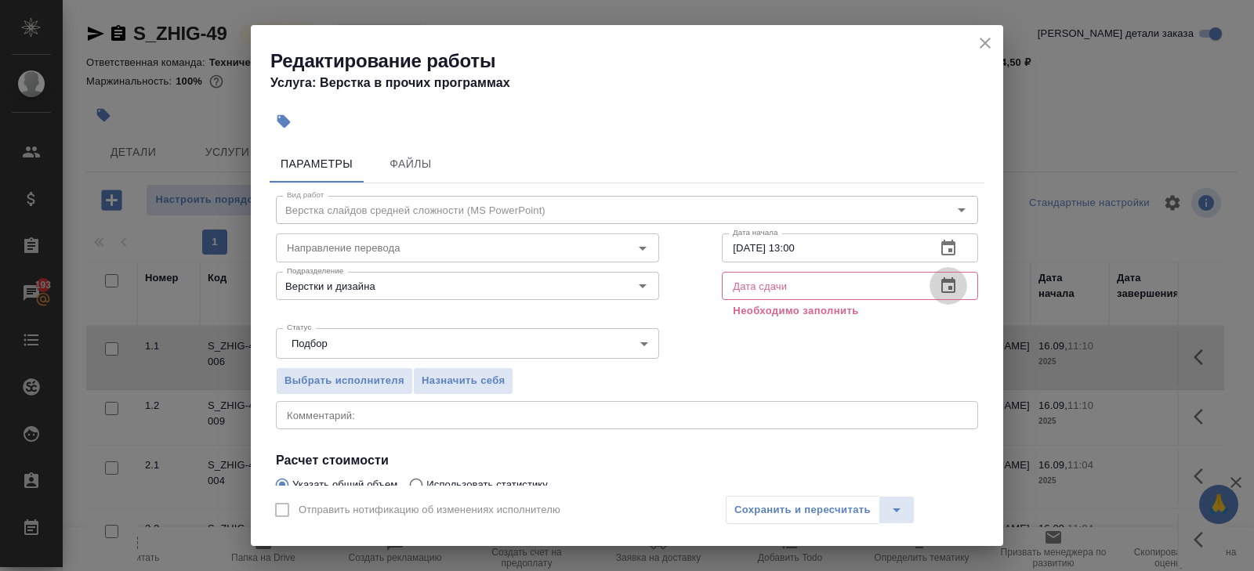
click at [946, 285] on icon "button" at bounding box center [948, 286] width 19 height 19
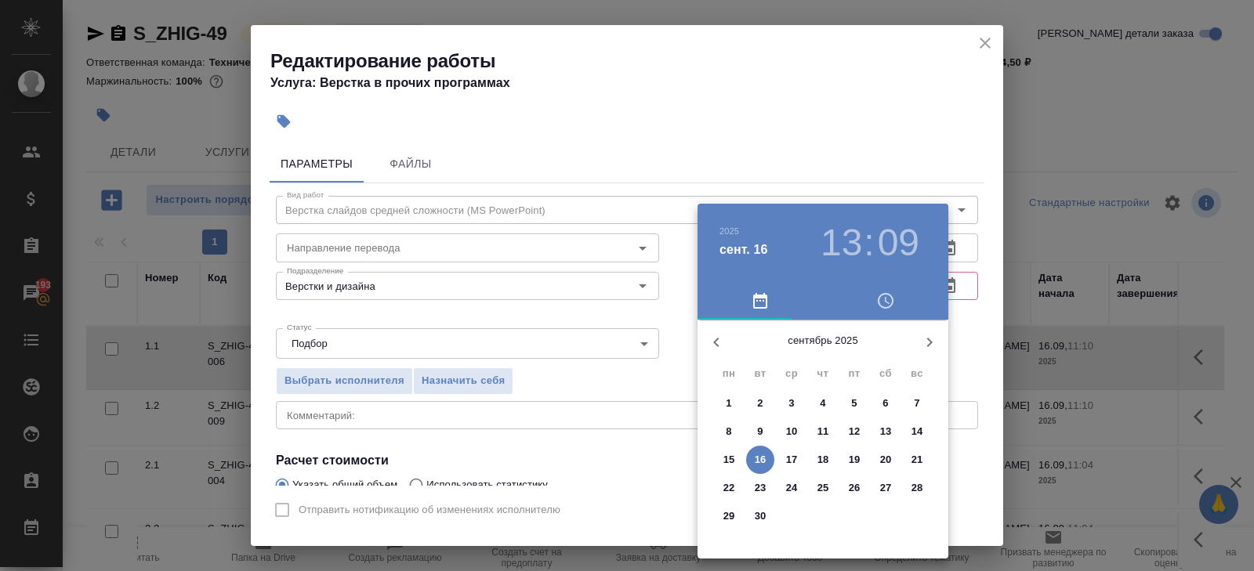
click at [755, 462] on p "16" at bounding box center [761, 460] width 12 height 16
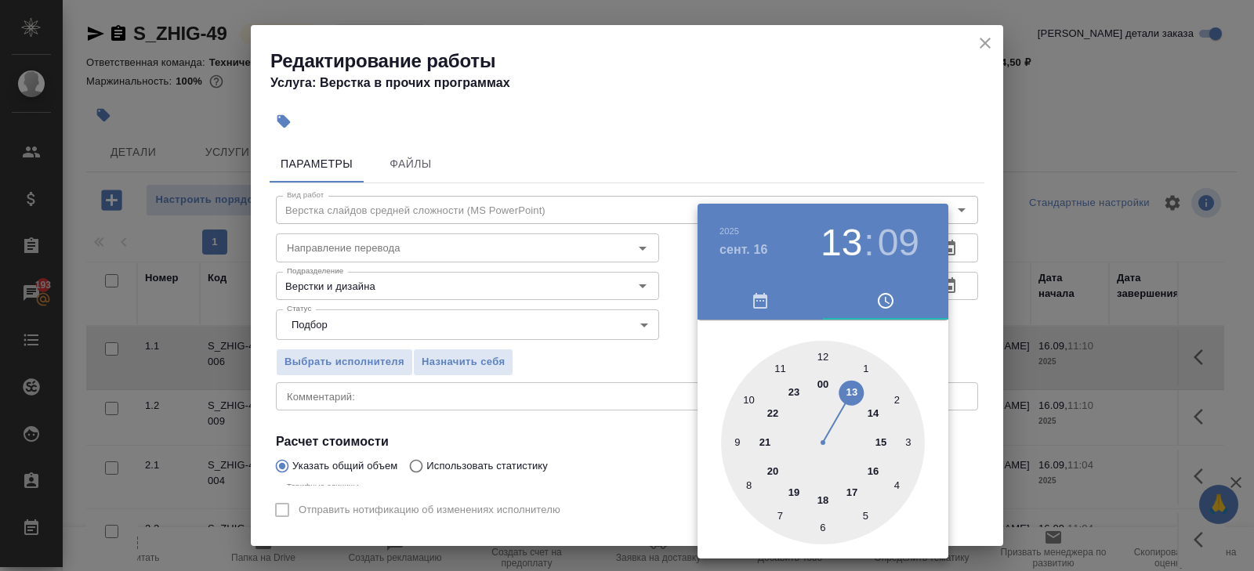
click at [875, 468] on div at bounding box center [823, 443] width 204 height 204
type input "[DATE] 16:00"
click at [820, 356] on div at bounding box center [823, 443] width 204 height 204
click at [810, 149] on div at bounding box center [627, 285] width 1254 height 571
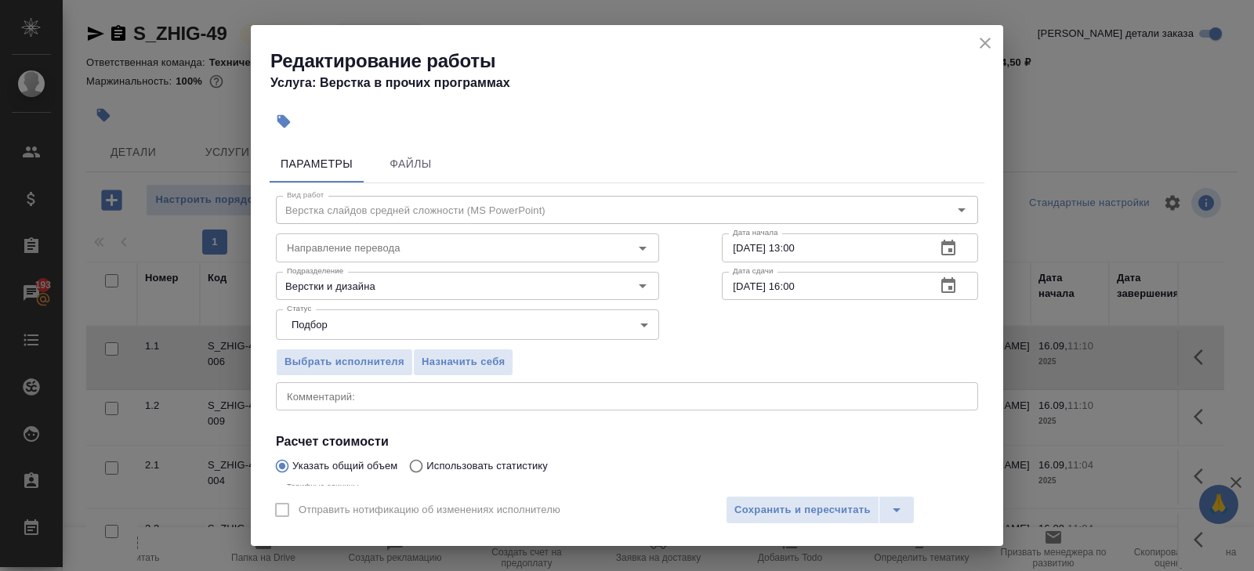
click at [950, 283] on icon "button" at bounding box center [948, 286] width 19 height 19
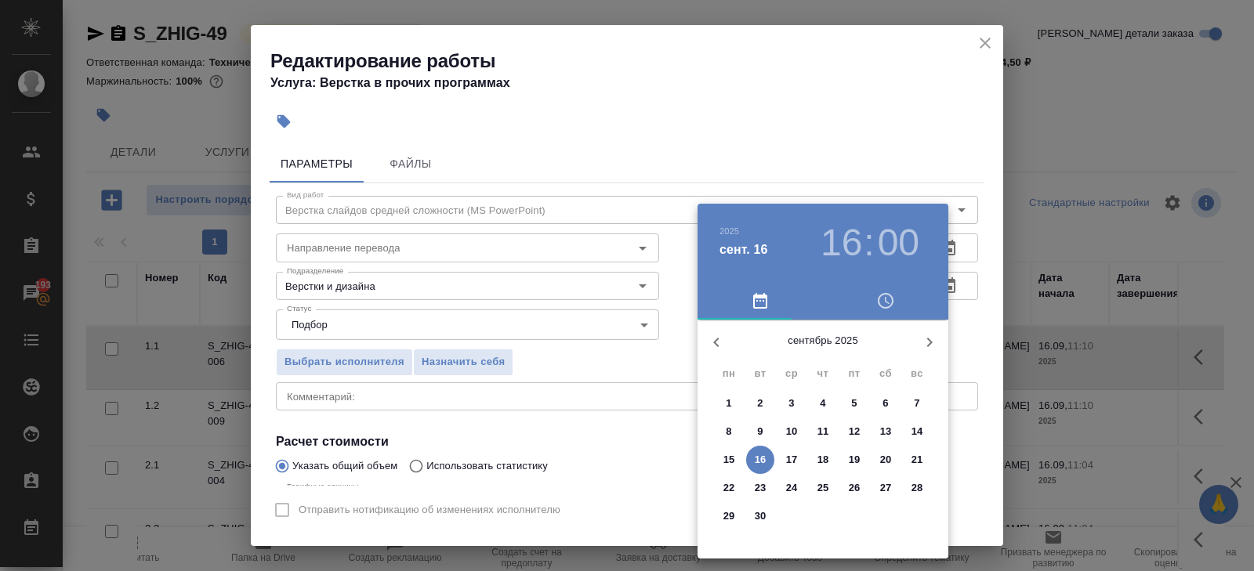
click at [767, 456] on span "16" at bounding box center [760, 460] width 28 height 16
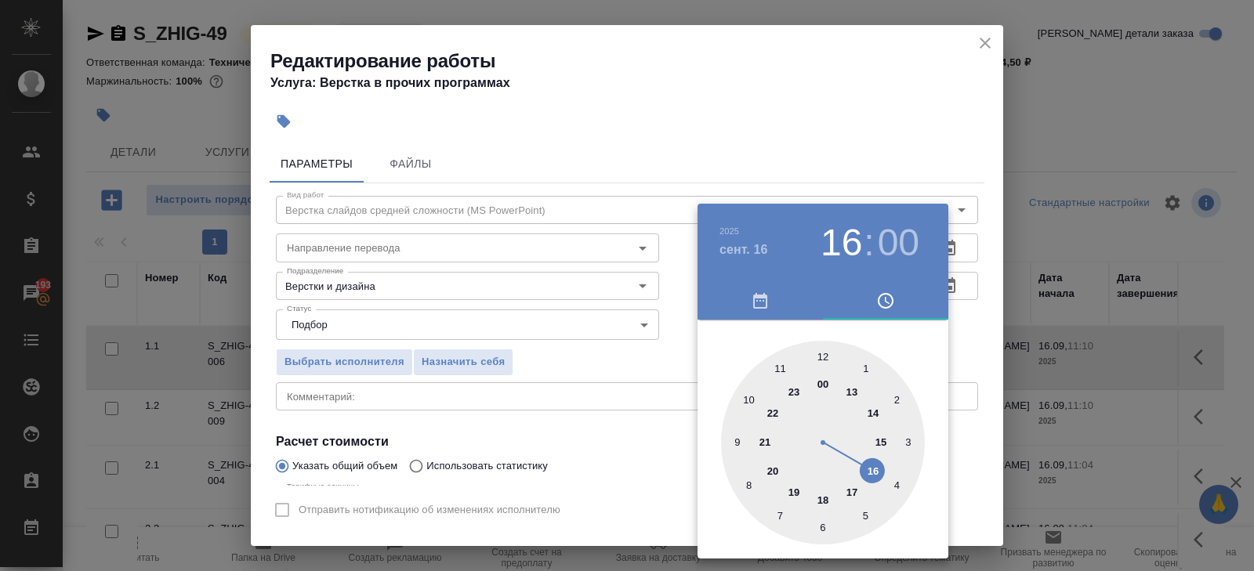
click at [629, 450] on div at bounding box center [627, 285] width 1254 height 571
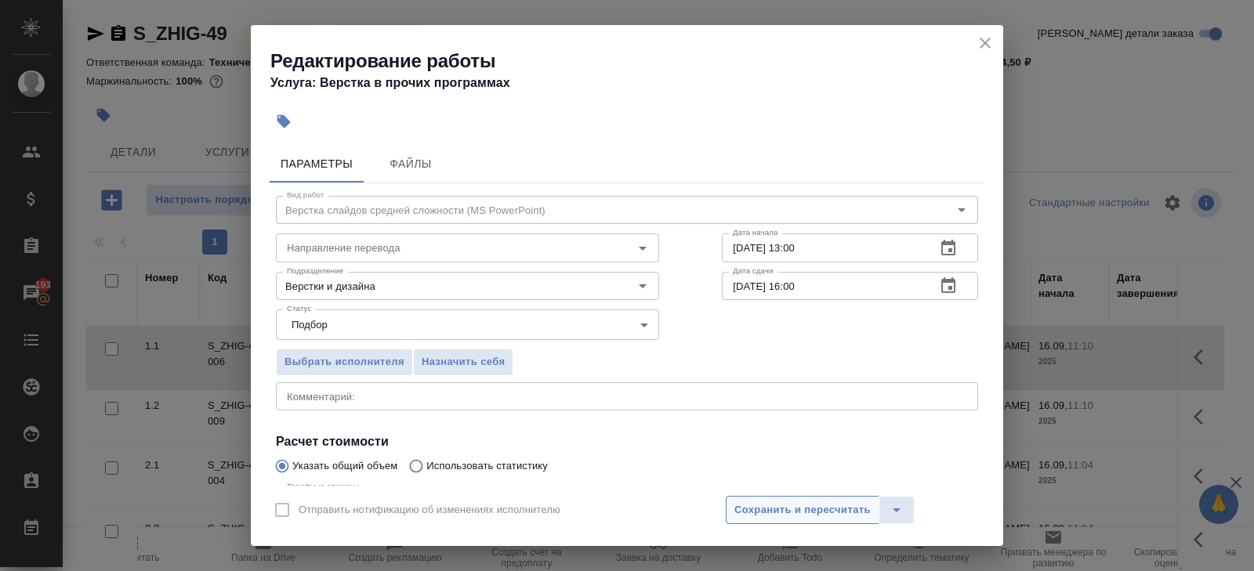
click at [755, 505] on span "Сохранить и пересчитать" at bounding box center [802, 511] width 136 height 18
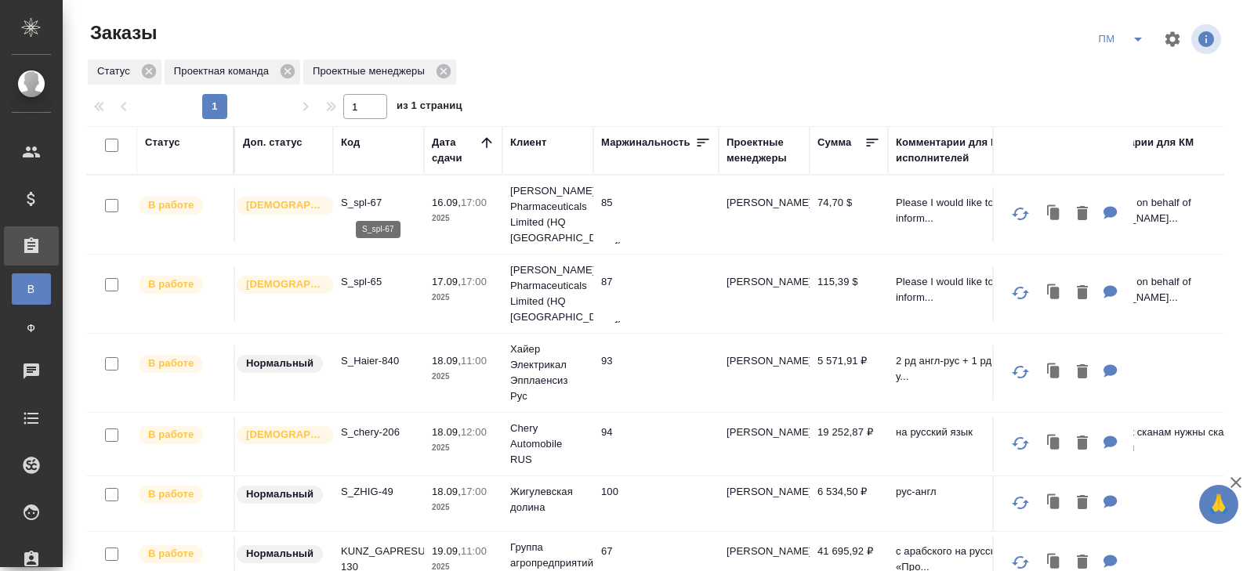
click at [357, 205] on p "S_spl-67" at bounding box center [378, 203] width 75 height 16
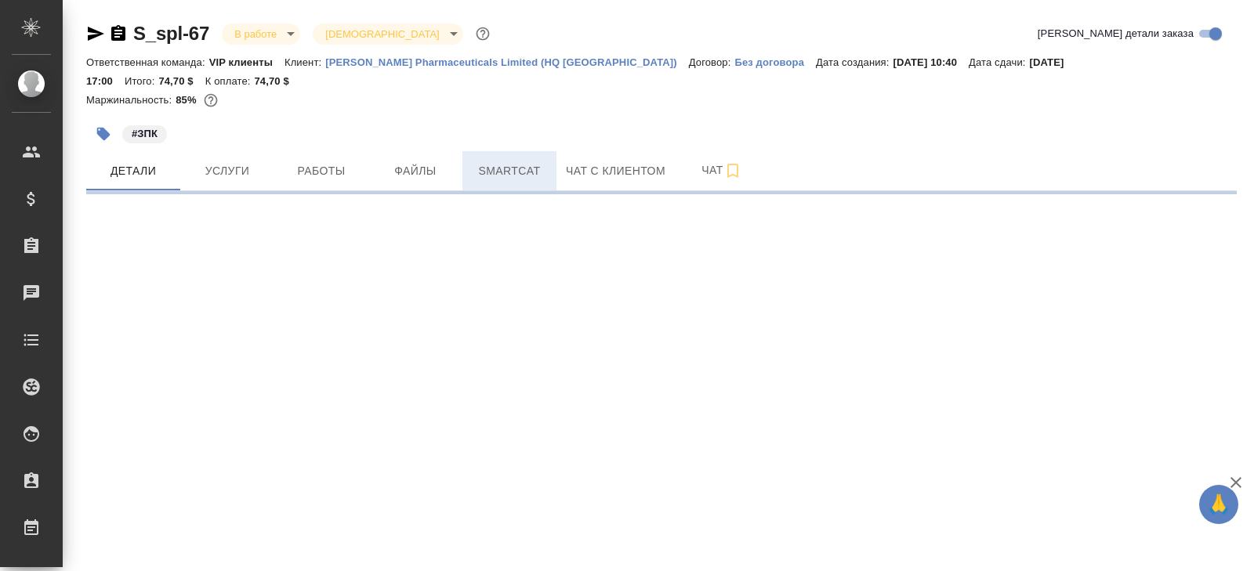
select select "RU"
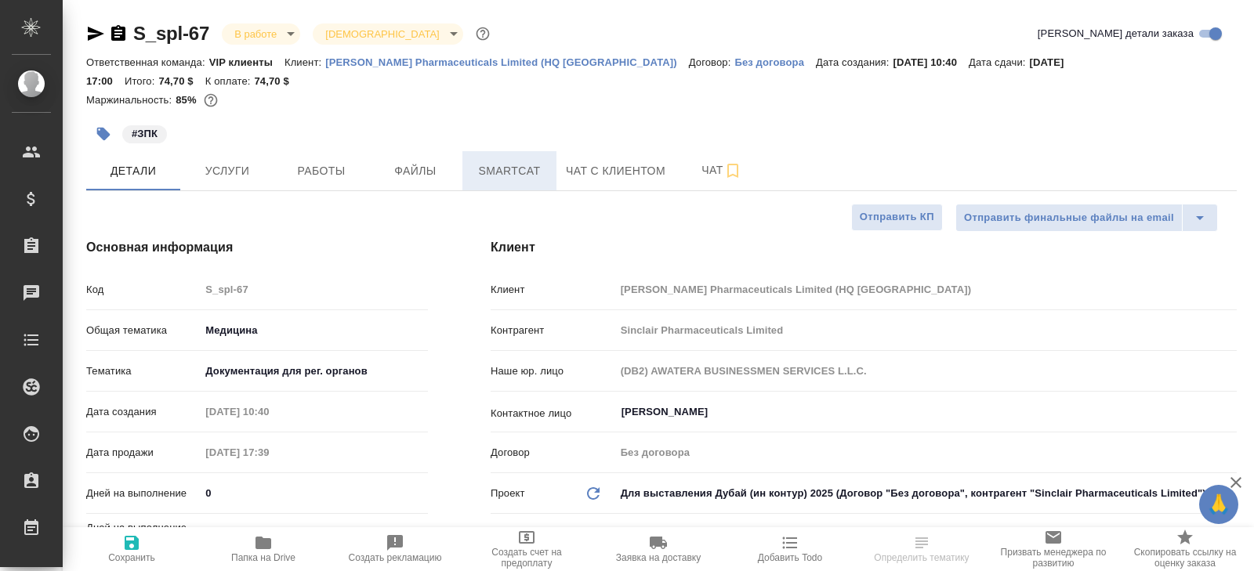
click at [469, 161] on button "Smartcat" at bounding box center [509, 170] width 94 height 39
type textarea "x"
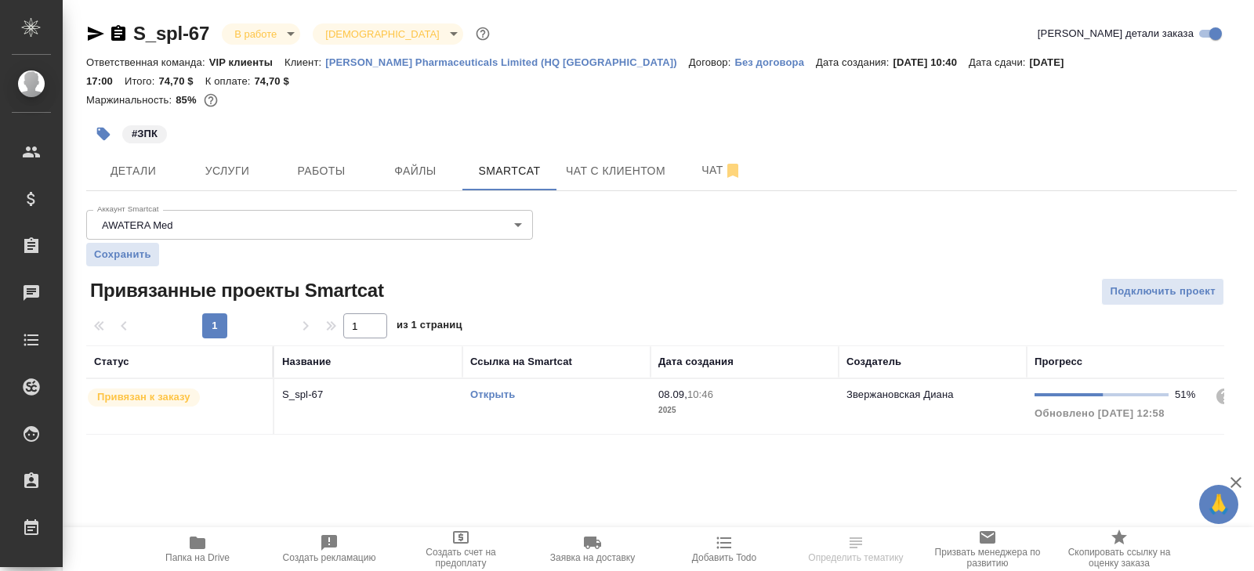
click at [488, 389] on link "Открыть" at bounding box center [492, 395] width 45 height 12
click at [307, 167] on button "Работы" at bounding box center [321, 170] width 94 height 39
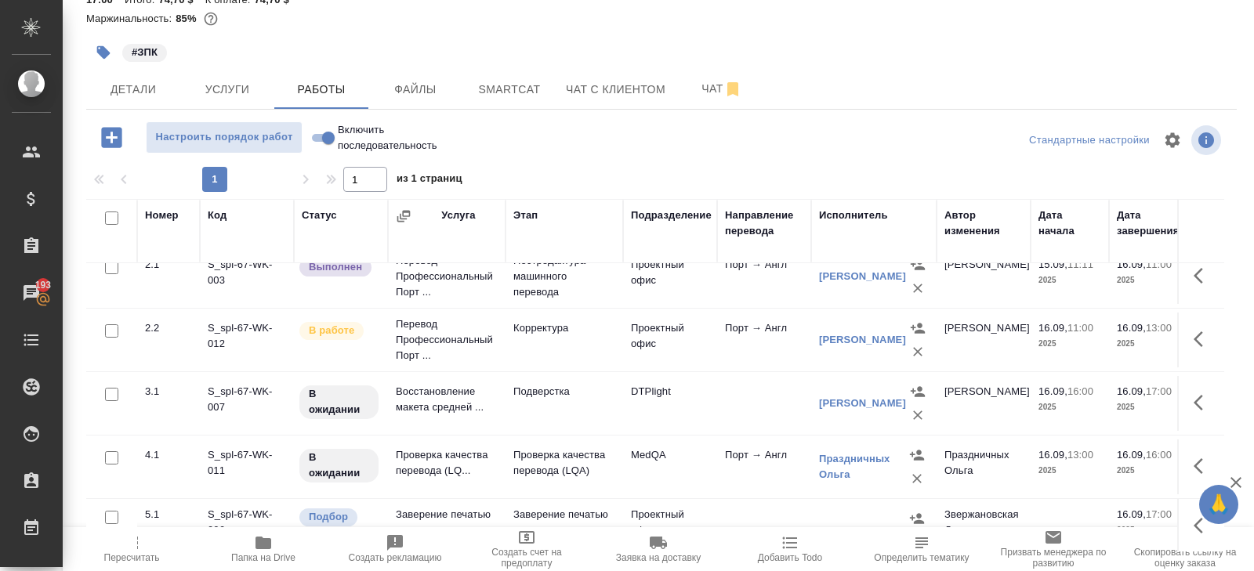
scroll to position [83, 0]
click at [1206, 328] on icon "button" at bounding box center [1203, 337] width 19 height 19
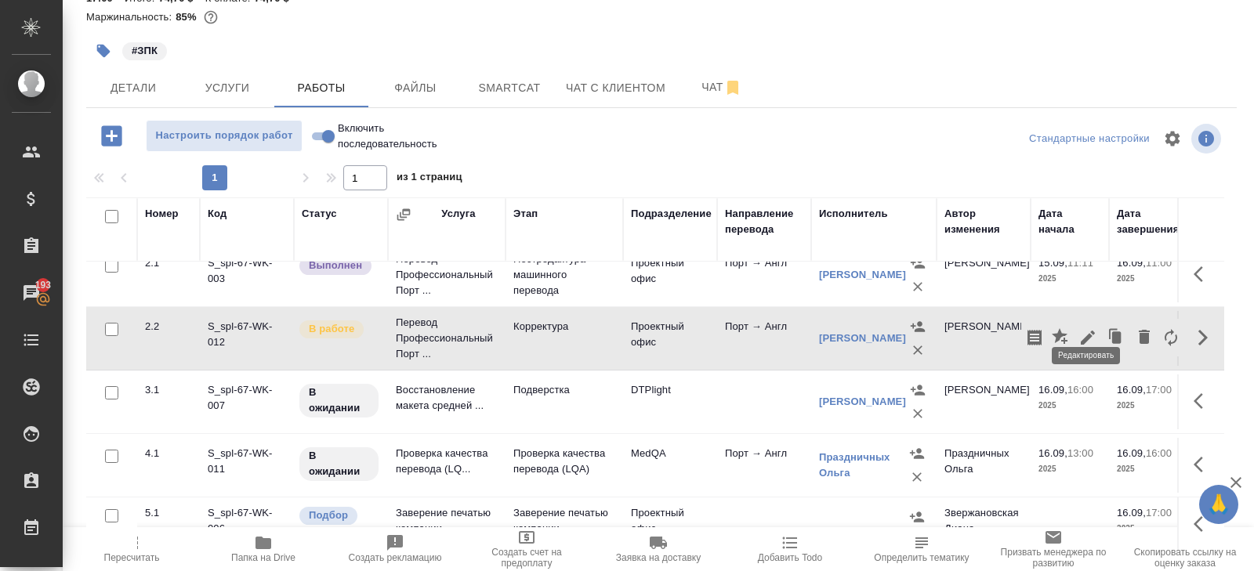
click at [1093, 328] on icon "button" at bounding box center [1087, 337] width 19 height 19
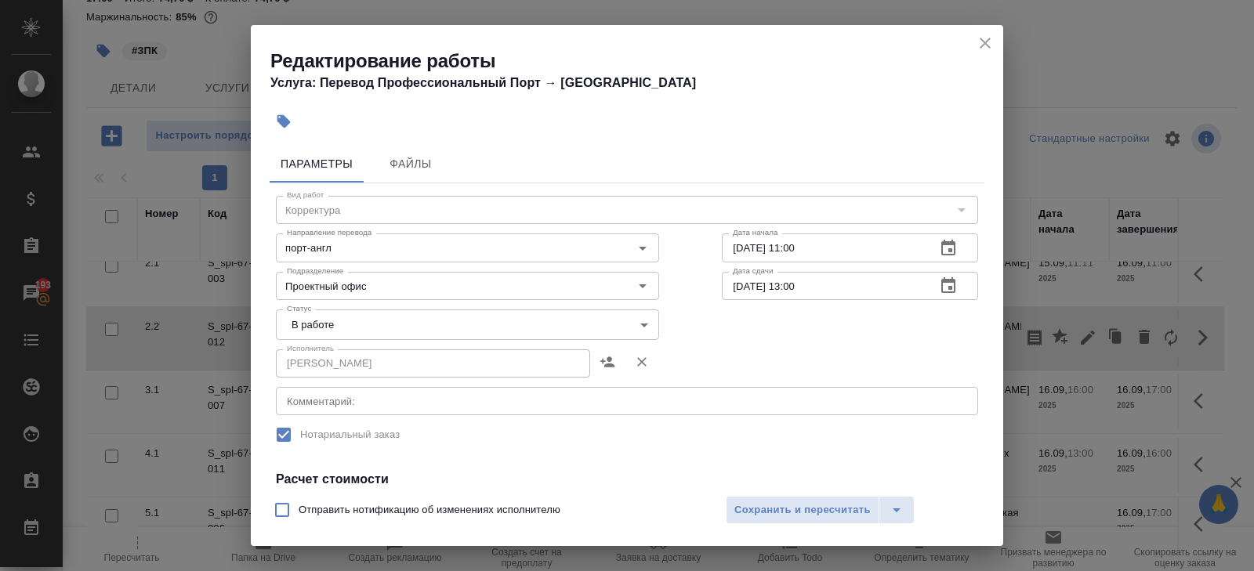
click at [321, 332] on body "🙏 .cls-1 fill:#fff; AWATERA Belyakova Yulia Клиенты Спецификации Заказы 193 Чат…" at bounding box center [627, 285] width 1254 height 571
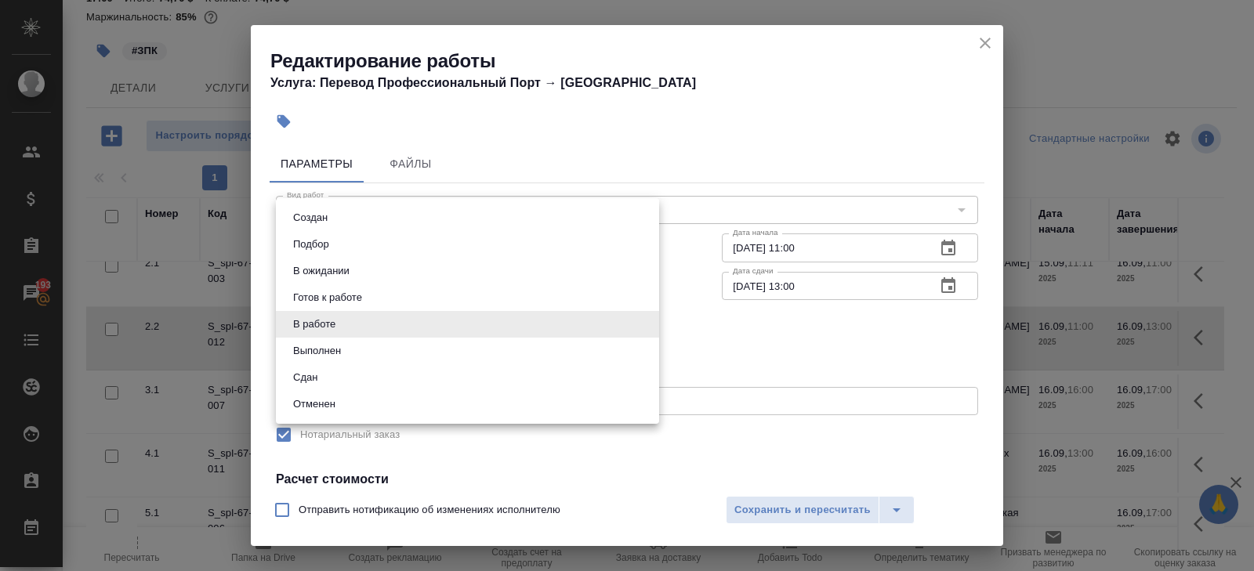
click at [321, 352] on button "Выполнен" at bounding box center [316, 351] width 57 height 17
type input "completed"
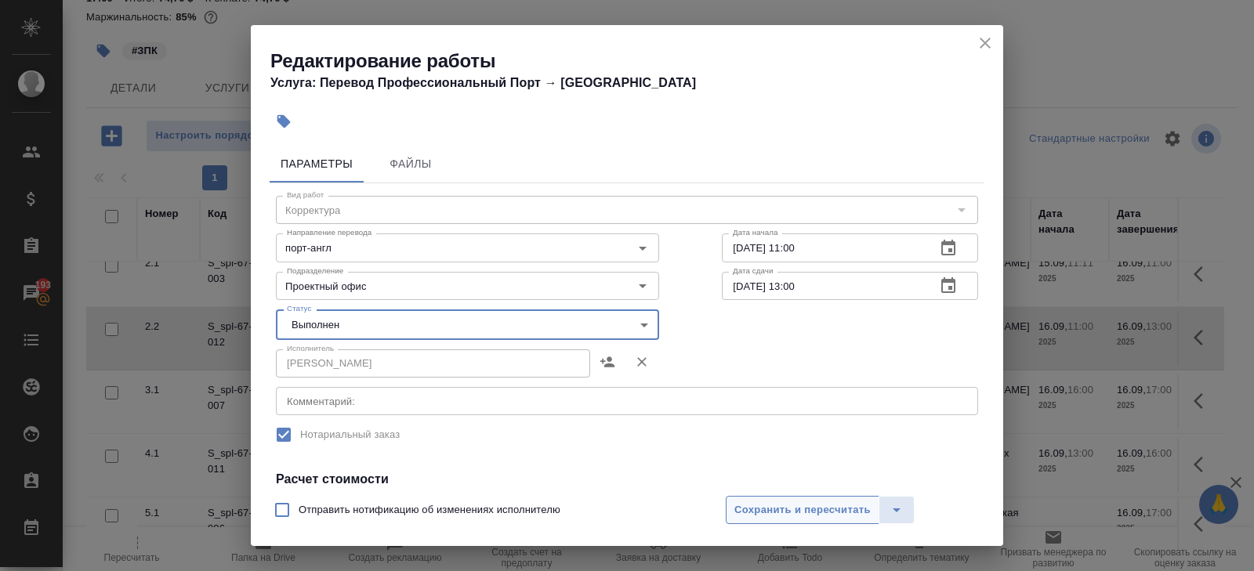
click at [766, 513] on span "Сохранить и пересчитать" at bounding box center [802, 511] width 136 height 18
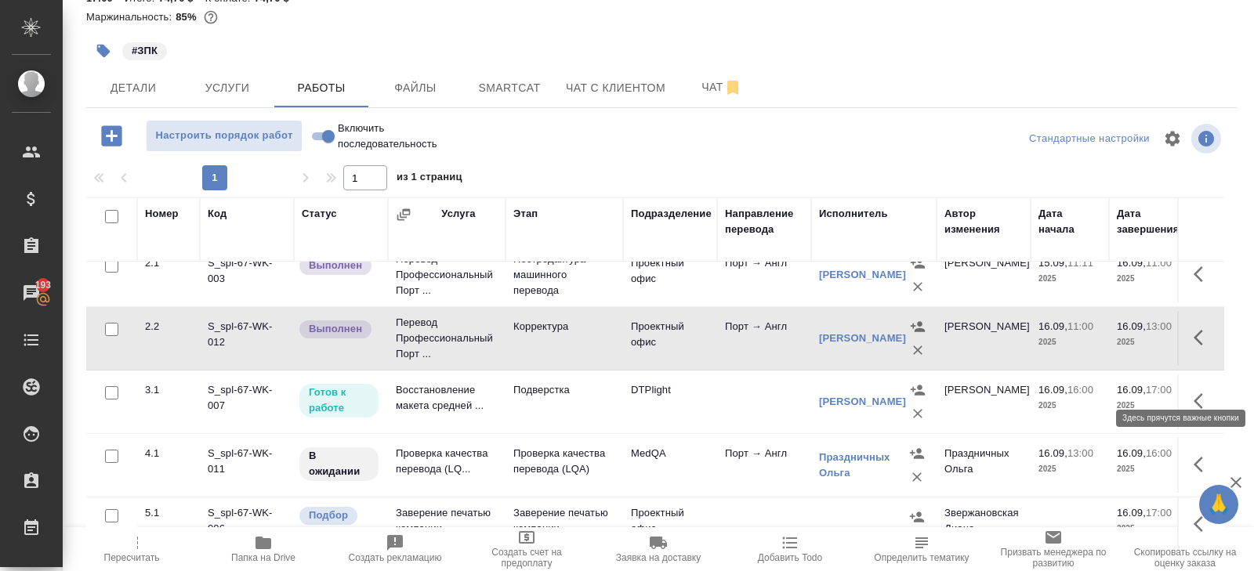
click at [1200, 392] on icon "button" at bounding box center [1203, 401] width 19 height 19
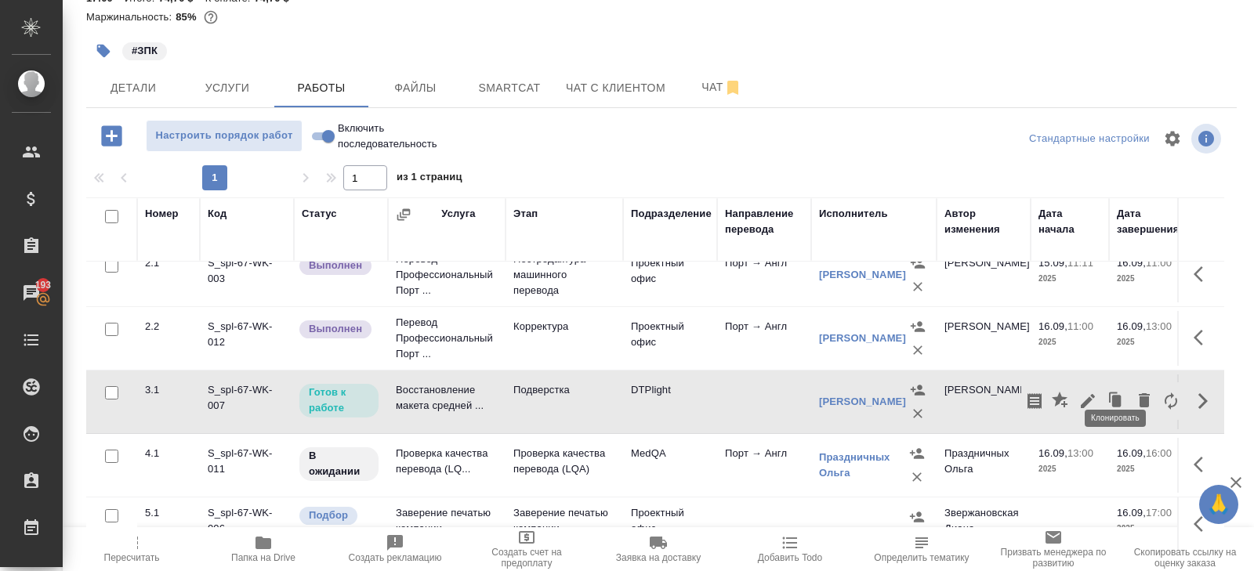
click at [1098, 382] on button "button" at bounding box center [1088, 401] width 27 height 38
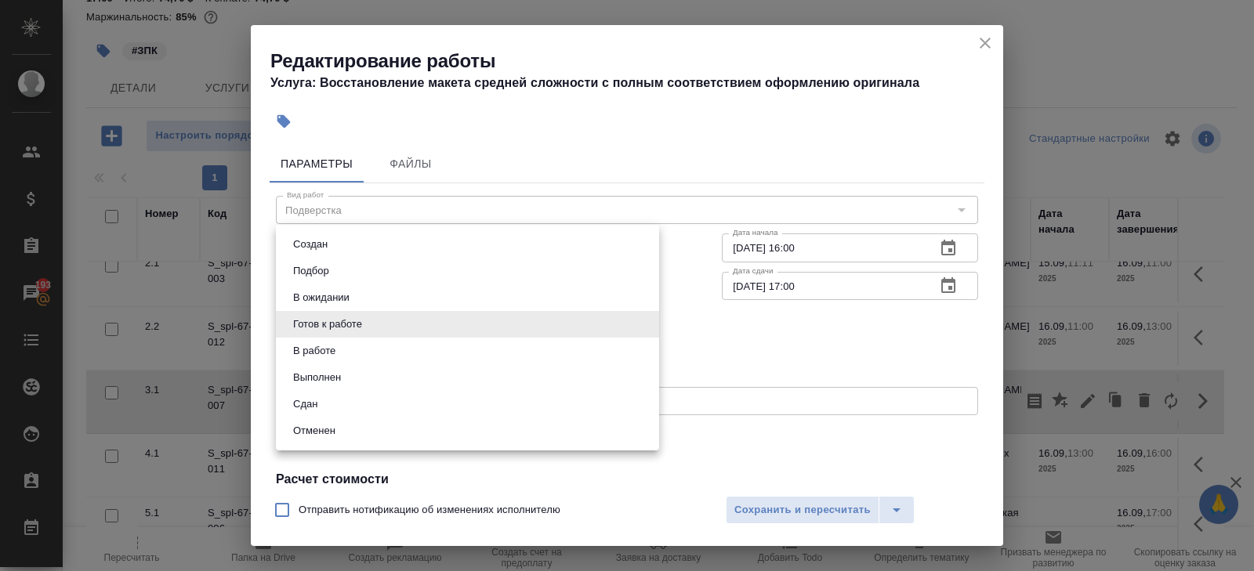
click at [335, 329] on body "🙏 .cls-1 fill:#fff; AWATERA Belyakova Yulia Клиенты Спецификации Заказы 193 Чат…" at bounding box center [627, 285] width 1254 height 571
click at [332, 298] on button "В ожидании" at bounding box center [321, 297] width 66 height 17
type input "pending"
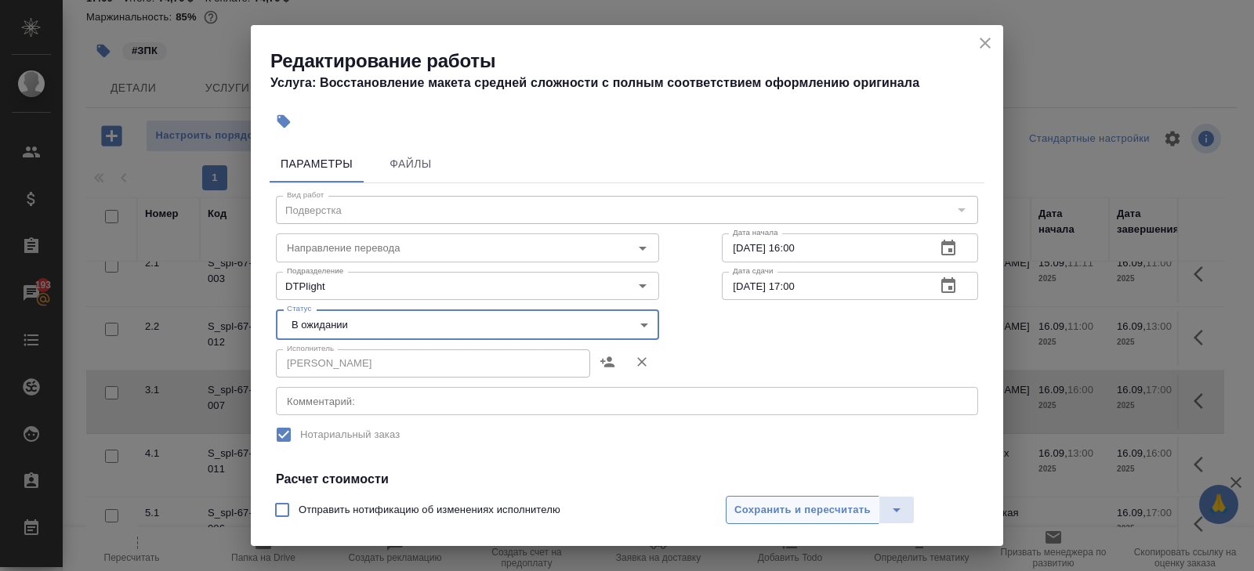
click at [738, 508] on span "Сохранить и пересчитать" at bounding box center [802, 511] width 136 height 18
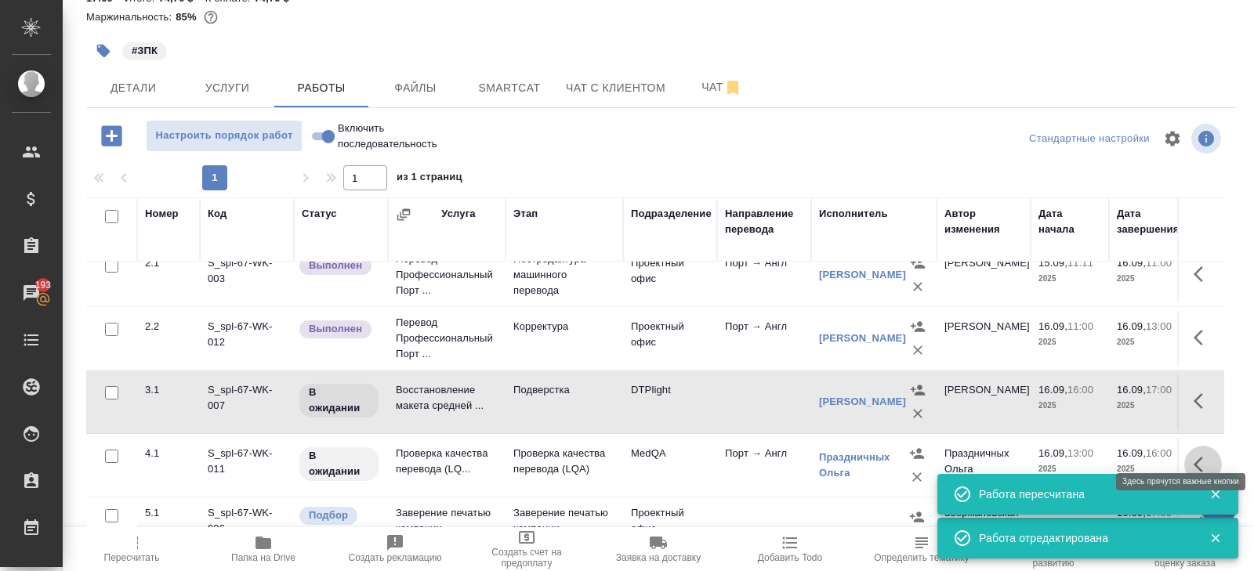
click at [1202, 455] on icon "button" at bounding box center [1203, 464] width 19 height 19
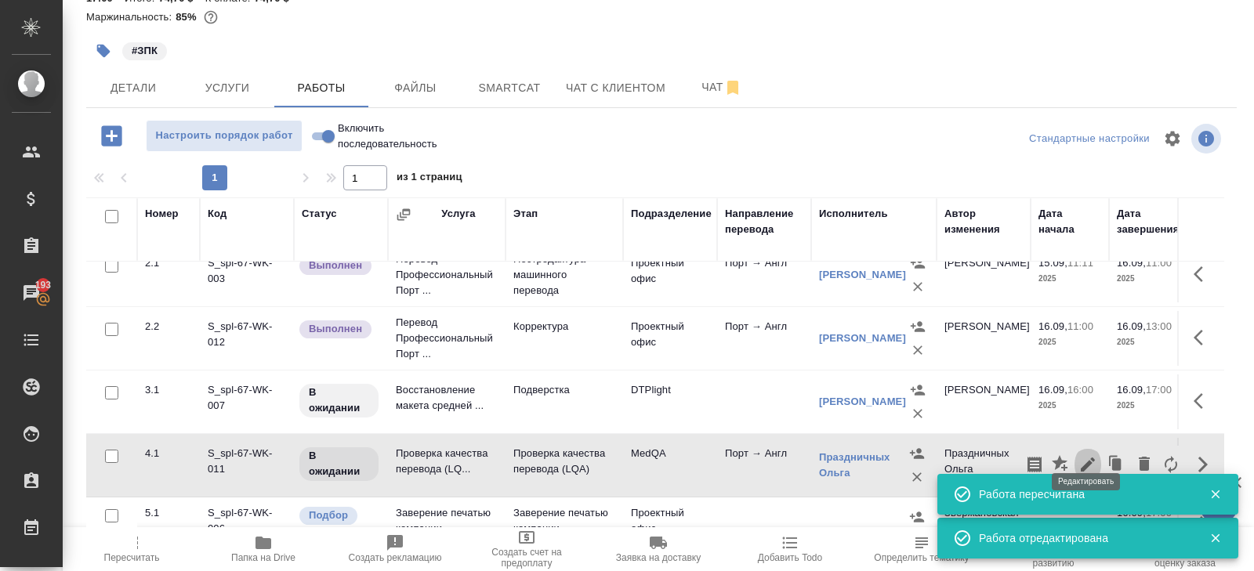
click at [1091, 455] on icon "button" at bounding box center [1087, 464] width 19 height 19
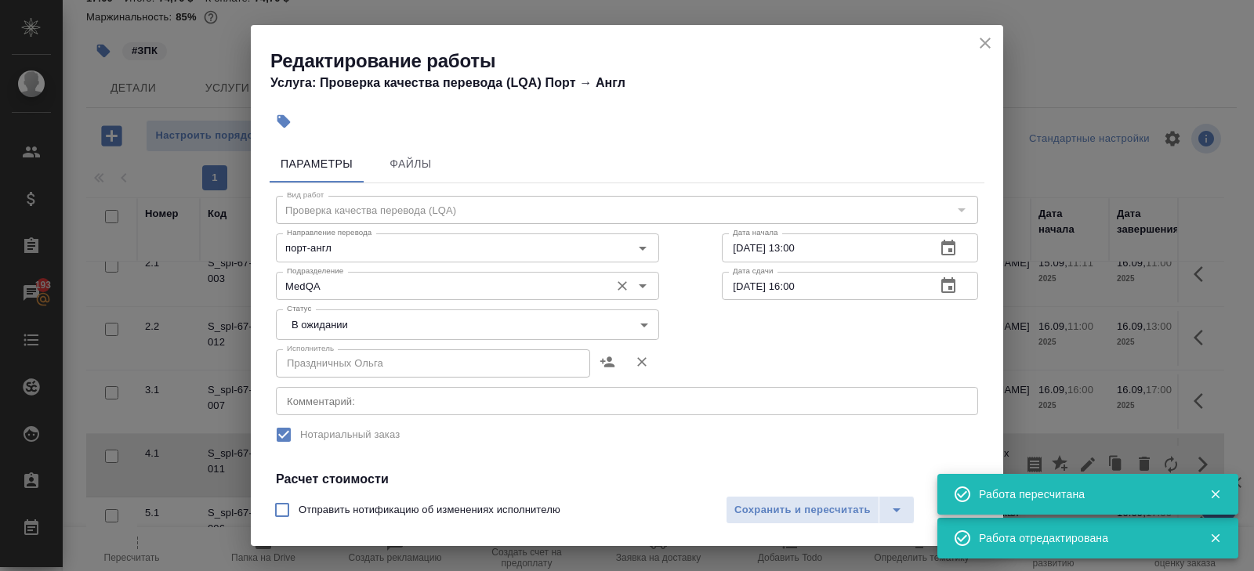
click at [344, 299] on div "MedQA Подразделение" at bounding box center [467, 286] width 383 height 28
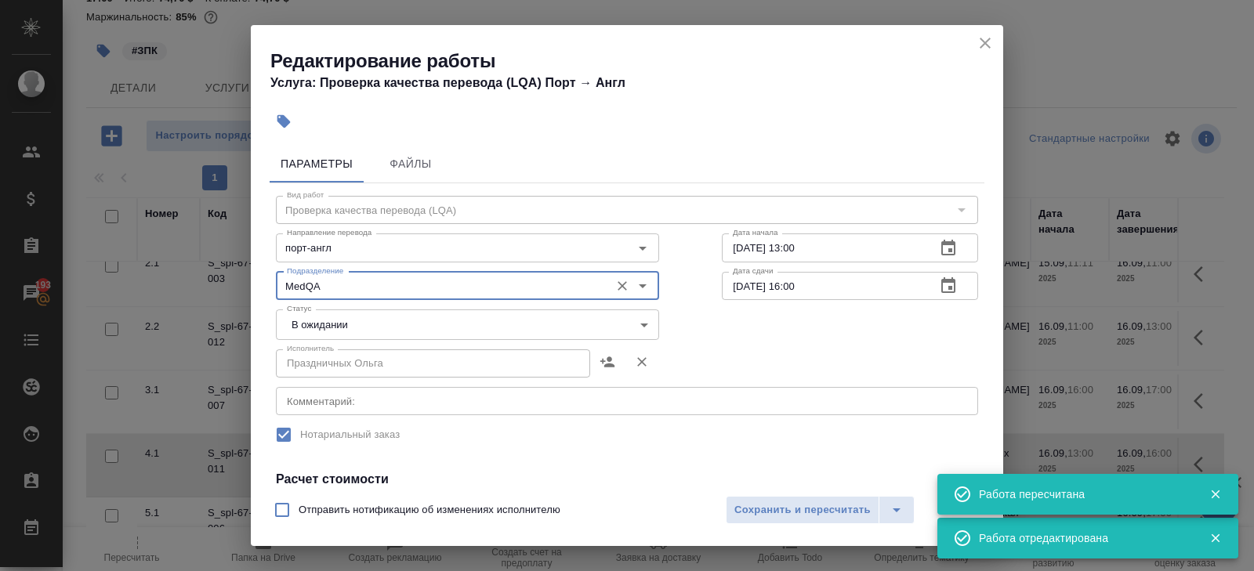
click at [331, 327] on body "🙏 .cls-1 fill:#fff; AWATERA Belyakova Yulia Клиенты Спецификации Заказы 193 Чат…" at bounding box center [627, 285] width 1254 height 571
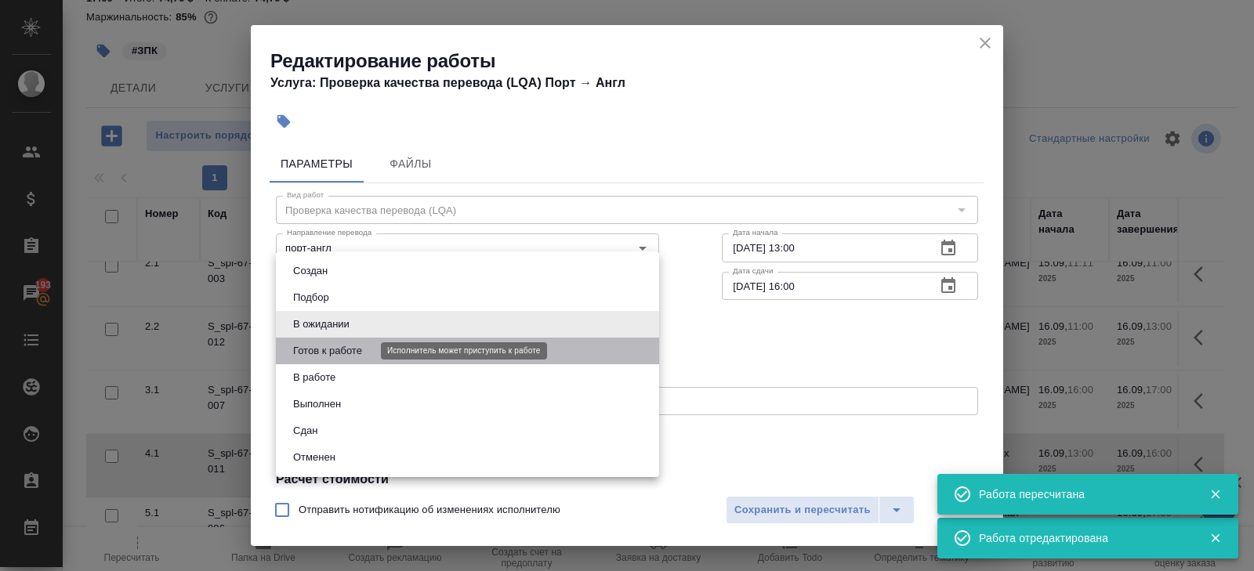
click at [329, 348] on button "Готов к работе" at bounding box center [327, 351] width 78 height 17
type input "readyForWork"
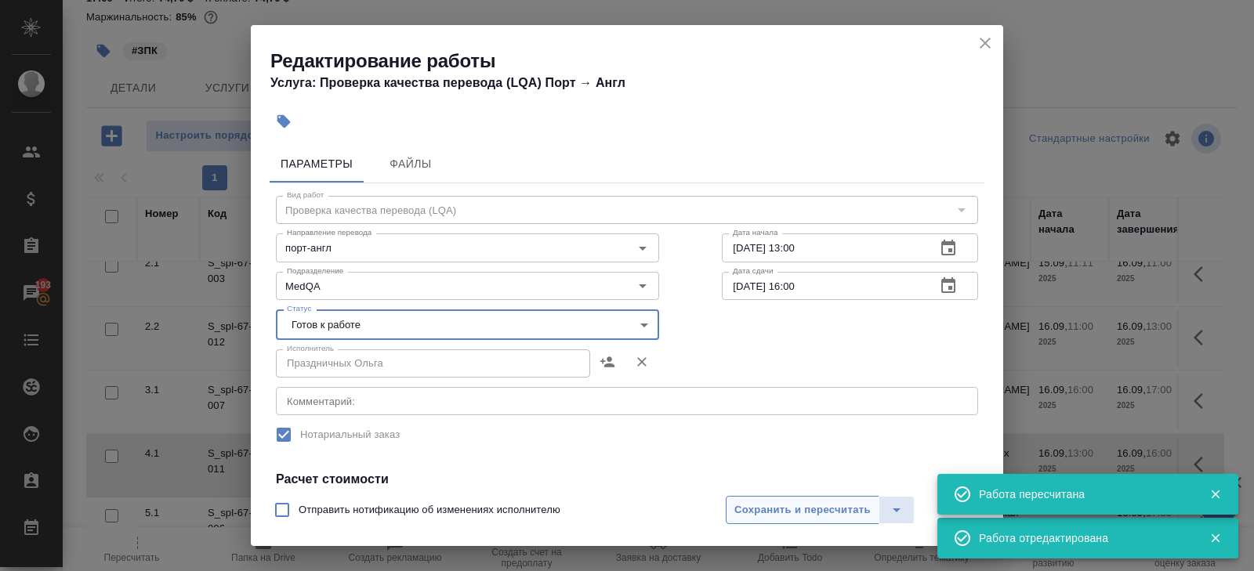
click at [753, 504] on span "Сохранить и пересчитать" at bounding box center [802, 511] width 136 height 18
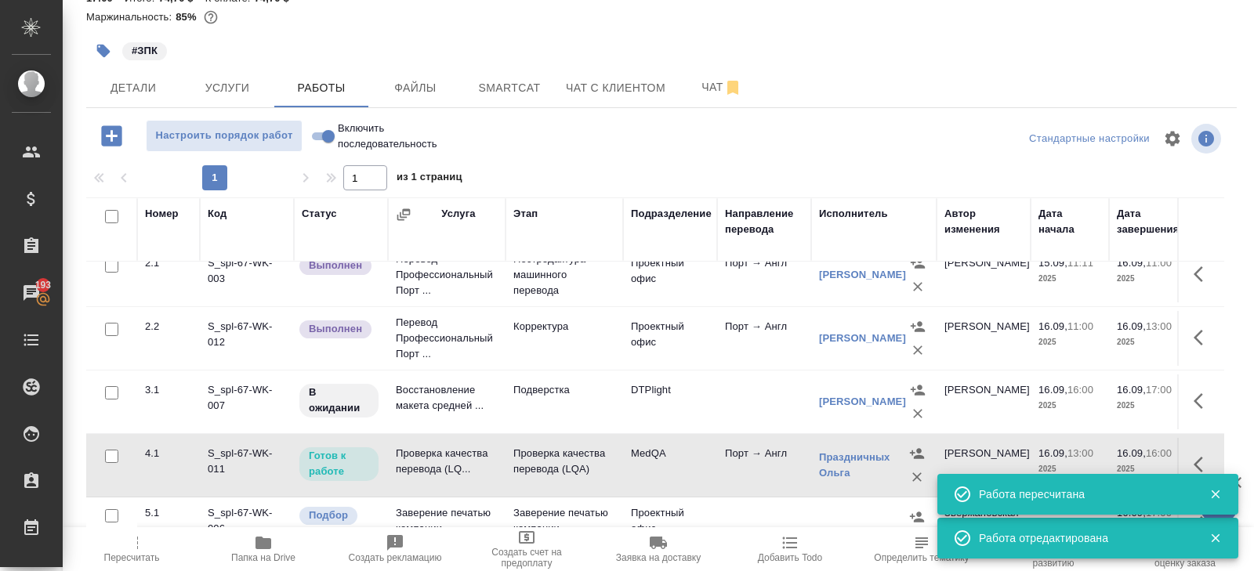
scroll to position [0, 0]
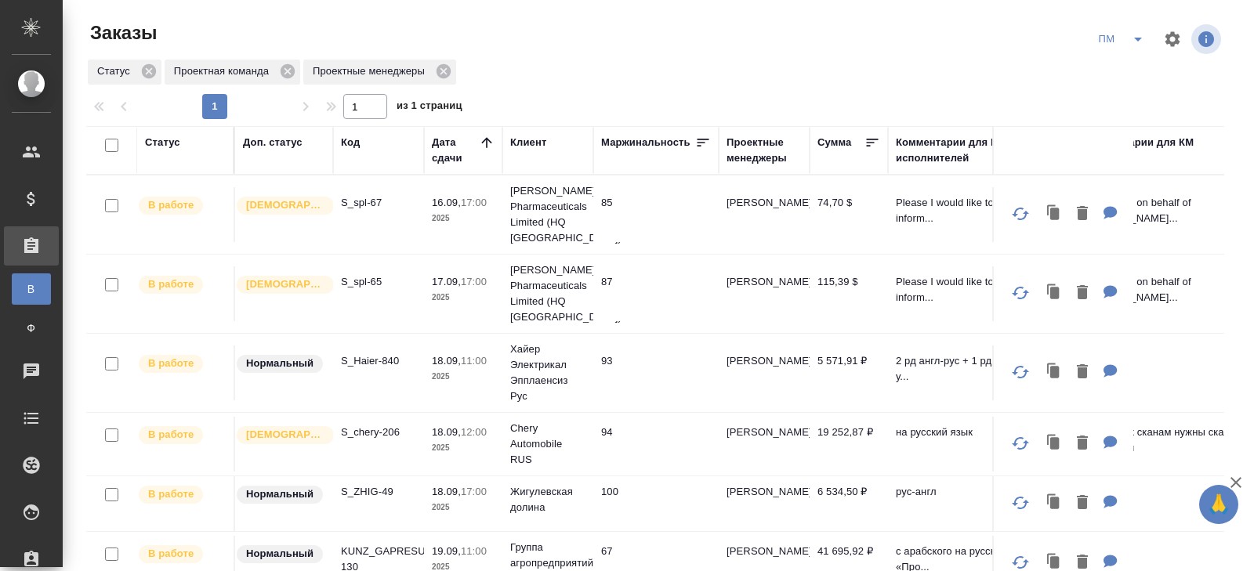
click at [355, 145] on div "Код" at bounding box center [350, 143] width 19 height 16
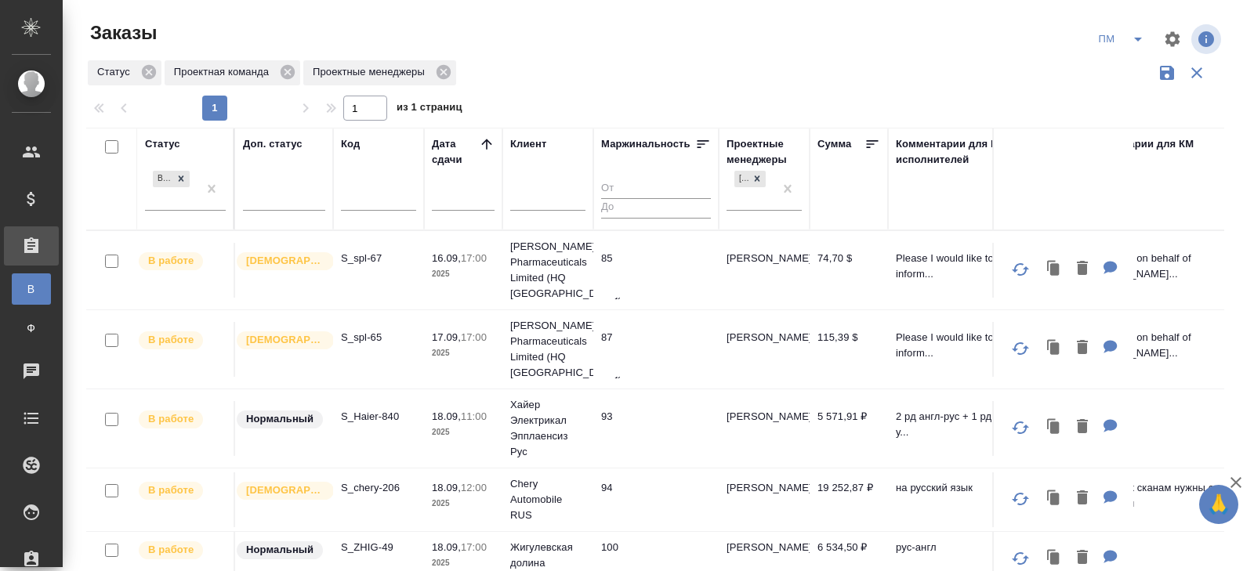
click at [365, 206] on input "text" at bounding box center [378, 200] width 75 height 20
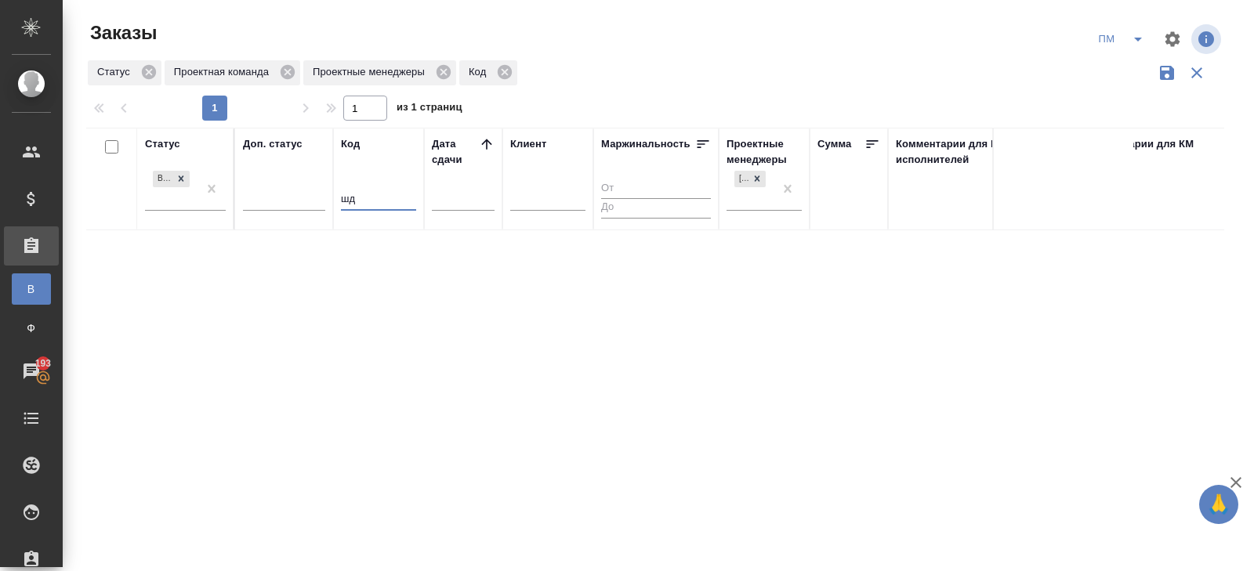
type input "ш"
type input "101"
click at [448, 76] on icon at bounding box center [444, 72] width 14 height 14
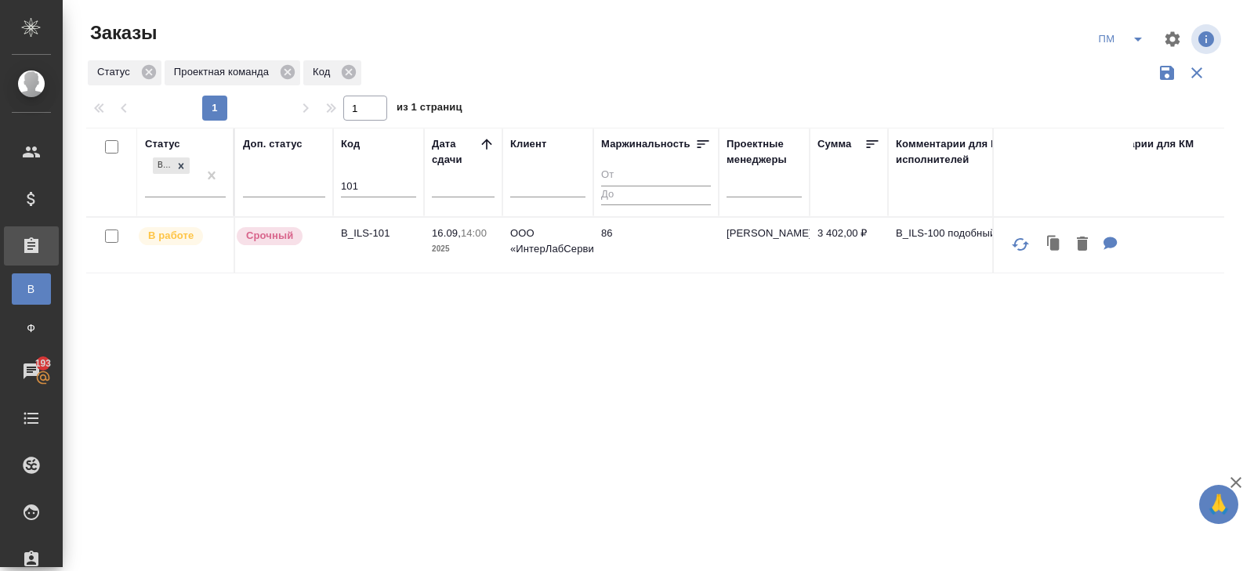
click at [362, 235] on p "B_ILS-101" at bounding box center [378, 234] width 75 height 16
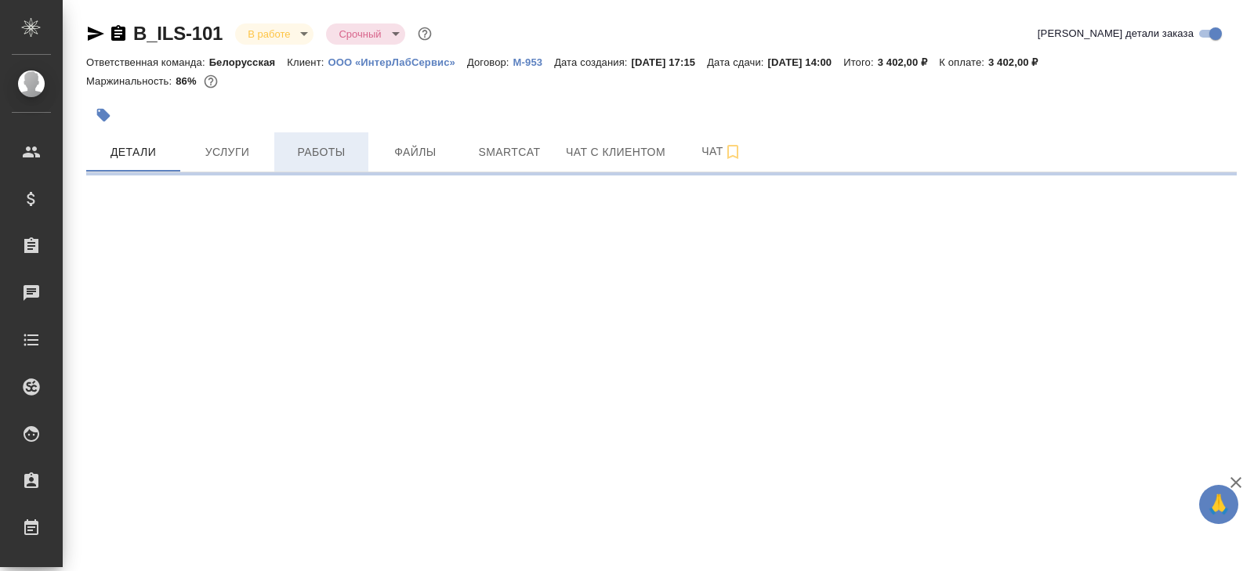
select select "RU"
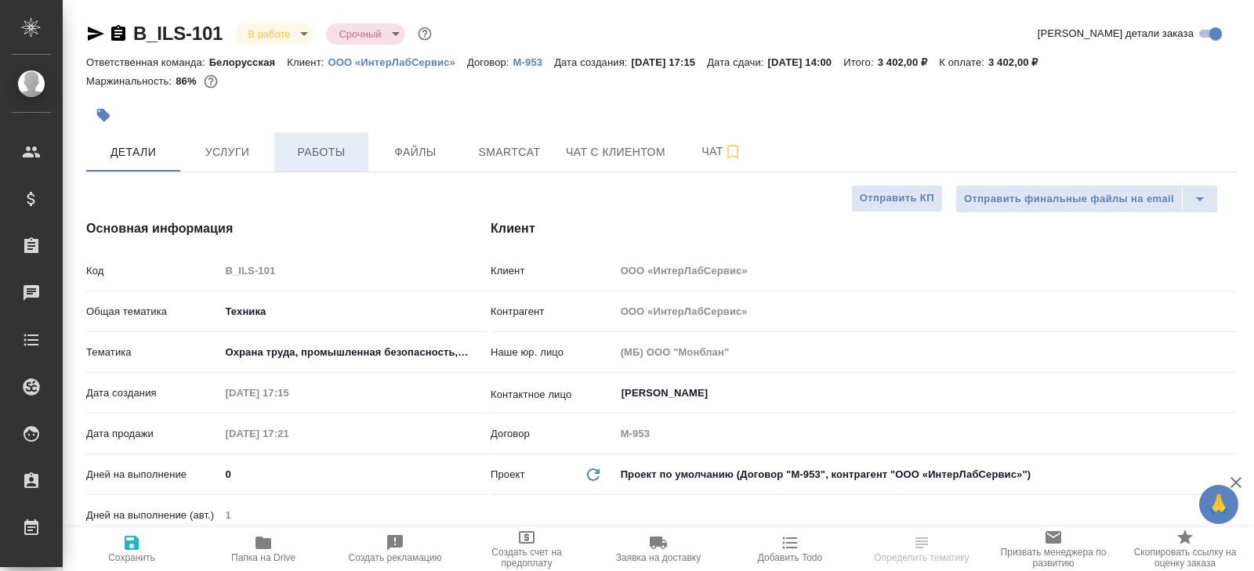
type textarea "x"
click at [355, 160] on span "Работы" at bounding box center [321, 153] width 75 height 20
type textarea "x"
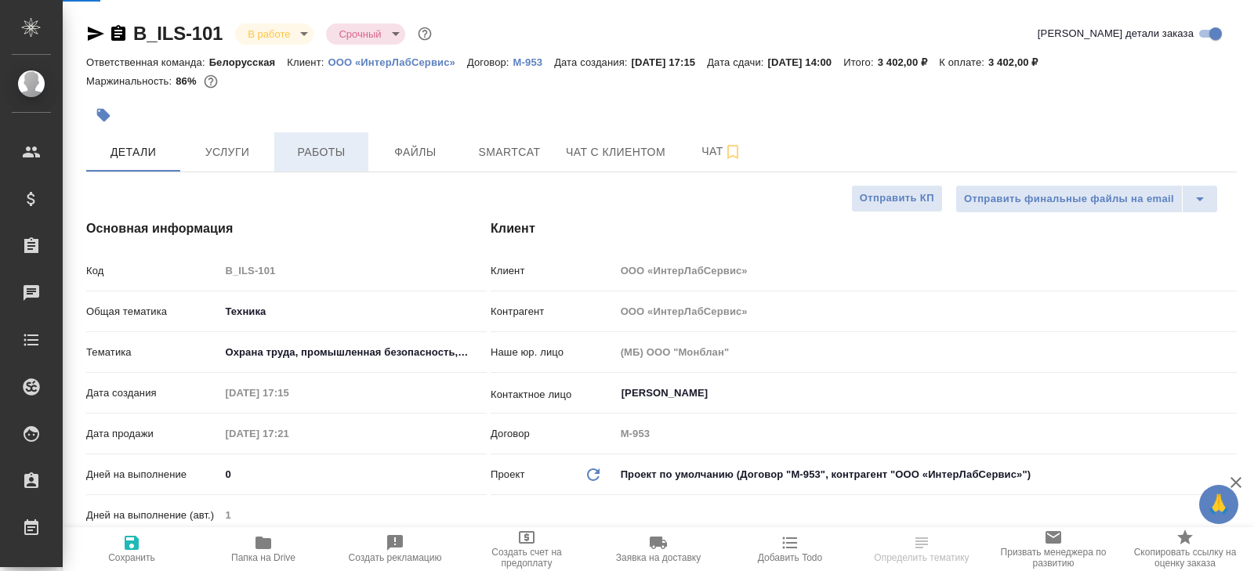
type textarea "x"
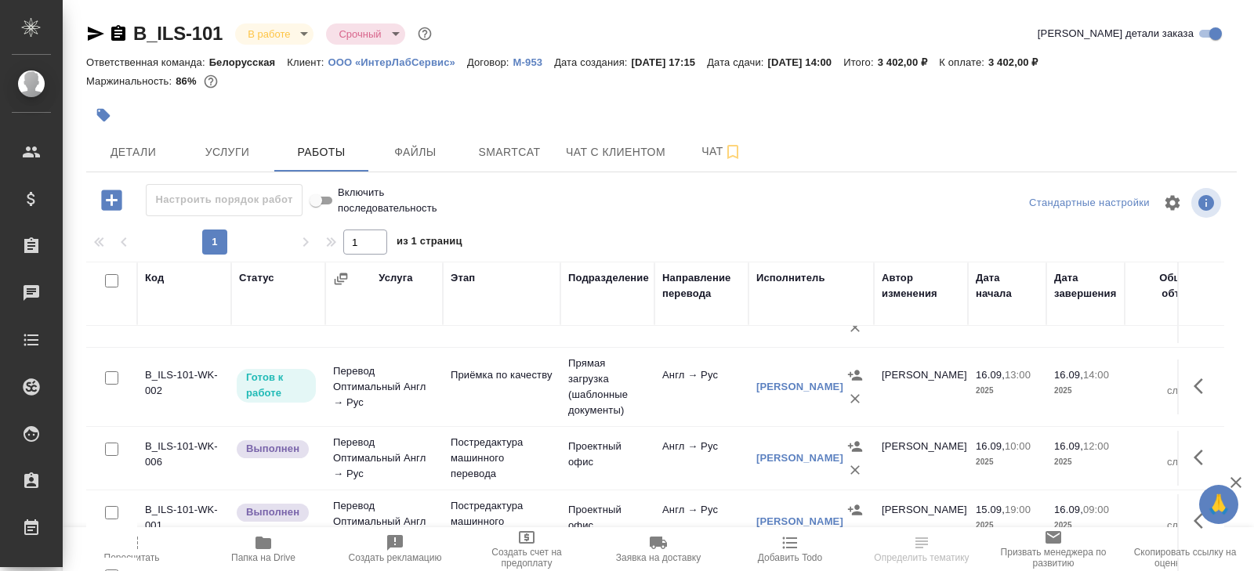
scroll to position [83, 0]
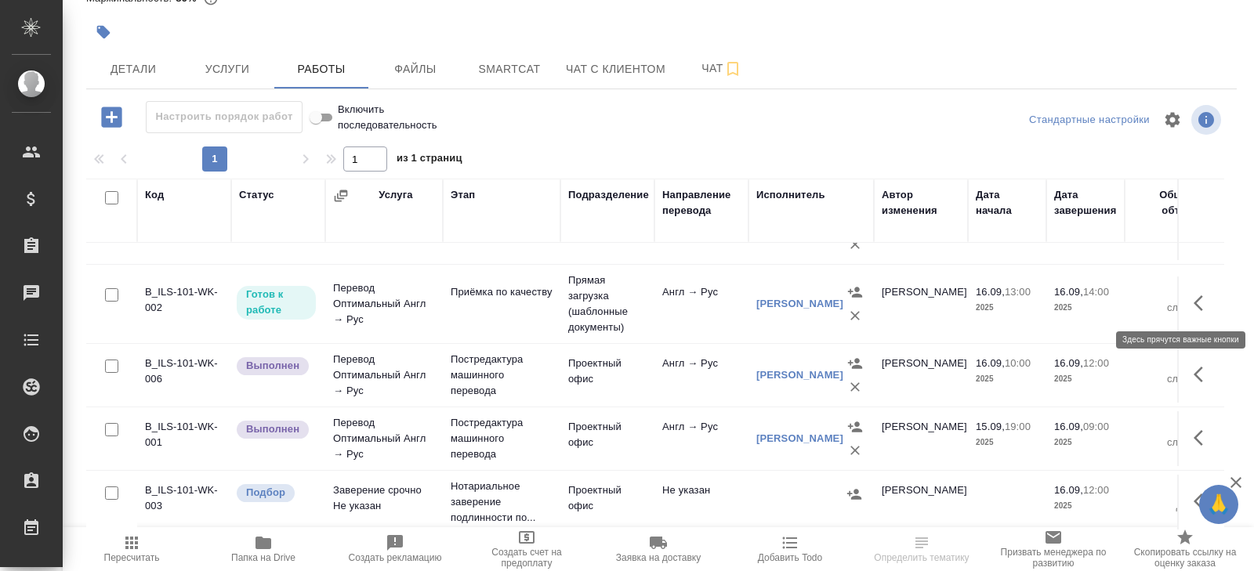
click at [1198, 310] on icon "button" at bounding box center [1203, 303] width 19 height 19
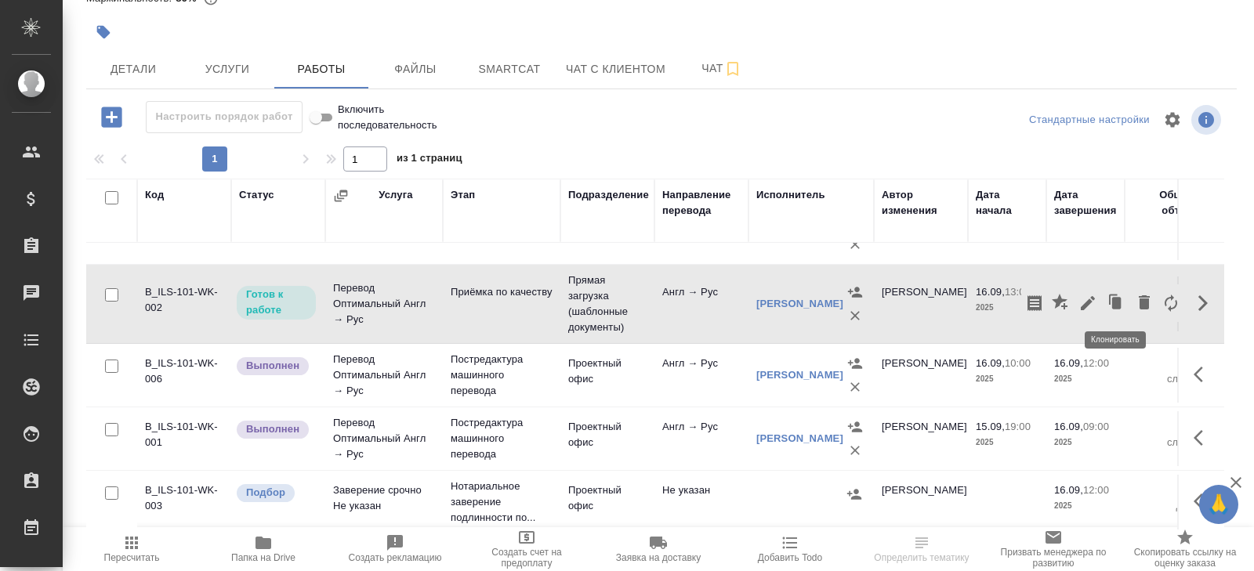
click at [1101, 301] on button "button" at bounding box center [1116, 304] width 30 height 38
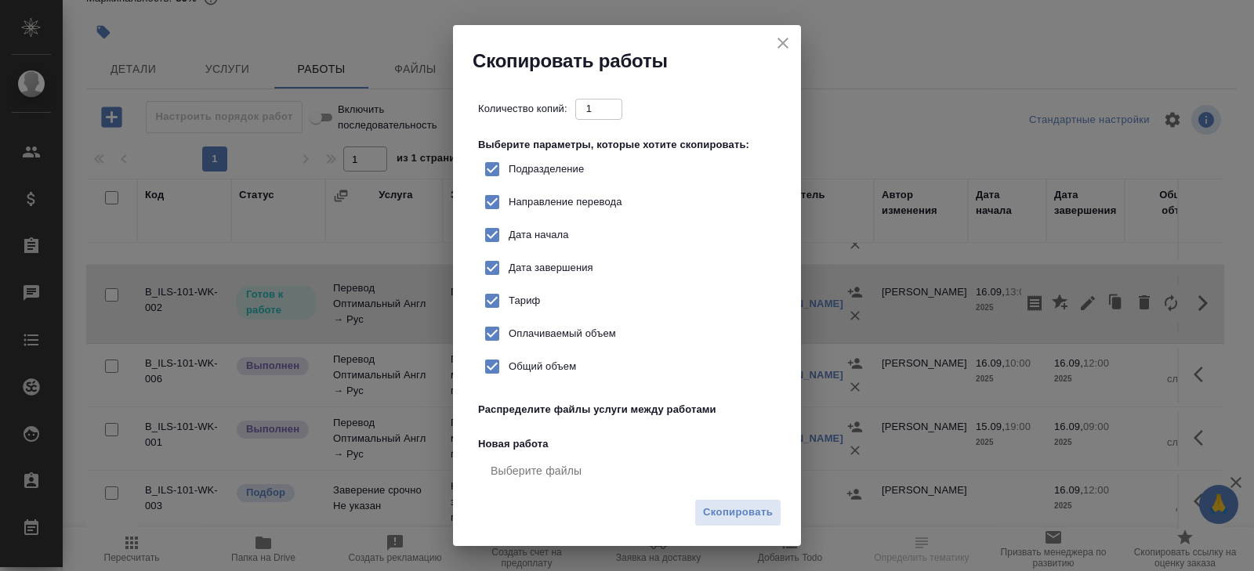
checkbox input "true"
click at [779, 42] on icon "close" at bounding box center [783, 43] width 19 height 19
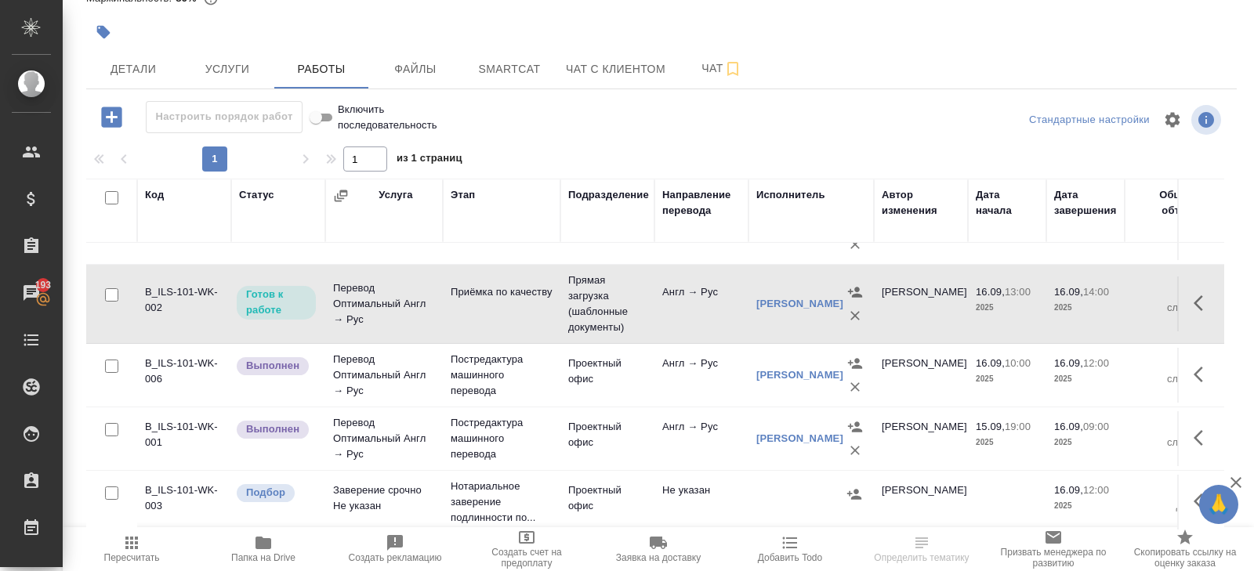
click at [1194, 299] on icon "button" at bounding box center [1203, 303] width 19 height 19
click at [1086, 298] on icon "button" at bounding box center [1087, 303] width 19 height 19
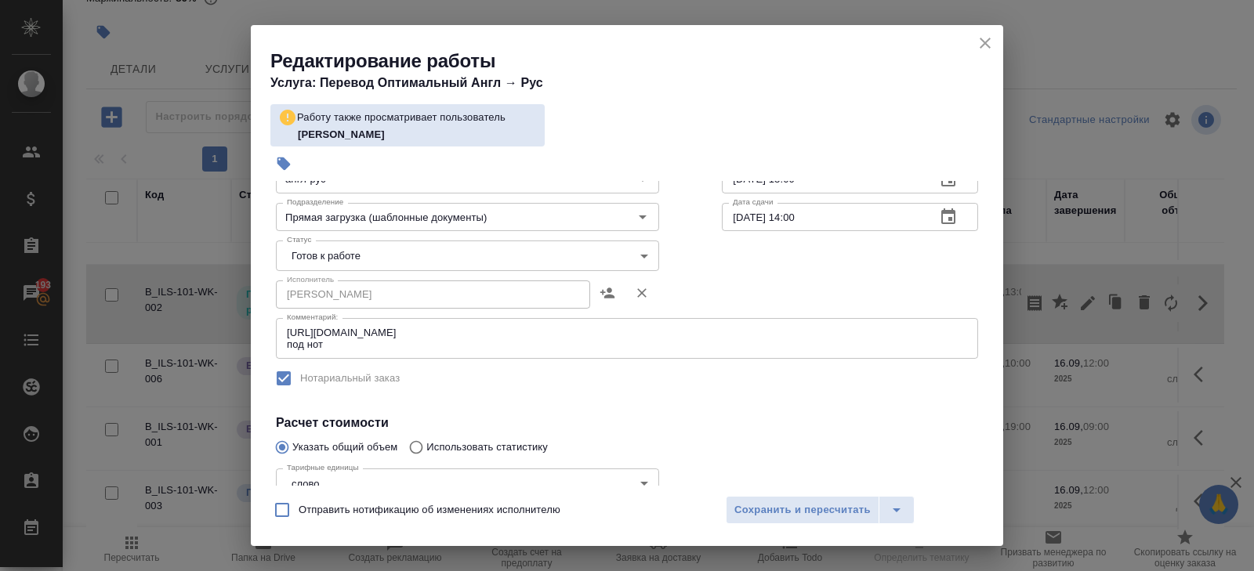
scroll to position [353, 0]
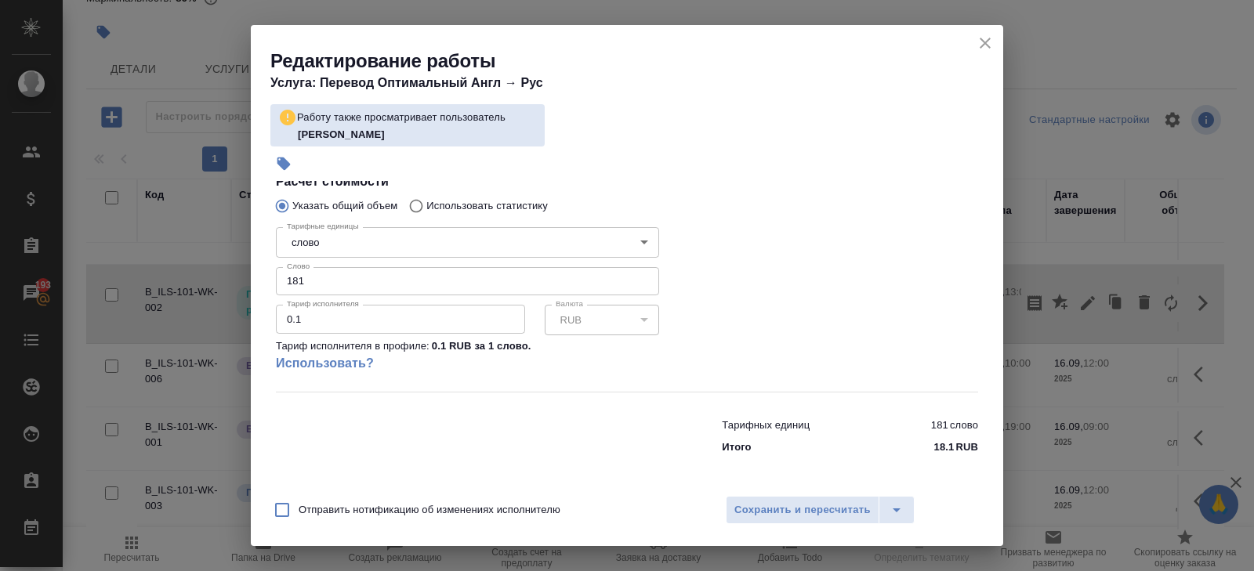
click at [989, 42] on icon "close" at bounding box center [985, 43] width 19 height 19
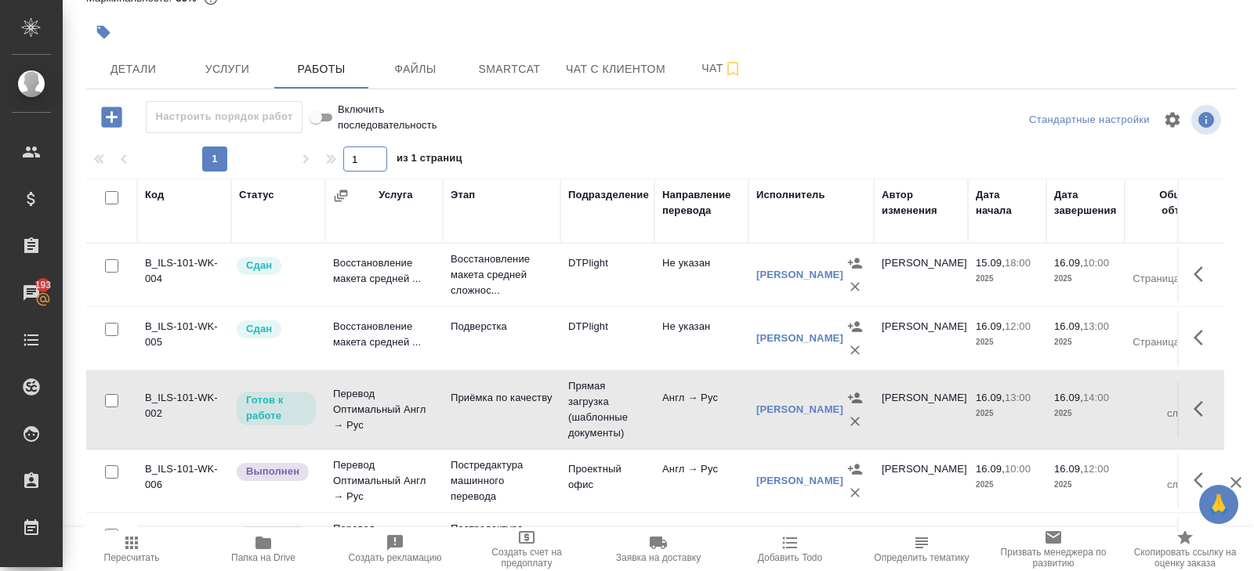
scroll to position [0, 0]
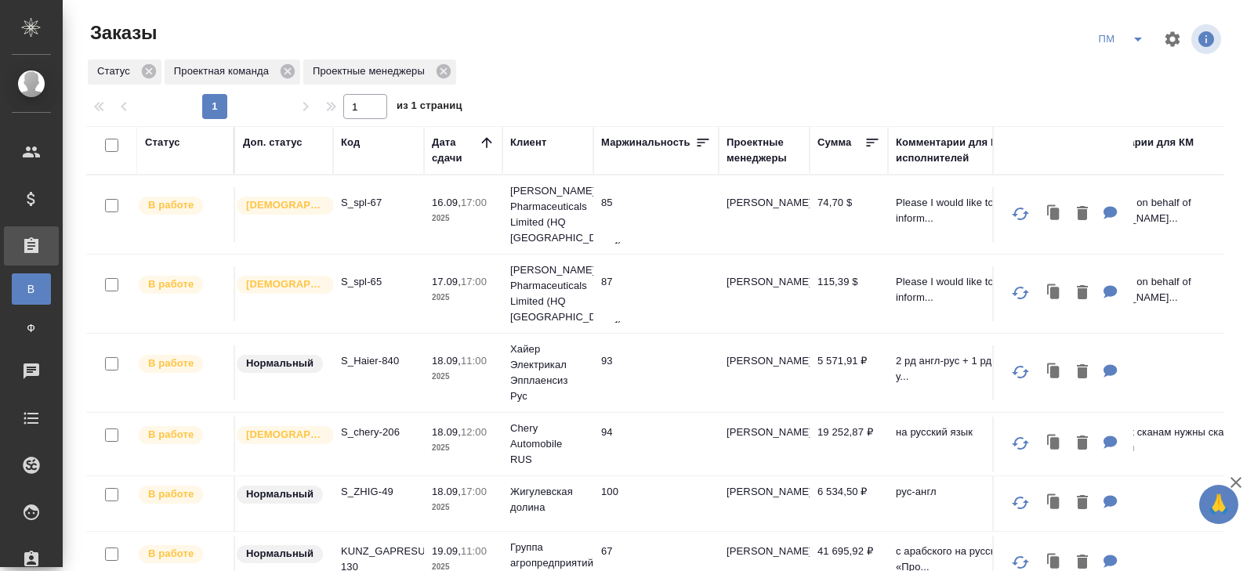
click at [1137, 41] on icon "split button" at bounding box center [1138, 39] width 19 height 19
click at [1120, 74] on li "В работу!" at bounding box center [1121, 70] width 79 height 25
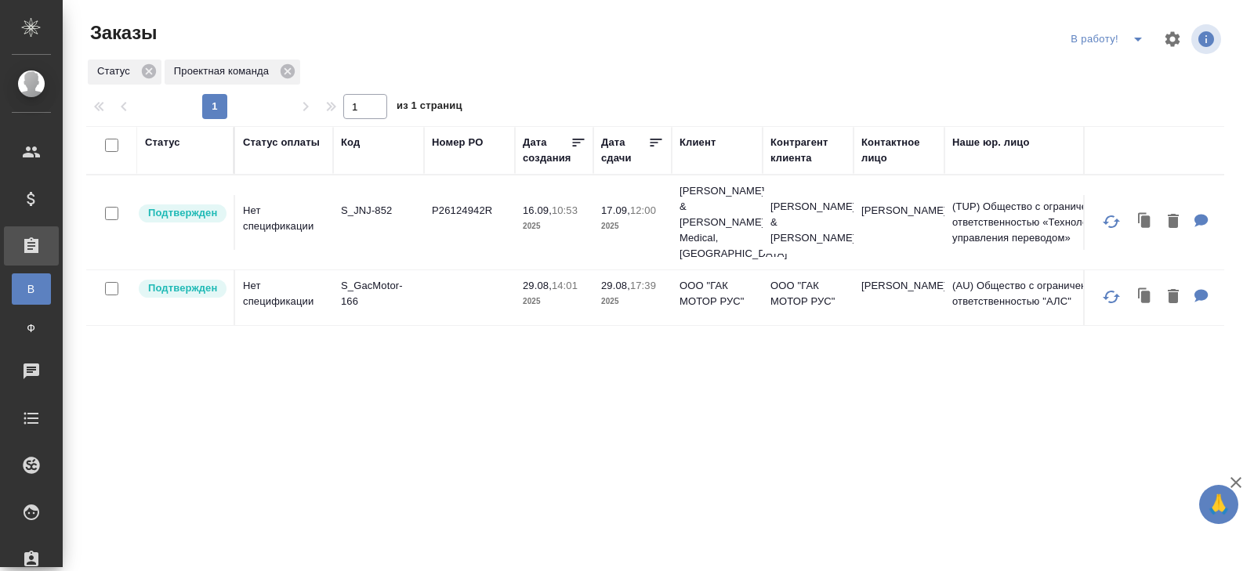
click at [1138, 40] on icon "split button" at bounding box center [1138, 40] width 8 height 4
click at [1133, 68] on li "ПМ" at bounding box center [1109, 70] width 87 height 25
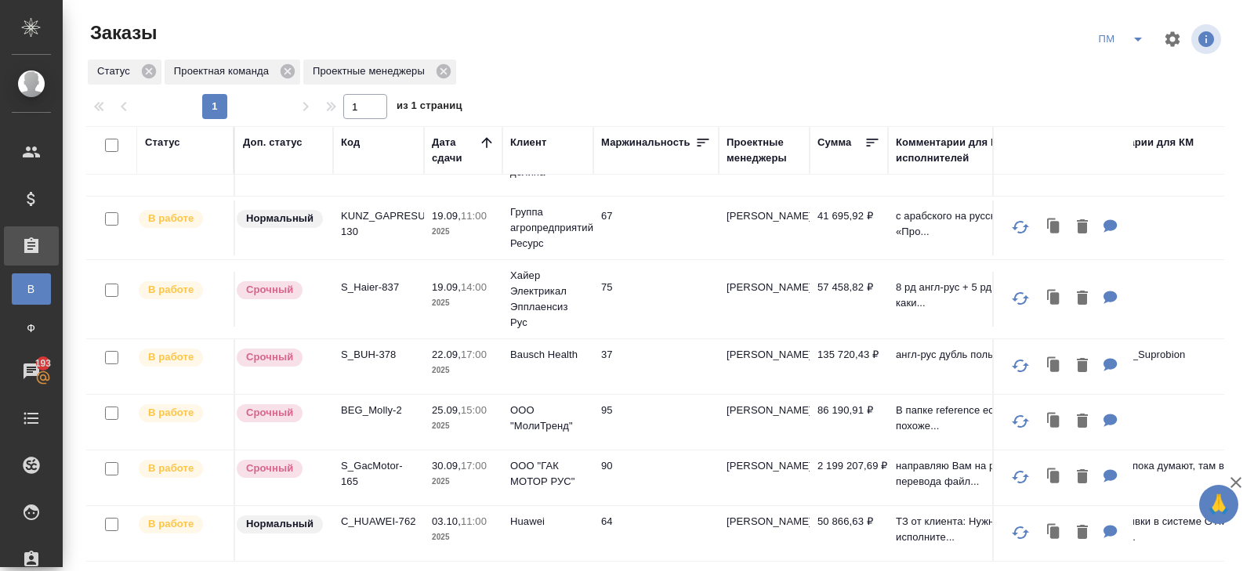
scroll to position [128, 0]
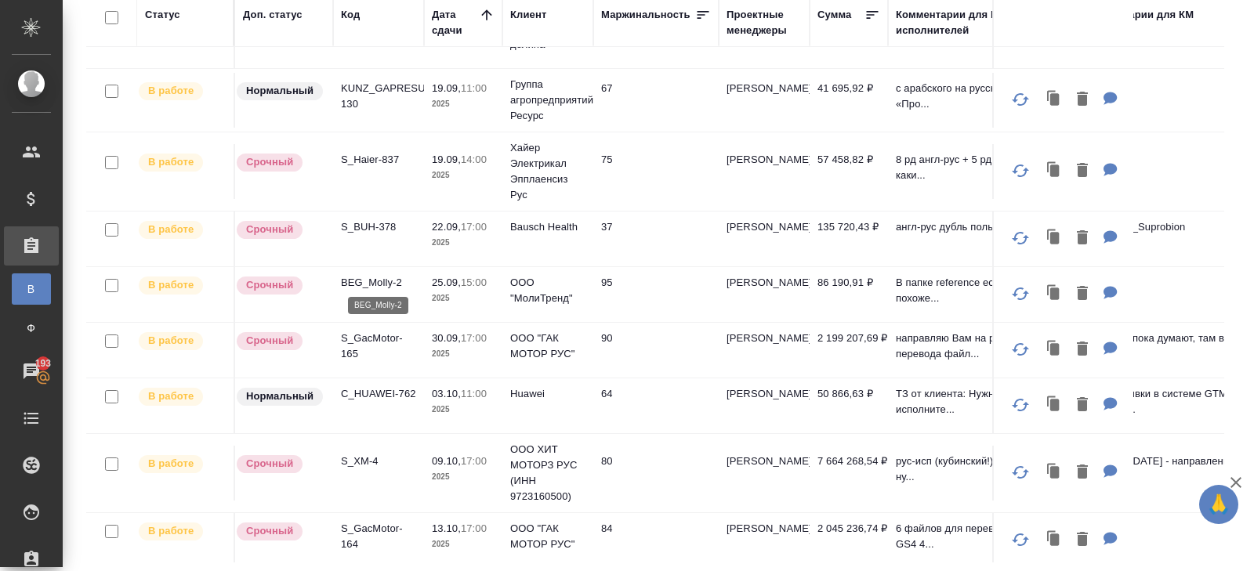
click at [367, 277] on p "BEG_Molly-2" at bounding box center [378, 283] width 75 height 16
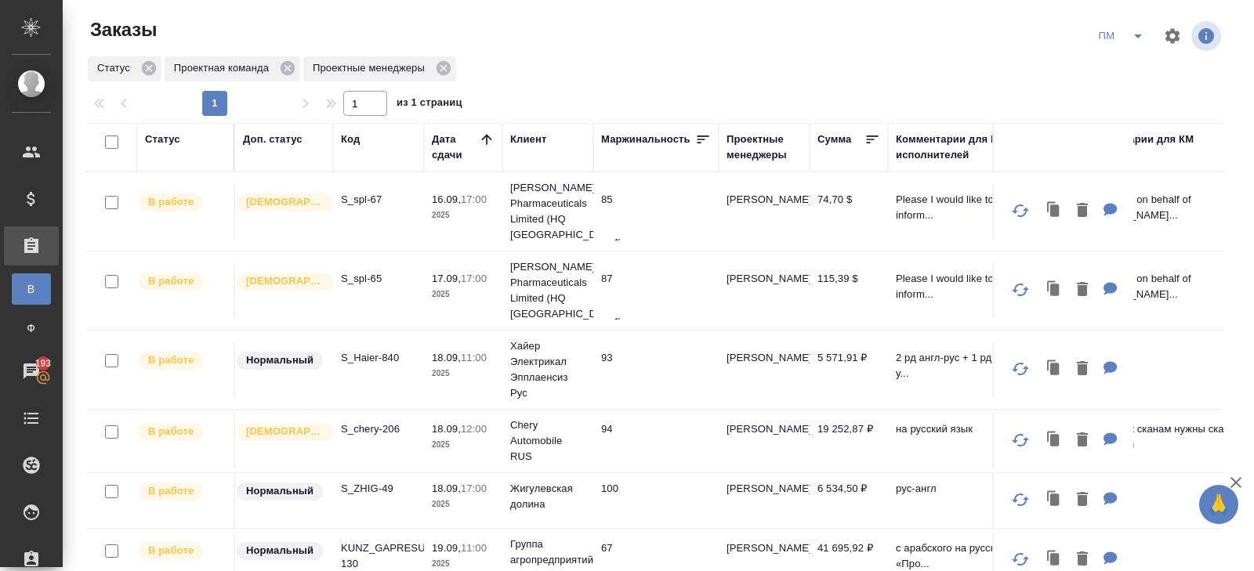
scroll to position [0, 0]
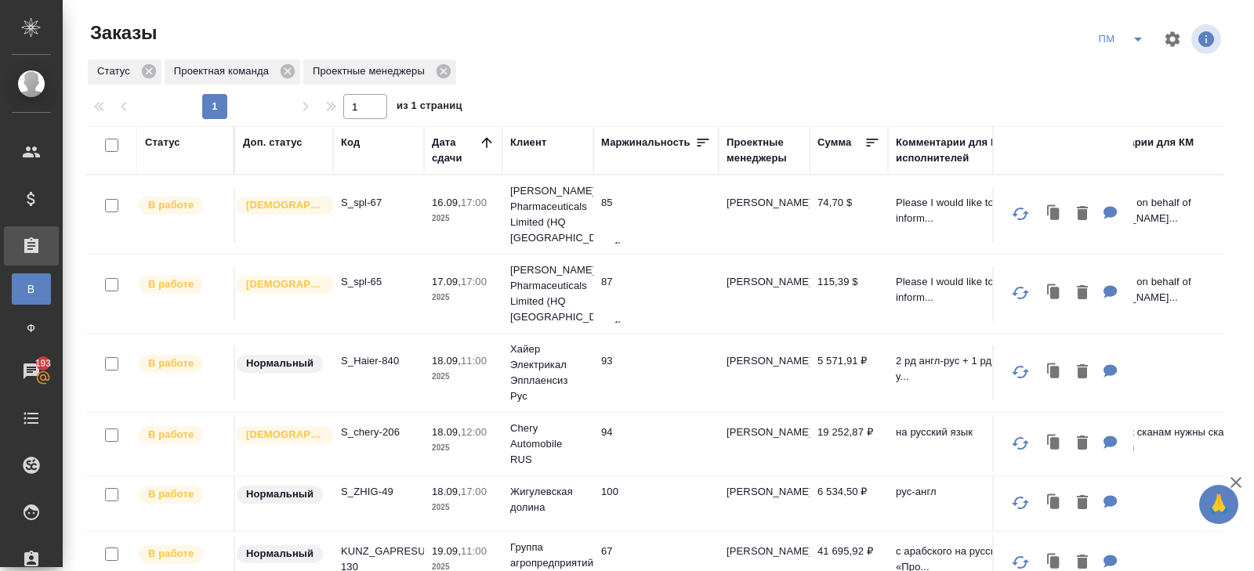
click at [350, 143] on div "Код" at bounding box center [350, 143] width 19 height 16
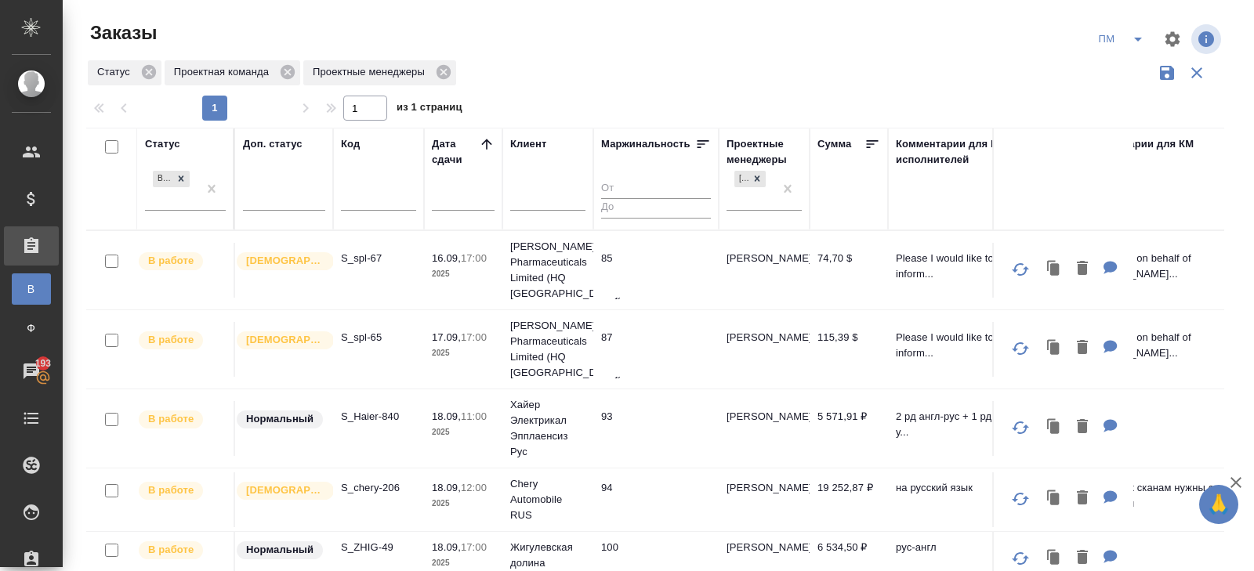
click at [361, 203] on input "text" at bounding box center [378, 200] width 75 height 20
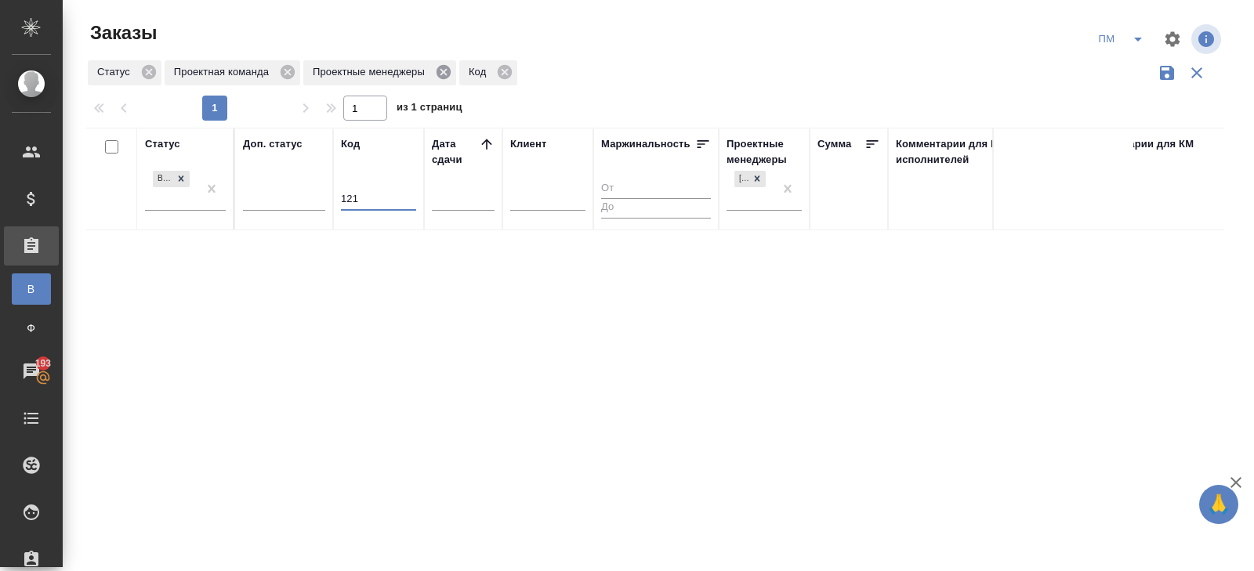
type input "121"
click at [448, 75] on icon at bounding box center [444, 72] width 14 height 14
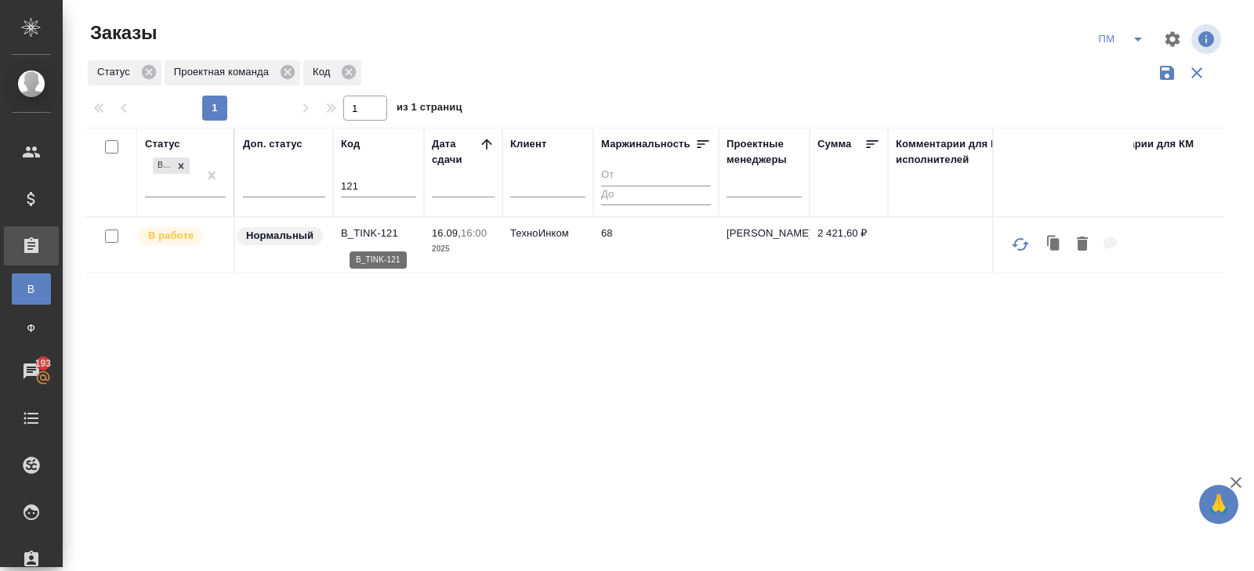
click at [364, 236] on p "B_TINK-121" at bounding box center [378, 234] width 75 height 16
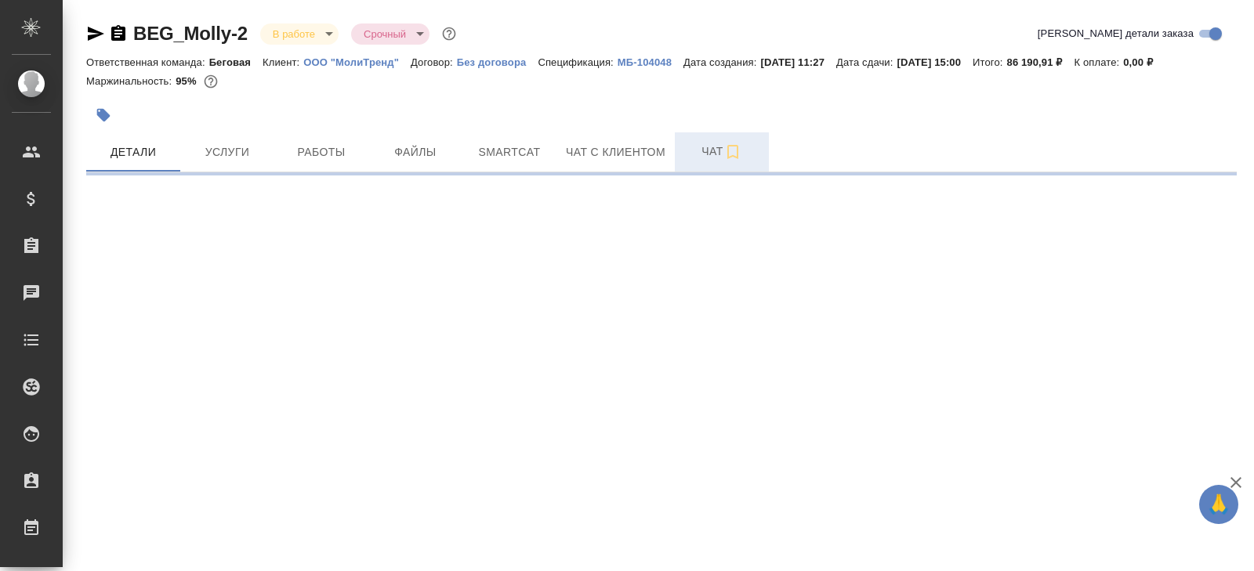
select select "RU"
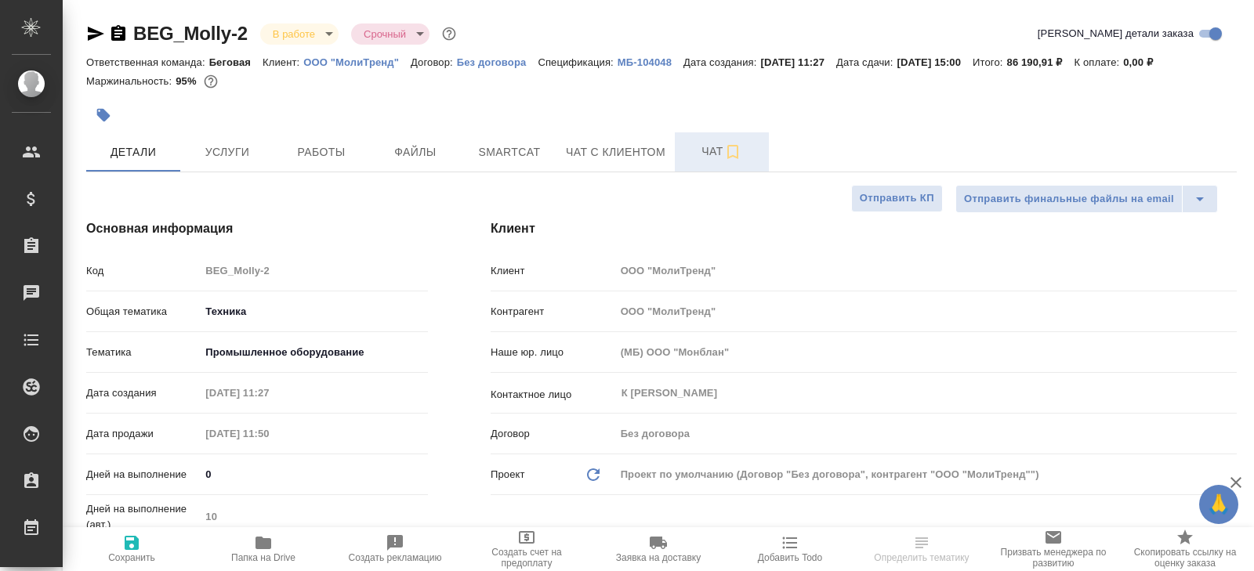
type textarea "x"
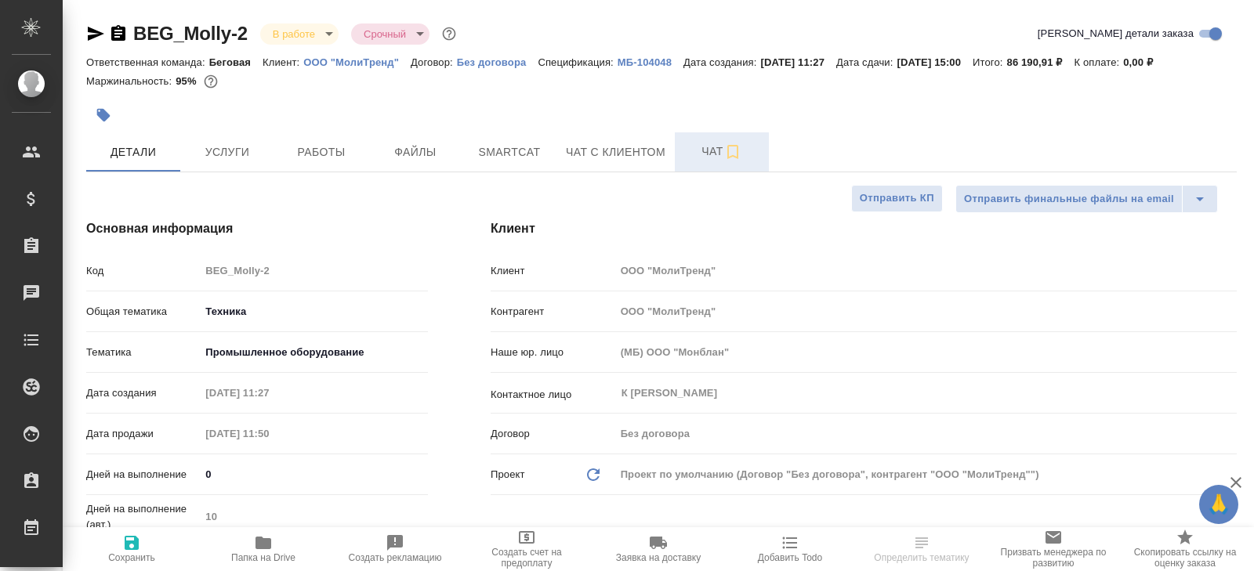
type textarea "x"
click at [732, 149] on icon "button" at bounding box center [732, 152] width 19 height 19
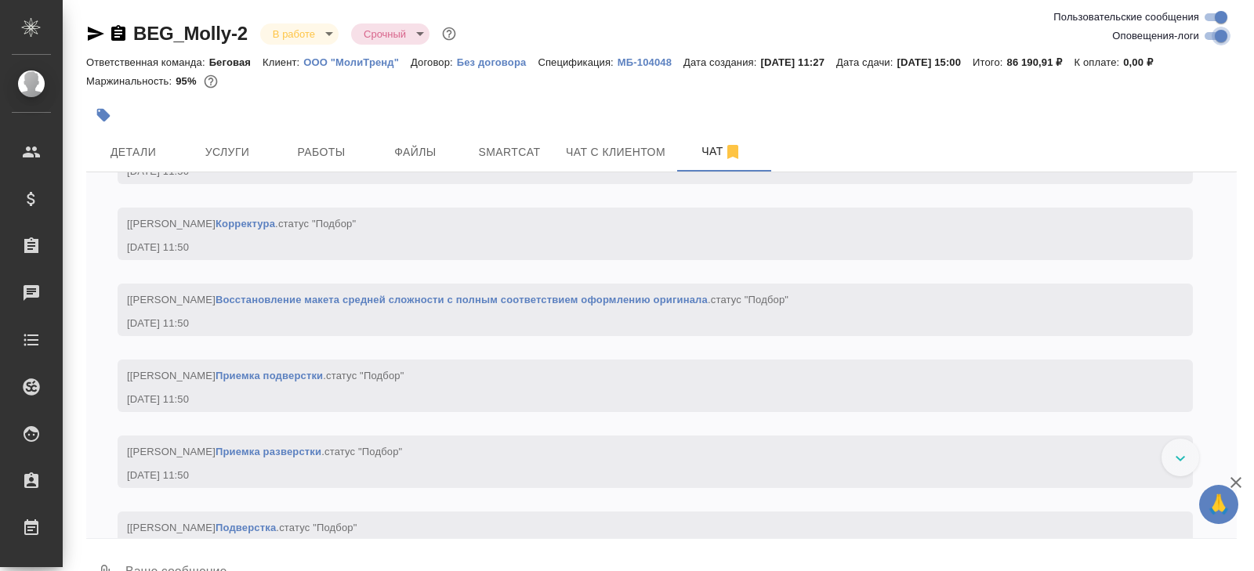
click at [1215, 35] on input "Оповещения-логи" at bounding box center [1221, 36] width 56 height 19
checkbox input "false"
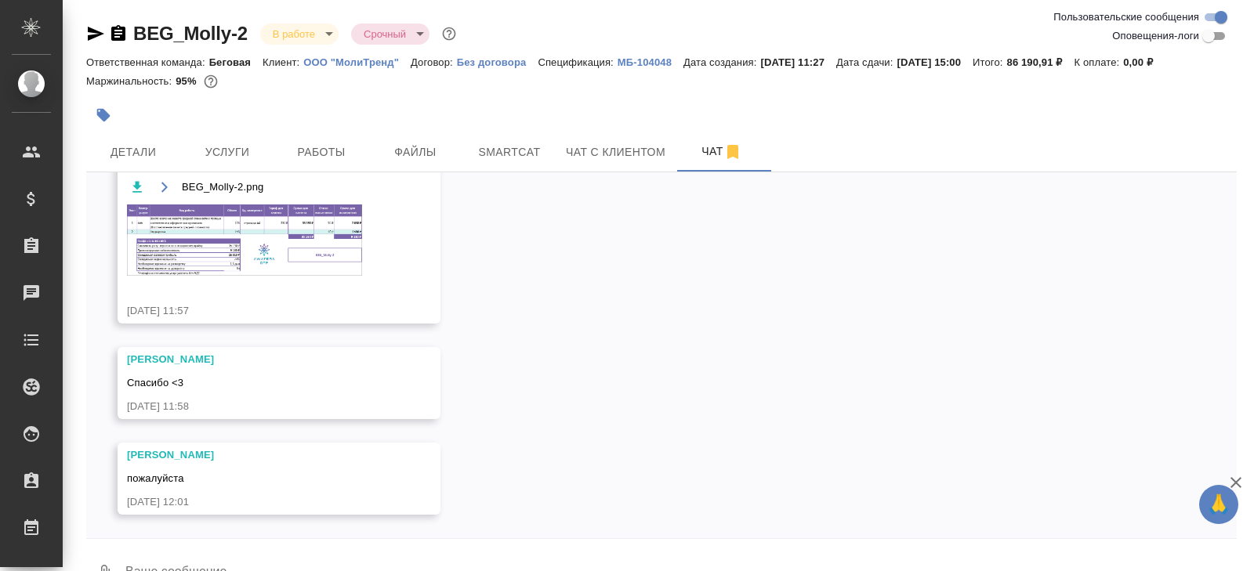
scroll to position [38, 0]
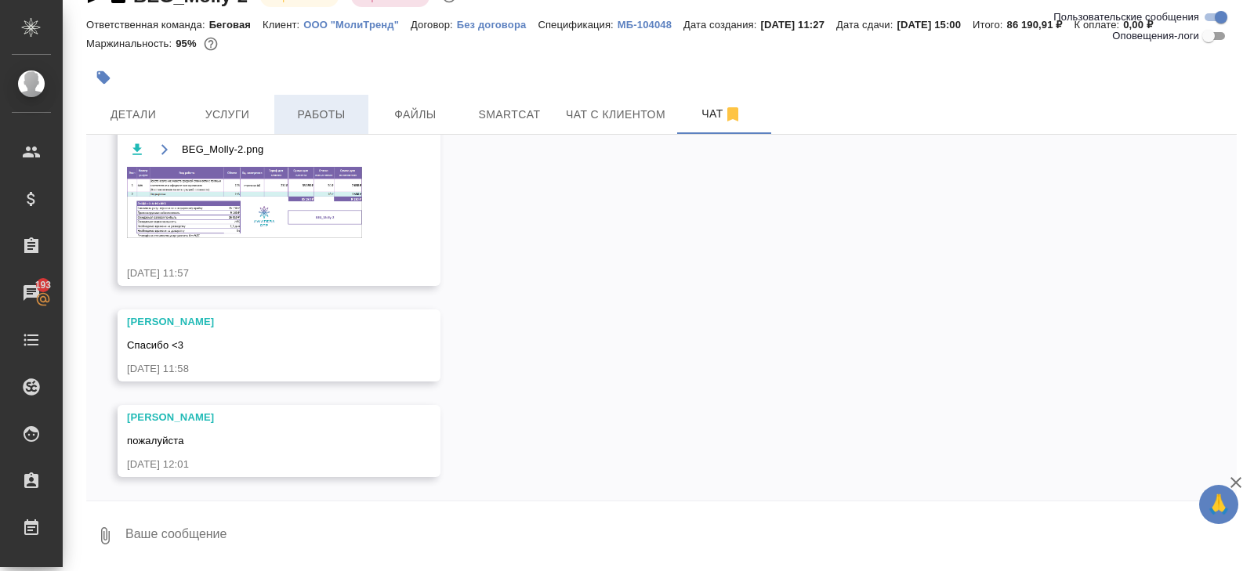
click at [318, 113] on span "Работы" at bounding box center [321, 115] width 75 height 20
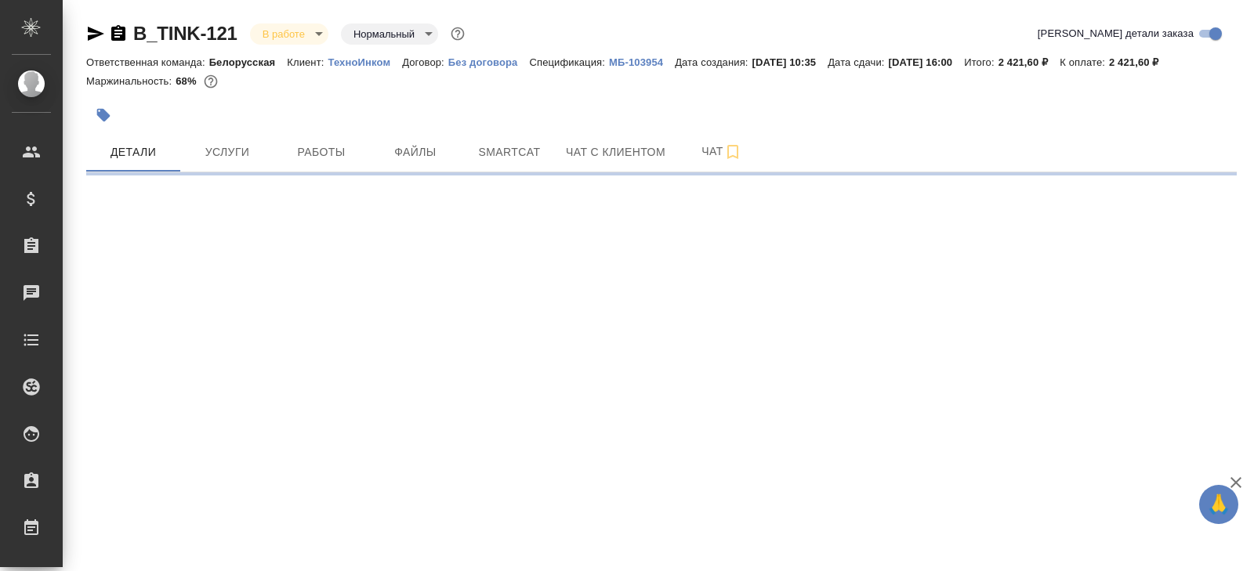
select select "RU"
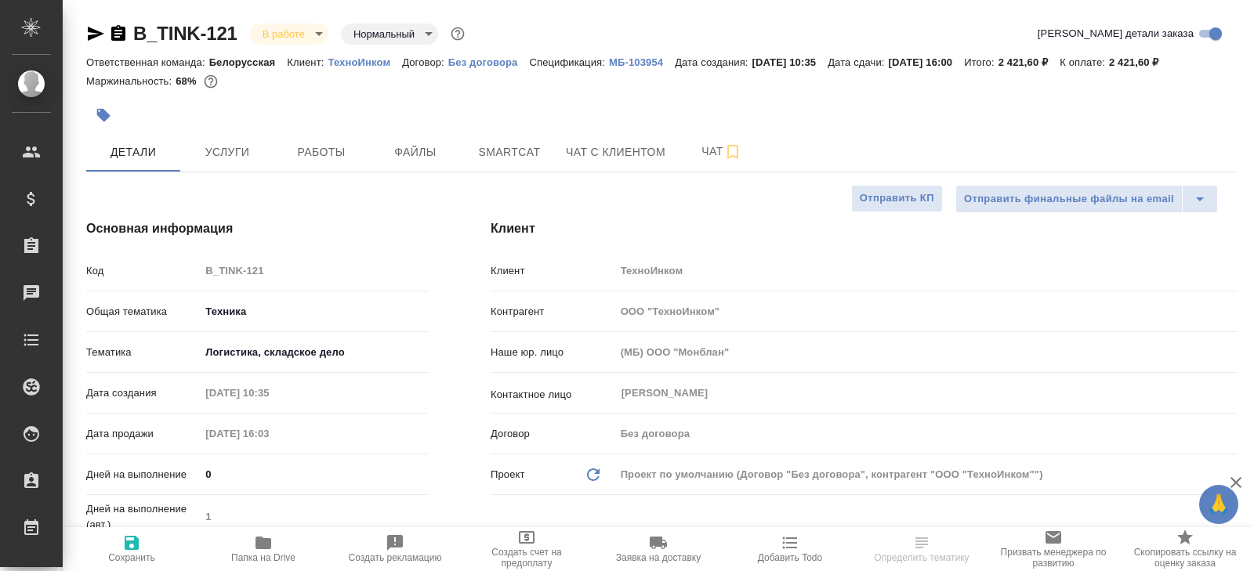
type textarea "x"
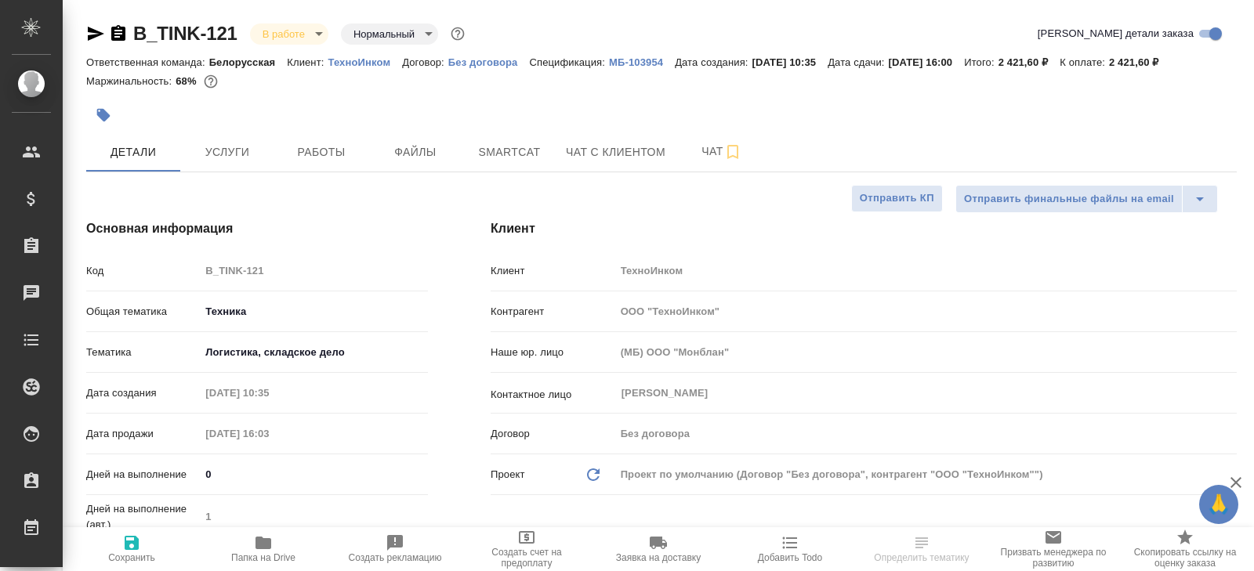
type textarea "x"
click at [661, 154] on span "Чат с клиентом" at bounding box center [616, 153] width 100 height 20
click at [693, 154] on span "Чат" at bounding box center [721, 152] width 75 height 20
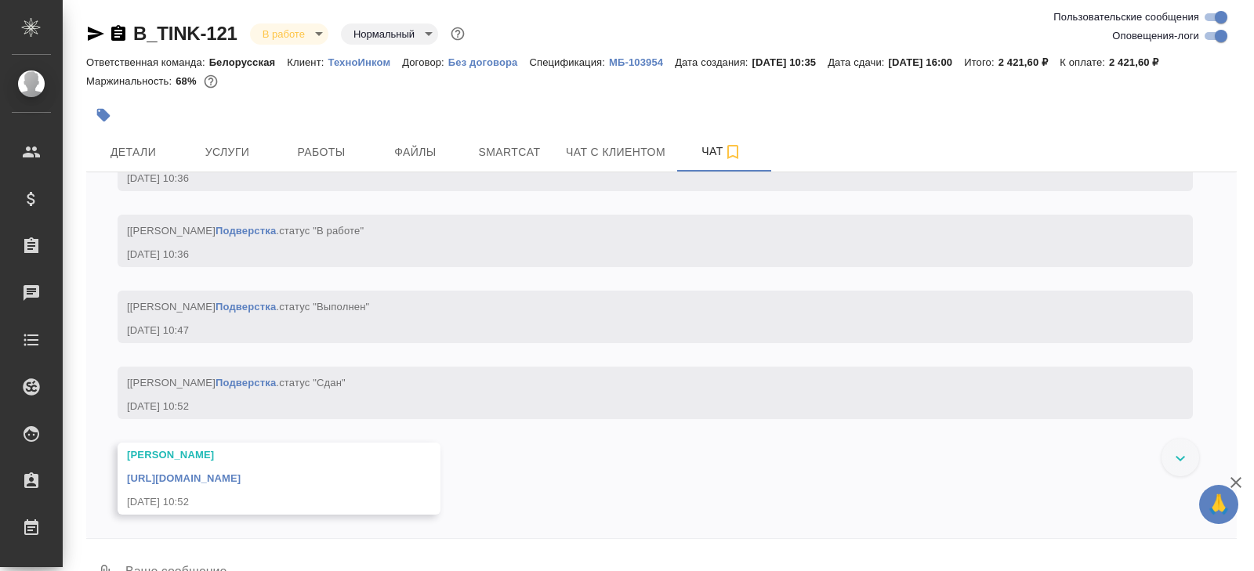
click at [1214, 36] on input "Оповещения-логи" at bounding box center [1221, 36] width 56 height 19
checkbox input "false"
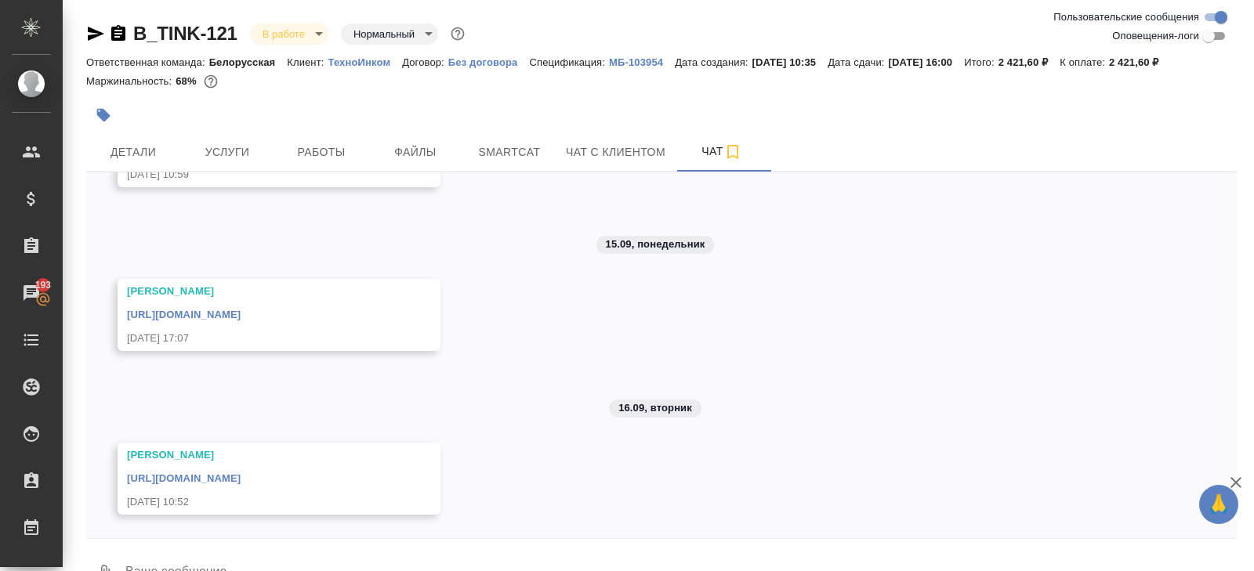
scroll to position [38, 0]
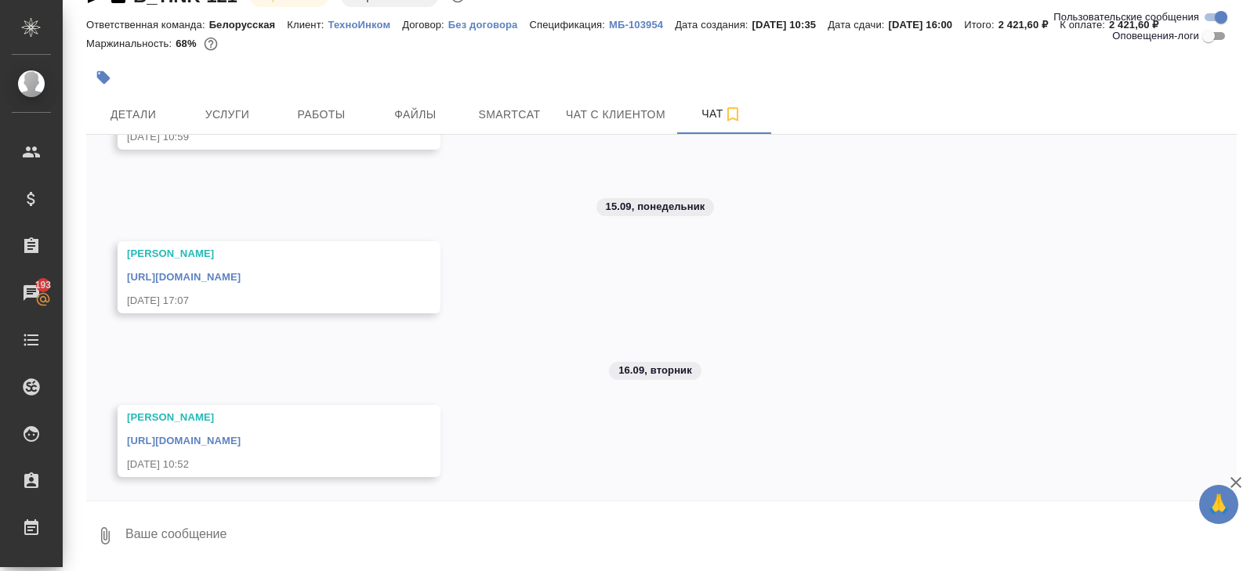
click at [241, 435] on link "[URL][DOMAIN_NAME]" at bounding box center [184, 441] width 114 height 12
click at [147, 133] on div "B_TINK-121 В работе inProgress Нормальный normal Ответственная команда: Белорус…" at bounding box center [662, 267] width 1168 height 610
click at [129, 116] on span "Детали" at bounding box center [133, 115] width 75 height 20
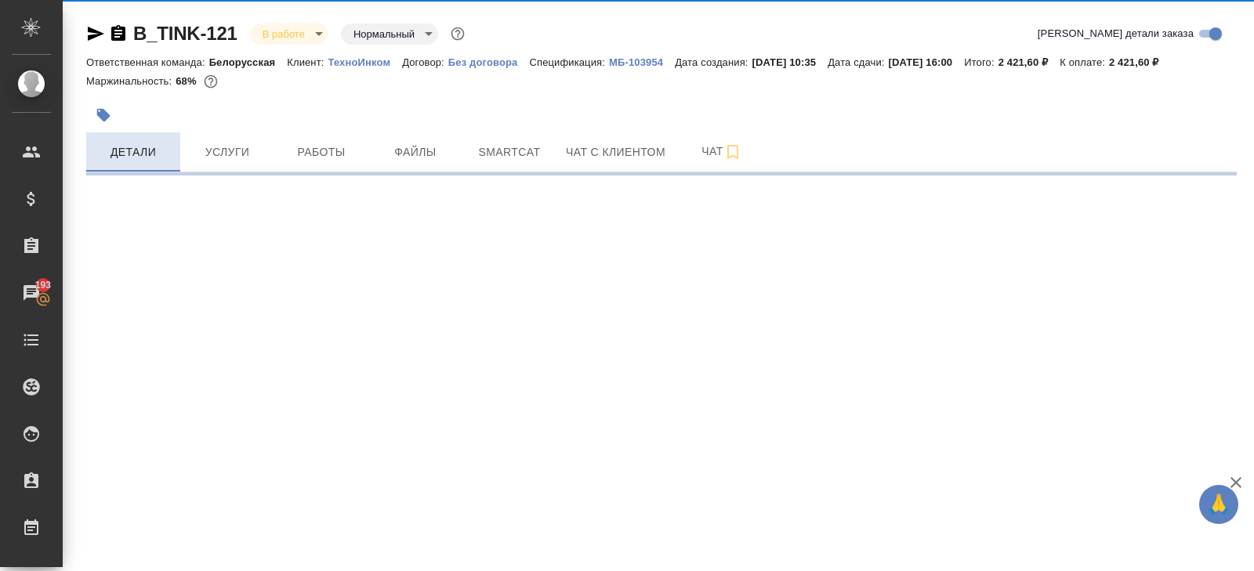
select select "RU"
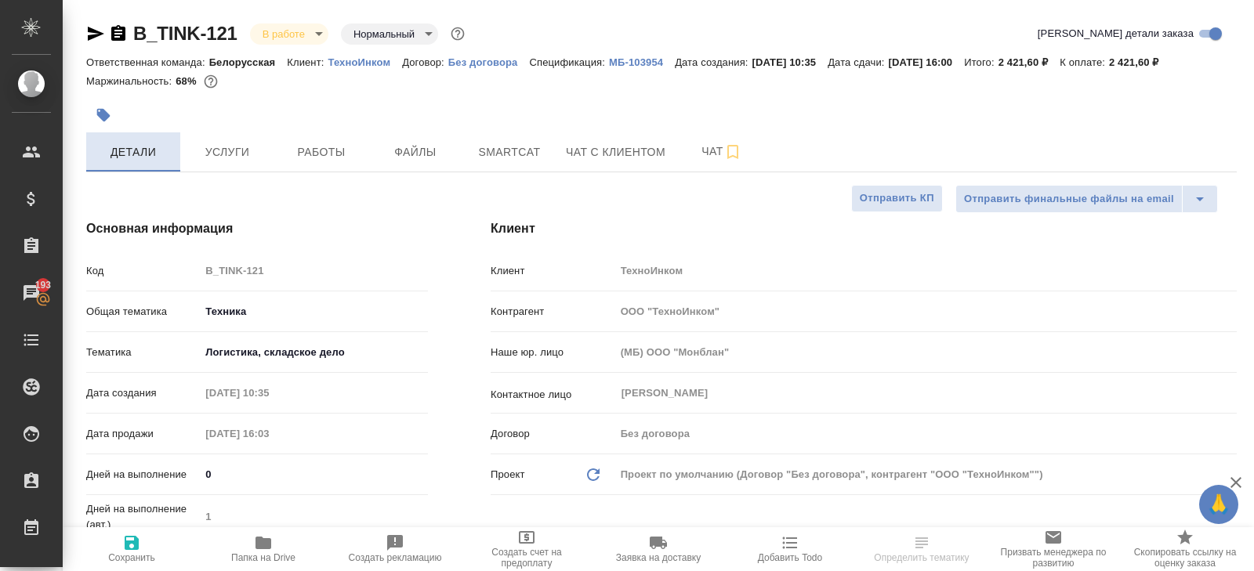
type textarea "x"
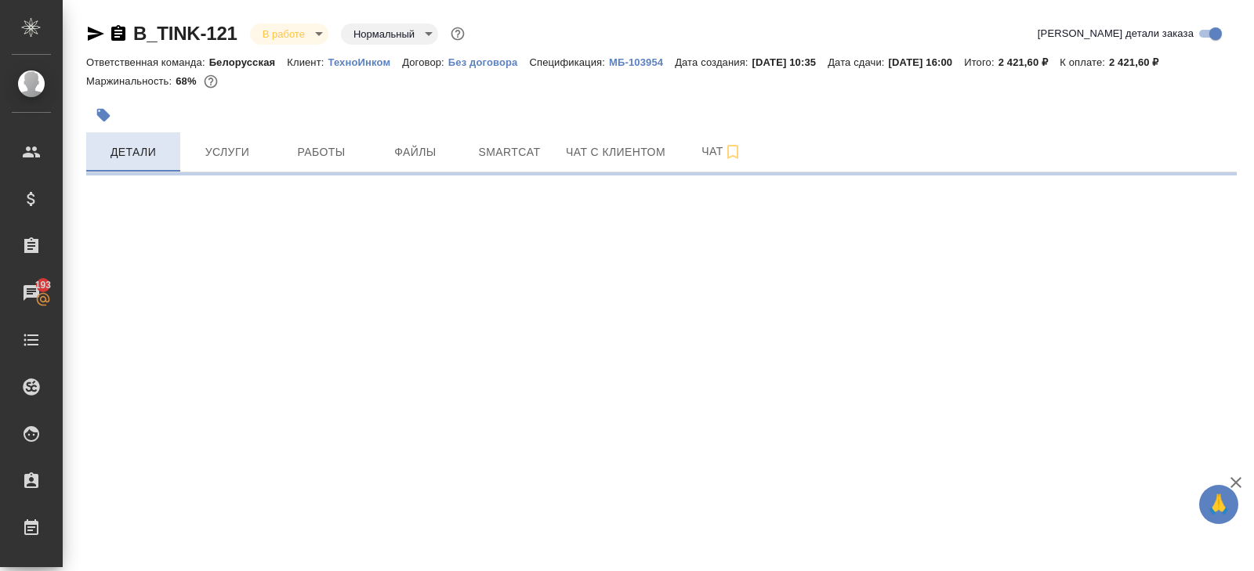
select select "RU"
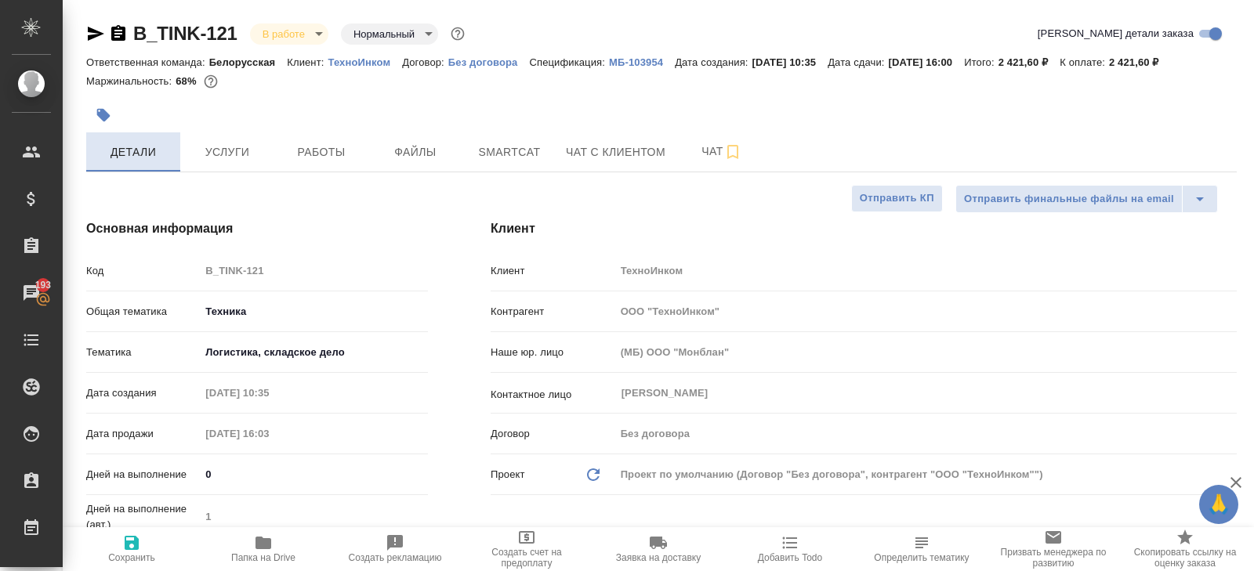
type textarea "x"
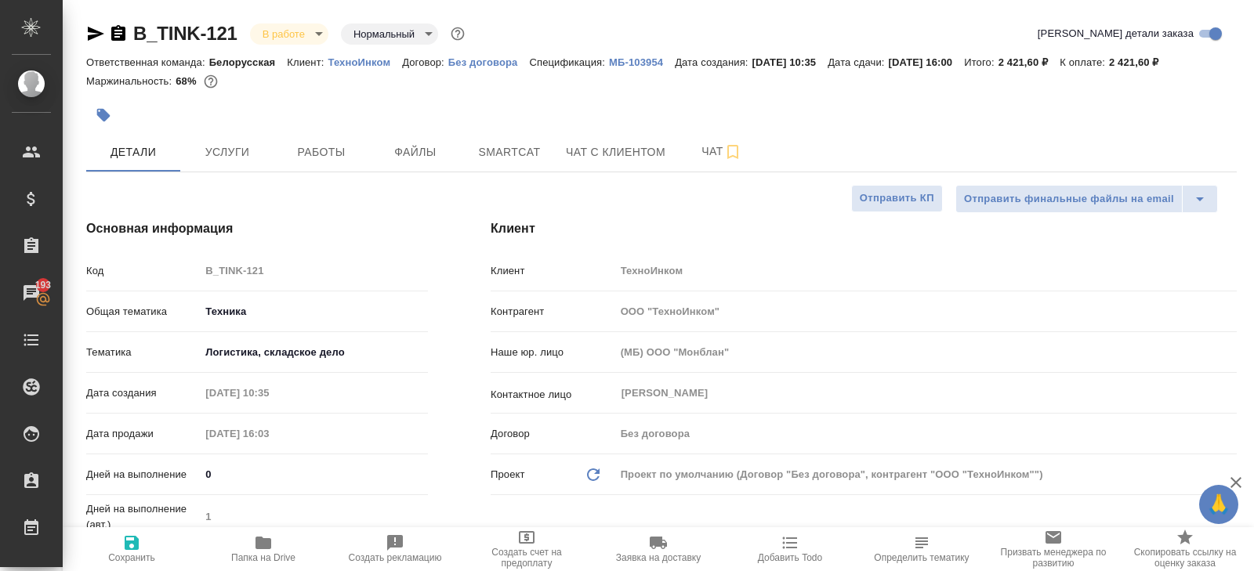
type textarea "x"
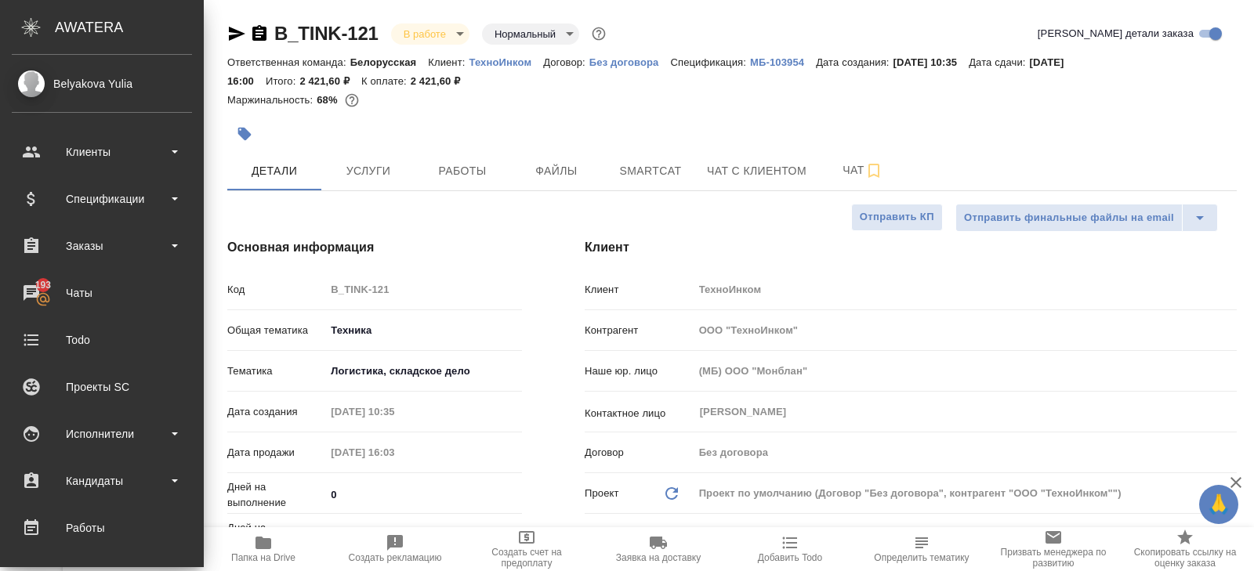
type textarea "x"
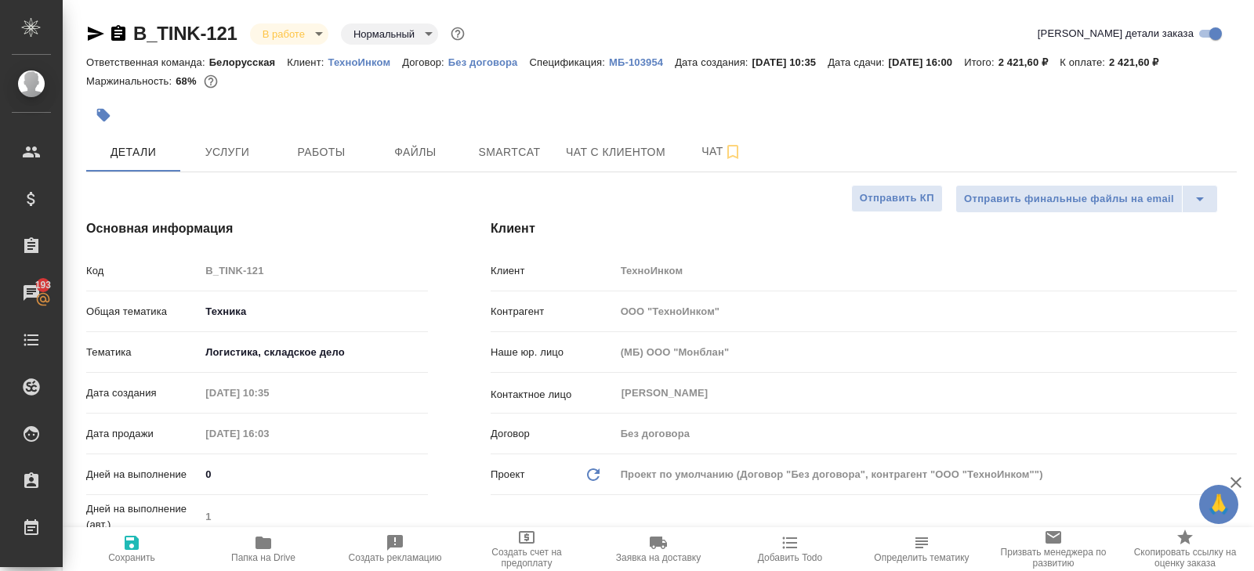
click at [93, 34] on icon "button" at bounding box center [95, 33] width 19 height 19
click at [96, 23] on div "B_TINK-121 В работе inProgress Нормальный normal" at bounding box center [277, 33] width 382 height 25
click at [97, 26] on icon "button" at bounding box center [95, 33] width 19 height 19
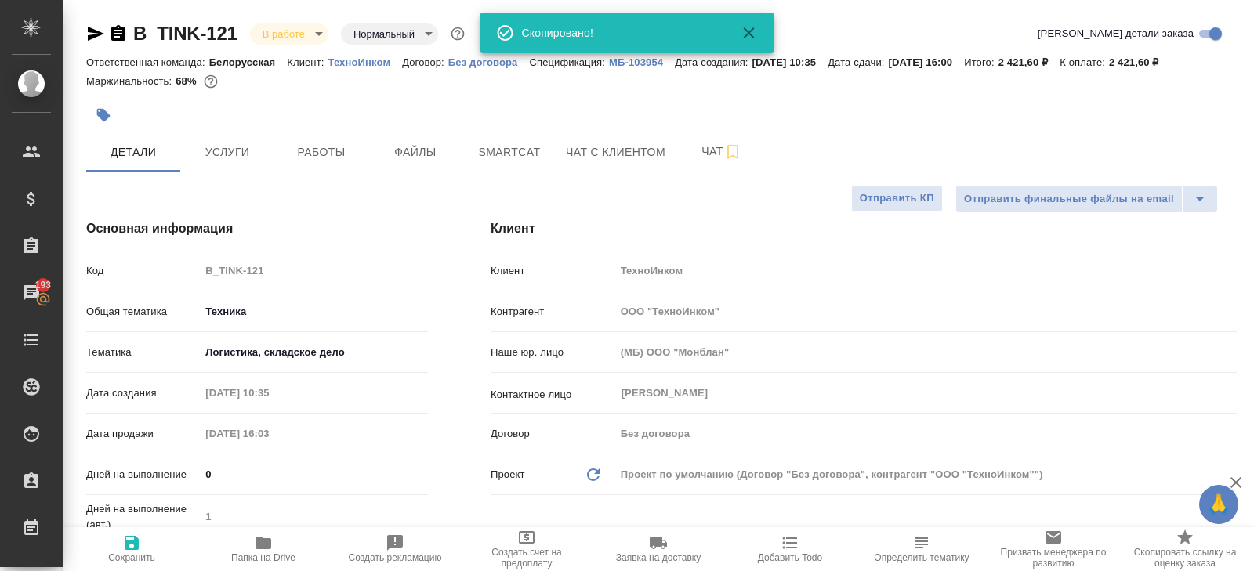
type textarea "x"
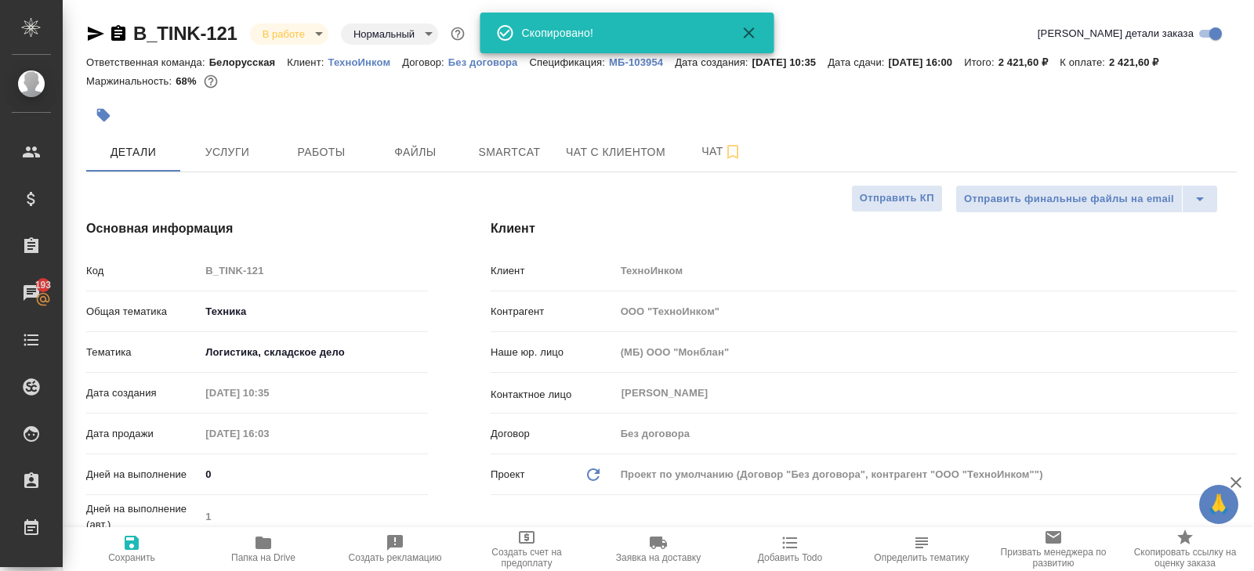
type textarea "x"
click at [298, 35] on body "🙏 .cls-1 fill:#fff; AWATERA [PERSON_NAME] Спецификации Заказы 193 Чаты Todo Про…" at bounding box center [627, 285] width 1254 height 571
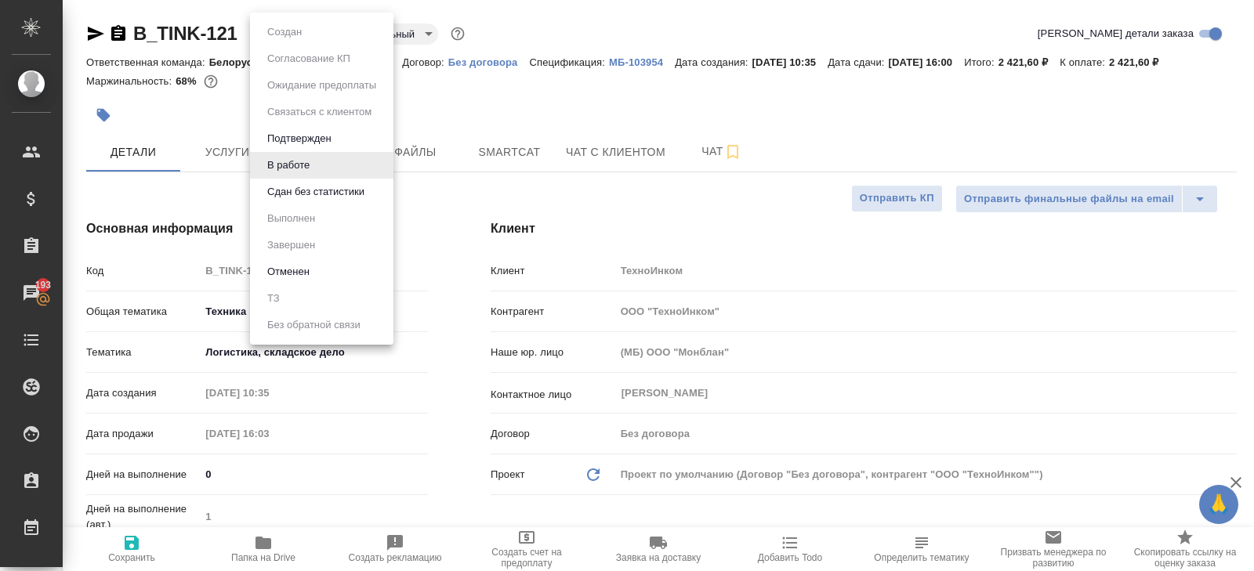
click at [293, 205] on ul "Создан Согласование КП Ожидание предоплаты Связаться с клиентом Подтвержден В р…" at bounding box center [321, 179] width 143 height 332
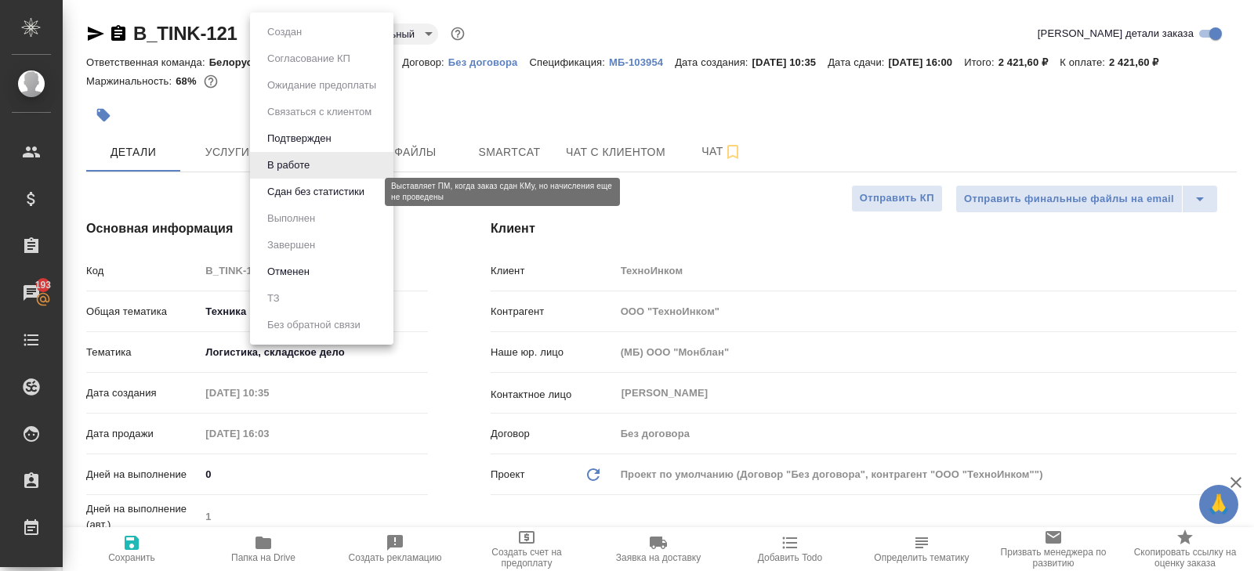
click at [292, 191] on button "Сдан без статистики" at bounding box center [316, 191] width 107 height 17
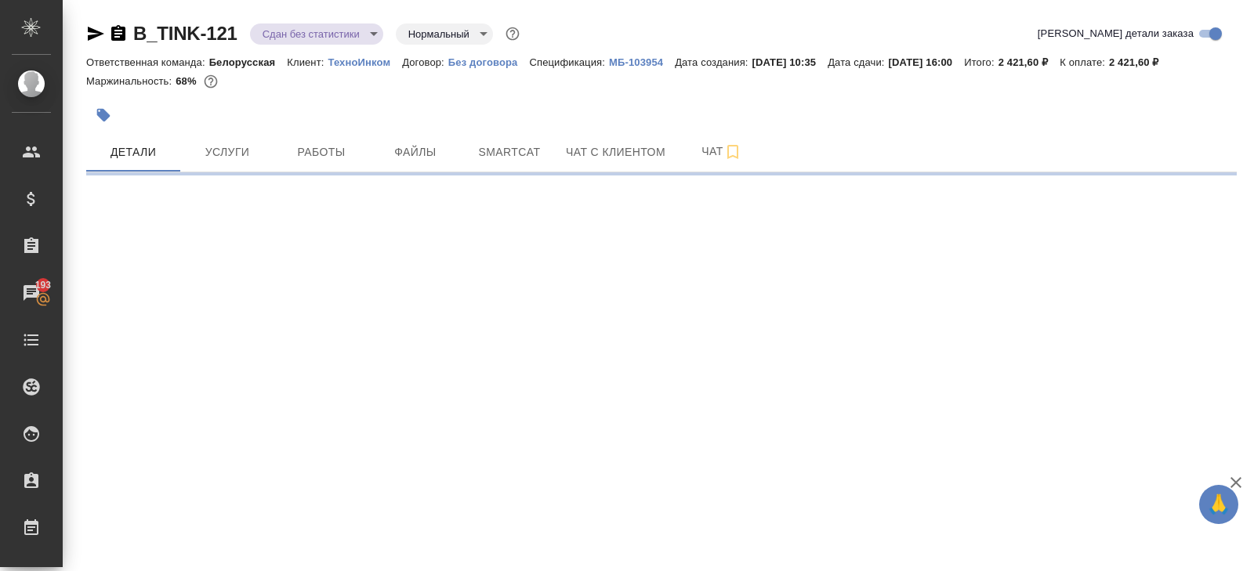
select select "RU"
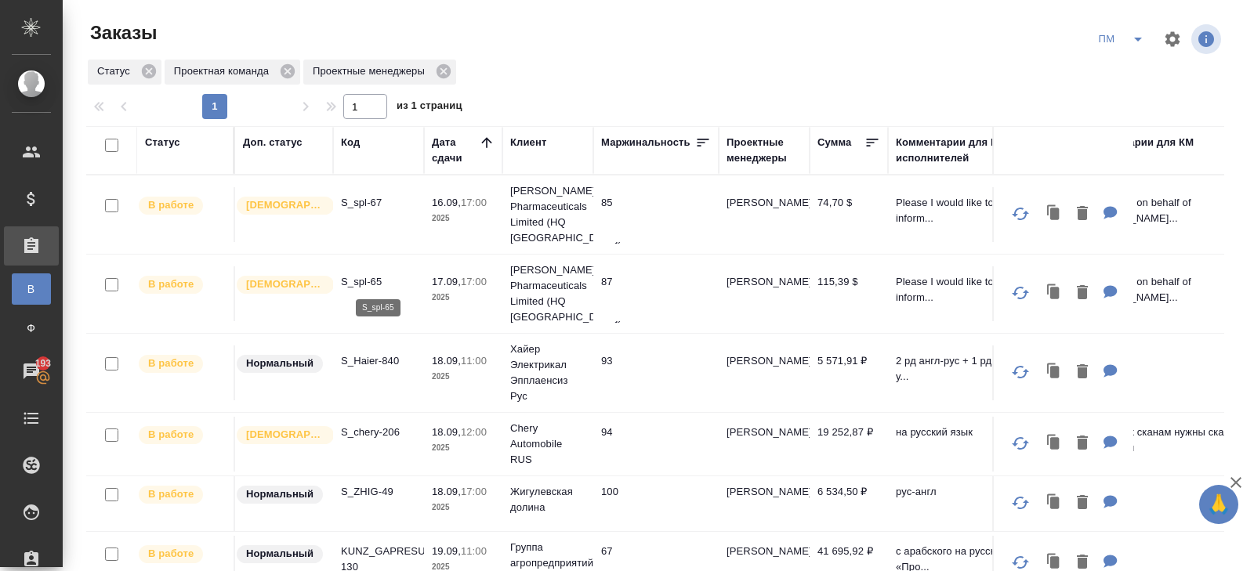
click at [360, 284] on p "S_spl-65" at bounding box center [378, 282] width 75 height 16
click at [1134, 44] on icon "split button" at bounding box center [1138, 39] width 19 height 19
click at [1133, 74] on li "В работу!" at bounding box center [1121, 70] width 79 height 25
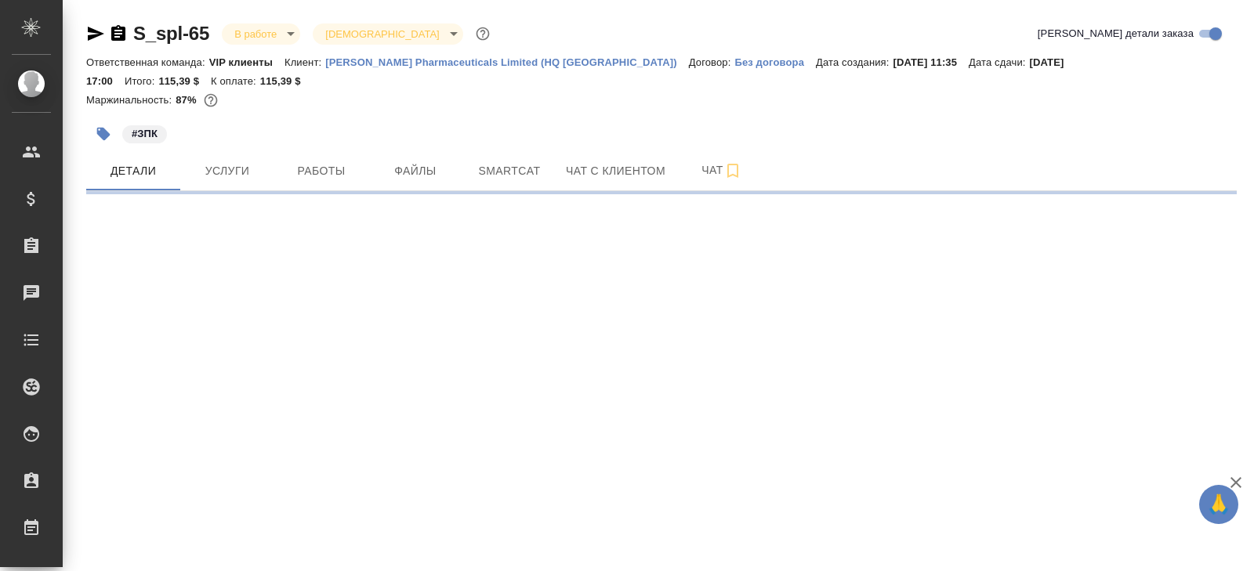
select select "RU"
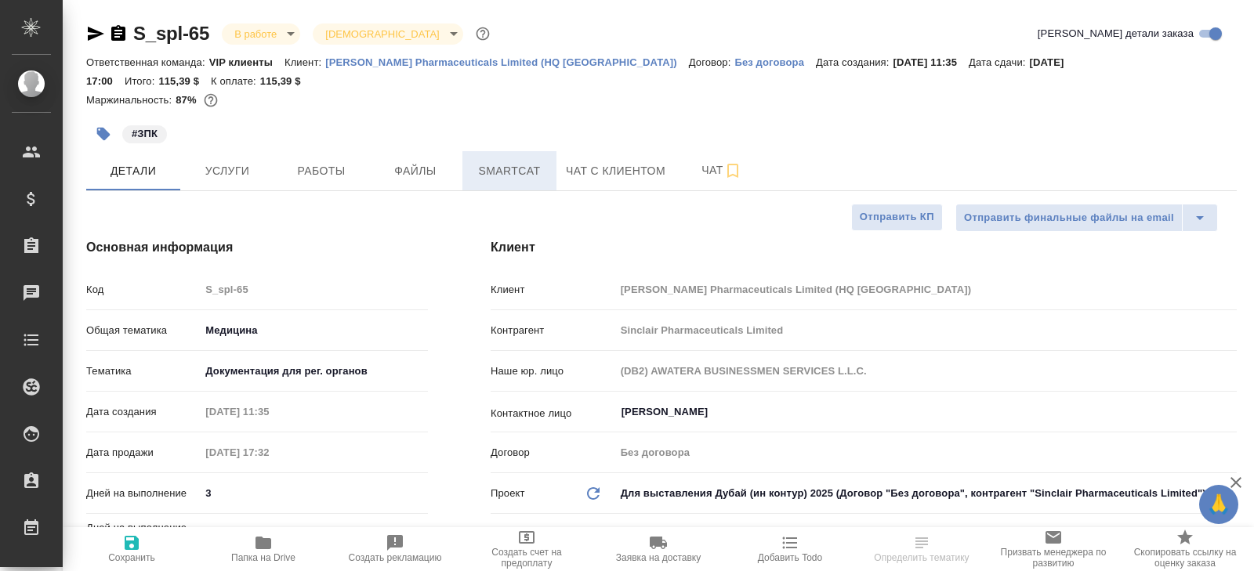
type textarea "x"
click at [520, 161] on span "Smartcat" at bounding box center [509, 171] width 75 height 20
type textarea "x"
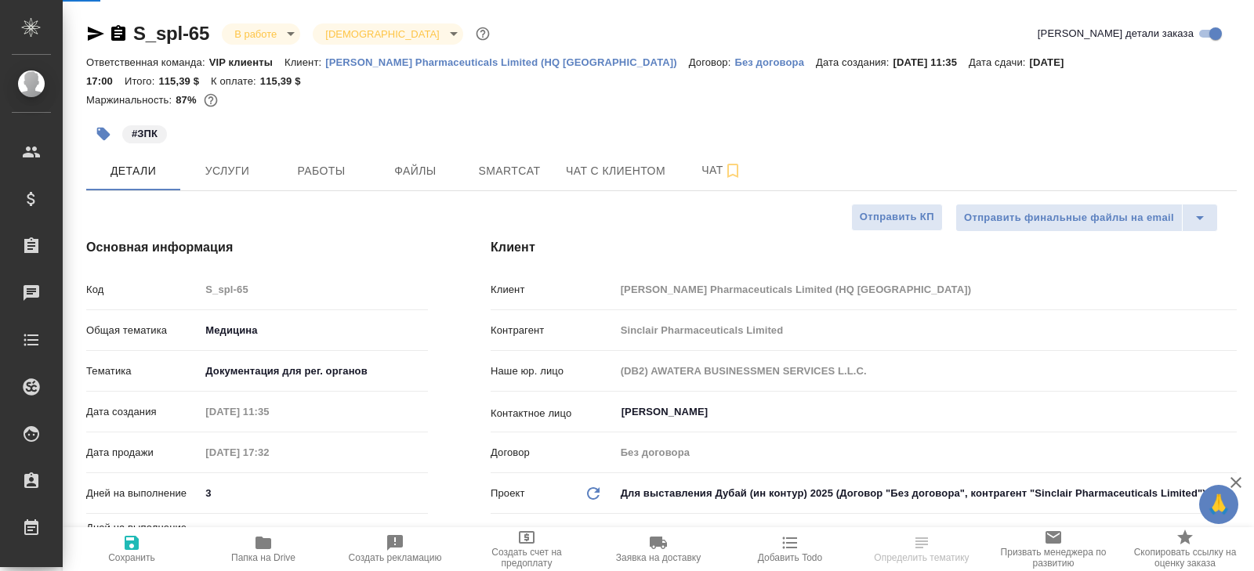
type textarea "x"
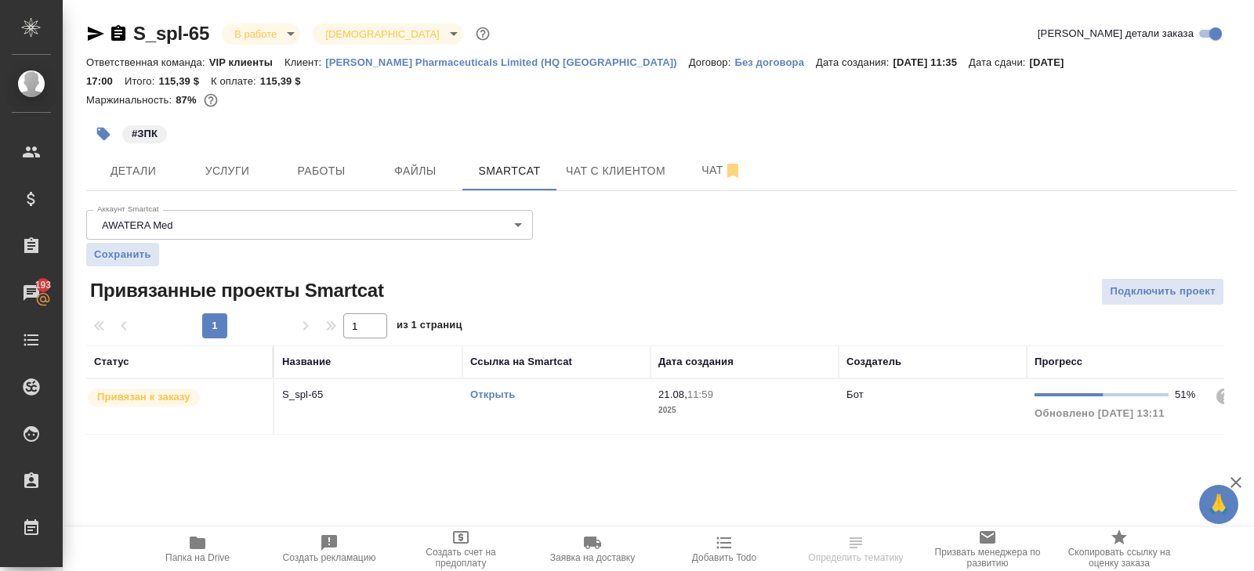
click at [486, 389] on link "Открыть" at bounding box center [492, 395] width 45 height 12
click at [343, 161] on span "Работы" at bounding box center [321, 171] width 75 height 20
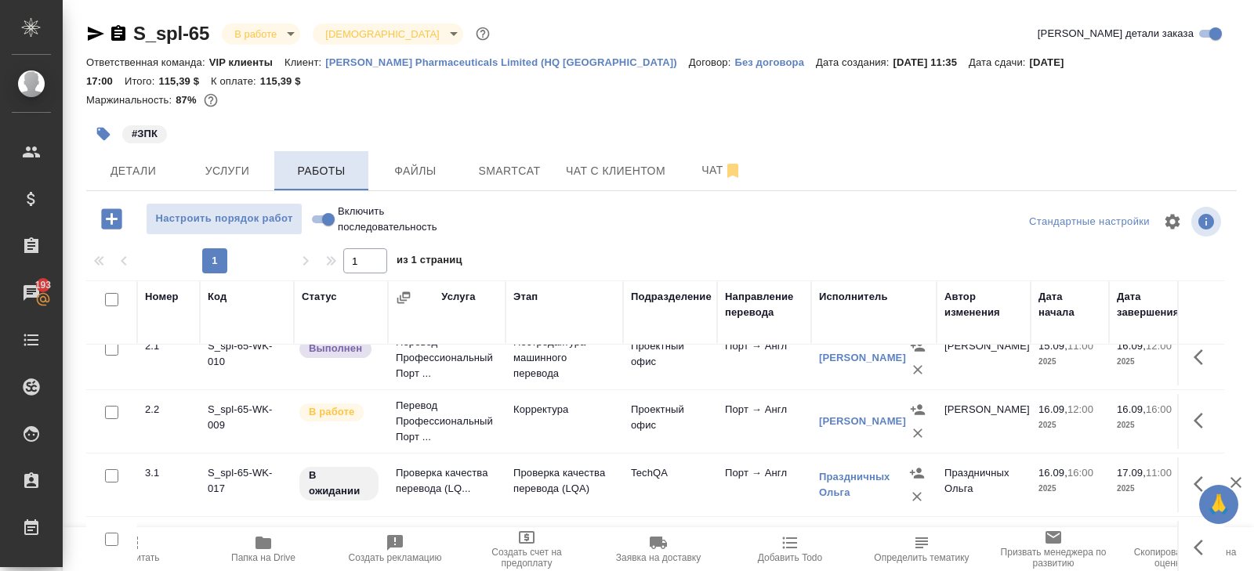
scroll to position [83, 0]
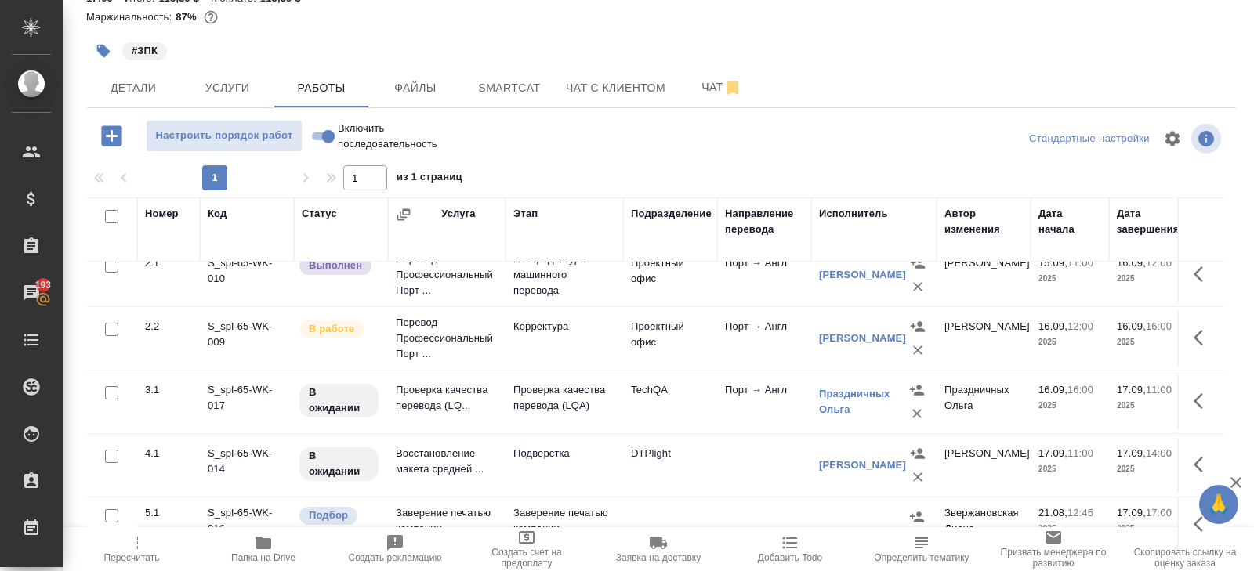
click at [1205, 265] on icon "button" at bounding box center [1203, 274] width 19 height 19
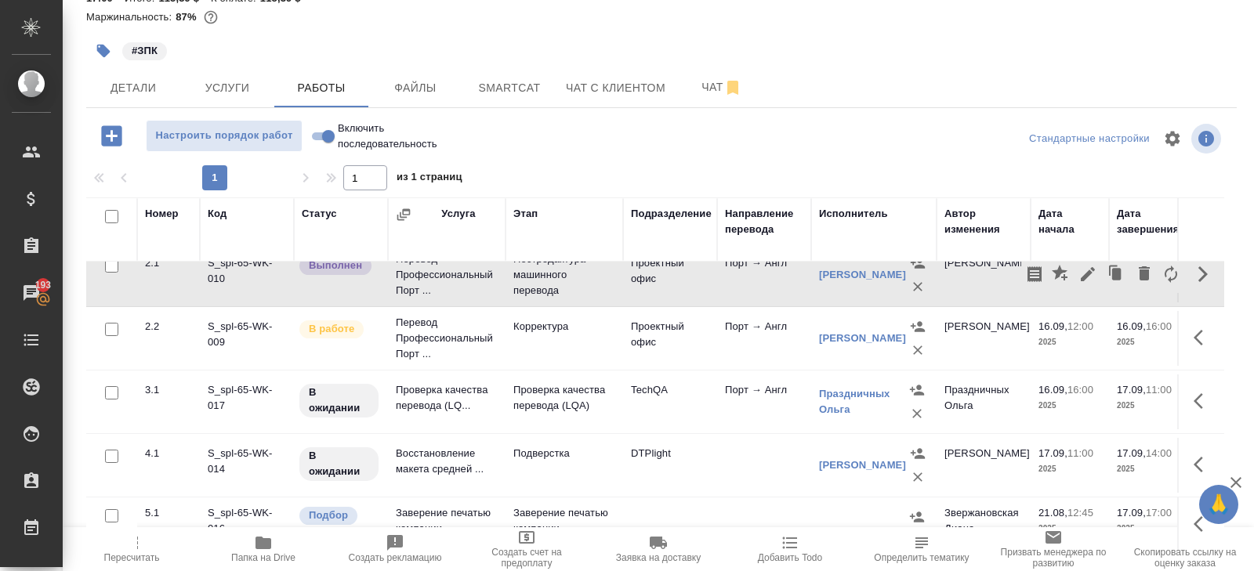
click at [1191, 319] on button "button" at bounding box center [1203, 338] width 38 height 38
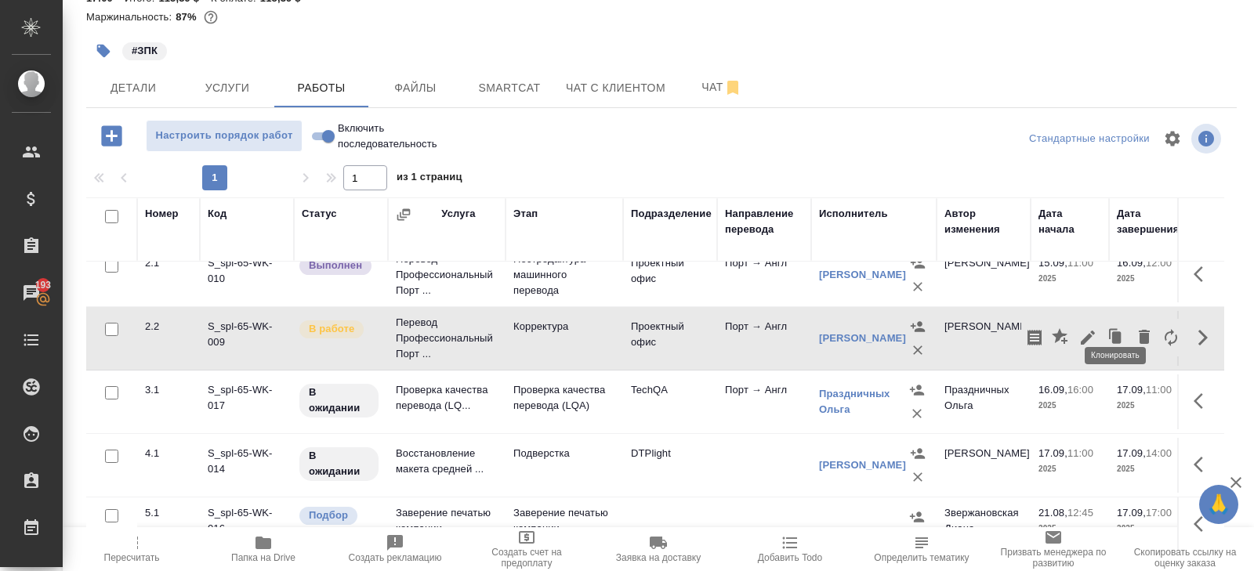
click at [1094, 328] on icon "button" at bounding box center [1087, 337] width 19 height 19
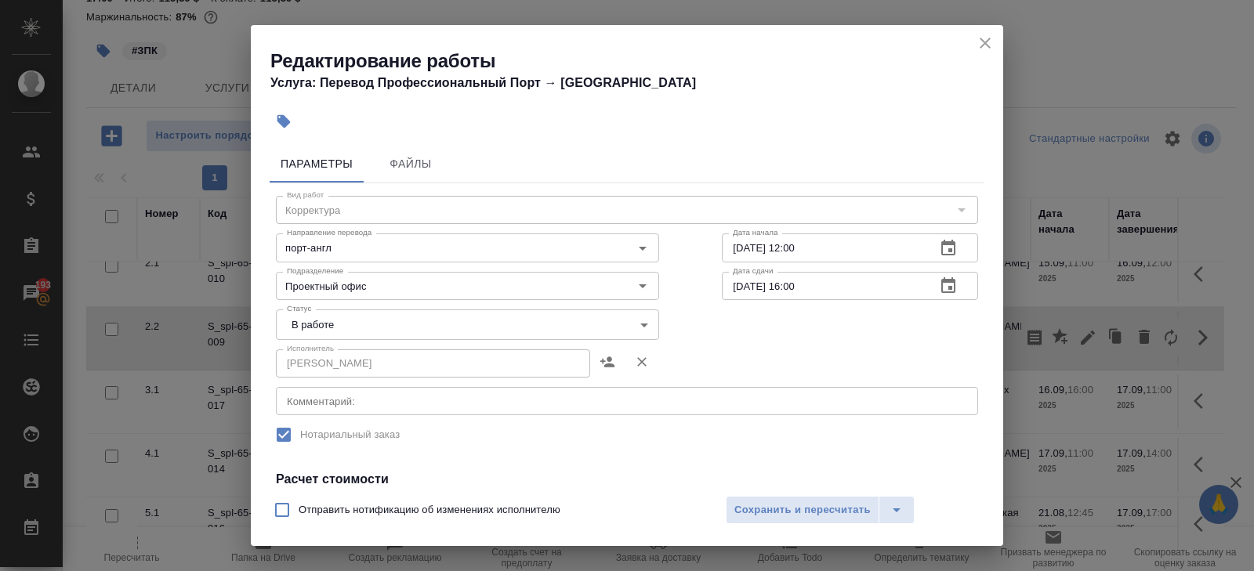
click at [303, 321] on body "🙏 .cls-1 fill:#fff; AWATERA [PERSON_NAME] Спецификации Заказы 193 Чаты Todo Про…" at bounding box center [627, 285] width 1254 height 571
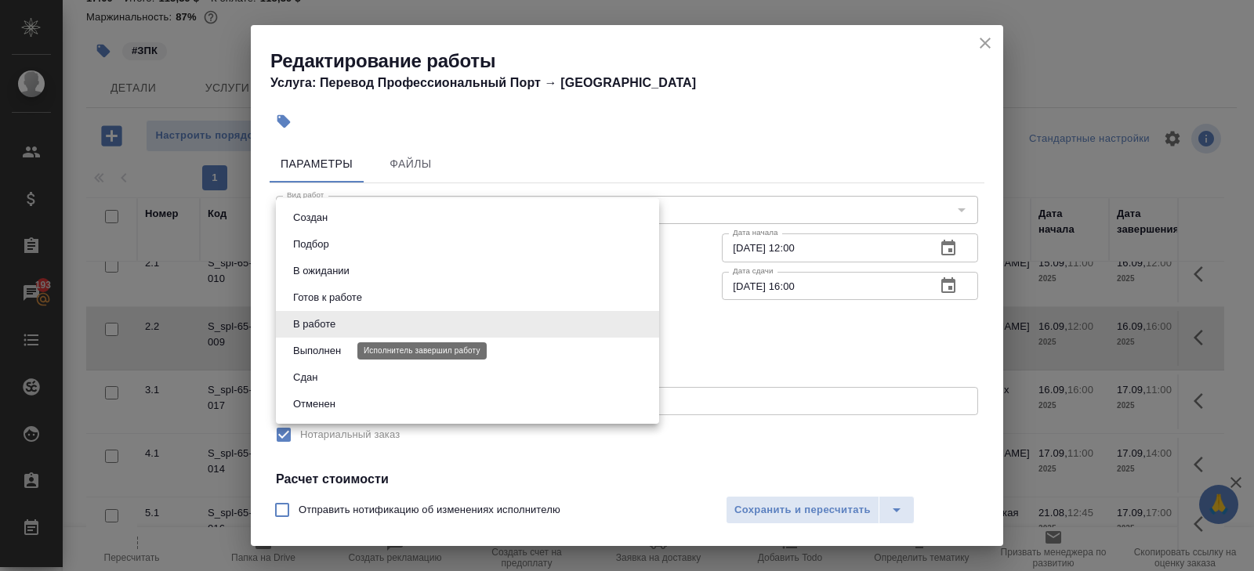
click at [308, 353] on button "Выполнен" at bounding box center [316, 351] width 57 height 17
type input "completed"
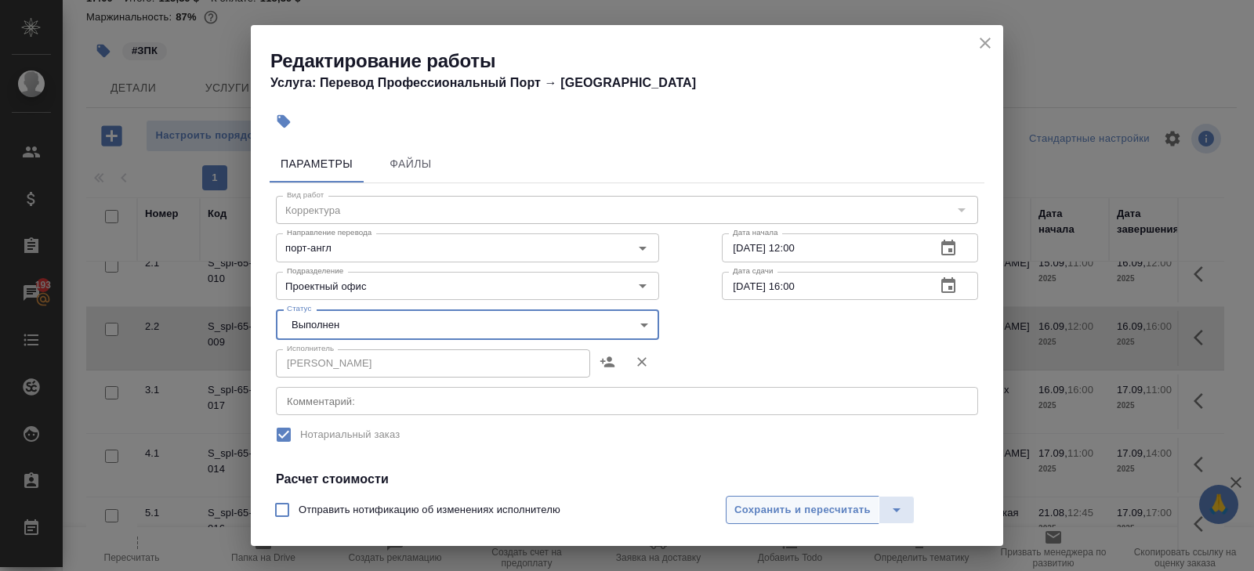
click at [738, 508] on span "Сохранить и пересчитать" at bounding box center [802, 511] width 136 height 18
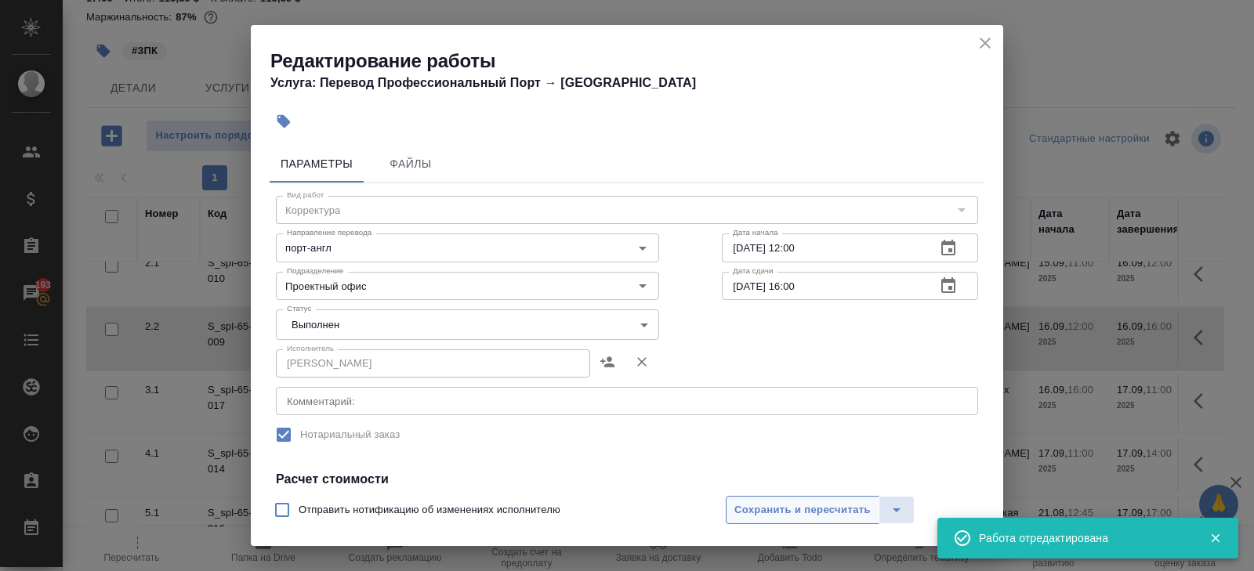
click at [762, 506] on span "Сохранить и пересчитать" at bounding box center [802, 511] width 136 height 18
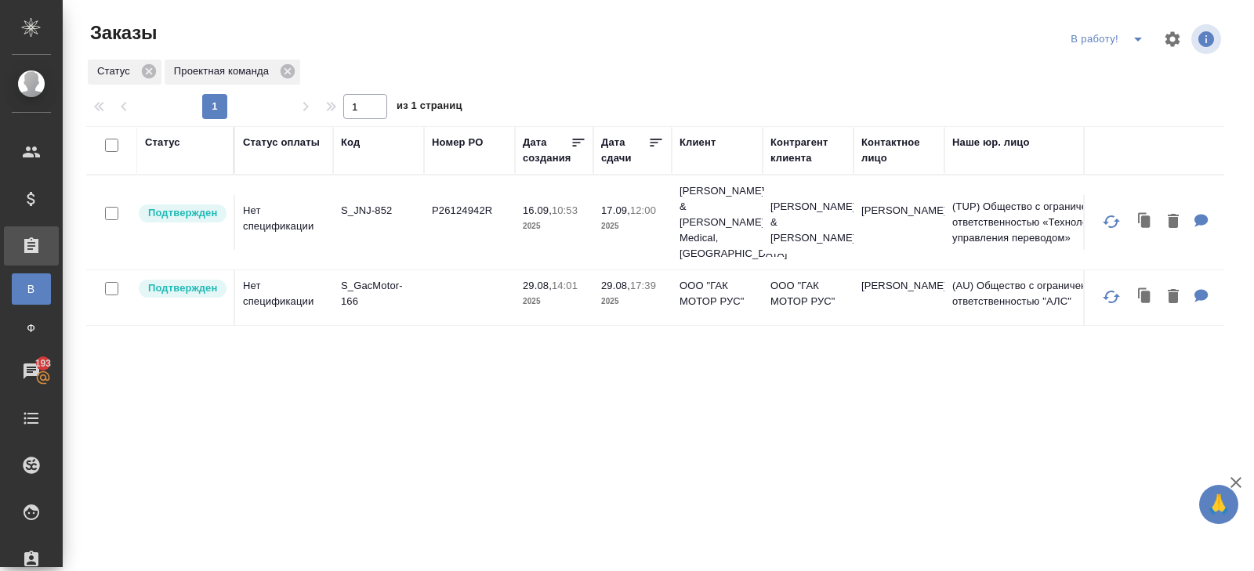
click at [1135, 44] on icon "split button" at bounding box center [1138, 39] width 19 height 19
click at [1132, 67] on li "ПМ" at bounding box center [1109, 70] width 87 height 25
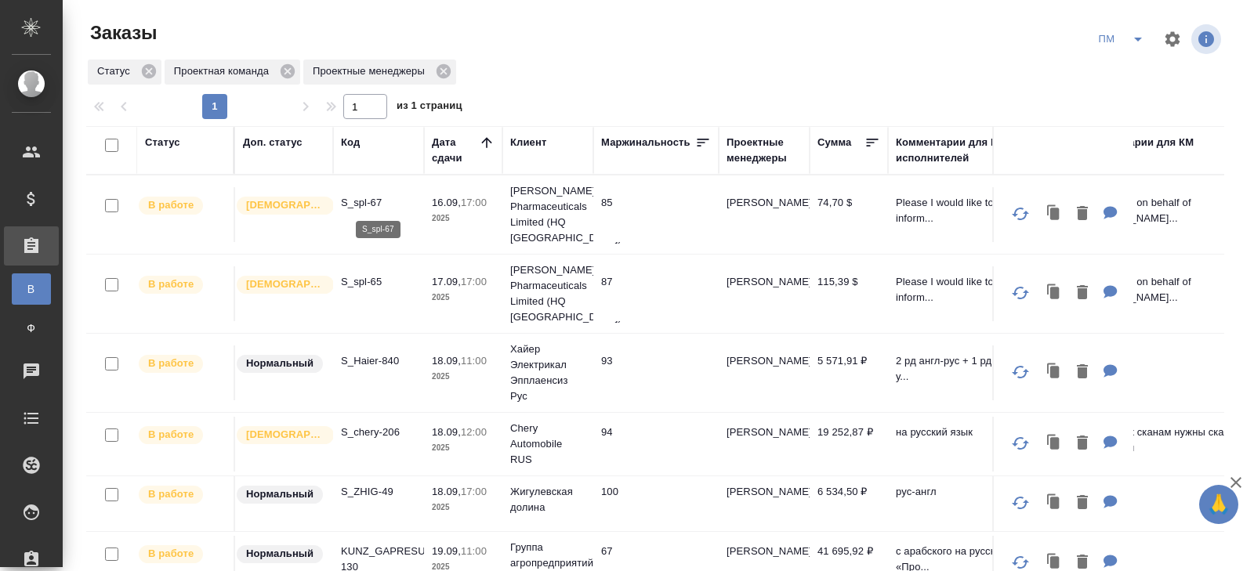
click at [375, 198] on p "S_spl-67" at bounding box center [378, 203] width 75 height 16
click at [1137, 39] on icon "split button" at bounding box center [1138, 40] width 8 height 4
click at [1137, 75] on li "В работу!" at bounding box center [1121, 70] width 79 height 25
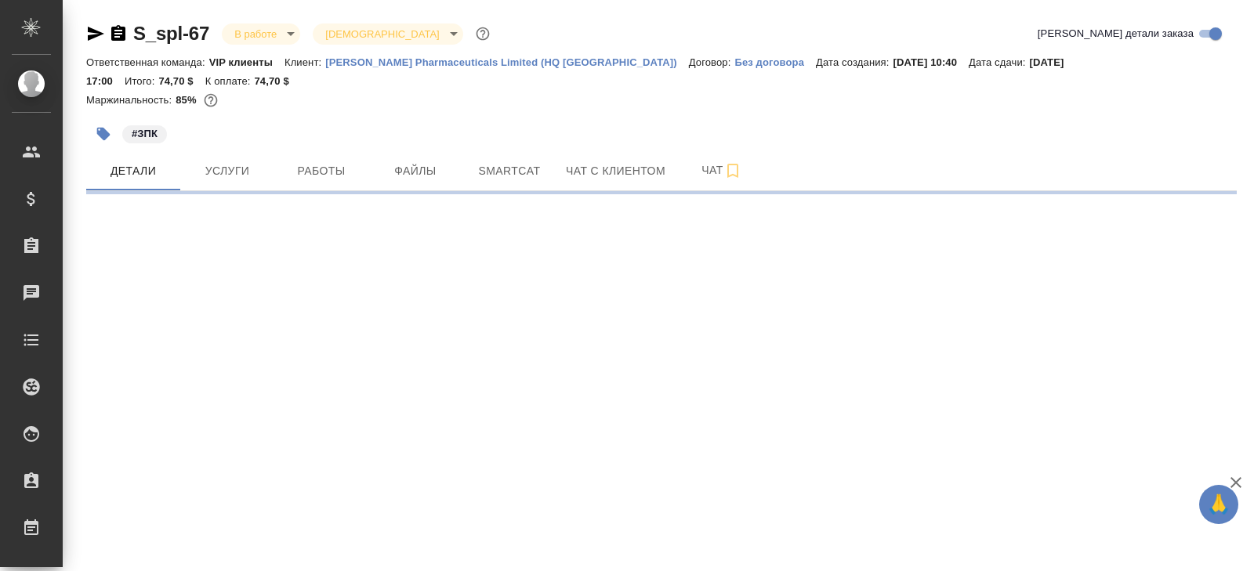
select select "RU"
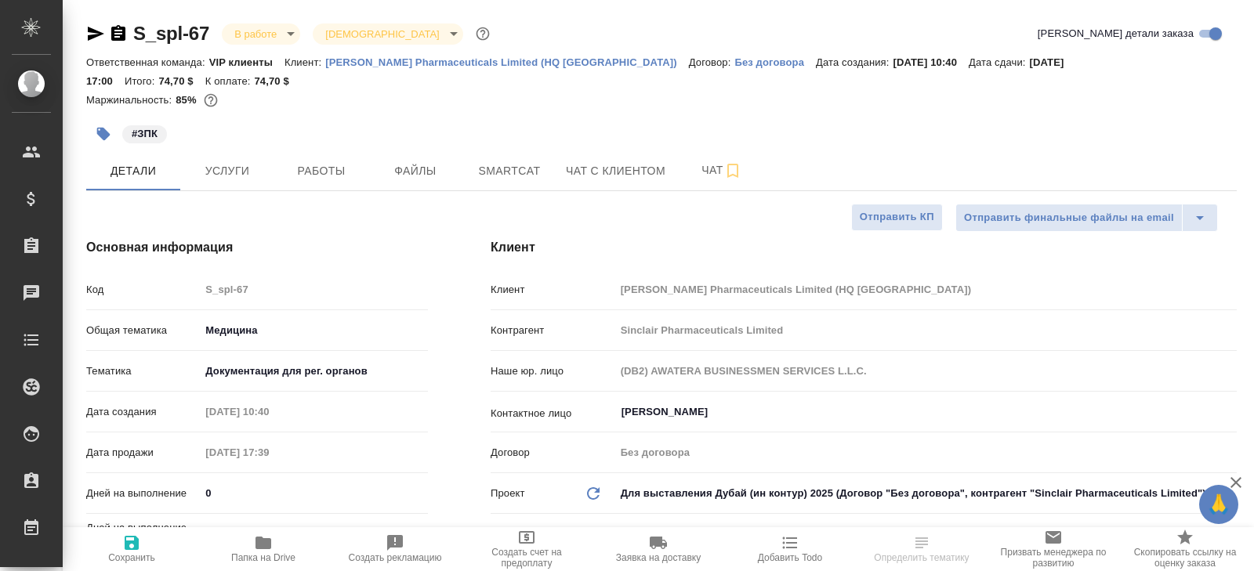
type textarea "x"
click at [263, 549] on icon "button" at bounding box center [263, 543] width 19 height 19
type textarea "x"
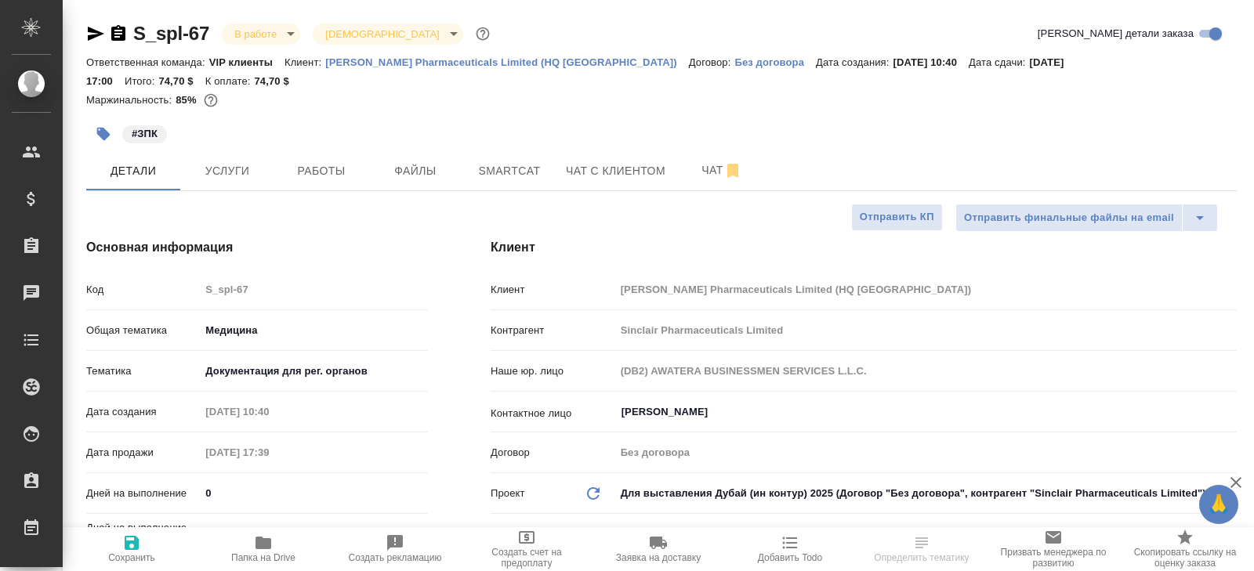
type textarea "x"
select select "RU"
type textarea "x"
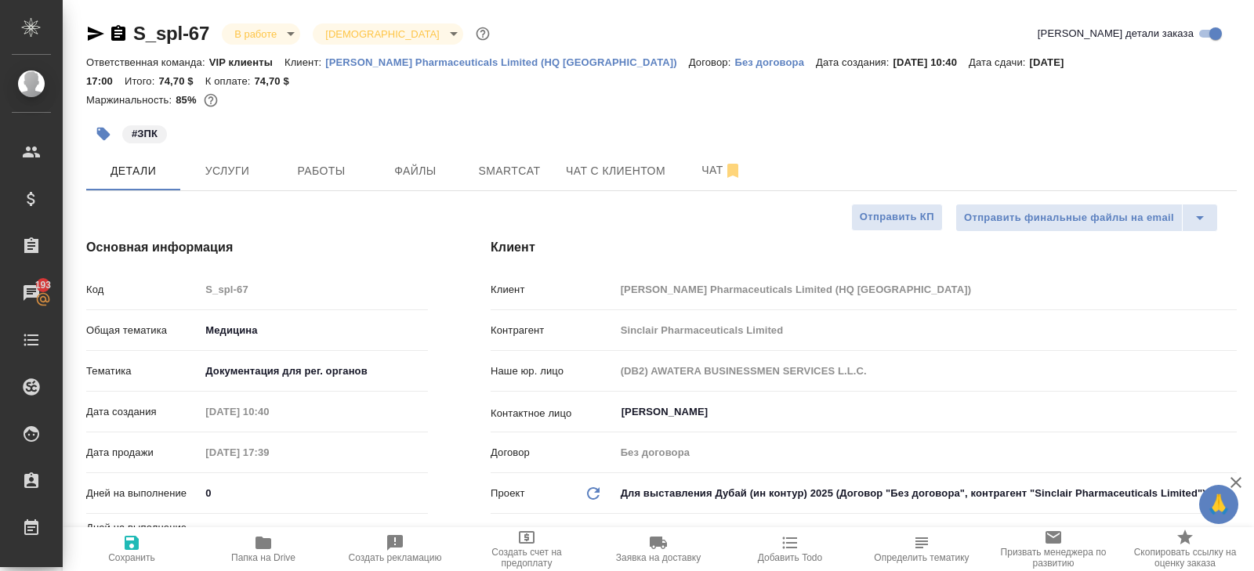
type textarea "x"
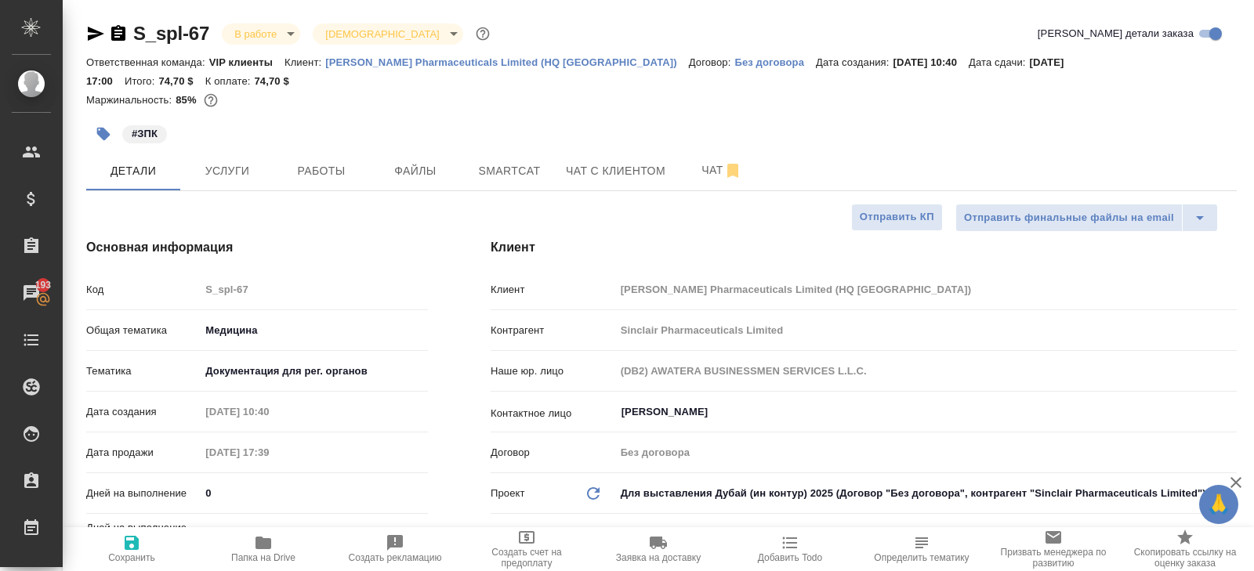
type textarea "x"
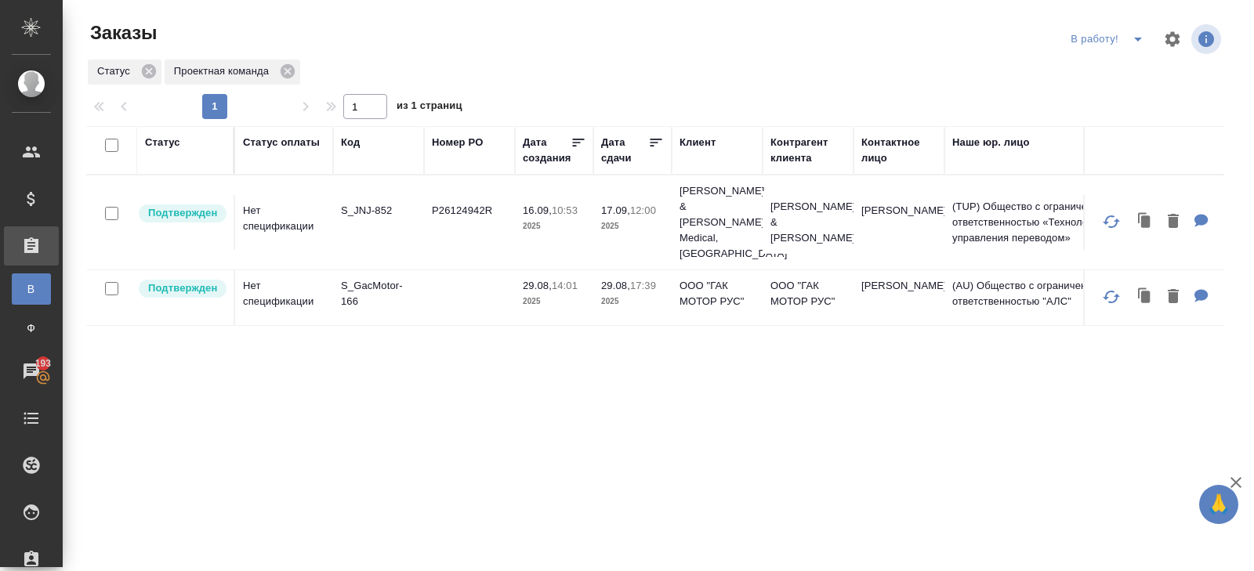
click at [1137, 38] on icon "split button" at bounding box center [1138, 40] width 8 height 4
click at [1126, 67] on li "ПМ" at bounding box center [1109, 70] width 87 height 25
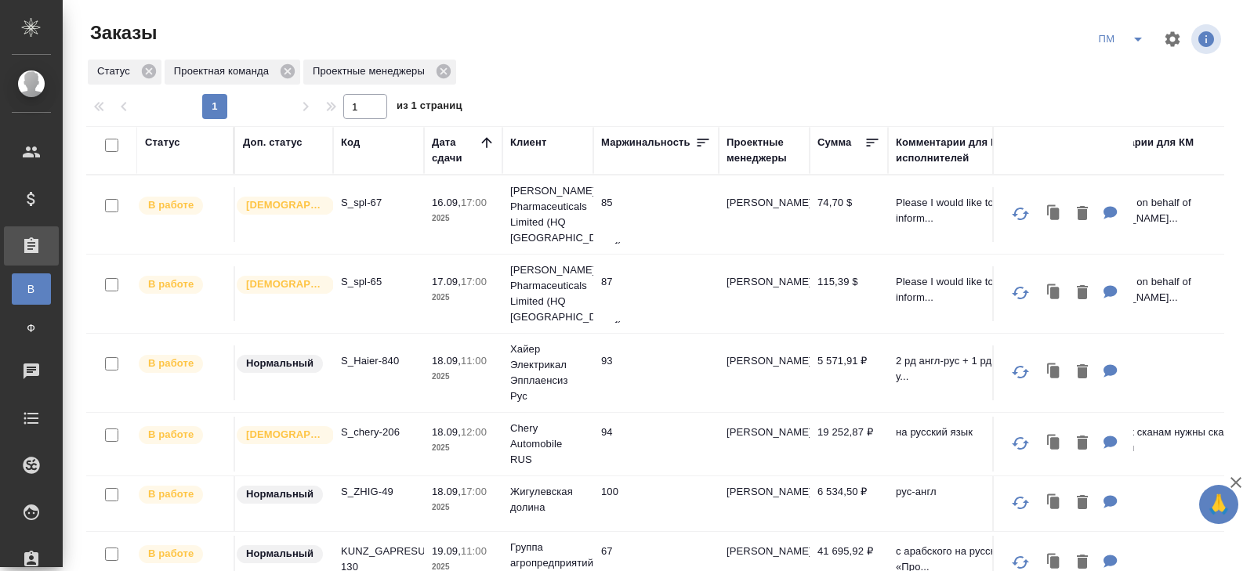
click at [1138, 41] on icon "split button" at bounding box center [1138, 39] width 19 height 19
click at [1107, 76] on li "В работу!" at bounding box center [1121, 70] width 79 height 25
